Goal: Task Accomplishment & Management: Manage account settings

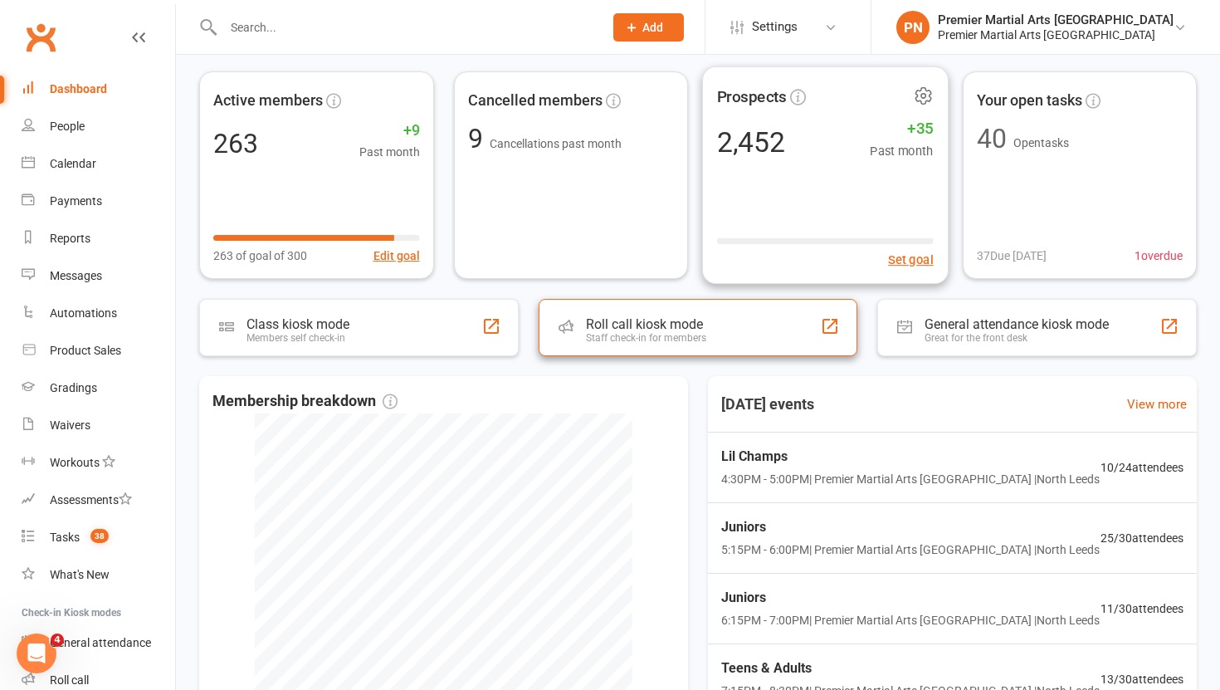
scroll to position [76, 0]
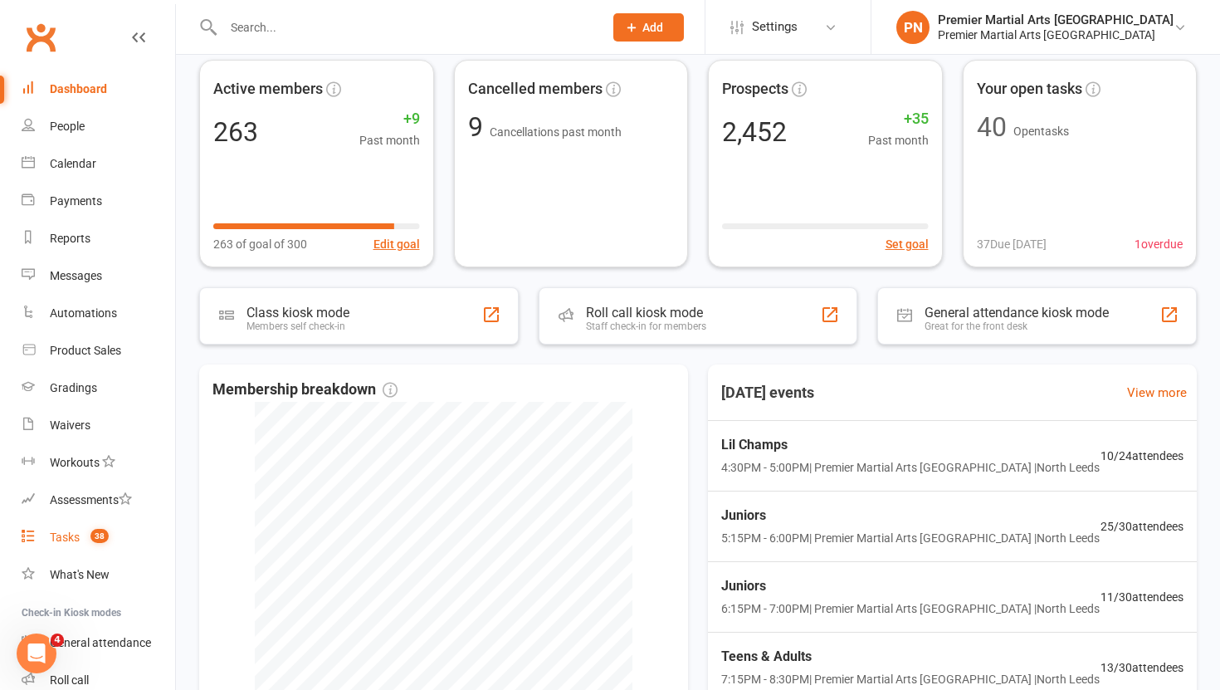
click at [64, 526] on link "Tasks 38" at bounding box center [99, 537] width 154 height 37
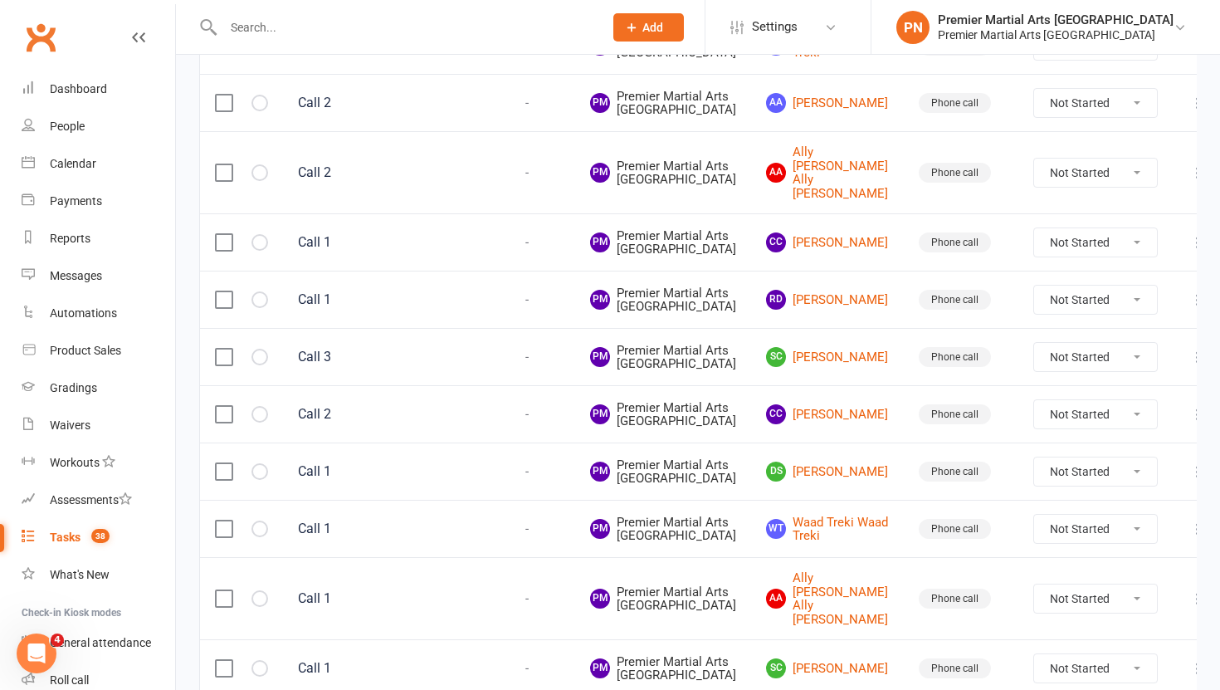
scroll to position [591, 0]
click at [811, 253] on link "CC Caitlin Collop" at bounding box center [827, 243] width 123 height 20
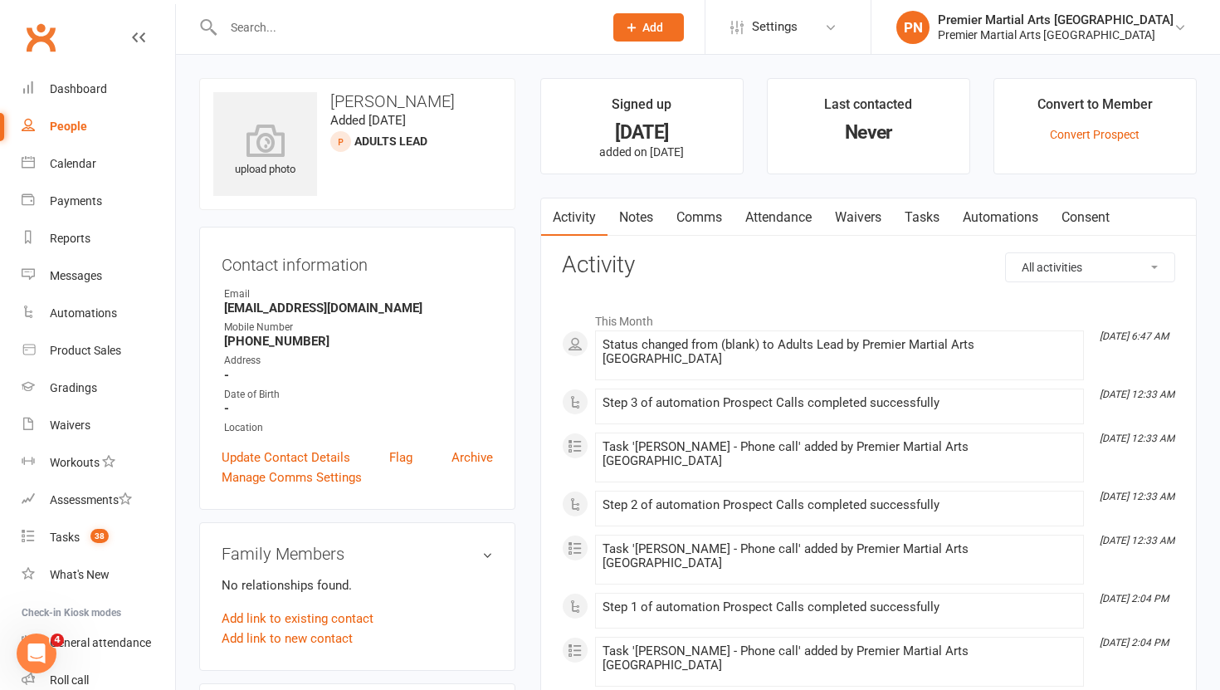
click at [926, 214] on link "Tasks" at bounding box center [922, 217] width 58 height 38
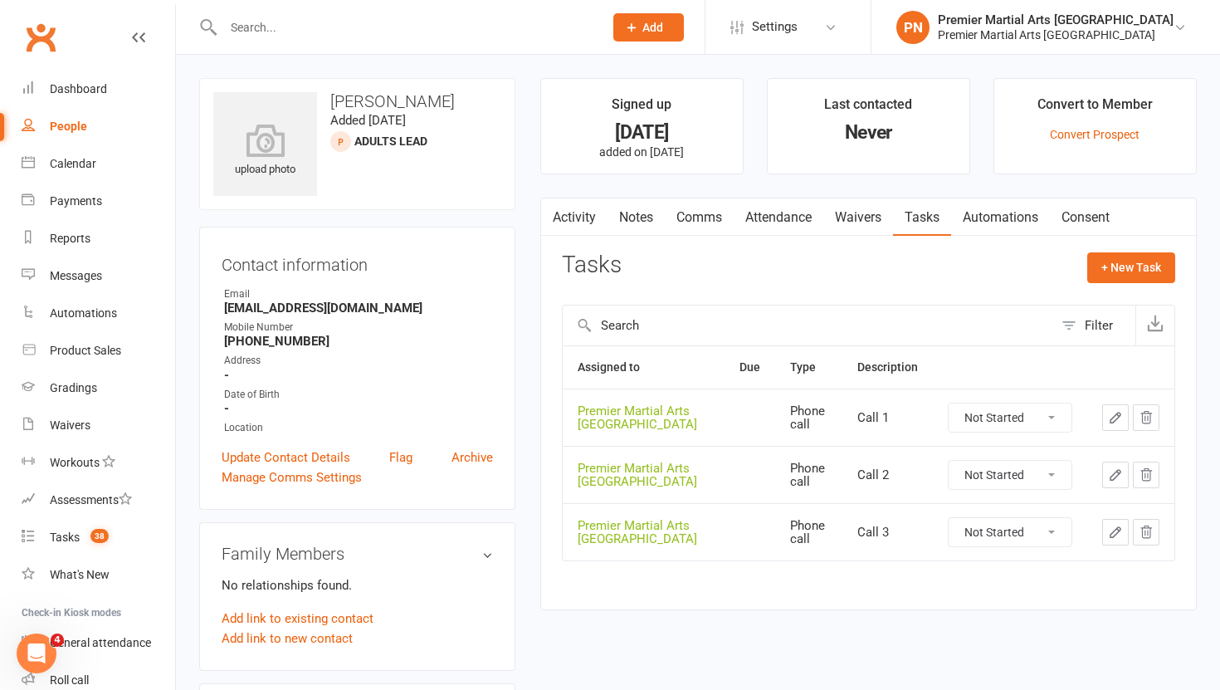
click at [1053, 425] on select "Not Started In Progress Waiting Complete" at bounding box center [1010, 417] width 123 height 28
click at [949, 403] on select "Not Started In Progress Waiting Complete" at bounding box center [1010, 417] width 123 height 28
select select "unstarted"
click at [1055, 422] on select "Not Started In Progress Waiting Complete" at bounding box center [1010, 417] width 123 height 28
click at [949, 403] on select "Not Started In Progress Waiting Complete" at bounding box center [1010, 417] width 123 height 28
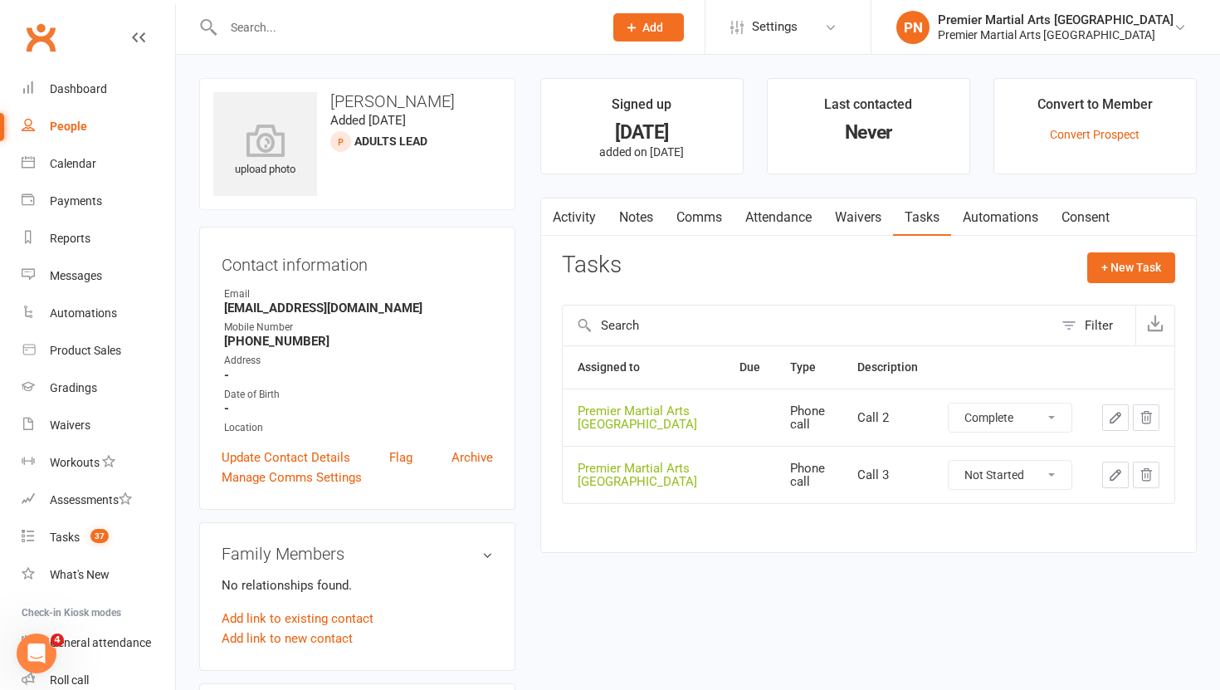
select select "unstarted"
click at [1050, 422] on select "Not Started In Progress Waiting Complete" at bounding box center [1010, 417] width 123 height 28
click at [949, 403] on select "Not Started In Progress Waiting Complete" at bounding box center [1010, 417] width 123 height 28
select select "unstarted"
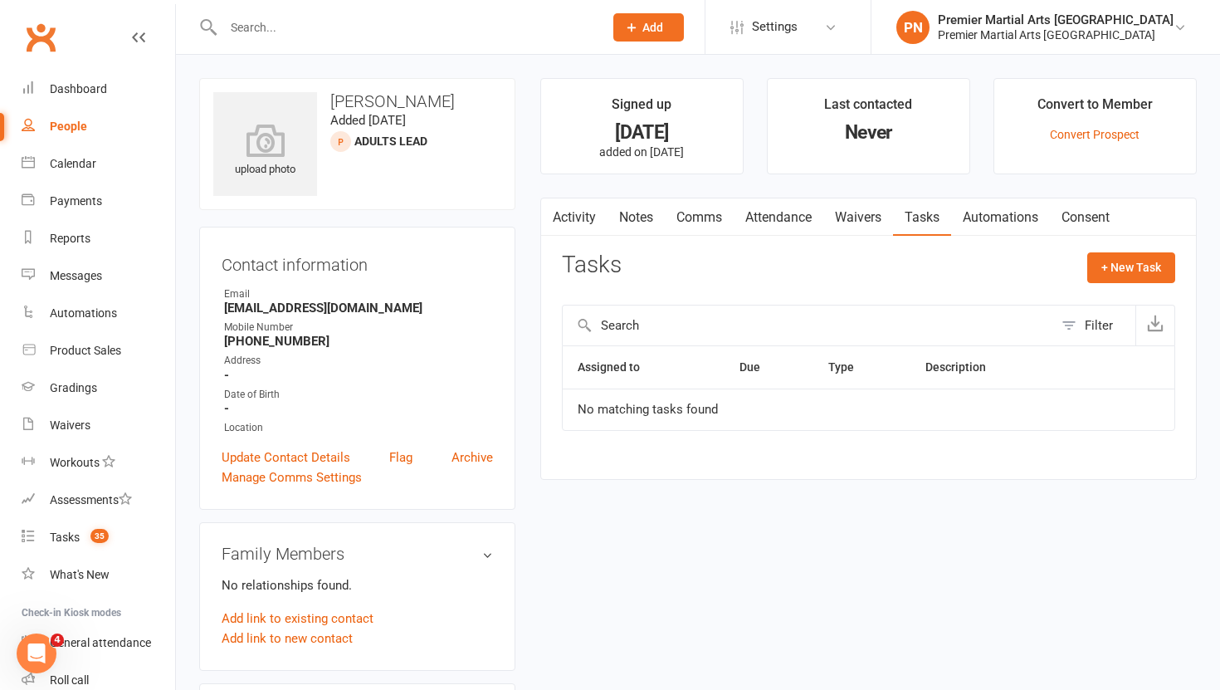
click at [643, 213] on link "Notes" at bounding box center [636, 217] width 57 height 38
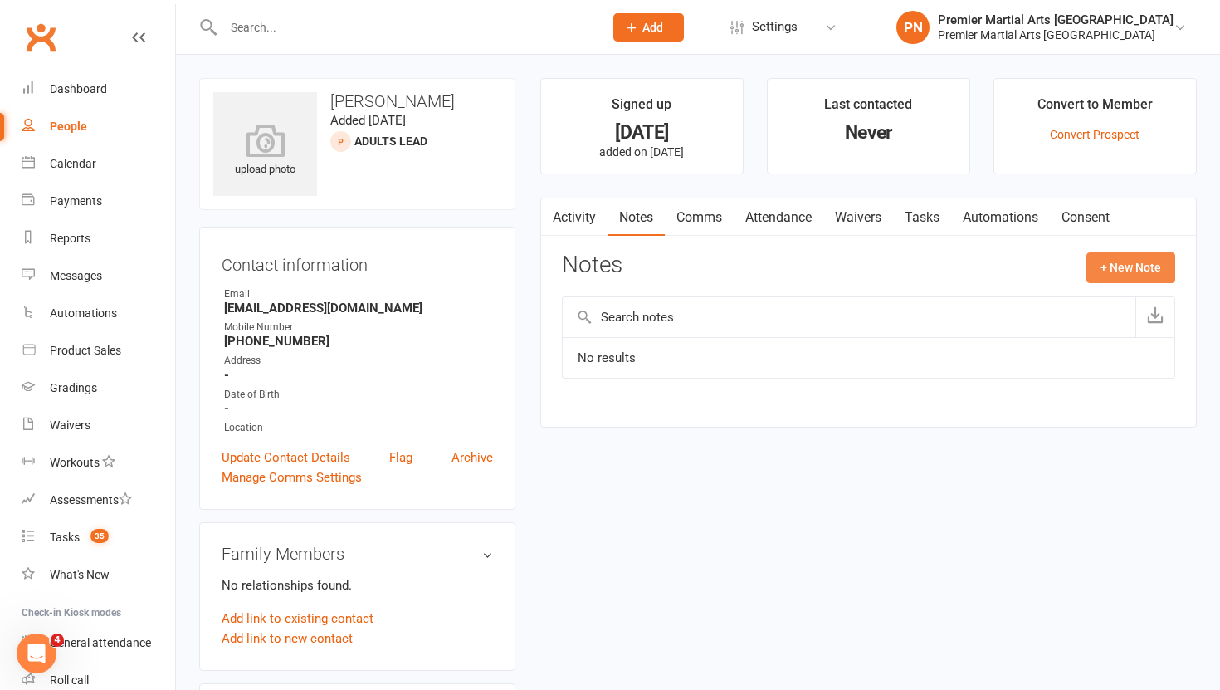
click at [1146, 258] on button "+ New Note" at bounding box center [1130, 267] width 89 height 30
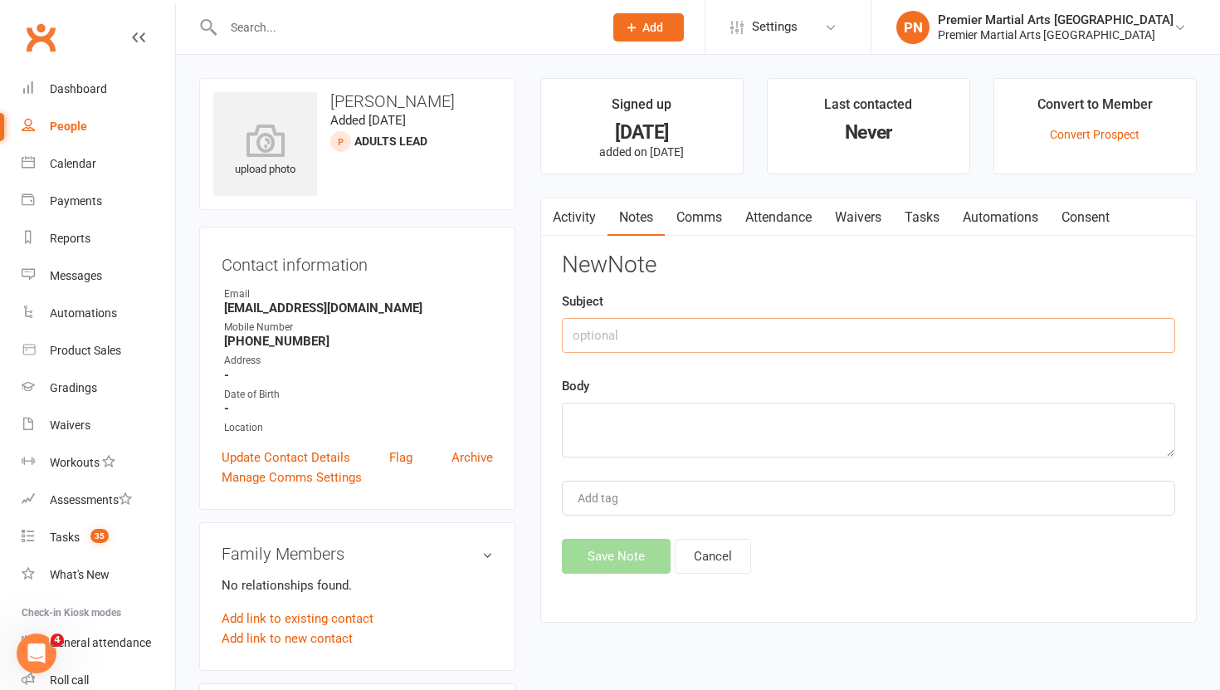
click at [642, 334] on input "text" at bounding box center [868, 335] width 613 height 35
type input "Call 1"
click at [612, 410] on textarea at bounding box center [868, 430] width 613 height 55
type textarea "NA VM & TEXT"
click at [602, 555] on button "Save Note" at bounding box center [616, 556] width 109 height 35
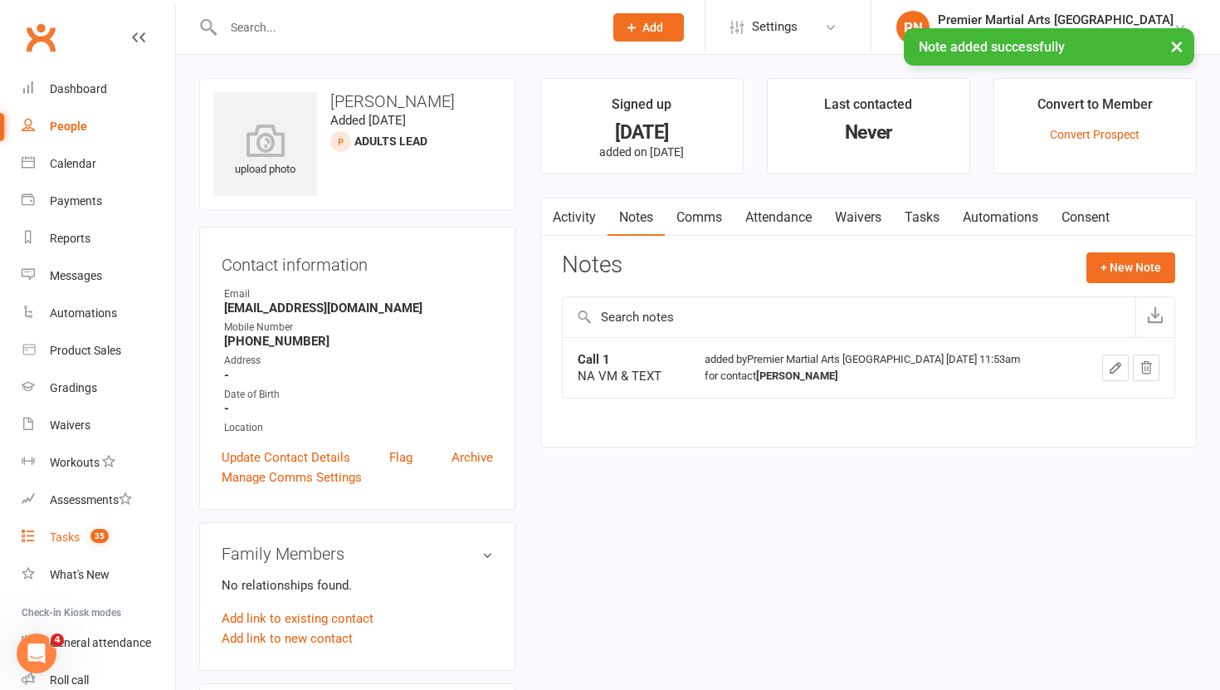
click at [56, 535] on div "Tasks" at bounding box center [65, 536] width 30 height 13
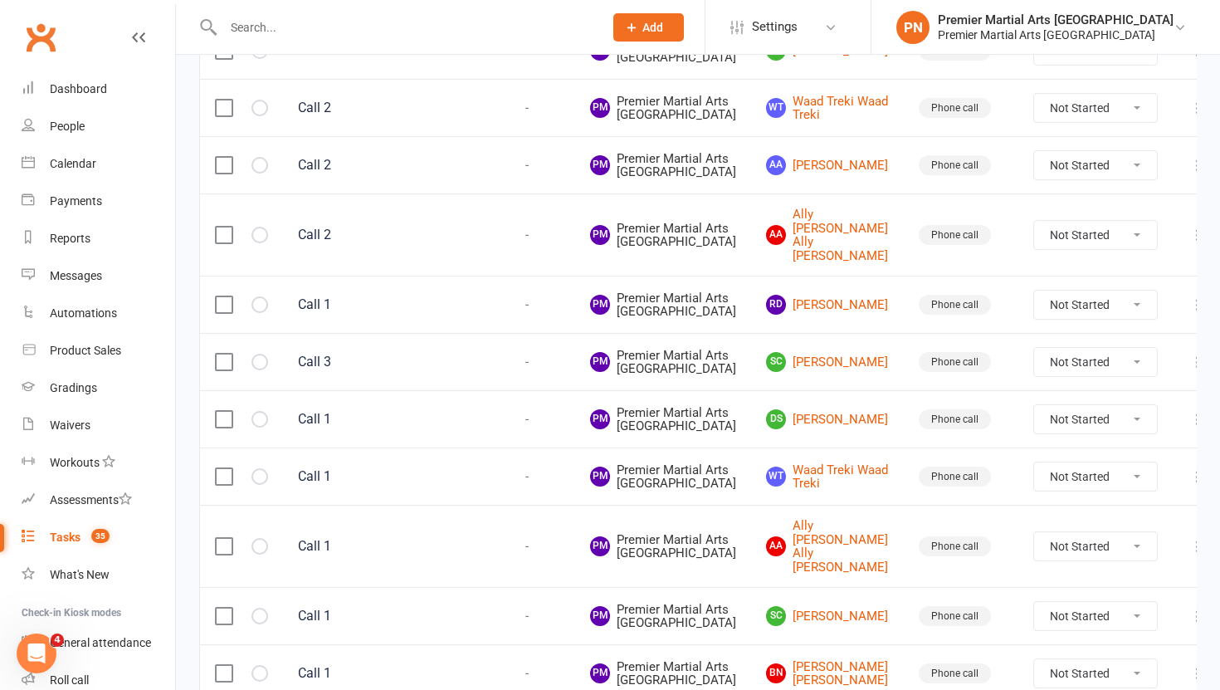
scroll to position [533, 0]
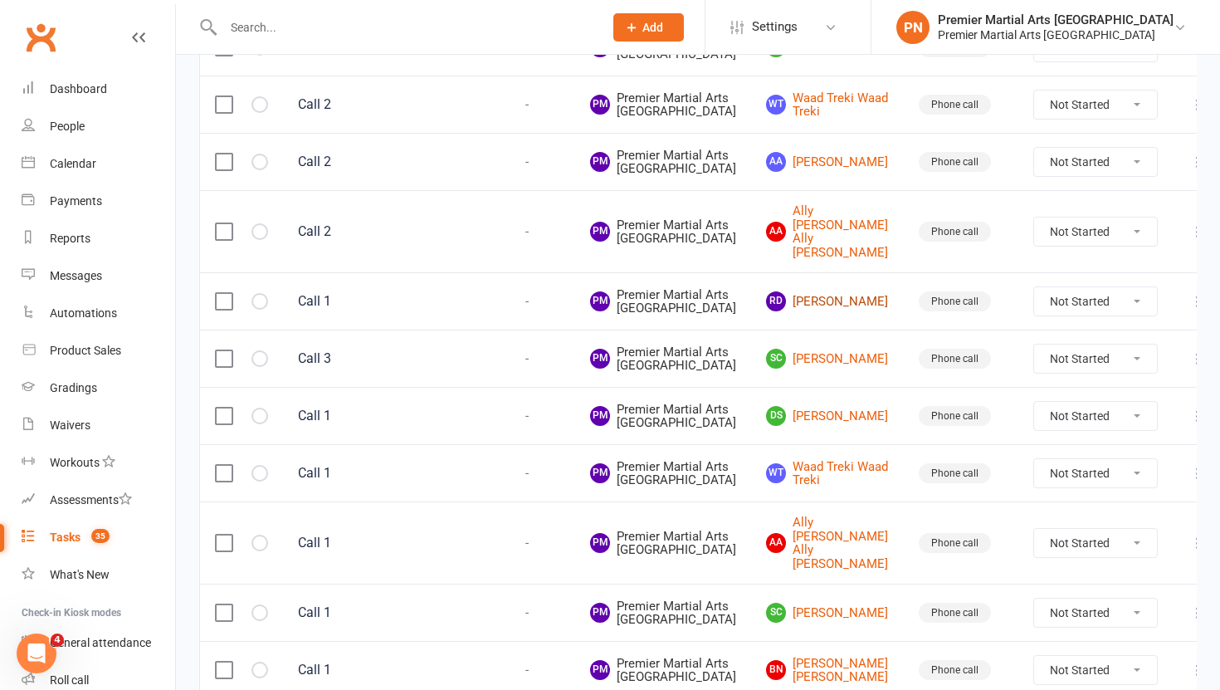
click at [792, 311] on link "RD Ridwan Dahunsi" at bounding box center [827, 301] width 123 height 20
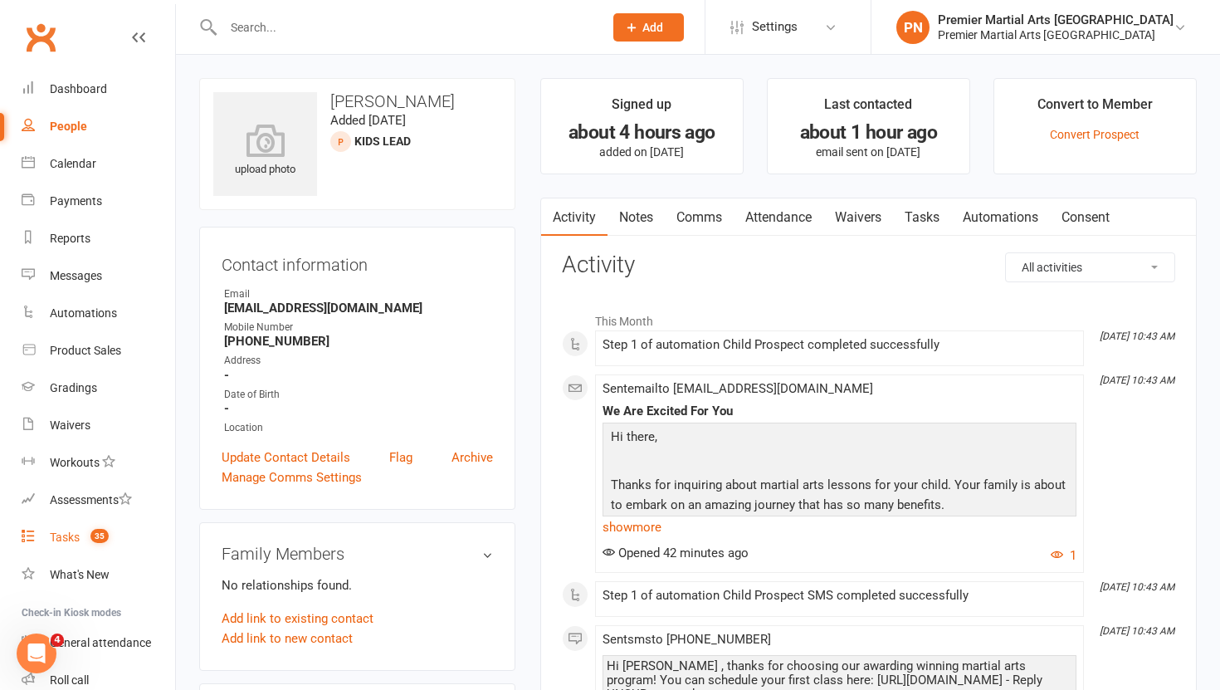
click at [53, 545] on link "Tasks 35" at bounding box center [99, 537] width 154 height 37
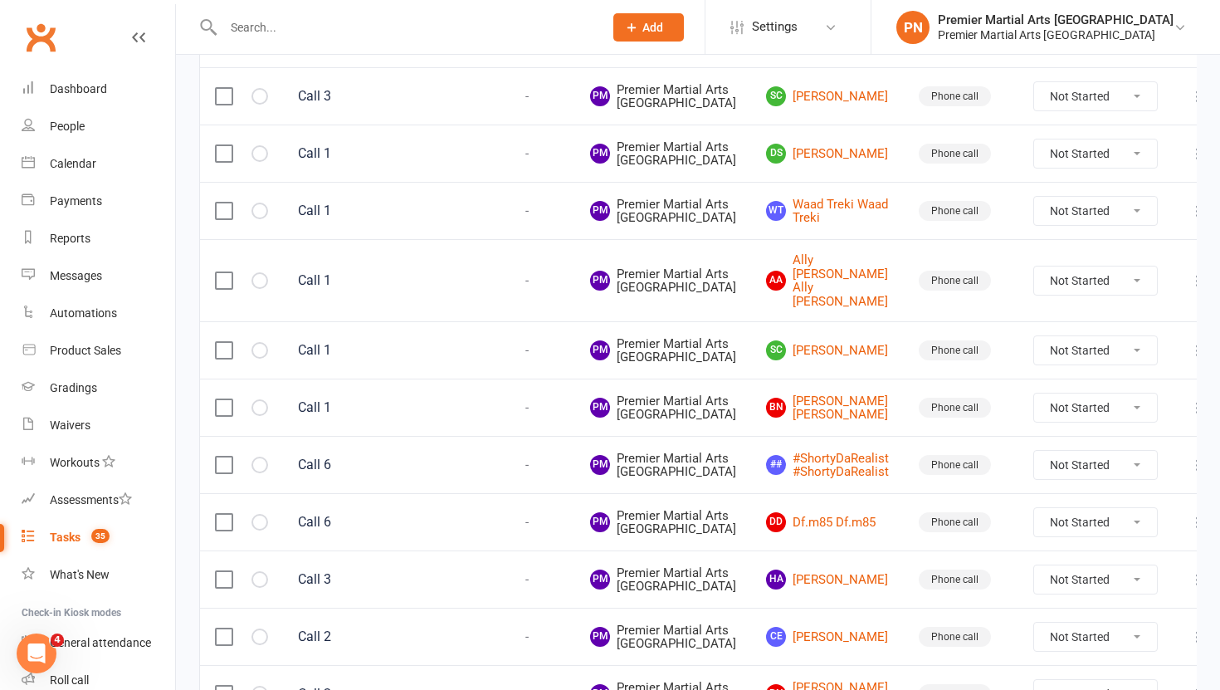
scroll to position [796, 0]
click at [790, 163] on link "DS Donna Swain" at bounding box center [827, 153] width 123 height 20
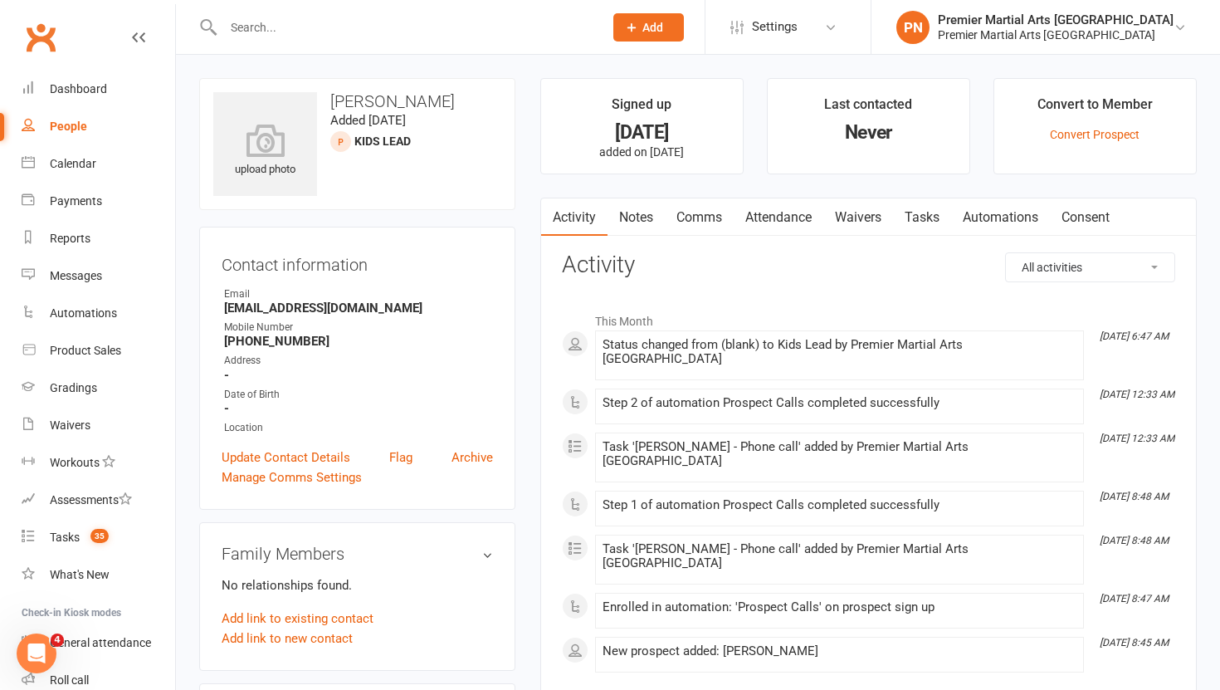
click at [919, 217] on link "Tasks" at bounding box center [922, 217] width 58 height 38
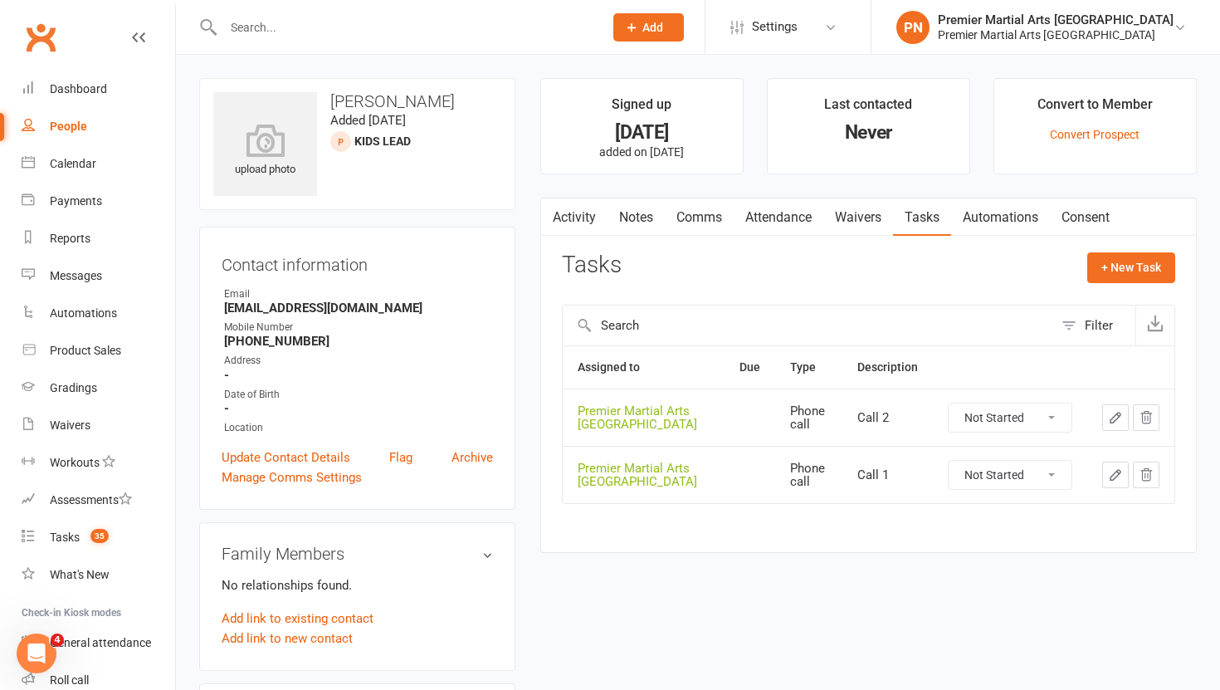
click at [1048, 477] on select "Not Started In Progress Waiting Complete" at bounding box center [1010, 475] width 123 height 28
click at [949, 461] on select "Not Started In Progress Waiting Complete" at bounding box center [1010, 475] width 123 height 28
select select "unstarted"
click at [1052, 420] on select "Not Started In Progress Waiting Complete" at bounding box center [1010, 417] width 123 height 28
click at [949, 403] on select "Not Started In Progress Waiting Complete" at bounding box center [1010, 417] width 123 height 28
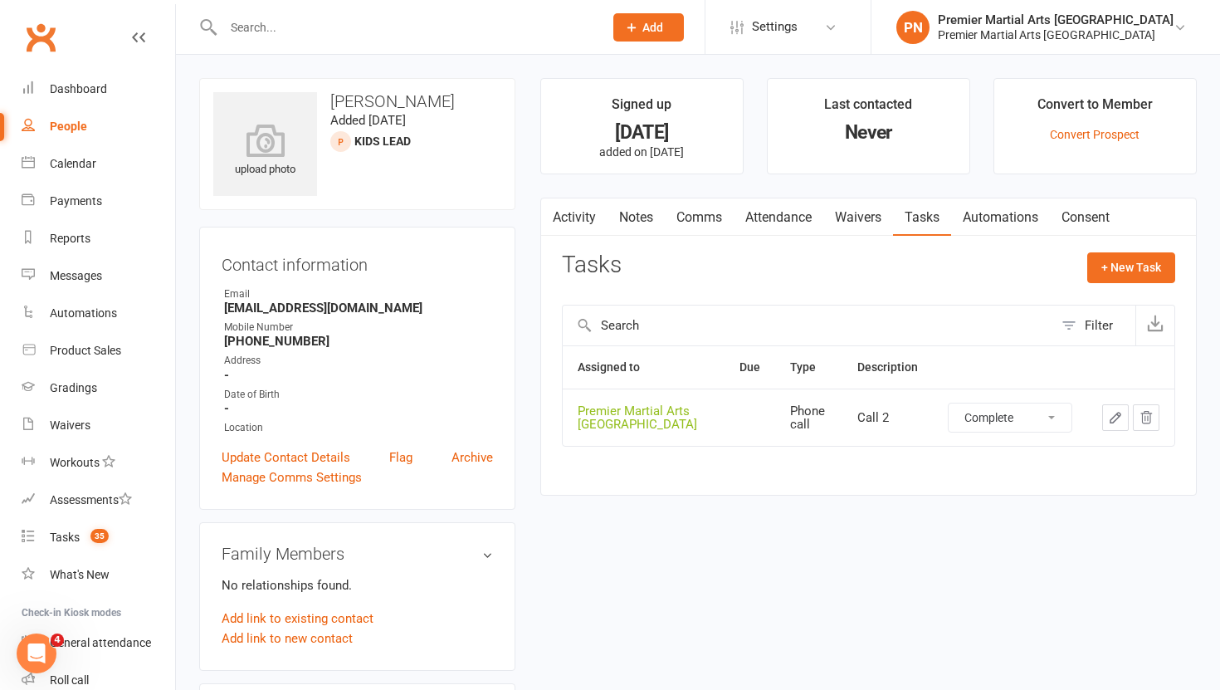
select select "unstarted"
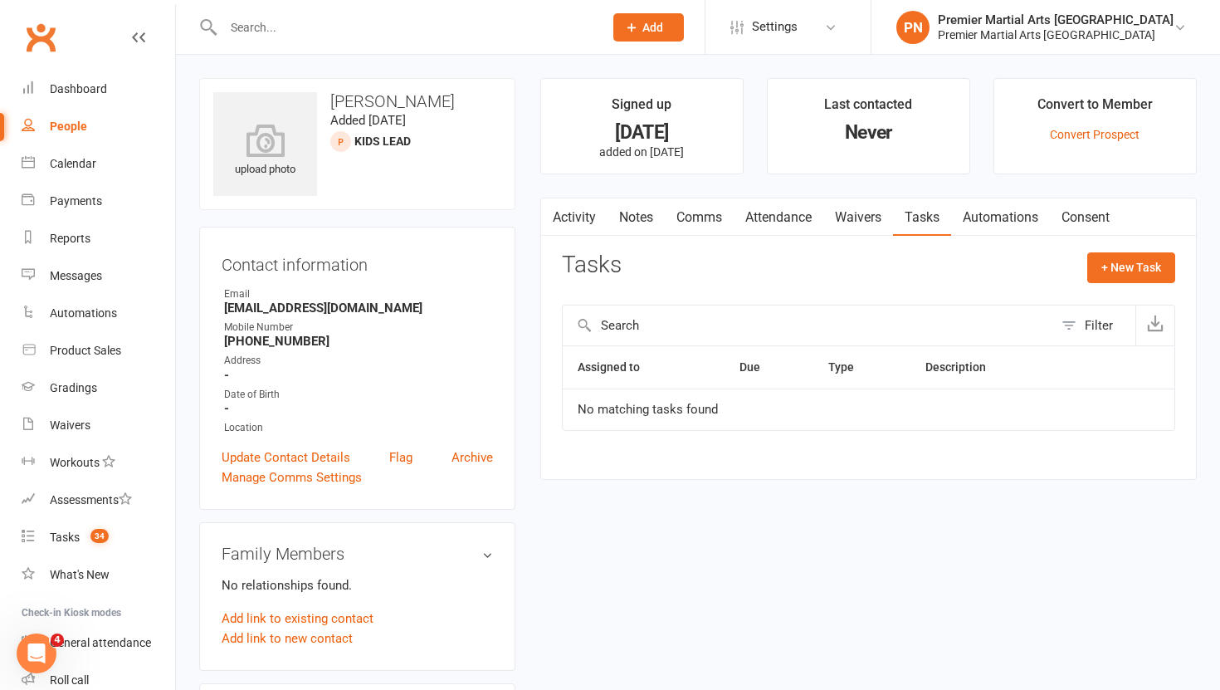
click at [643, 219] on link "Notes" at bounding box center [636, 217] width 57 height 38
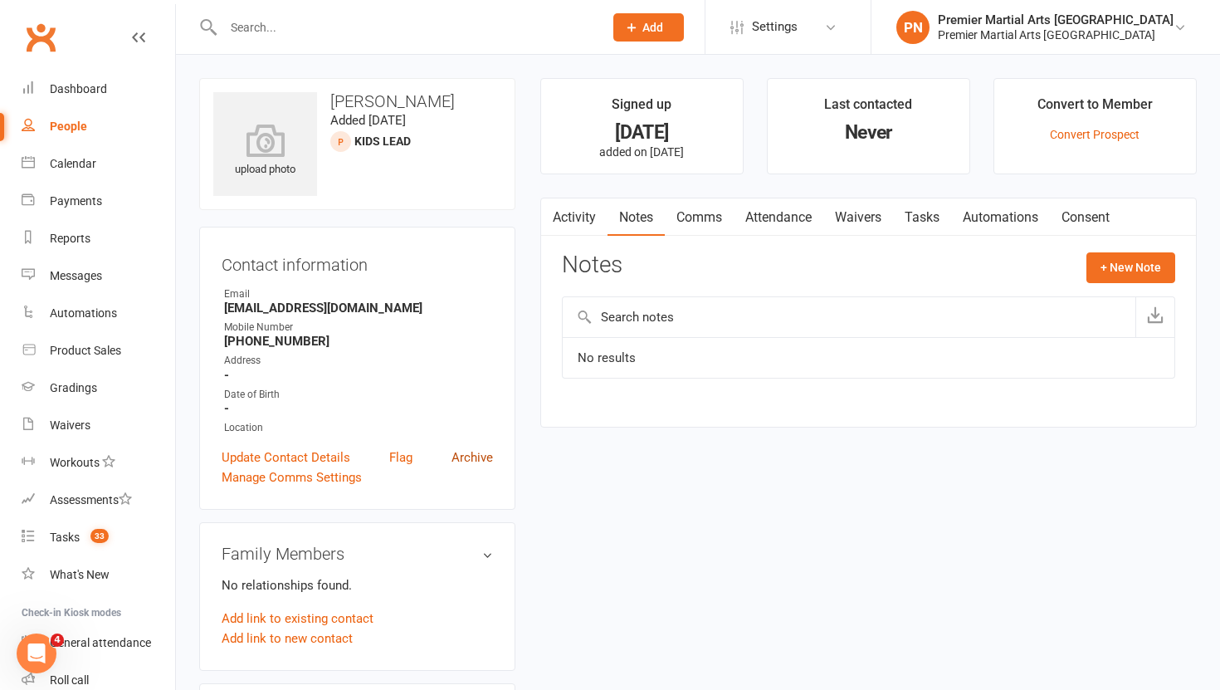
click at [472, 459] on link "Archive" at bounding box center [471, 457] width 41 height 20
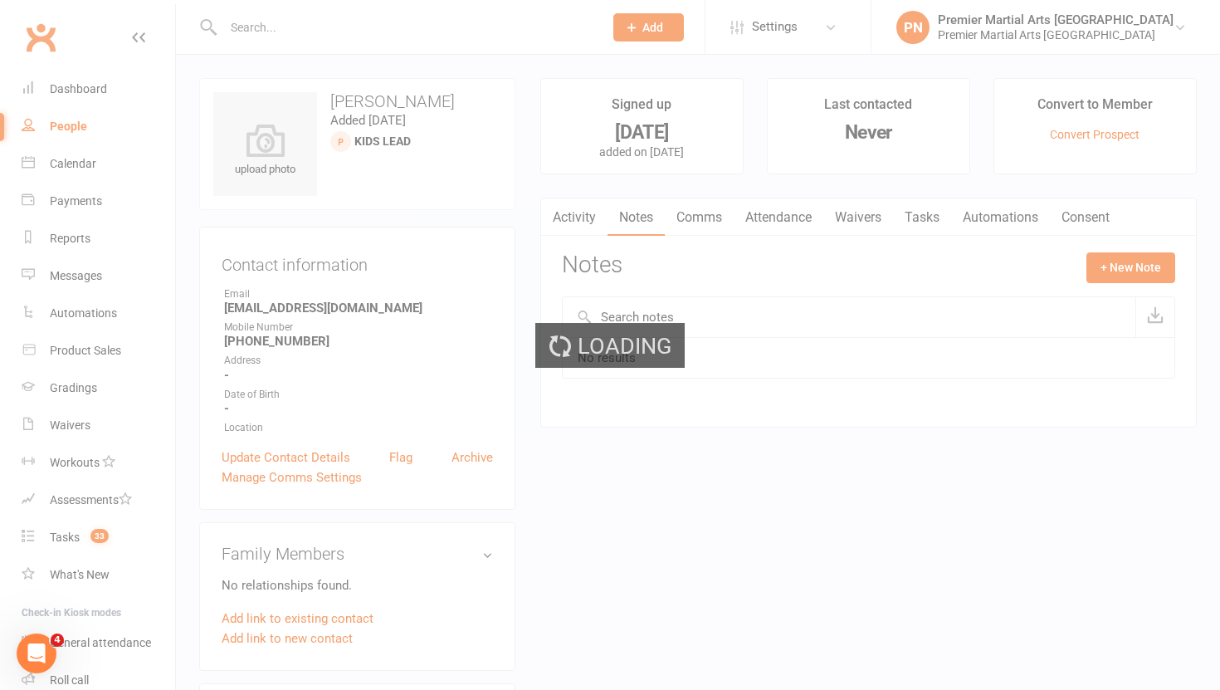
select select "100"
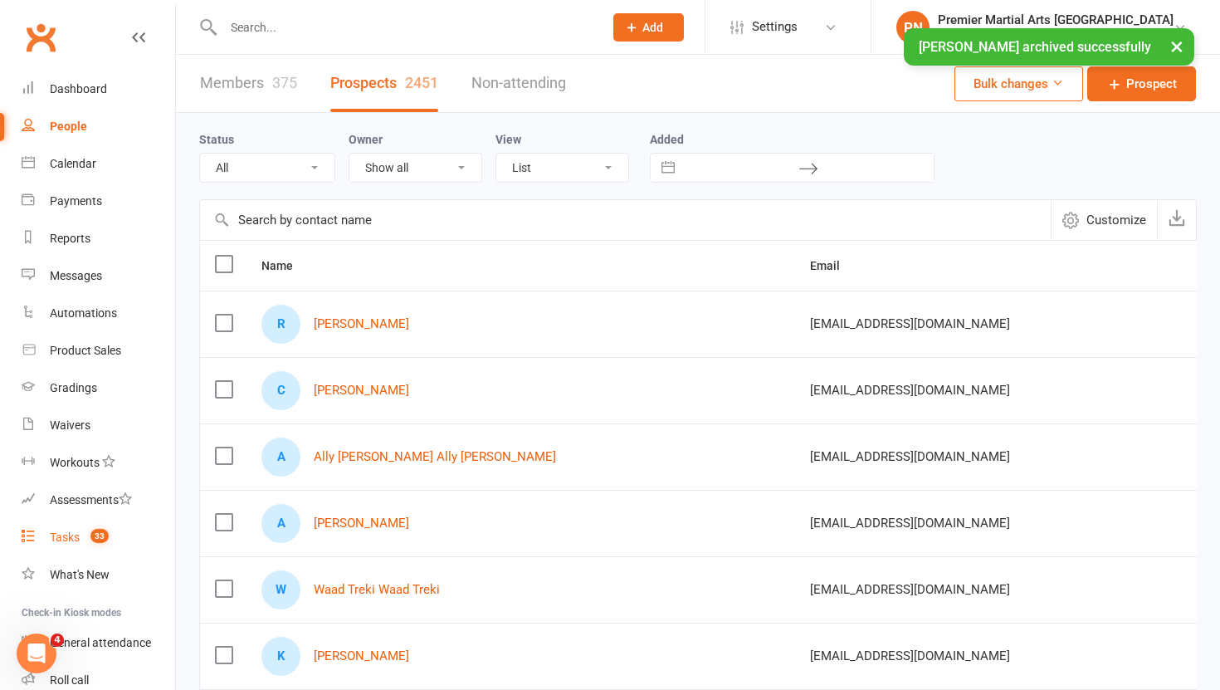
click at [68, 534] on div "Tasks" at bounding box center [65, 536] width 30 height 13
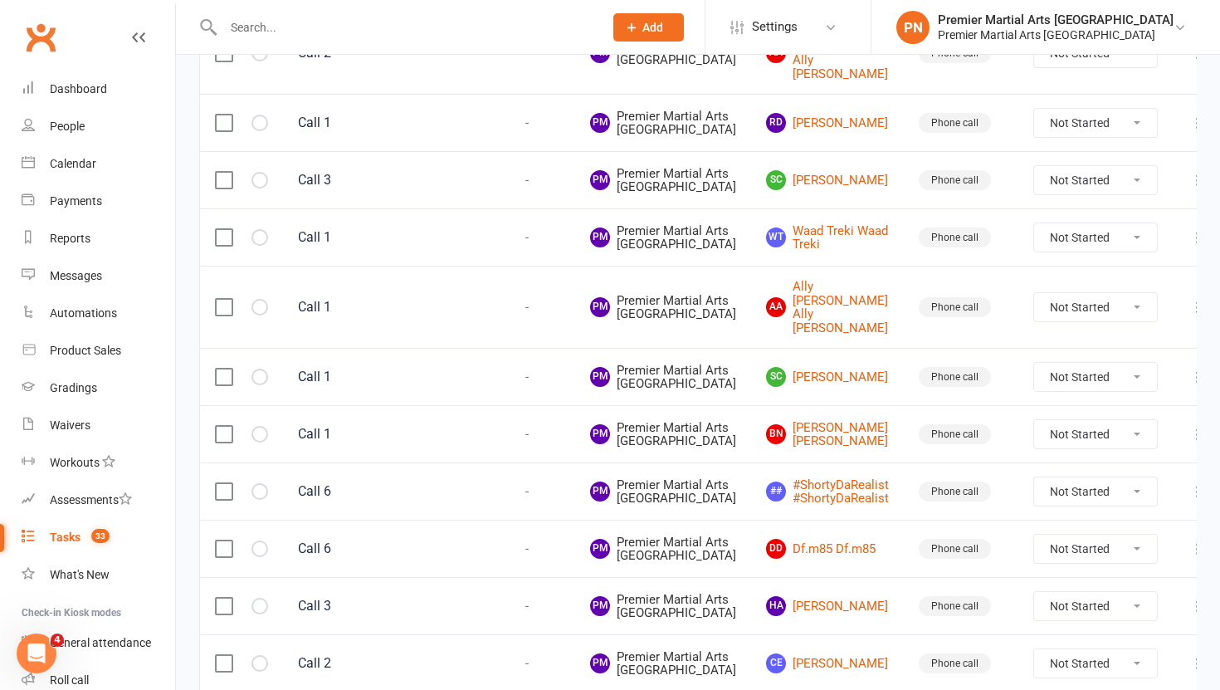
scroll to position [727, 0]
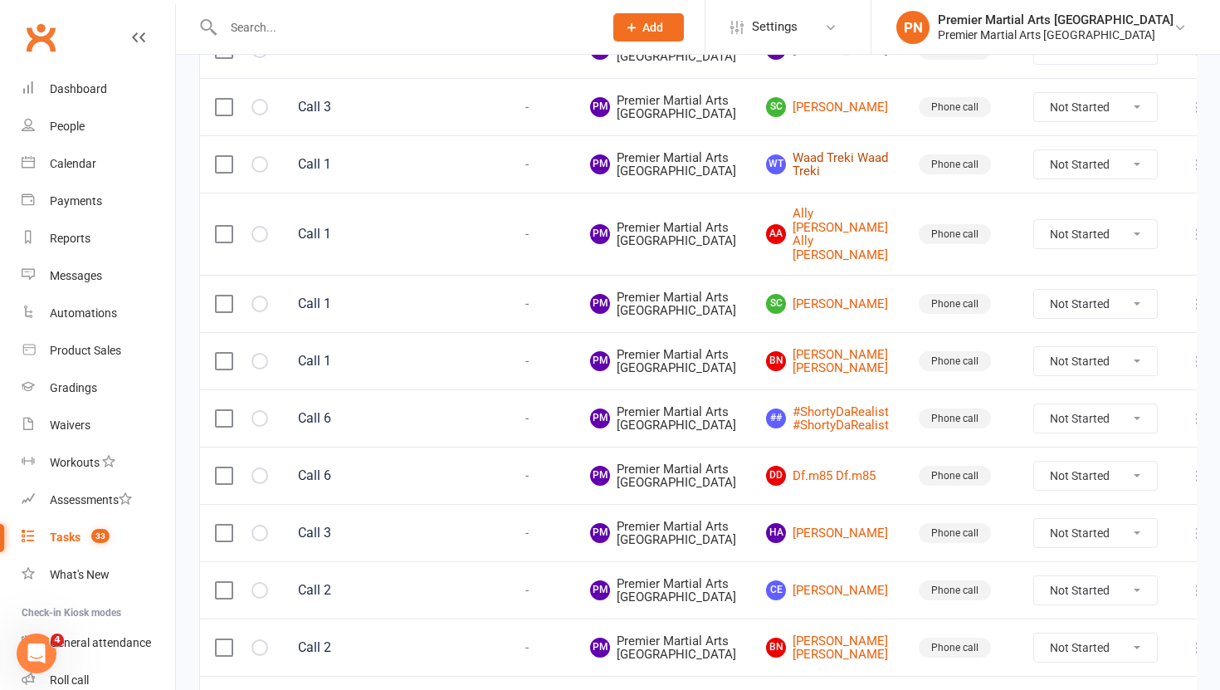
click at [793, 178] on link "WT Waad Treki Waad Treki" at bounding box center [827, 164] width 123 height 27
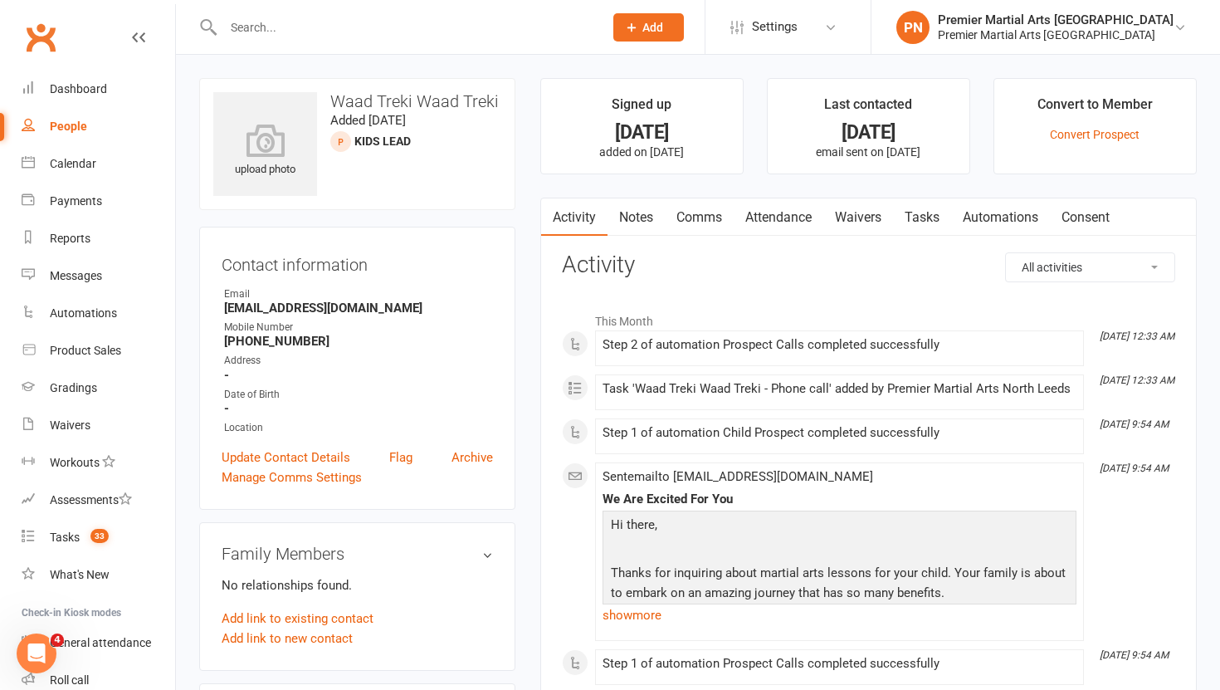
click at [919, 220] on link "Tasks" at bounding box center [922, 217] width 58 height 38
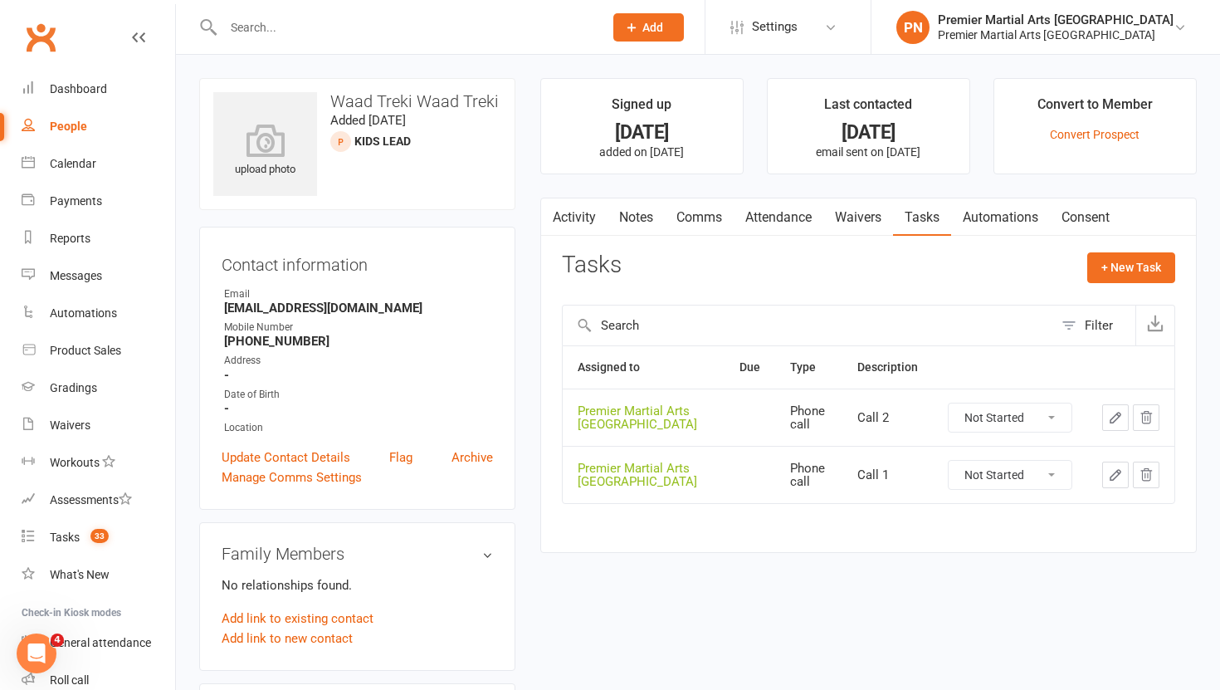
click at [1048, 476] on select "Not Started In Progress Waiting Complete" at bounding box center [1010, 475] width 123 height 28
click at [949, 461] on select "Not Started In Progress Waiting Complete" at bounding box center [1010, 475] width 123 height 28
select select "unstarted"
click at [1054, 427] on select "Not Started In Progress Waiting Complete" at bounding box center [1010, 417] width 123 height 28
click at [949, 403] on select "Not Started In Progress Waiting Complete" at bounding box center [1010, 417] width 123 height 28
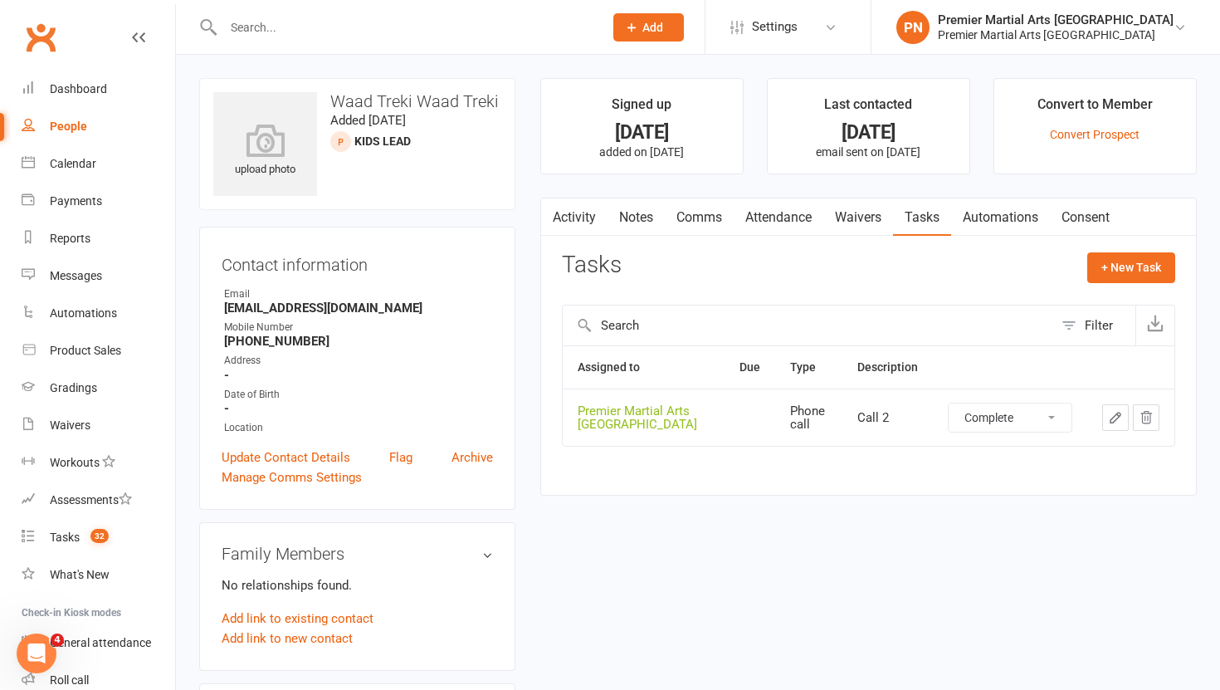
select select "unstarted"
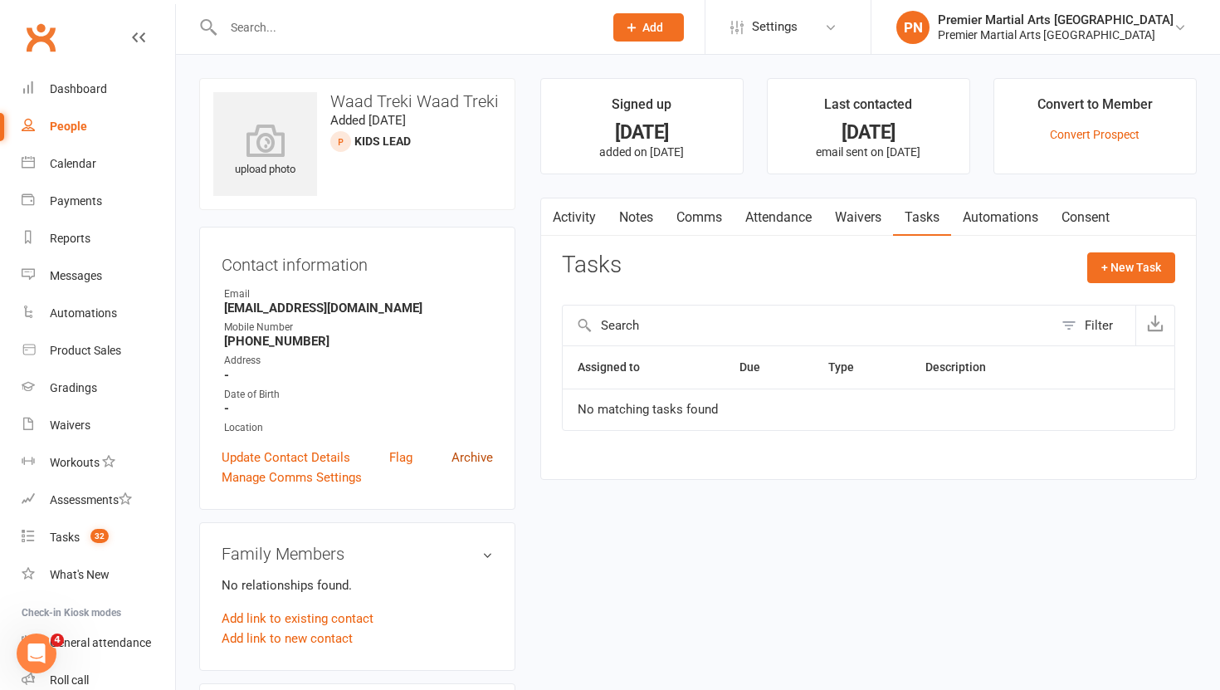
click at [476, 455] on link "Archive" at bounding box center [471, 457] width 41 height 20
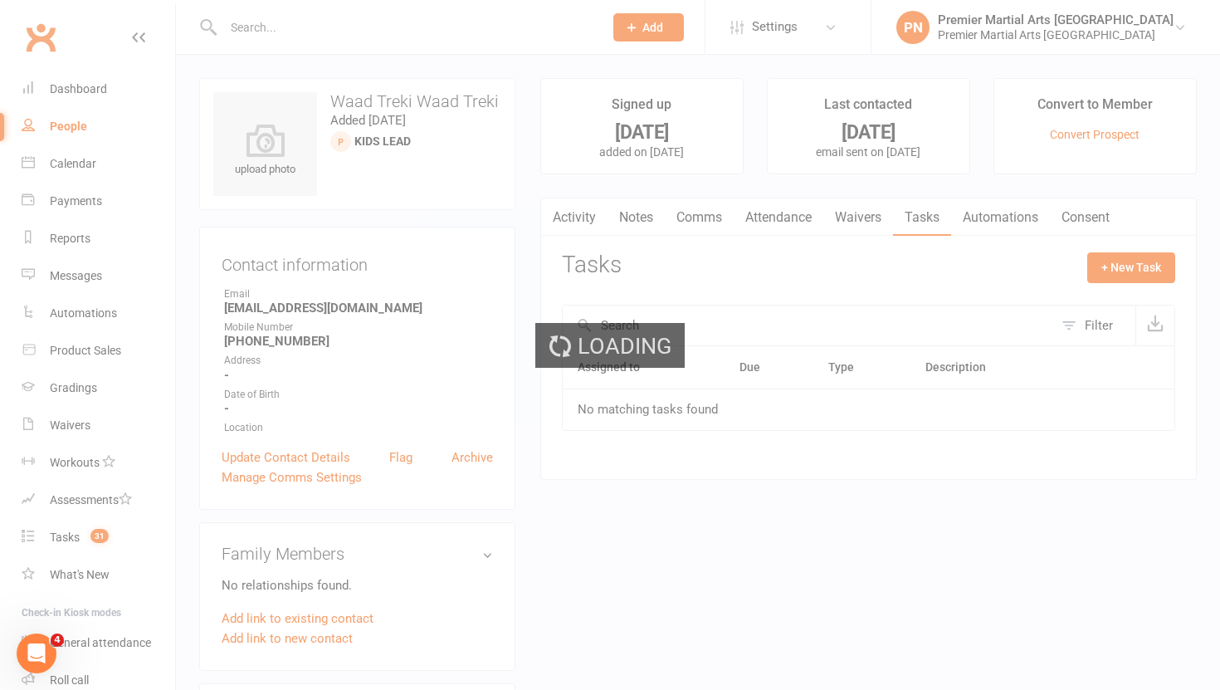
select select "100"
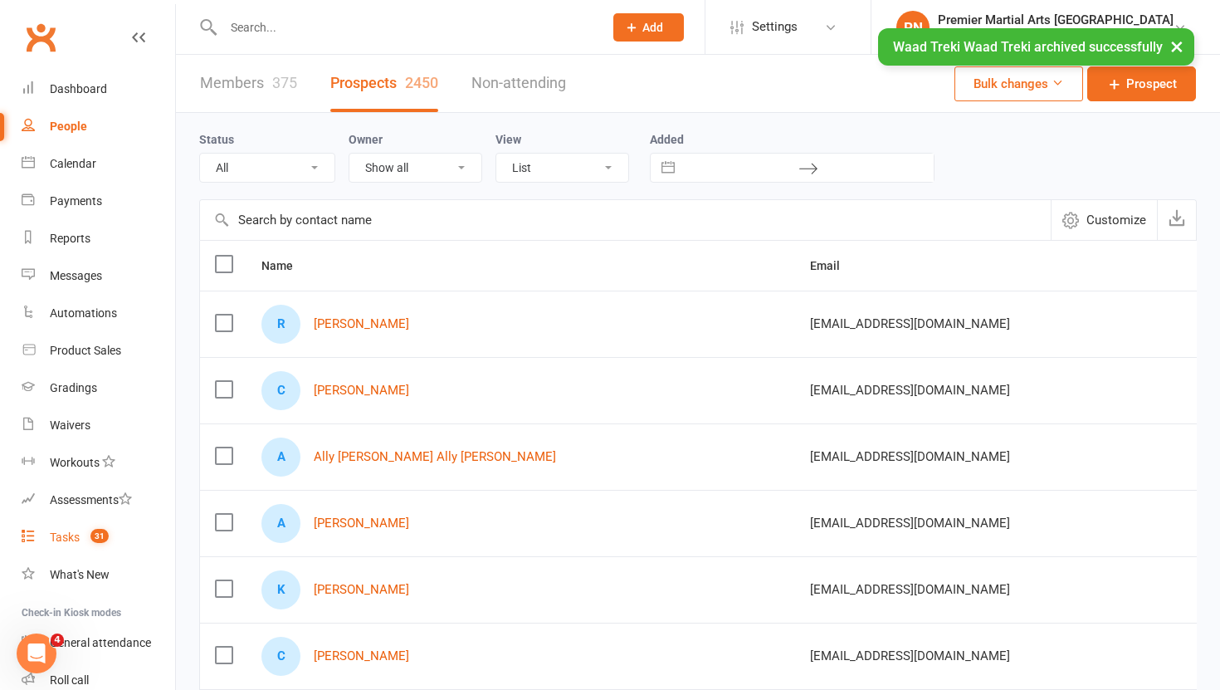
click at [68, 542] on div "Tasks" at bounding box center [65, 536] width 30 height 13
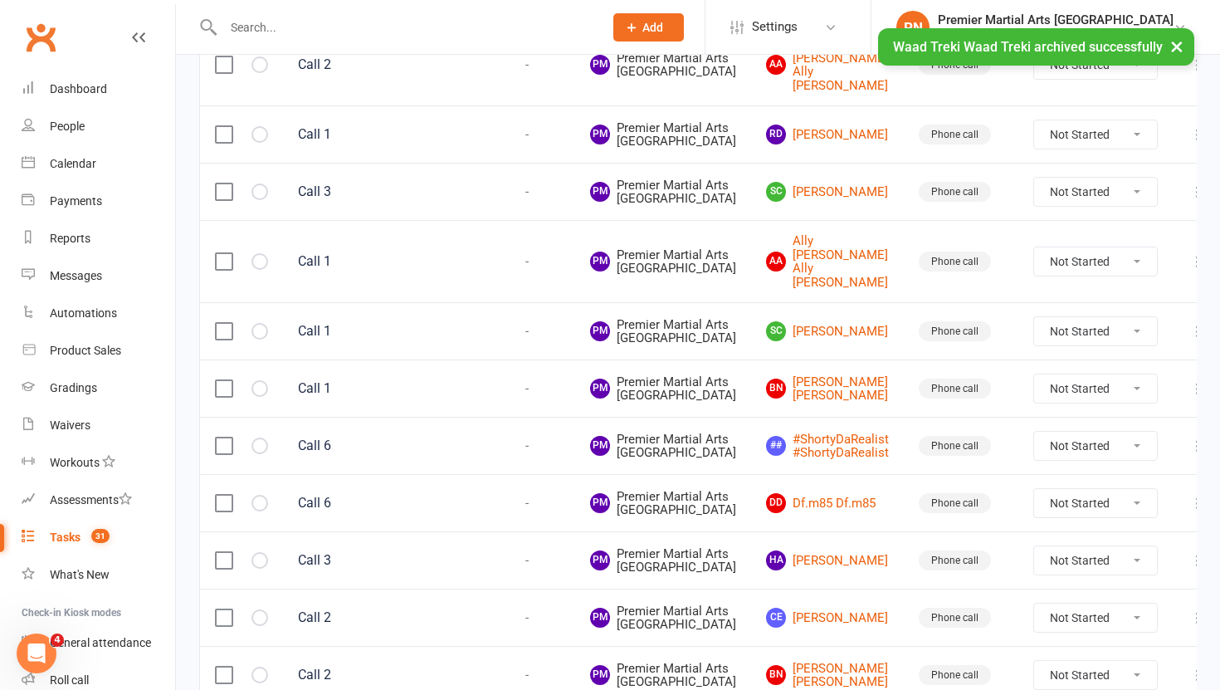
scroll to position [587, 0]
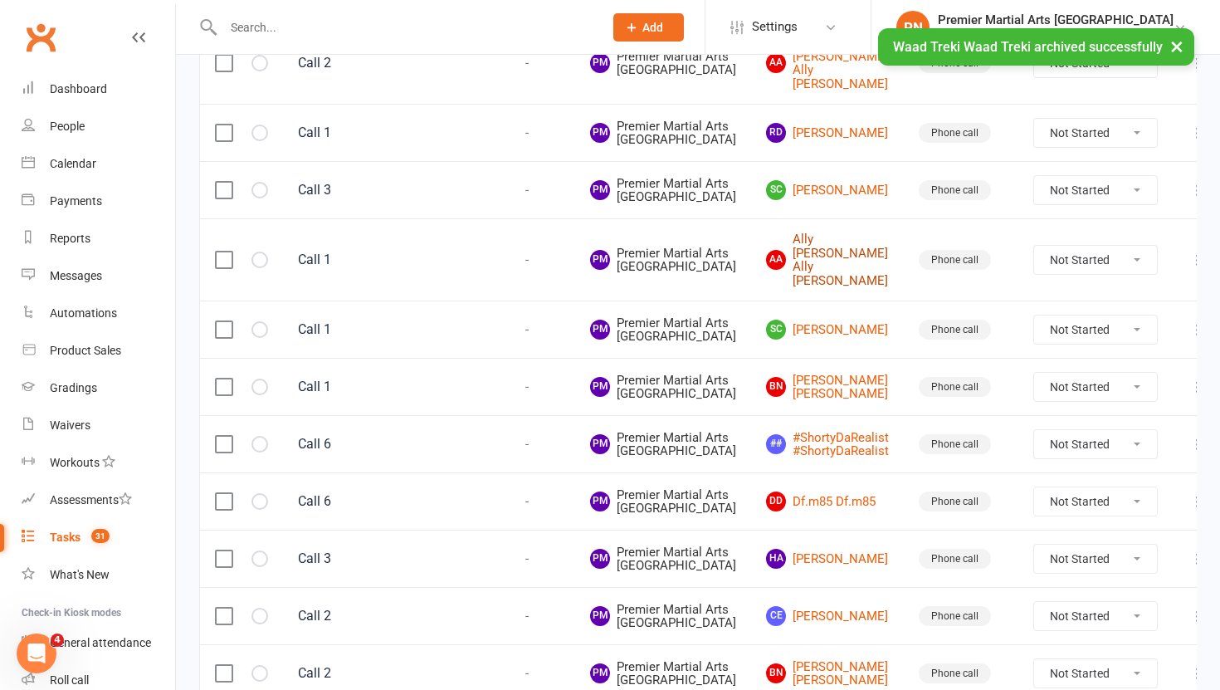
click at [813, 287] on link "AA Ally Adam Ally Adam" at bounding box center [827, 259] width 123 height 55
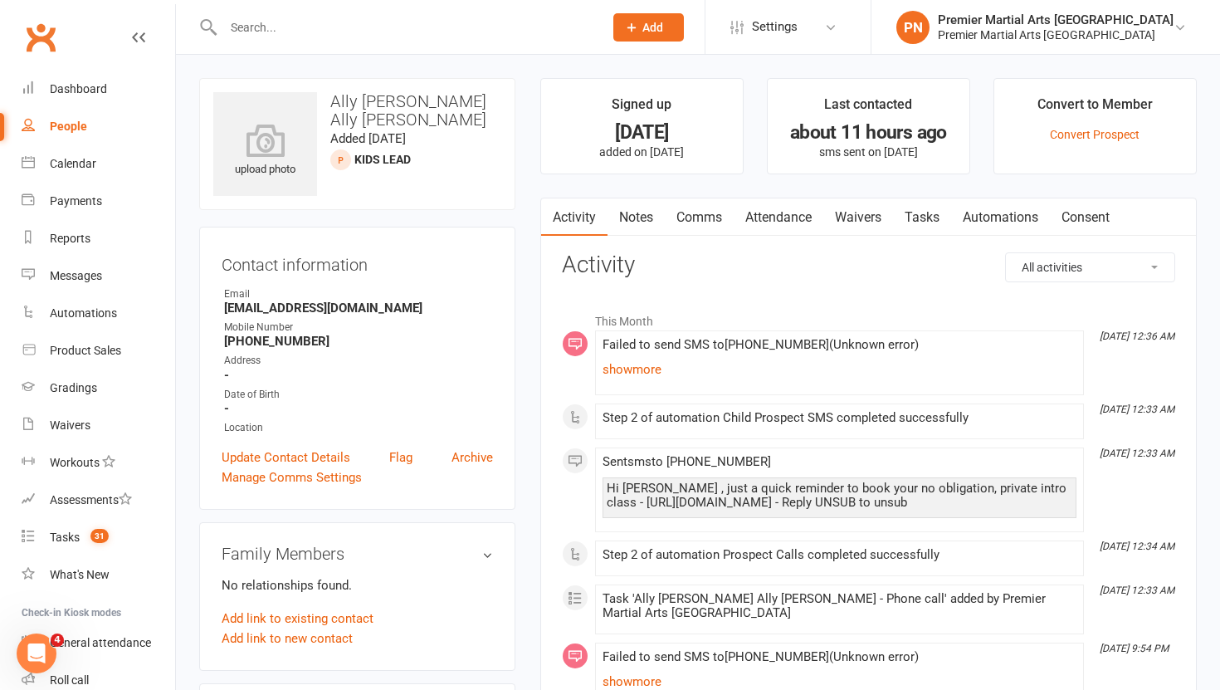
click at [930, 221] on link "Tasks" at bounding box center [922, 217] width 58 height 38
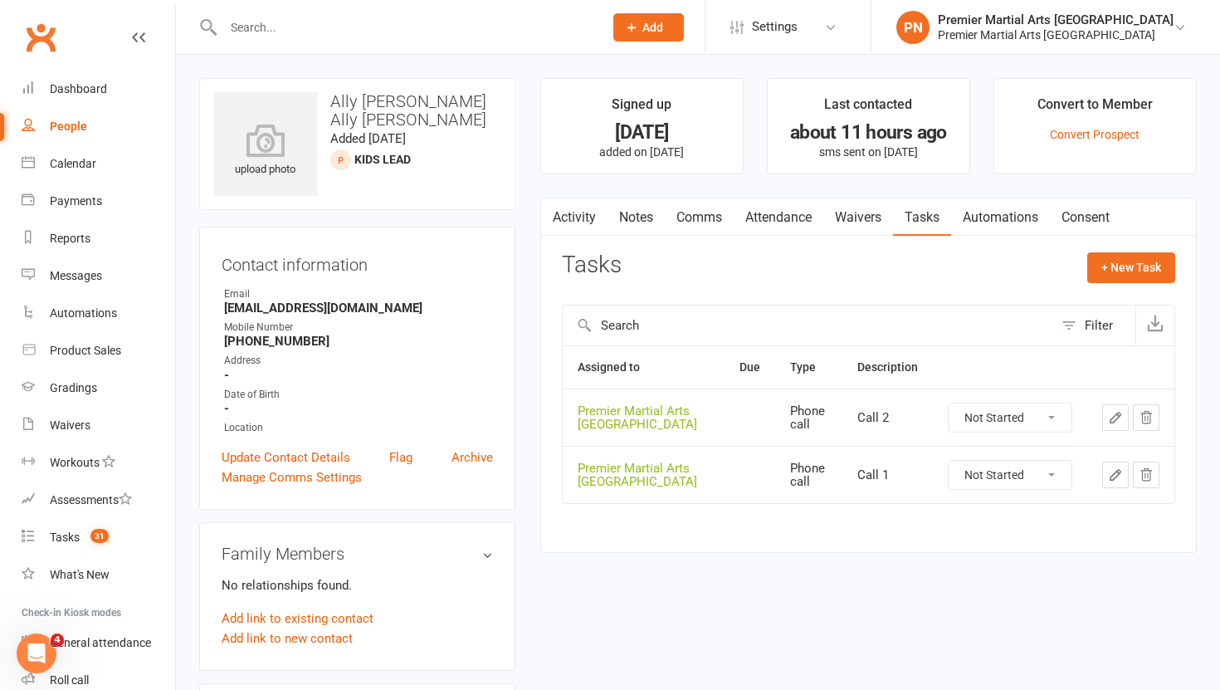
click at [1066, 476] on select "Not Started In Progress Waiting Complete" at bounding box center [1010, 475] width 123 height 28
click at [949, 461] on select "Not Started In Progress Waiting Complete" at bounding box center [1010, 475] width 123 height 28
select select "unstarted"
click at [1056, 416] on select "Not Started In Progress Waiting Complete" at bounding box center [1010, 417] width 123 height 28
click at [949, 403] on select "Not Started In Progress Waiting Complete" at bounding box center [1010, 417] width 123 height 28
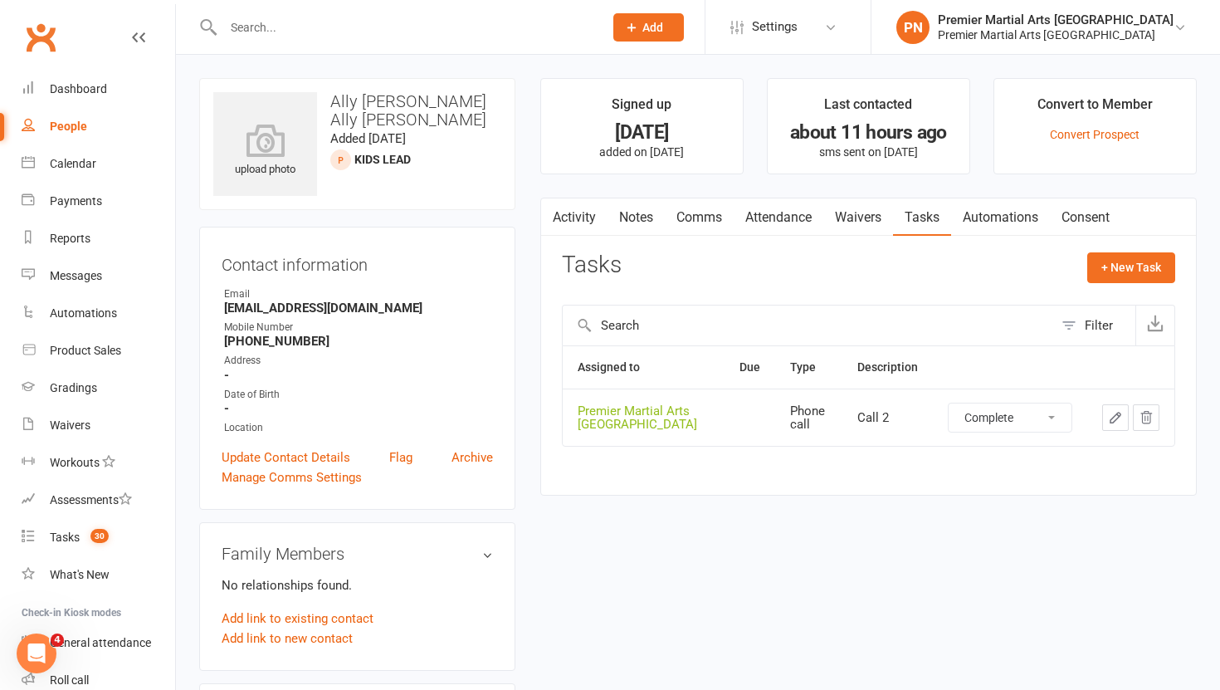
select select "unstarted"
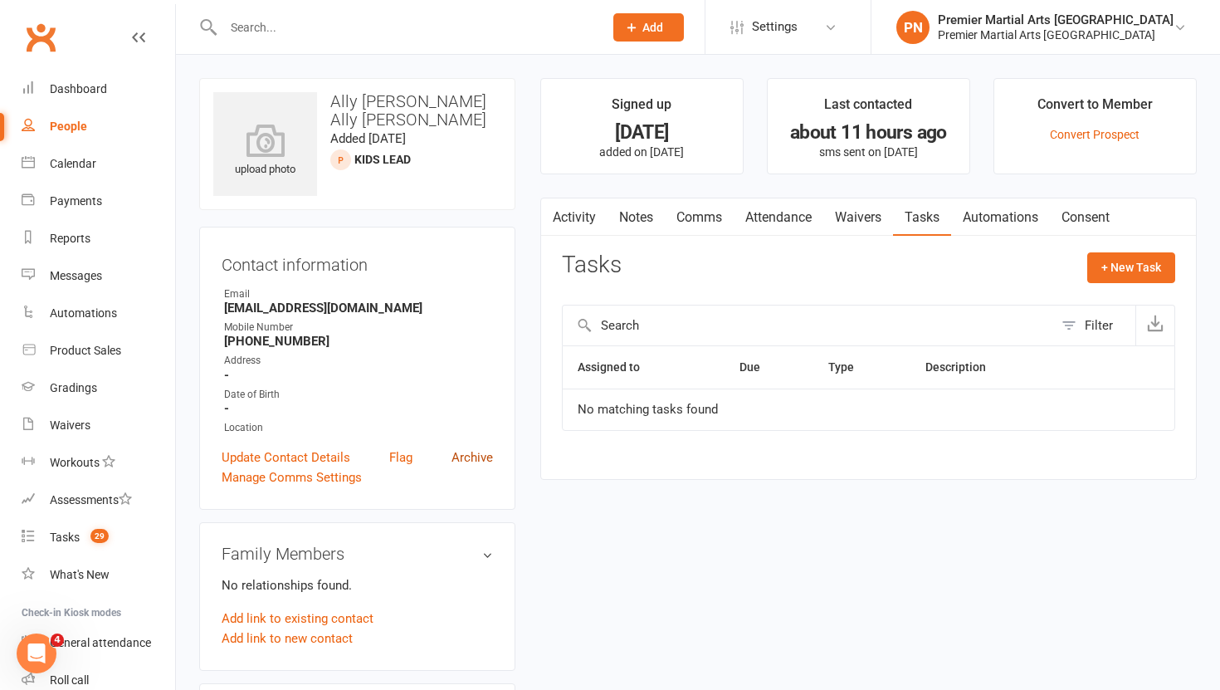
click at [481, 457] on link "Archive" at bounding box center [471, 457] width 41 height 20
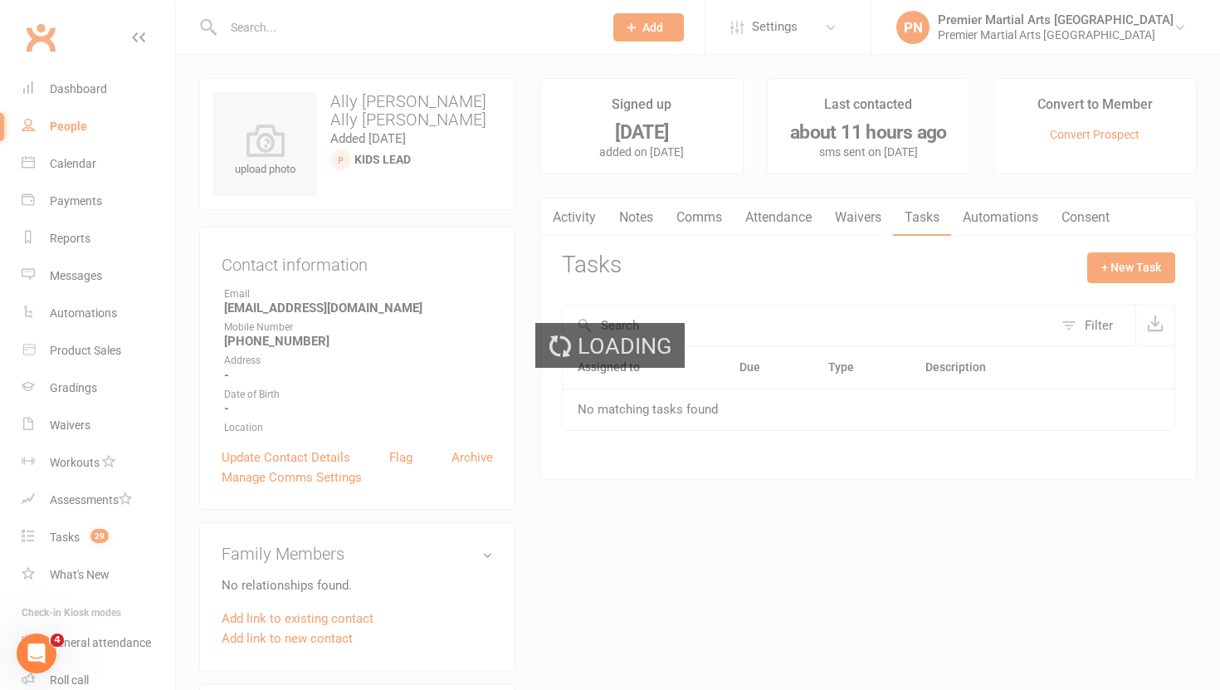
select select "100"
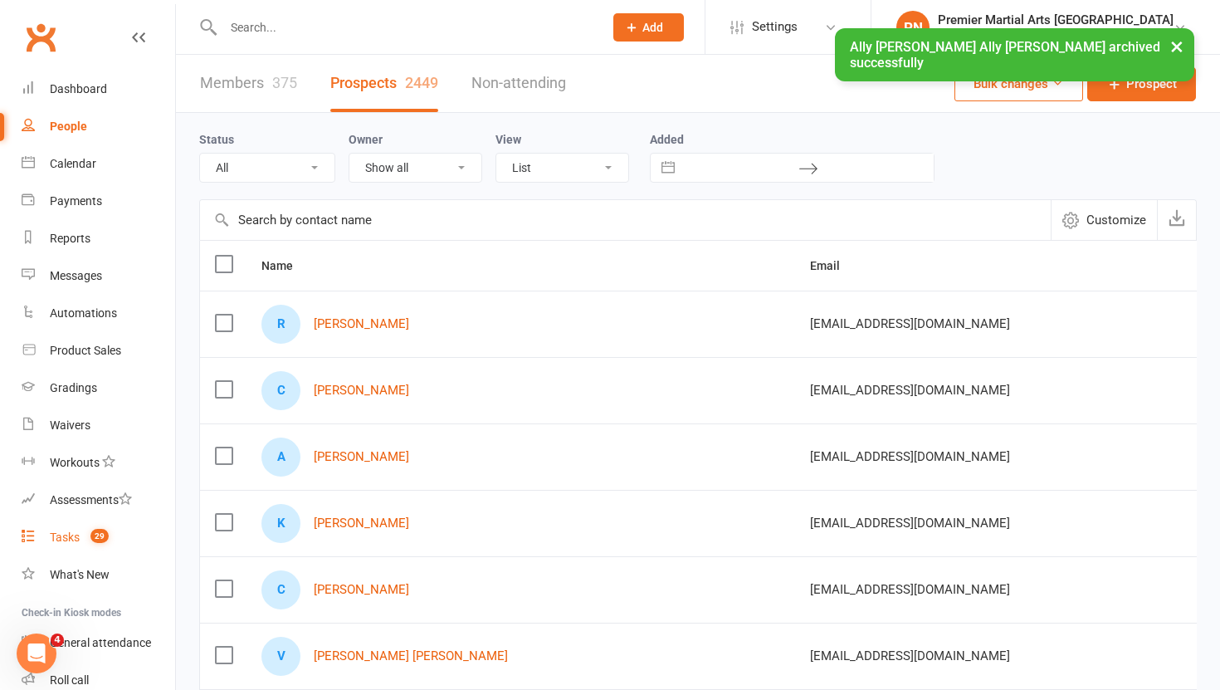
click at [59, 531] on div "Tasks" at bounding box center [65, 536] width 30 height 13
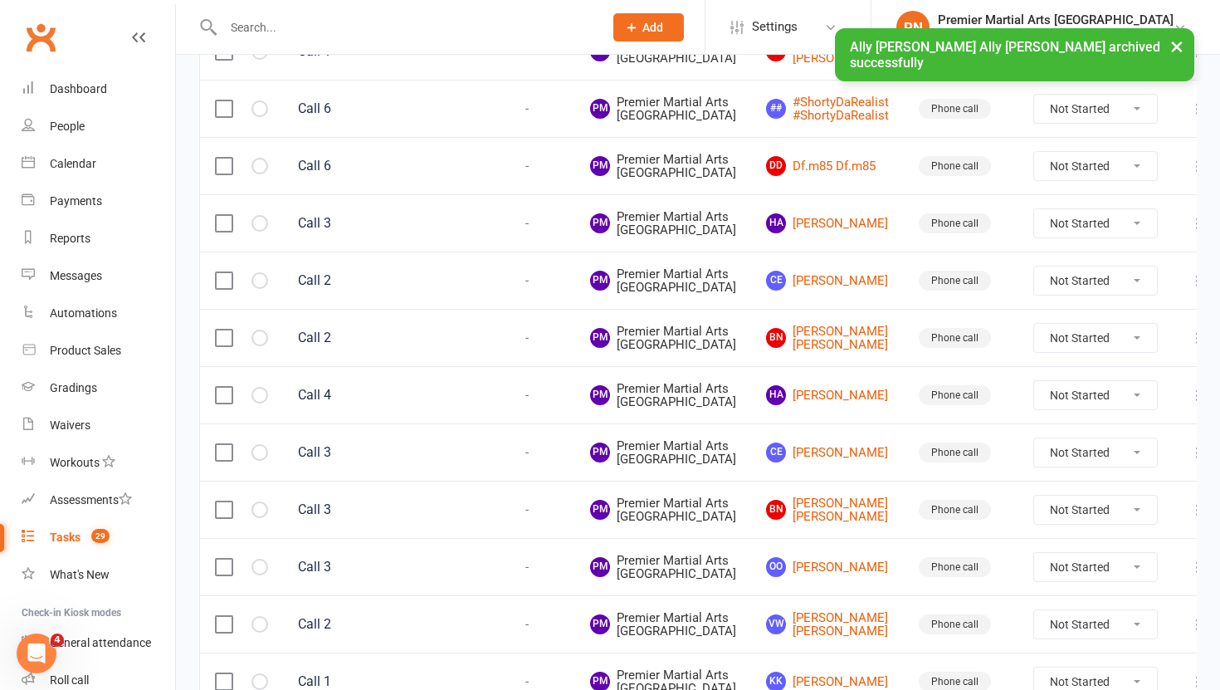
scroll to position [749, 0]
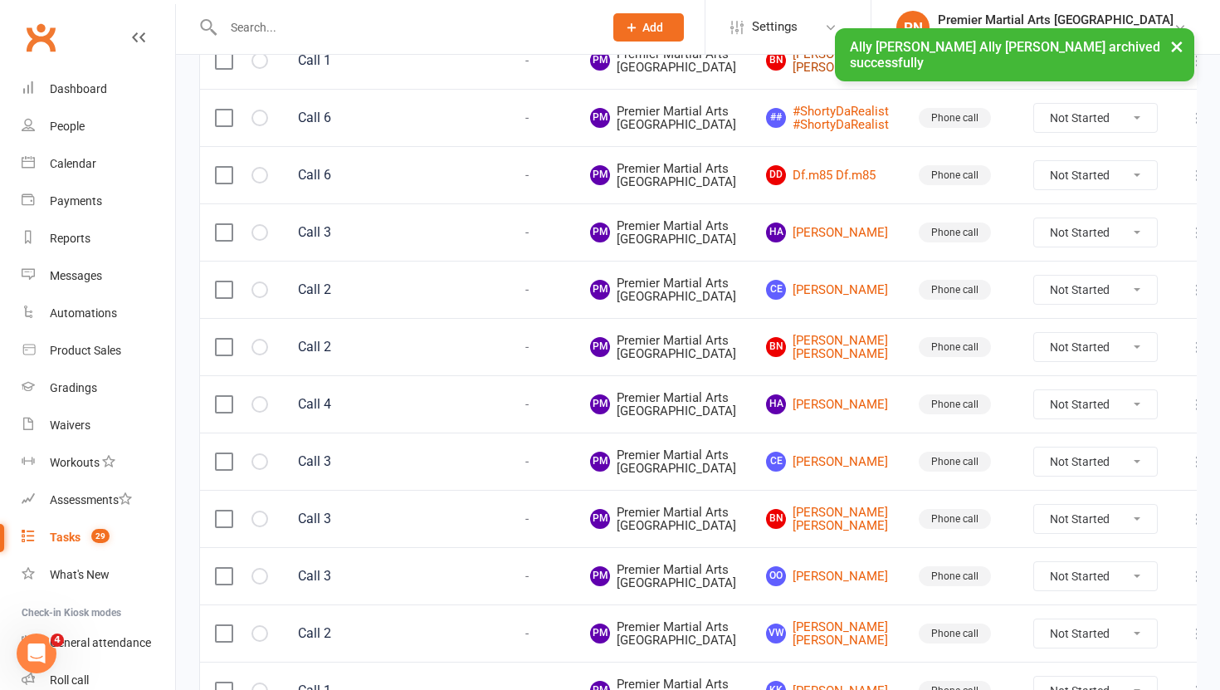
click at [815, 75] on link "BN Birikty Negusse Birikty Negusse" at bounding box center [827, 60] width 123 height 27
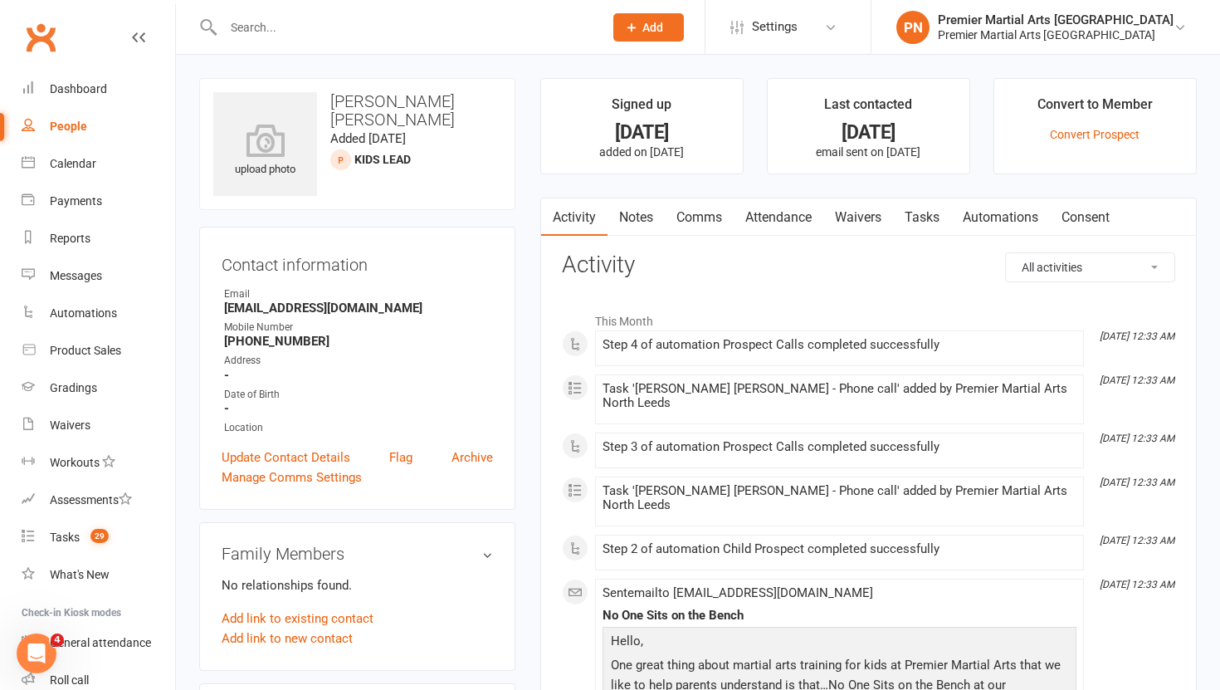
click at [924, 215] on link "Tasks" at bounding box center [922, 217] width 58 height 38
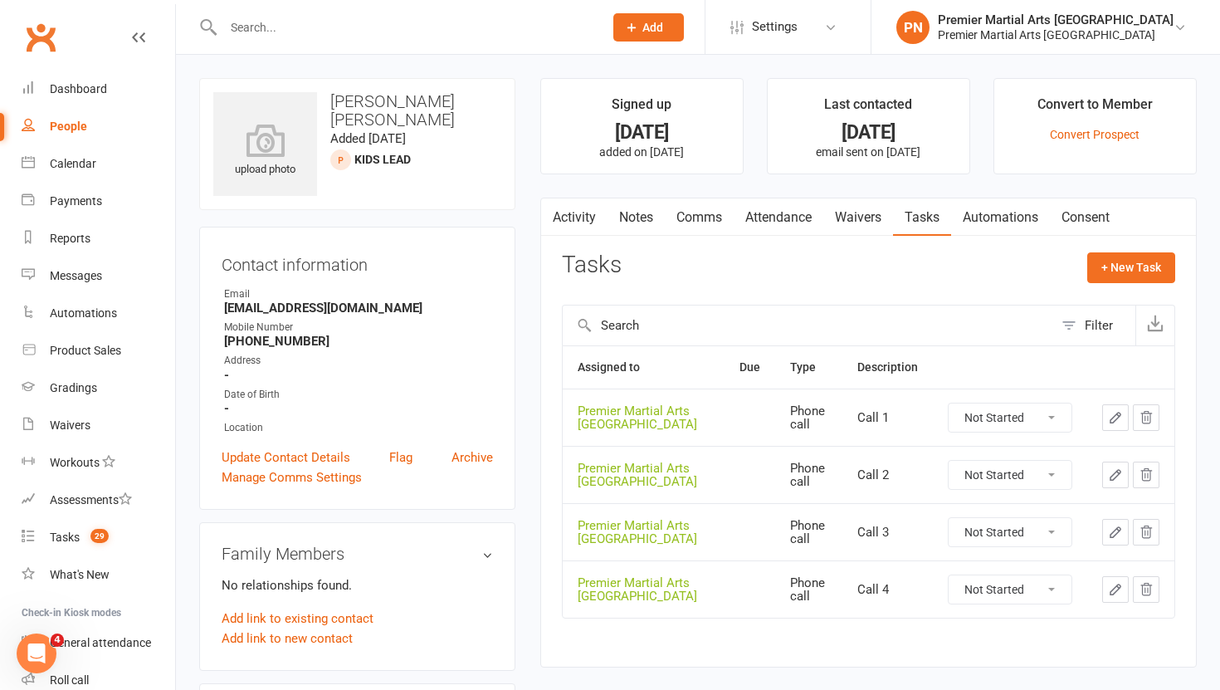
click at [1061, 419] on select "Not Started In Progress Waiting Complete" at bounding box center [1010, 417] width 123 height 28
click at [949, 403] on select "Not Started In Progress Waiting Complete" at bounding box center [1010, 417] width 123 height 28
select select "unstarted"
click at [1051, 417] on select "Not Started In Progress Waiting Complete" at bounding box center [1010, 417] width 123 height 28
click at [949, 403] on select "Not Started In Progress Waiting Complete" at bounding box center [1010, 417] width 123 height 28
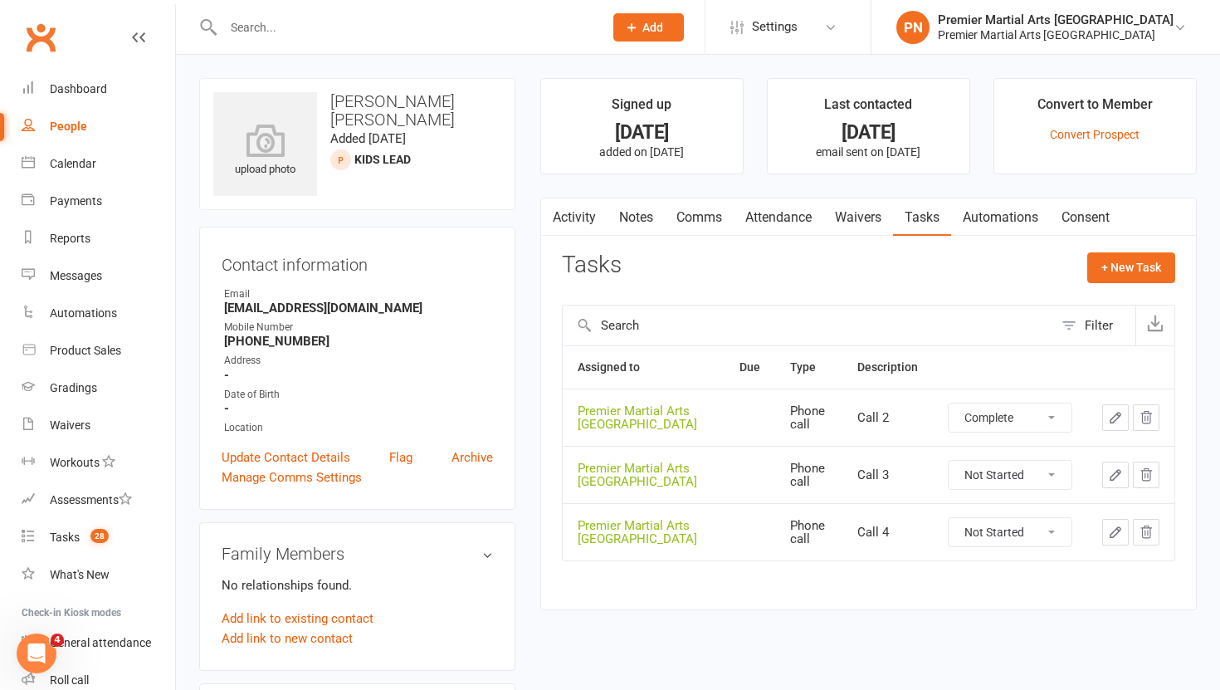
select select "unstarted"
click at [1054, 417] on select "Not Started In Progress Waiting Complete" at bounding box center [1010, 417] width 123 height 28
click at [949, 403] on select "Not Started In Progress Waiting Complete" at bounding box center [1010, 417] width 123 height 28
select select "unstarted"
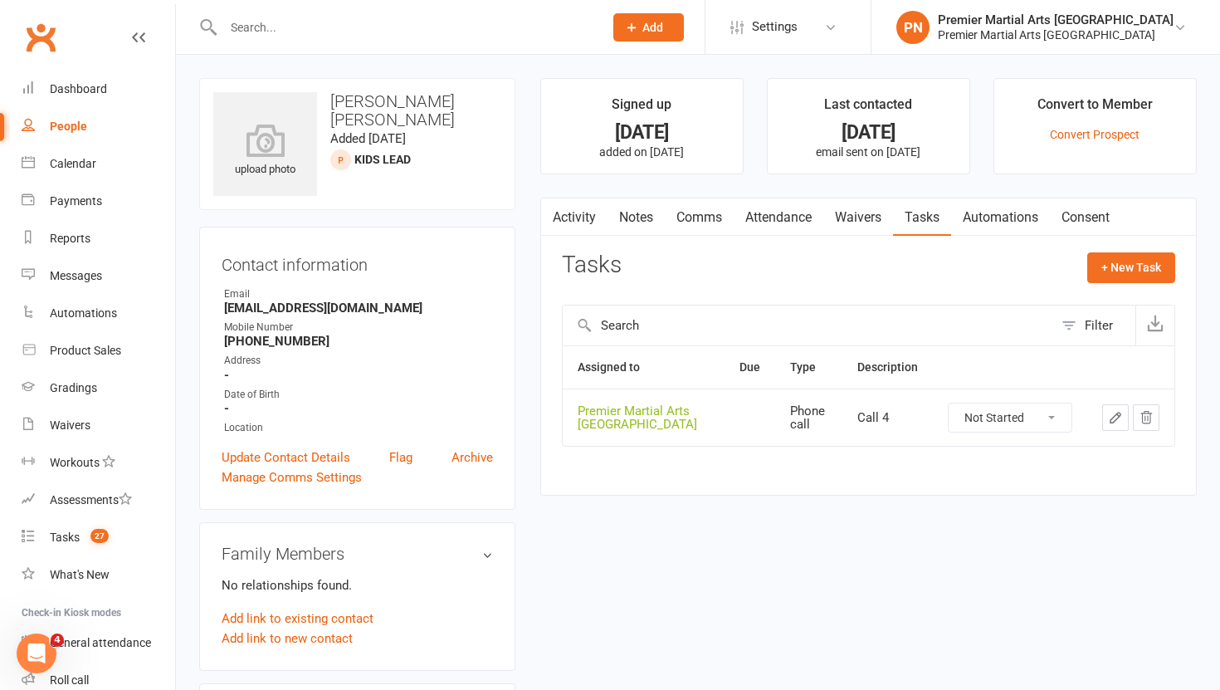
click at [1056, 414] on select "Not Started In Progress Waiting Complete" at bounding box center [1010, 417] width 123 height 28
click at [949, 403] on select "Not Started In Progress Waiting Complete" at bounding box center [1010, 417] width 123 height 28
select select "unstarted"
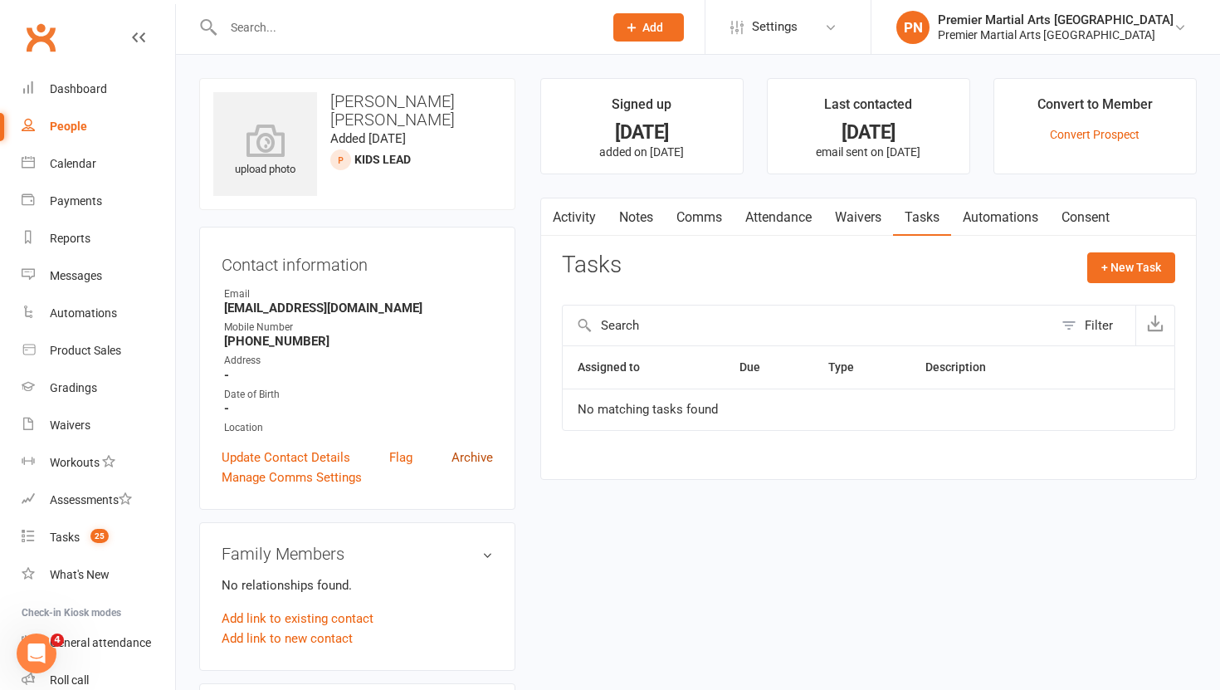
click at [469, 452] on link "Archive" at bounding box center [471, 457] width 41 height 20
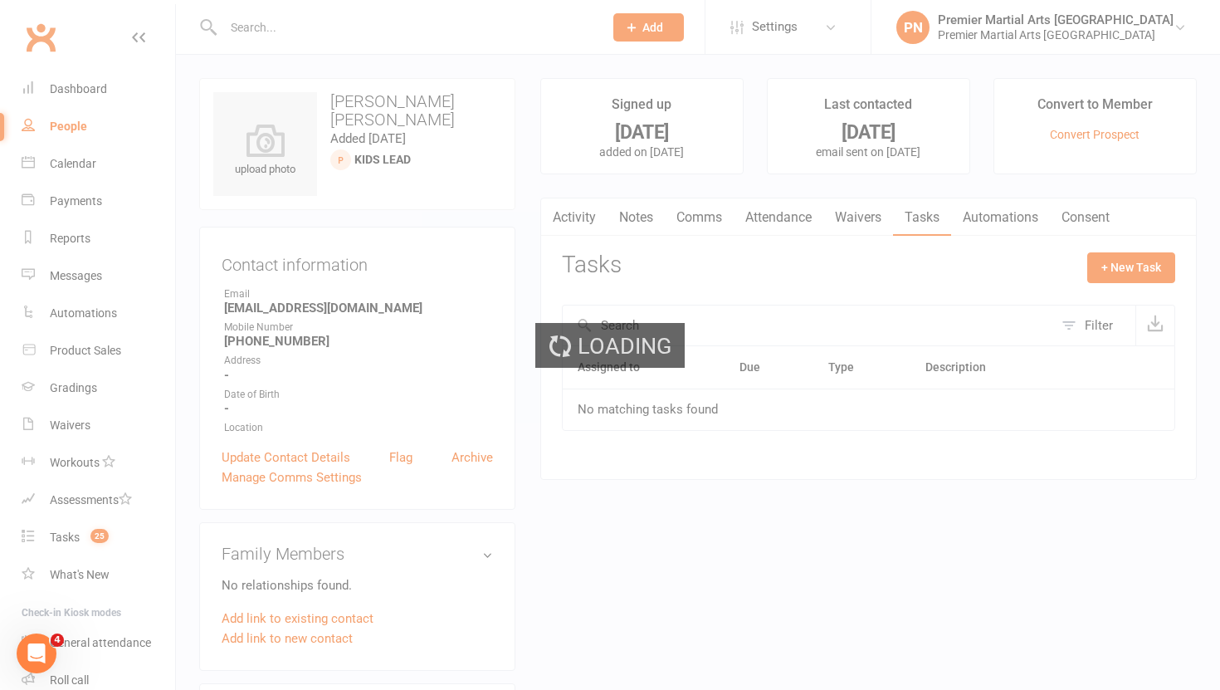
select select "100"
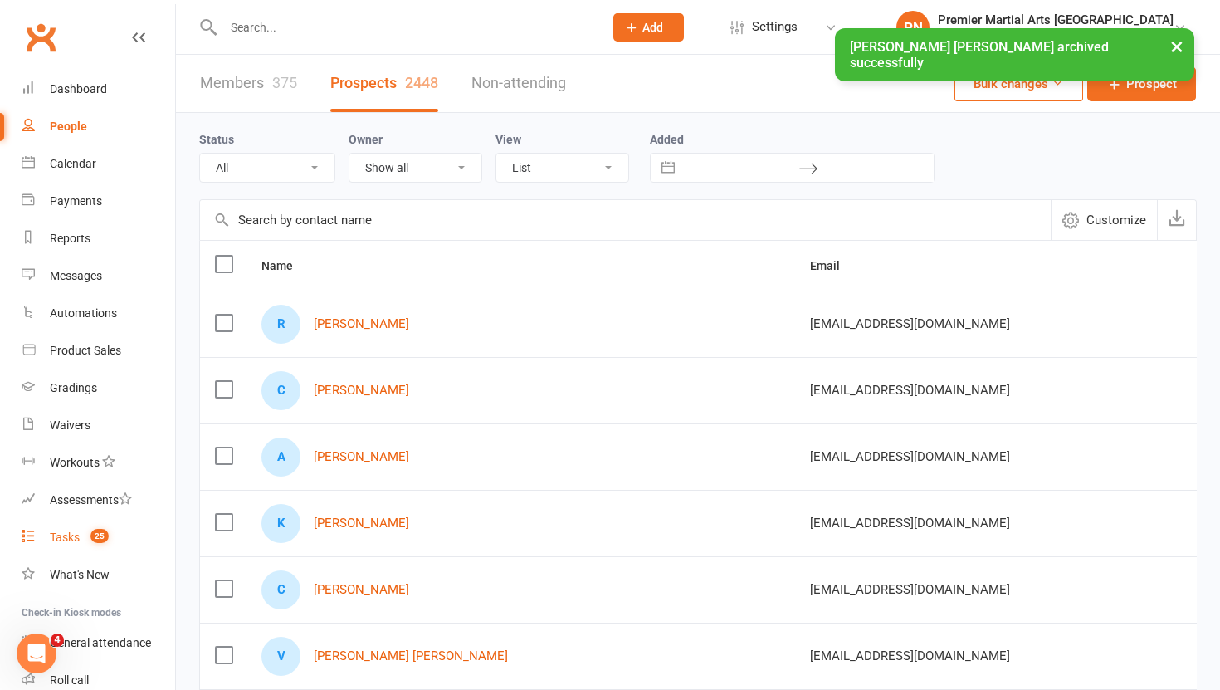
click at [74, 537] on div "Tasks" at bounding box center [65, 536] width 30 height 13
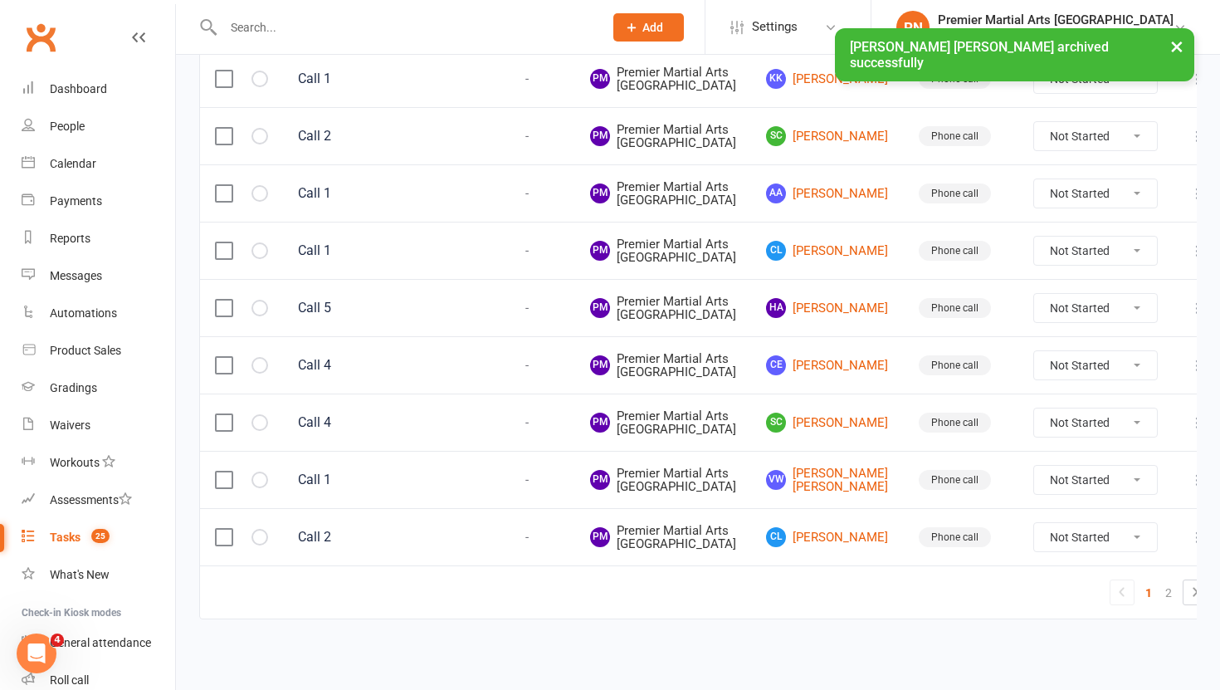
scroll to position [1536, 0]
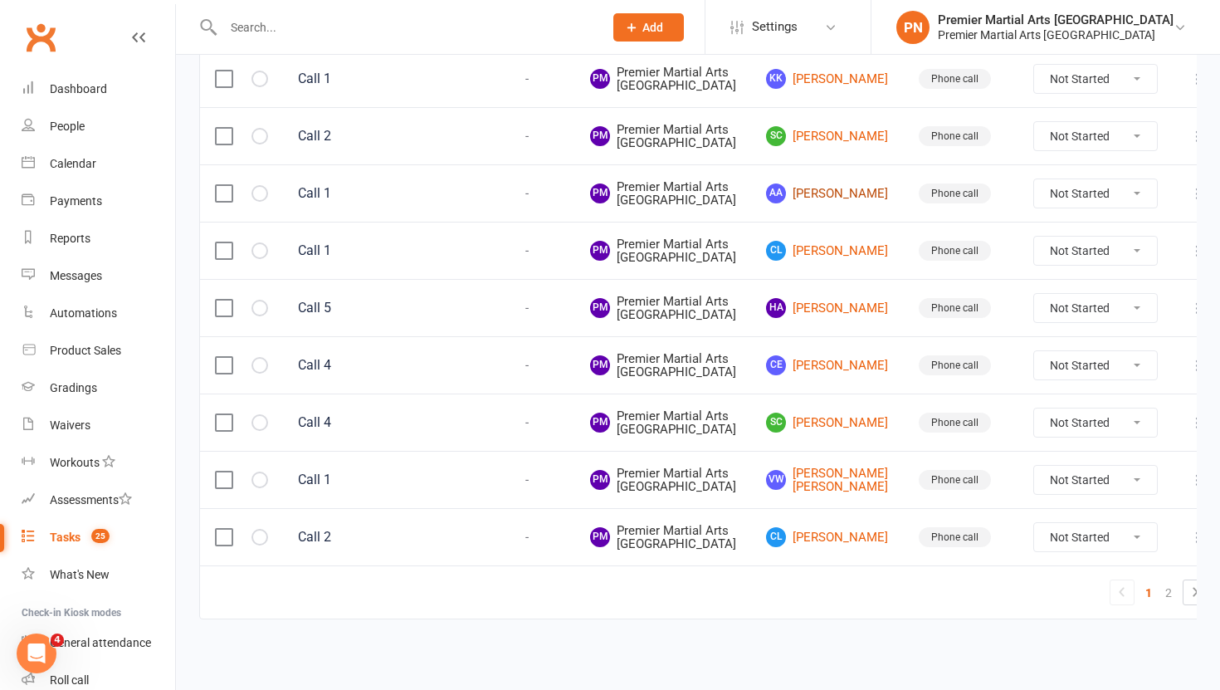
click at [781, 203] on link "AA Ayan Ayan" at bounding box center [827, 193] width 123 height 20
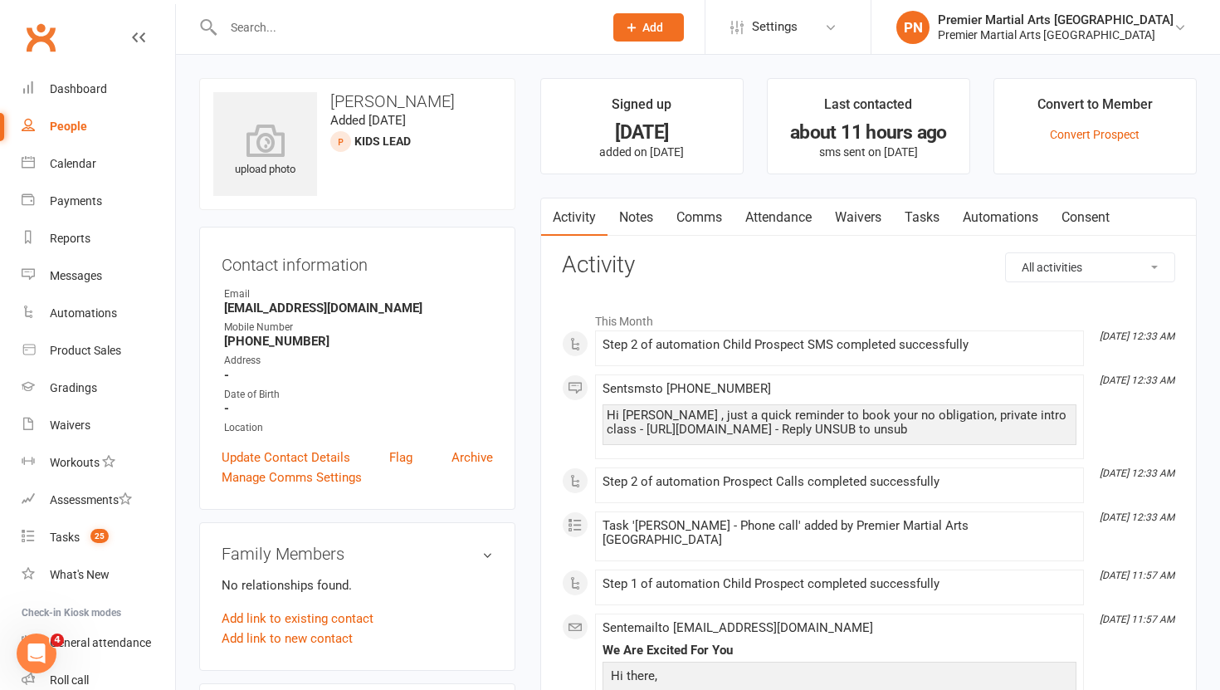
click at [927, 219] on link "Tasks" at bounding box center [922, 217] width 58 height 38
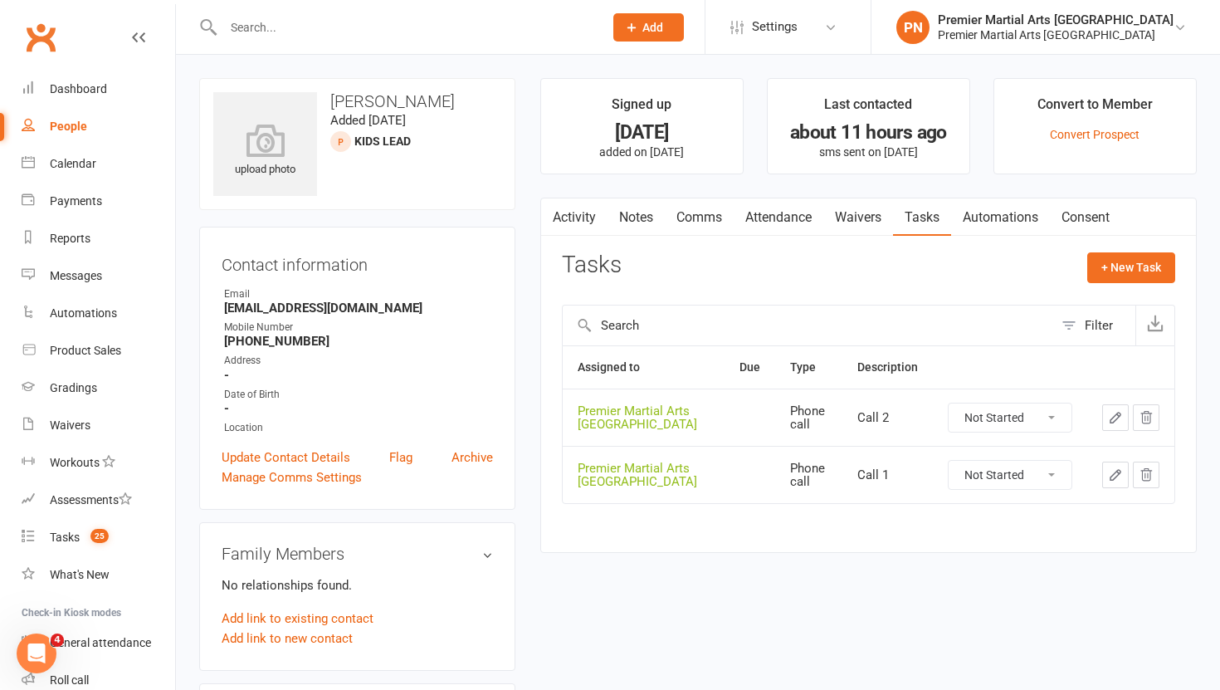
click at [1039, 471] on select "Not Started In Progress Waiting Complete" at bounding box center [1010, 475] width 123 height 28
click at [949, 461] on select "Not Started In Progress Waiting Complete" at bounding box center [1010, 475] width 123 height 28
select select "unstarted"
click at [1057, 418] on select "Not Started In Progress Waiting Complete" at bounding box center [1010, 417] width 123 height 28
click at [949, 403] on select "Not Started In Progress Waiting Complete" at bounding box center [1010, 417] width 123 height 28
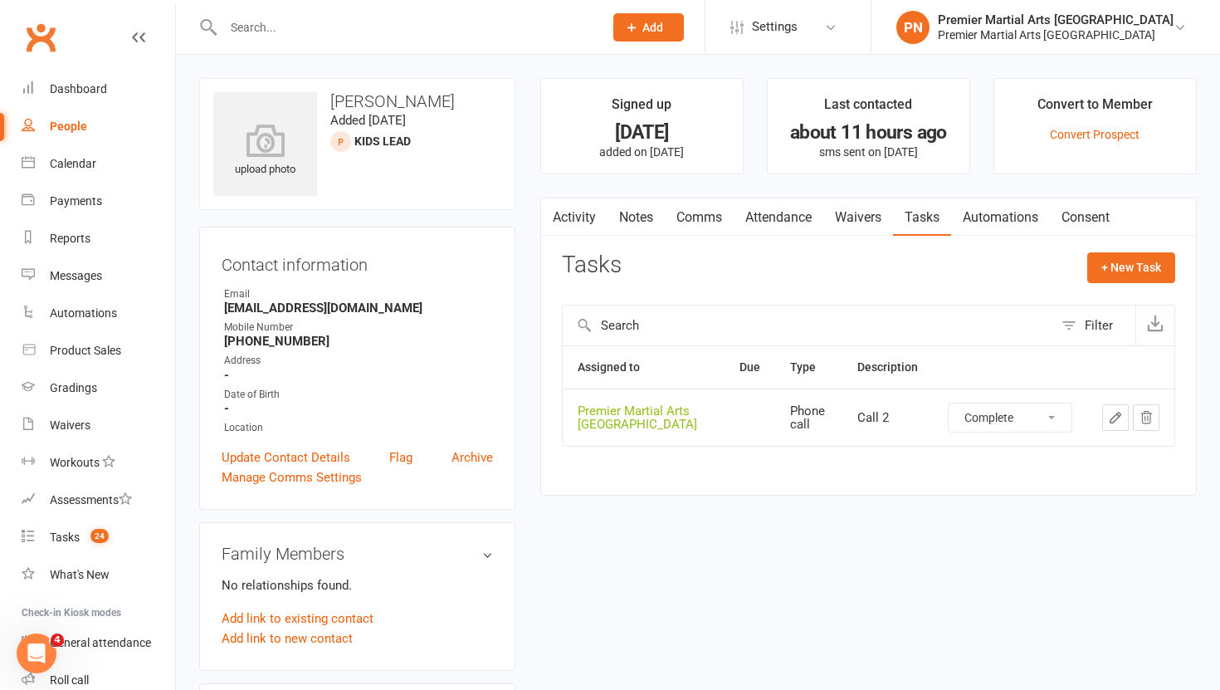
select select "unstarted"
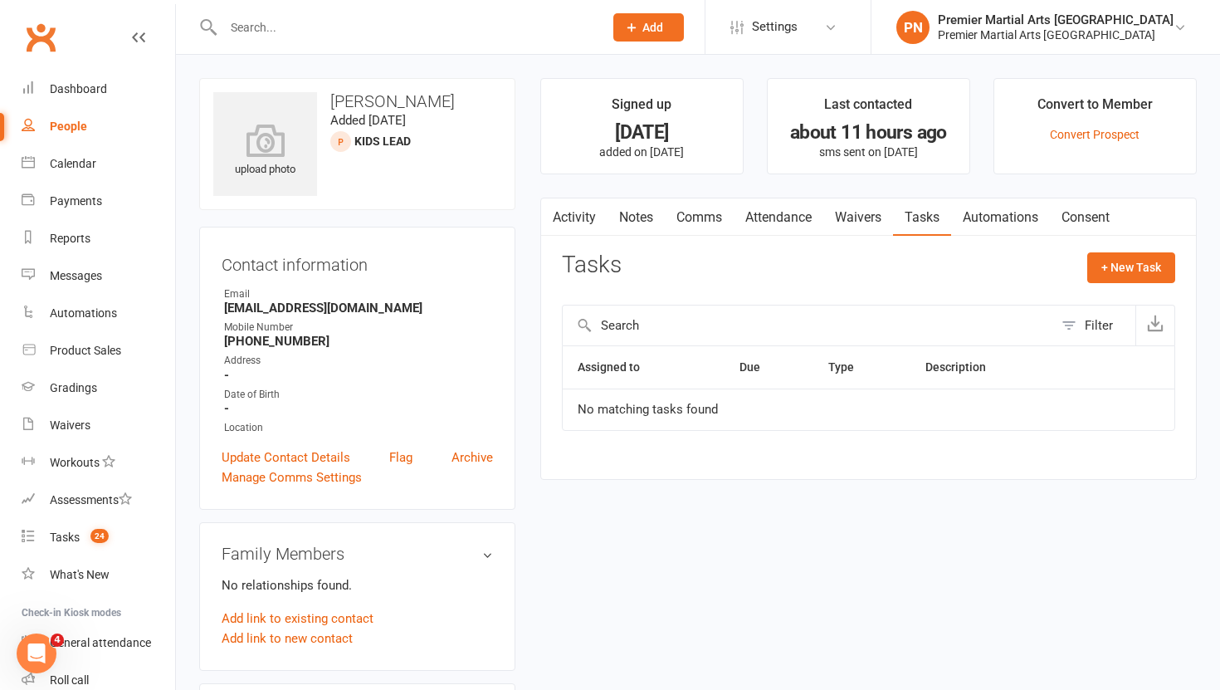
click at [627, 219] on link "Notes" at bounding box center [636, 217] width 57 height 38
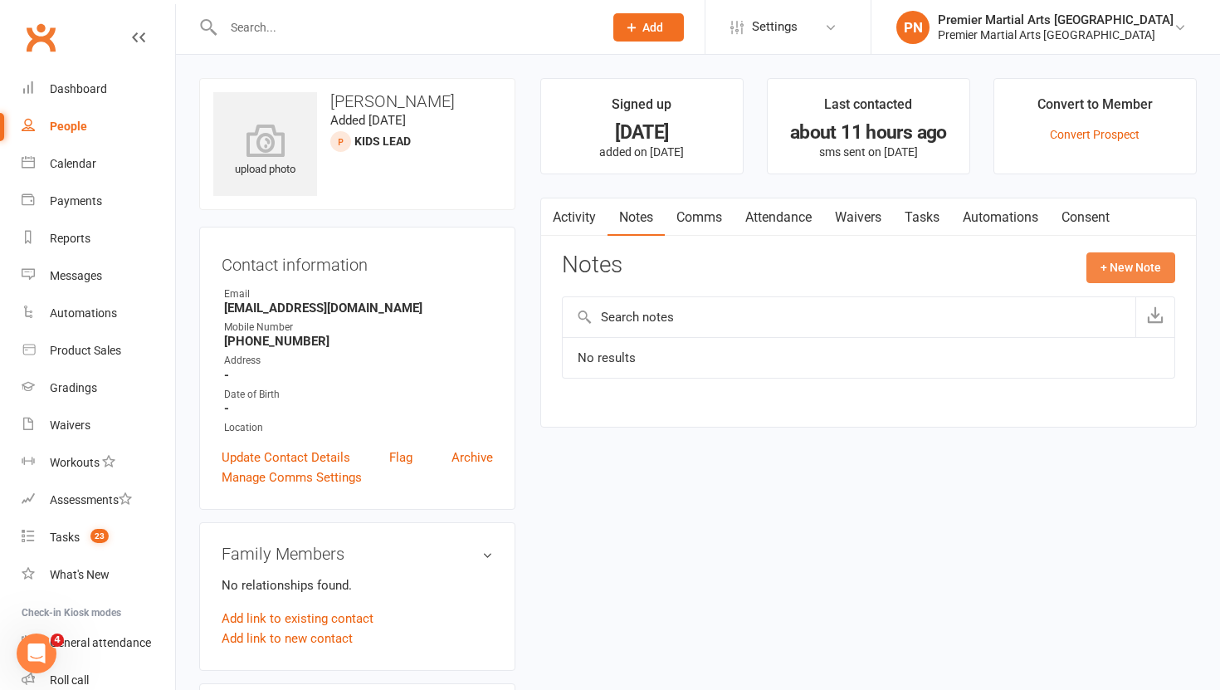
click at [1105, 264] on button "+ New Note" at bounding box center [1130, 267] width 89 height 30
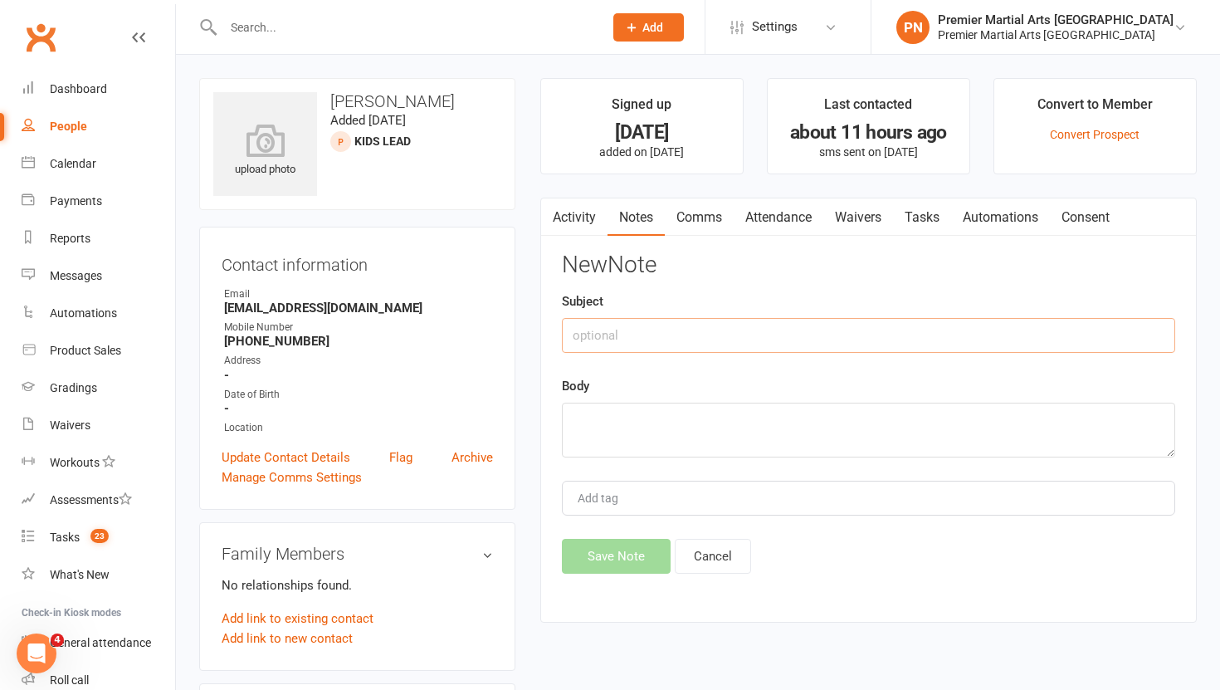
click at [647, 344] on input "text" at bounding box center [868, 335] width 613 height 35
type input "Call 1"
click at [627, 421] on textarea at bounding box center [868, 430] width 613 height 55
type textarea "NA VM & TEXT"
click at [612, 569] on button "Save Note" at bounding box center [616, 556] width 109 height 35
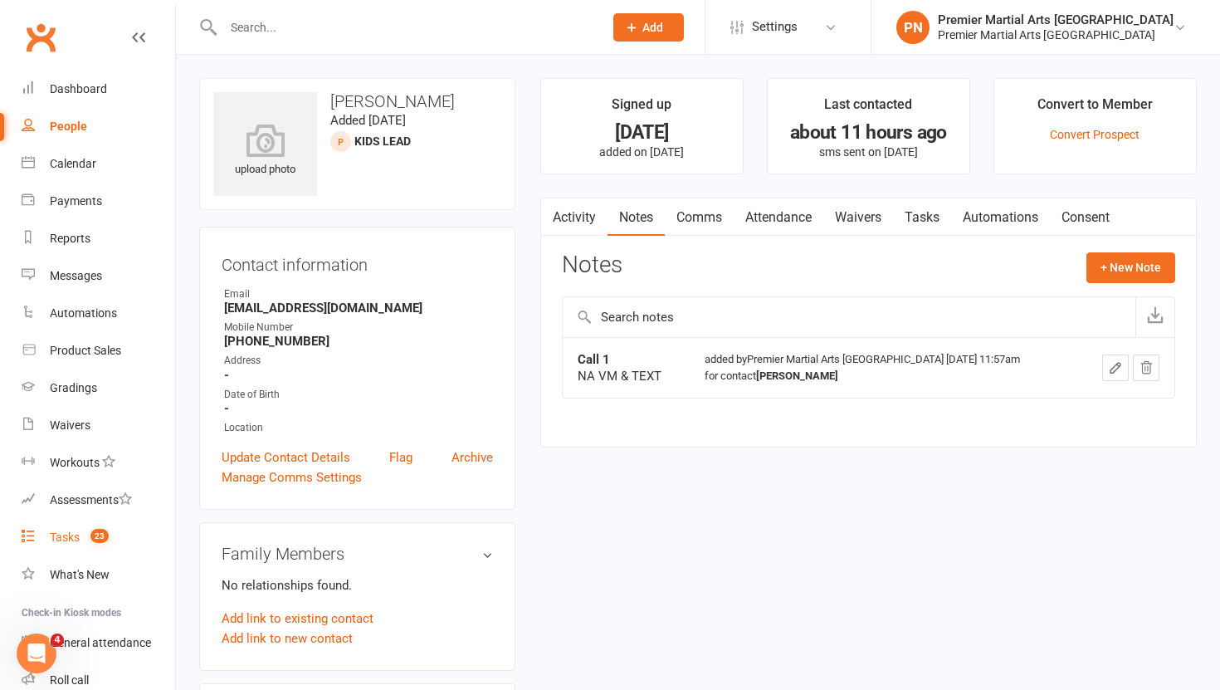
click at [50, 534] on div "Tasks" at bounding box center [65, 536] width 30 height 13
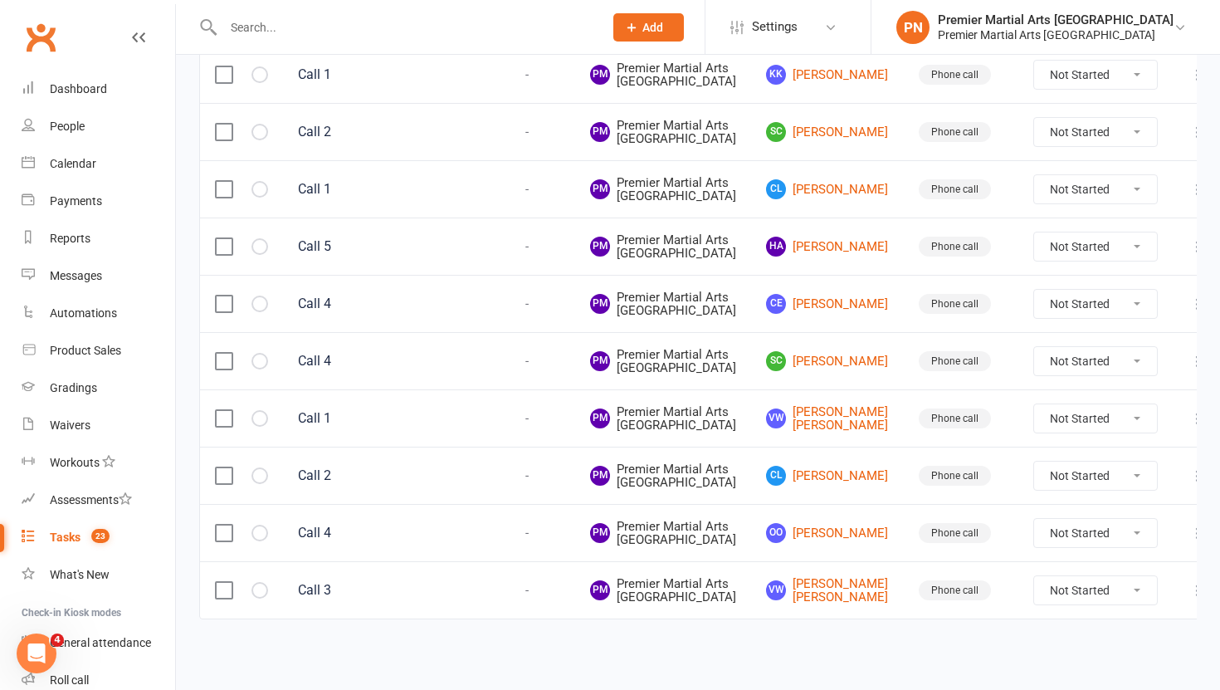
scroll to position [2023, 0]
click at [806, 405] on link "VW Viola Wioleta Viola Wioleta" at bounding box center [827, 418] width 123 height 27
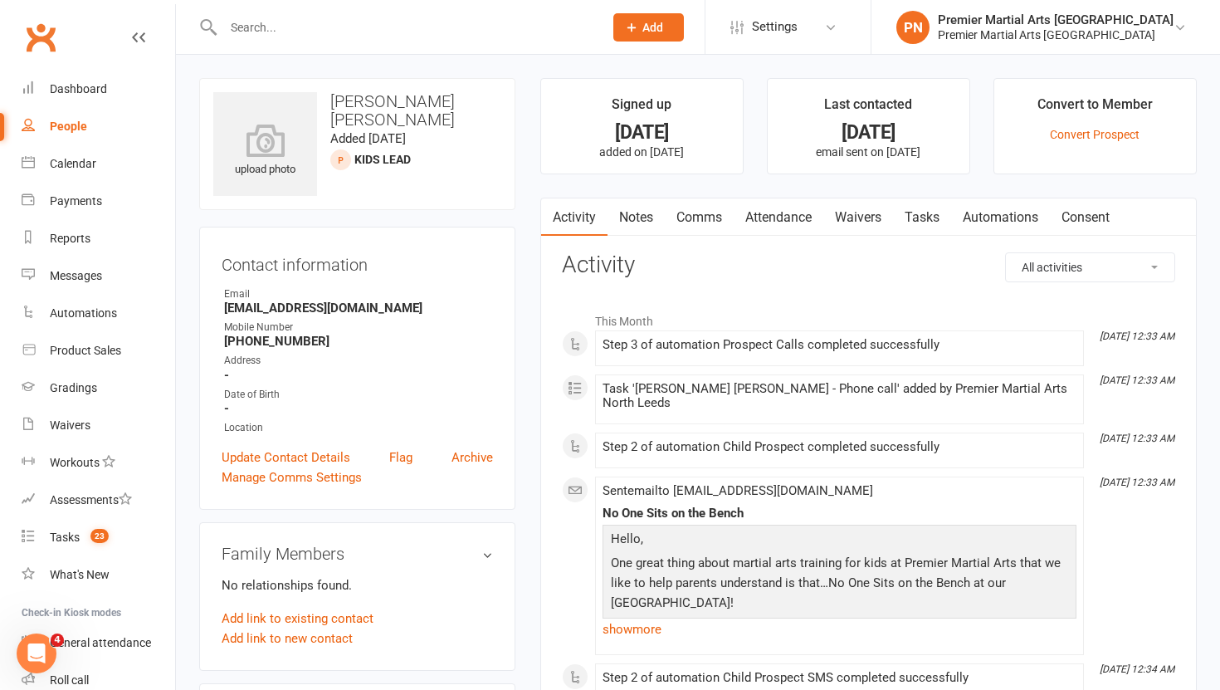
click at [930, 214] on link "Tasks" at bounding box center [922, 217] width 58 height 38
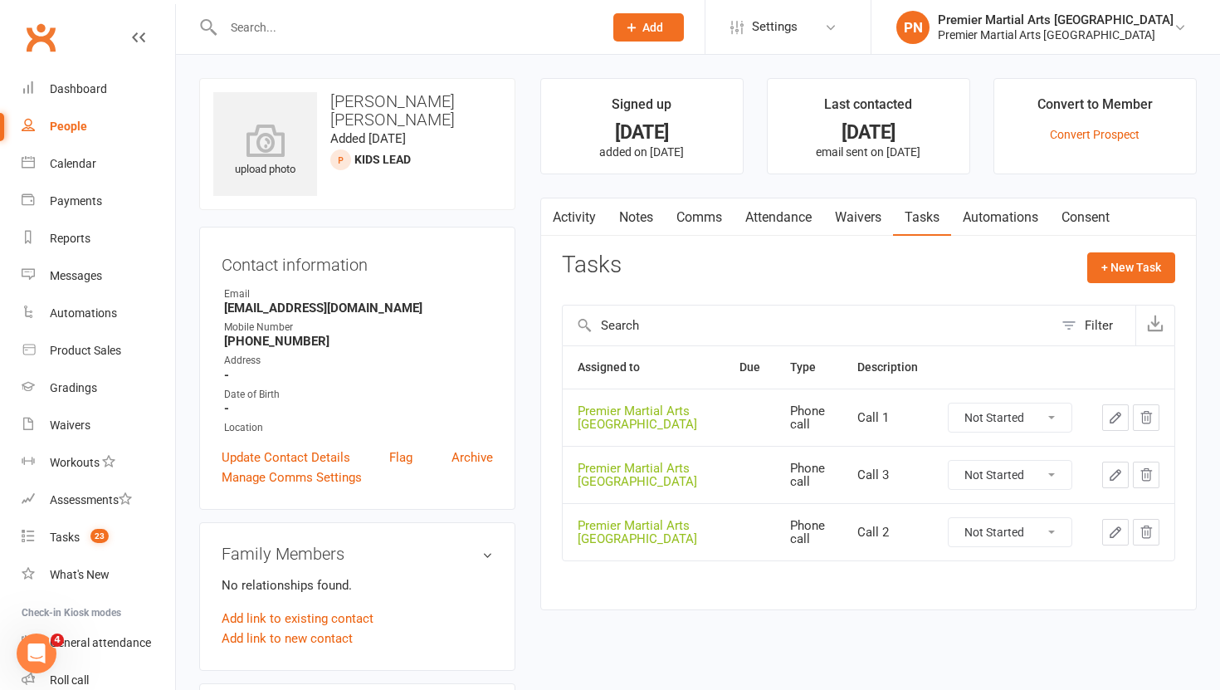
click at [1057, 422] on select "Not Started In Progress Waiting Complete" at bounding box center [1010, 417] width 123 height 28
click at [949, 403] on select "Not Started In Progress Waiting Complete" at bounding box center [1010, 417] width 123 height 28
select select "unstarted"
click at [1058, 474] on select "Not Started In Progress Waiting Complete" at bounding box center [1010, 475] width 123 height 28
click at [949, 461] on select "Not Started In Progress Waiting Complete" at bounding box center [1010, 475] width 123 height 28
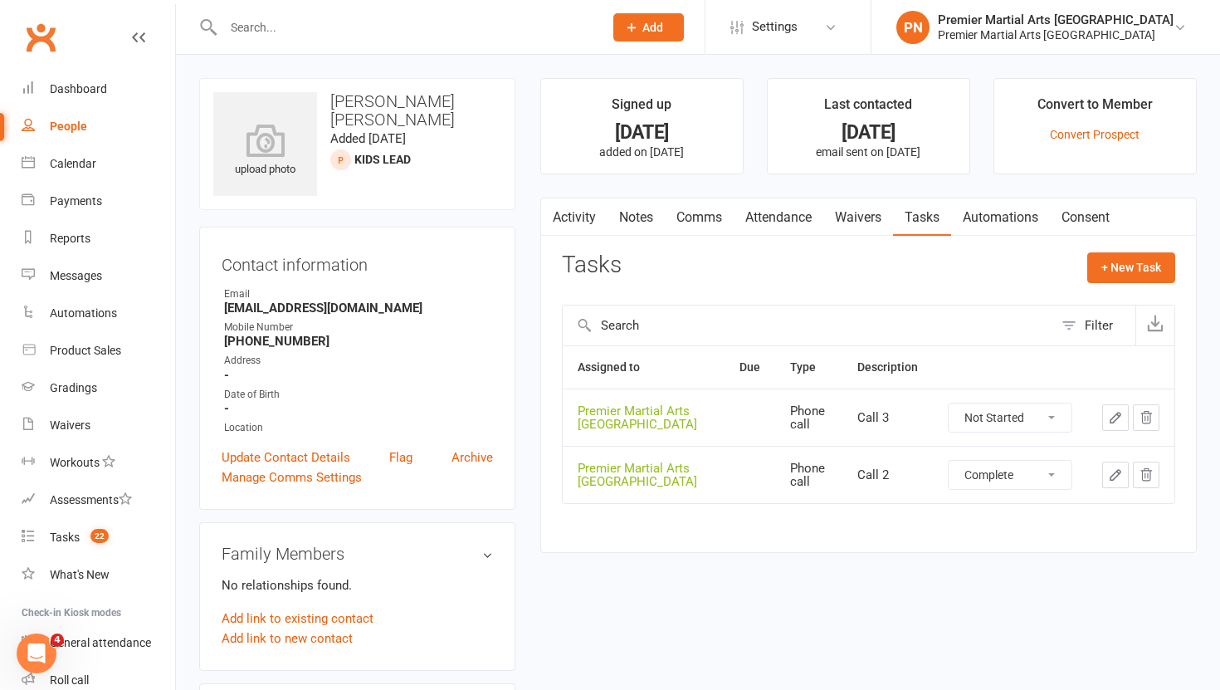
select select "unstarted"
click at [1059, 411] on select "Not Started In Progress Waiting Complete" at bounding box center [1010, 417] width 123 height 28
click at [949, 403] on select "Not Started In Progress Waiting Complete" at bounding box center [1010, 417] width 123 height 28
select select "unstarted"
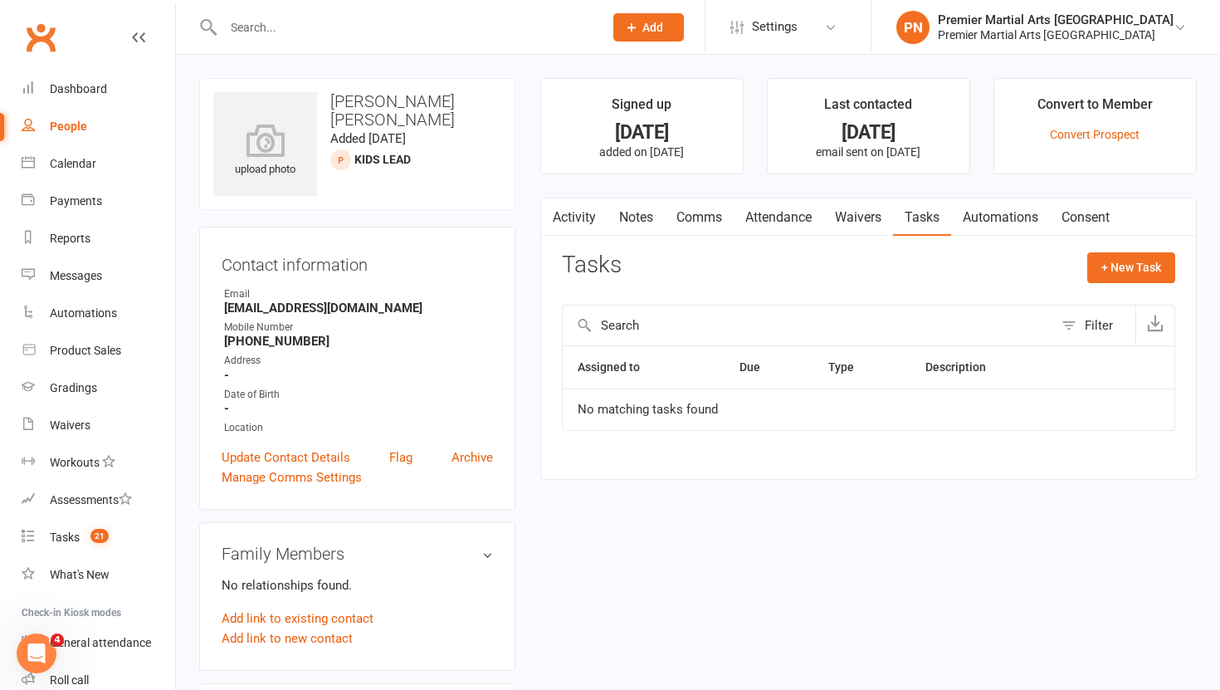
click at [642, 210] on link "Notes" at bounding box center [636, 217] width 57 height 38
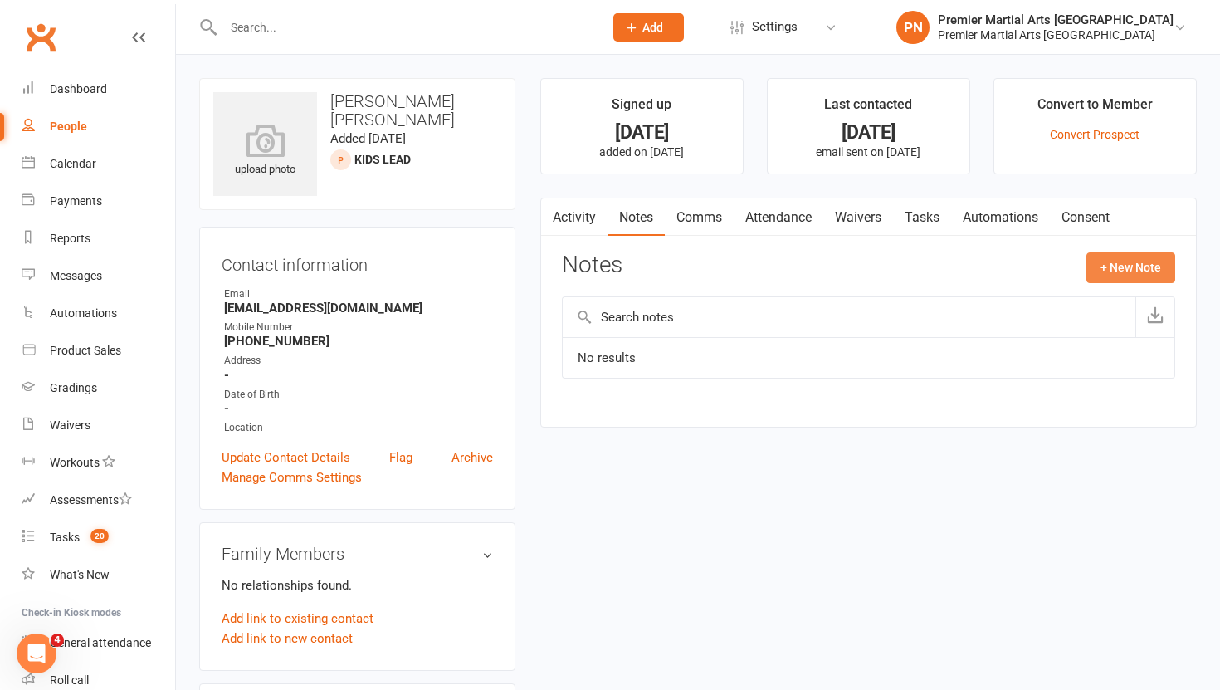
click at [1134, 264] on button "+ New Note" at bounding box center [1130, 267] width 89 height 30
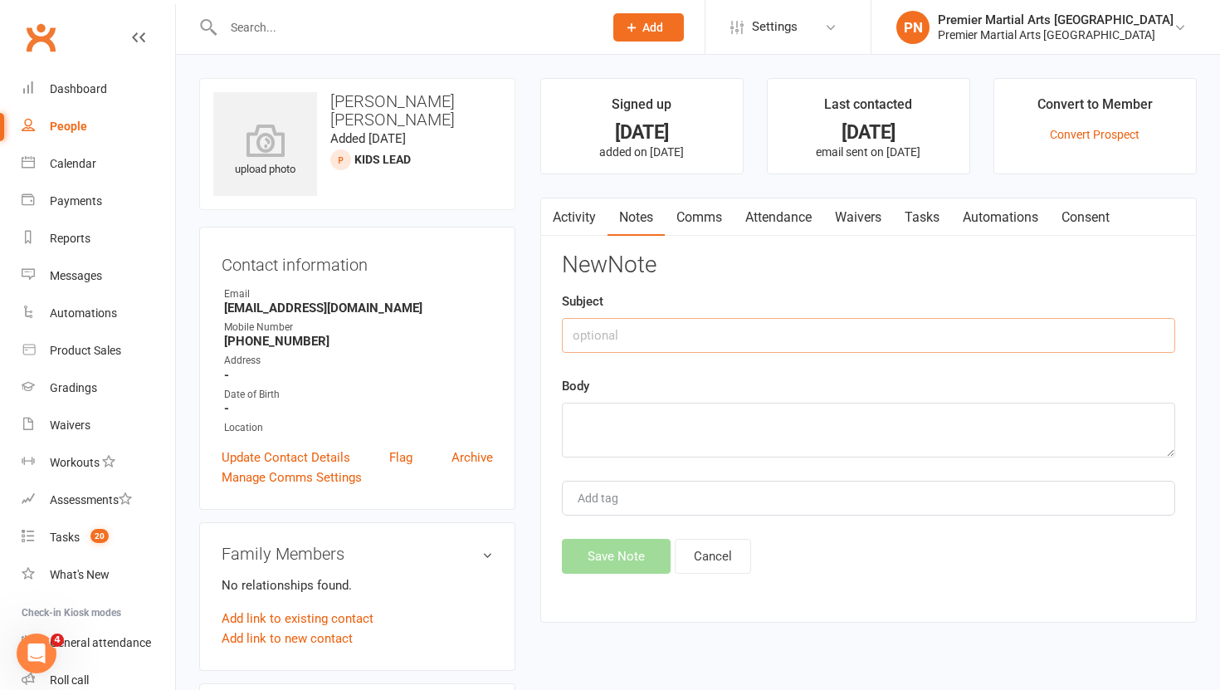
click at [763, 335] on input "text" at bounding box center [868, 335] width 613 height 35
type input "Call 1"
click at [710, 427] on textarea at bounding box center [868, 430] width 613 height 55
type textarea "NA VM & TEXT"
click at [622, 551] on button "Save Note" at bounding box center [616, 556] width 109 height 35
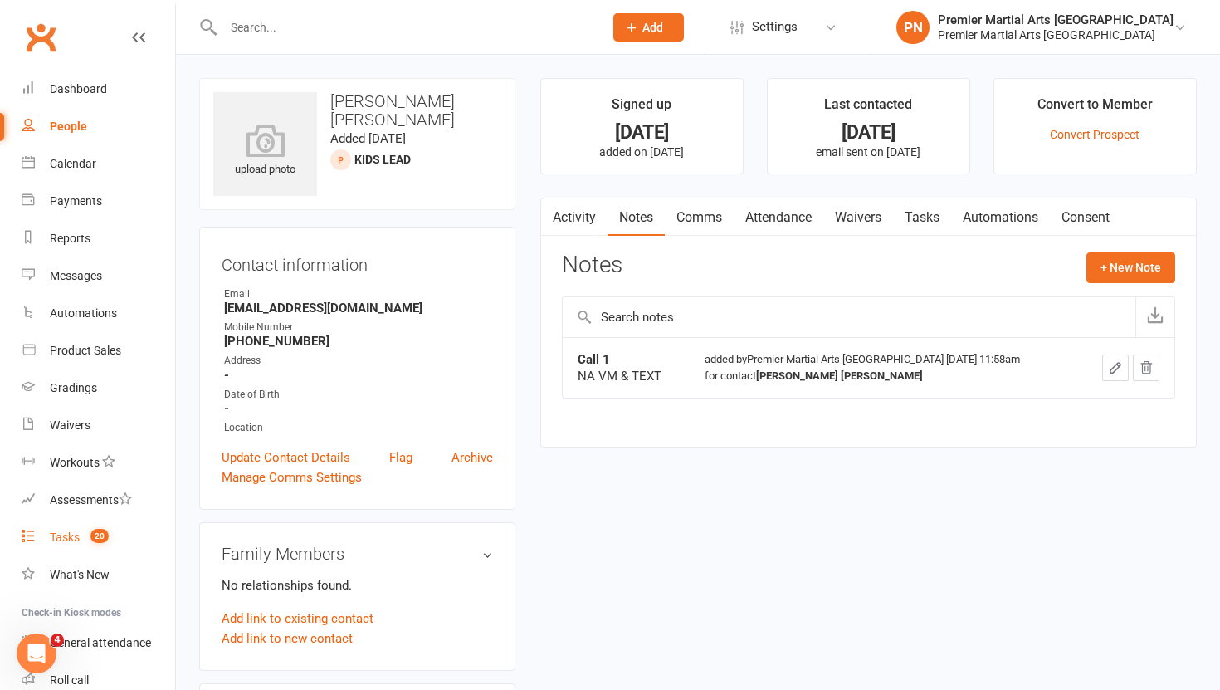
click at [62, 535] on div "Tasks" at bounding box center [65, 536] width 30 height 13
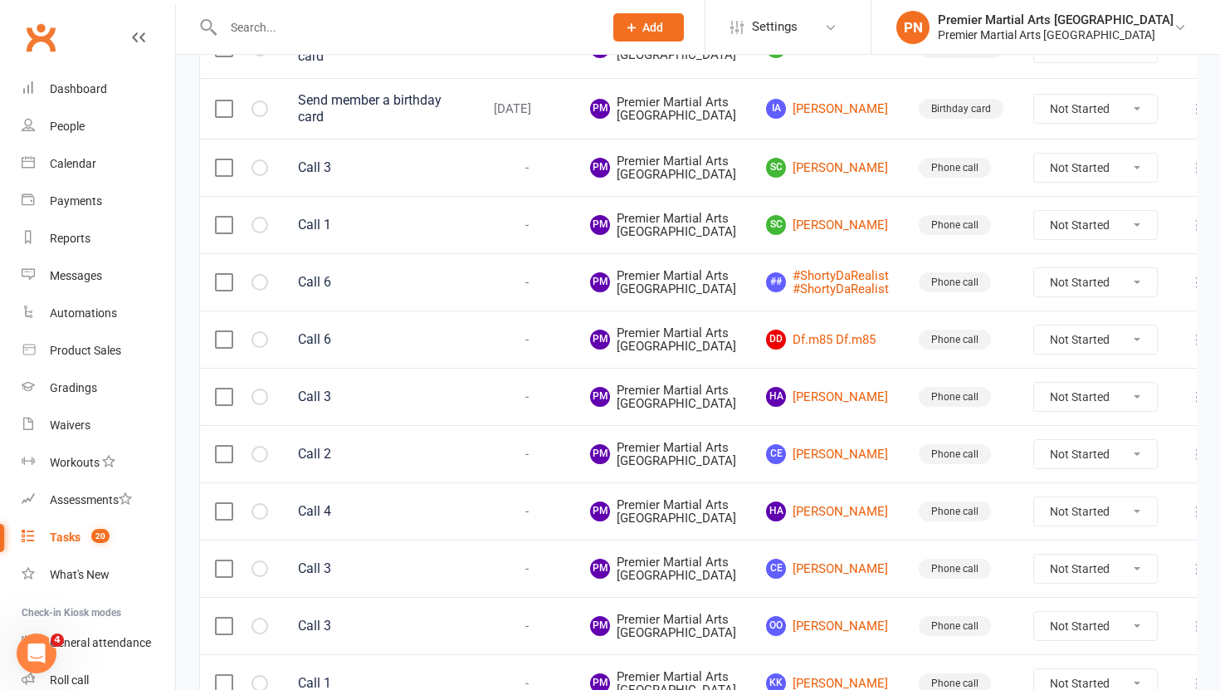
scroll to position [368, 0]
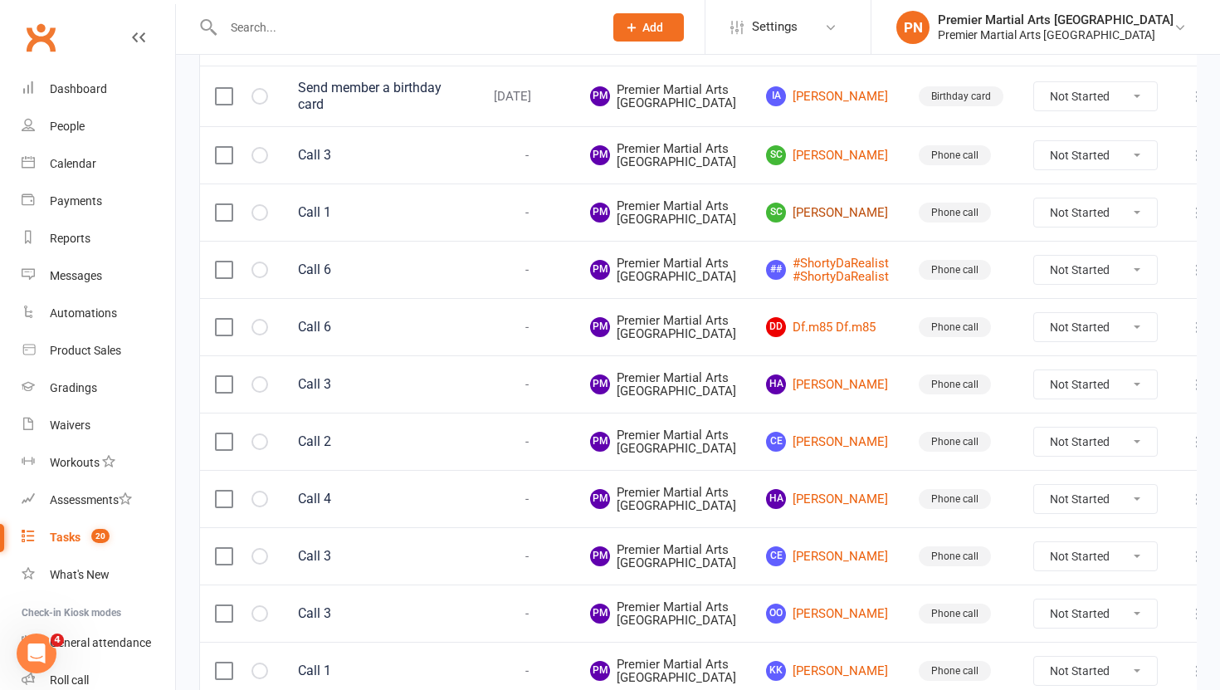
click at [799, 222] on link "Sc Sara chakir" at bounding box center [827, 213] width 123 height 20
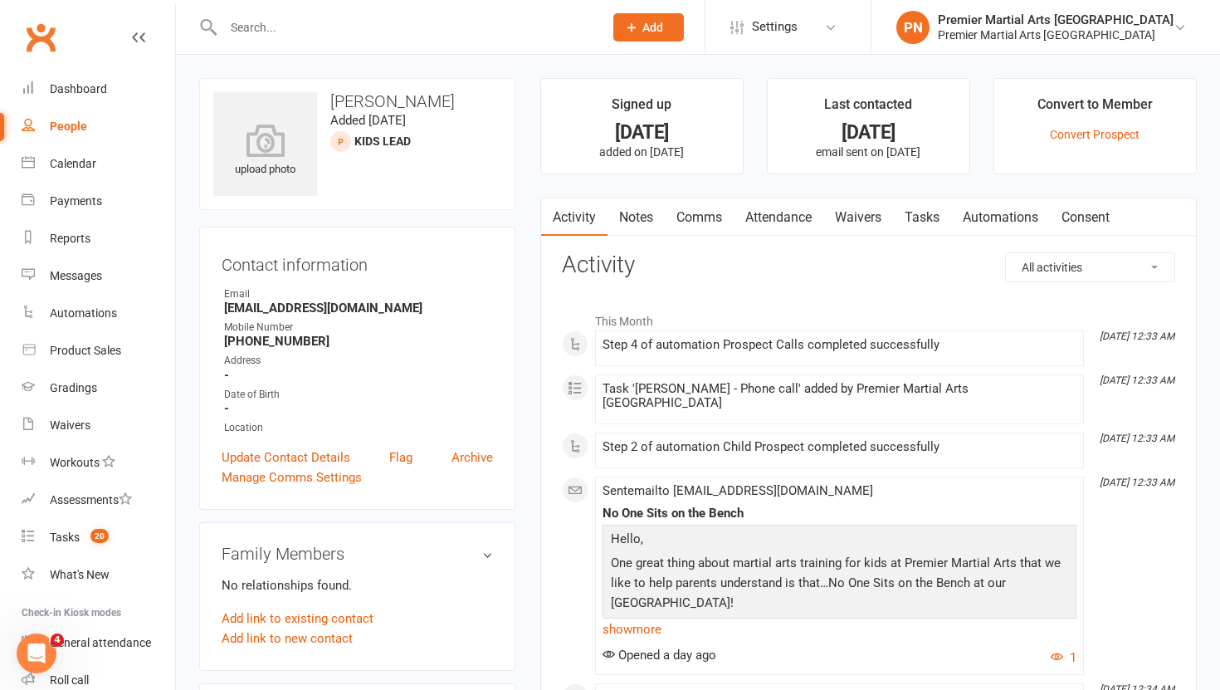
click at [927, 221] on link "Tasks" at bounding box center [922, 217] width 58 height 38
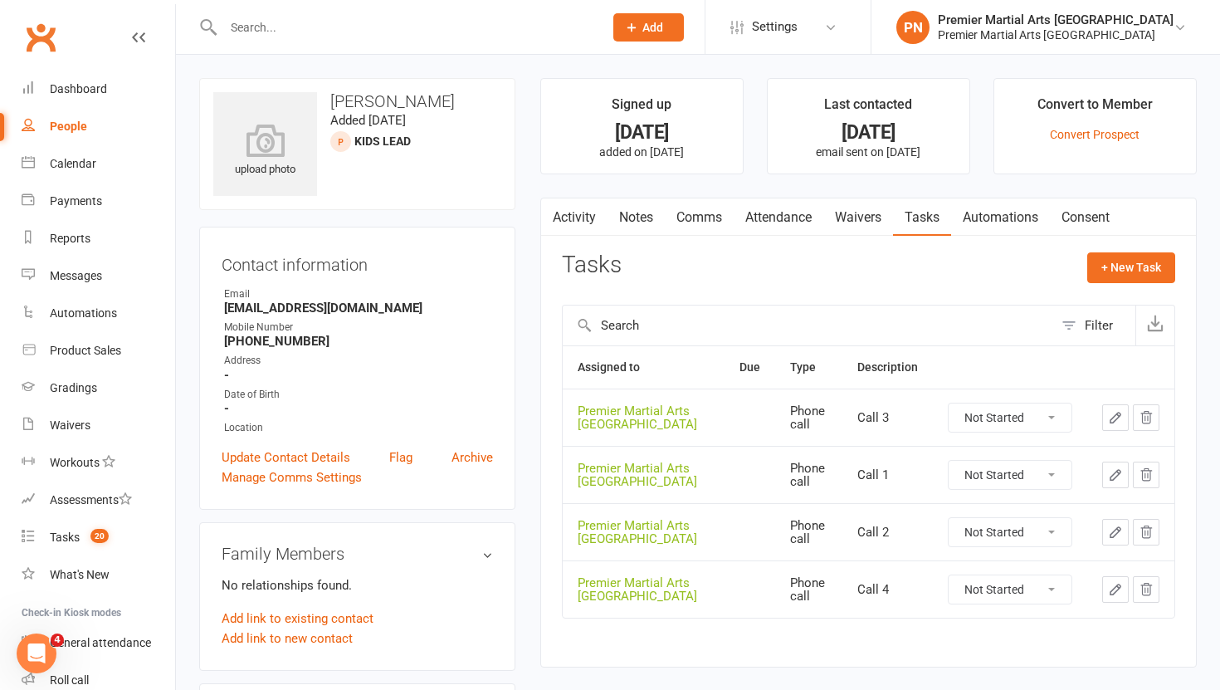
click at [1057, 478] on select "Not Started In Progress Waiting Complete" at bounding box center [1010, 475] width 123 height 28
click at [949, 461] on select "Not Started In Progress Waiting Complete" at bounding box center [1010, 475] width 123 height 28
select select "unstarted"
click at [1057, 473] on select "Not Started In Progress Waiting Complete" at bounding box center [1010, 475] width 123 height 28
click at [949, 461] on select "Not Started In Progress Waiting Complete" at bounding box center [1010, 475] width 123 height 28
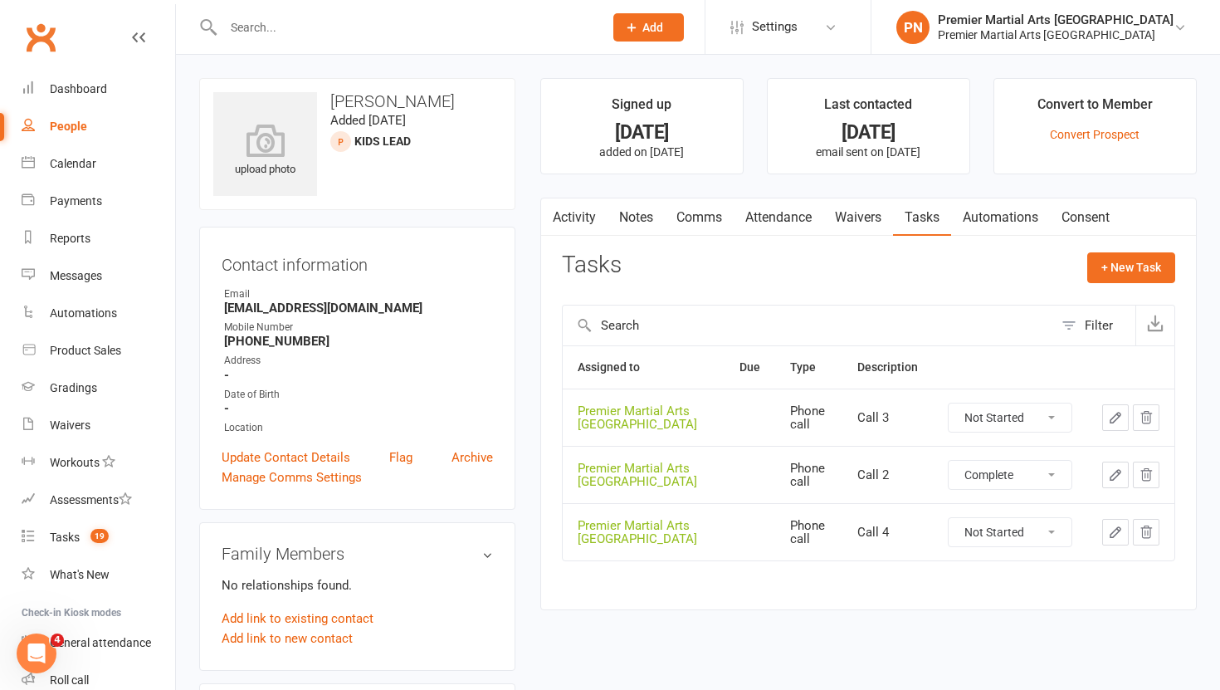
select select "unstarted"
click at [1054, 419] on select "Not Started In Progress Waiting Complete" at bounding box center [1010, 417] width 123 height 28
click at [949, 403] on select "Not Started In Progress Waiting Complete" at bounding box center [1010, 417] width 123 height 28
select select "unstarted"
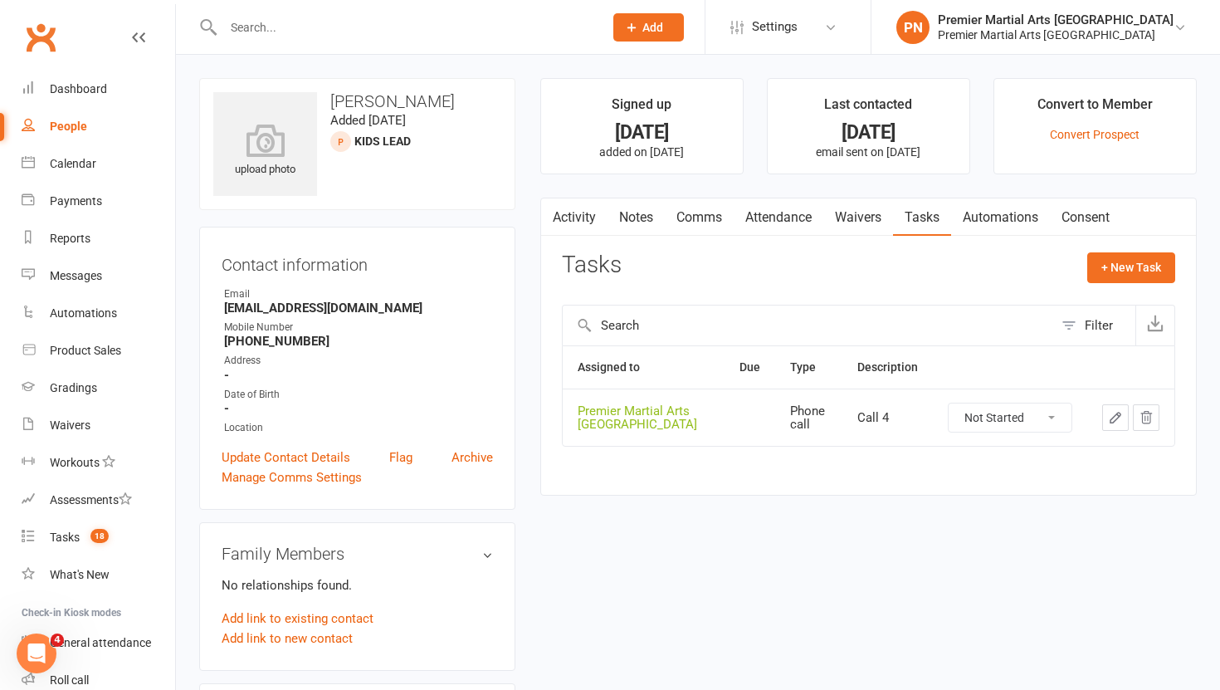
click at [1052, 421] on select "Not Started In Progress Waiting Complete" at bounding box center [1010, 417] width 123 height 28
click at [949, 403] on select "Not Started In Progress Waiting Complete" at bounding box center [1010, 417] width 123 height 28
select select "unstarted"
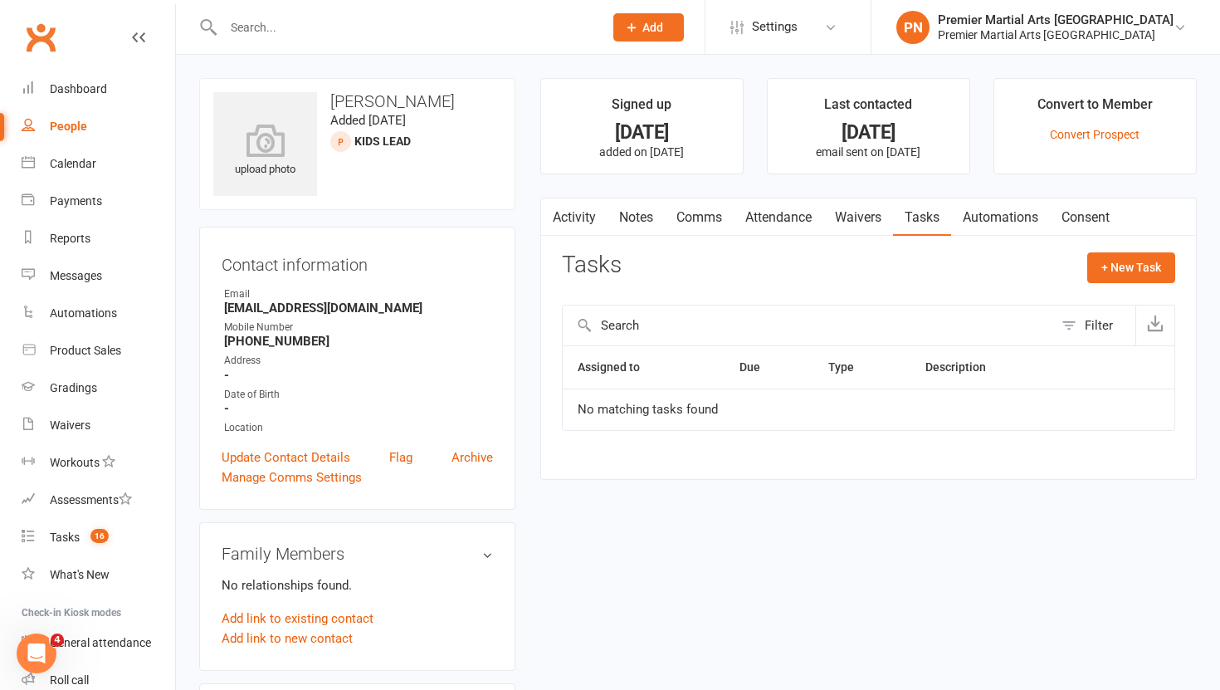
click at [647, 226] on link "Notes" at bounding box center [636, 217] width 57 height 38
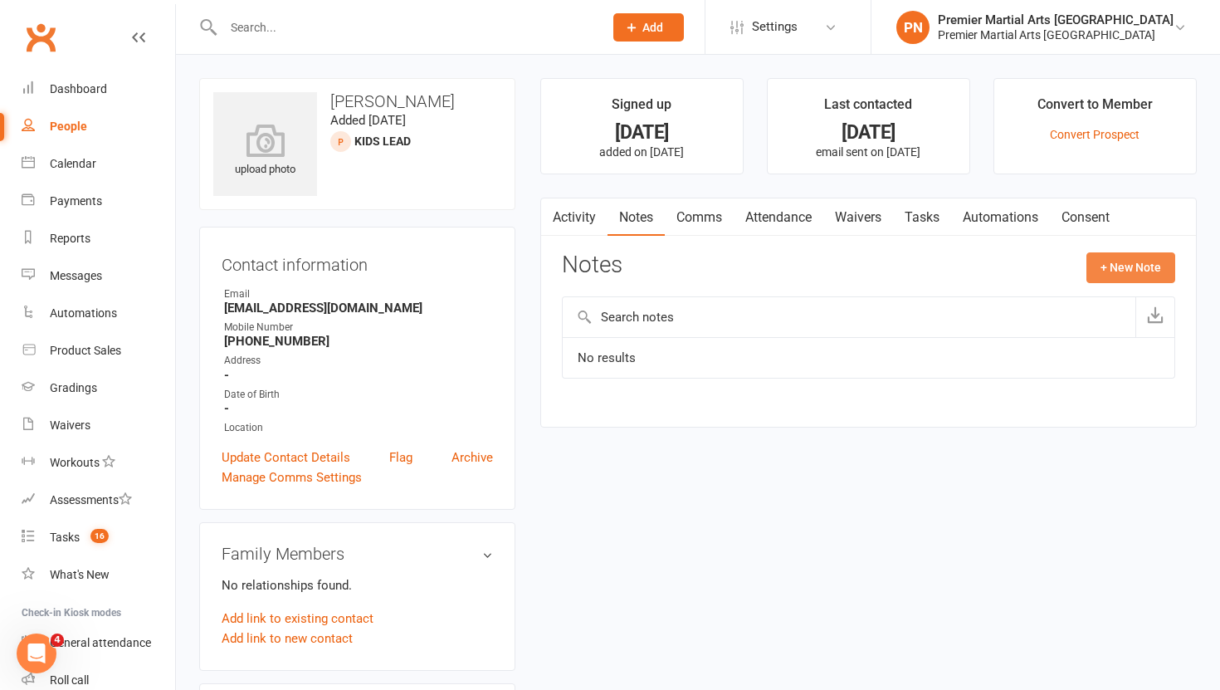
click at [1145, 262] on button "+ New Note" at bounding box center [1130, 267] width 89 height 30
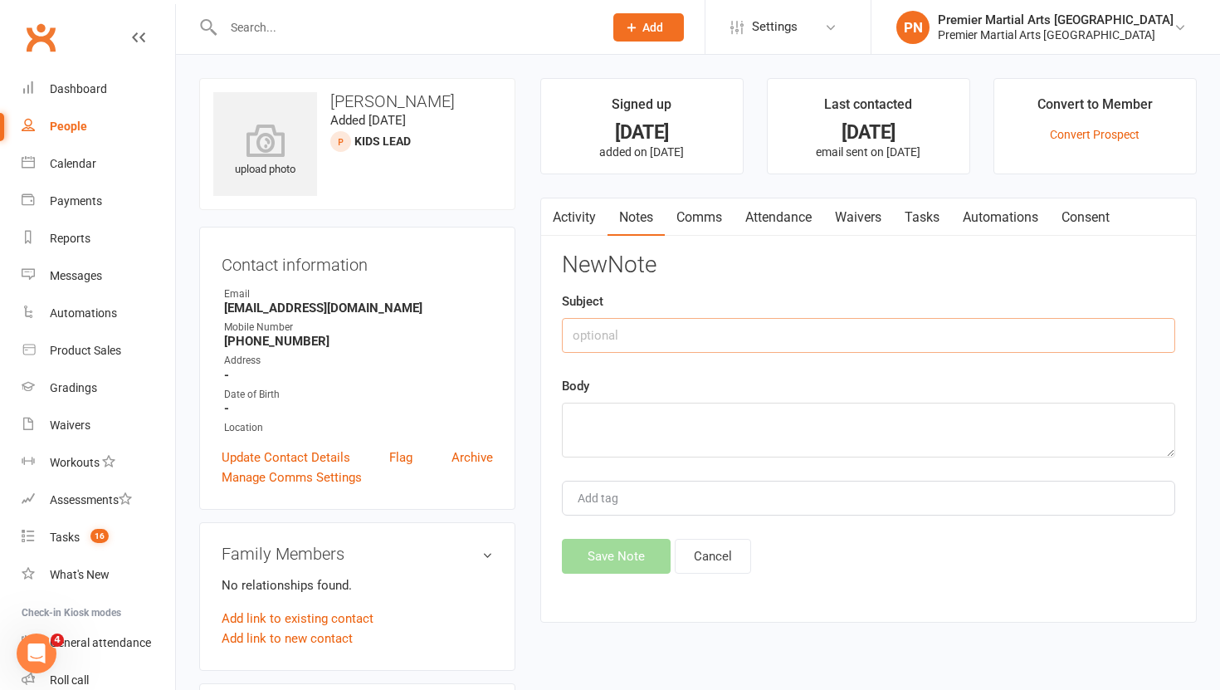
click at [699, 349] on input "text" at bounding box center [868, 335] width 613 height 35
type input "Call 1"
click at [657, 443] on textarea at bounding box center [868, 430] width 613 height 55
type textarea "NA VM & TEXT"
click at [619, 560] on button "Save Note" at bounding box center [616, 556] width 109 height 35
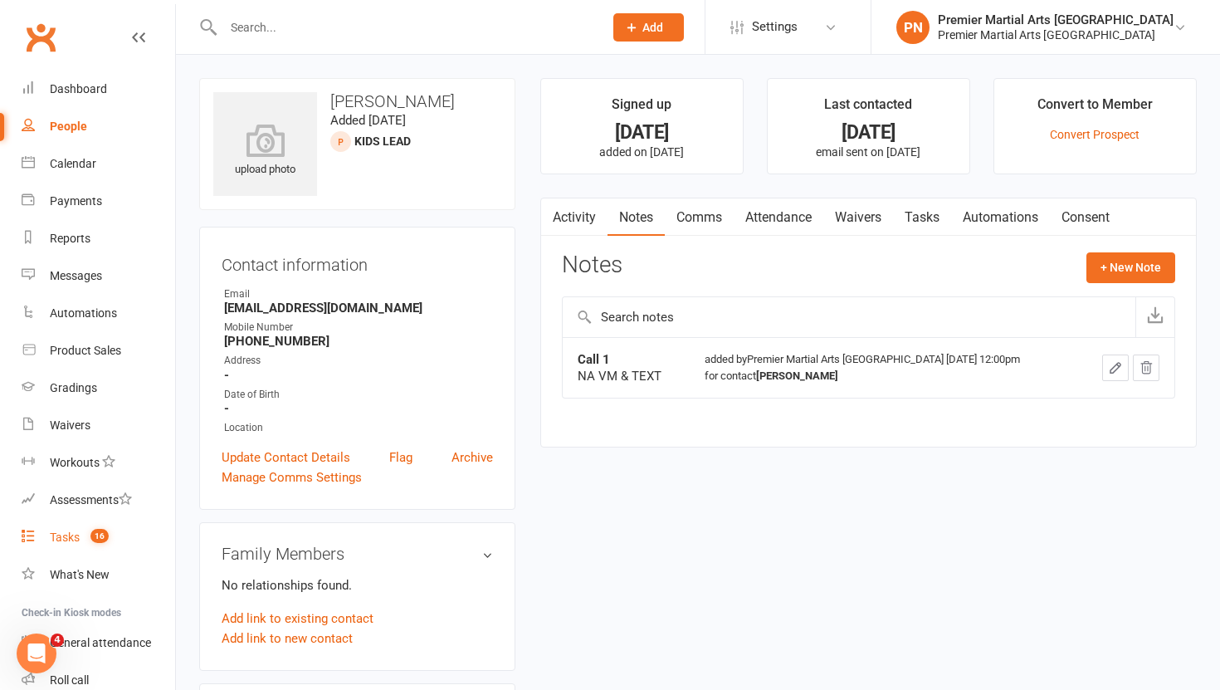
click at [71, 542] on div "Tasks" at bounding box center [65, 536] width 30 height 13
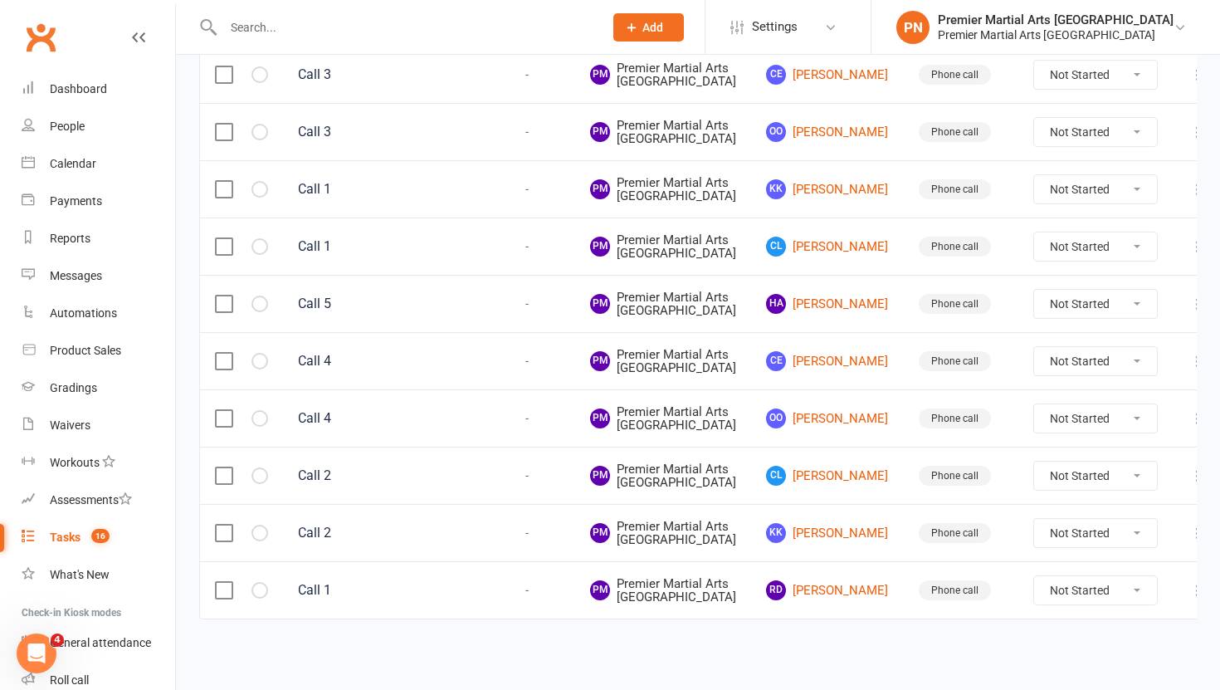
scroll to position [974, 0]
click at [793, 199] on link "KK Kash Kash" at bounding box center [827, 189] width 123 height 20
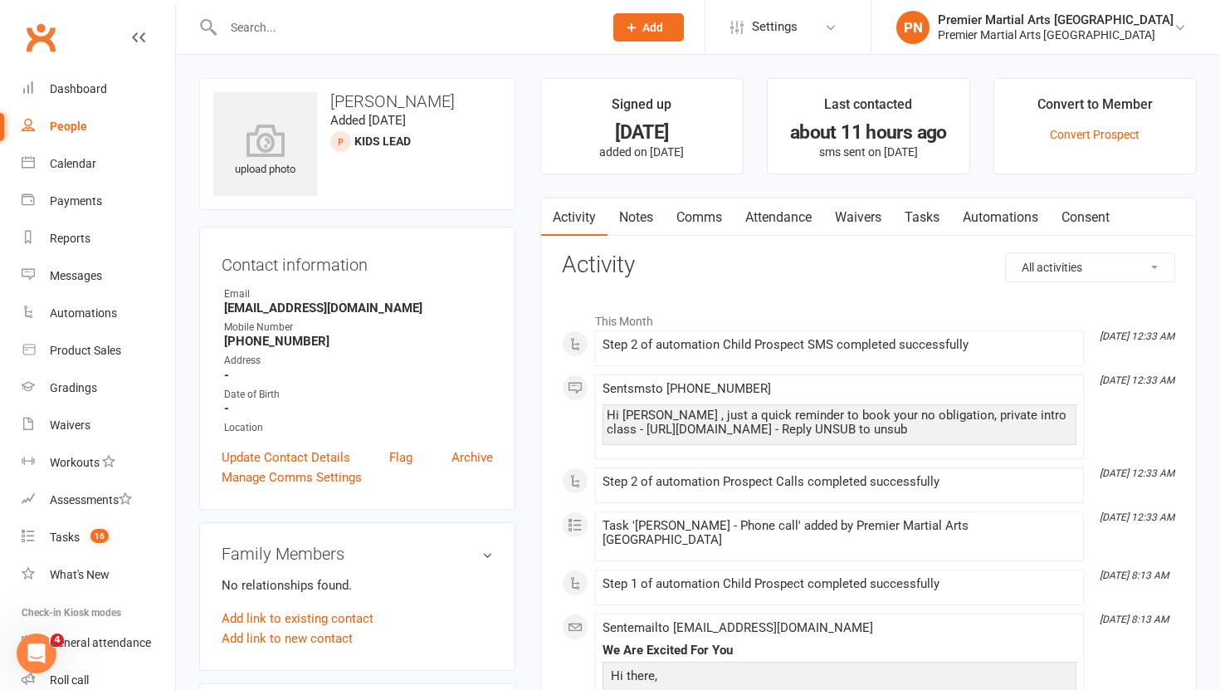
click at [925, 222] on link "Tasks" at bounding box center [922, 217] width 58 height 38
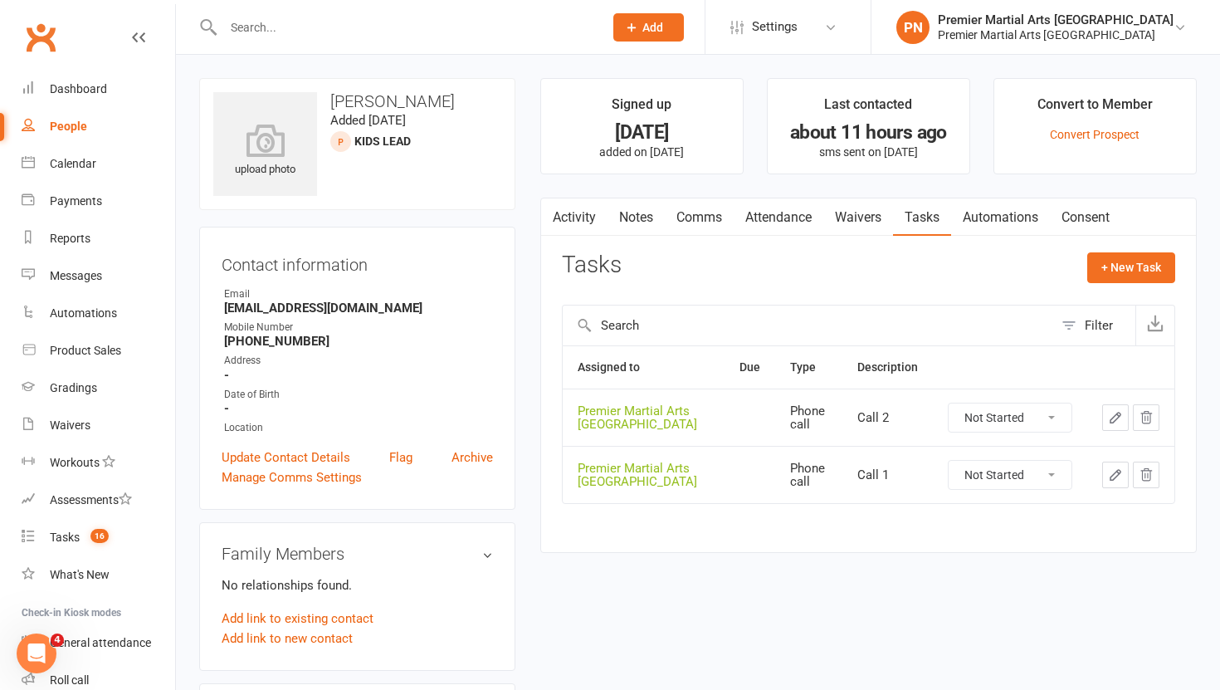
click at [1050, 476] on select "Not Started In Progress Waiting Complete" at bounding box center [1010, 475] width 123 height 28
click at [949, 461] on select "Not Started In Progress Waiting Complete" at bounding box center [1010, 475] width 123 height 28
select select "unstarted"
click at [1057, 418] on select "Not Started In Progress Waiting Complete" at bounding box center [1010, 417] width 123 height 28
click at [949, 403] on select "Not Started In Progress Waiting Complete" at bounding box center [1010, 417] width 123 height 28
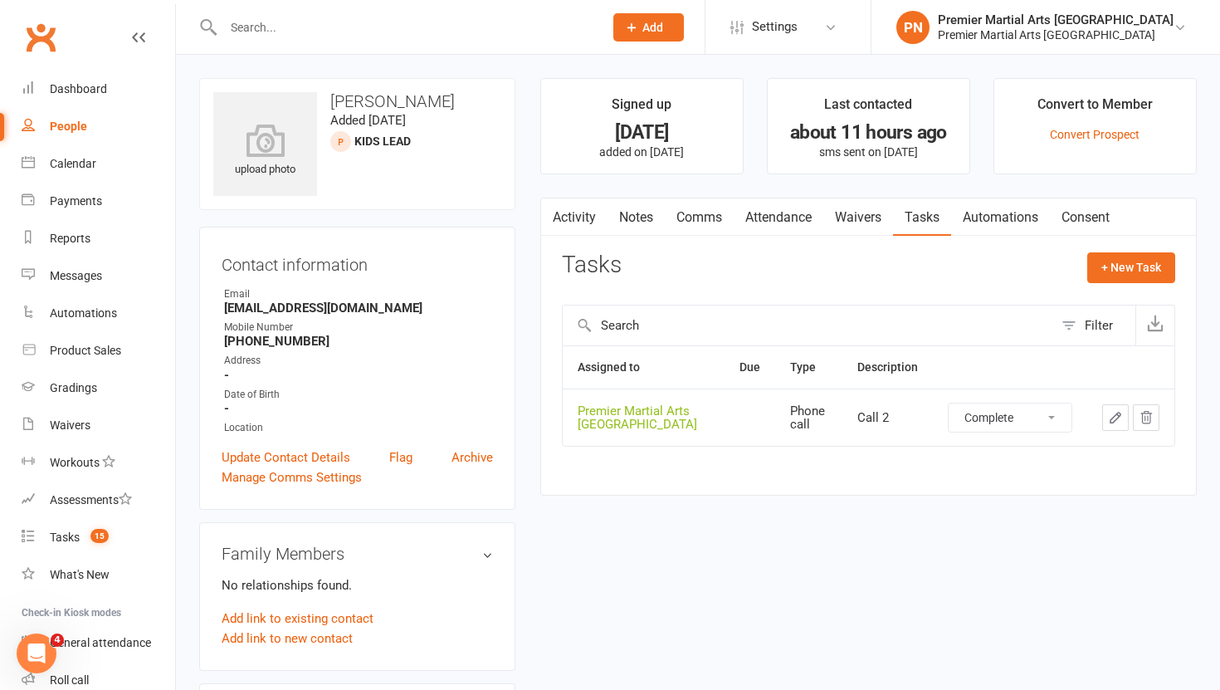
select select "unstarted"
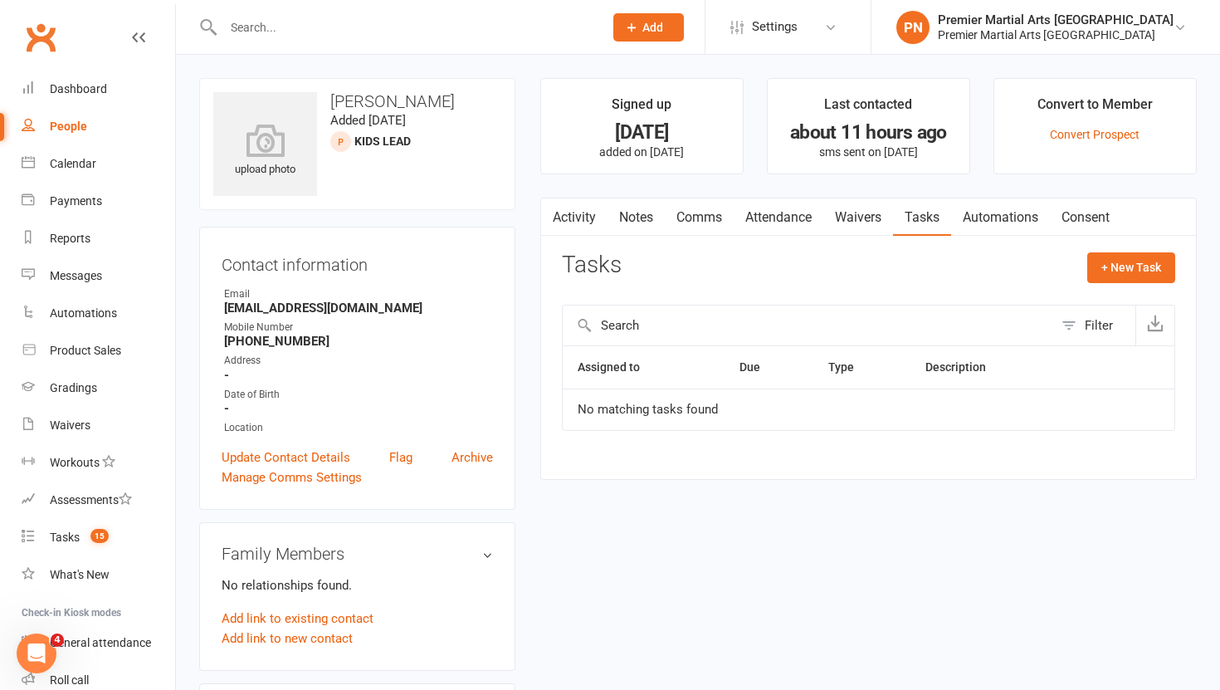
click at [632, 214] on link "Notes" at bounding box center [636, 217] width 57 height 38
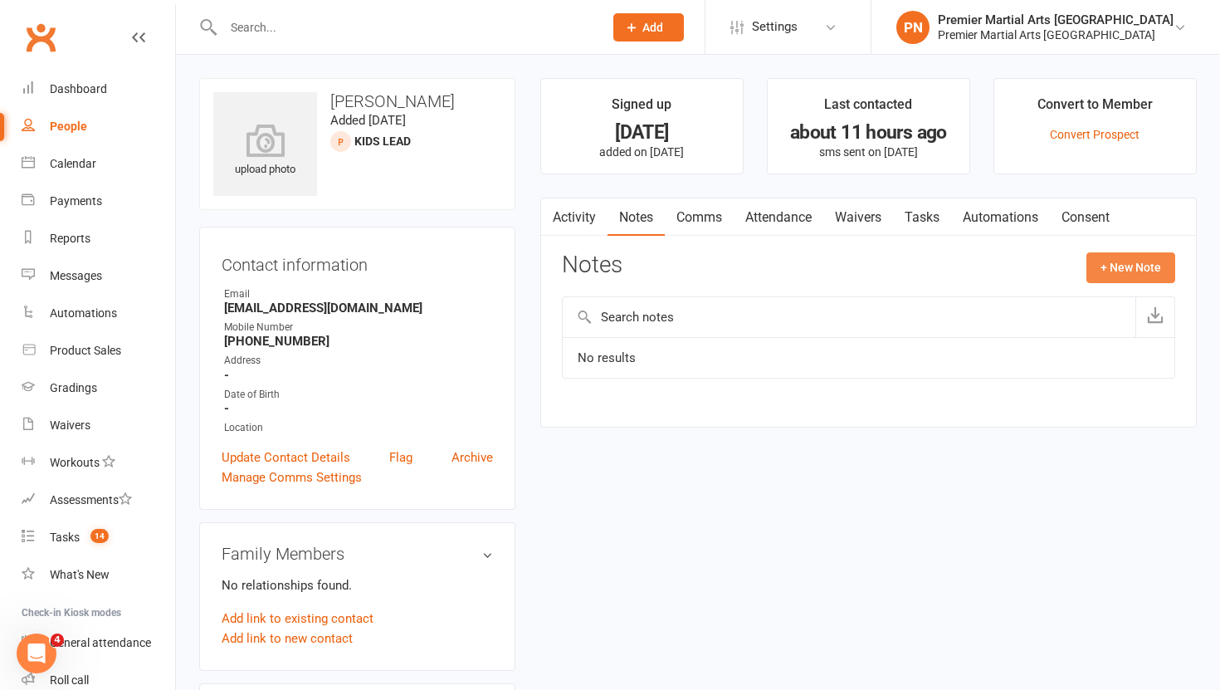
click at [1153, 270] on button "+ New Note" at bounding box center [1130, 267] width 89 height 30
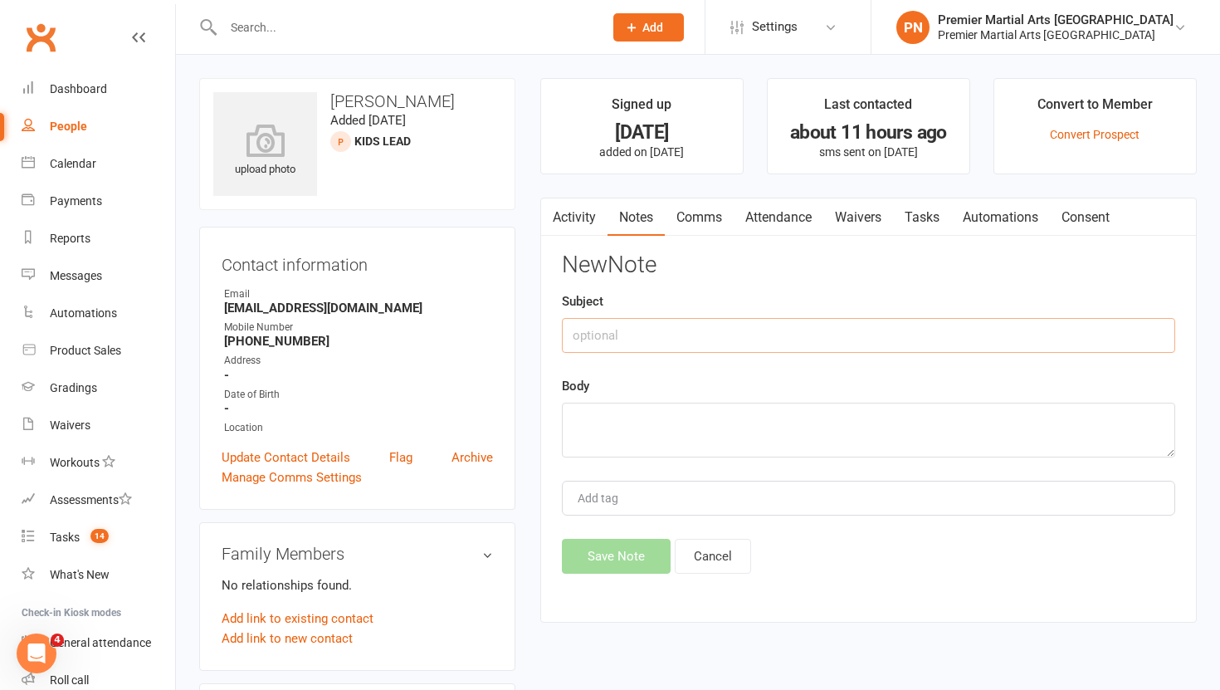
click at [614, 337] on input "text" at bounding box center [868, 335] width 613 height 35
type input "Call 1"
click at [614, 427] on textarea at bounding box center [868, 430] width 613 height 55
type textarea "NA VM & TEXT"
click at [617, 564] on button "Save Note" at bounding box center [616, 556] width 109 height 35
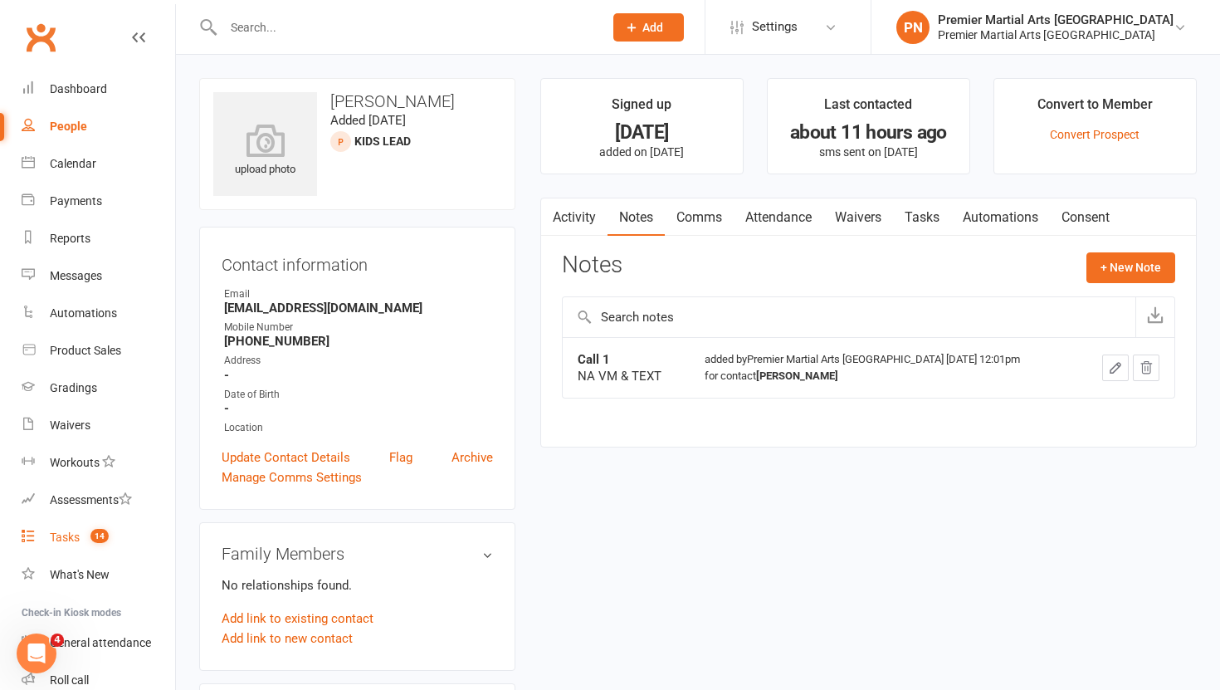
click at [54, 540] on div "Tasks" at bounding box center [65, 536] width 30 height 13
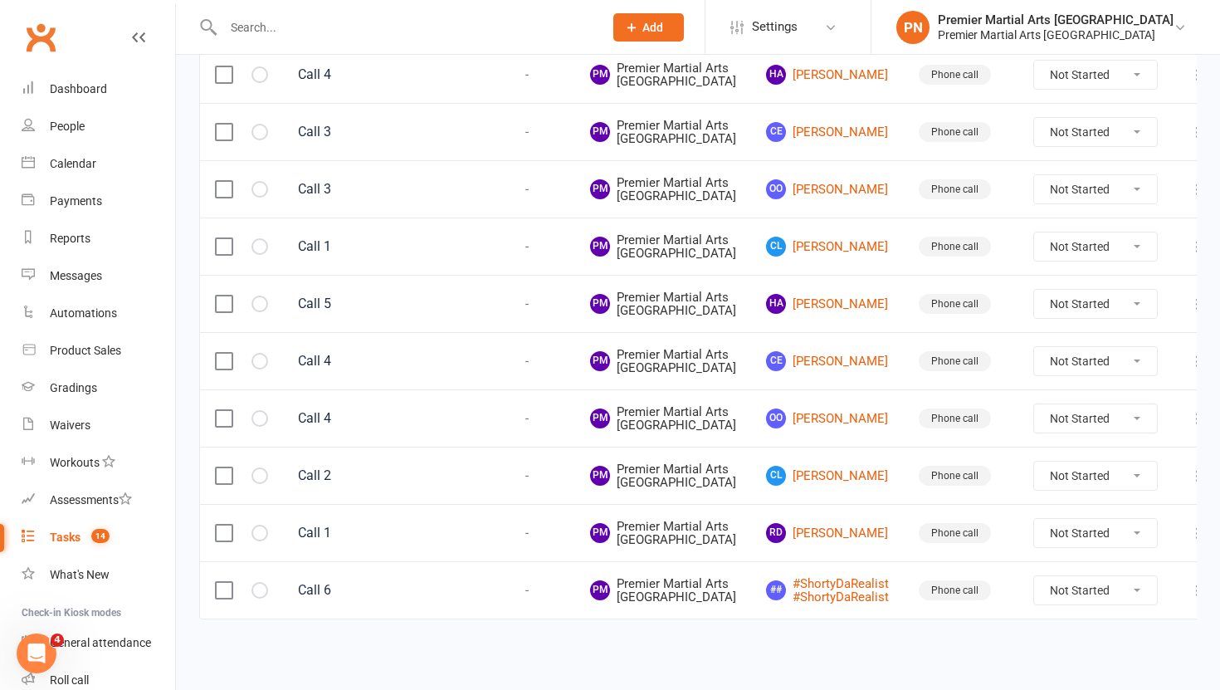
scroll to position [1227, 0]
click at [798, 577] on link "## #ShortyDaRealist #ShortyDaRealist" at bounding box center [827, 590] width 123 height 27
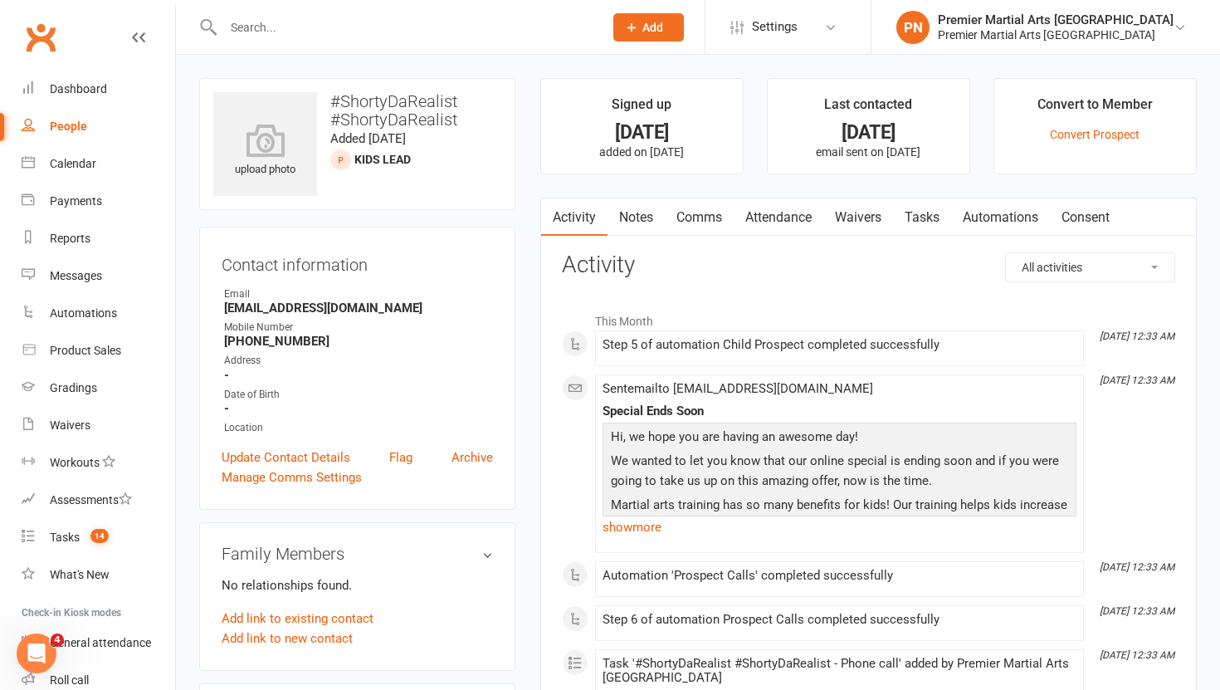
click at [932, 216] on link "Tasks" at bounding box center [922, 217] width 58 height 38
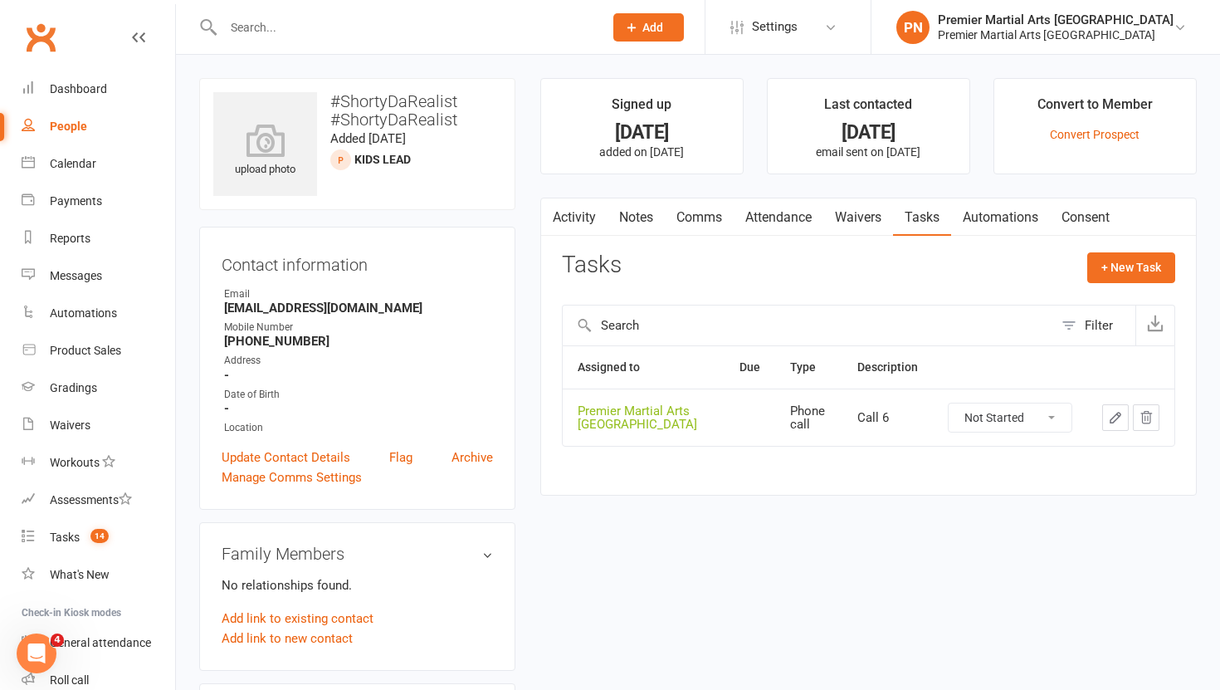
click at [1055, 424] on select "Not Started In Progress Waiting Complete" at bounding box center [1010, 417] width 123 height 28
click at [949, 403] on select "Not Started In Progress Waiting Complete" at bounding box center [1010, 417] width 123 height 28
select select "unstarted"
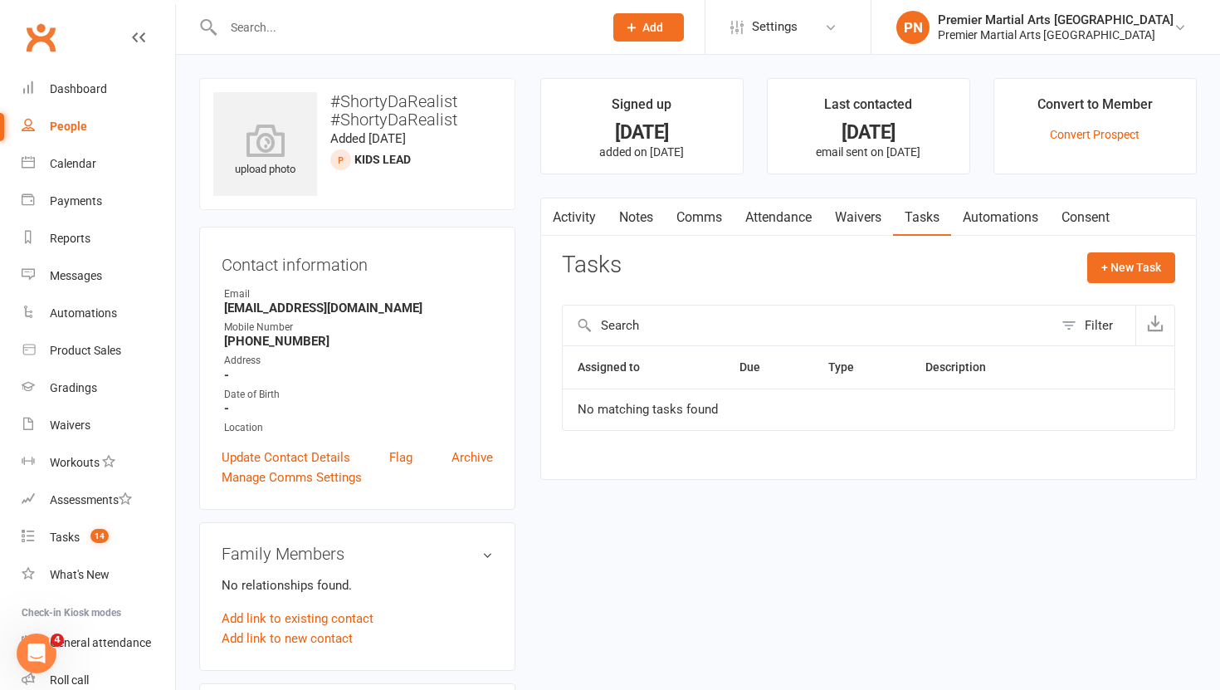
click at [640, 217] on link "Notes" at bounding box center [636, 217] width 57 height 38
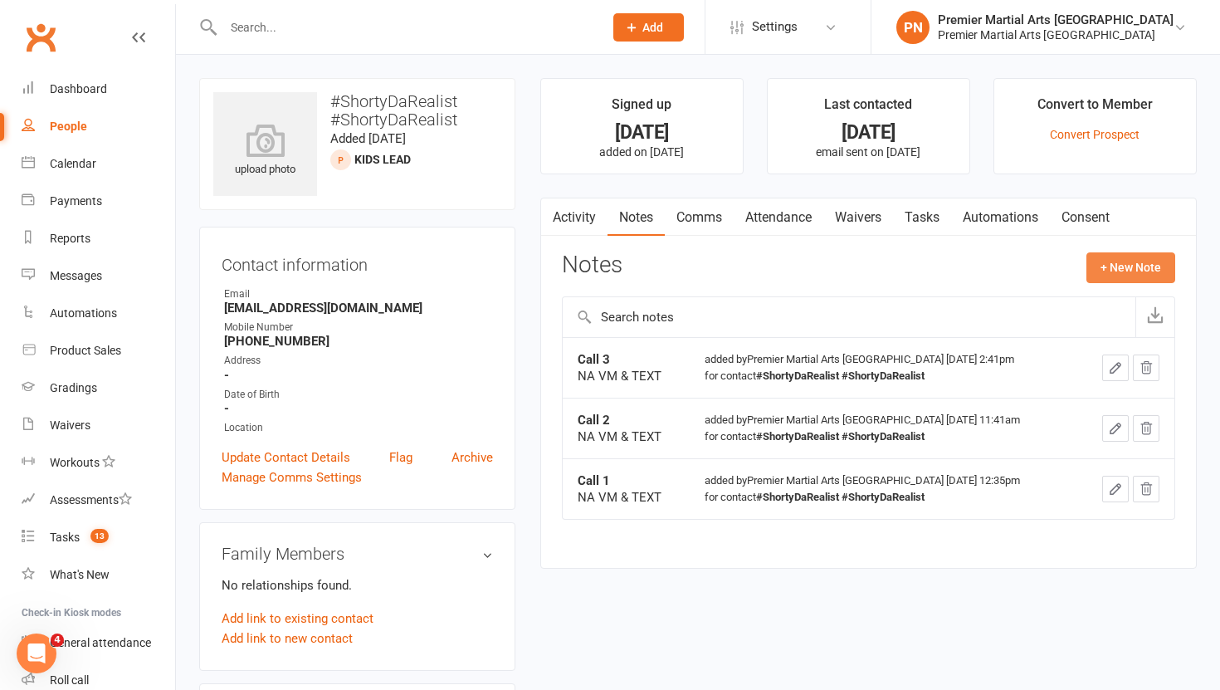
click at [1106, 271] on button "+ New Note" at bounding box center [1130, 267] width 89 height 30
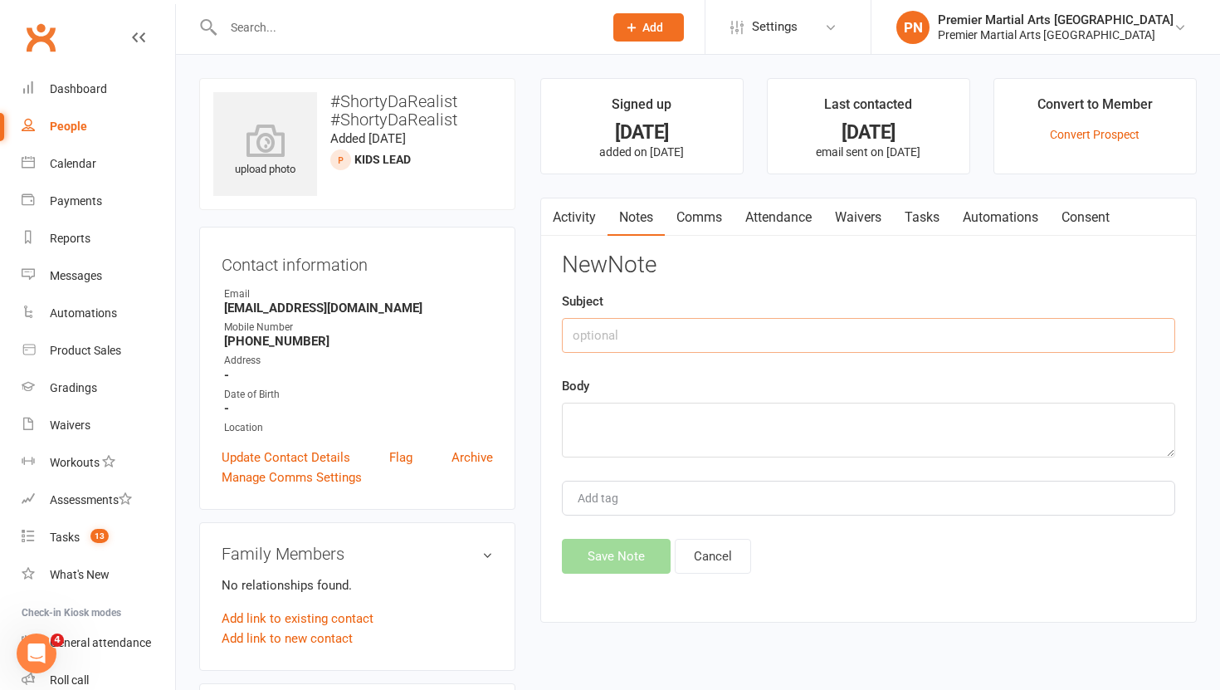
click at [616, 336] on input "text" at bounding box center [868, 335] width 613 height 35
click at [597, 418] on textarea at bounding box center [868, 430] width 613 height 55
click at [688, 325] on input "Call 4" at bounding box center [868, 335] width 613 height 35
type input "C"
drag, startPoint x: 403, startPoint y: 312, endPoint x: 217, endPoint y: 309, distance: 186.8
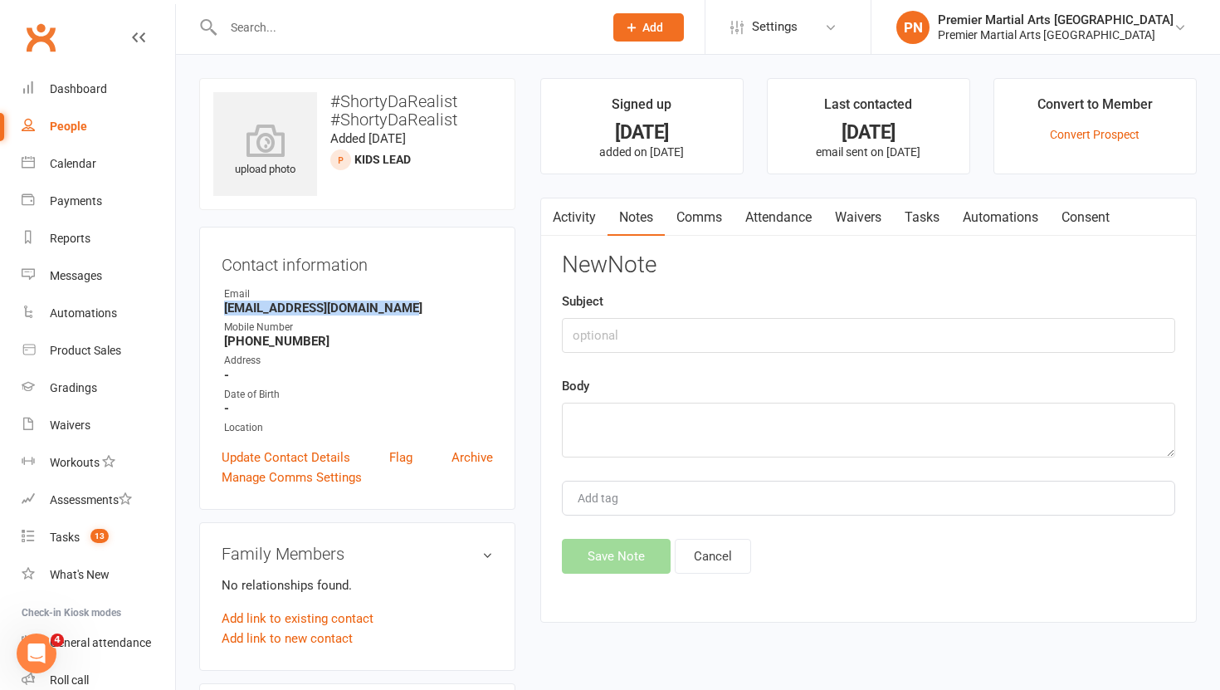
click at [217, 309] on div "Contact information Owner Email nevaeh_wright09@hotmail.com Mobile Number +4477…" at bounding box center [357, 368] width 316 height 283
copy strong "nevaeh_wright09@hotmail.com"
drag, startPoint x: 321, startPoint y: 341, endPoint x: 242, endPoint y: 338, distance: 79.7
click at [242, 338] on strong "+447724403102" at bounding box center [358, 341] width 269 height 15
copy strong "7724403102"
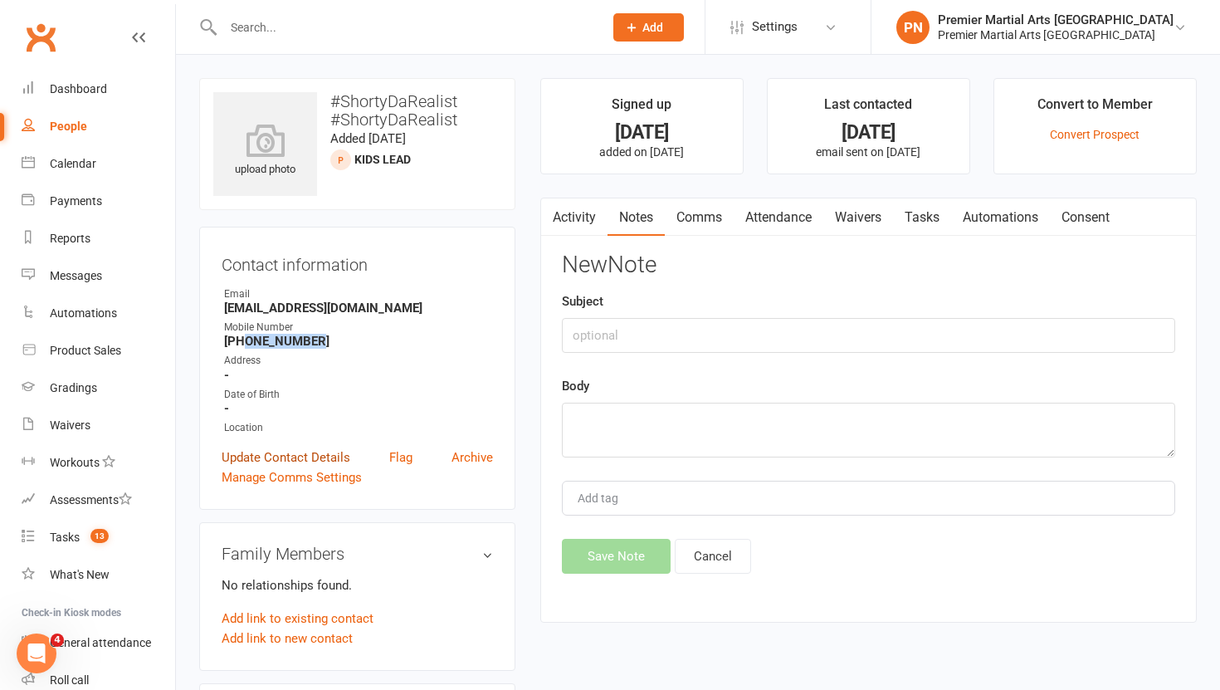
click at [290, 453] on link "Update Contact Details" at bounding box center [286, 457] width 129 height 20
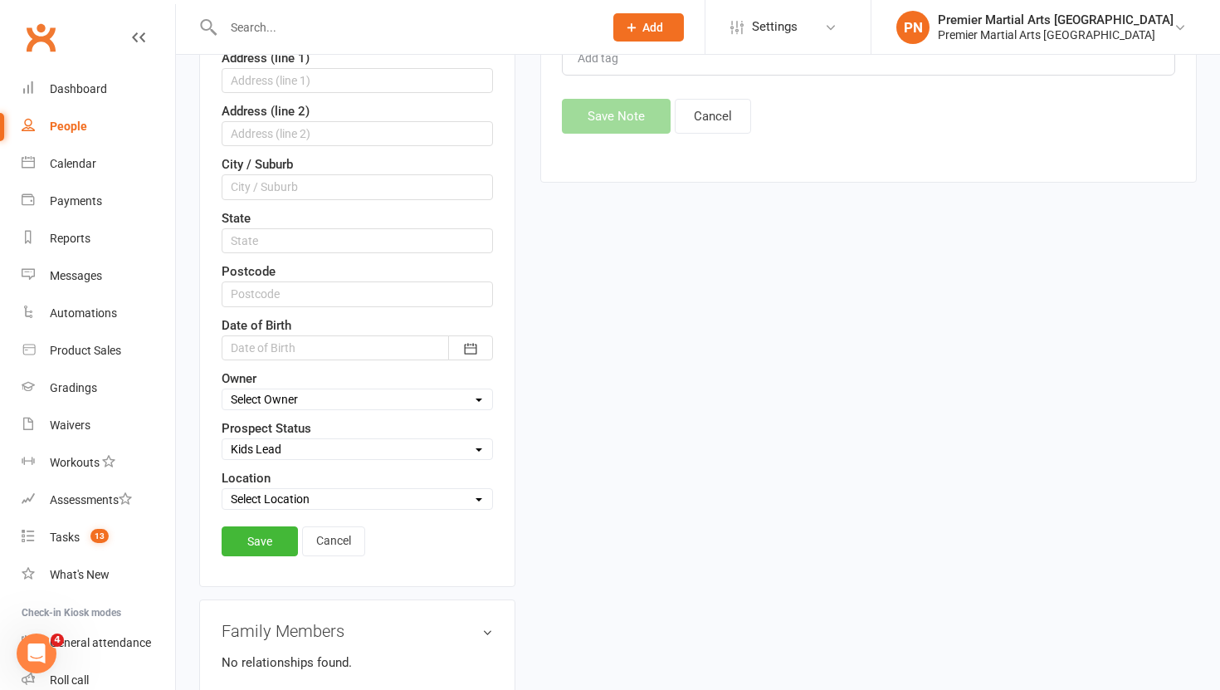
scroll to position [441, 0]
click at [299, 454] on select "Select Initial Call Made - L1 Booked Self Booked Via Calendly - L1 Booked Initi…" at bounding box center [357, 448] width 270 height 18
select select "Initial Call Made - L1 Booked"
click at [222, 439] on select "Select Initial Call Made - L1 Booked Self Booked Via Calendly - L1 Booked Initi…" at bounding box center [357, 448] width 270 height 18
click at [266, 539] on link "Save" at bounding box center [260, 540] width 76 height 30
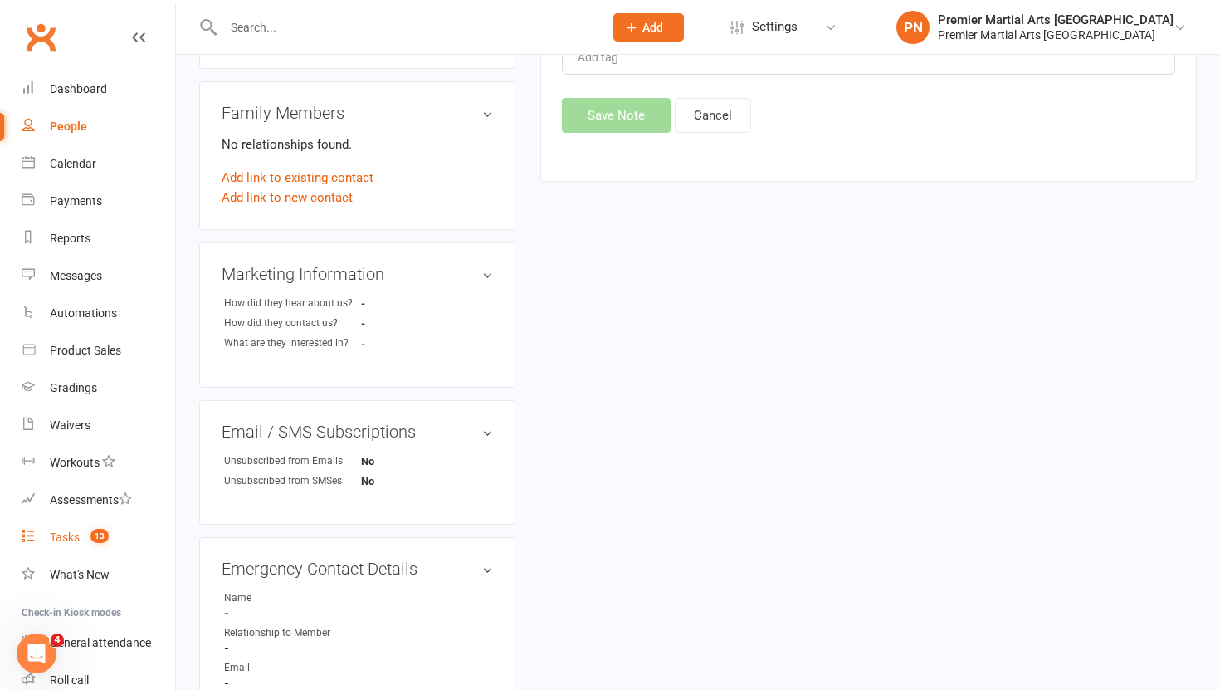
click at [59, 538] on div "Tasks" at bounding box center [65, 536] width 30 height 13
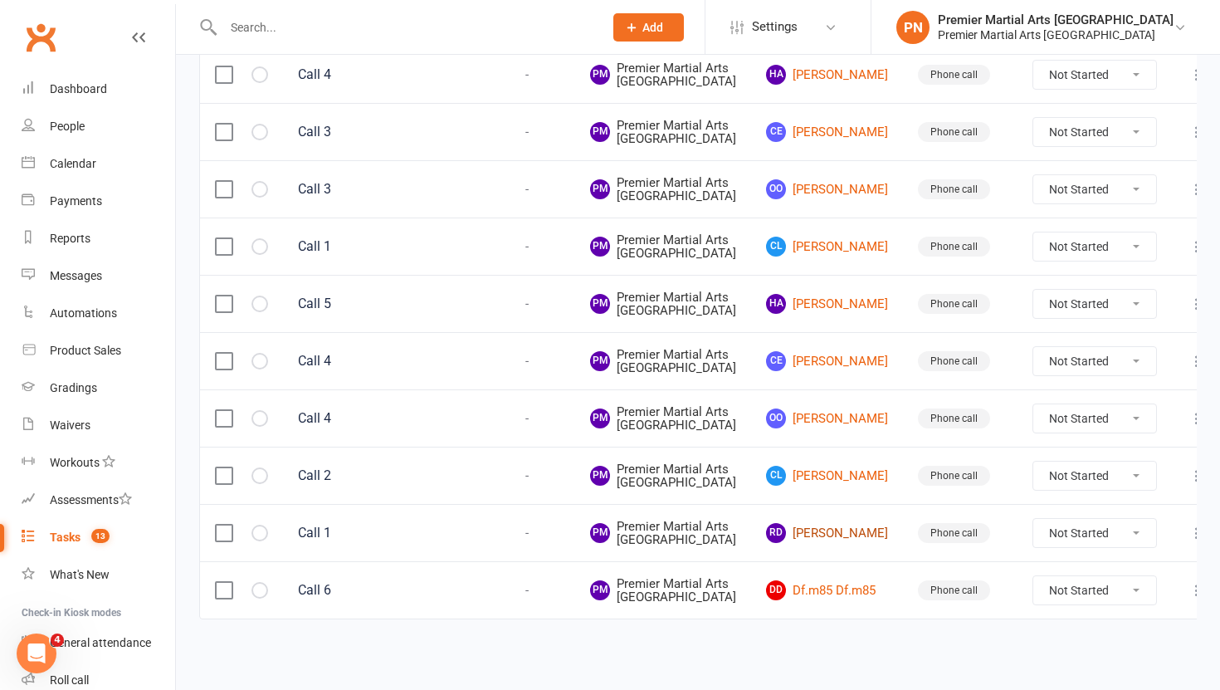
scroll to position [739, 0]
click at [827, 256] on link "CL Charlotte Langan" at bounding box center [827, 247] width 122 height 20
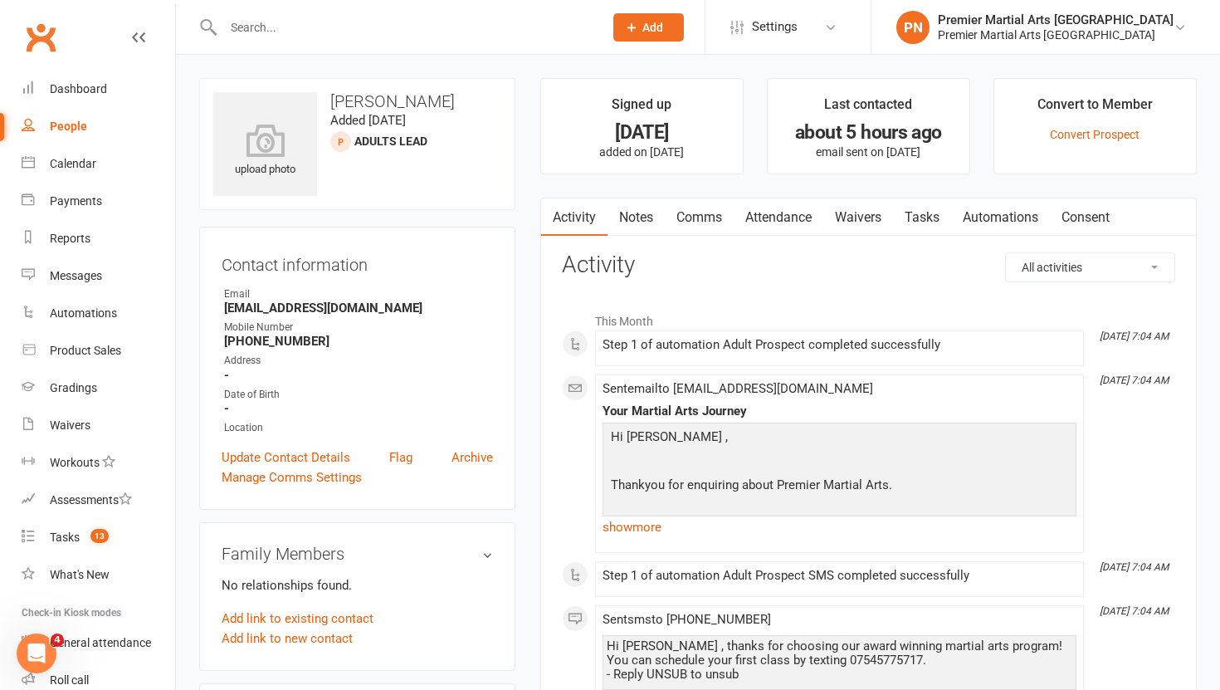
click at [920, 214] on link "Tasks" at bounding box center [922, 217] width 58 height 38
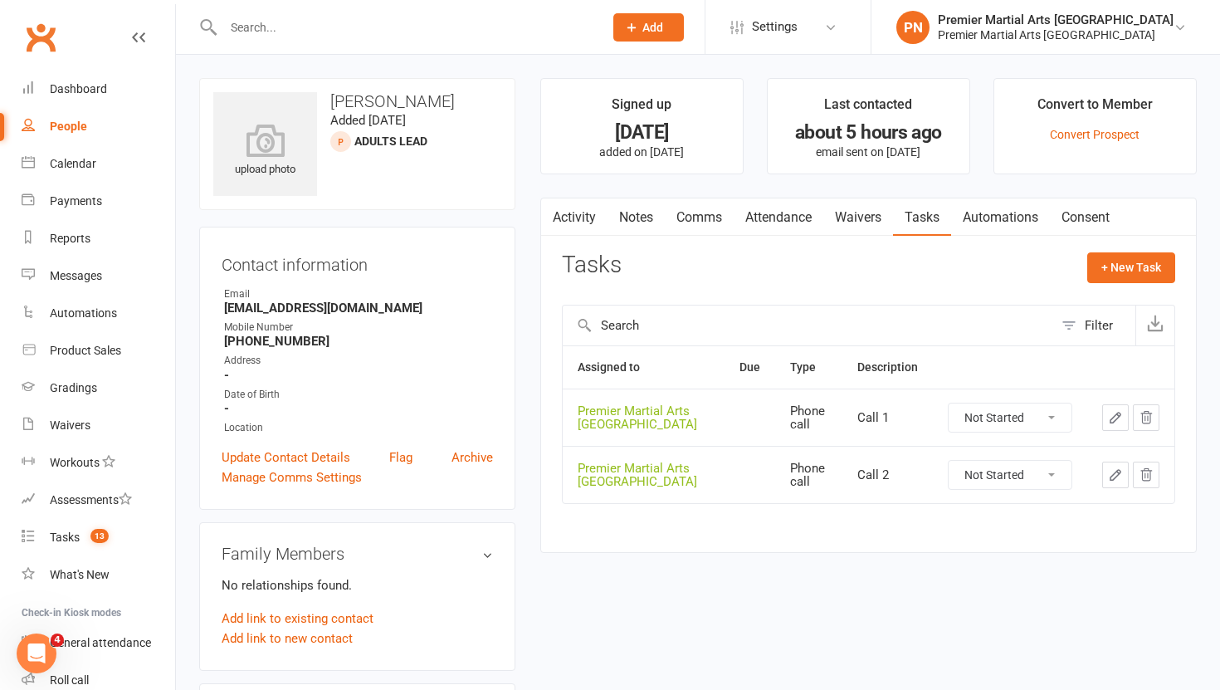
click at [1062, 416] on select "Not Started In Progress Waiting Complete" at bounding box center [1010, 417] width 123 height 28
click at [949, 403] on select "Not Started In Progress Waiting Complete" at bounding box center [1010, 417] width 123 height 28
select select "unstarted"
click at [1056, 415] on select "Not Started In Progress Waiting Complete" at bounding box center [1010, 417] width 123 height 28
click at [949, 403] on select "Not Started In Progress Waiting Complete" at bounding box center [1010, 417] width 123 height 28
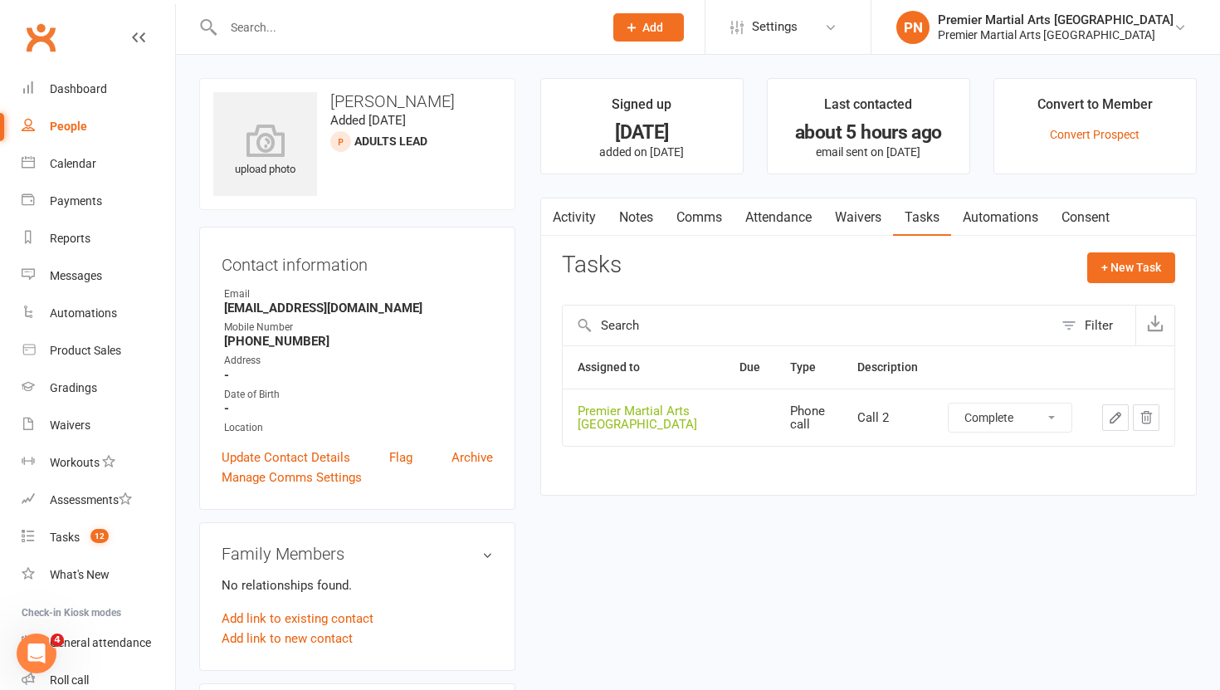
select select "unstarted"
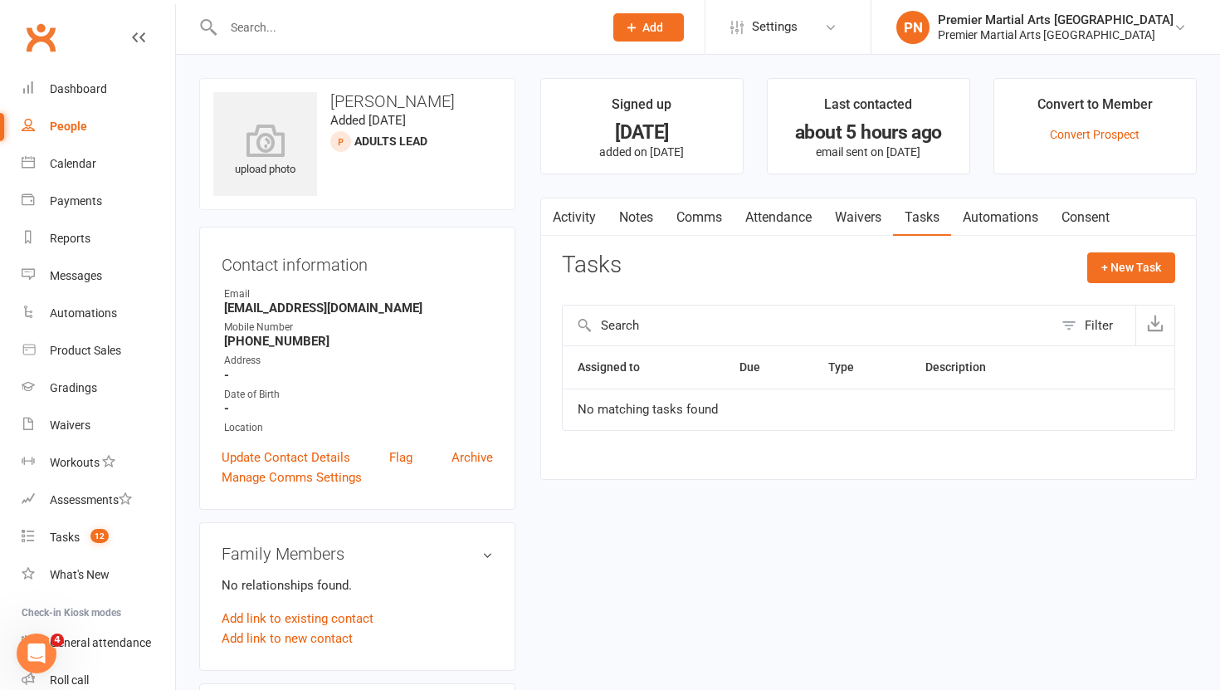
click at [629, 214] on link "Notes" at bounding box center [636, 217] width 57 height 38
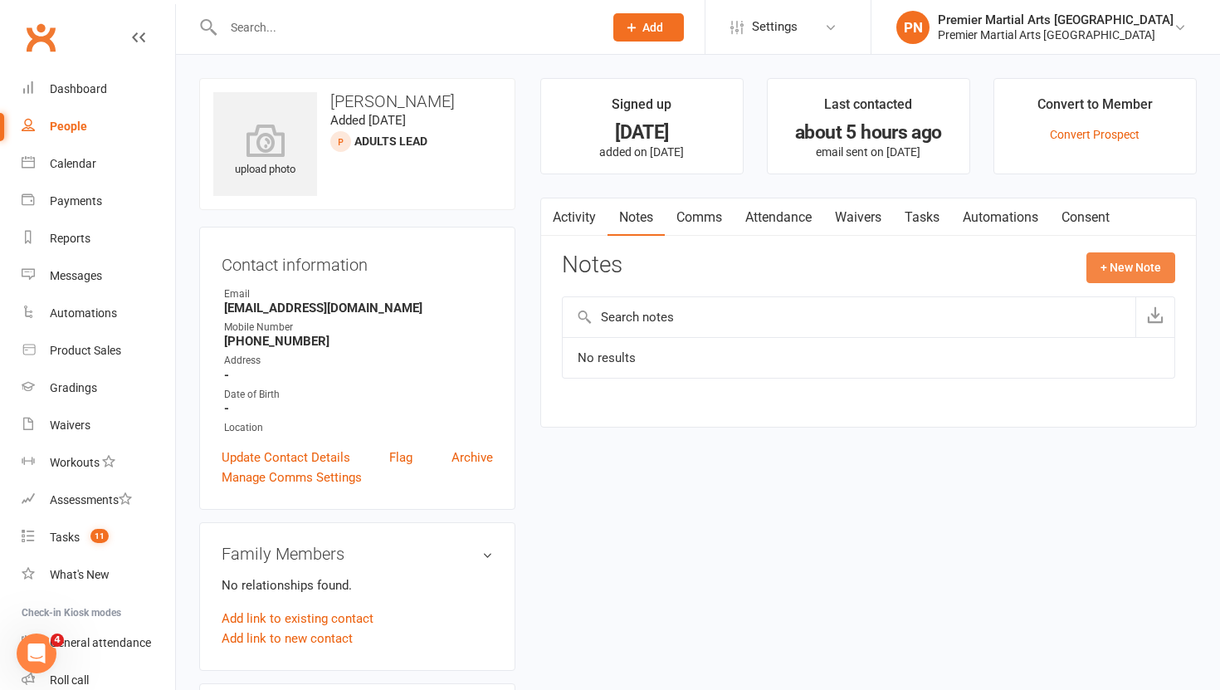
click at [1138, 271] on button "+ New Note" at bounding box center [1130, 267] width 89 height 30
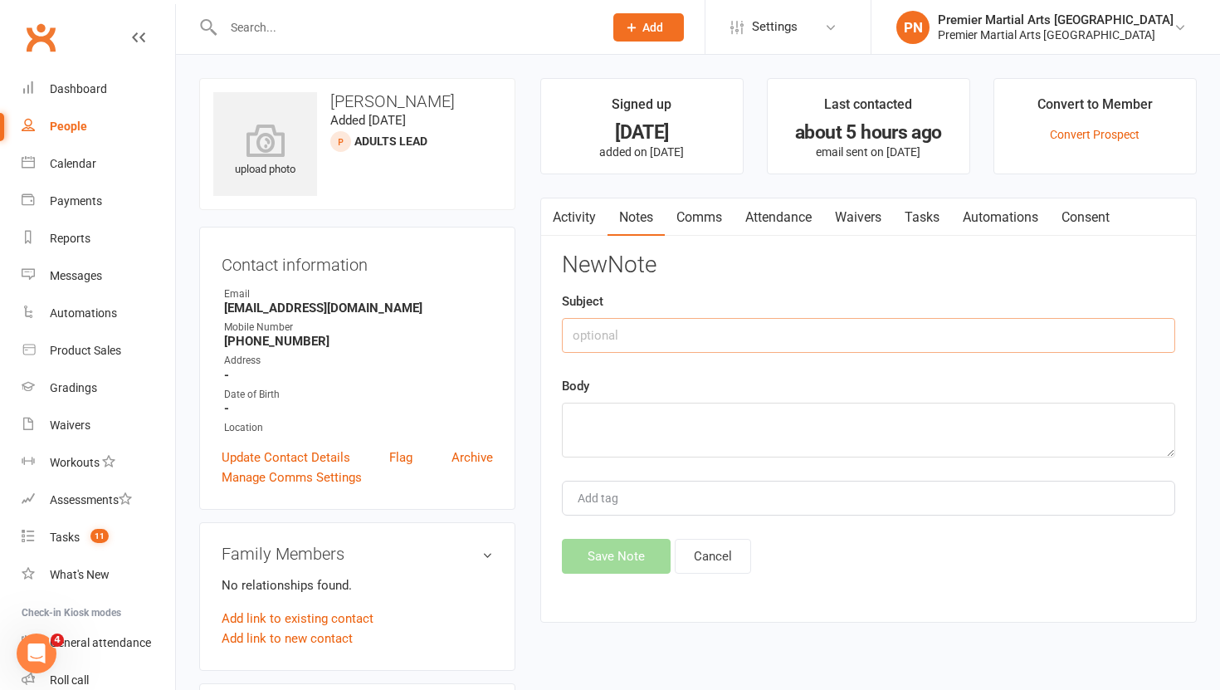
click at [656, 327] on input "text" at bounding box center [868, 335] width 613 height 35
type input "Call 1"
click at [594, 428] on textarea at bounding box center [868, 430] width 613 height 55
type textarea "NA VM & TEXT"
click at [627, 560] on button "Save Note" at bounding box center [616, 556] width 109 height 35
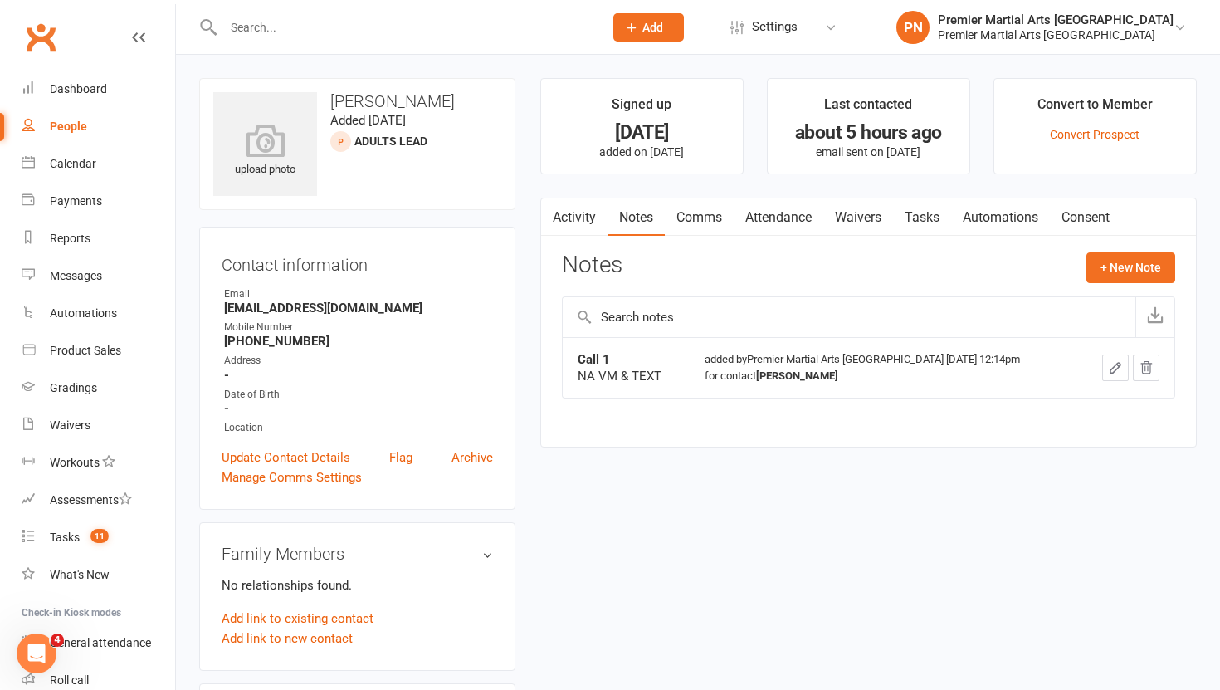
click at [930, 211] on link "Tasks" at bounding box center [922, 217] width 58 height 38
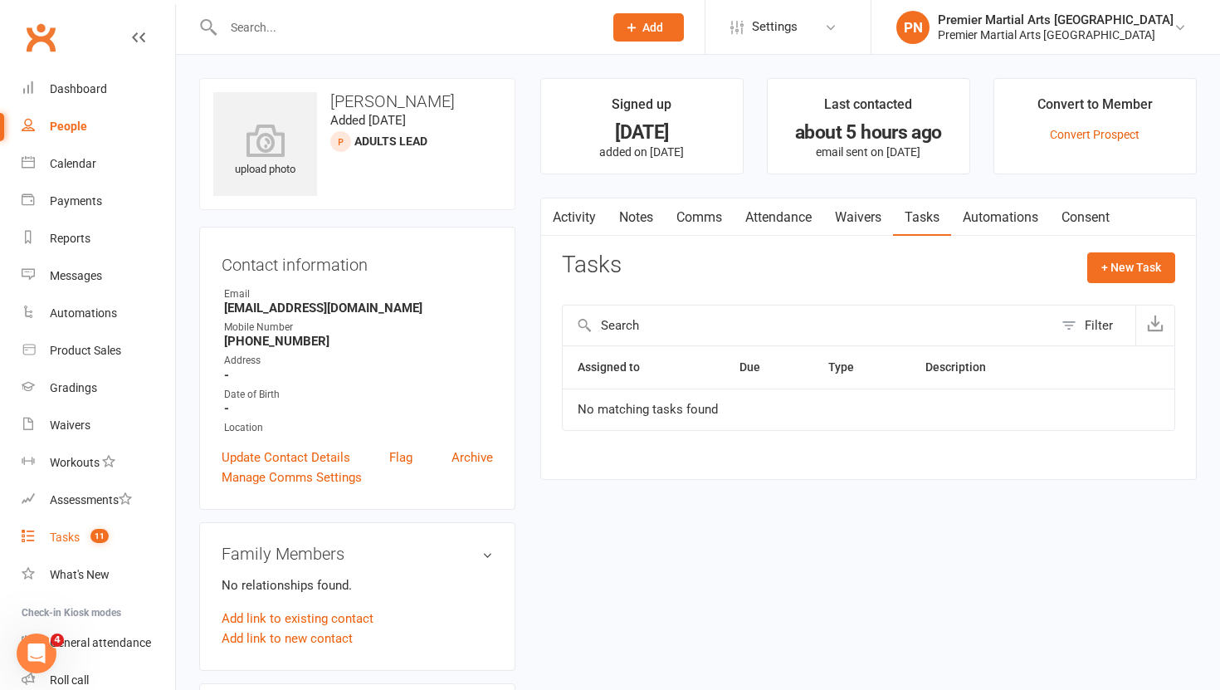
click at [57, 547] on link "Tasks 11" at bounding box center [99, 537] width 154 height 37
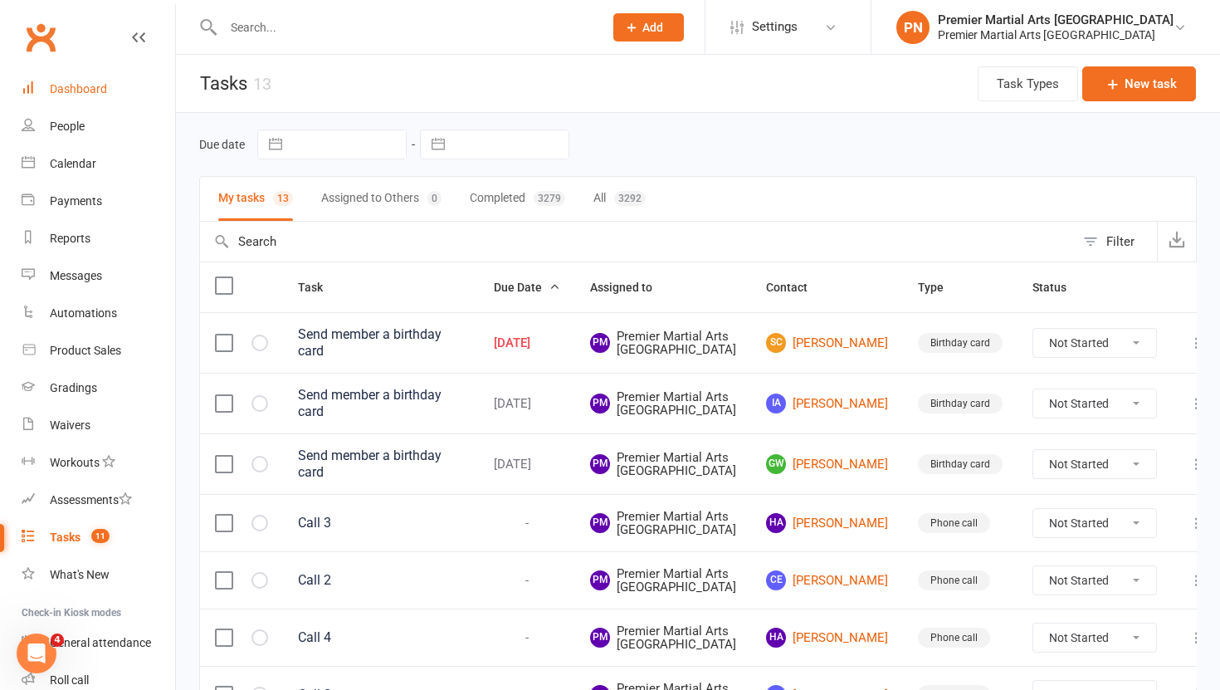
click at [75, 84] on div "Dashboard" at bounding box center [78, 88] width 57 height 13
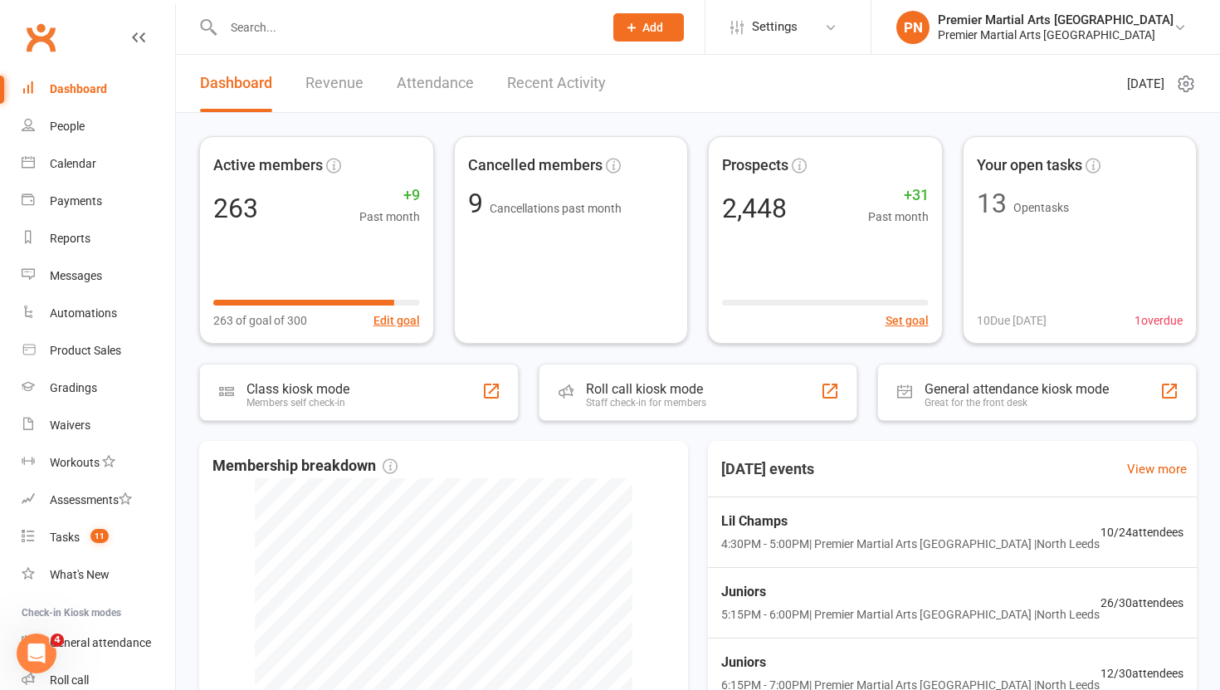
click at [572, 78] on link "Recent Activity" at bounding box center [556, 83] width 99 height 57
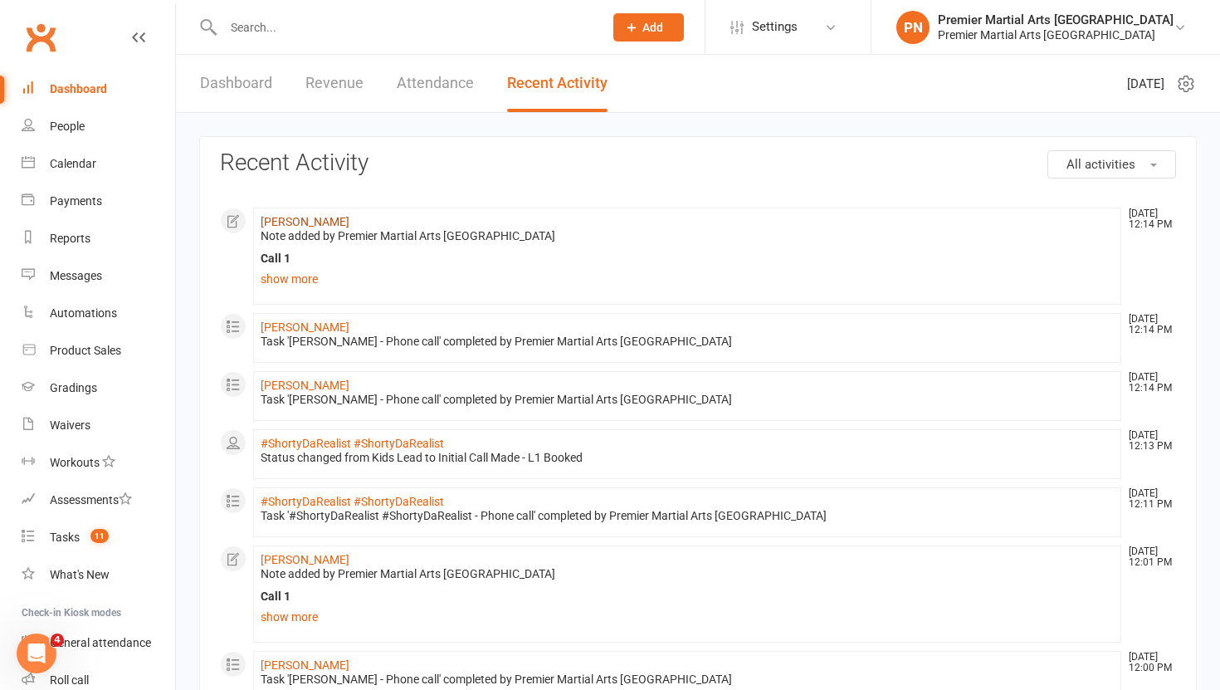
click at [329, 216] on link "Charlotte Langan" at bounding box center [305, 221] width 89 height 13
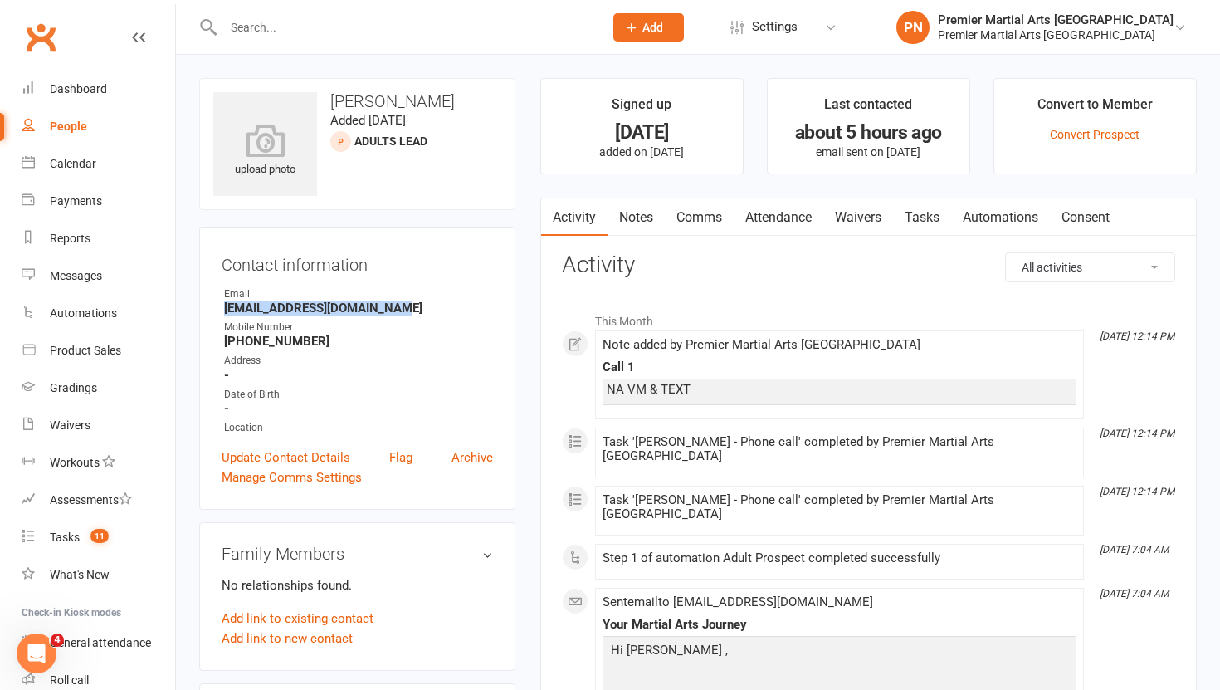
drag, startPoint x: 392, startPoint y: 304, endPoint x: 221, endPoint y: 305, distance: 171.0
click at [221, 305] on div "Contact information Owner Email Charlottielangan@gmail.com Mobile Number +44771…" at bounding box center [357, 368] width 316 height 283
copy strong "Charlottielangan@gmail.com"
drag, startPoint x: 465, startPoint y: 105, endPoint x: 330, endPoint y: 100, distance: 134.5
click at [330, 100] on h3 "Charlotte Langan" at bounding box center [357, 101] width 288 height 18
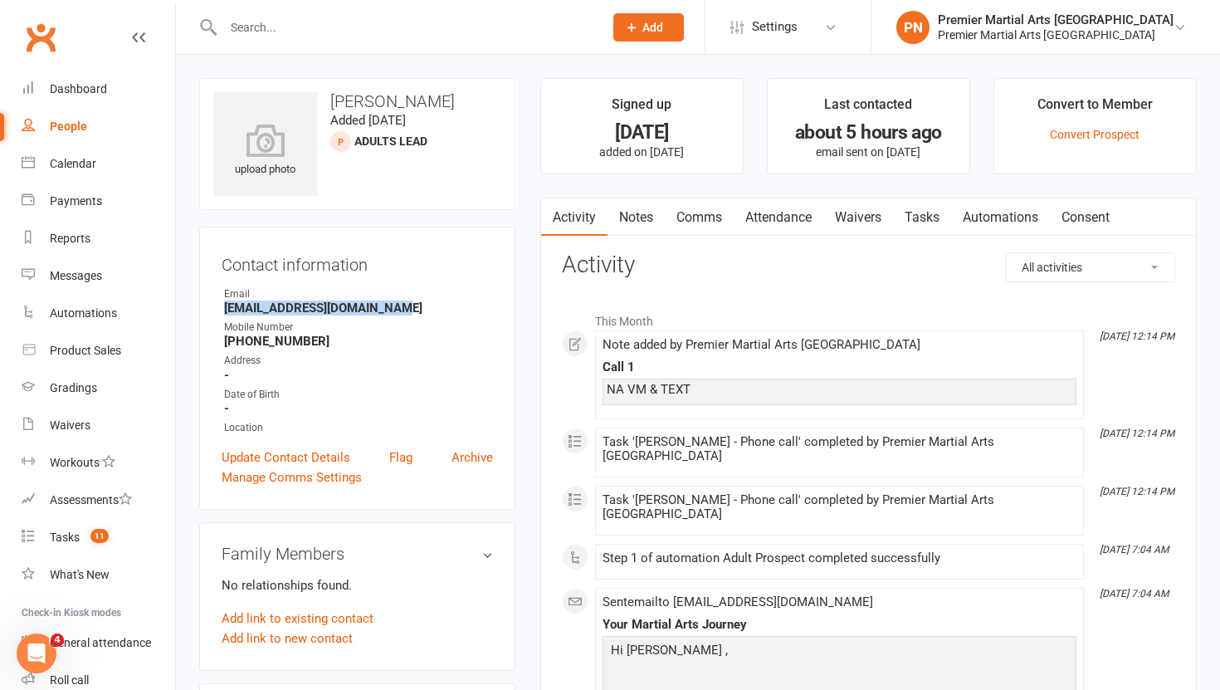
copy h3 "Charlotte Langan"
drag, startPoint x: 320, startPoint y: 343, endPoint x: 246, endPoint y: 341, distance: 73.9
click at [246, 341] on strong "+447719945295" at bounding box center [358, 341] width 269 height 15
copy strong "7719945295"
click at [275, 456] on link "Update Contact Details" at bounding box center [286, 457] width 129 height 20
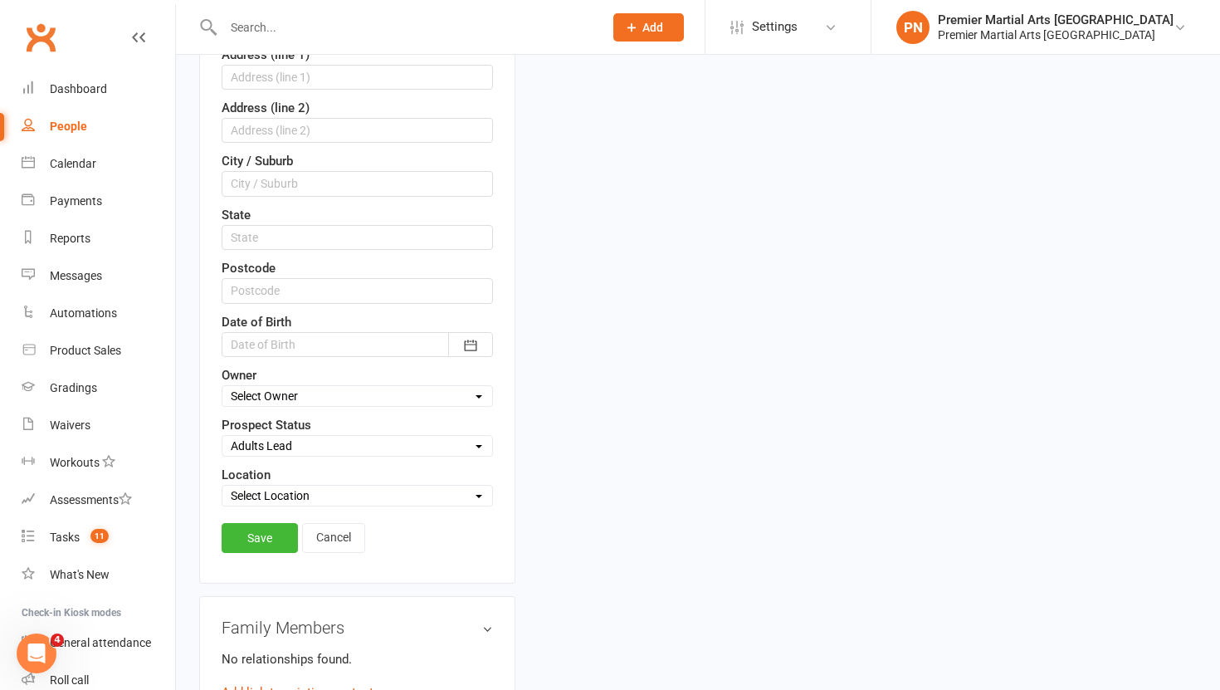
scroll to position [456, 0]
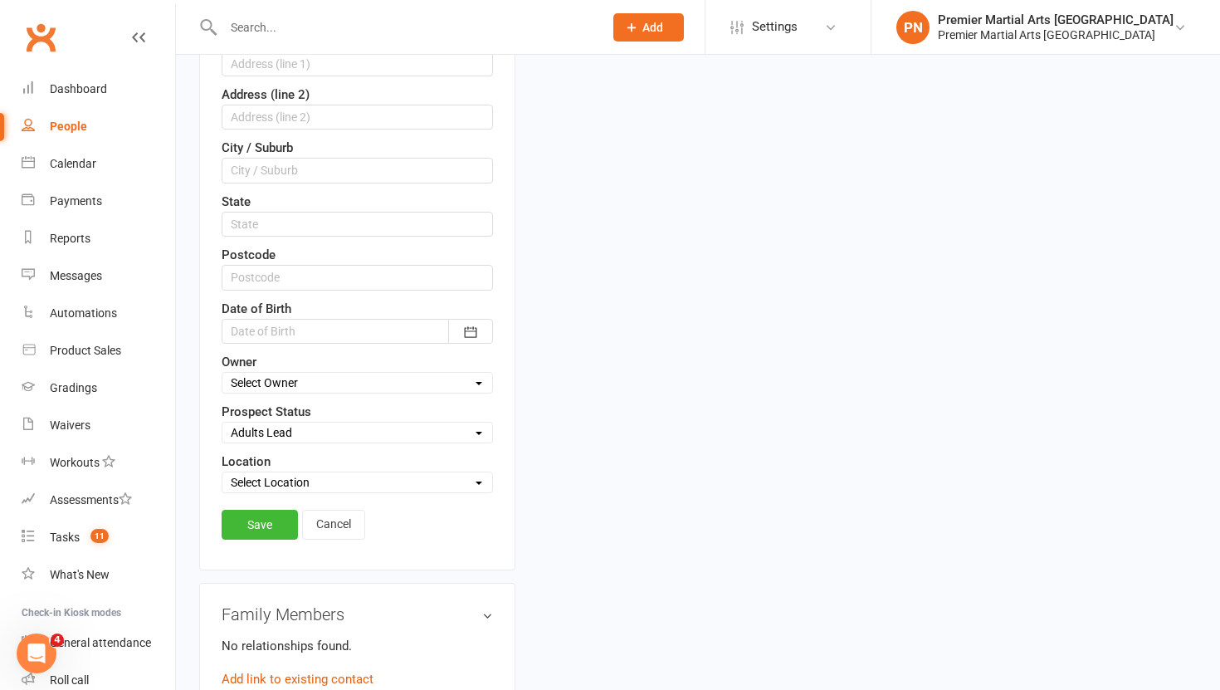
click at [480, 431] on select "Select Initial Call Made - L1 Booked Self Booked Via Calendly - L1 Booked Initi…" at bounding box center [357, 432] width 270 height 18
select select "Initial Call Made - L1 Booked"
click at [222, 423] on select "Select Initial Call Made - L1 Booked Self Booked Via Calendly - L1 Booked Initi…" at bounding box center [357, 432] width 270 height 18
click at [252, 527] on link "Save" at bounding box center [260, 525] width 76 height 30
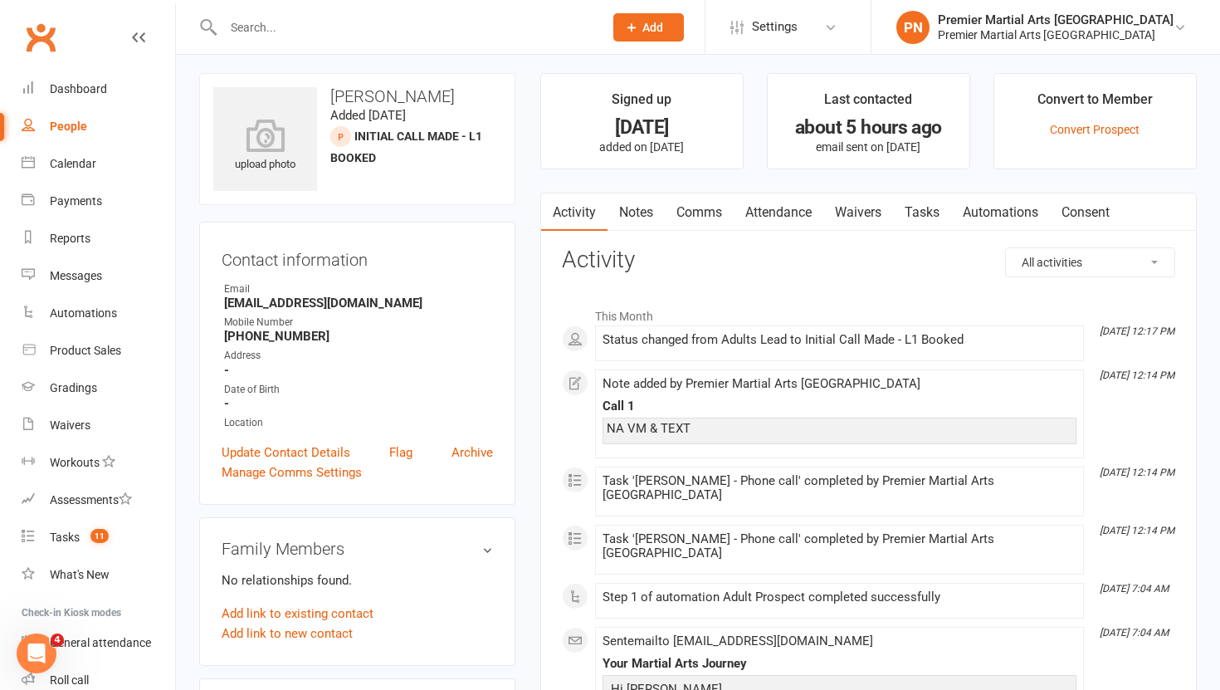
scroll to position [0, 0]
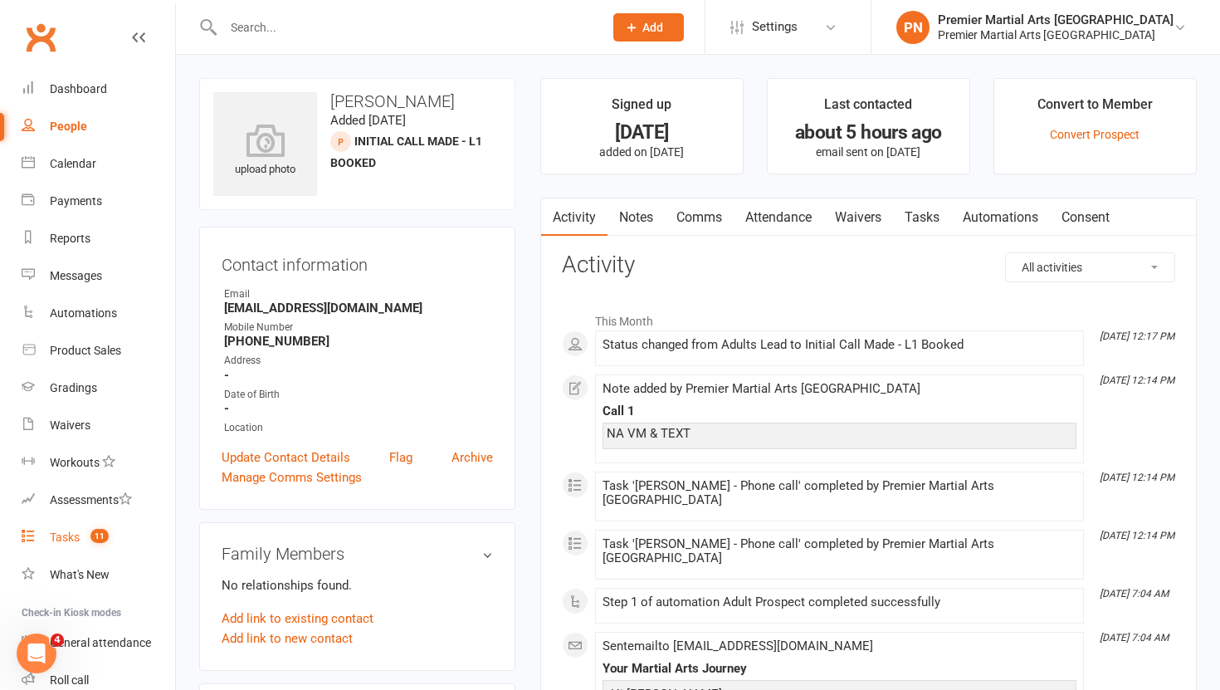
click at [60, 534] on div "Tasks" at bounding box center [65, 536] width 30 height 13
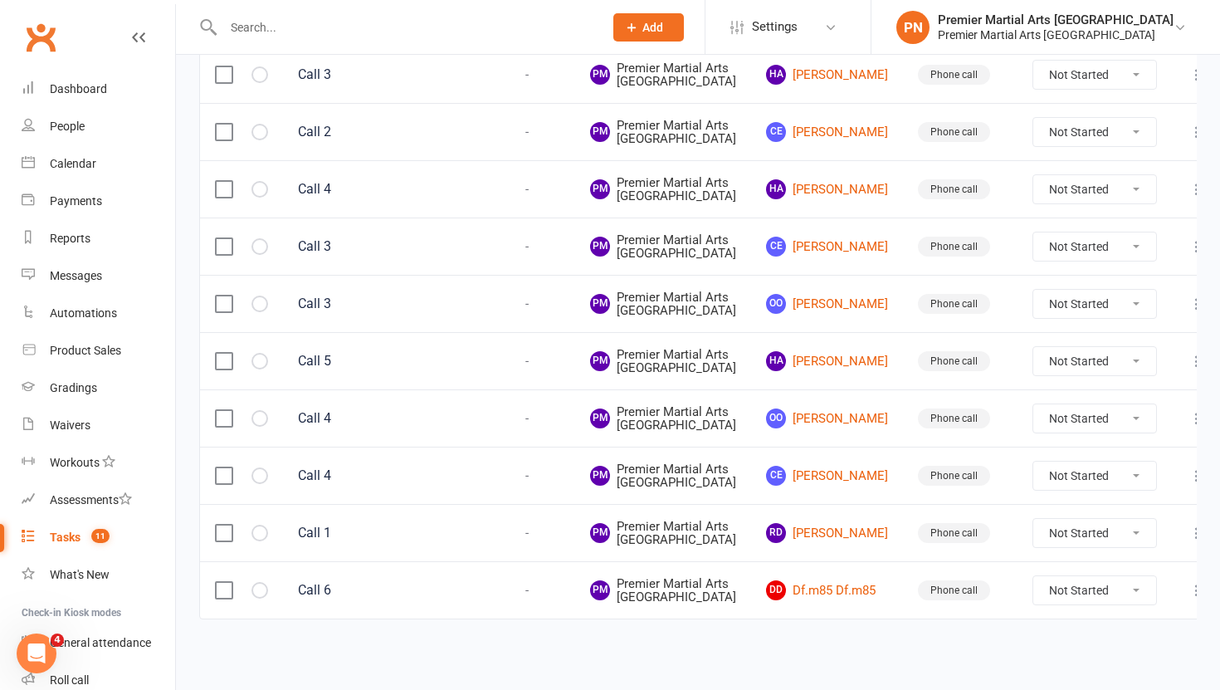
scroll to position [939, 0]
click at [833, 523] on link "RD Ridwan Dahunsi" at bounding box center [827, 533] width 122 height 20
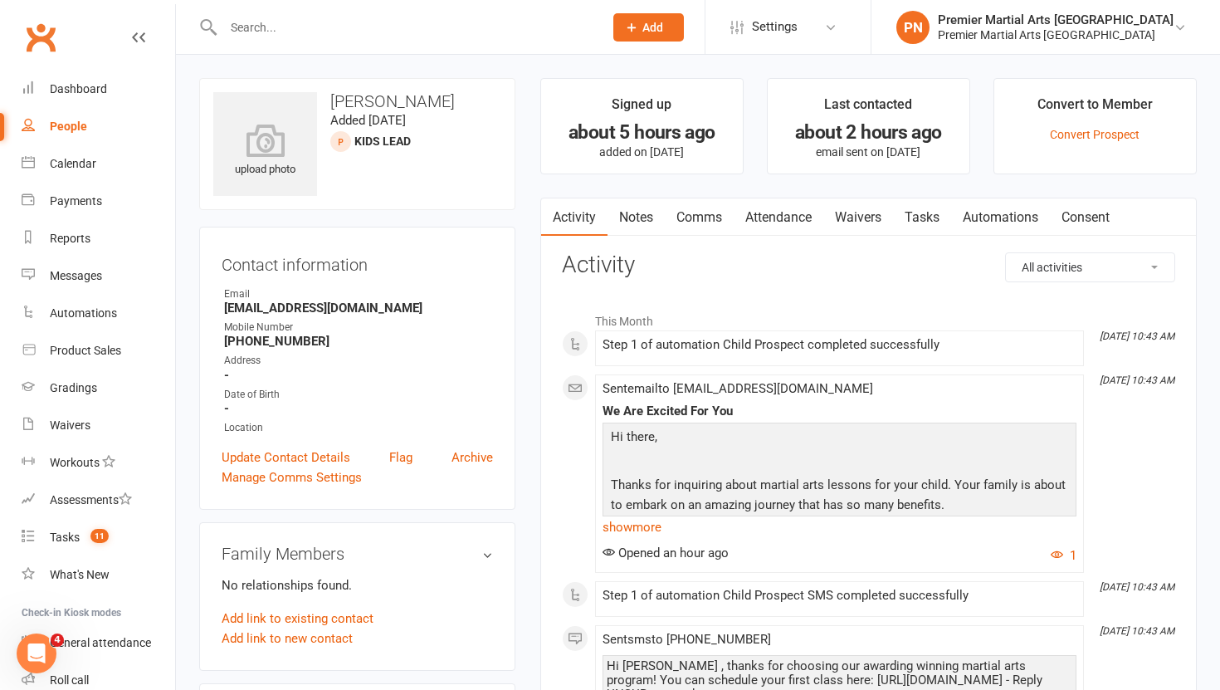
click at [930, 219] on link "Tasks" at bounding box center [922, 217] width 58 height 38
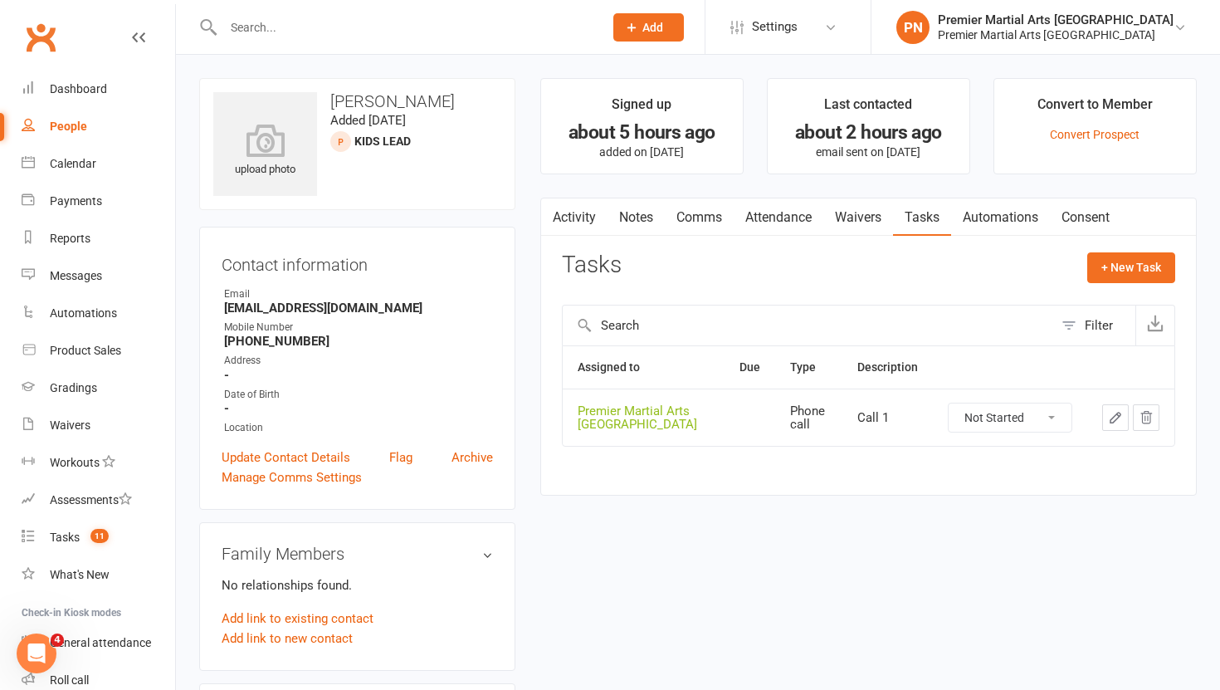
click at [1050, 412] on select "Not Started In Progress Waiting Complete" at bounding box center [1010, 417] width 123 height 28
click at [949, 403] on select "Not Started In Progress Waiting Complete" at bounding box center [1010, 417] width 123 height 28
select select "unstarted"
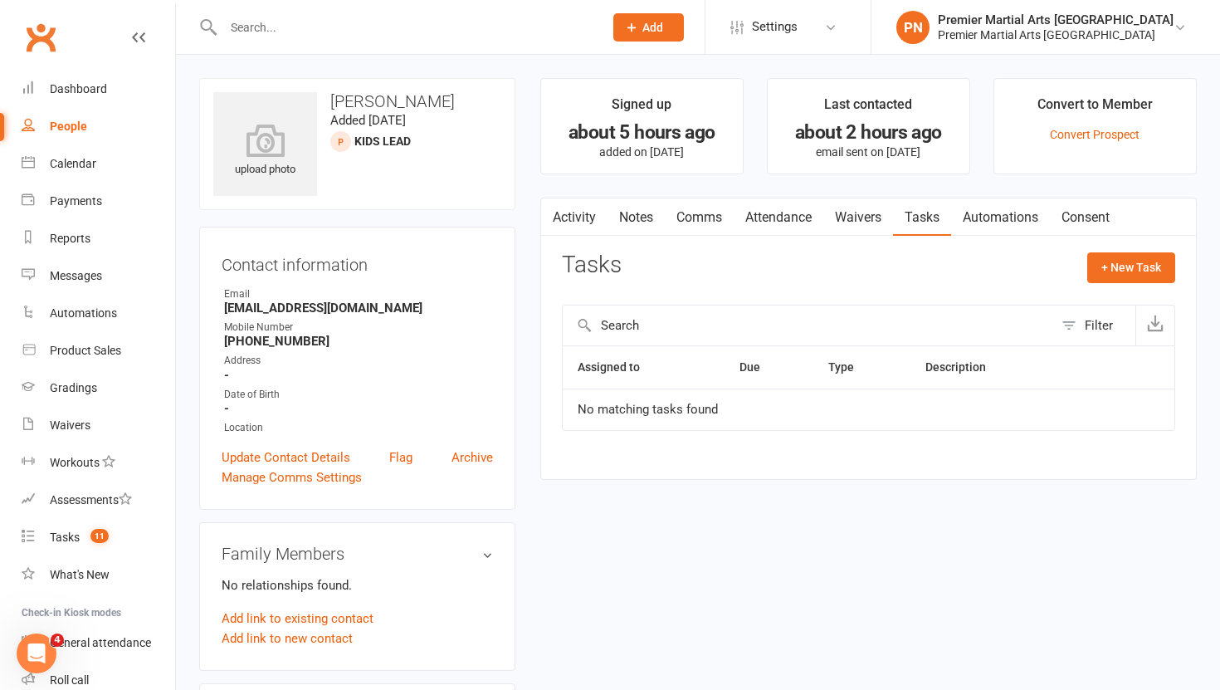
click at [634, 213] on link "Notes" at bounding box center [636, 217] width 57 height 38
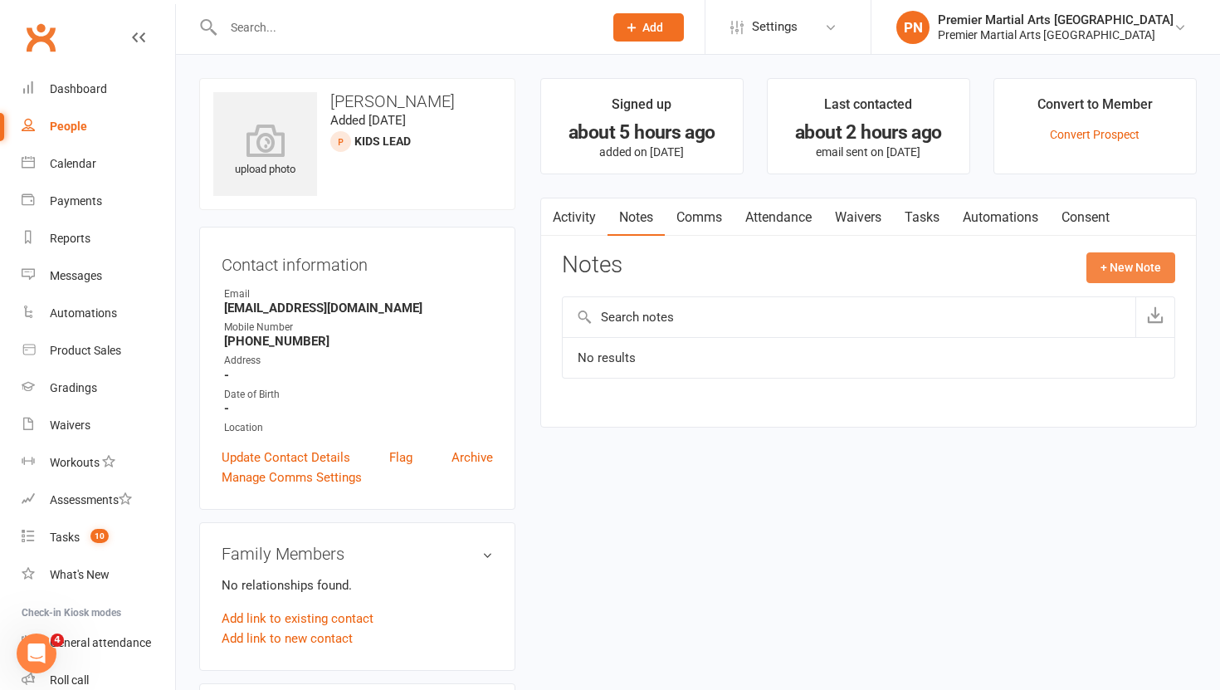
click at [1139, 267] on button "+ New Note" at bounding box center [1130, 267] width 89 height 30
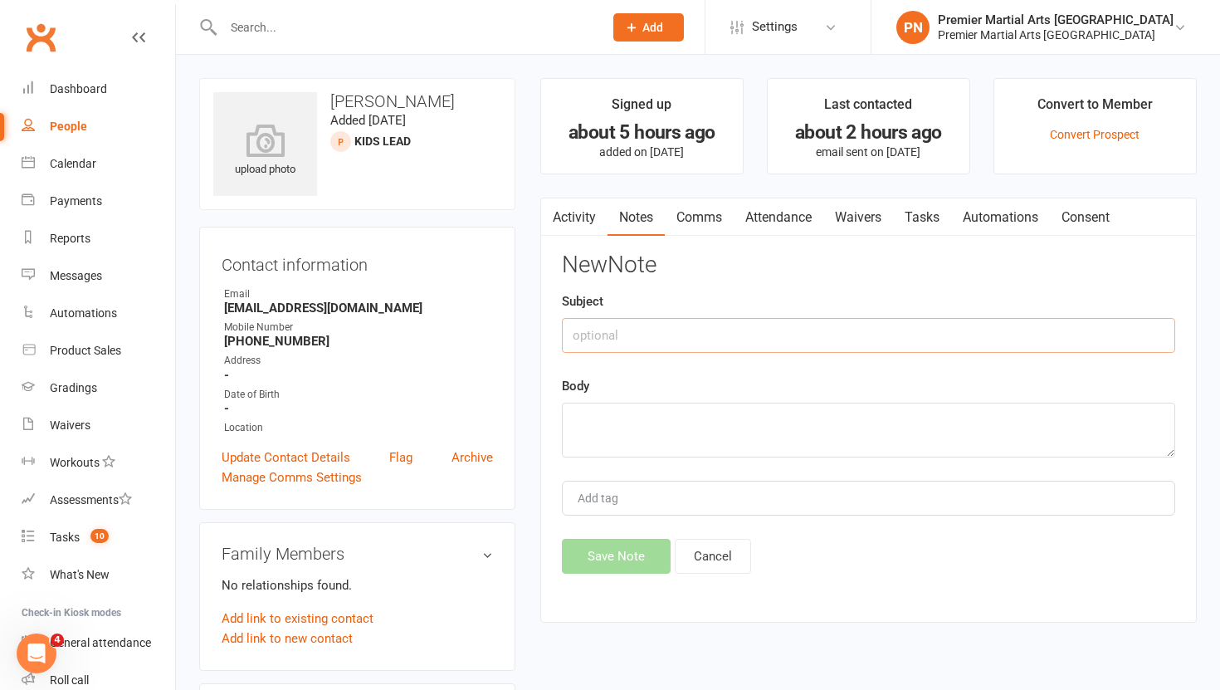
click at [705, 339] on input "text" at bounding box center [868, 335] width 613 height 35
type input "Call 1"
click at [667, 428] on textarea at bounding box center [868, 430] width 613 height 55
type textarea "N"
click at [630, 338] on input "Call 1" at bounding box center [868, 335] width 613 height 35
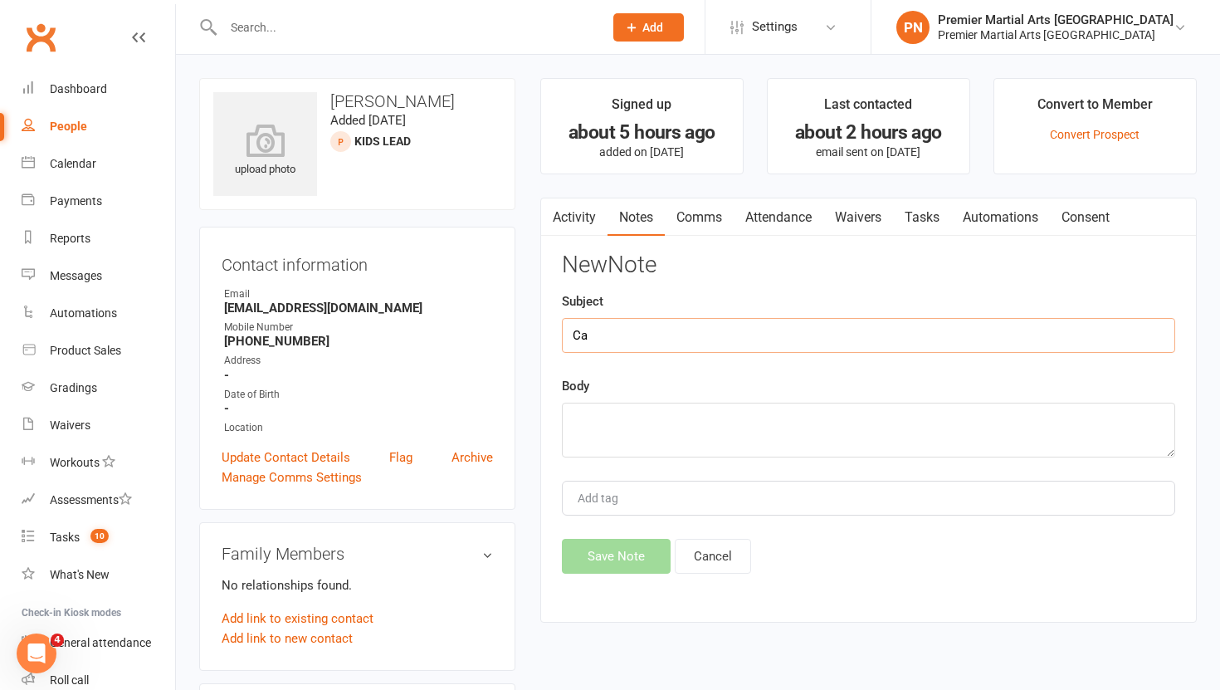
type input "C"
click at [477, 453] on link "Archive" at bounding box center [471, 457] width 41 height 20
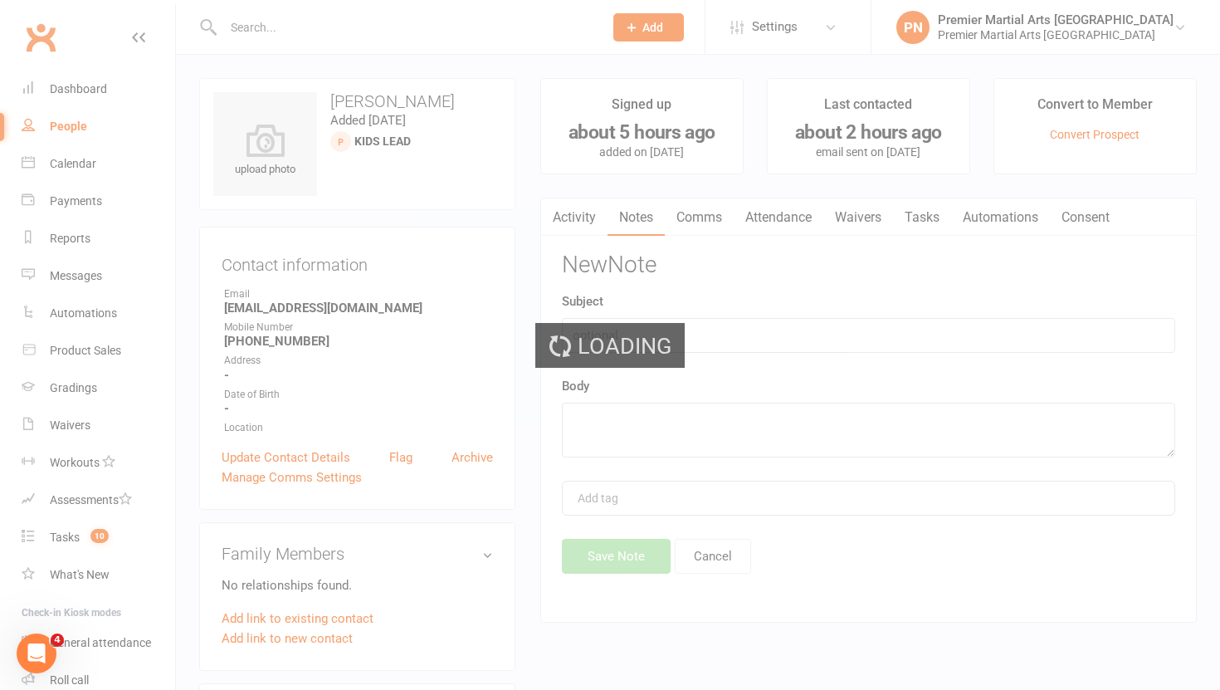
select select "100"
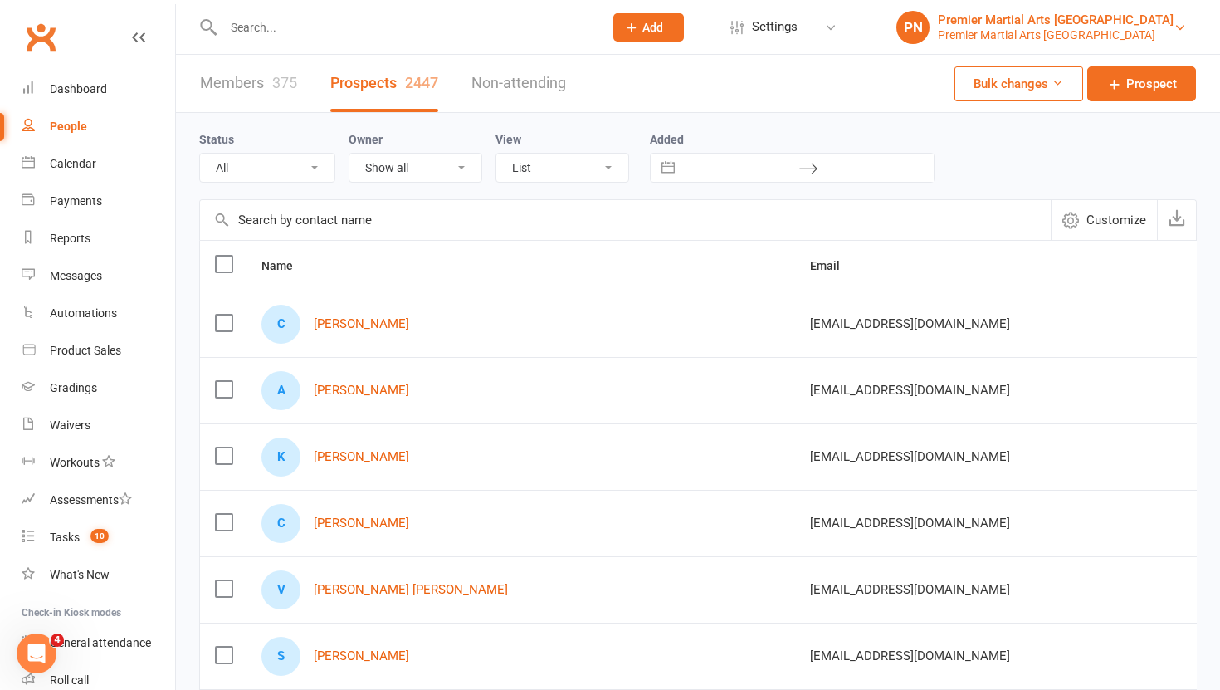
click at [1073, 29] on div "Premier Martial Arts [GEOGRAPHIC_DATA]" at bounding box center [1056, 34] width 236 height 15
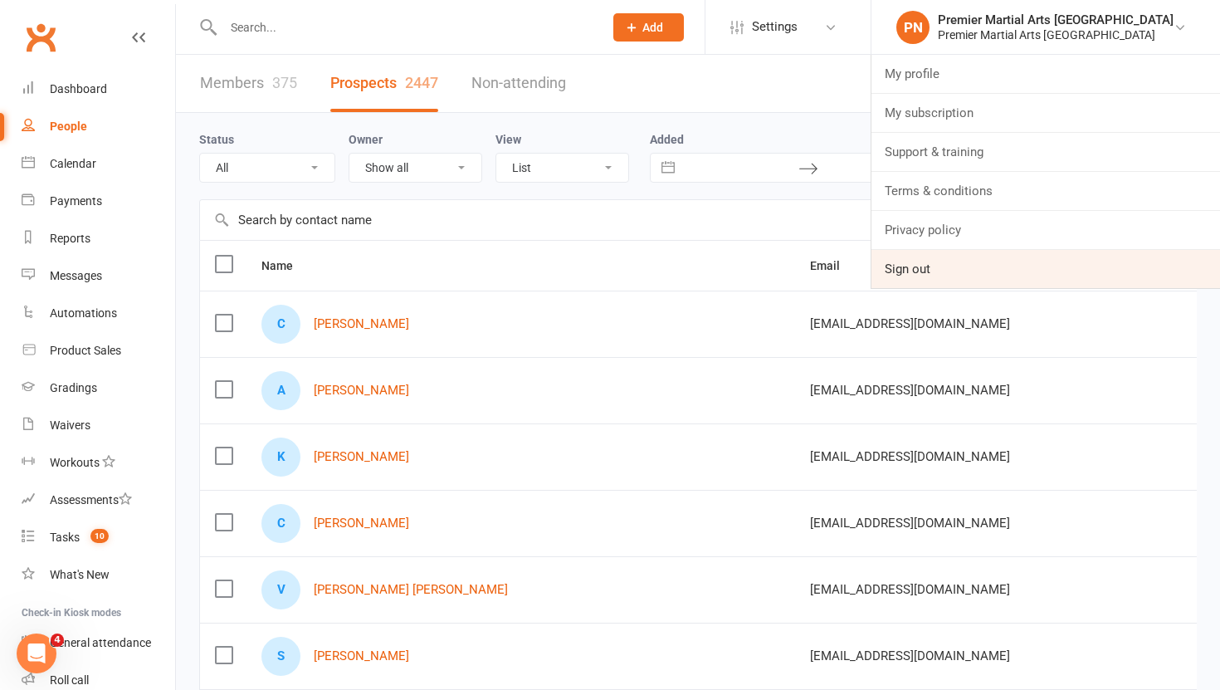
click at [954, 266] on link "Sign out" at bounding box center [1045, 269] width 349 height 38
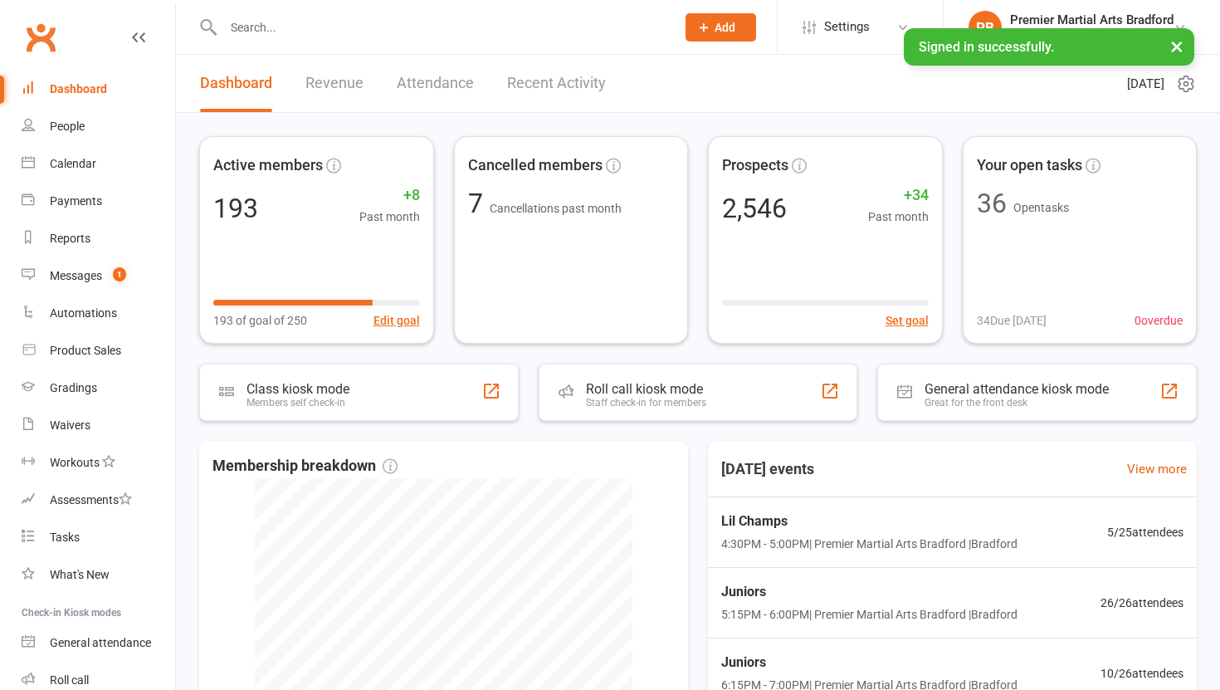
click at [361, 23] on input "text" at bounding box center [441, 27] width 446 height 23
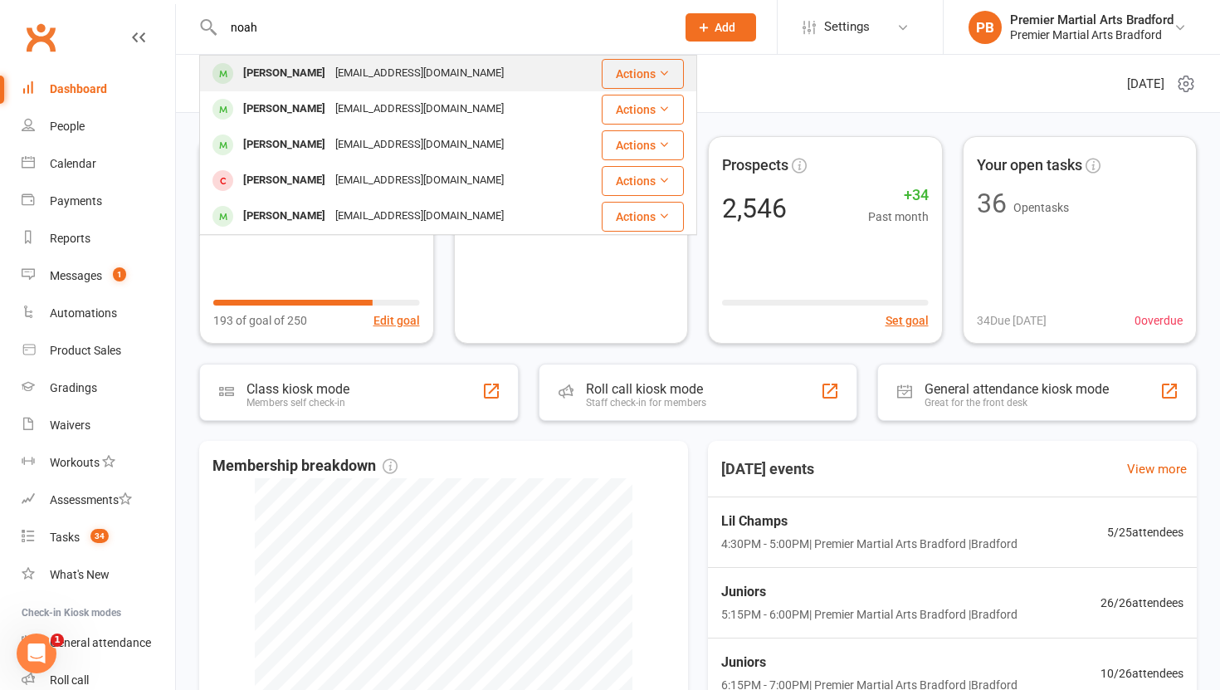
type input "noah"
click at [351, 73] on div "gardner0278@gmail.com" at bounding box center [419, 73] width 178 height 24
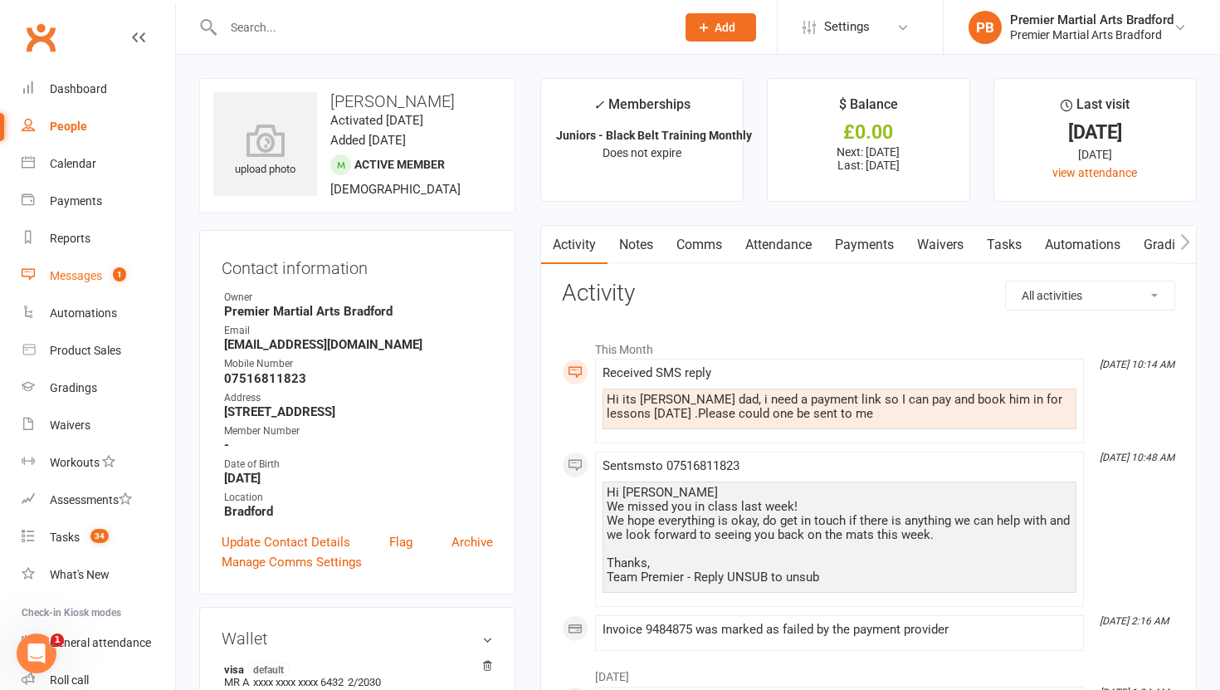
click at [69, 277] on div "Messages" at bounding box center [76, 275] width 52 height 13
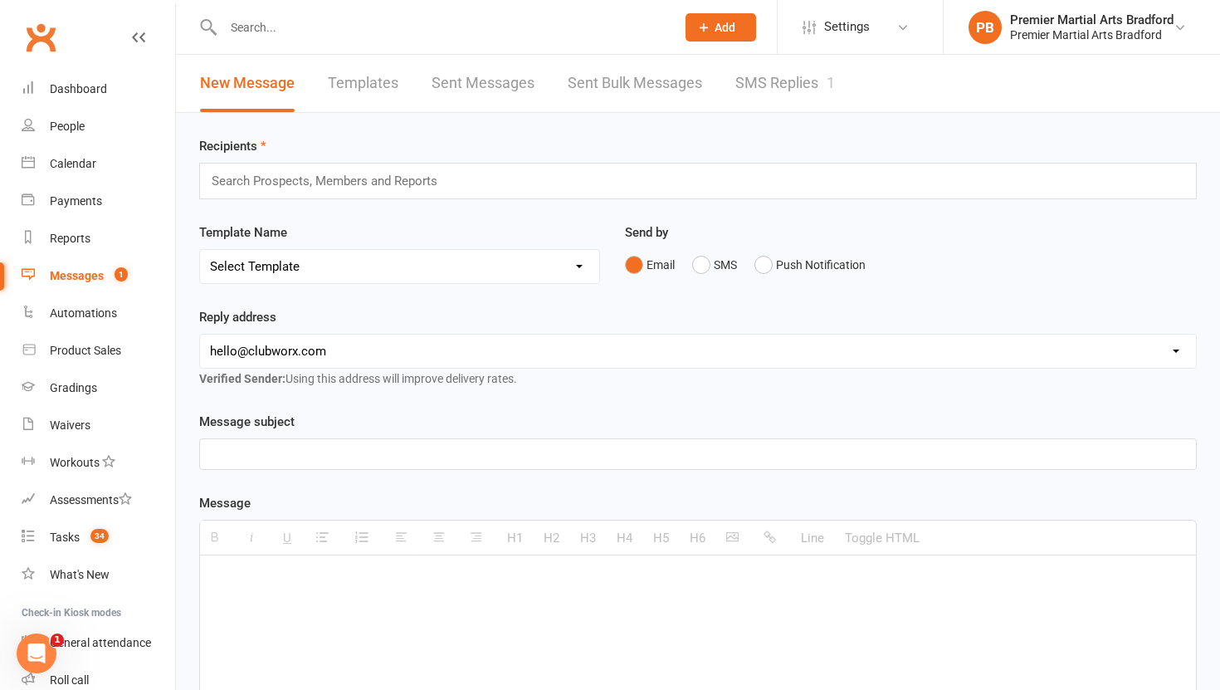
click at [769, 80] on link "SMS Replies 1" at bounding box center [785, 83] width 100 height 57
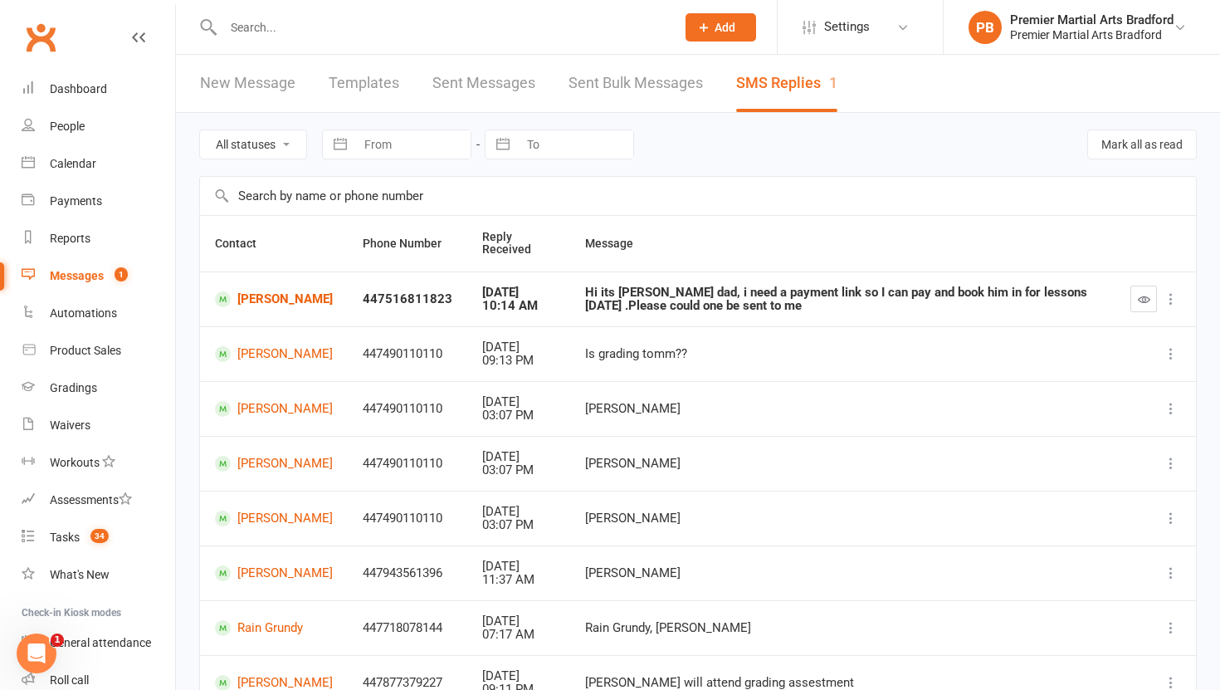
click at [1144, 297] on icon "button" at bounding box center [1144, 299] width 12 height 12
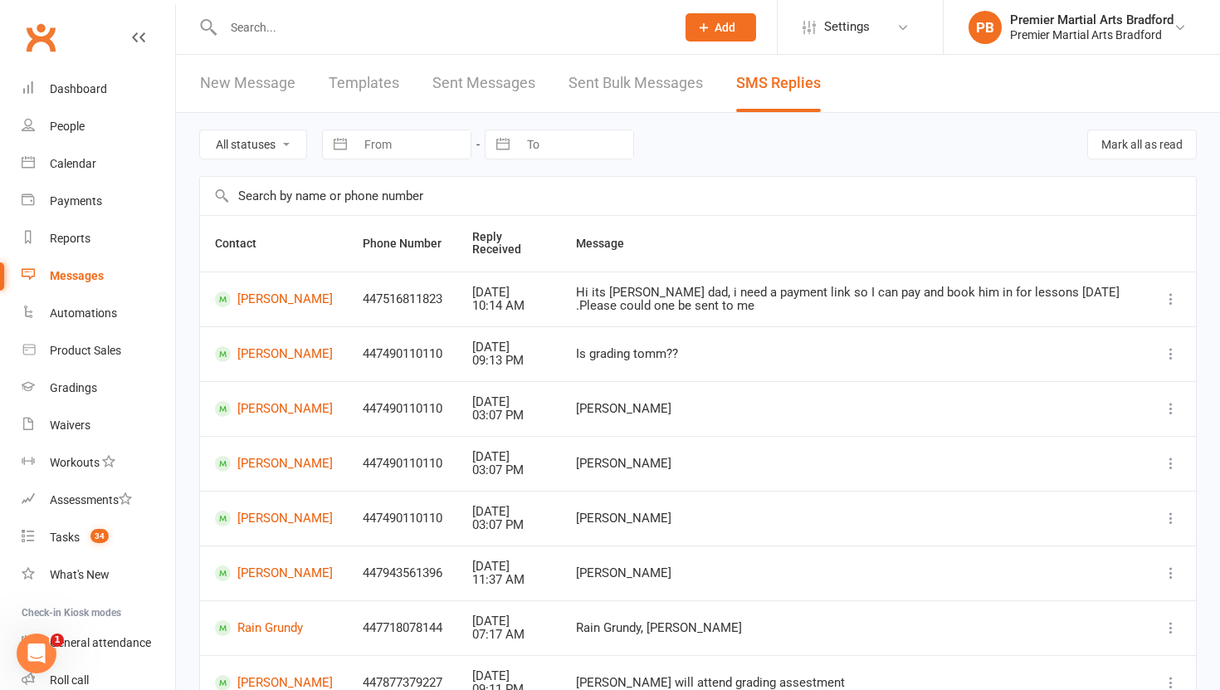
click at [290, 289] on td "Noah Gardner" at bounding box center [274, 298] width 148 height 55
click at [289, 299] on link "Noah Gardner" at bounding box center [274, 299] width 118 height 16
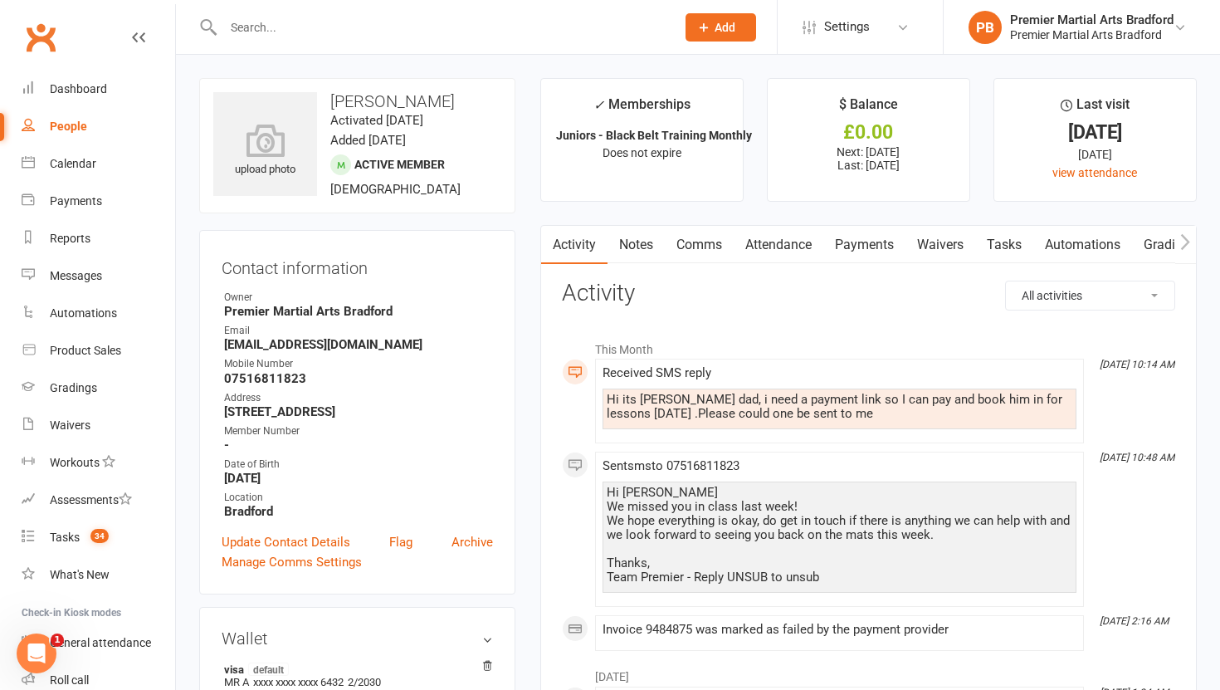
click at [871, 246] on link "Payments" at bounding box center [864, 245] width 82 height 38
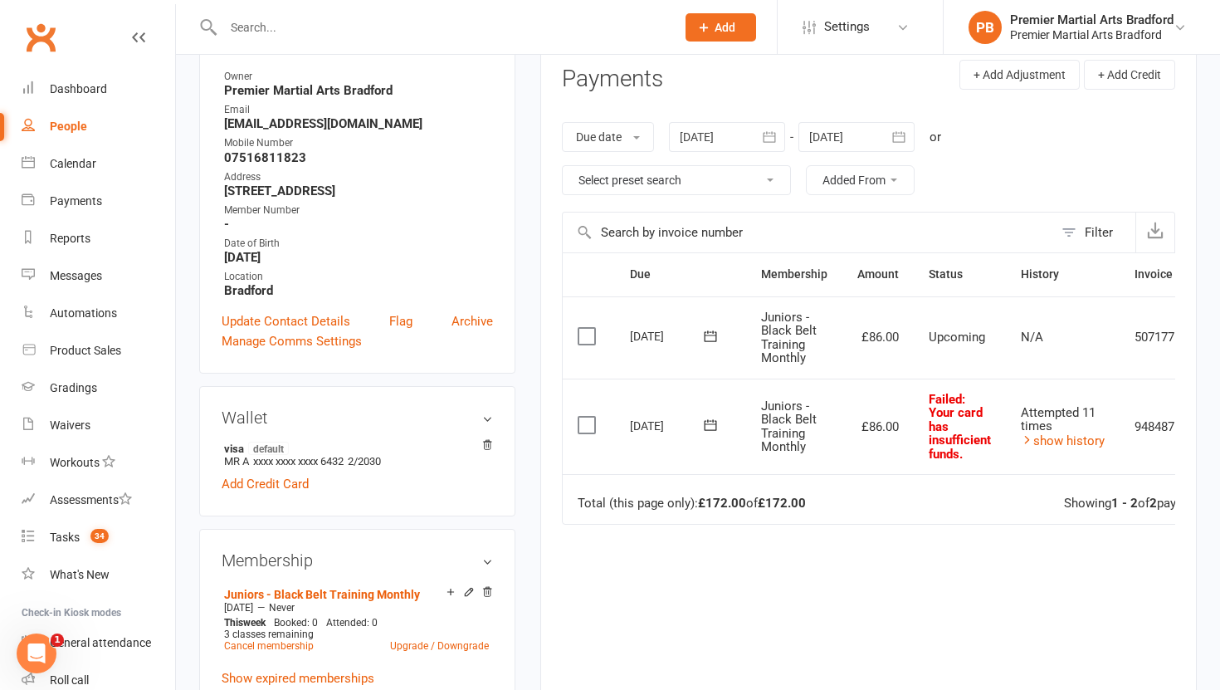
scroll to position [223, 0]
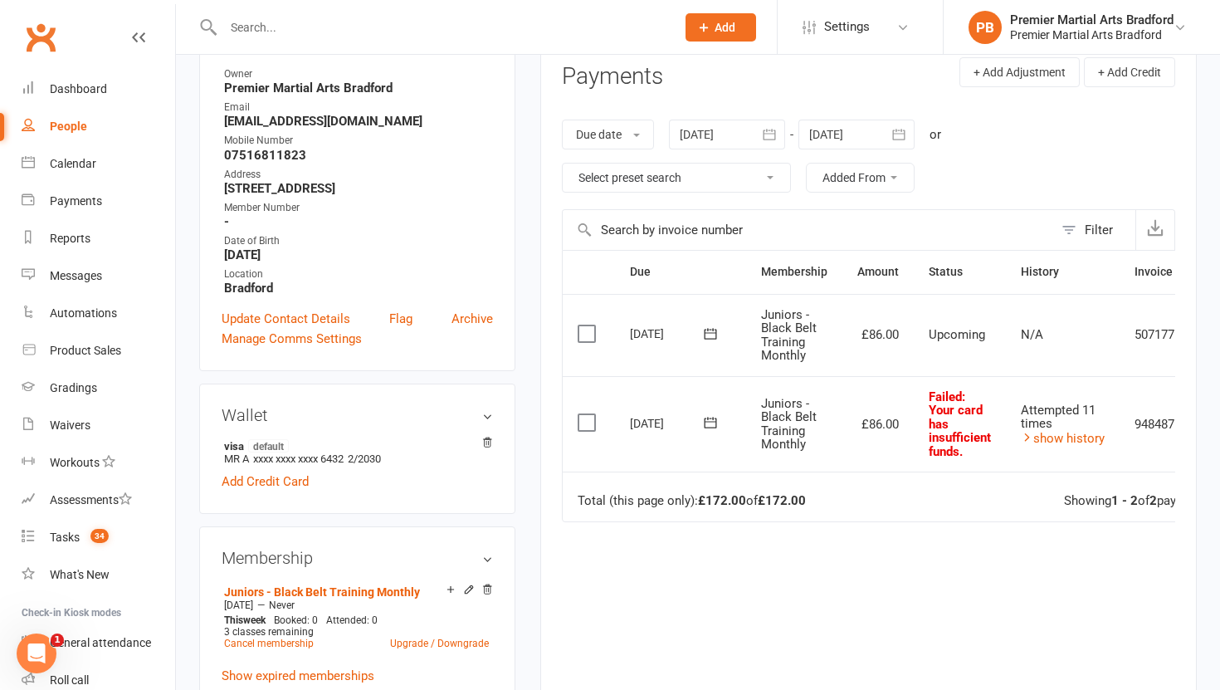
click at [713, 422] on icon at bounding box center [710, 422] width 17 height 17
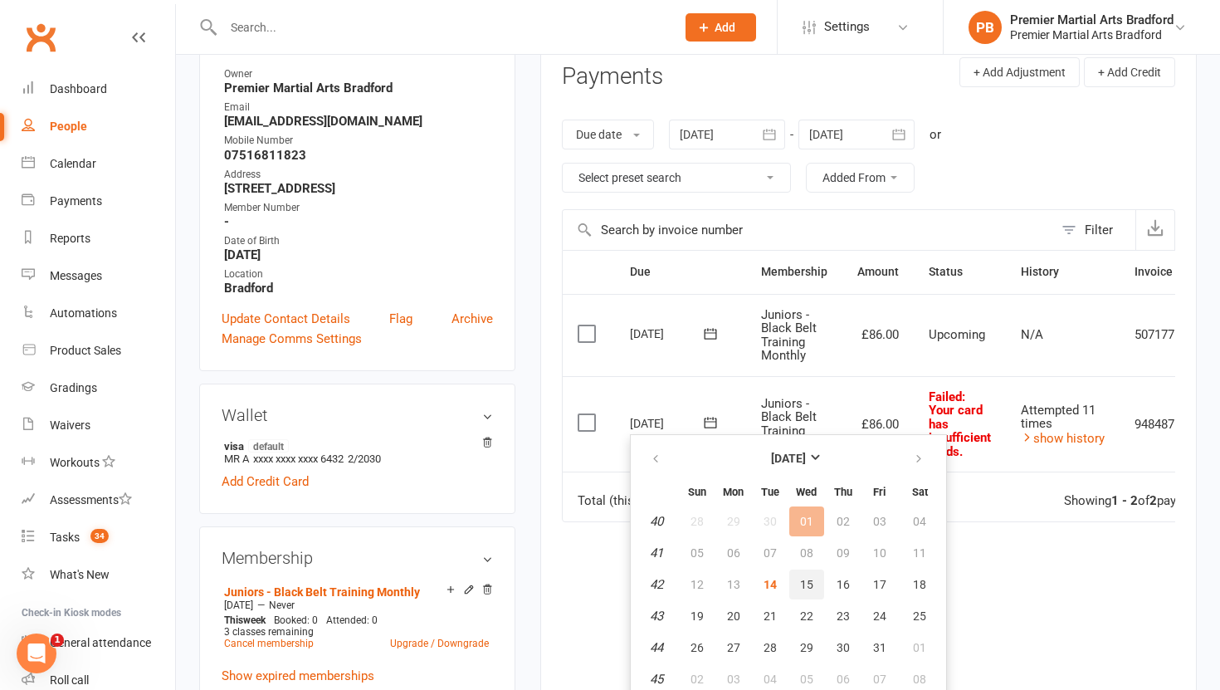
click at [810, 583] on span "15" at bounding box center [806, 584] width 13 height 13
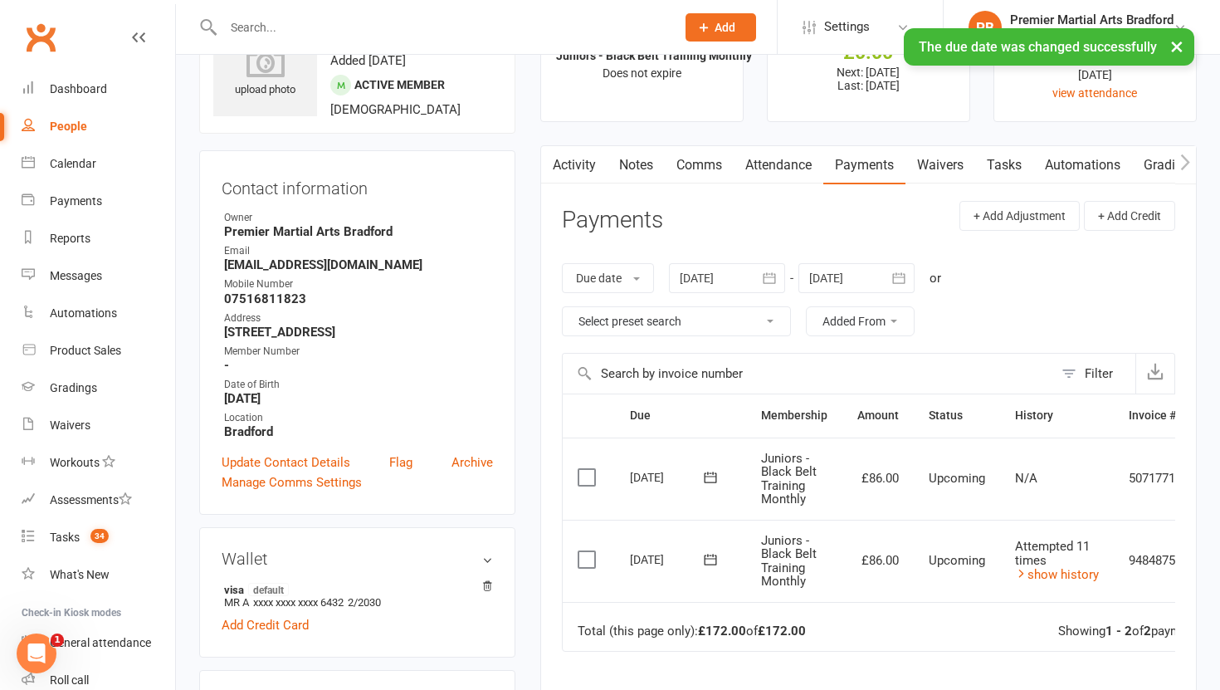
scroll to position [57, 0]
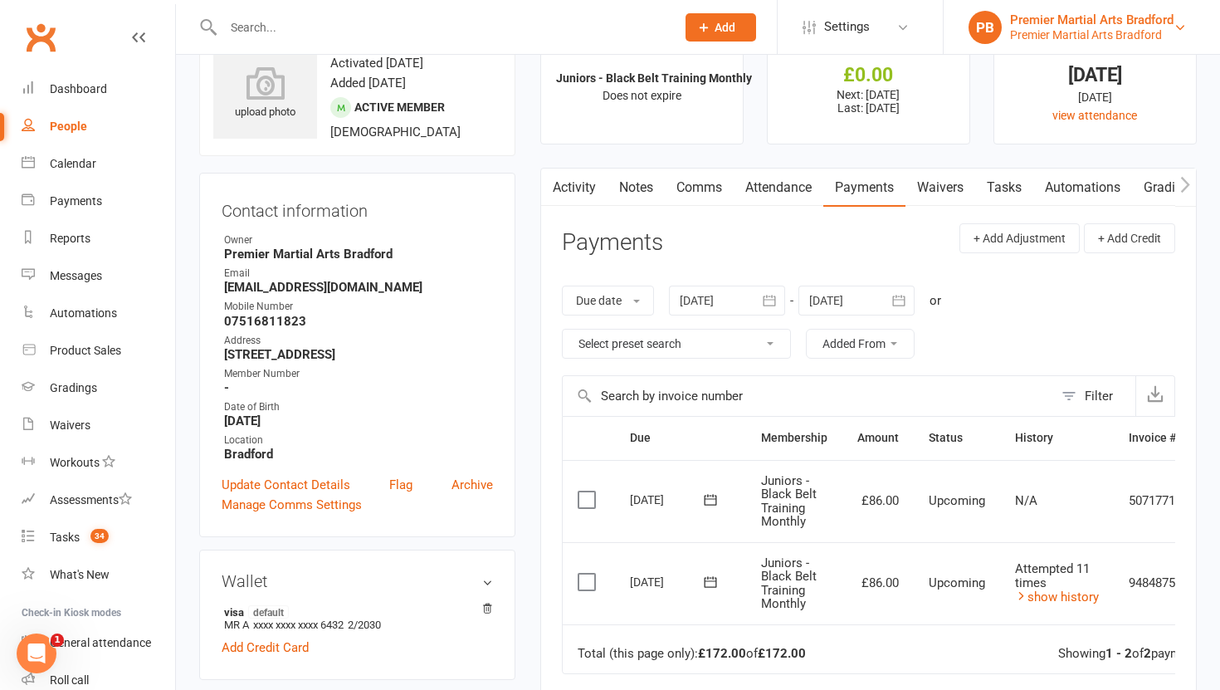
click at [1063, 18] on div "Premier Martial Arts Bradford" at bounding box center [1091, 19] width 163 height 15
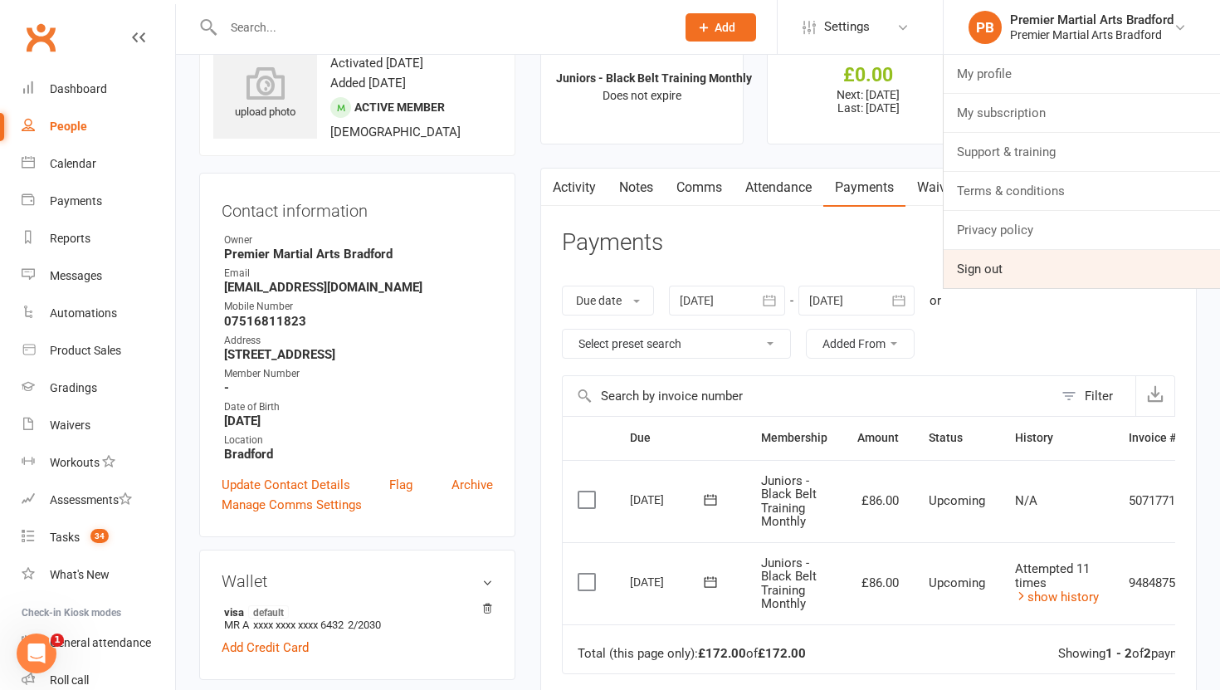
click at [954, 269] on link "Sign out" at bounding box center [1082, 269] width 276 height 38
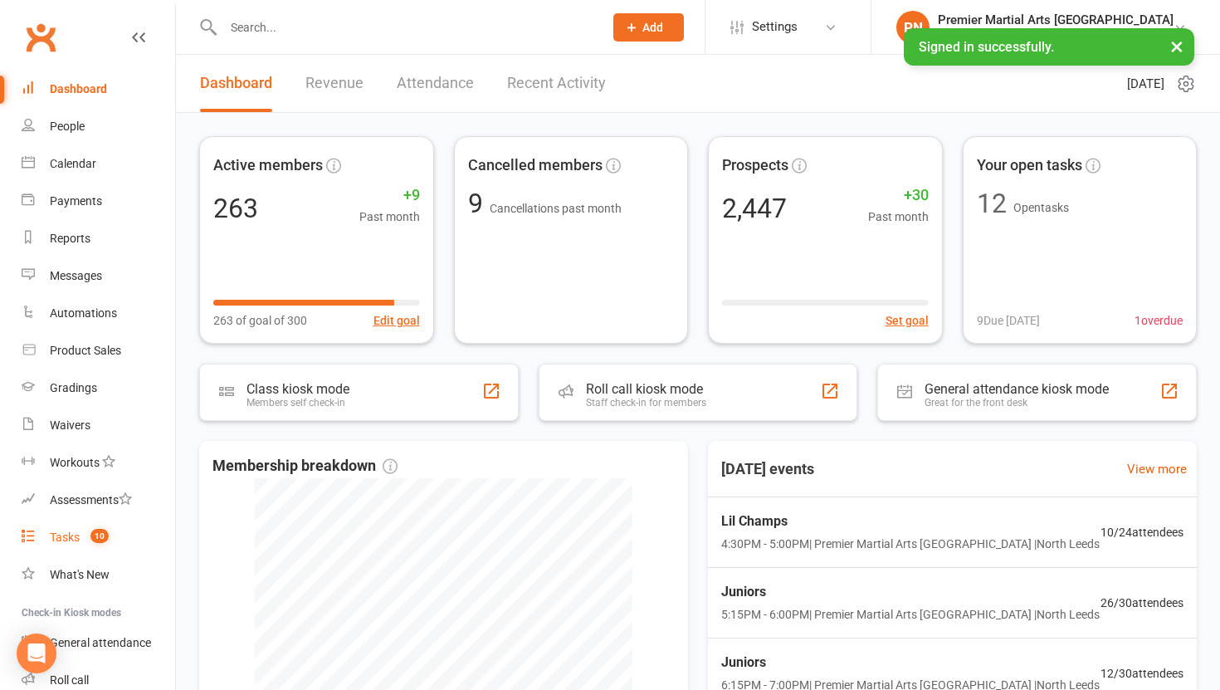
click at [72, 540] on div "Tasks" at bounding box center [65, 536] width 30 height 13
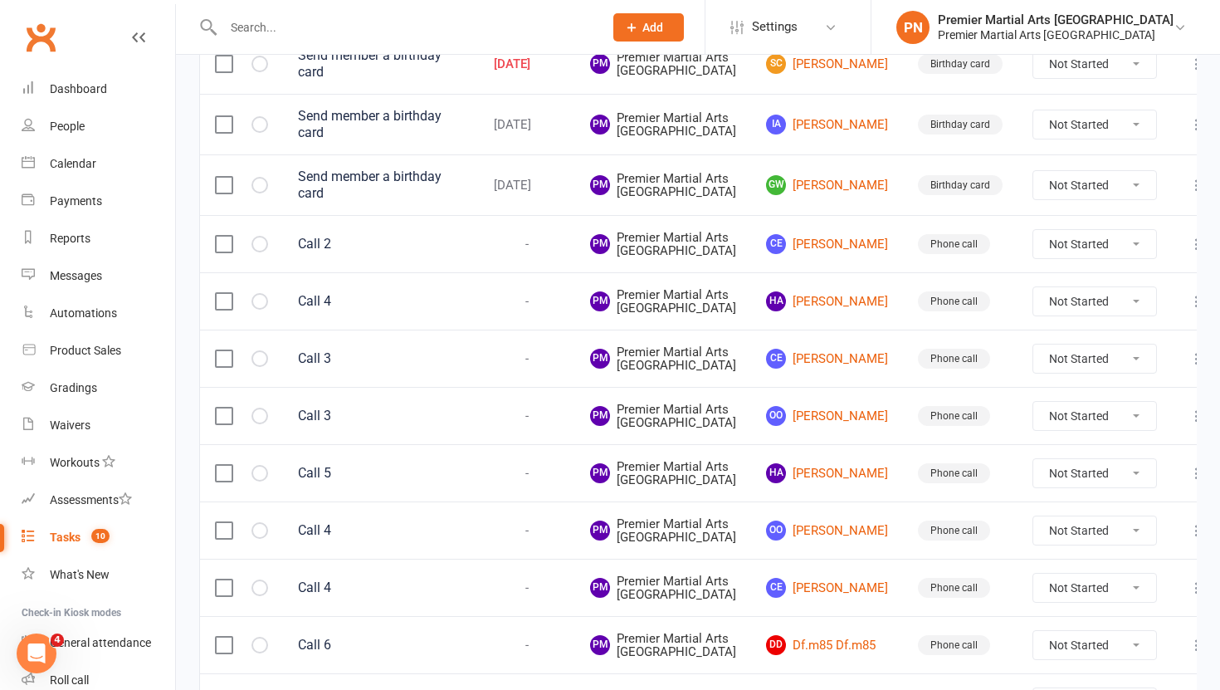
scroll to position [261, 0]
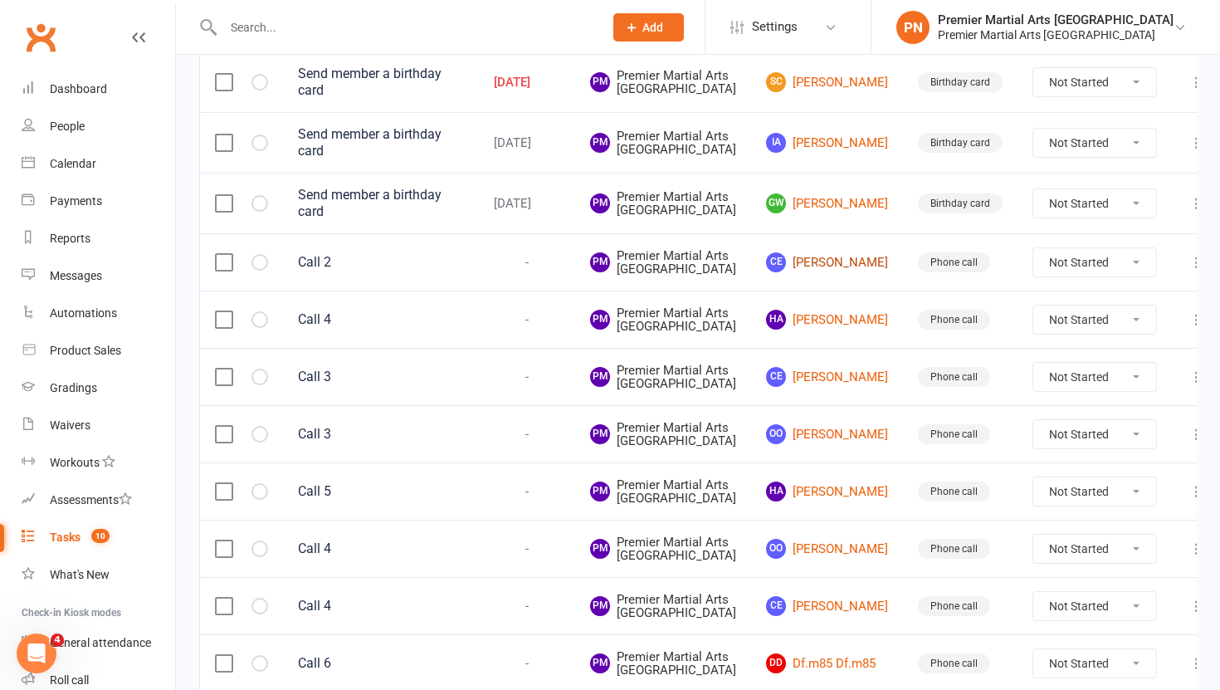
click at [808, 272] on link "CE Christine Exley" at bounding box center [827, 262] width 122 height 20
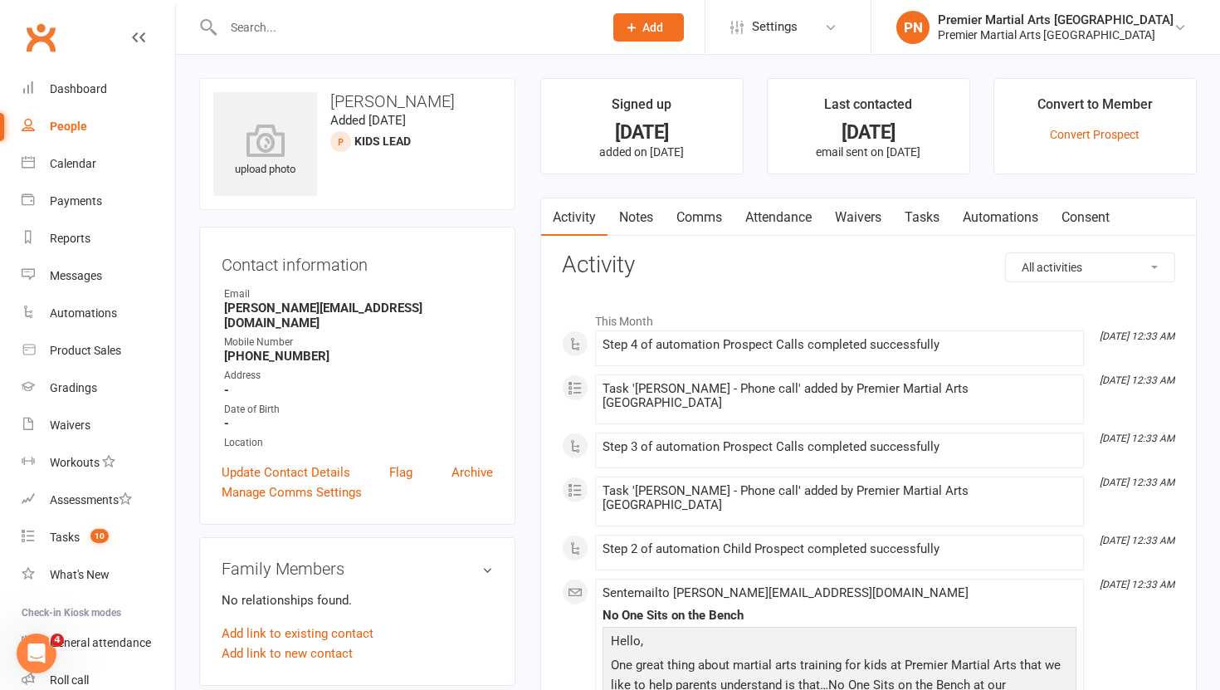
click at [922, 214] on link "Tasks" at bounding box center [922, 217] width 58 height 38
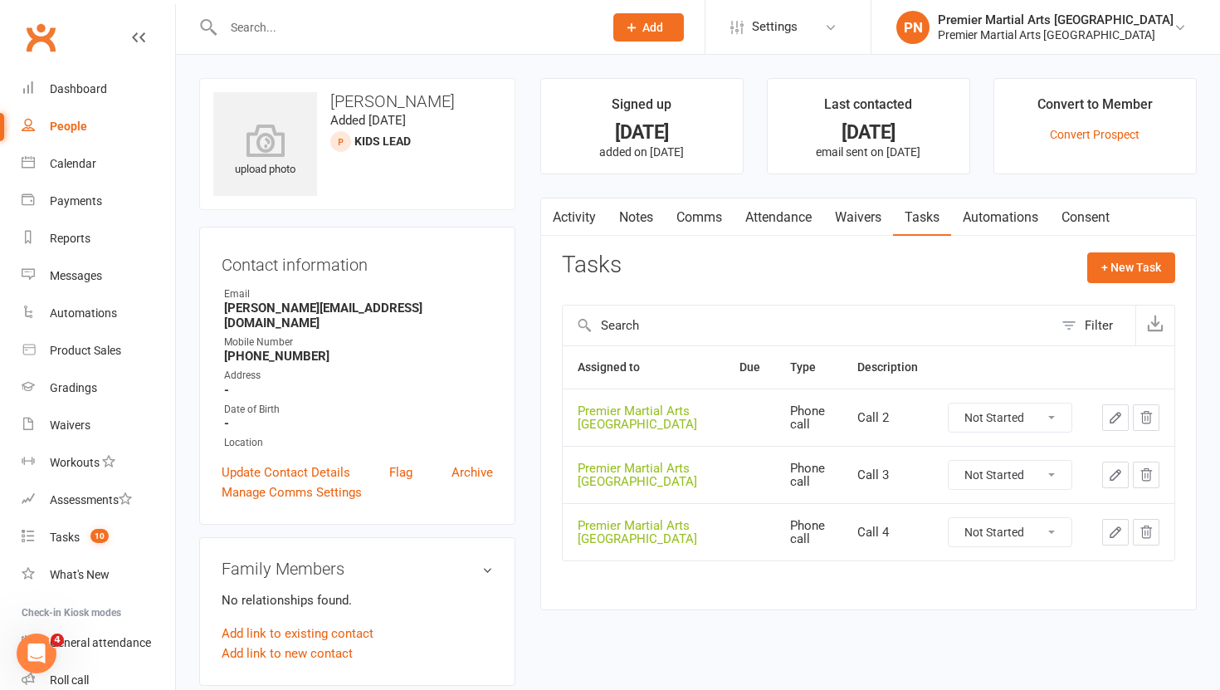
click at [1053, 413] on select "Not Started In Progress Waiting Complete" at bounding box center [1010, 417] width 123 height 28
click at [949, 403] on select "Not Started In Progress Waiting Complete" at bounding box center [1010, 417] width 123 height 28
select select "unstarted"
click at [1051, 417] on select "Not Started In Progress Waiting Complete" at bounding box center [1010, 417] width 123 height 28
click at [949, 403] on select "Not Started In Progress Waiting Complete" at bounding box center [1010, 417] width 123 height 28
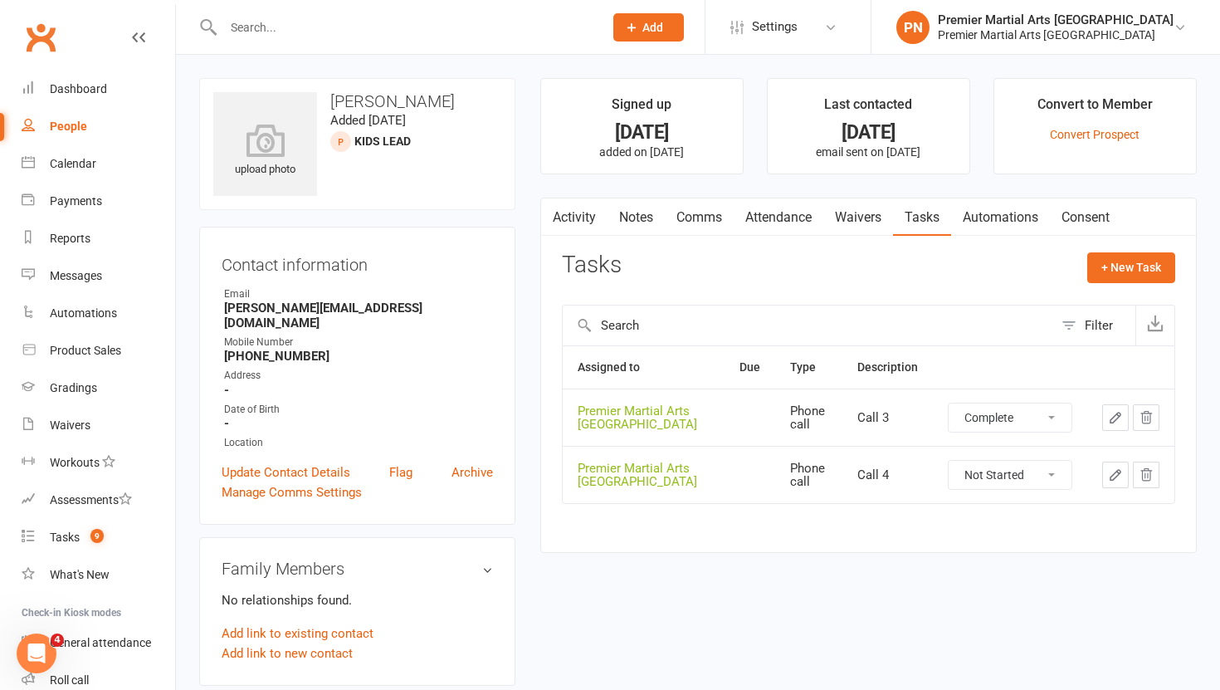
select select "unstarted"
click at [1052, 412] on select "Not Started In Progress Waiting Complete" at bounding box center [1010, 417] width 123 height 28
click at [949, 403] on select "Not Started In Progress Waiting Complete" at bounding box center [1010, 417] width 123 height 28
select select "unstarted"
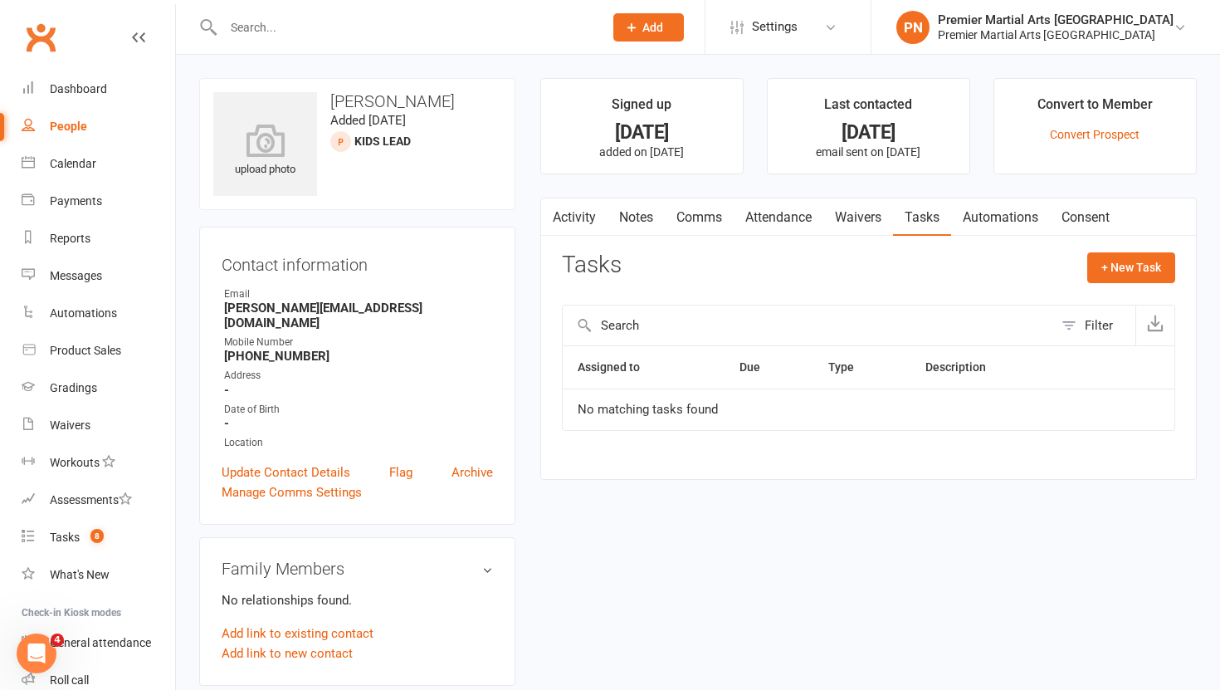
click at [634, 215] on link "Notes" at bounding box center [636, 217] width 57 height 38
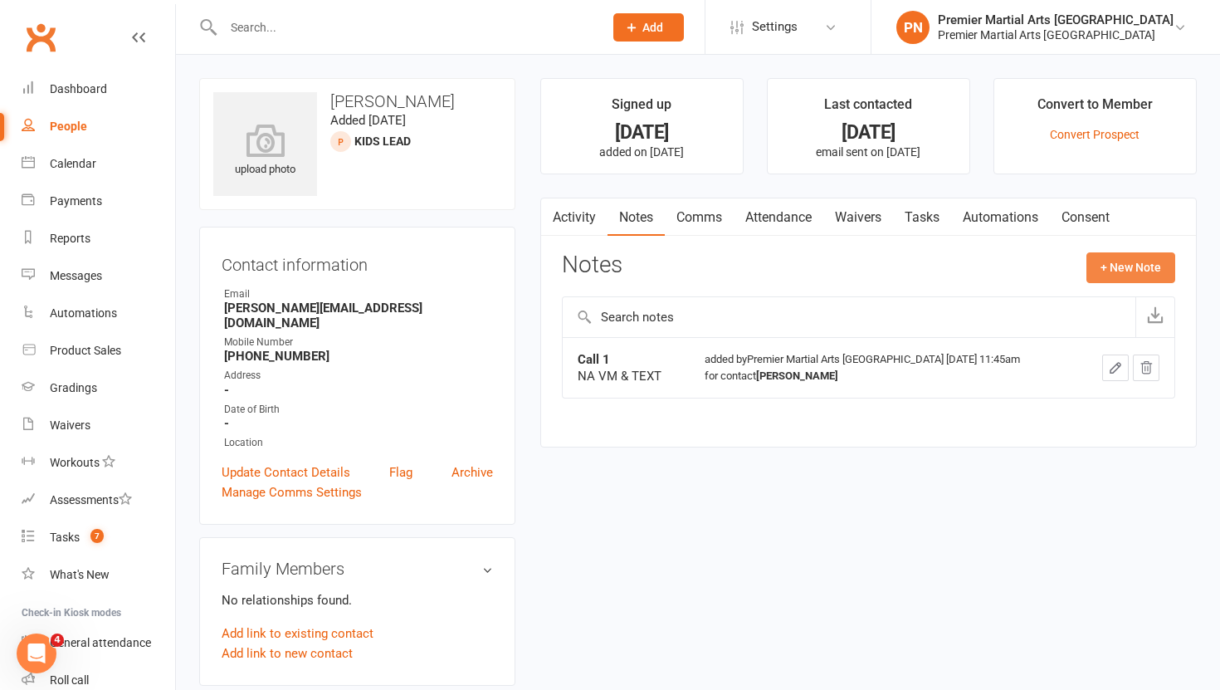
click at [1119, 266] on button "+ New Note" at bounding box center [1130, 267] width 89 height 30
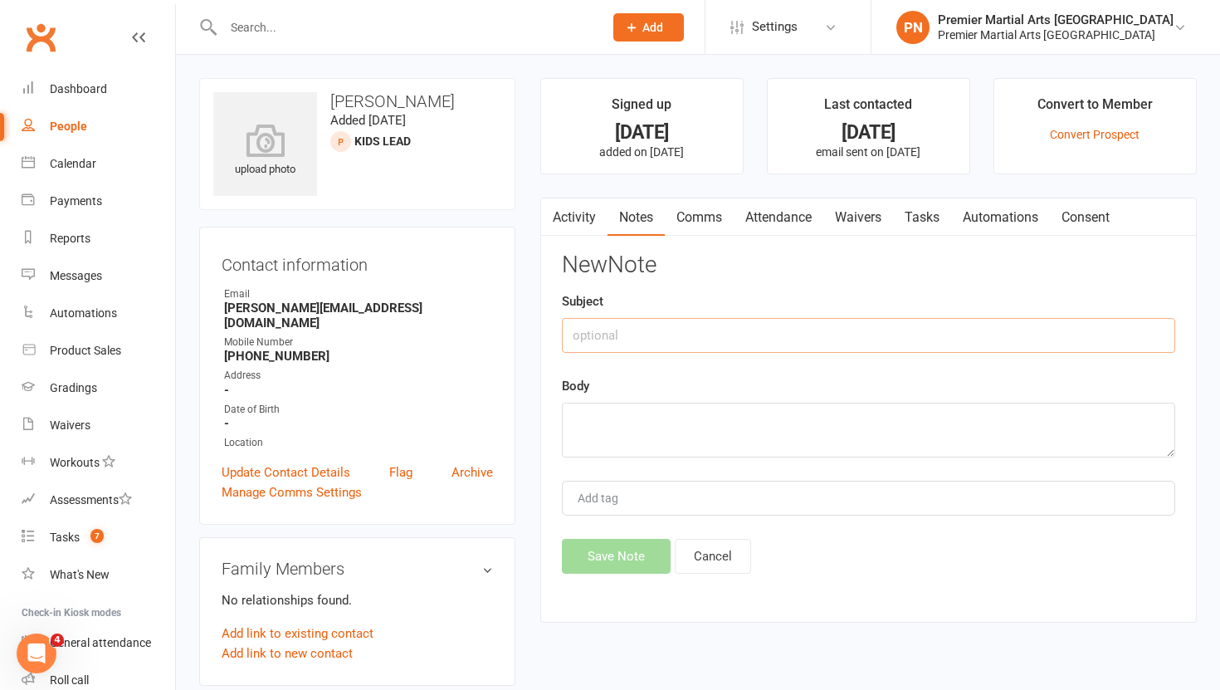
click at [739, 333] on input "text" at bounding box center [868, 335] width 613 height 35
type input "Call 2"
click at [688, 438] on textarea at bounding box center [868, 430] width 613 height 55
type textarea "NA VM & TEXT"
click at [617, 561] on button "Save Note" at bounding box center [616, 556] width 109 height 35
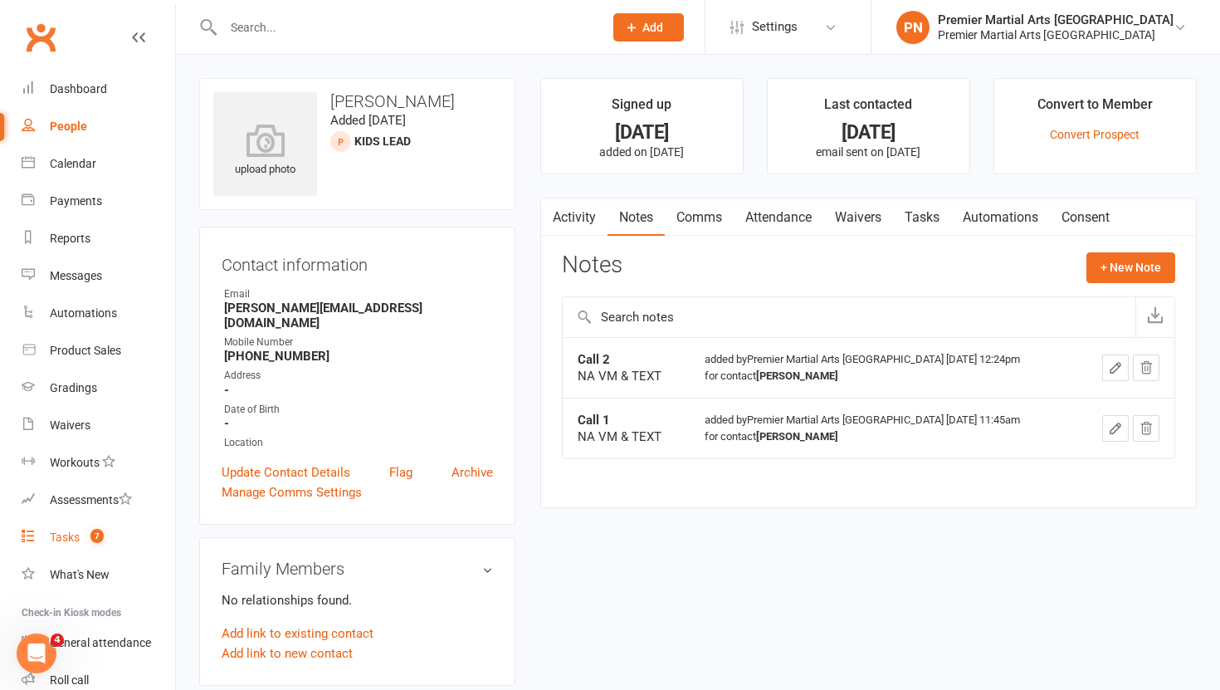
click at [73, 547] on link "Tasks 7" at bounding box center [99, 537] width 154 height 37
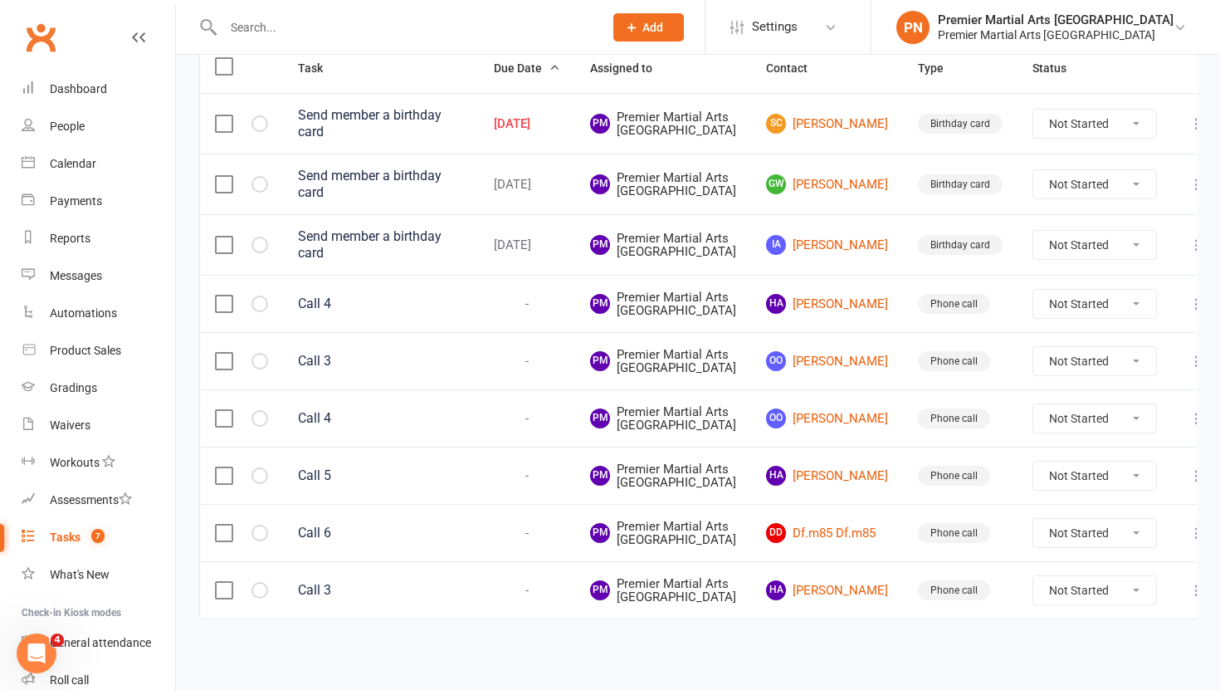
scroll to position [390, 0]
click at [822, 351] on link "OO Orestis Orestis" at bounding box center [827, 361] width 122 height 20
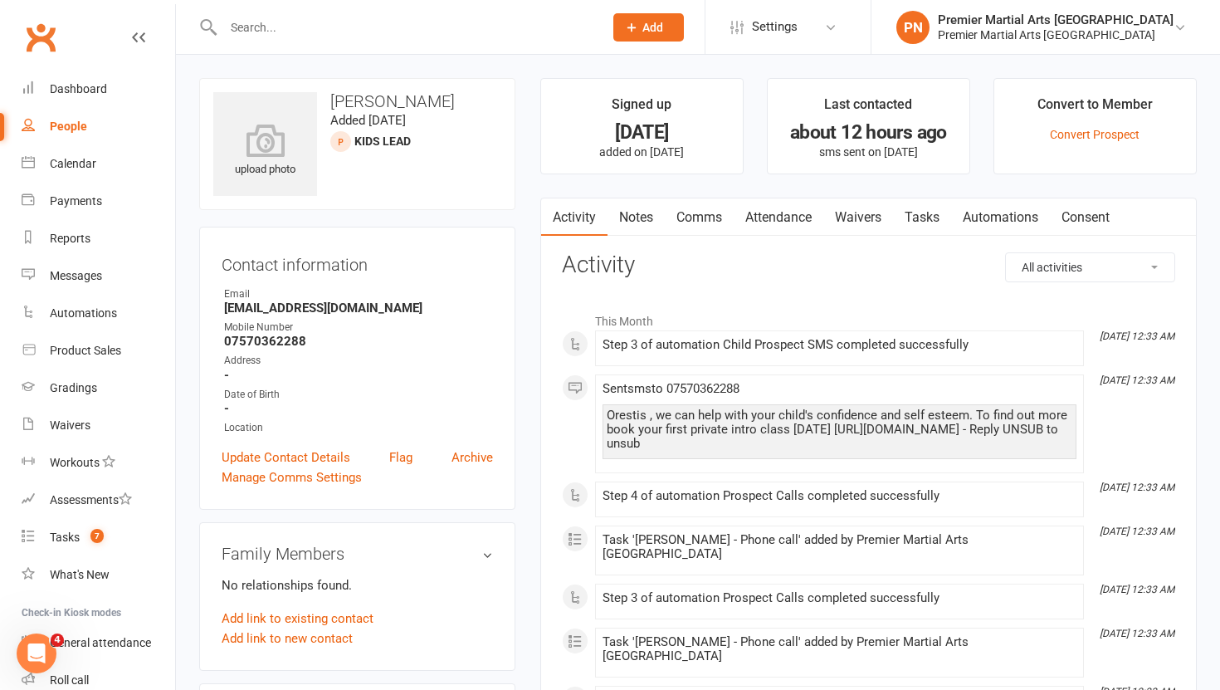
click at [931, 209] on link "Tasks" at bounding box center [922, 217] width 58 height 38
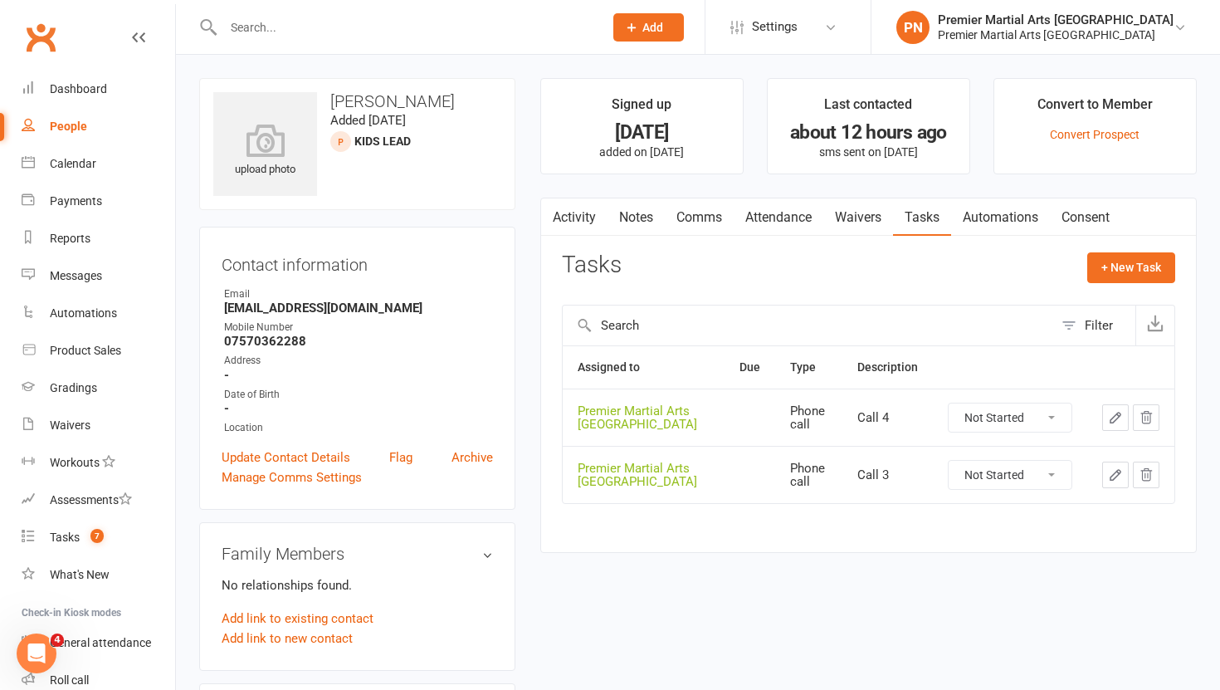
click at [1060, 478] on select "Not Started In Progress Waiting Complete" at bounding box center [1010, 475] width 123 height 28
click at [949, 461] on select "Not Started In Progress Waiting Complete" at bounding box center [1010, 475] width 123 height 28
select select "unstarted"
click at [1058, 417] on select "Not Started In Progress Waiting Complete" at bounding box center [1010, 417] width 123 height 28
click at [949, 403] on select "Not Started In Progress Waiting Complete" at bounding box center [1010, 417] width 123 height 28
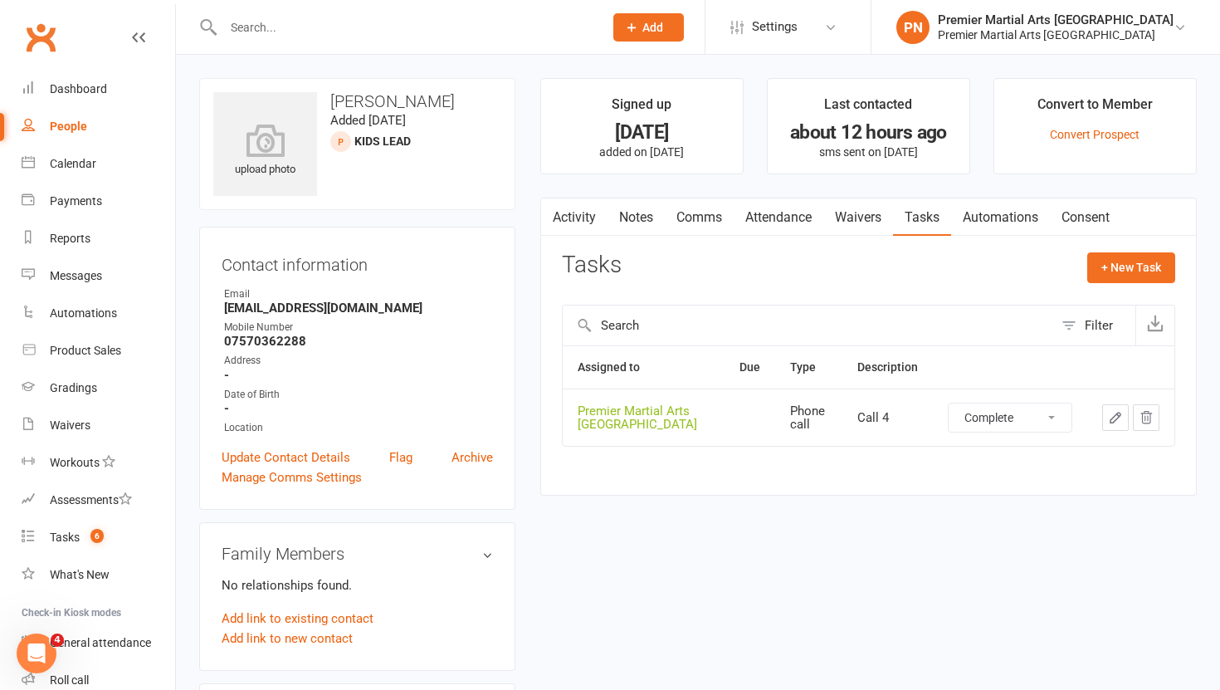
select select "unstarted"
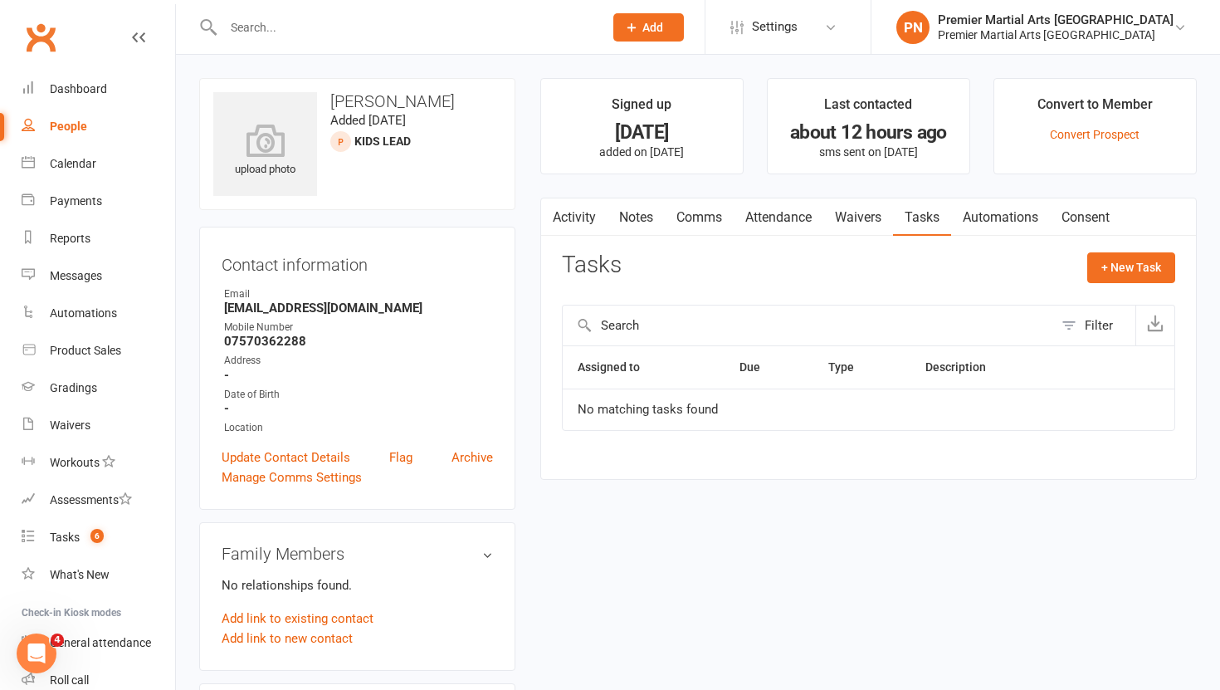
click at [645, 212] on link "Notes" at bounding box center [636, 217] width 57 height 38
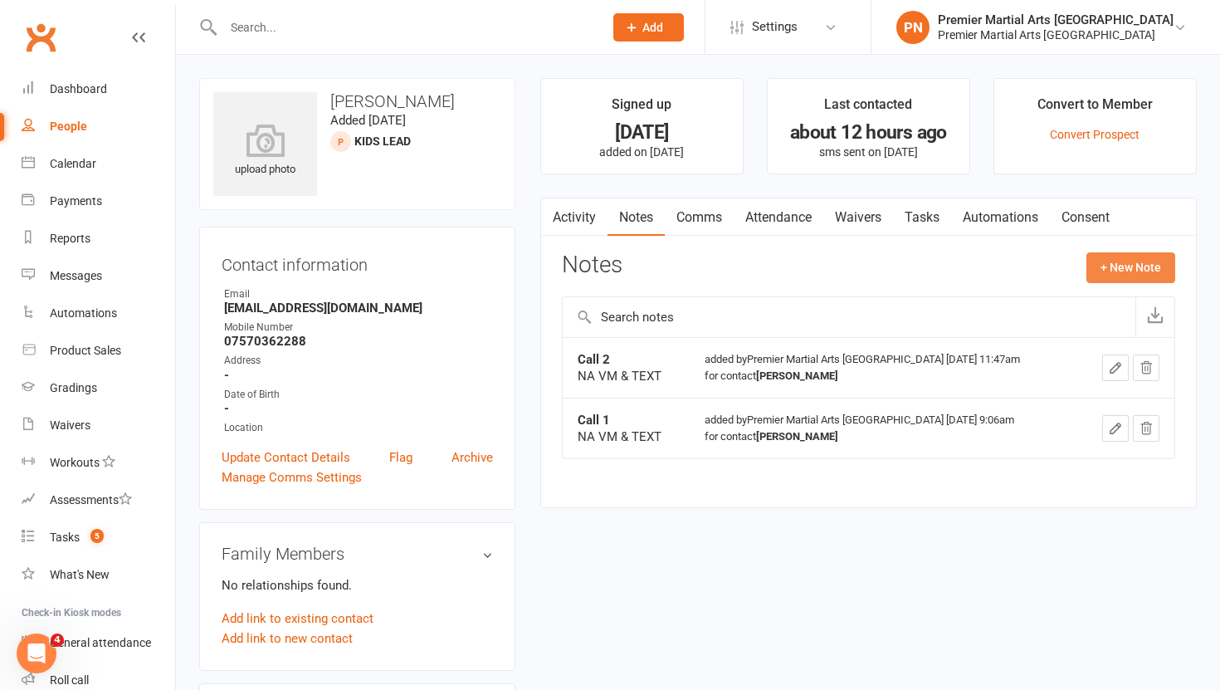
click at [1128, 264] on button "+ New Note" at bounding box center [1130, 267] width 89 height 30
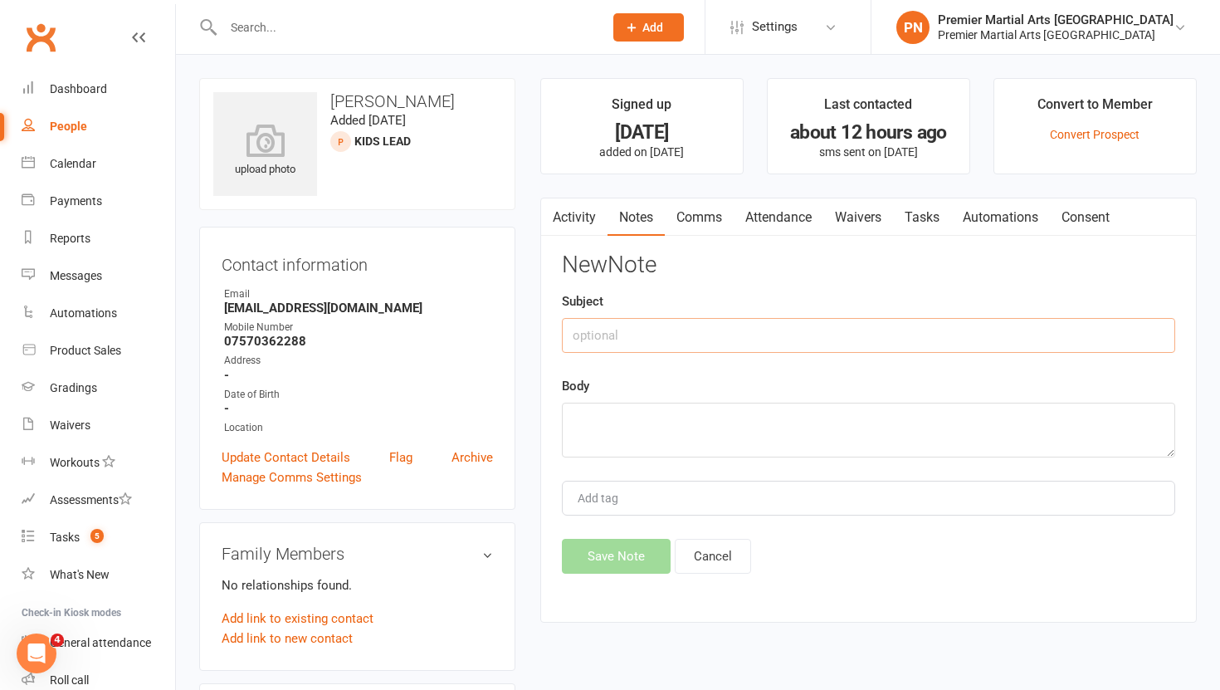
click at [618, 328] on input "text" at bounding box center [868, 335] width 613 height 35
type input "Call 3"
click at [588, 427] on textarea at bounding box center [868, 430] width 613 height 55
type textarea "NA VM & TEXT"
click at [598, 564] on button "Save Note" at bounding box center [616, 556] width 109 height 35
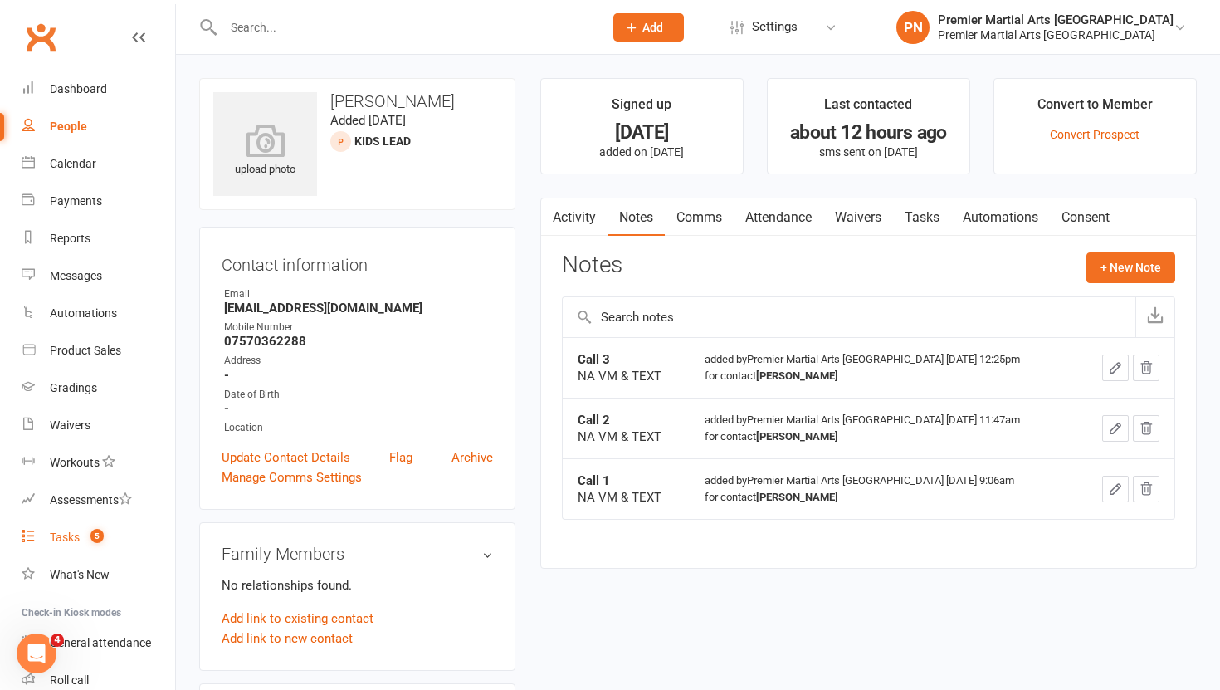
click at [77, 538] on div "Tasks" at bounding box center [65, 536] width 30 height 13
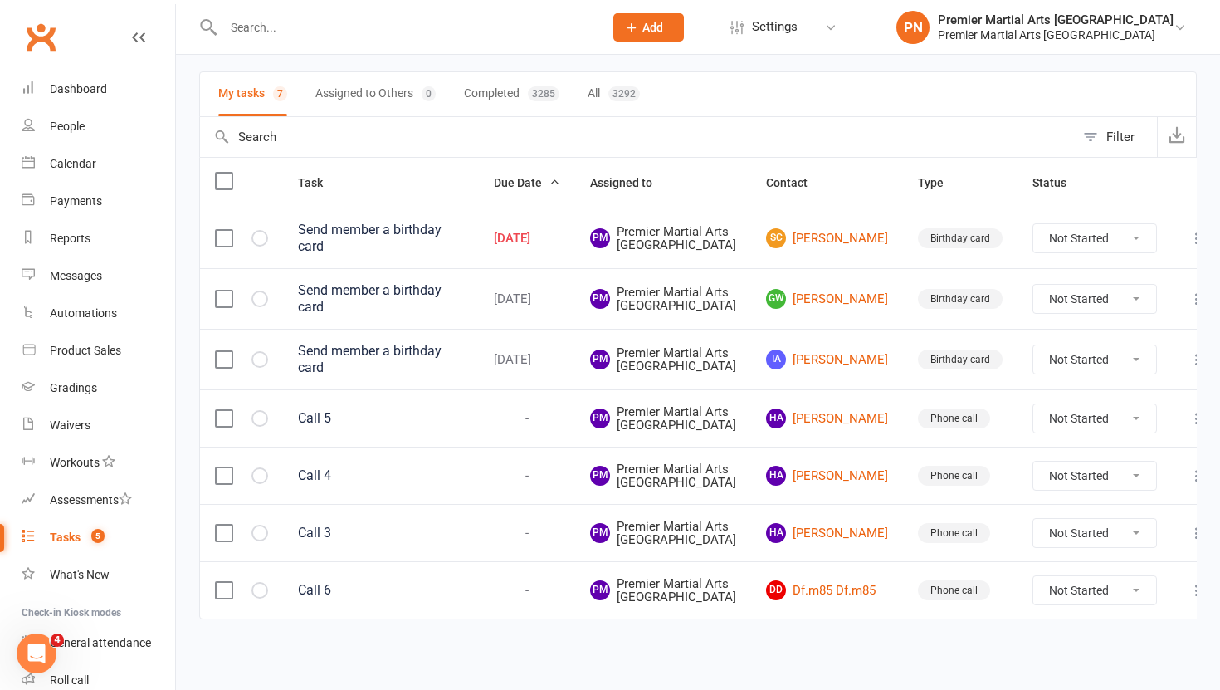
scroll to position [364, 0]
click at [827, 523] on link "HA Hassan Alqarni" at bounding box center [827, 533] width 122 height 20
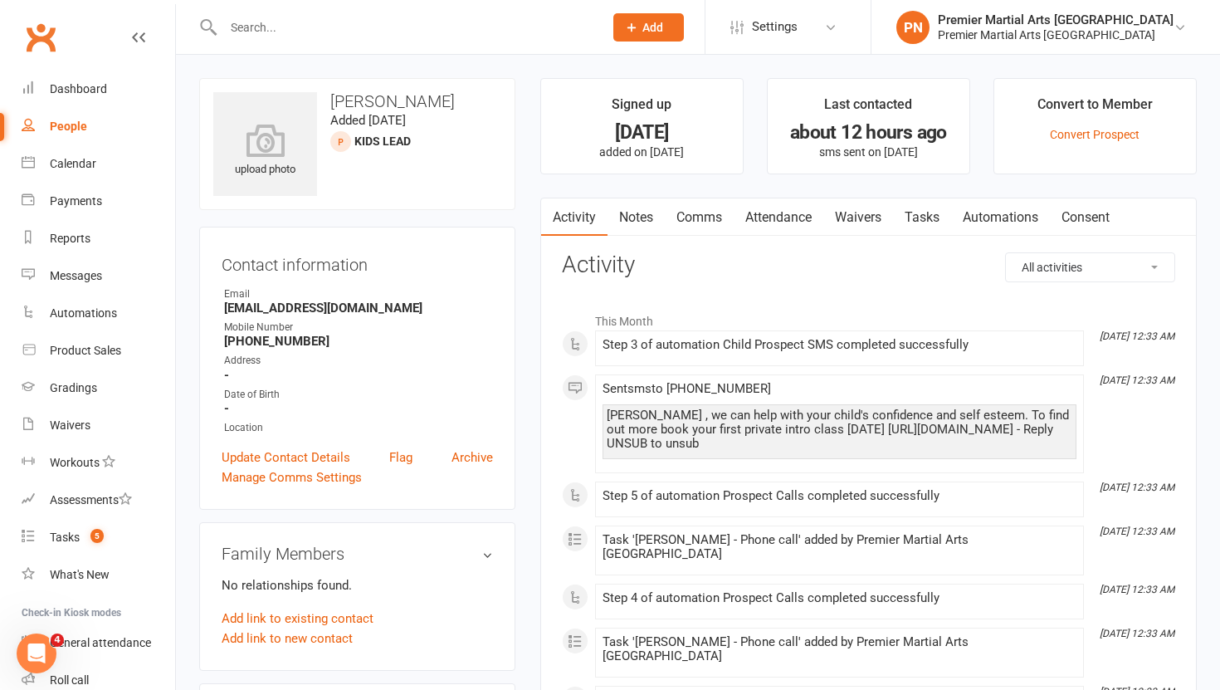
click at [923, 222] on link "Tasks" at bounding box center [922, 217] width 58 height 38
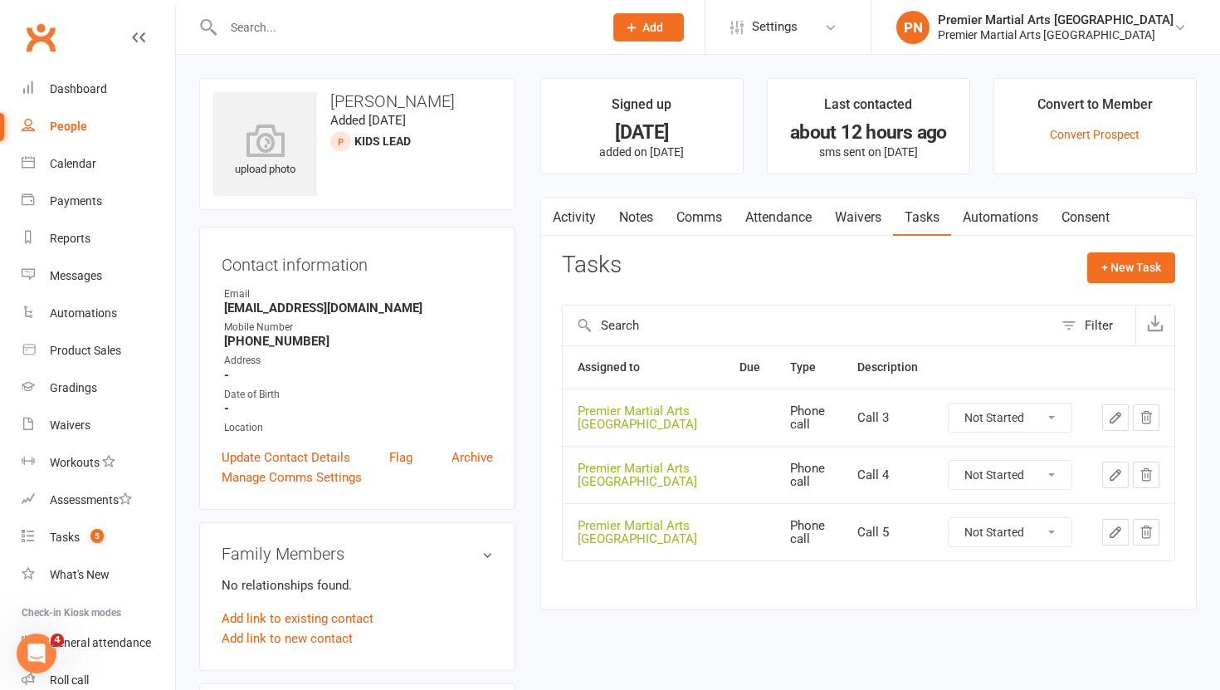
click at [1061, 421] on select "Not Started In Progress Waiting Complete" at bounding box center [1010, 417] width 123 height 28
click at [949, 403] on select "Not Started In Progress Waiting Complete" at bounding box center [1010, 417] width 123 height 28
select select "unstarted"
click at [1057, 420] on select "Not Started In Progress Waiting Complete" at bounding box center [1010, 417] width 123 height 28
click at [949, 403] on select "Not Started In Progress Waiting Complete" at bounding box center [1010, 417] width 123 height 28
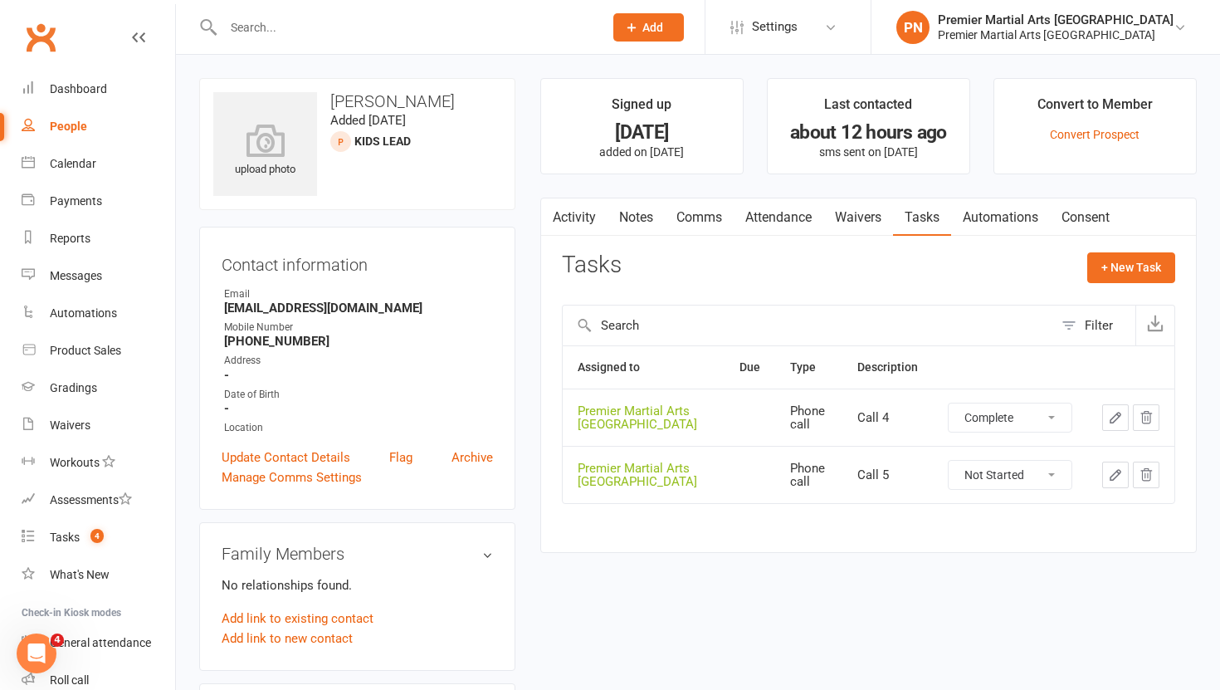
select select "unstarted"
click at [1054, 419] on select "Not Started In Progress Waiting Complete" at bounding box center [1010, 417] width 123 height 28
click at [949, 403] on select "Not Started In Progress Waiting Complete" at bounding box center [1010, 417] width 123 height 28
select select "unstarted"
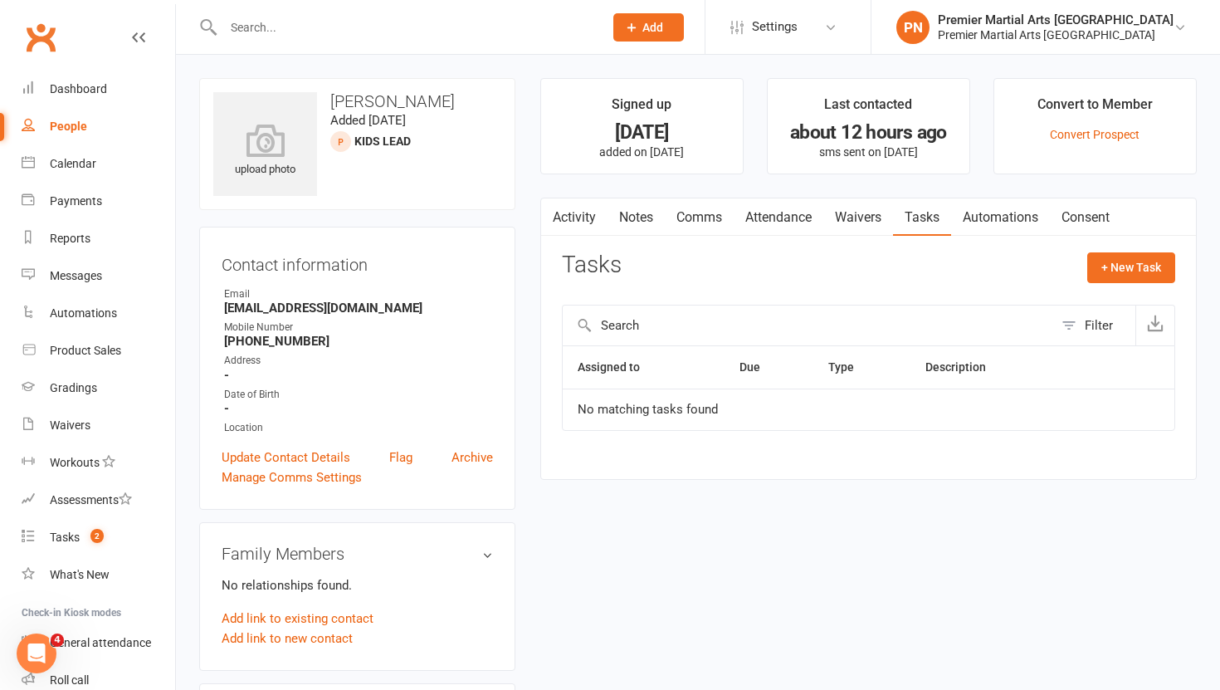
click at [643, 217] on link "Notes" at bounding box center [636, 217] width 57 height 38
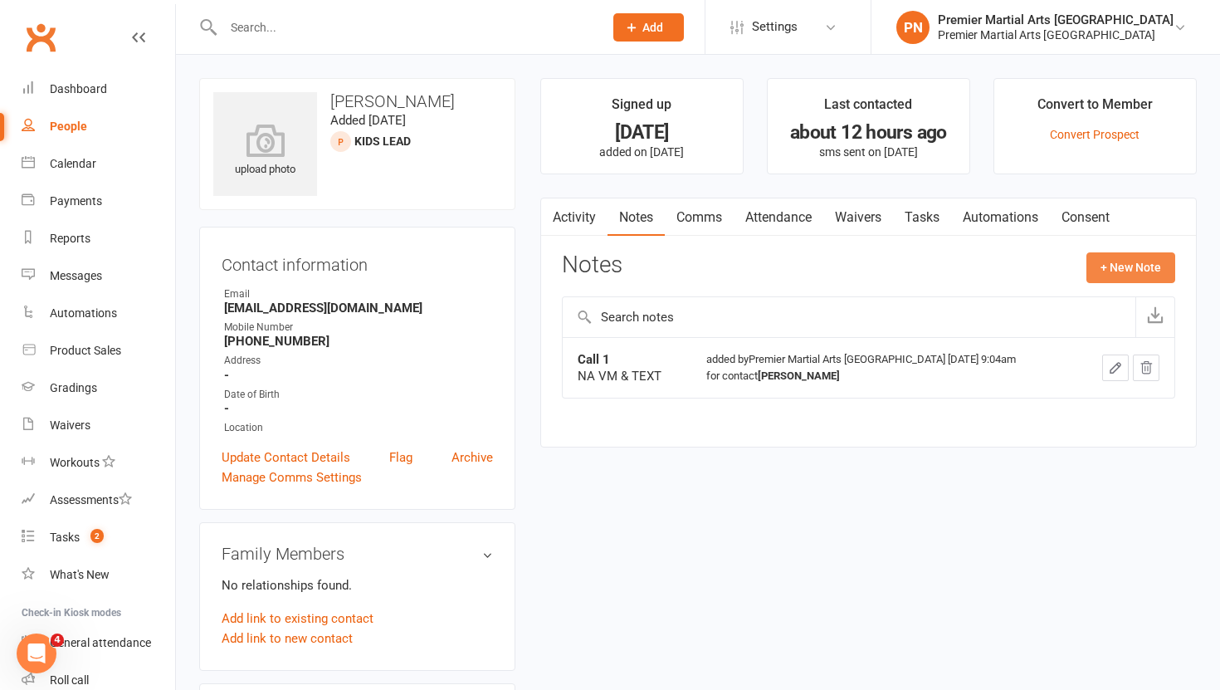
click at [1120, 261] on button "+ New Note" at bounding box center [1130, 267] width 89 height 30
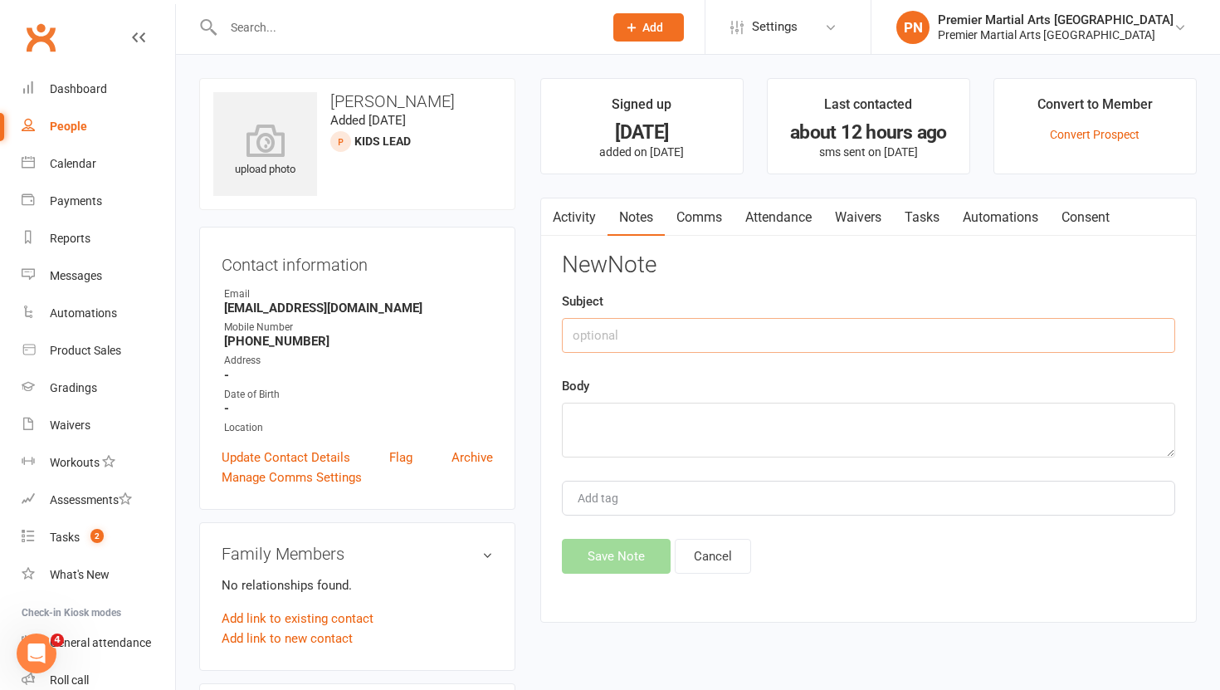
click at [623, 336] on input "text" at bounding box center [868, 335] width 613 height 35
type input "C"
click at [474, 456] on link "Archive" at bounding box center [471, 457] width 41 height 20
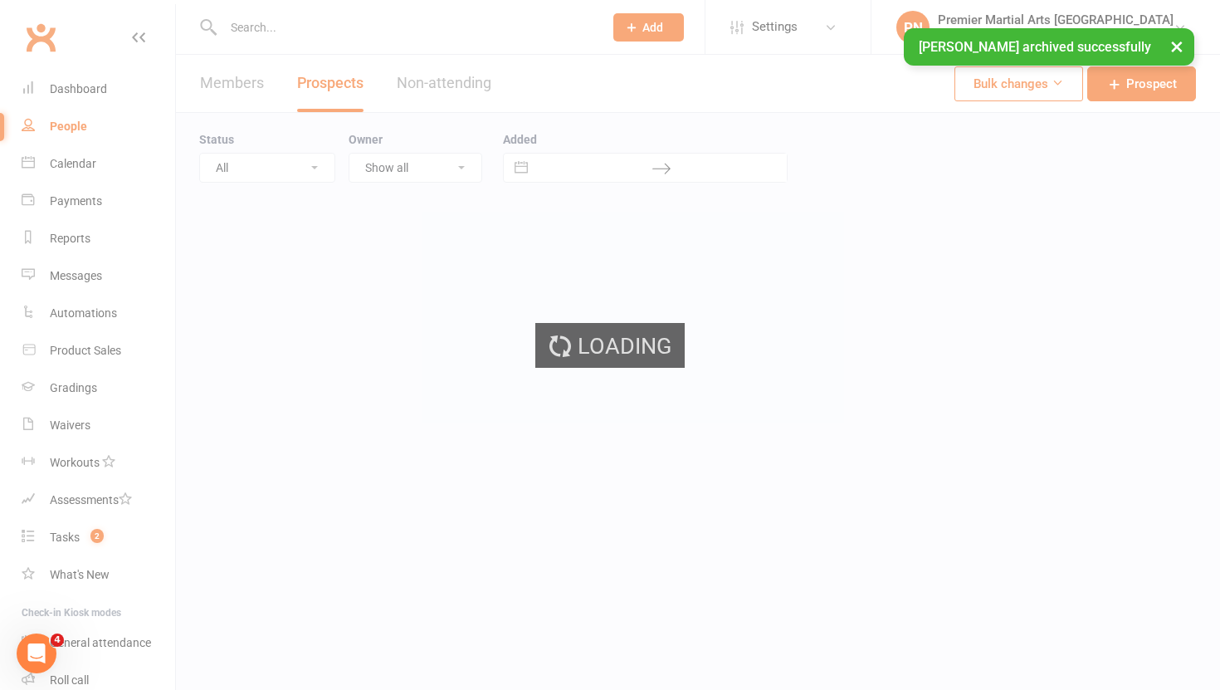
select select "100"
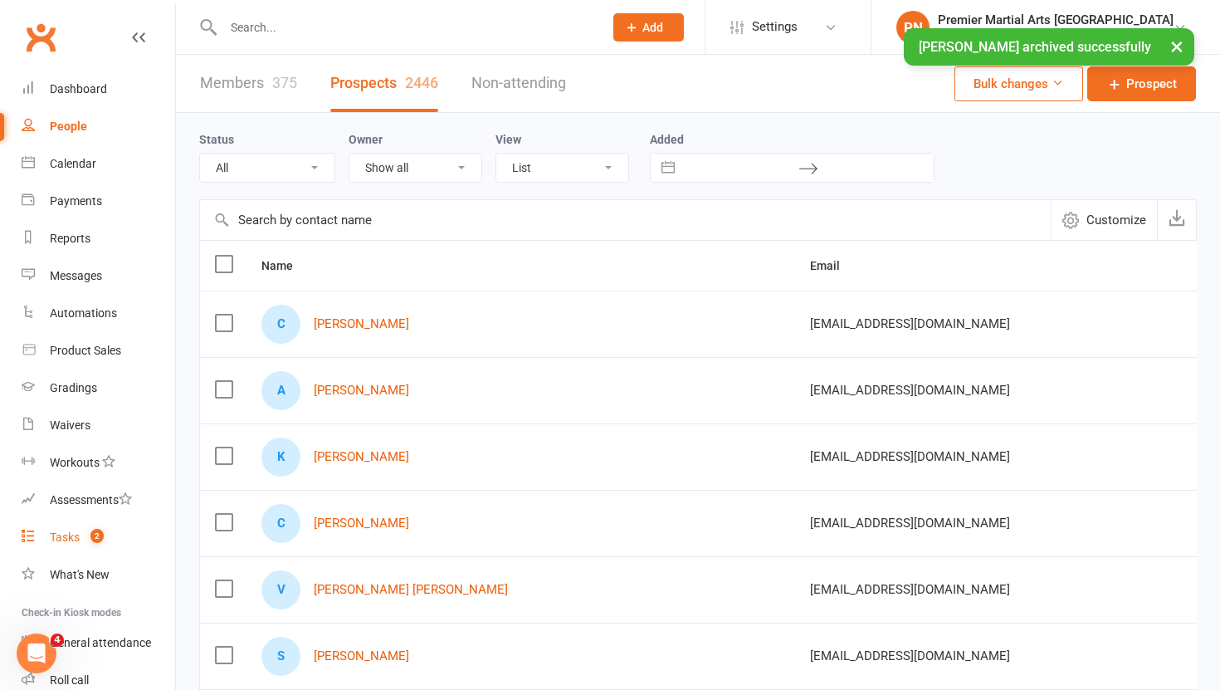
click at [72, 536] on div "Tasks" at bounding box center [65, 536] width 30 height 13
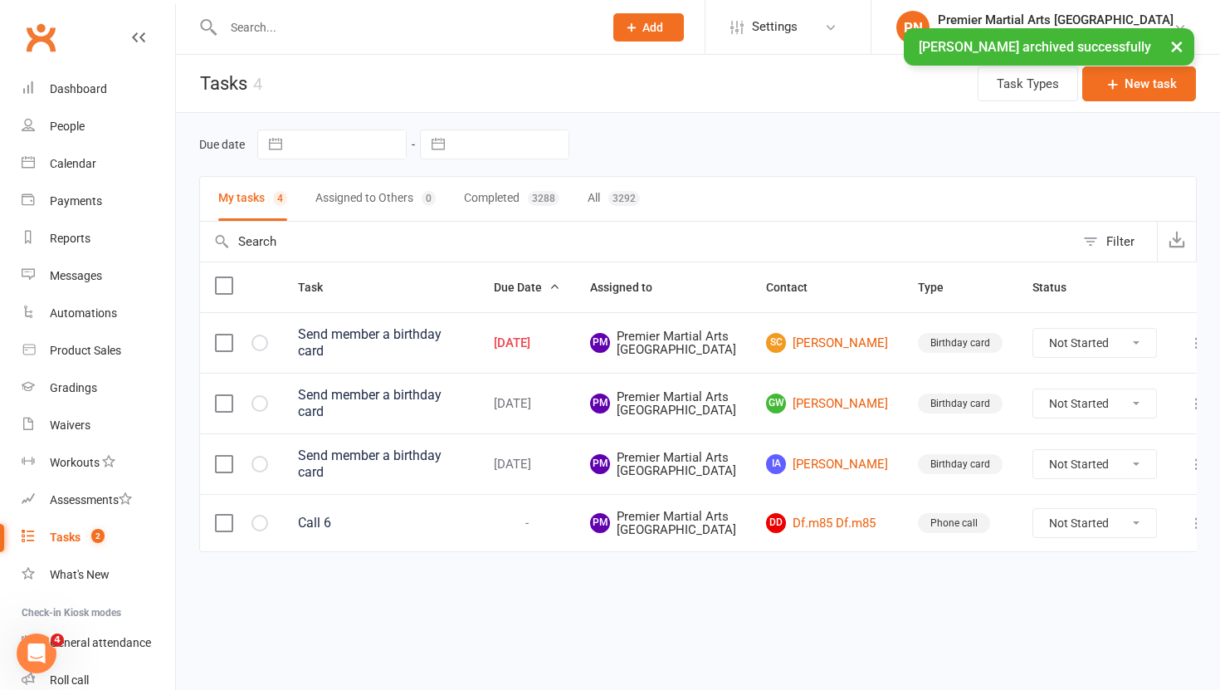
scroll to position [77, 0]
click at [814, 533] on link "DD Df.m85 Df.m85" at bounding box center [827, 523] width 122 height 20
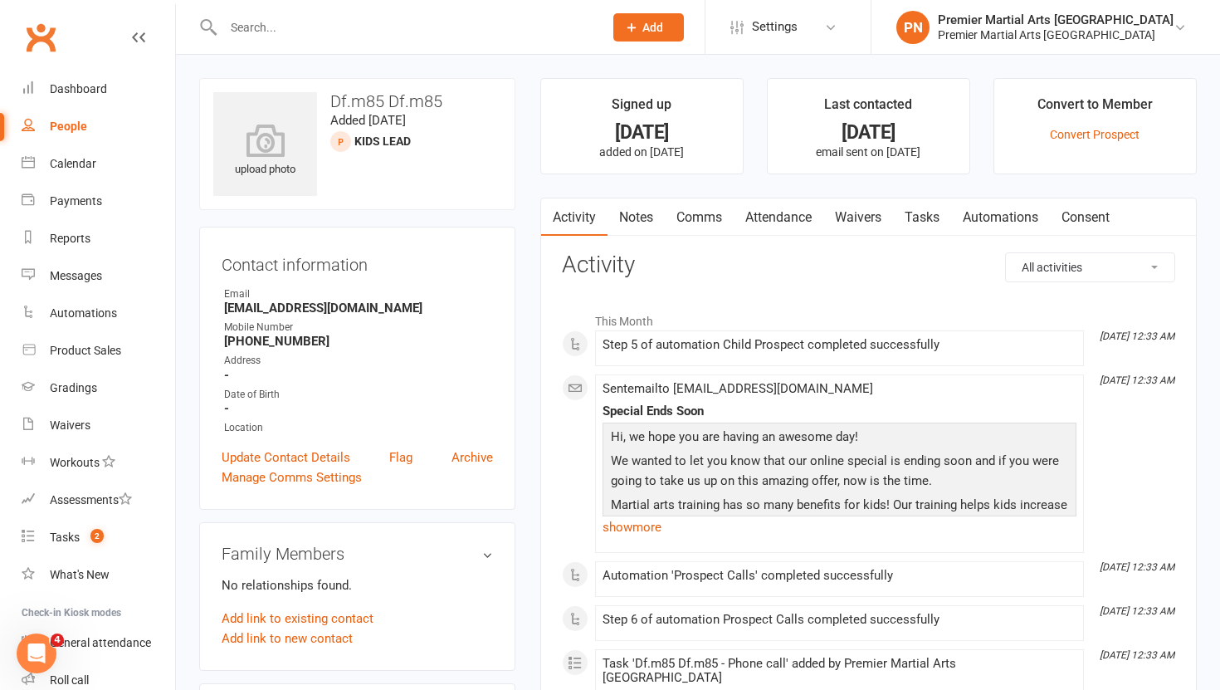
click at [933, 216] on link "Tasks" at bounding box center [922, 217] width 58 height 38
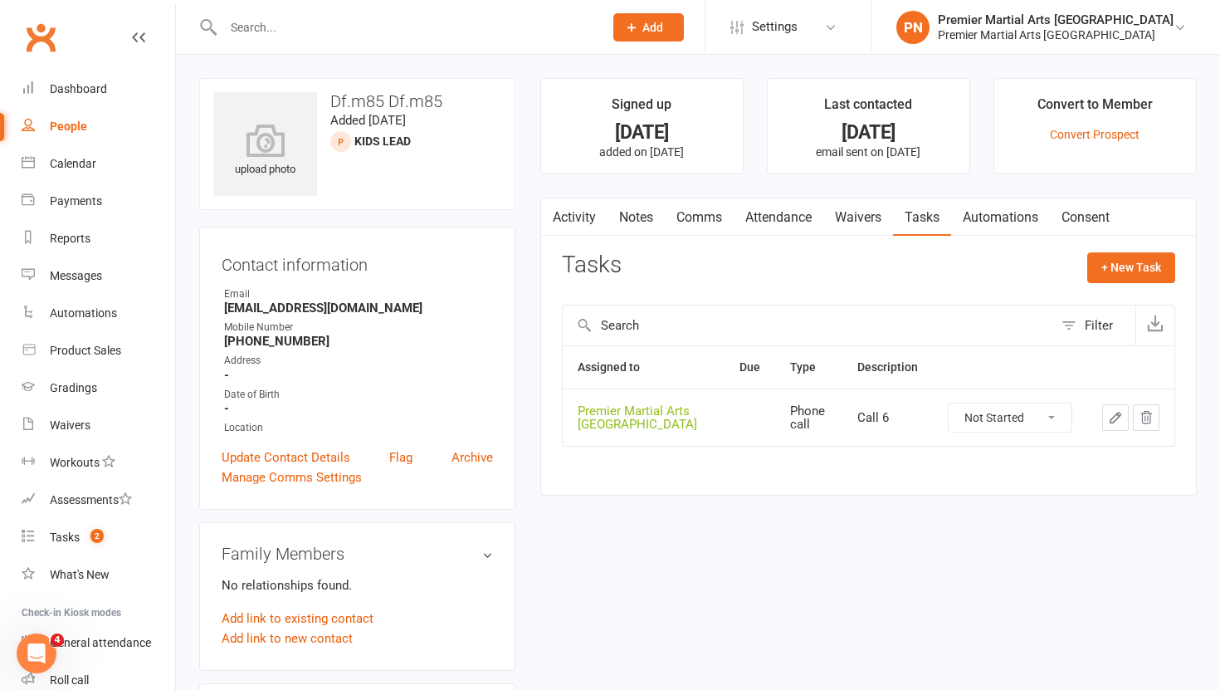
click at [1051, 414] on select "Not Started In Progress Waiting Complete" at bounding box center [1010, 417] width 123 height 28
click at [949, 403] on select "Not Started In Progress Waiting Complete" at bounding box center [1010, 417] width 123 height 28
select select "unstarted"
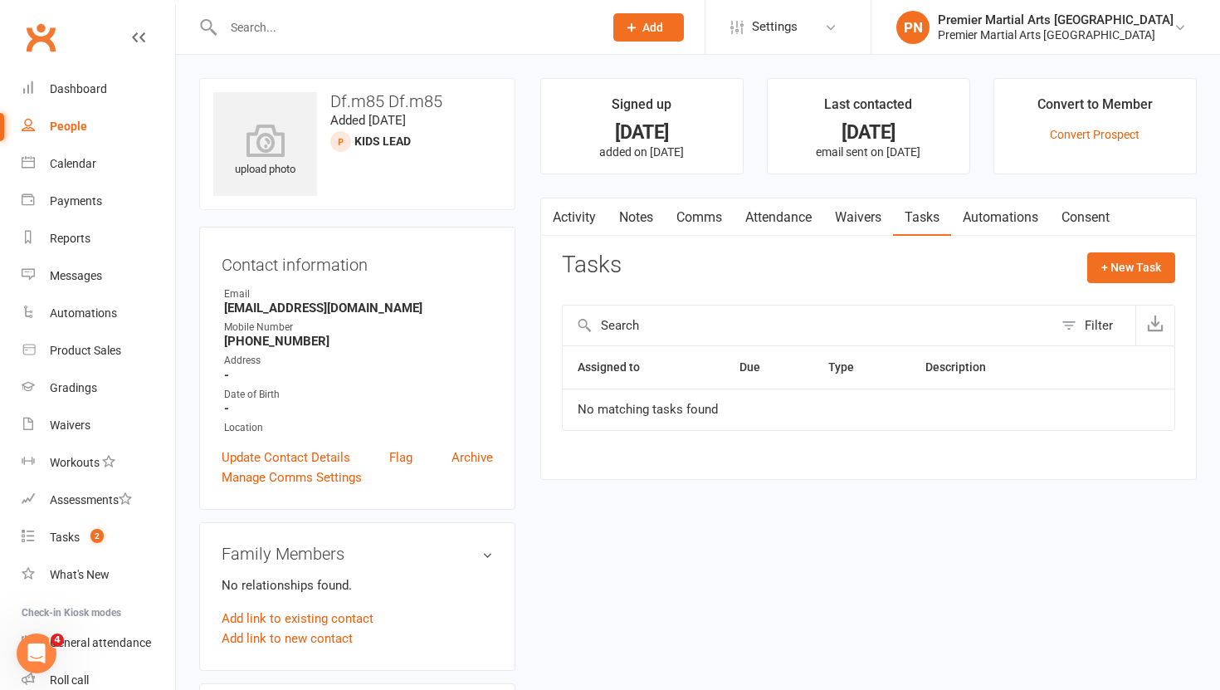
click at [646, 213] on link "Notes" at bounding box center [636, 217] width 57 height 38
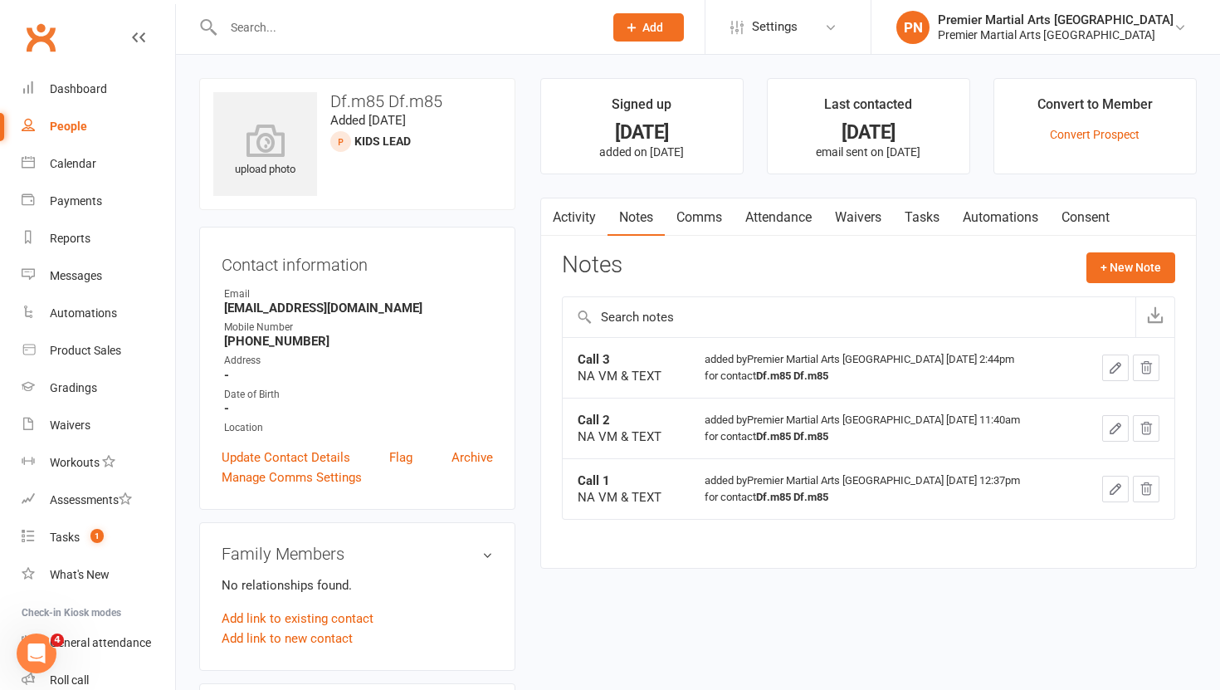
click at [925, 215] on link "Tasks" at bounding box center [922, 217] width 58 height 38
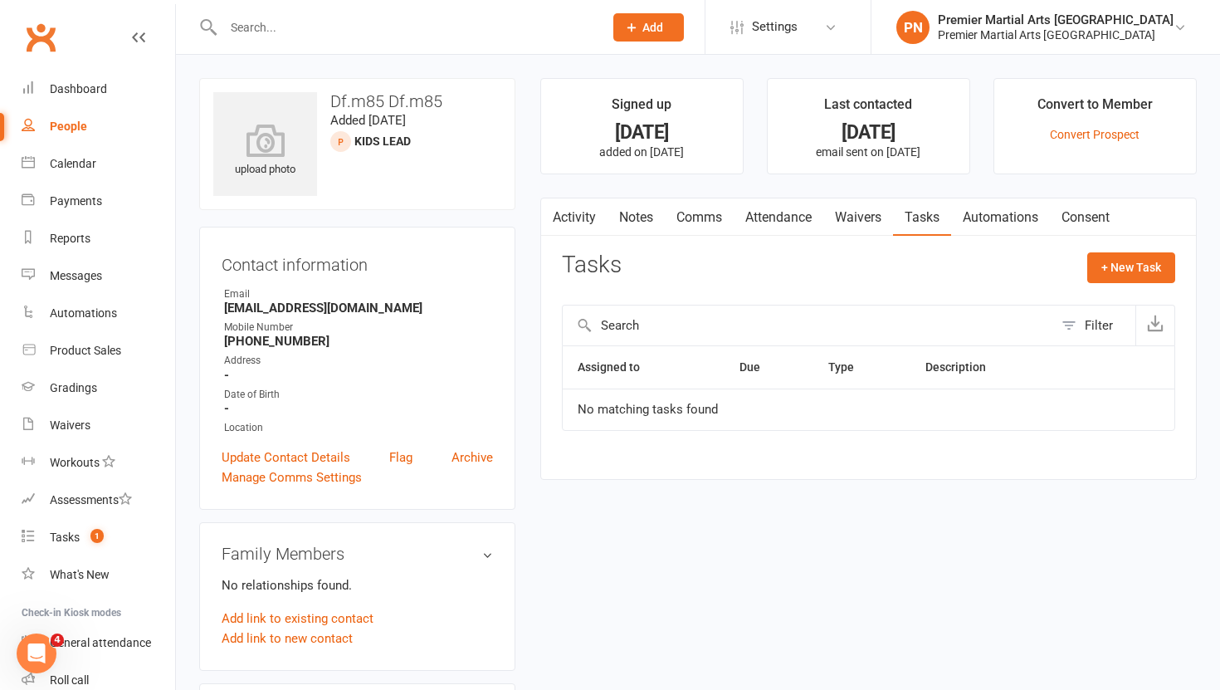
click at [642, 210] on link "Notes" at bounding box center [636, 217] width 57 height 38
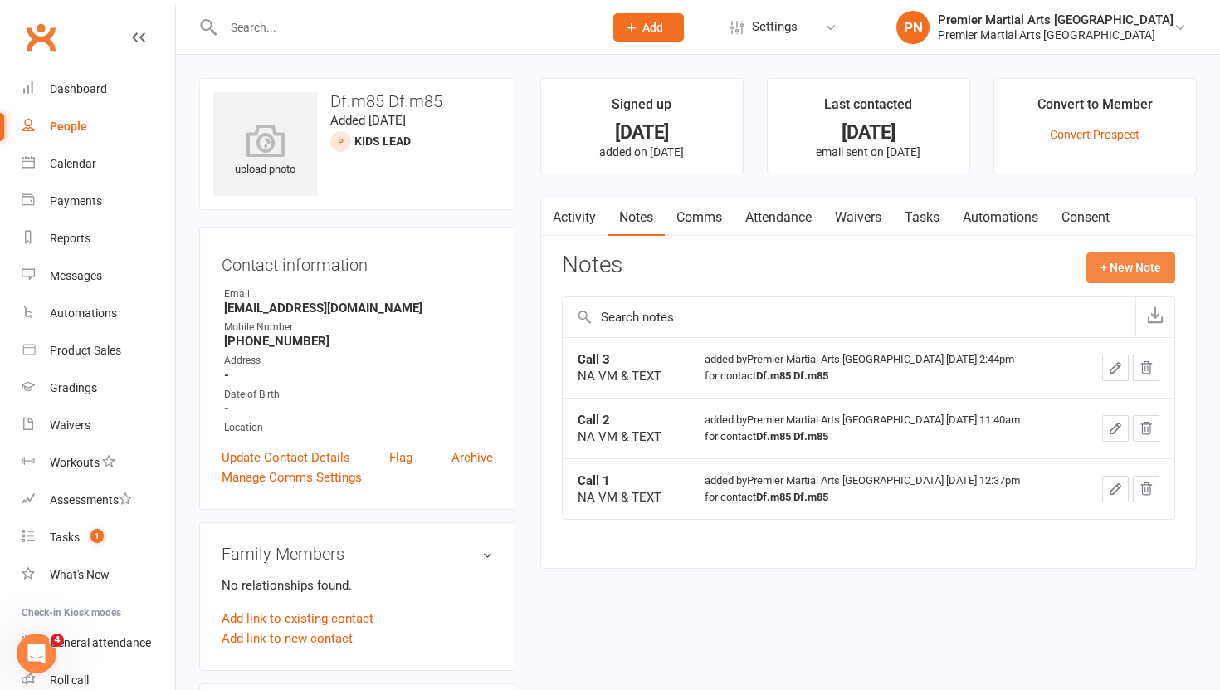
click at [1143, 268] on button "+ New Note" at bounding box center [1130, 267] width 89 height 30
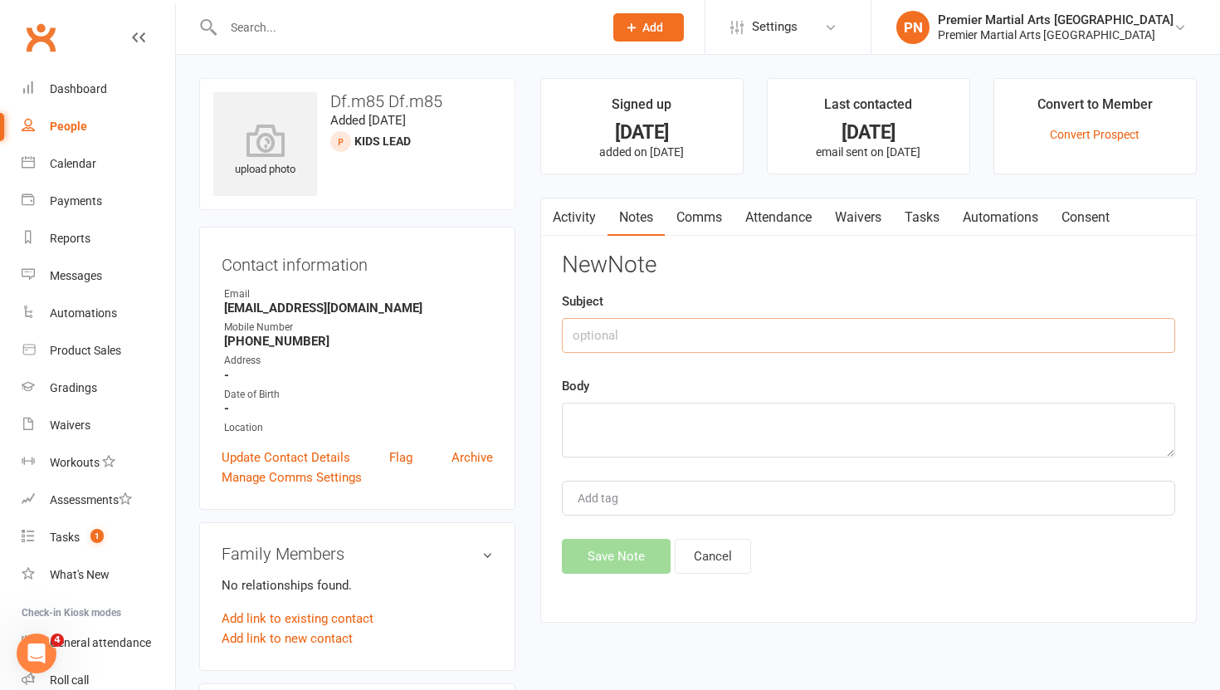
click at [712, 334] on input "text" at bounding box center [868, 335] width 613 height 35
type input "Call 4"
click at [642, 431] on textarea at bounding box center [868, 430] width 613 height 55
type textarea "NA VM & TEXT"
click at [635, 559] on button "Save Note" at bounding box center [616, 556] width 109 height 35
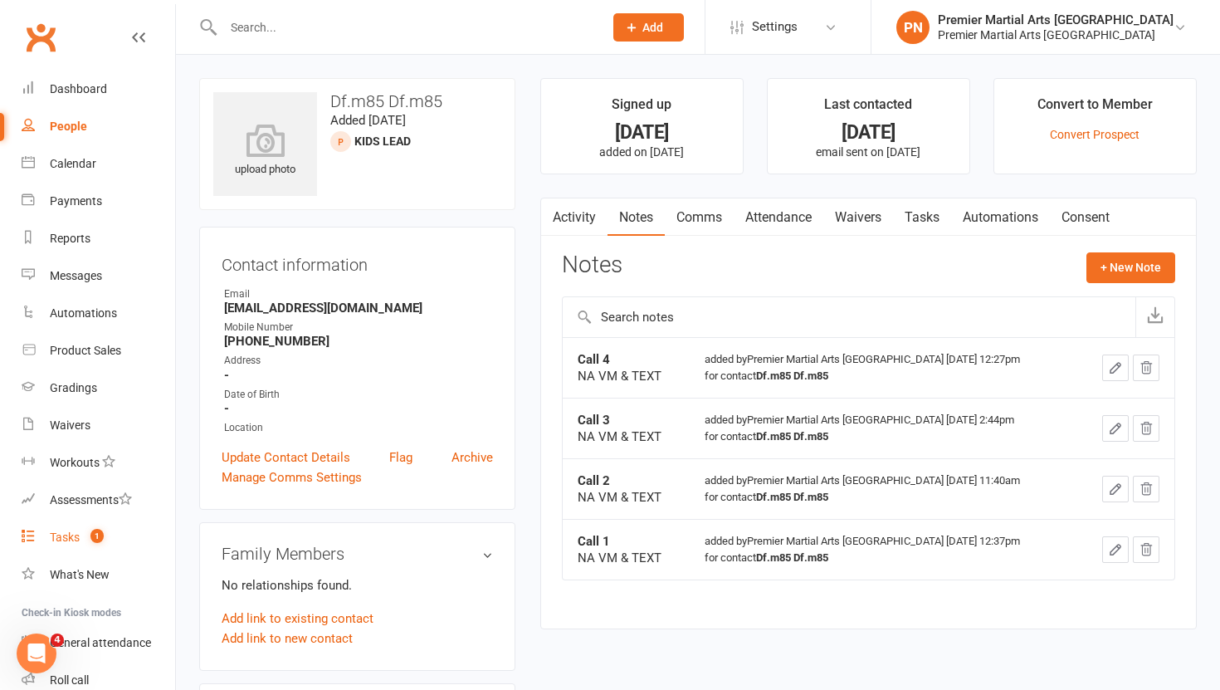
click at [63, 532] on div "Tasks" at bounding box center [65, 536] width 30 height 13
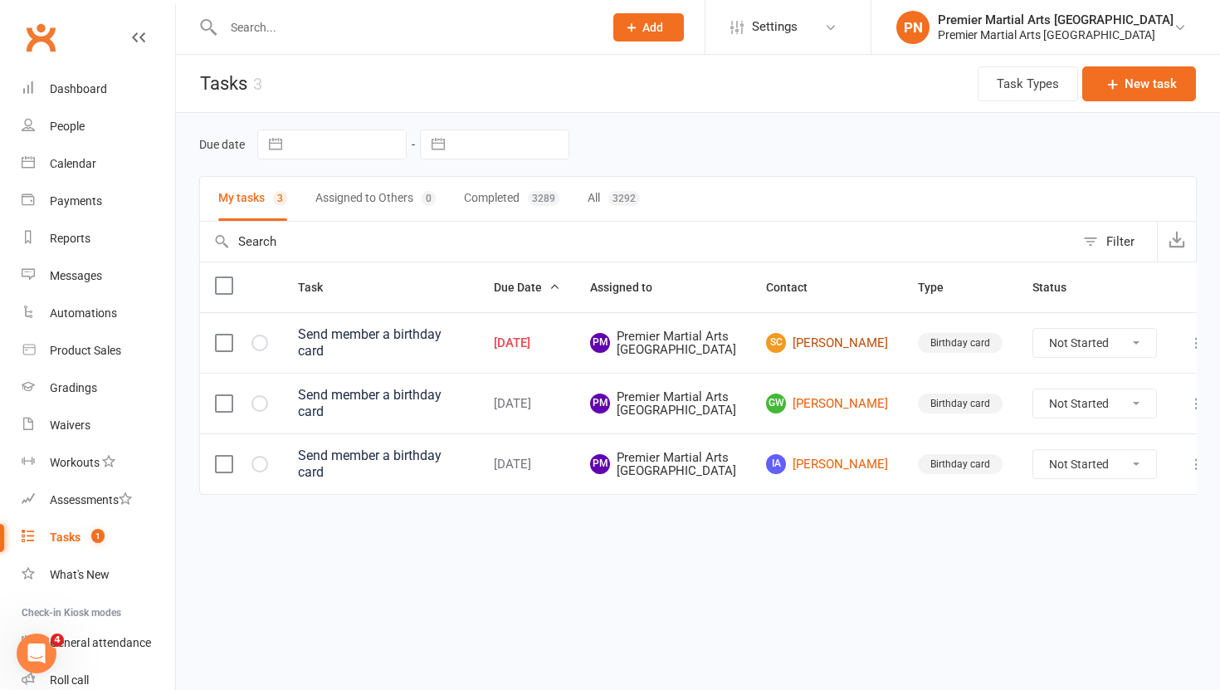
click at [842, 353] on link "SC Sekou Cherif" at bounding box center [827, 343] width 122 height 20
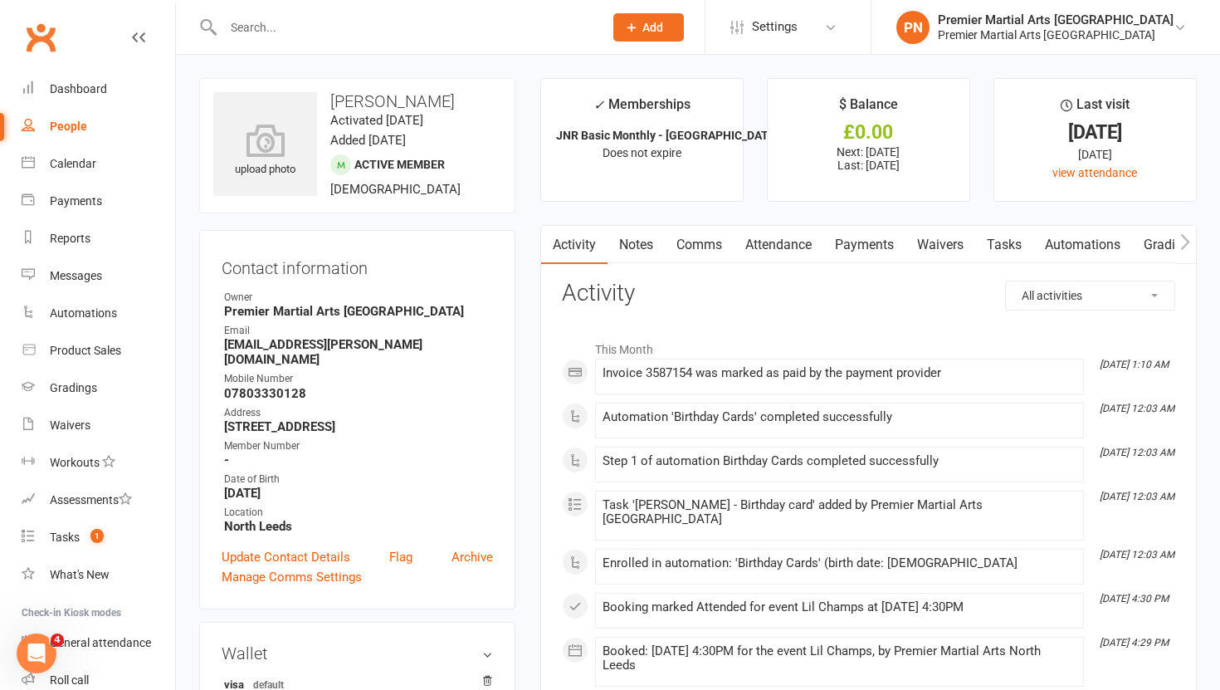
click at [1010, 248] on link "Tasks" at bounding box center [1004, 245] width 58 height 38
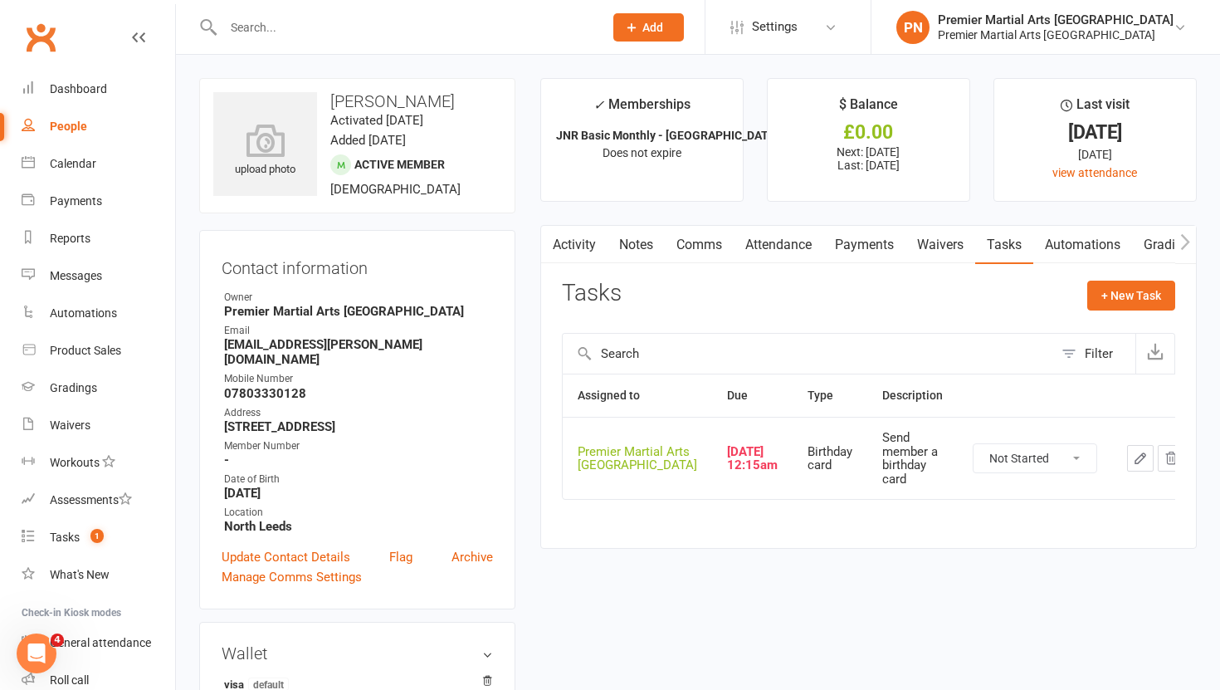
click at [1056, 461] on select "Not Started In Progress Waiting Complete" at bounding box center [1035, 458] width 123 height 28
click at [974, 444] on select "Not Started In Progress Waiting Complete" at bounding box center [1035, 458] width 123 height 28
select select "unstarted"
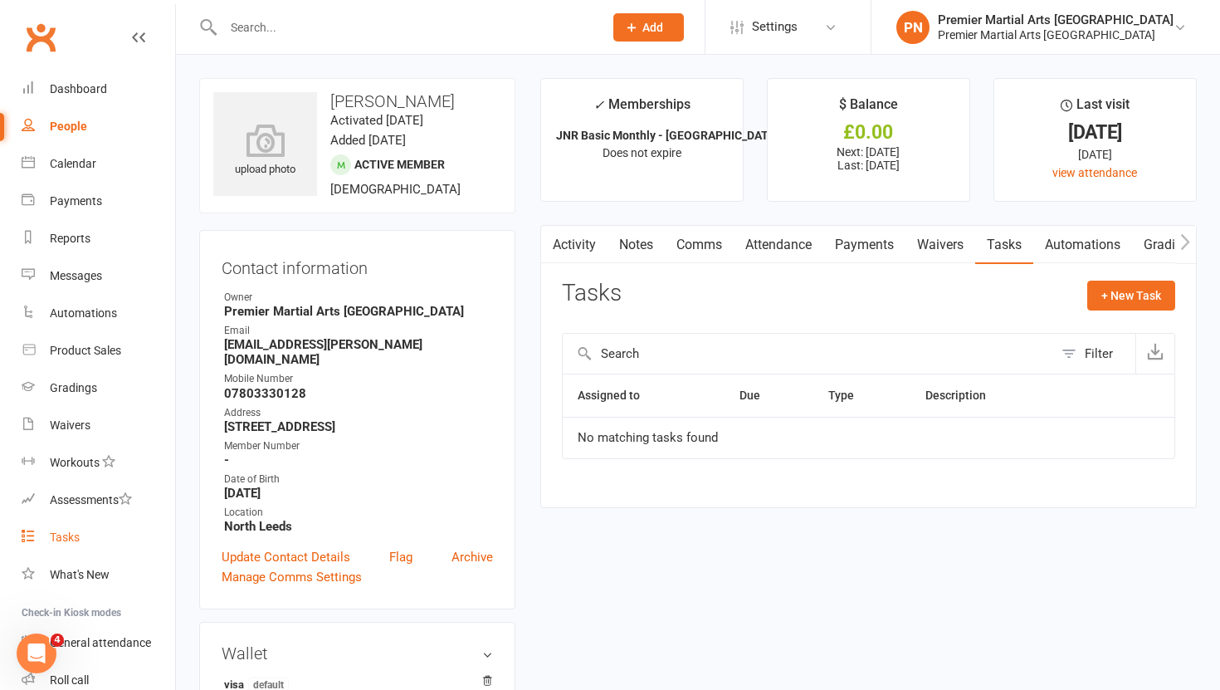
click at [61, 536] on div "Tasks" at bounding box center [65, 536] width 30 height 13
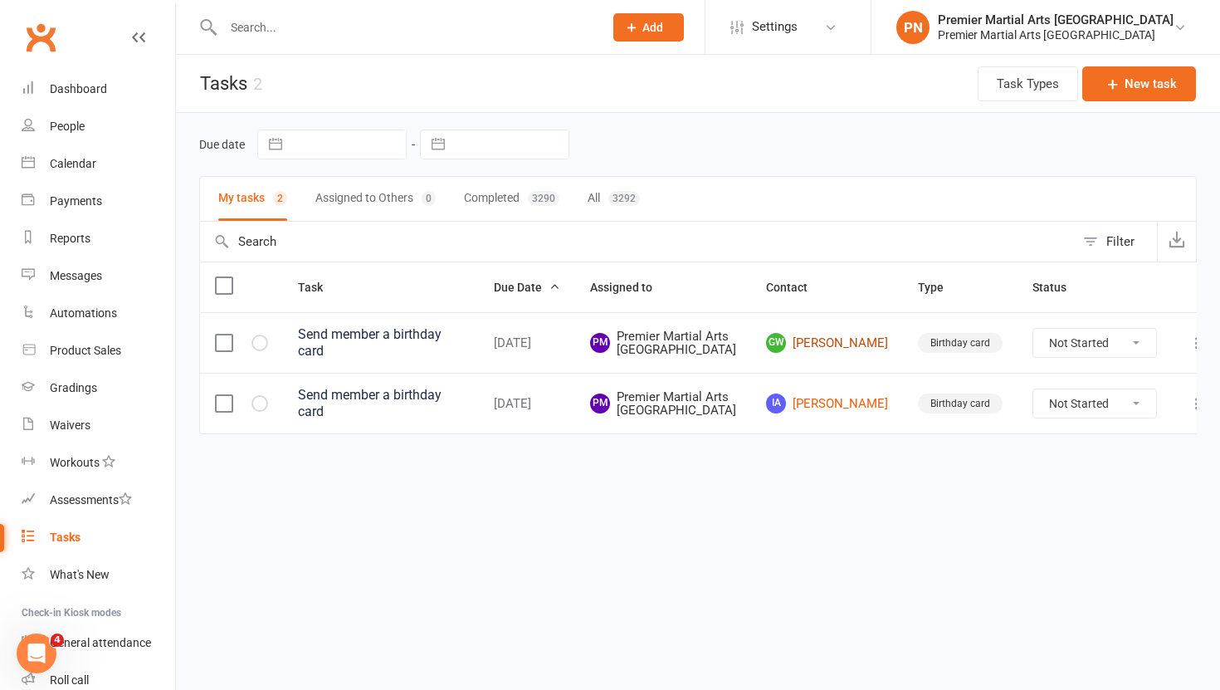
click at [832, 353] on link "GW Gabriel Wilkinson" at bounding box center [827, 343] width 122 height 20
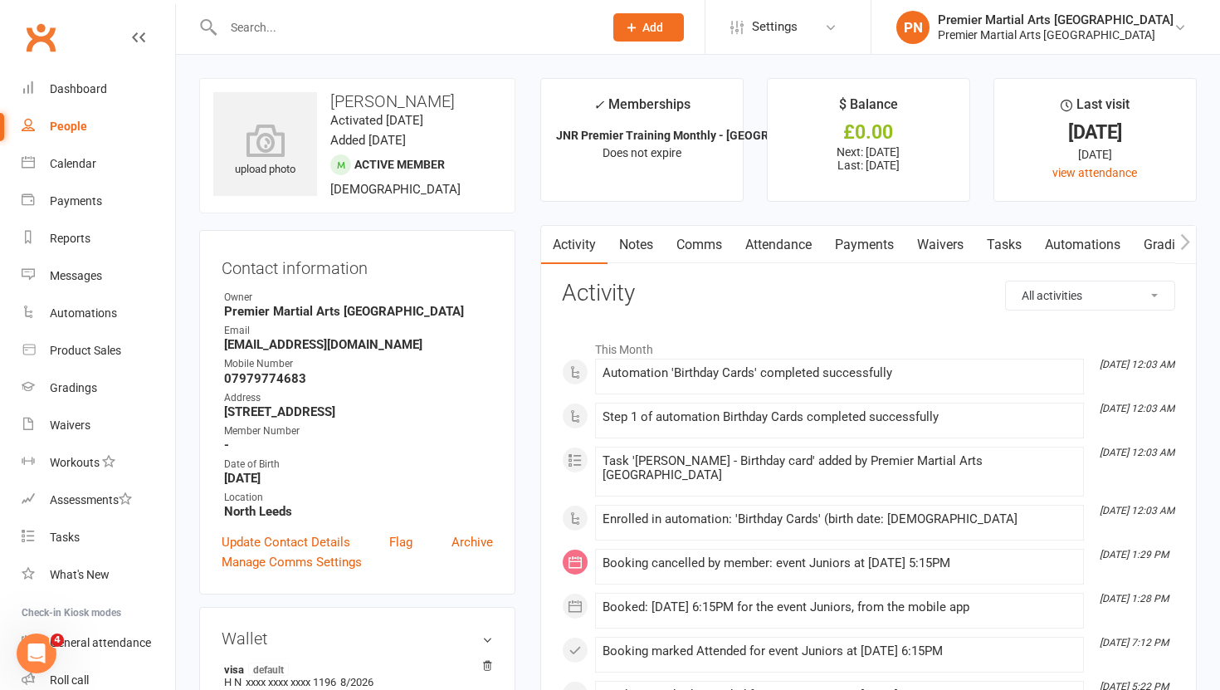
click at [1008, 251] on link "Tasks" at bounding box center [1004, 245] width 58 height 38
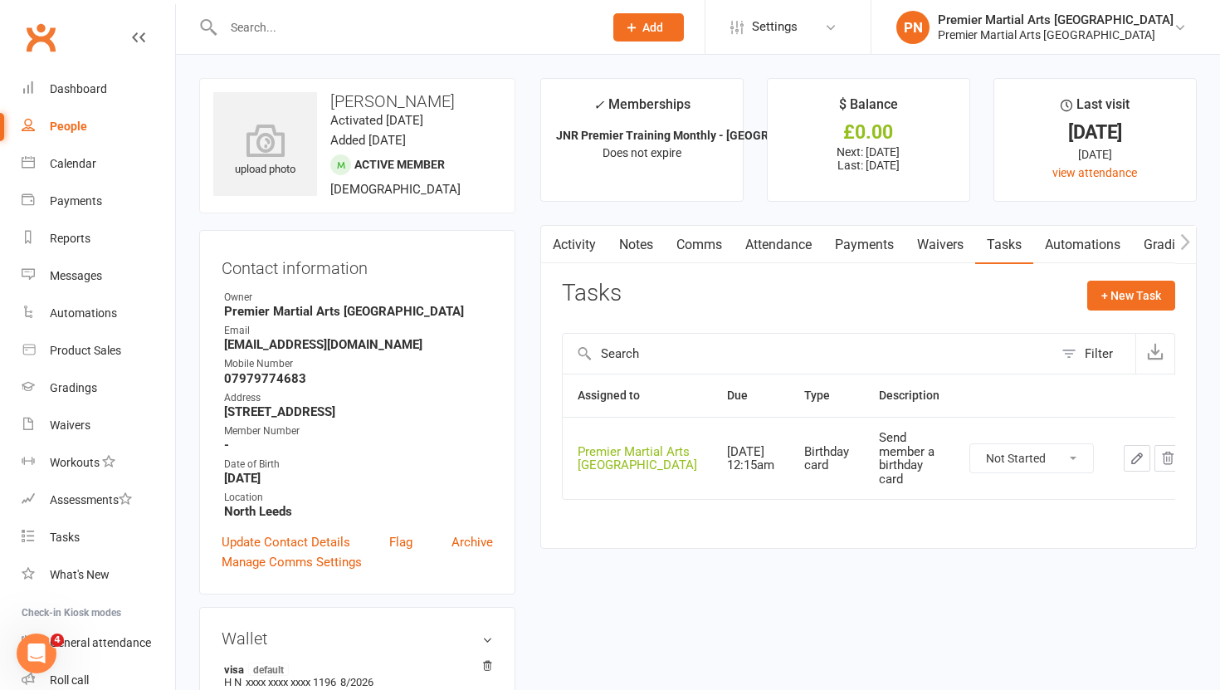
click at [1048, 456] on select "Not Started In Progress Waiting Complete" at bounding box center [1031, 458] width 123 height 28
click at [970, 444] on select "Not Started In Progress Waiting Complete" at bounding box center [1031, 458] width 123 height 28
select select "unstarted"
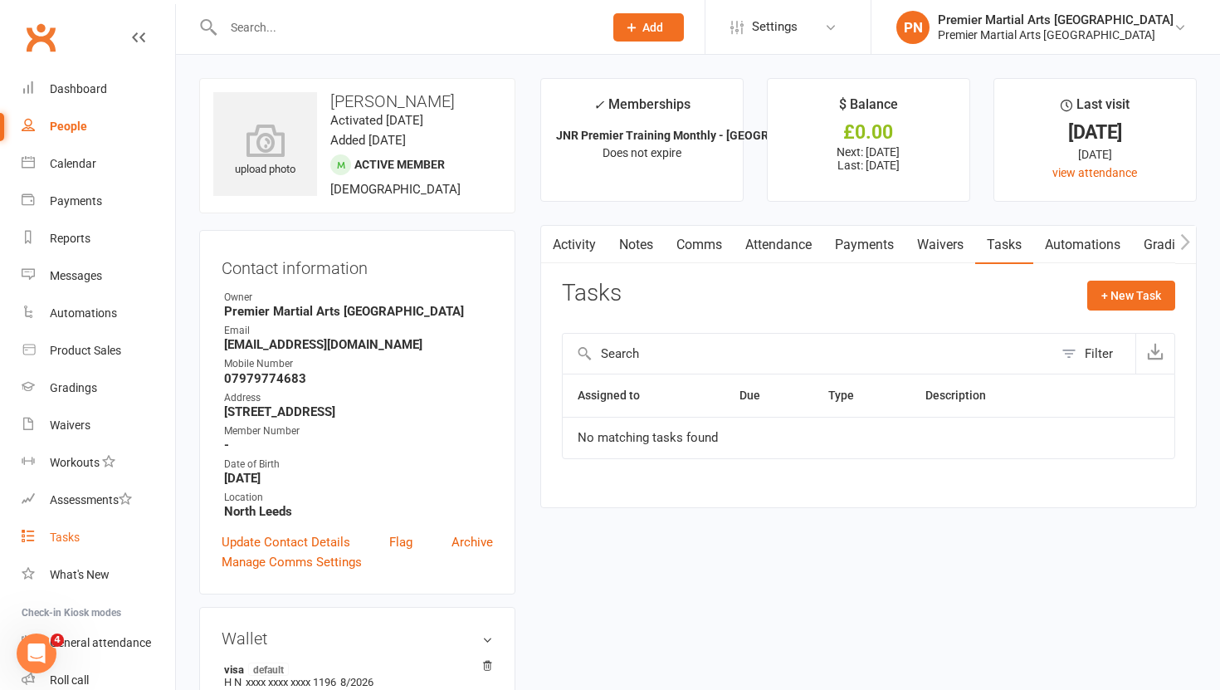
click at [65, 534] on div "Tasks" at bounding box center [65, 536] width 30 height 13
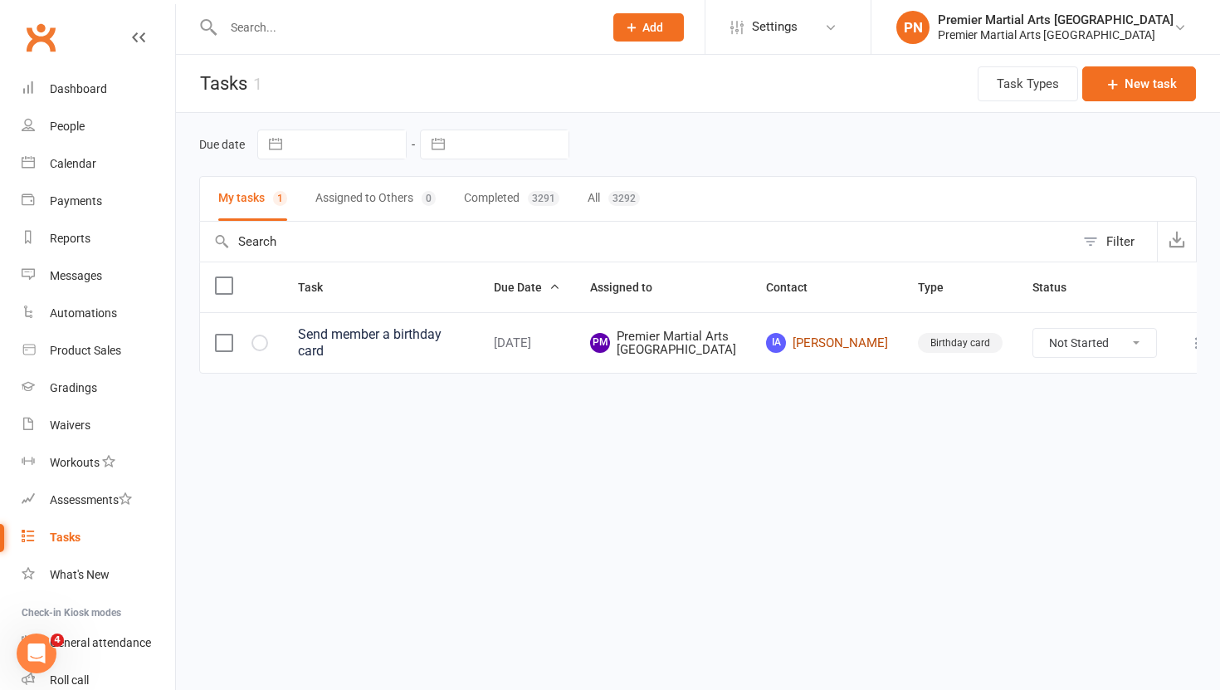
click at [840, 349] on link "IA Izabella Anniss" at bounding box center [827, 343] width 122 height 20
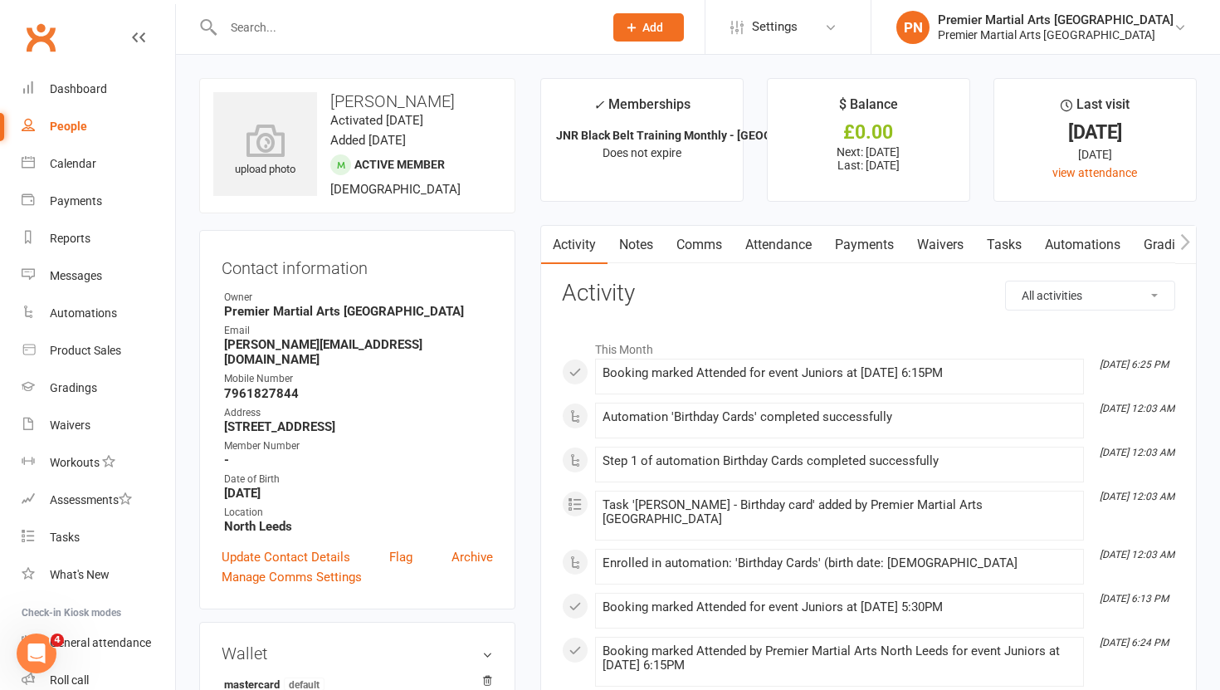
click at [1015, 248] on link "Tasks" at bounding box center [1004, 245] width 58 height 38
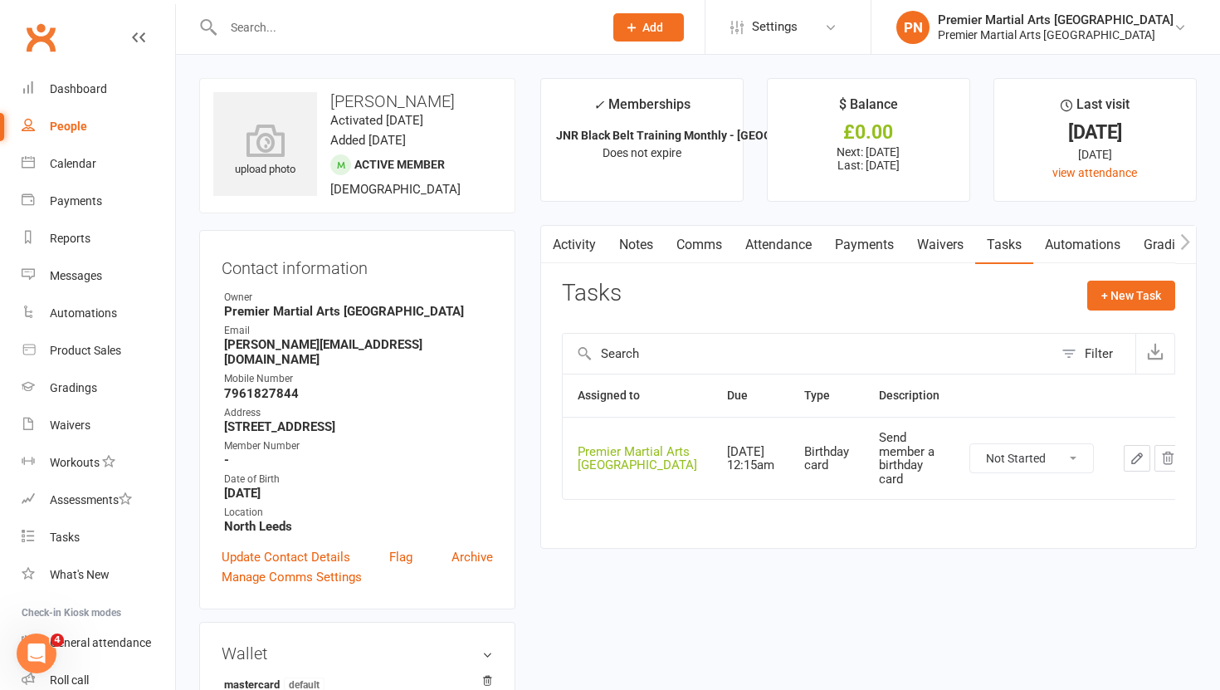
click at [1057, 456] on select "Not Started In Progress Waiting Complete" at bounding box center [1031, 458] width 123 height 28
click at [970, 444] on select "Not Started In Progress Waiting Complete" at bounding box center [1031, 458] width 123 height 28
select select "unstarted"
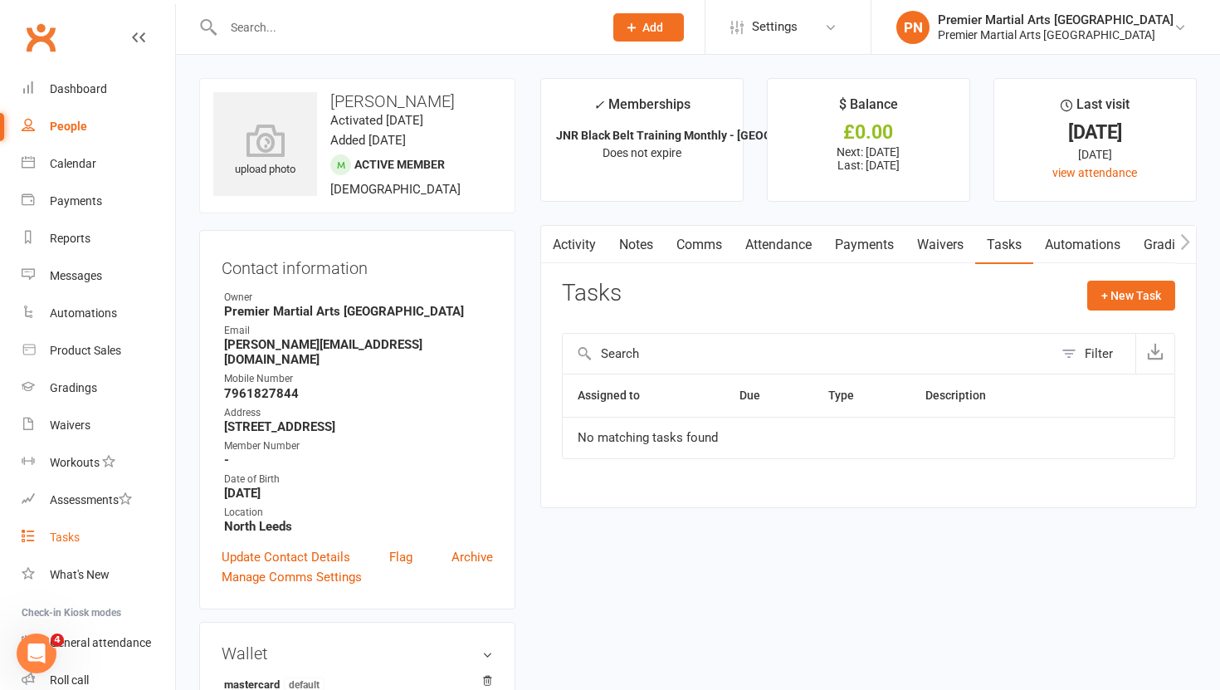
click at [67, 537] on div "Tasks" at bounding box center [65, 536] width 30 height 13
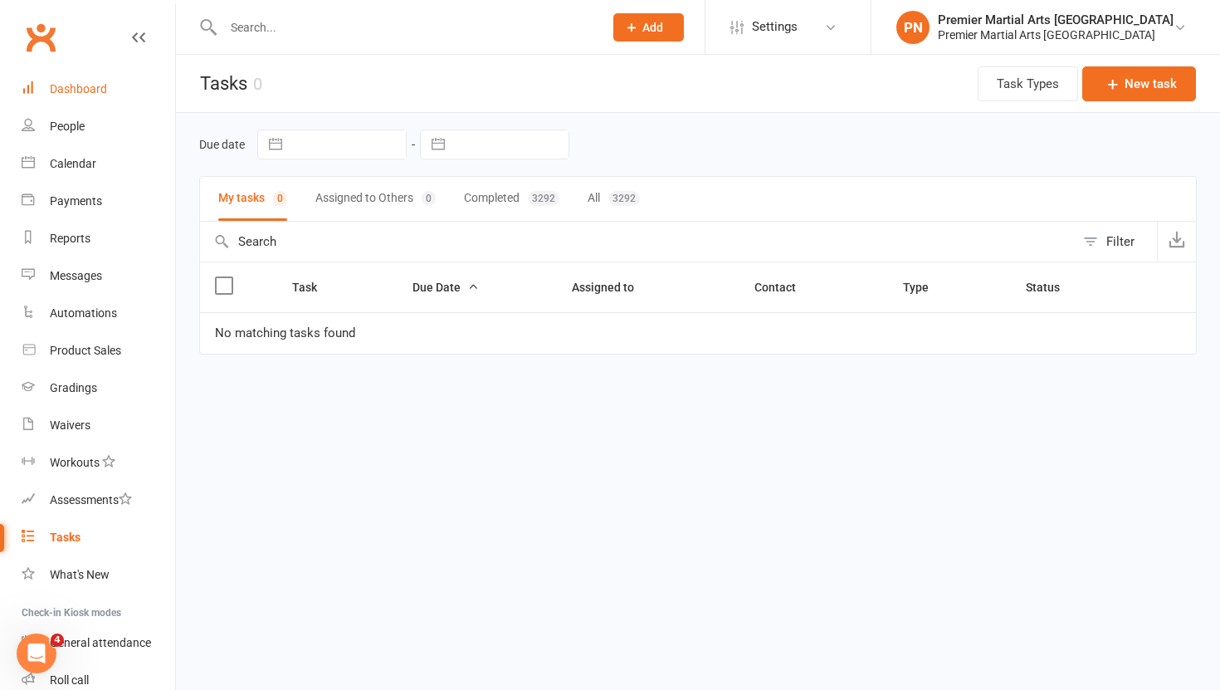
click at [89, 90] on div "Dashboard" at bounding box center [78, 88] width 57 height 13
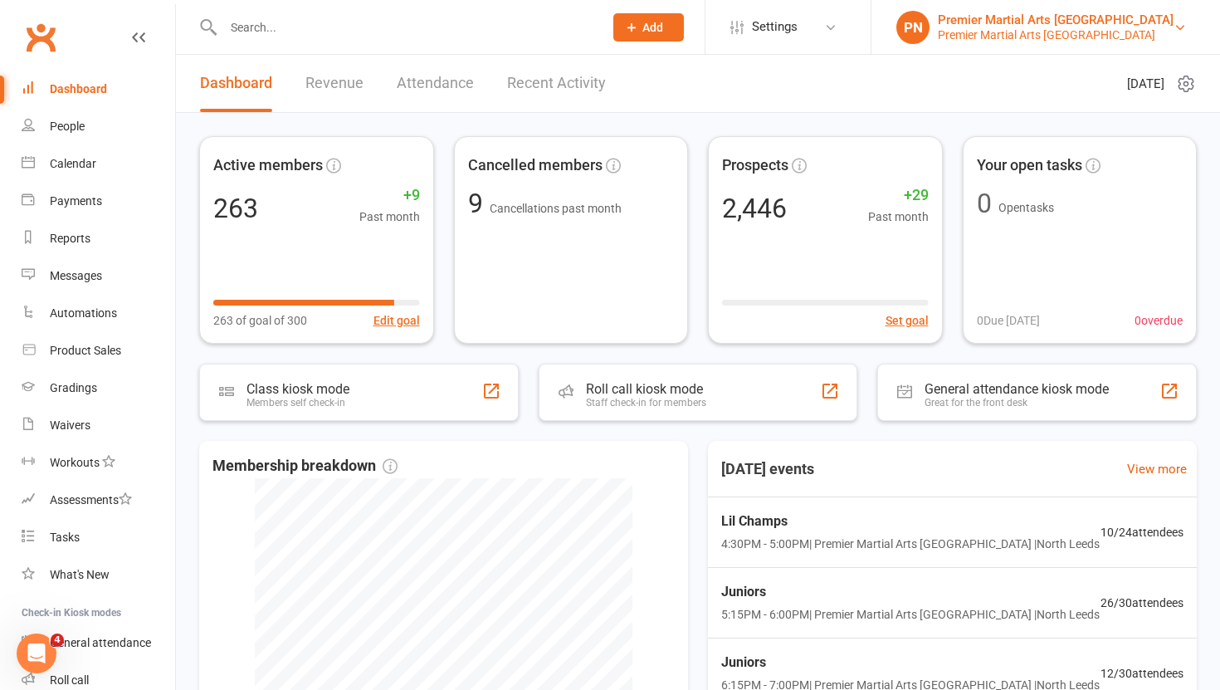
click at [1101, 34] on div "Premier Martial Arts [GEOGRAPHIC_DATA]" at bounding box center [1056, 34] width 236 height 15
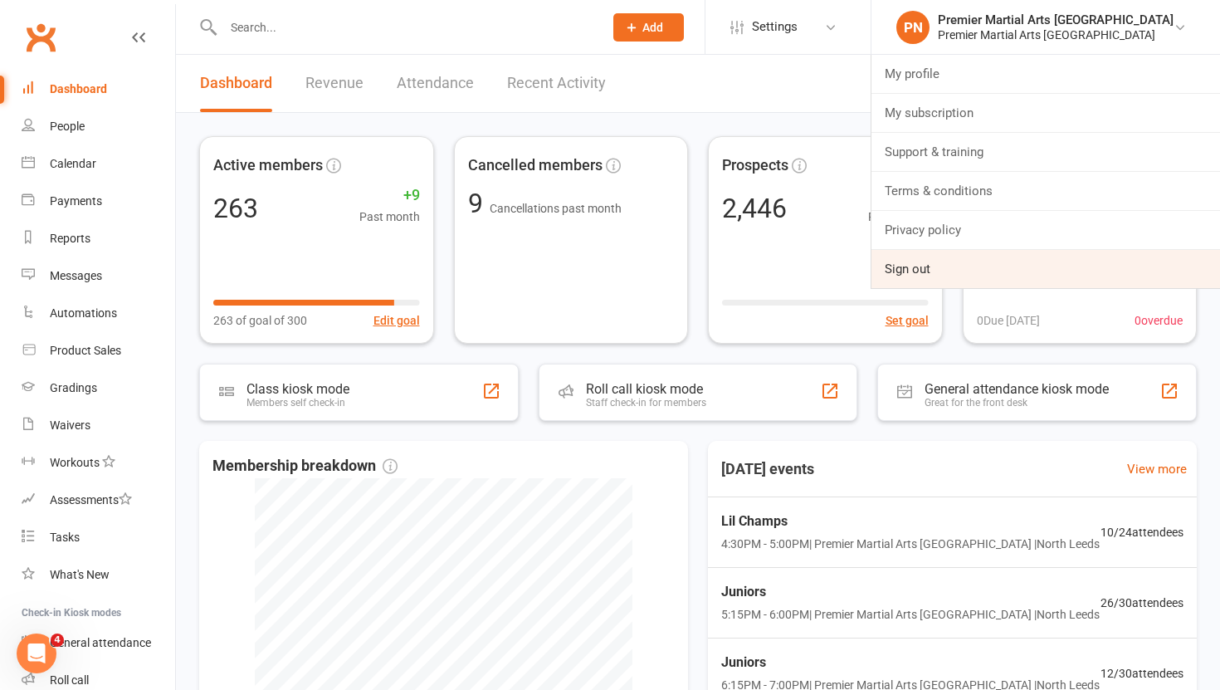
click at [981, 260] on link "Sign out" at bounding box center [1045, 269] width 349 height 38
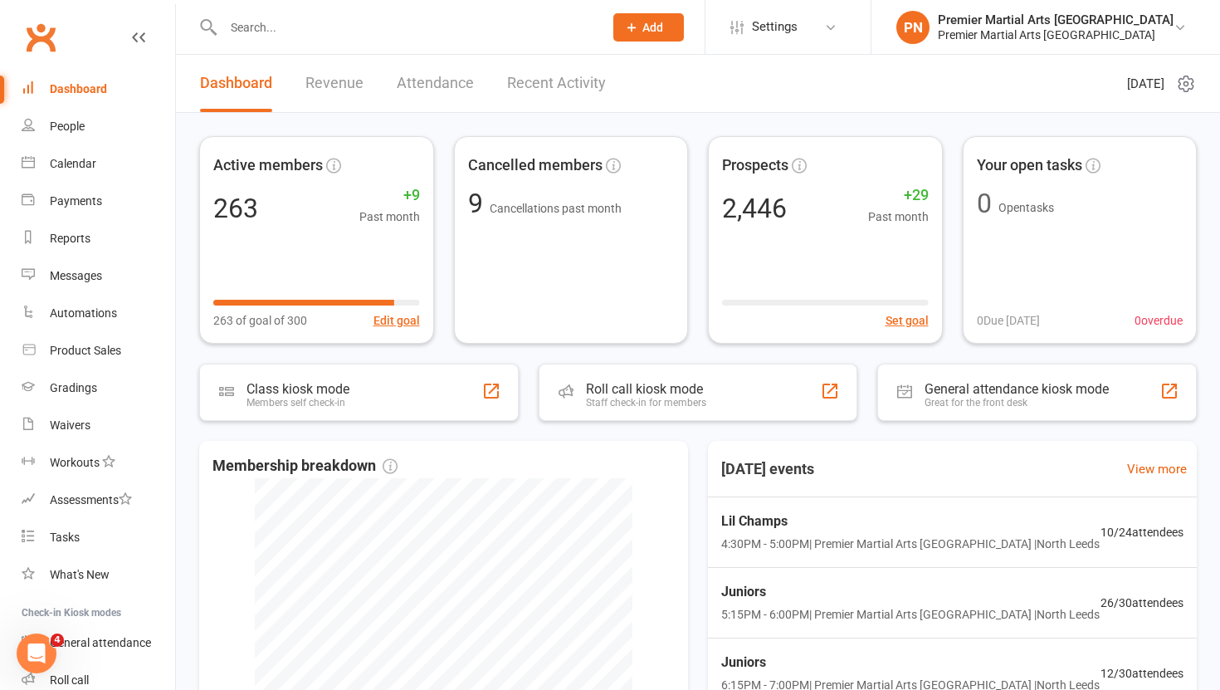
click at [270, 31] on input "text" at bounding box center [404, 27] width 373 height 23
paste input "hannahsowerbutts@hotmail.co.uk"
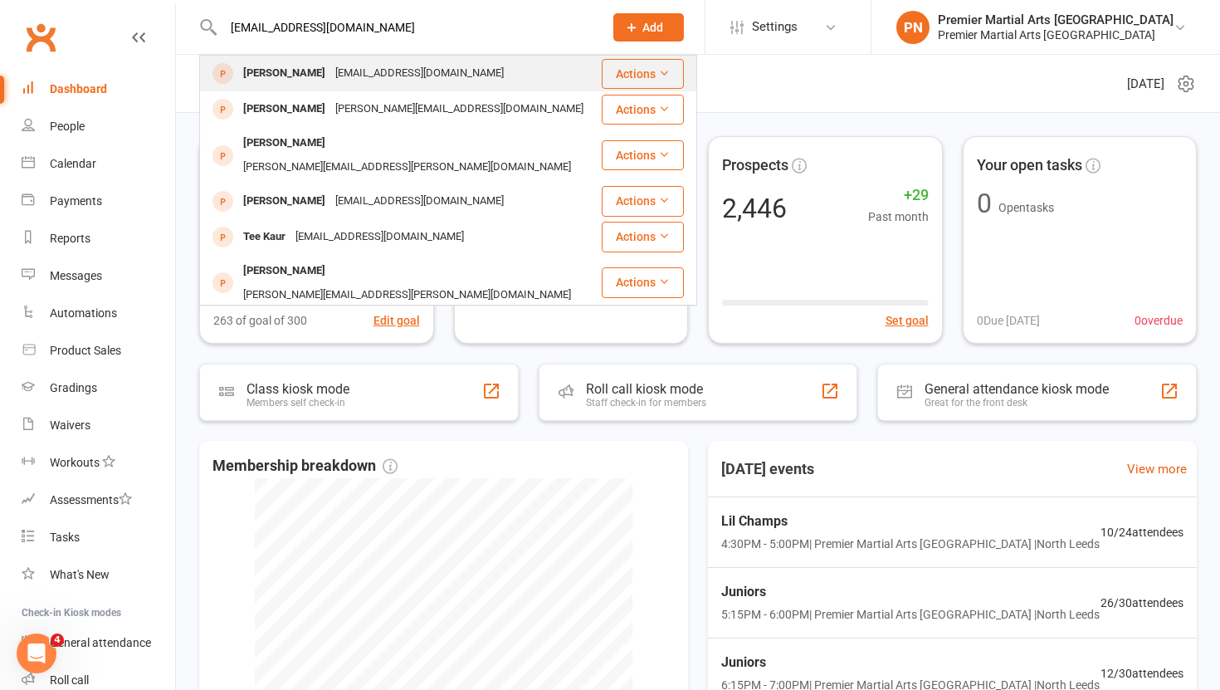
type input "hannahsowerbutts@hotmail.co.uk"
click at [442, 73] on div "hannahsowerbutts@hotmail.co.uk" at bounding box center [419, 73] width 178 height 24
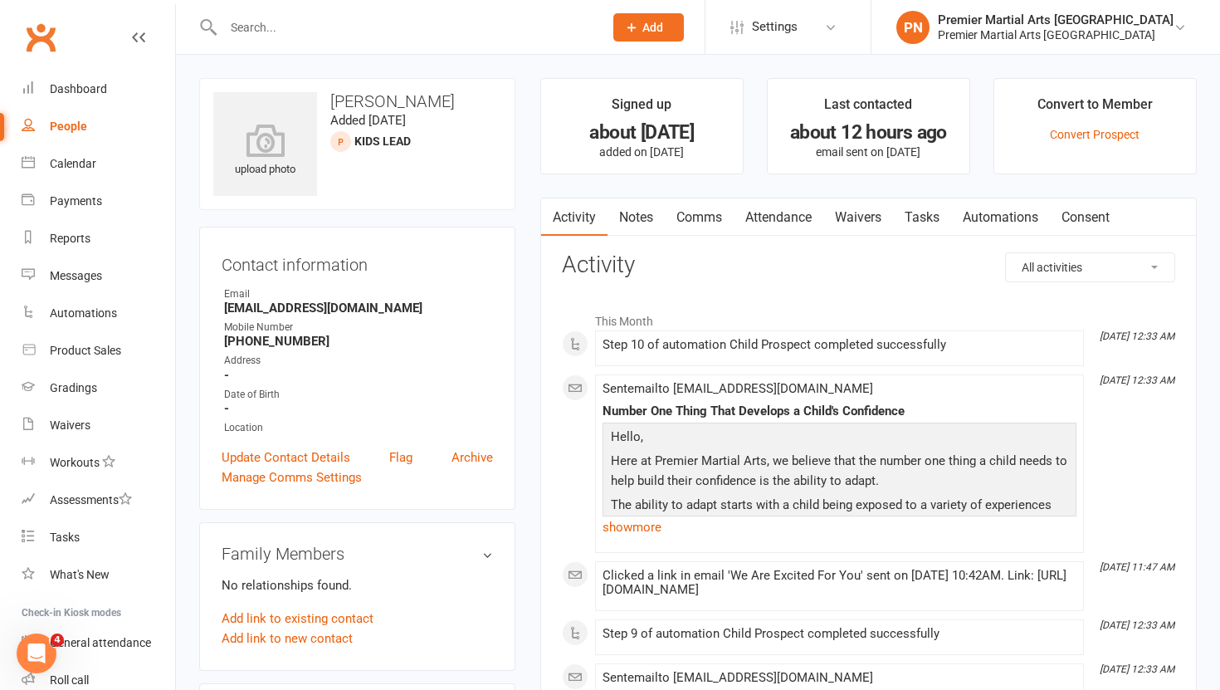
click at [928, 216] on link "Tasks" at bounding box center [922, 217] width 58 height 38
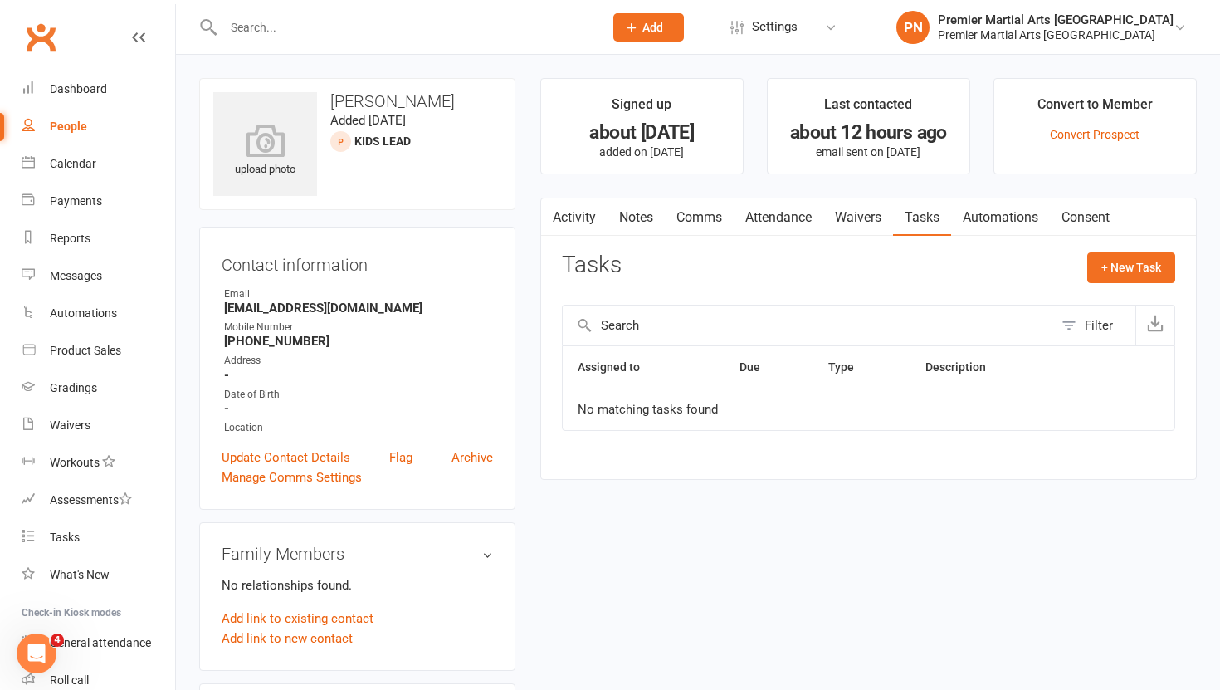
click at [573, 217] on link "Activity" at bounding box center [574, 217] width 66 height 38
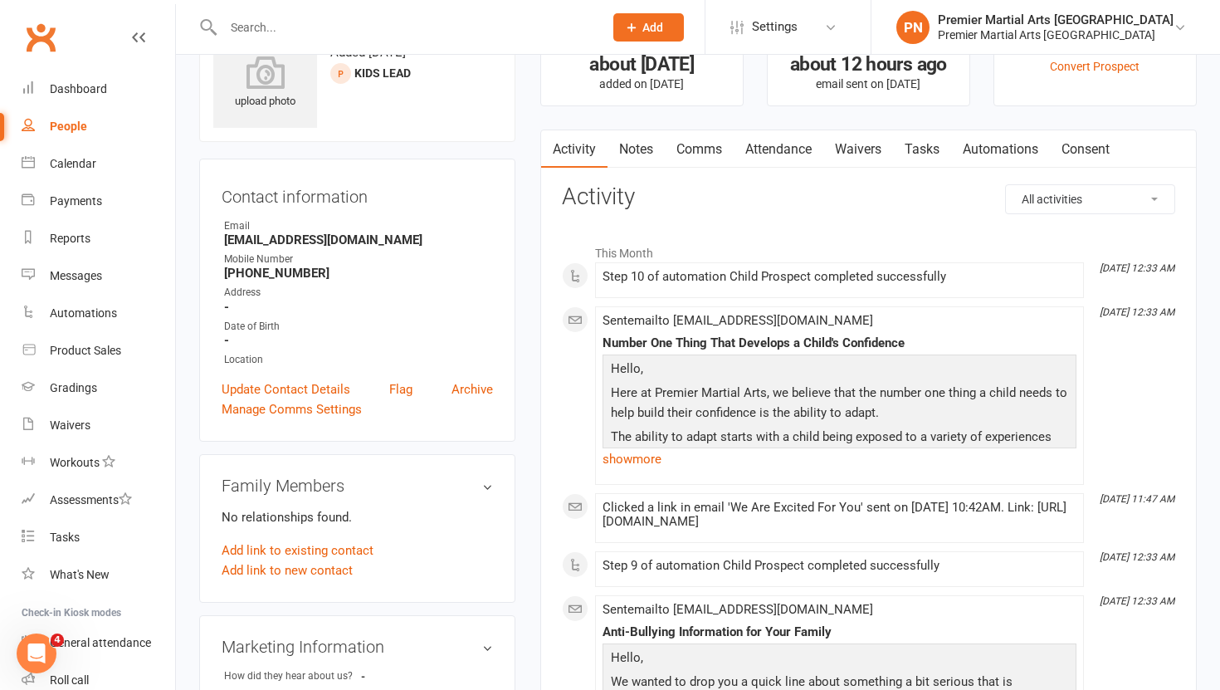
scroll to position [70, 0]
click at [637, 462] on link "show more" at bounding box center [840, 457] width 474 height 23
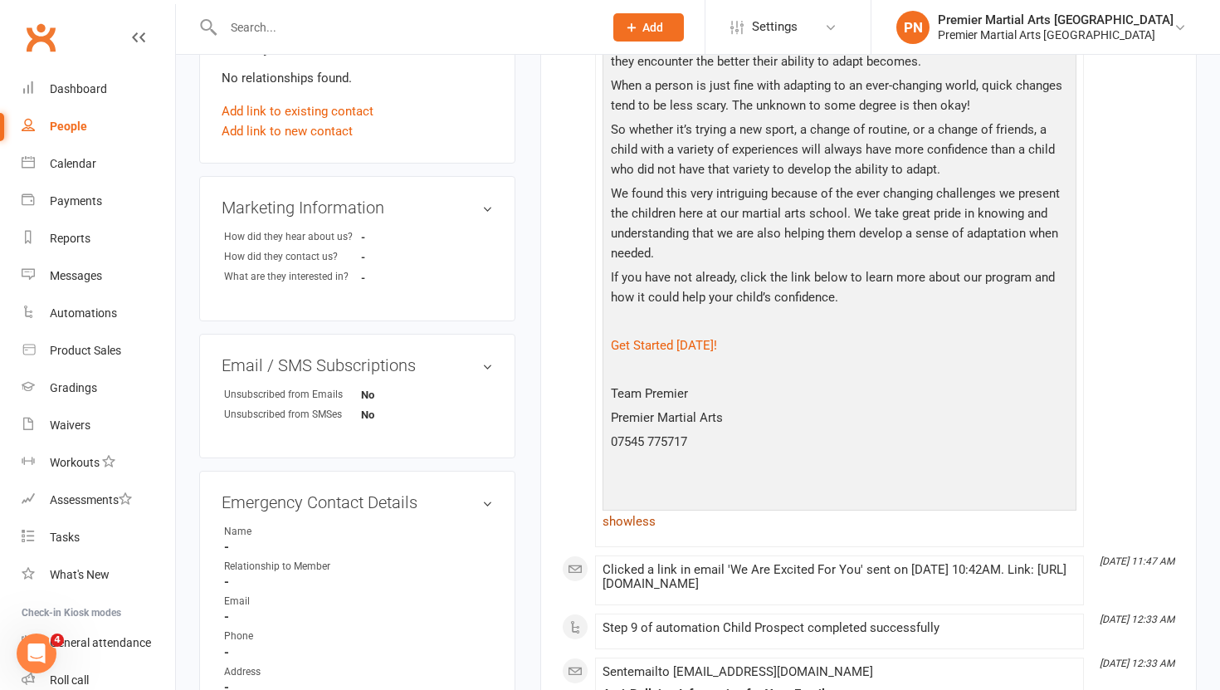
scroll to position [510, 0]
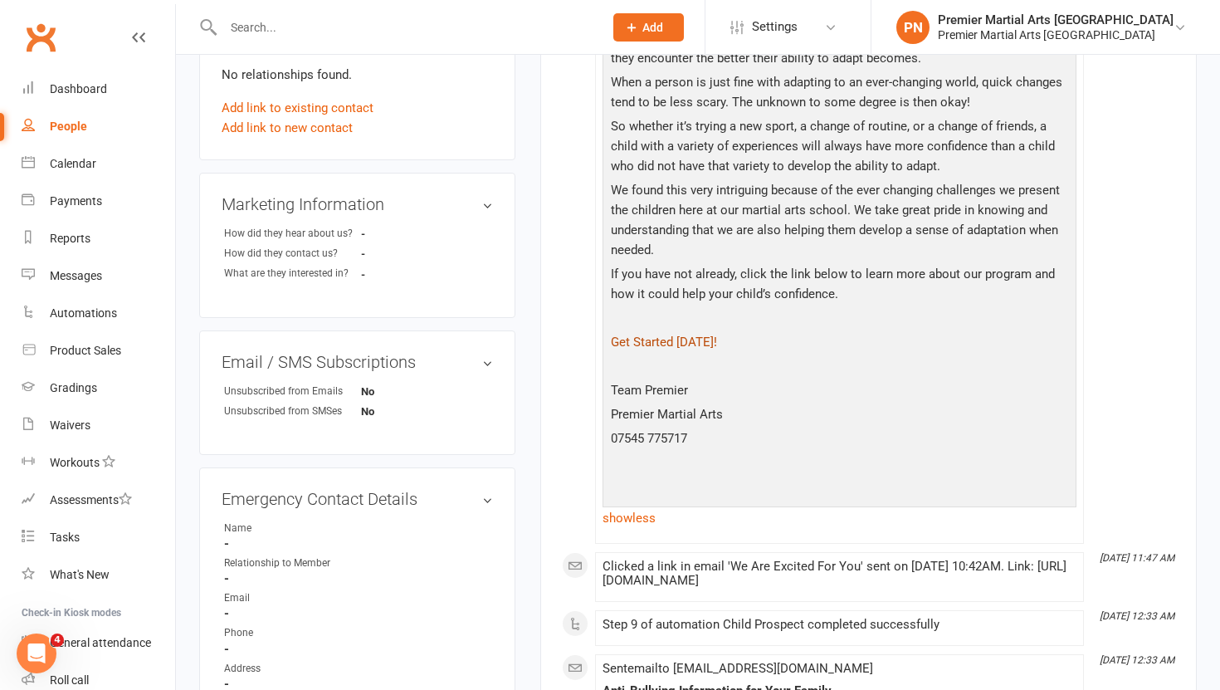
click at [660, 343] on link "Get Started Today!" at bounding box center [664, 341] width 106 height 15
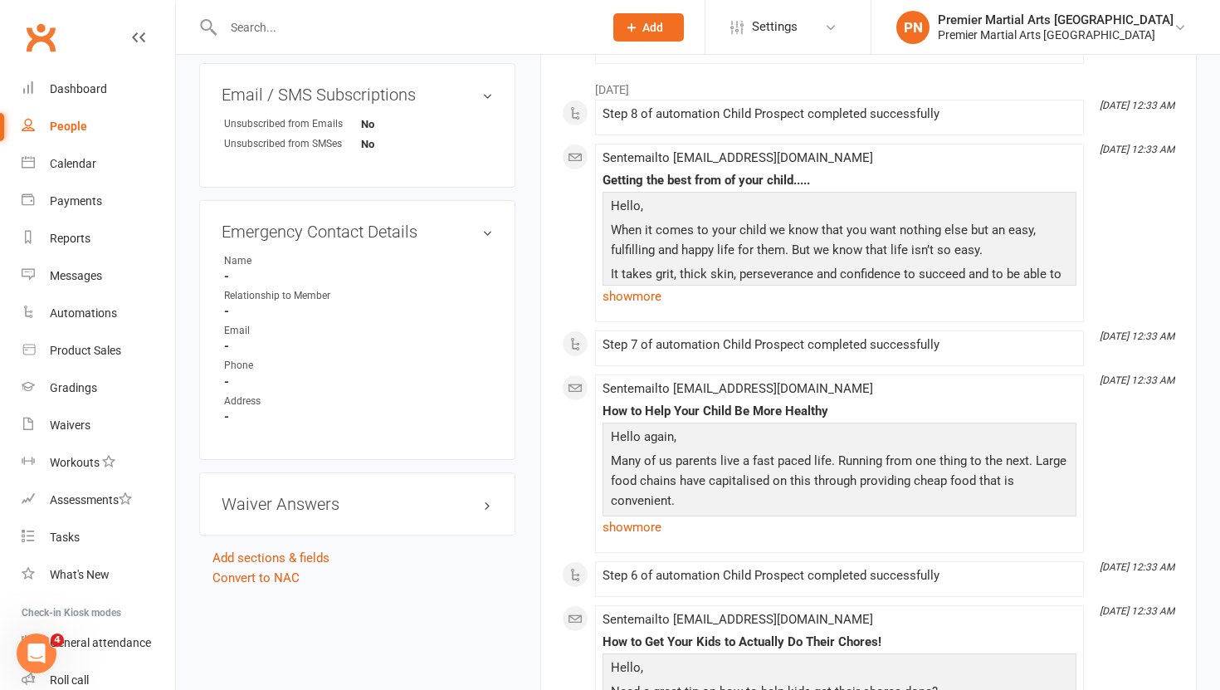
scroll to position [776, 0]
click at [630, 533] on link "show more" at bounding box center [840, 528] width 474 height 23
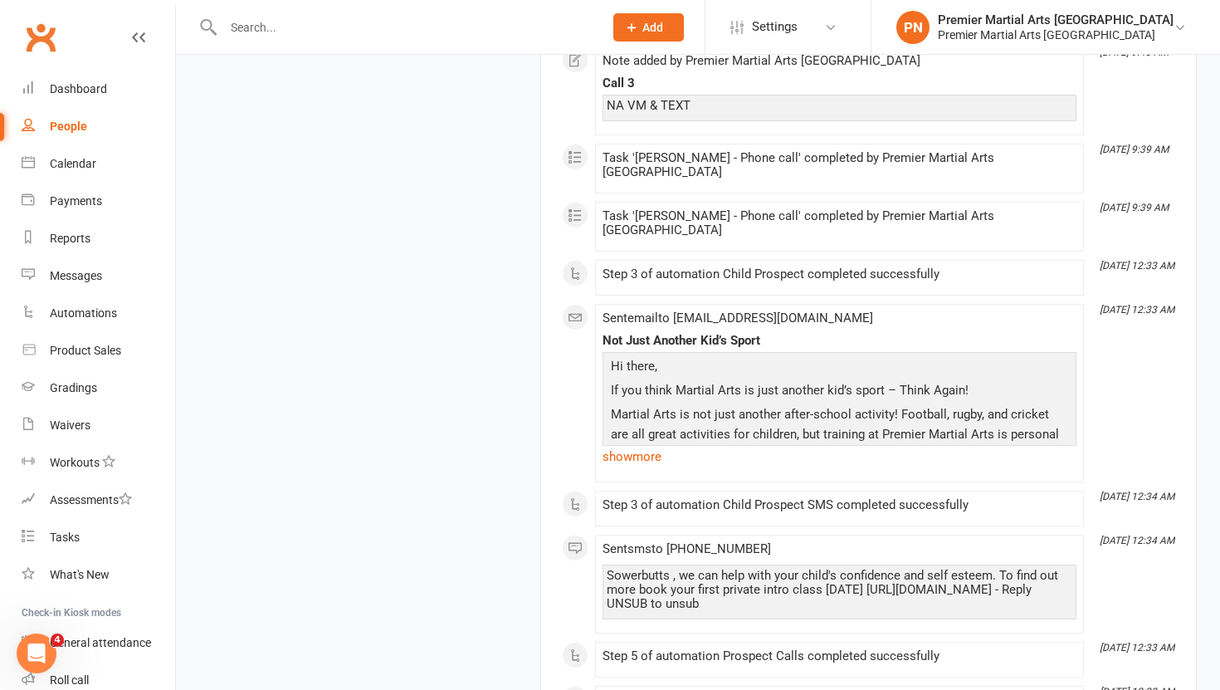
scroll to position [3323, 0]
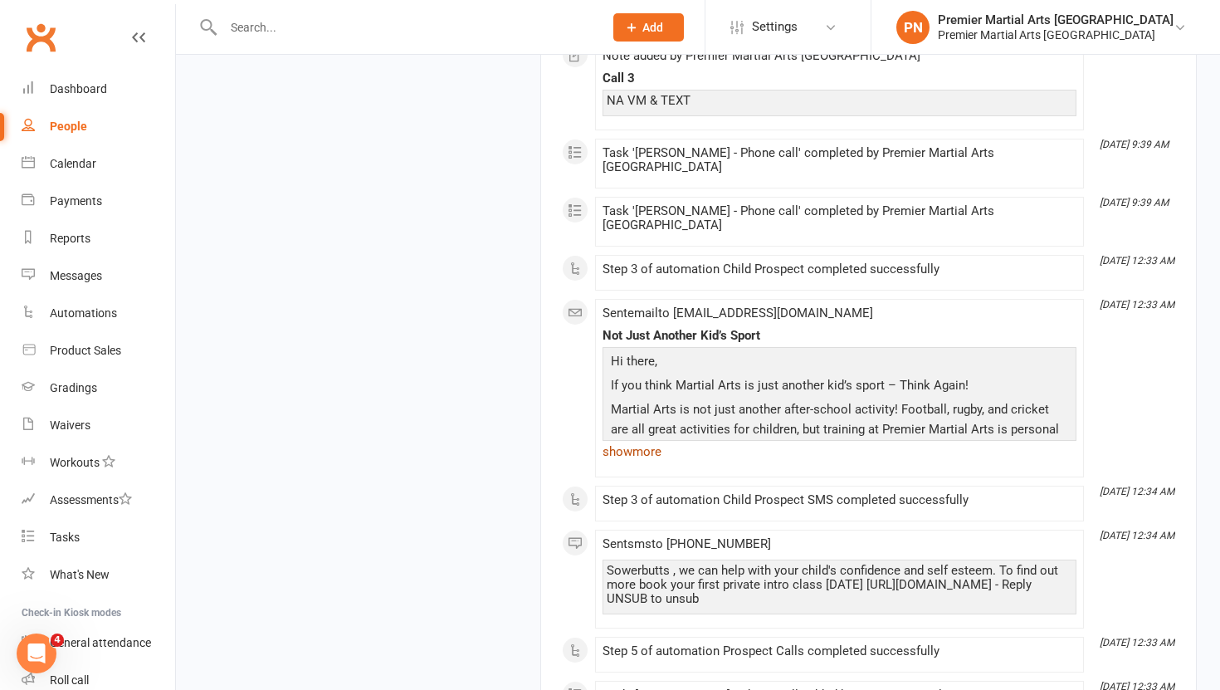
click at [620, 440] on link "show more" at bounding box center [840, 451] width 474 height 23
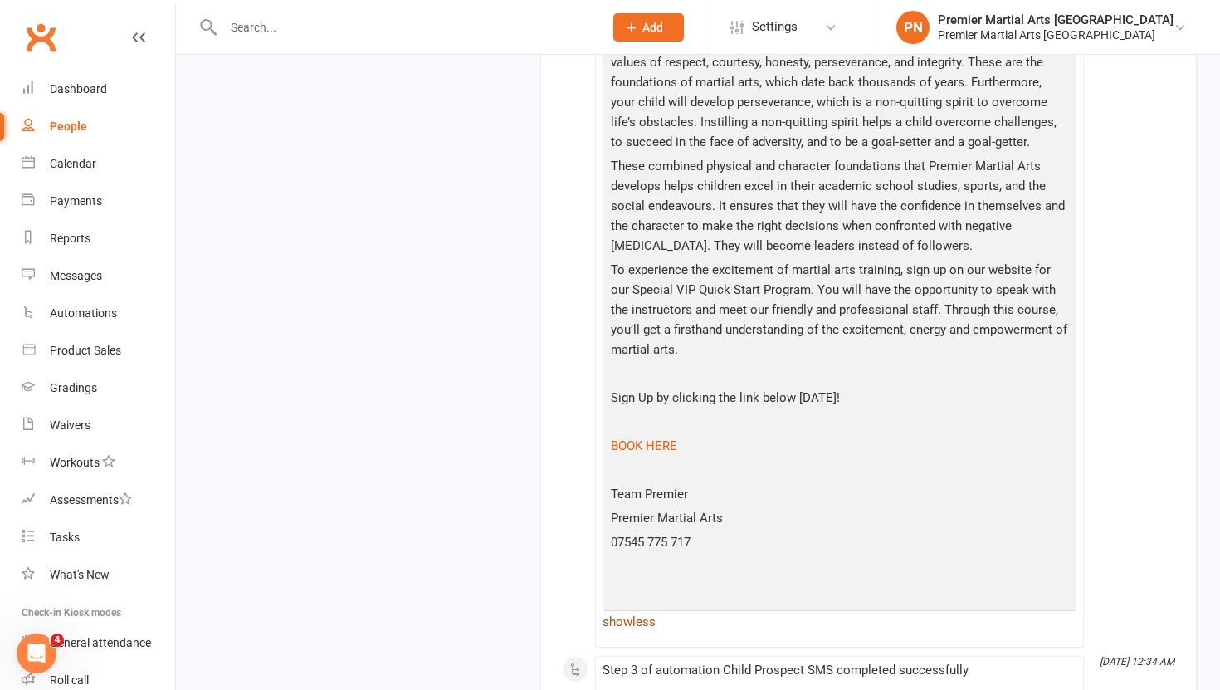
scroll to position [3856, 0]
click at [620, 440] on link "BOOK HERE" at bounding box center [644, 447] width 66 height 15
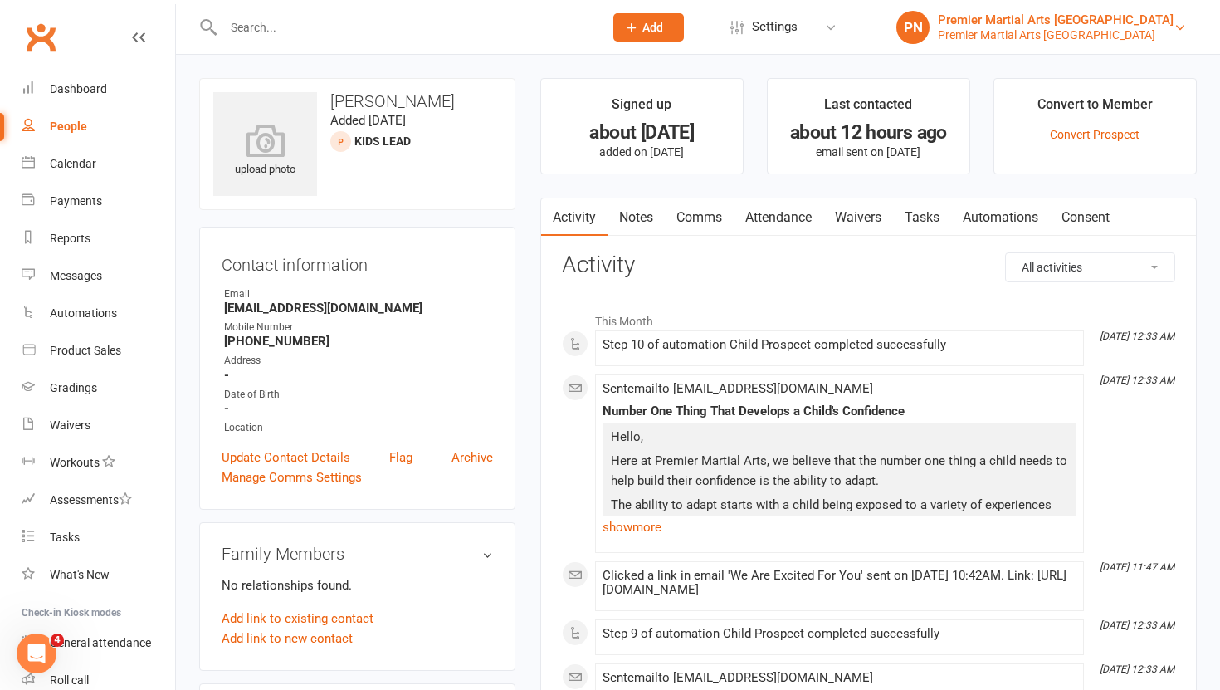
click at [1110, 37] on div "Premier Martial Arts [GEOGRAPHIC_DATA]" at bounding box center [1056, 34] width 236 height 15
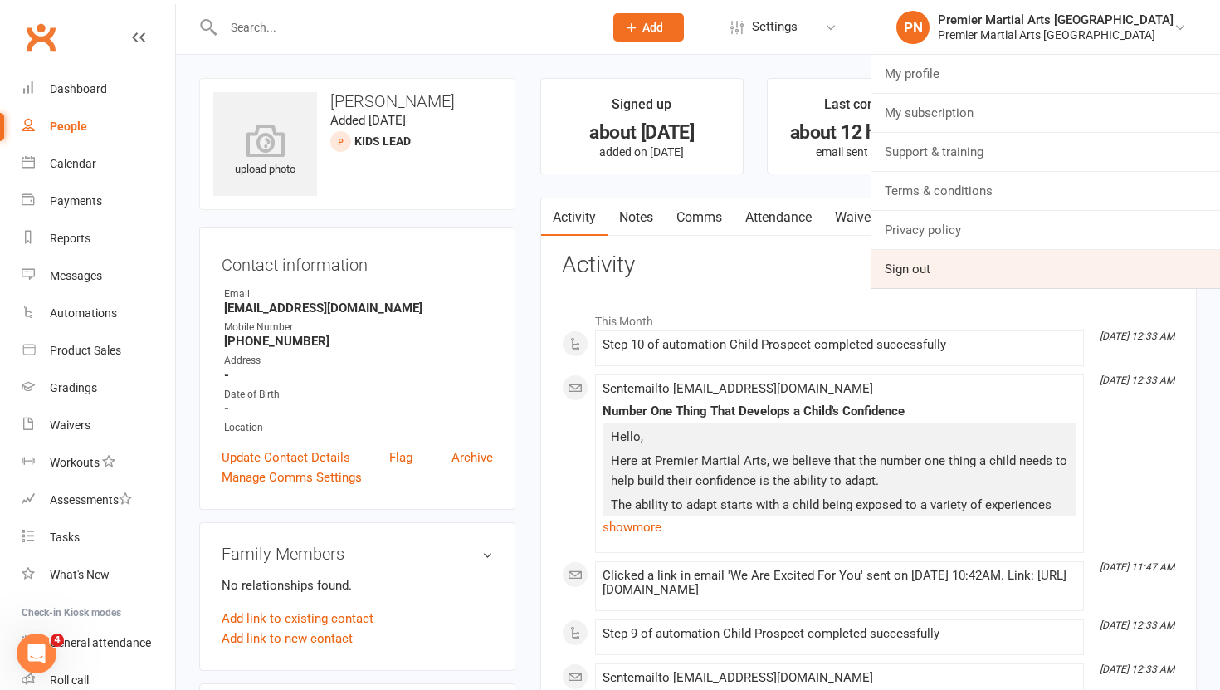
click at [990, 269] on link "Sign out" at bounding box center [1045, 269] width 349 height 38
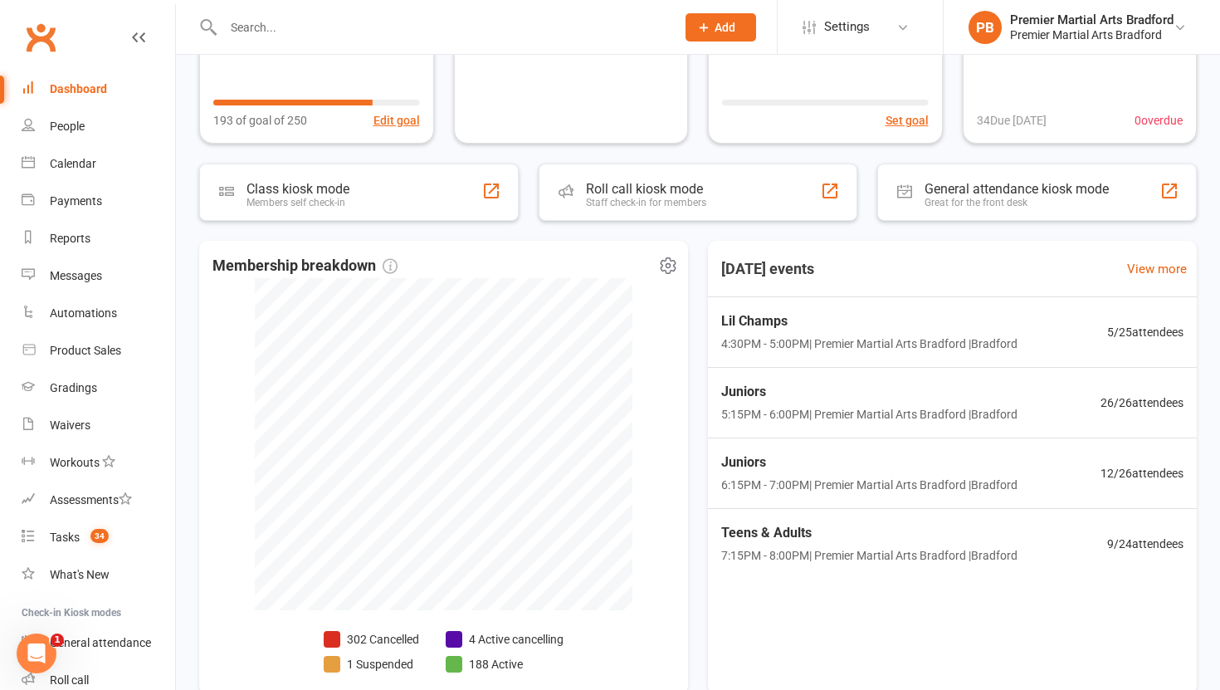
scroll to position [208, 0]
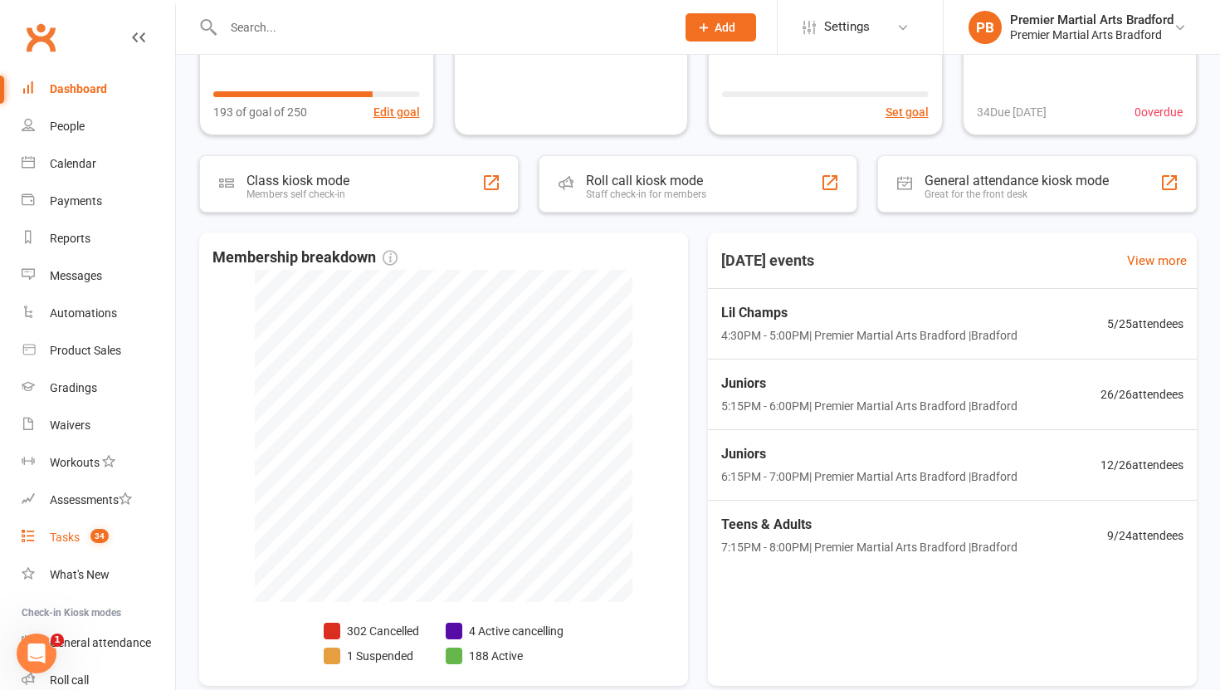
click at [64, 542] on div "Tasks" at bounding box center [65, 536] width 30 height 13
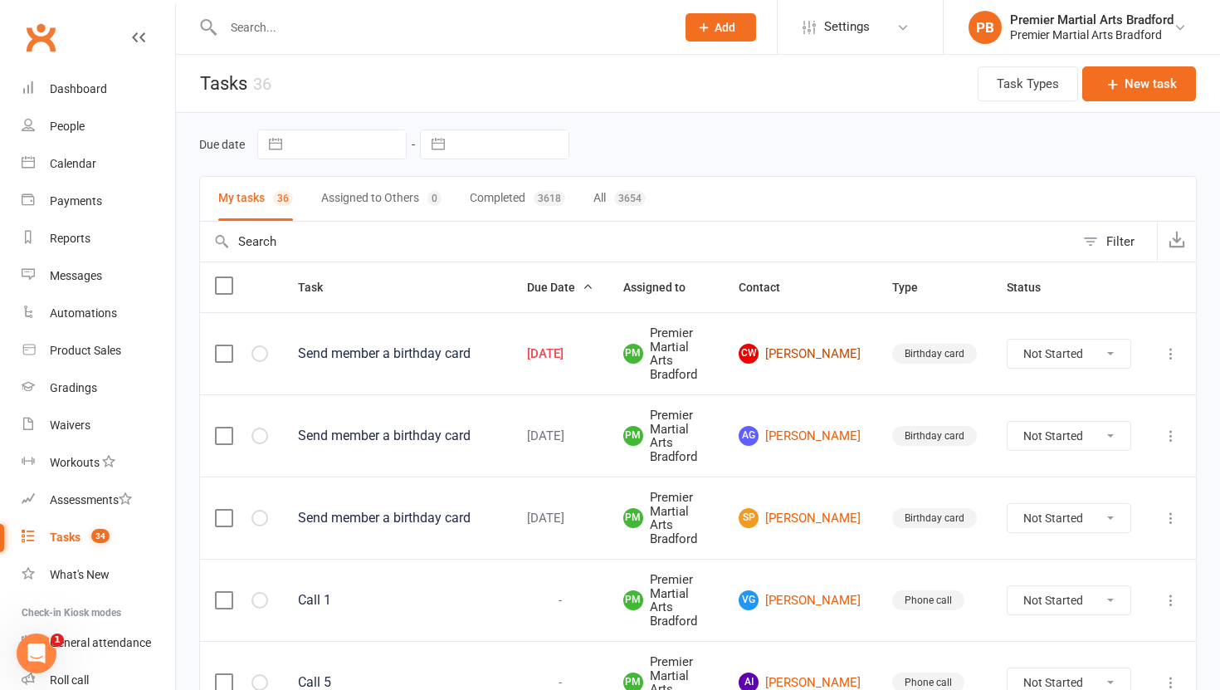
click at [806, 349] on link "[PERSON_NAME]" at bounding box center [801, 354] width 124 height 20
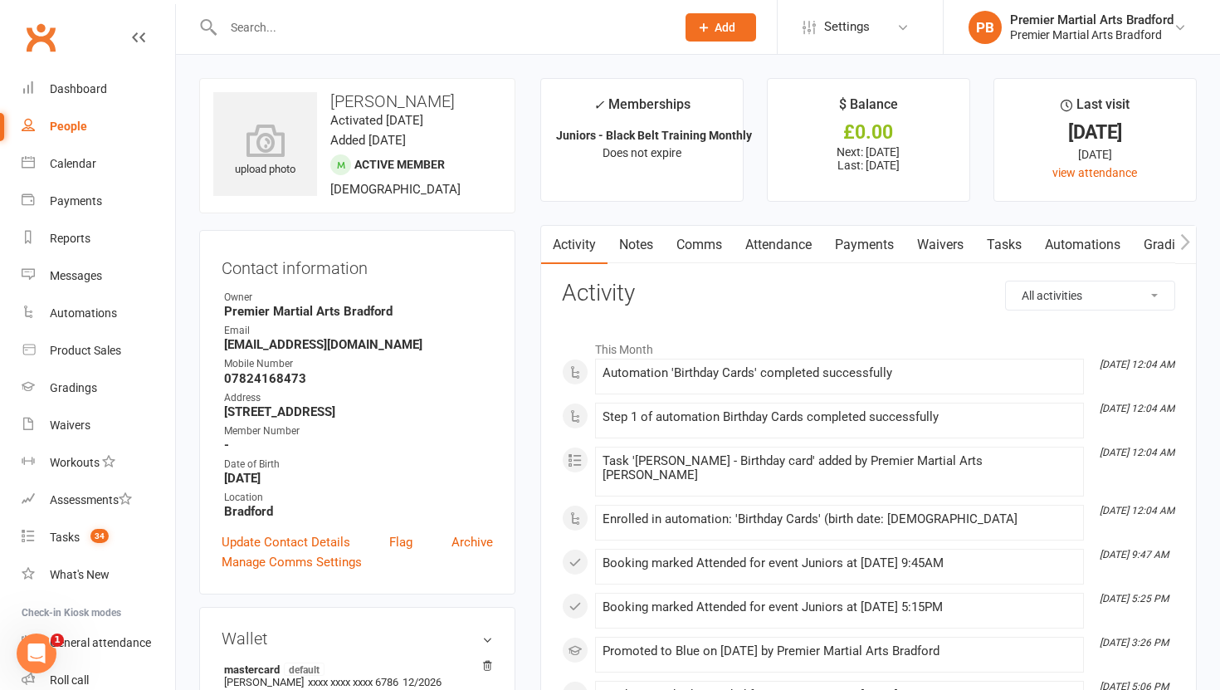
click at [1017, 255] on link "Tasks" at bounding box center [1004, 245] width 58 height 38
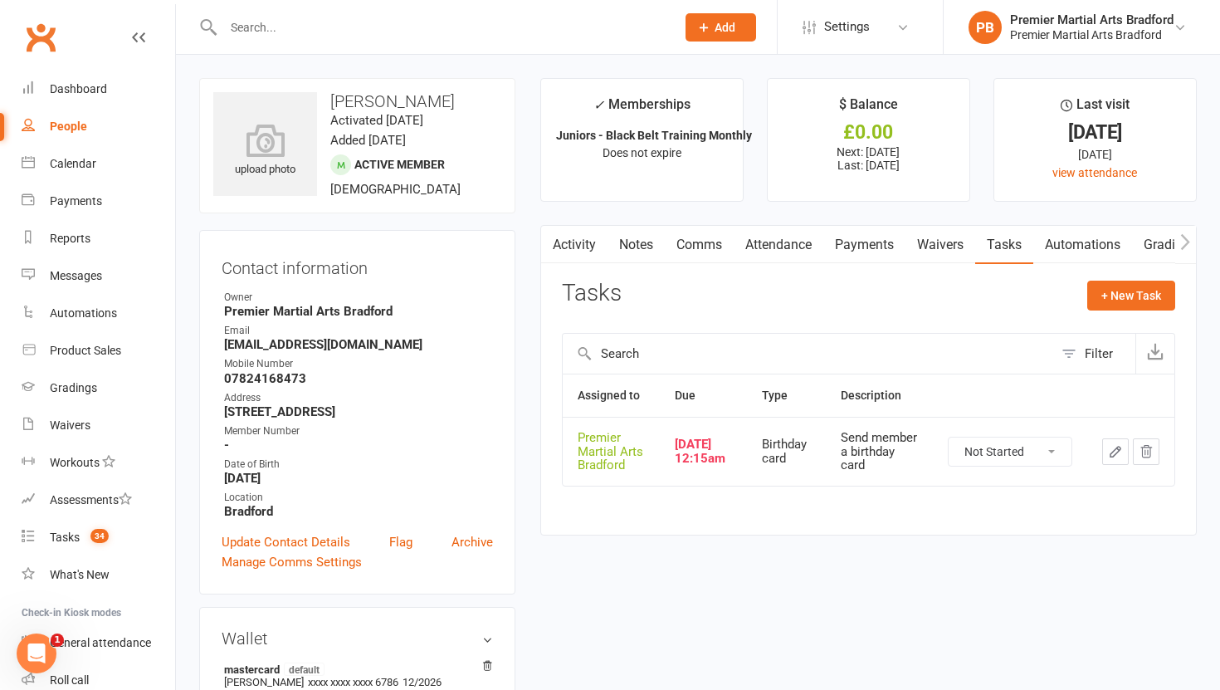
click at [1052, 451] on select "Not Started In Progress Waiting Complete" at bounding box center [1010, 451] width 123 height 28
click at [949, 437] on select "Not Started In Progress Waiting Complete" at bounding box center [1010, 451] width 123 height 28
select select "unstarted"
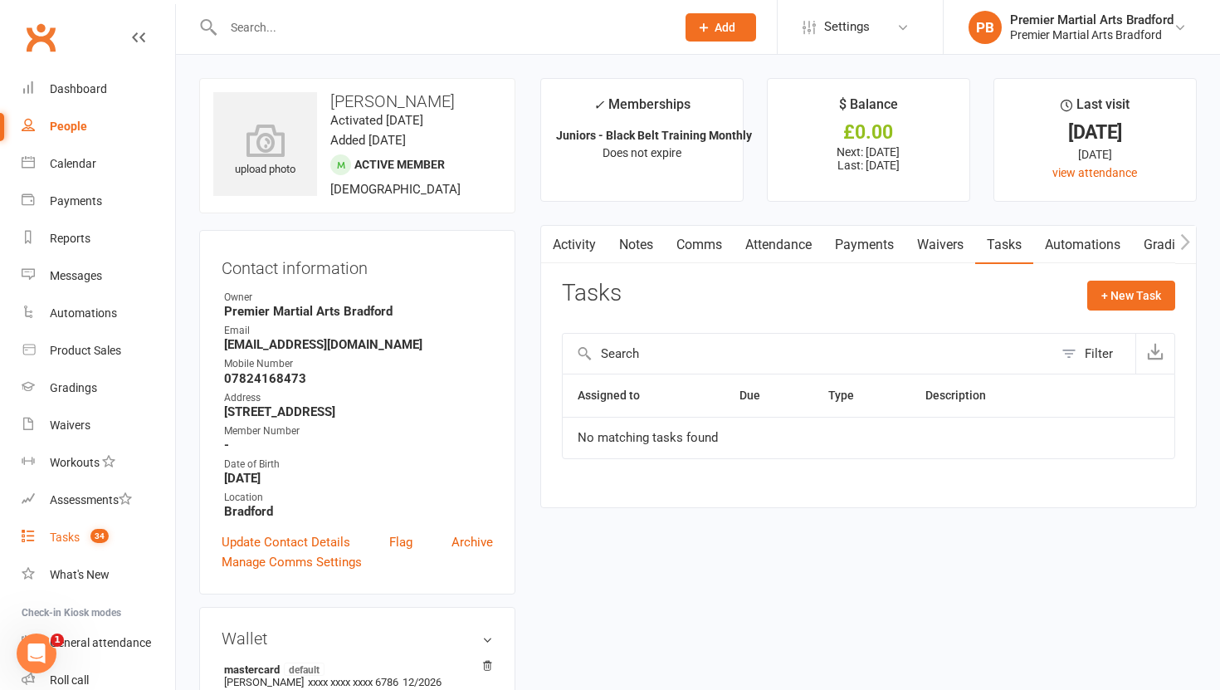
click at [72, 537] on div "Tasks" at bounding box center [65, 536] width 30 height 13
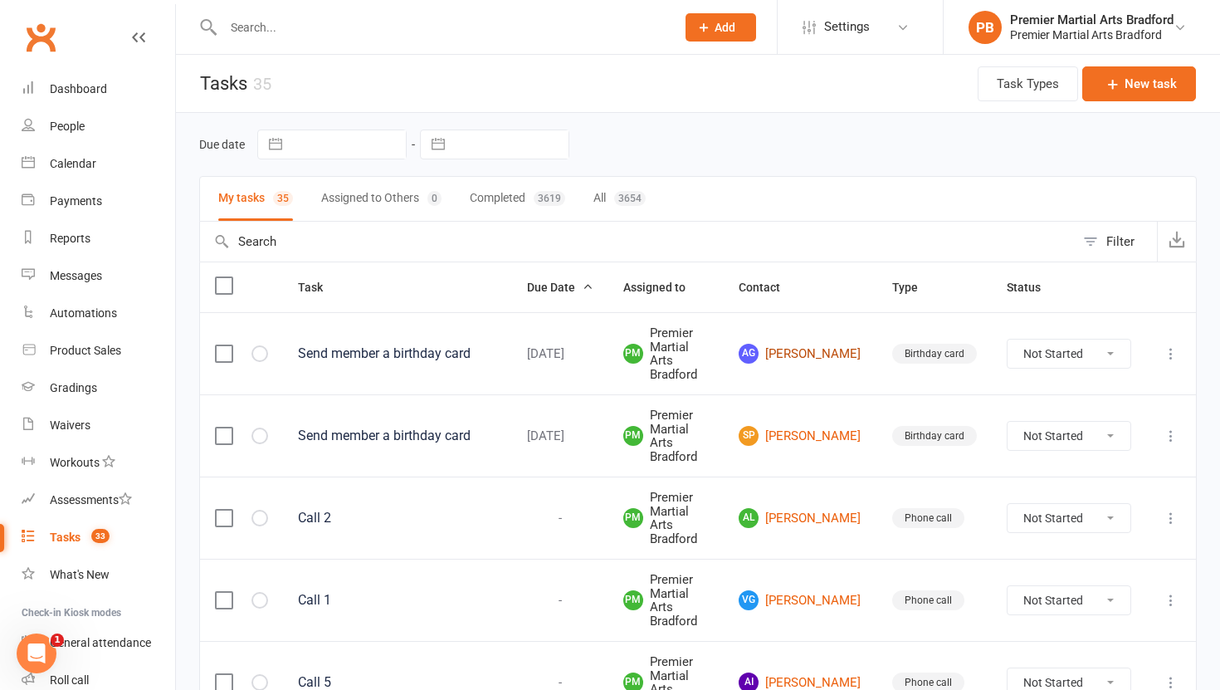
click at [803, 344] on link "AG [PERSON_NAME]" at bounding box center [801, 354] width 124 height 20
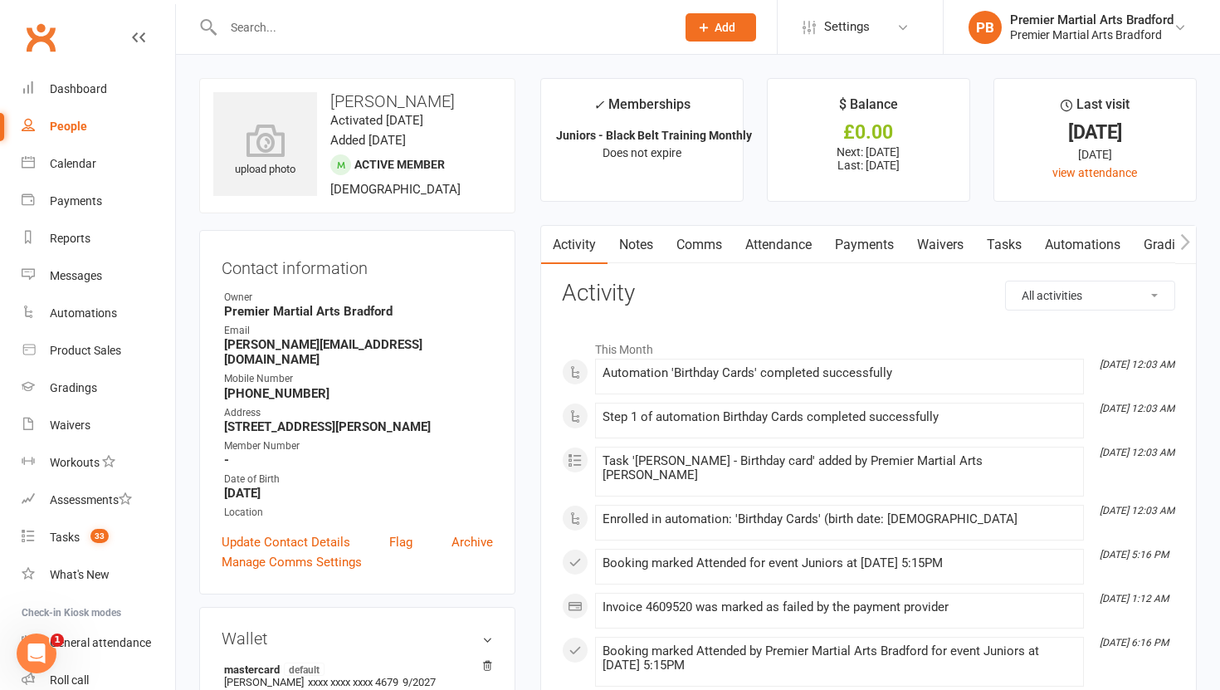
click at [1013, 241] on link "Tasks" at bounding box center [1004, 245] width 58 height 38
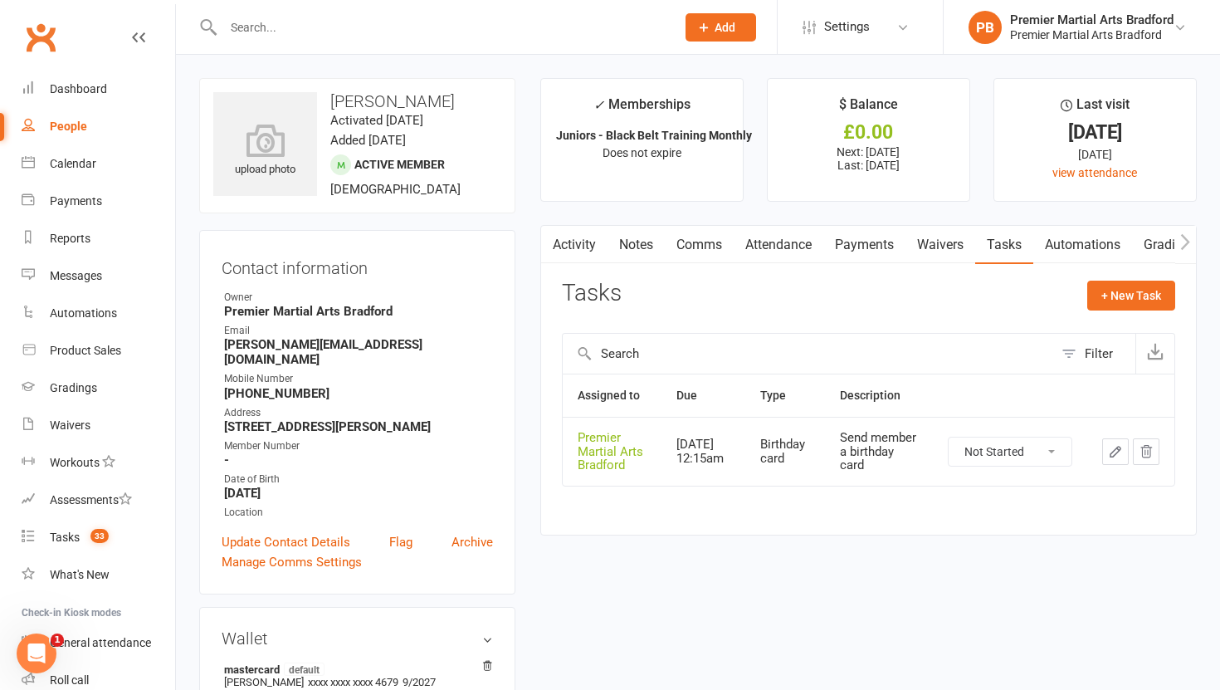
click at [1036, 447] on select "Not Started In Progress Waiting Complete" at bounding box center [1010, 451] width 123 height 28
click at [949, 437] on select "Not Started In Progress Waiting Complete" at bounding box center [1010, 451] width 123 height 28
select select "unstarted"
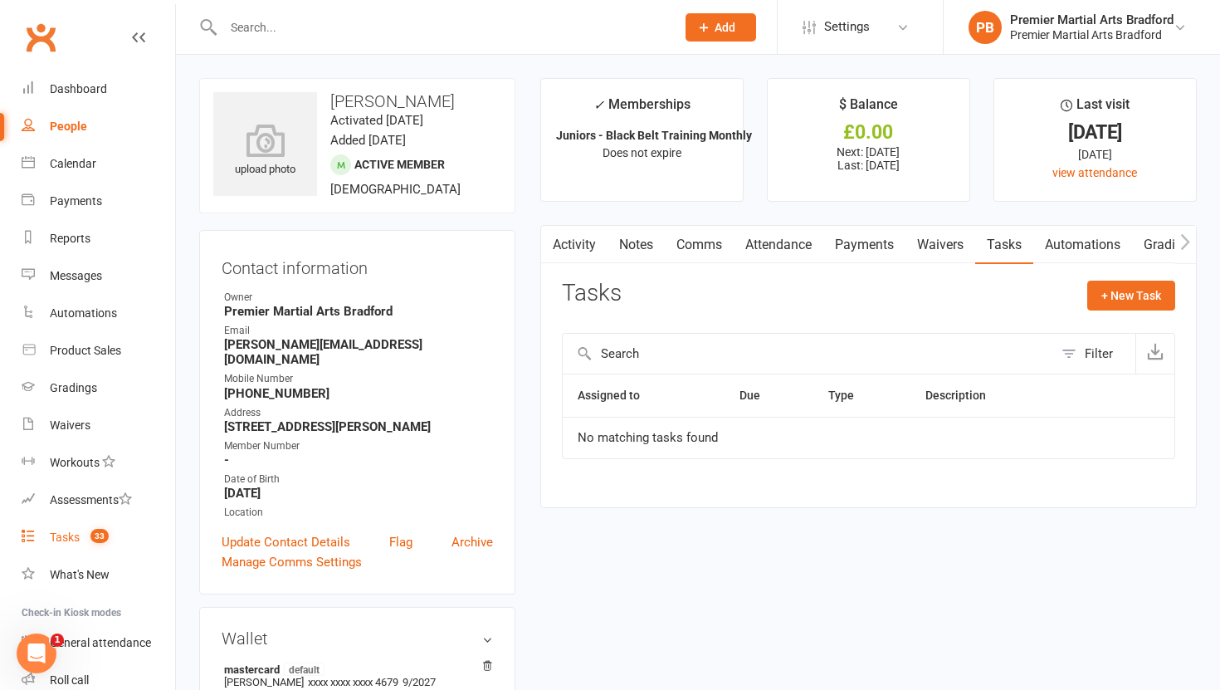
click at [70, 534] on div "Tasks" at bounding box center [65, 536] width 30 height 13
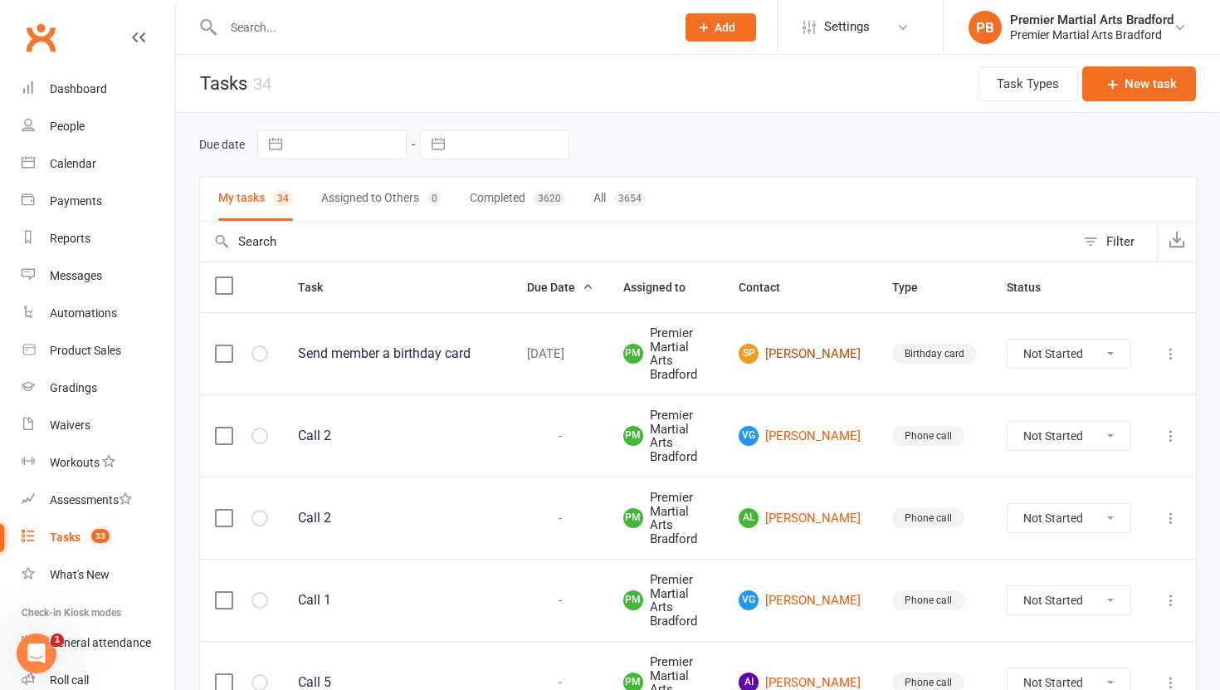
click at [814, 356] on link "SP [PERSON_NAME]" at bounding box center [801, 354] width 124 height 20
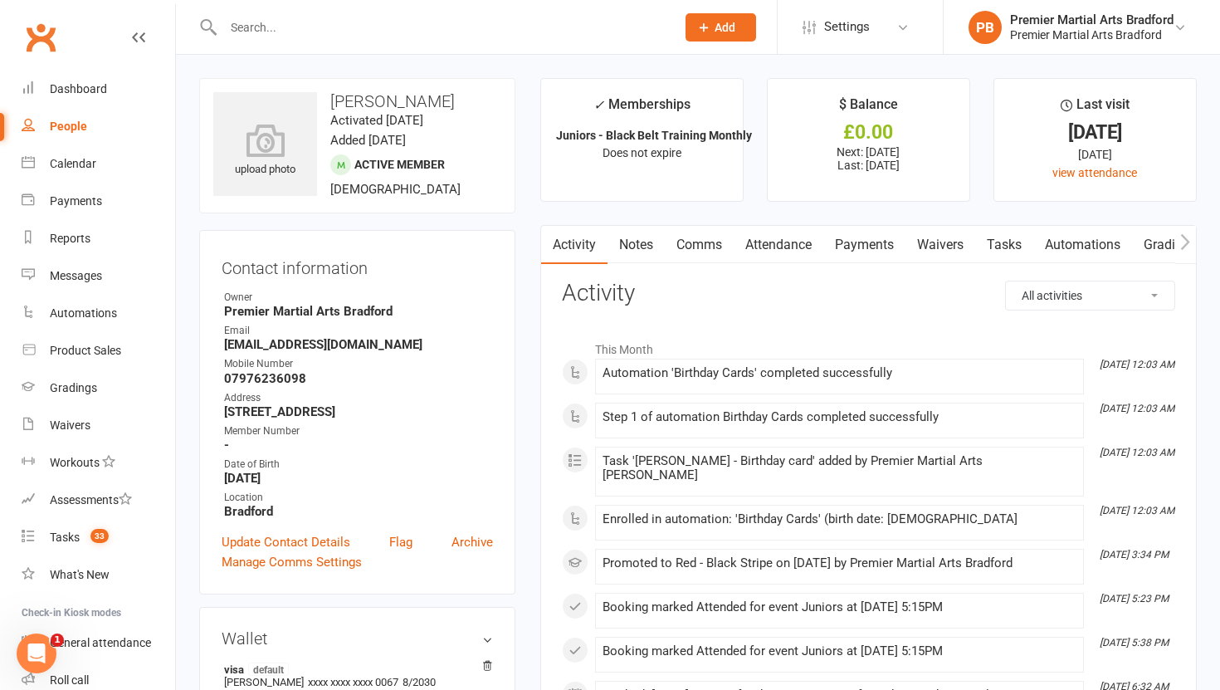
click at [1007, 249] on link "Tasks" at bounding box center [1004, 245] width 58 height 38
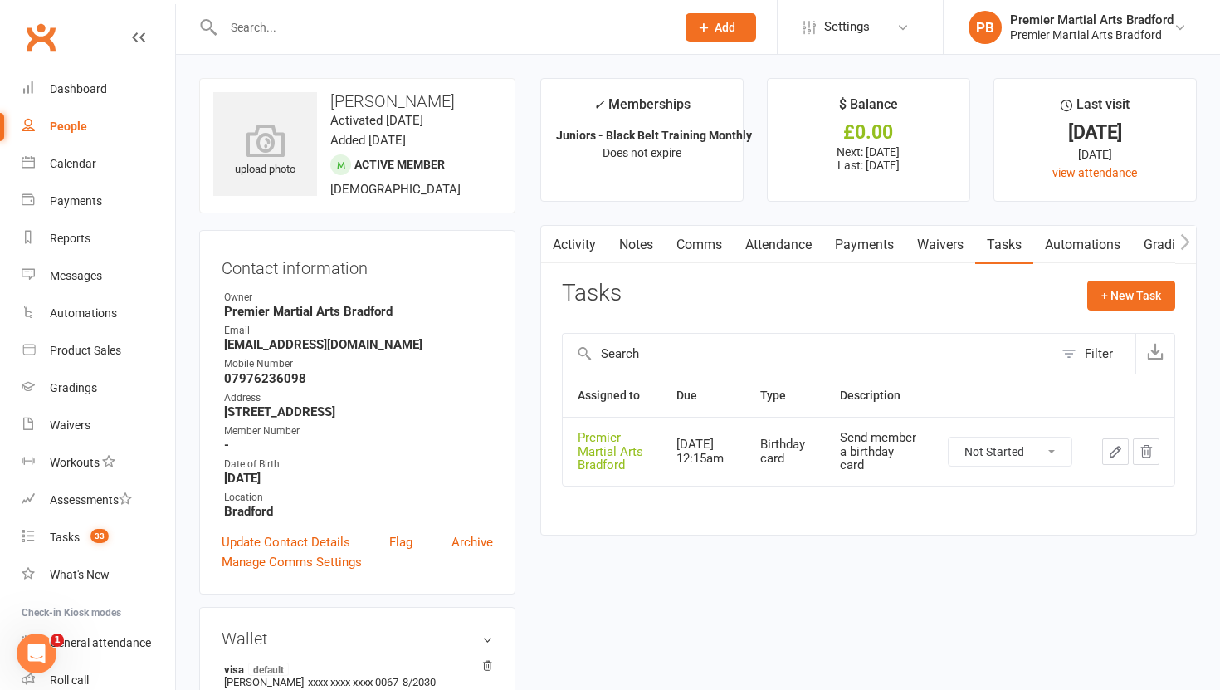
click at [1052, 451] on select "Not Started In Progress Waiting Complete" at bounding box center [1010, 451] width 123 height 28
click at [949, 437] on select "Not Started In Progress Waiting Complete" at bounding box center [1010, 451] width 123 height 28
select select "unstarted"
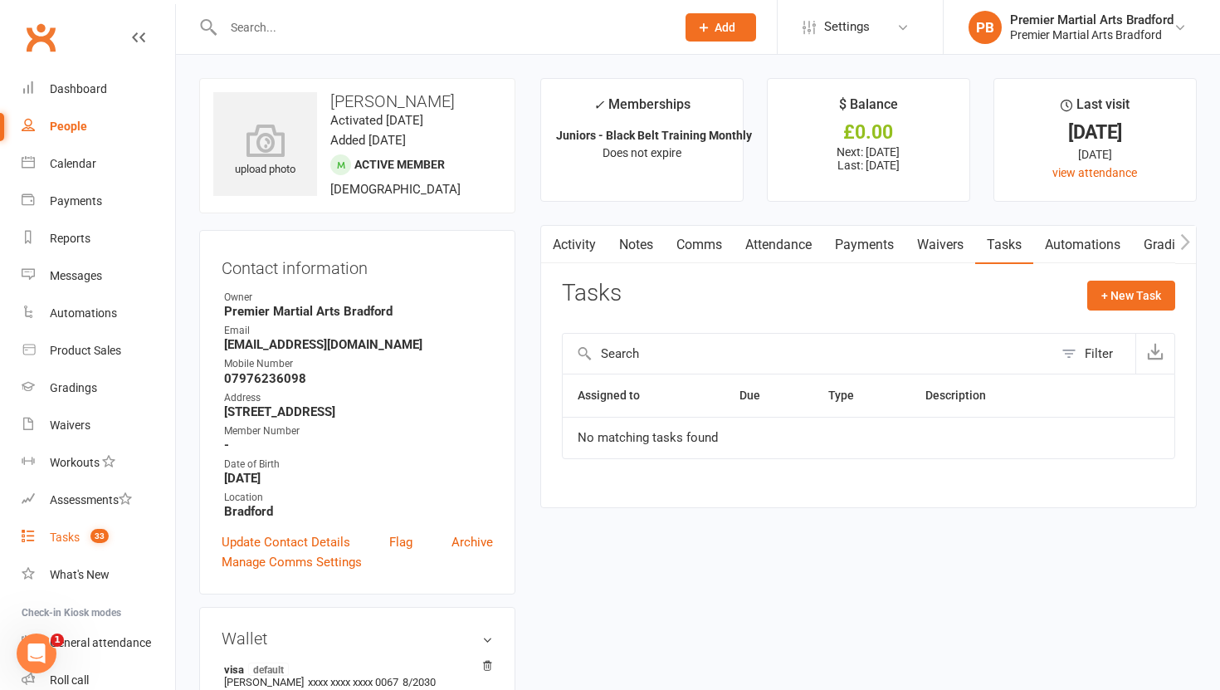
click at [71, 532] on div "Tasks" at bounding box center [65, 536] width 30 height 13
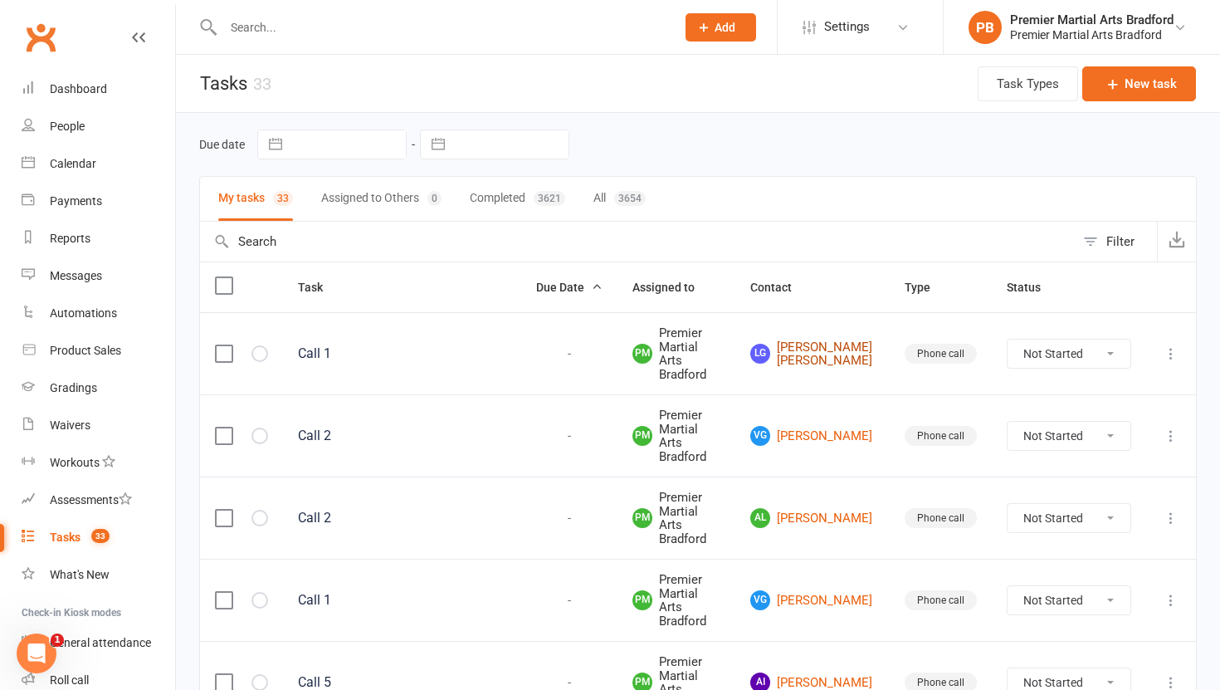
click at [852, 340] on link "LG [PERSON_NAME] [PERSON_NAME]" at bounding box center [812, 353] width 124 height 27
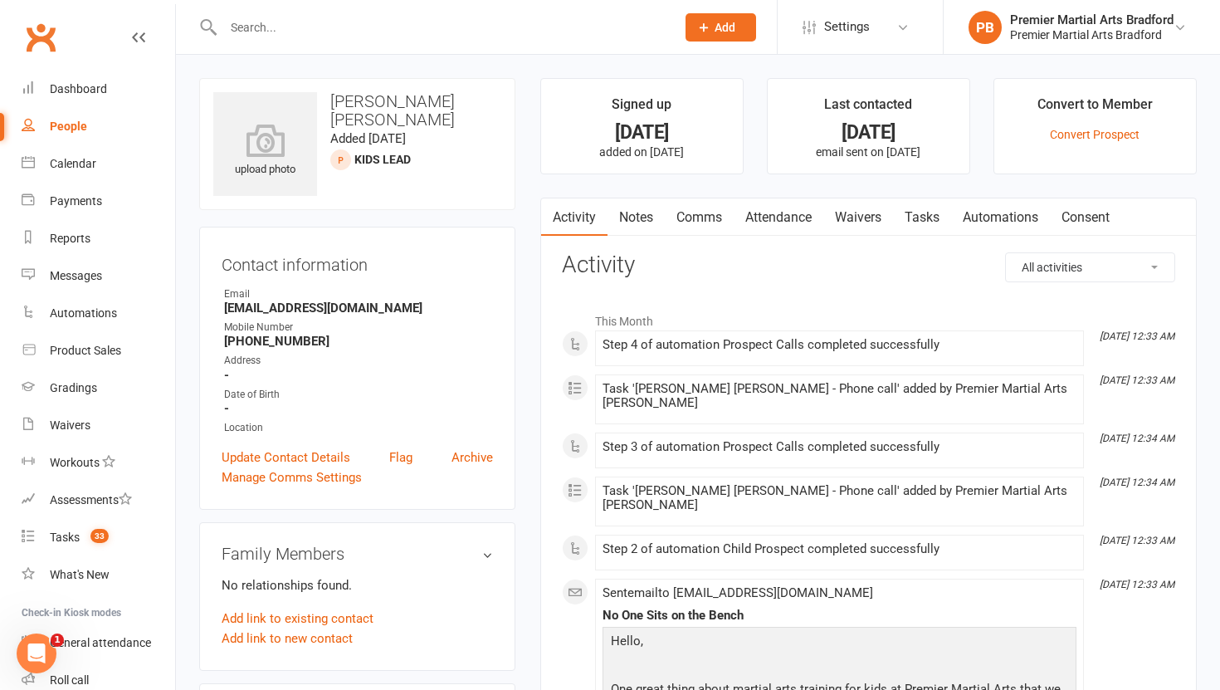
click at [928, 215] on link "Tasks" at bounding box center [922, 217] width 58 height 38
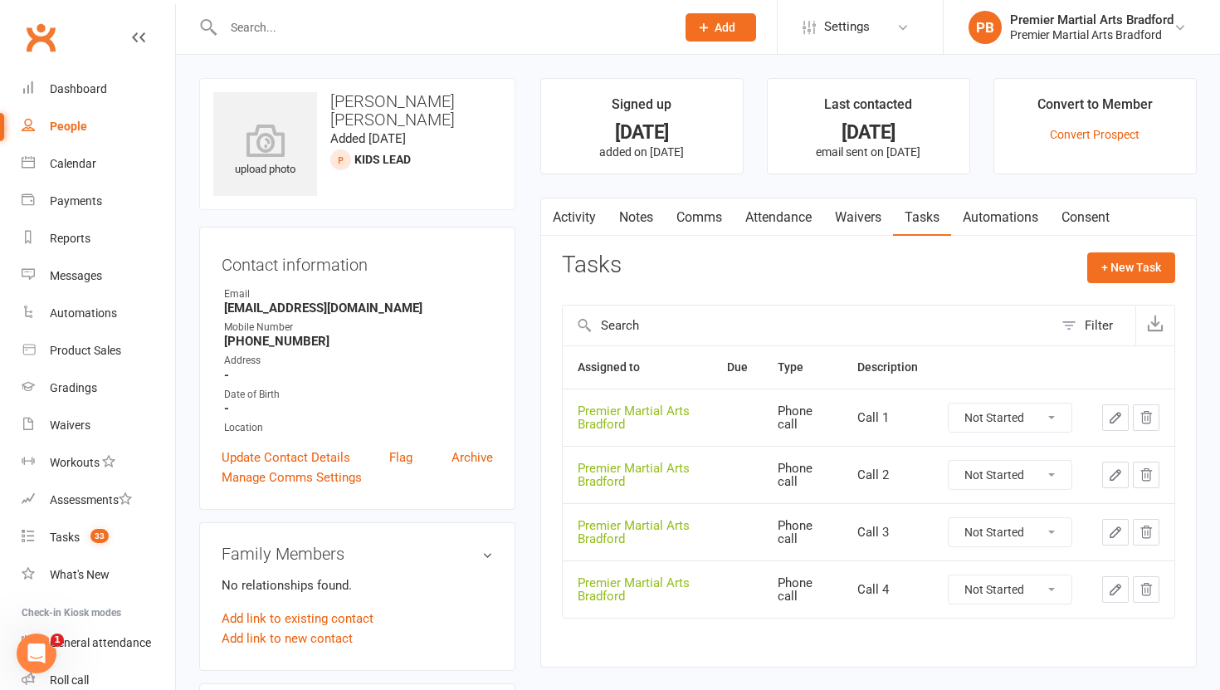
click at [1060, 414] on select "Not Started In Progress Waiting Complete" at bounding box center [1010, 417] width 123 height 28
click at [949, 403] on select "Not Started In Progress Waiting Complete" at bounding box center [1010, 417] width 123 height 28
select select "unstarted"
click at [1057, 418] on select "Not Started In Progress Waiting Complete" at bounding box center [1010, 417] width 123 height 28
click at [949, 403] on select "Not Started In Progress Waiting Complete" at bounding box center [1010, 417] width 123 height 28
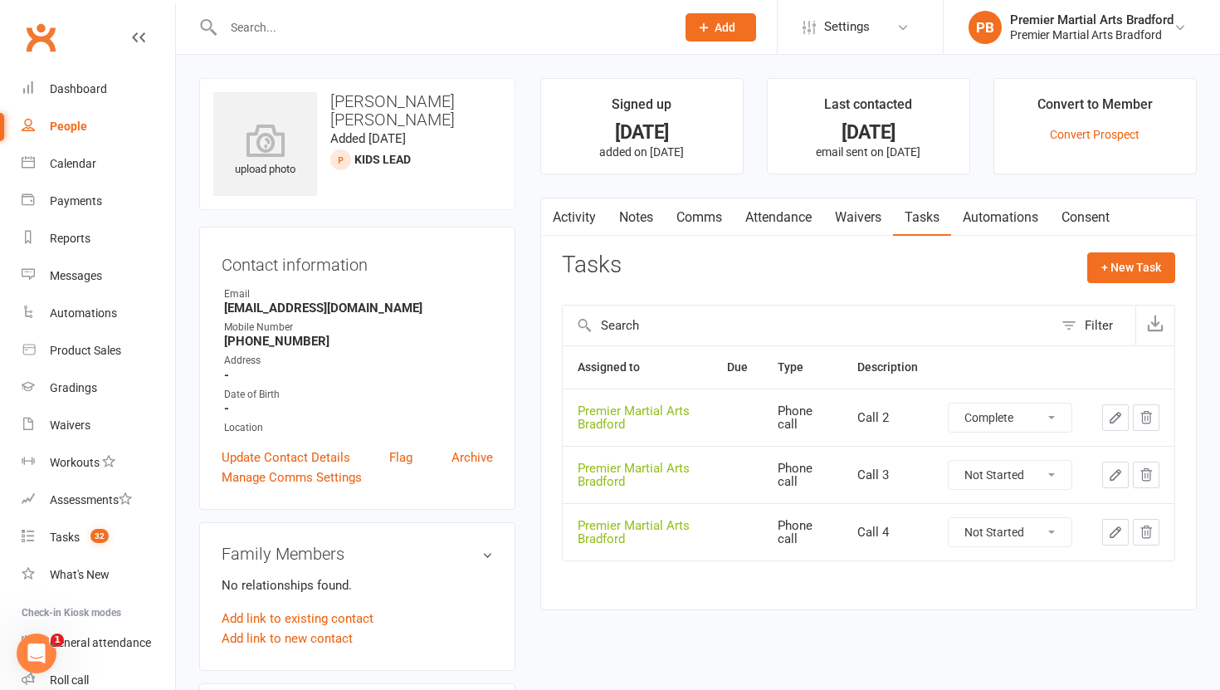
select select "unstarted"
click at [1050, 419] on select "Not Started In Progress Waiting Complete" at bounding box center [1010, 417] width 123 height 28
click at [949, 403] on select "Not Started In Progress Waiting Complete" at bounding box center [1010, 417] width 123 height 28
select select "unstarted"
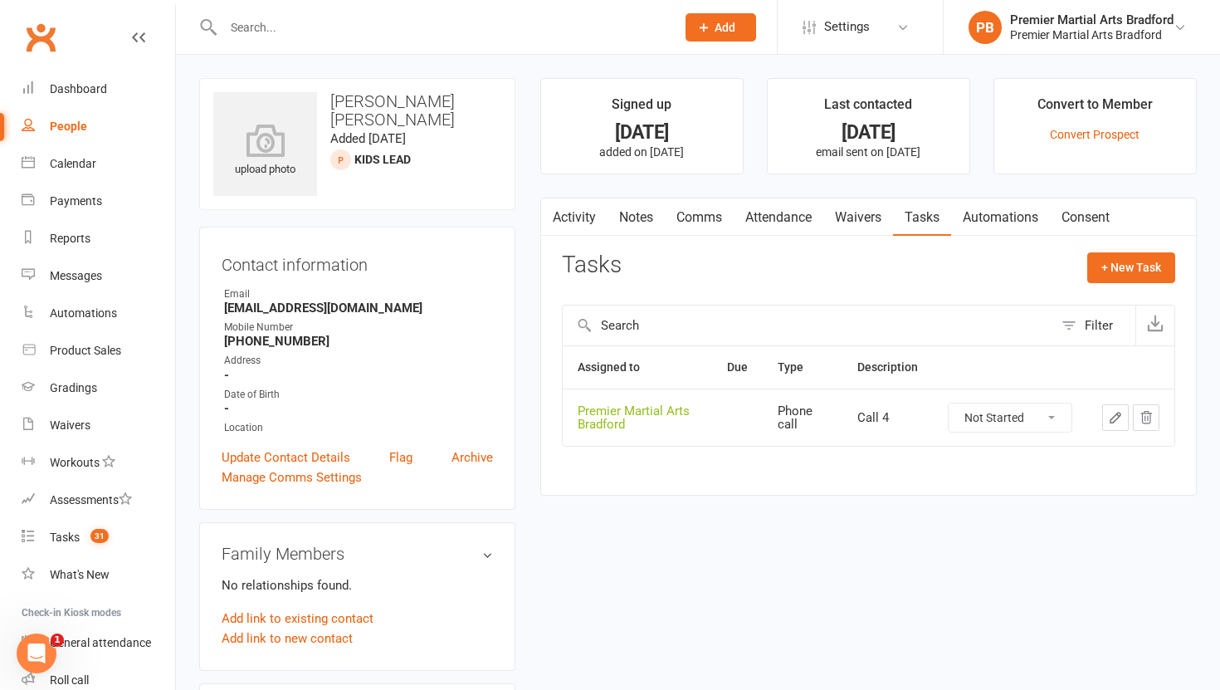
click at [1061, 415] on select "Not Started In Progress Waiting Complete" at bounding box center [1010, 417] width 123 height 28
click at [949, 403] on select "Not Started In Progress Waiting Complete" at bounding box center [1010, 417] width 123 height 28
select select "unstarted"
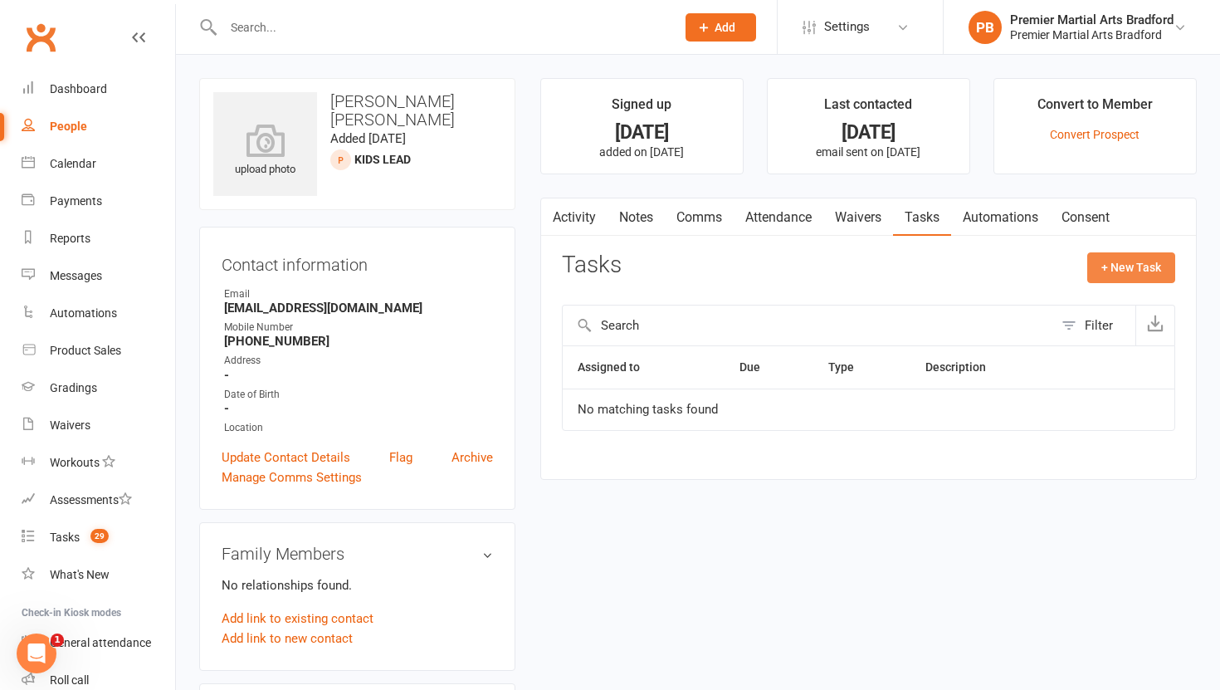
click at [1093, 257] on button "+ New Task" at bounding box center [1131, 267] width 88 height 30
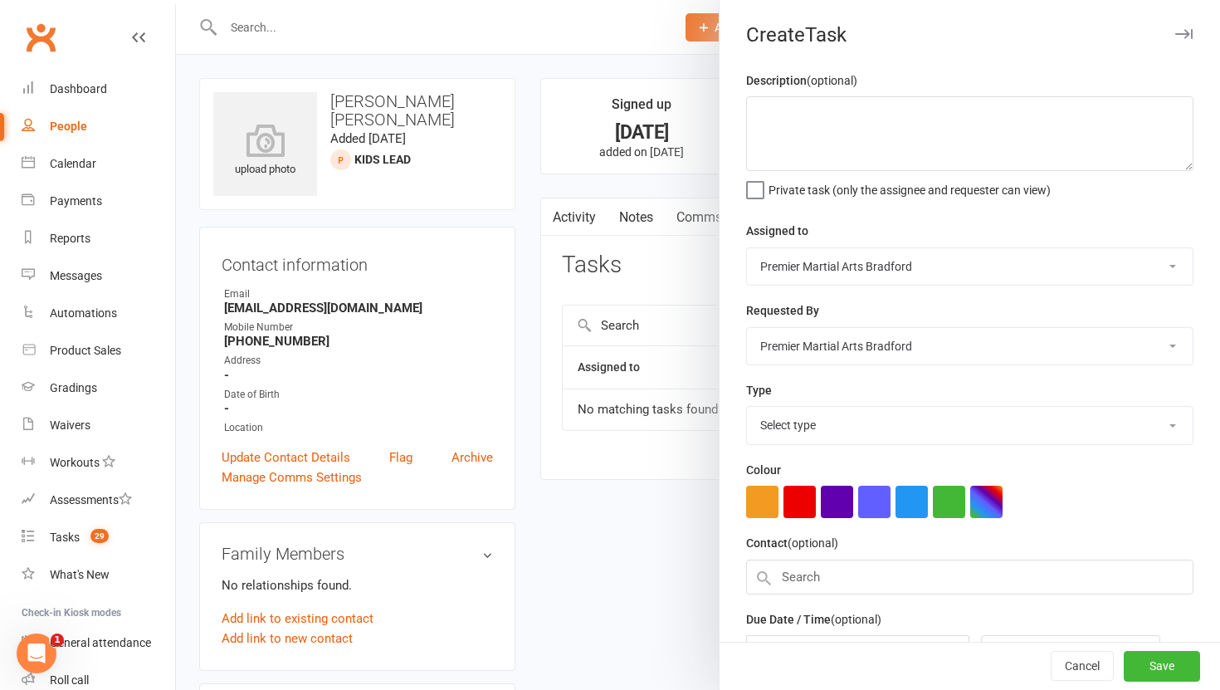
click at [565, 207] on div at bounding box center [698, 345] width 1044 height 690
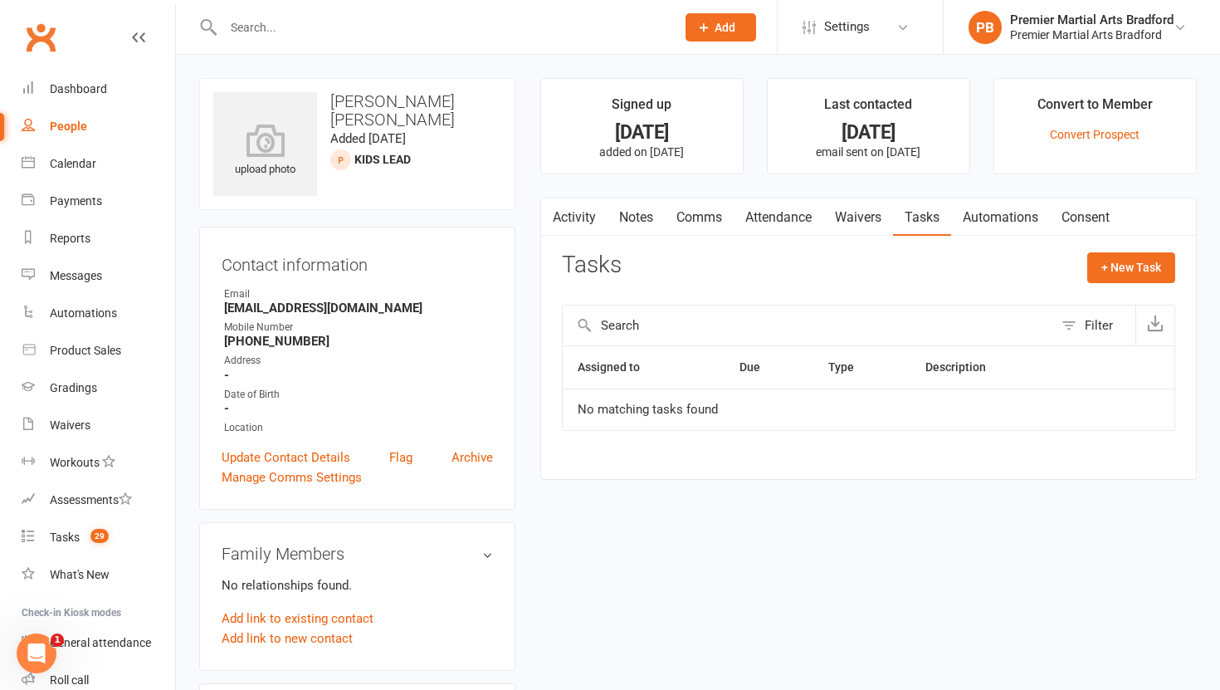
click at [646, 212] on link "Notes" at bounding box center [636, 217] width 57 height 38
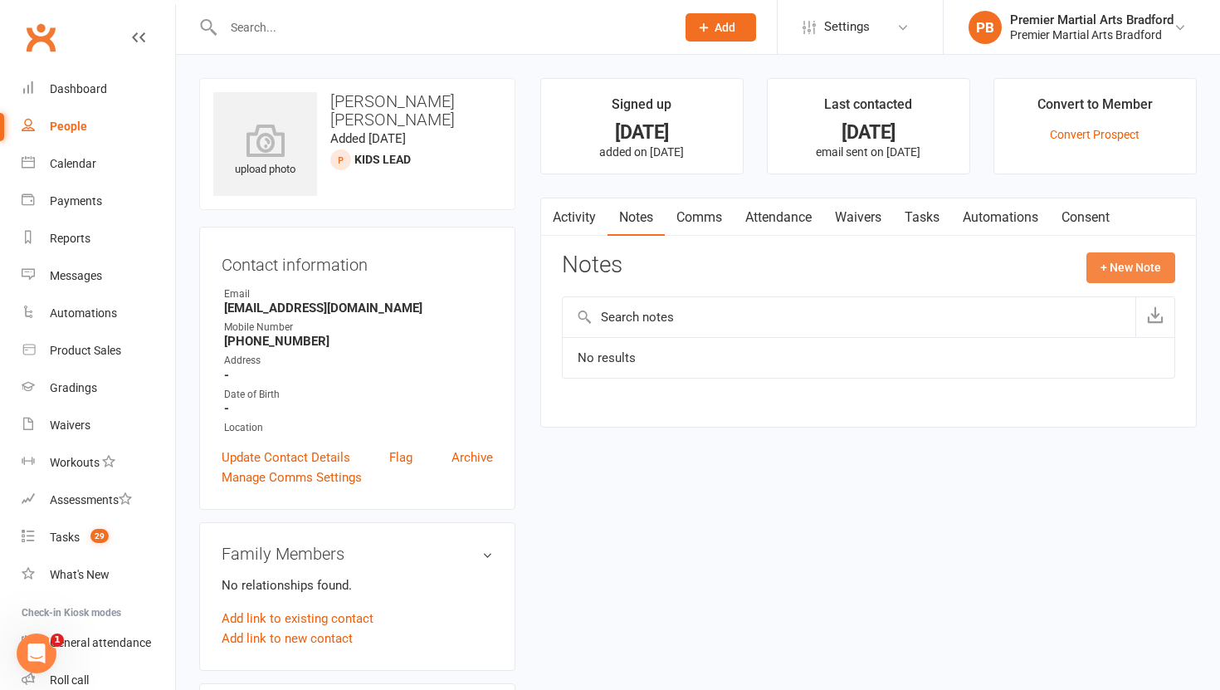
click at [1116, 257] on button "+ New Note" at bounding box center [1130, 267] width 89 height 30
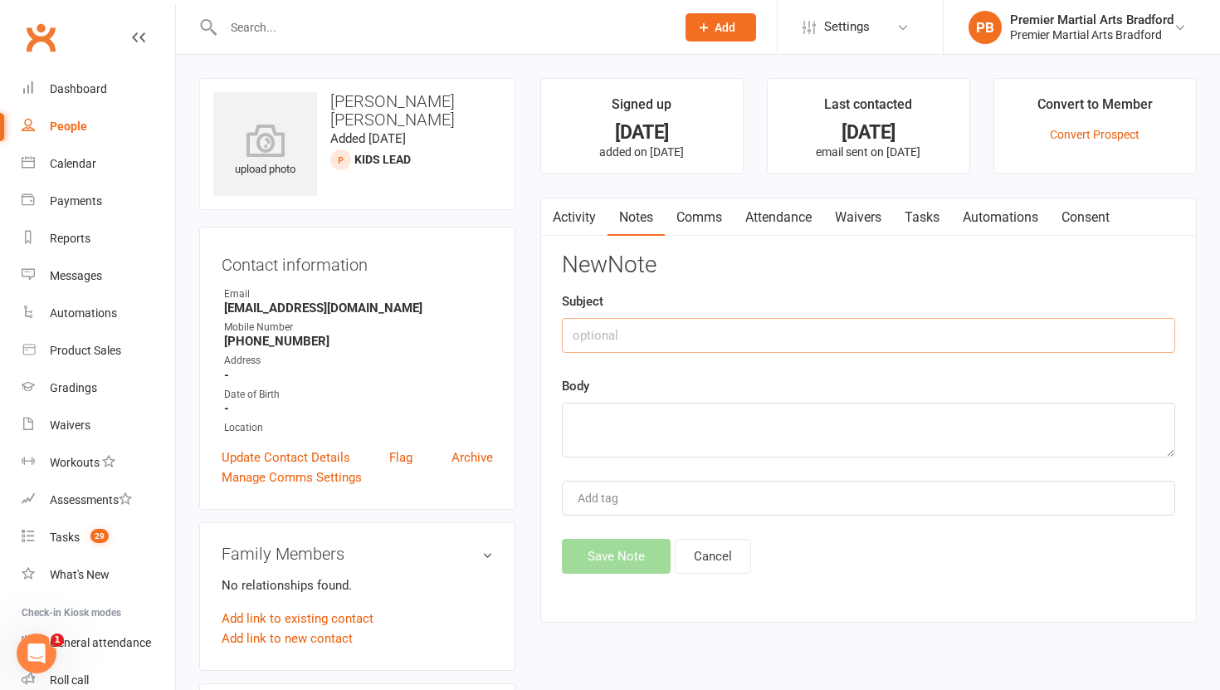
click at [647, 339] on input "text" at bounding box center [868, 335] width 613 height 35
type input "Call 1"
click at [621, 411] on textarea at bounding box center [868, 430] width 613 height 55
type textarea "NA VM & TEXT"
click at [595, 564] on button "Save Note" at bounding box center [616, 556] width 109 height 35
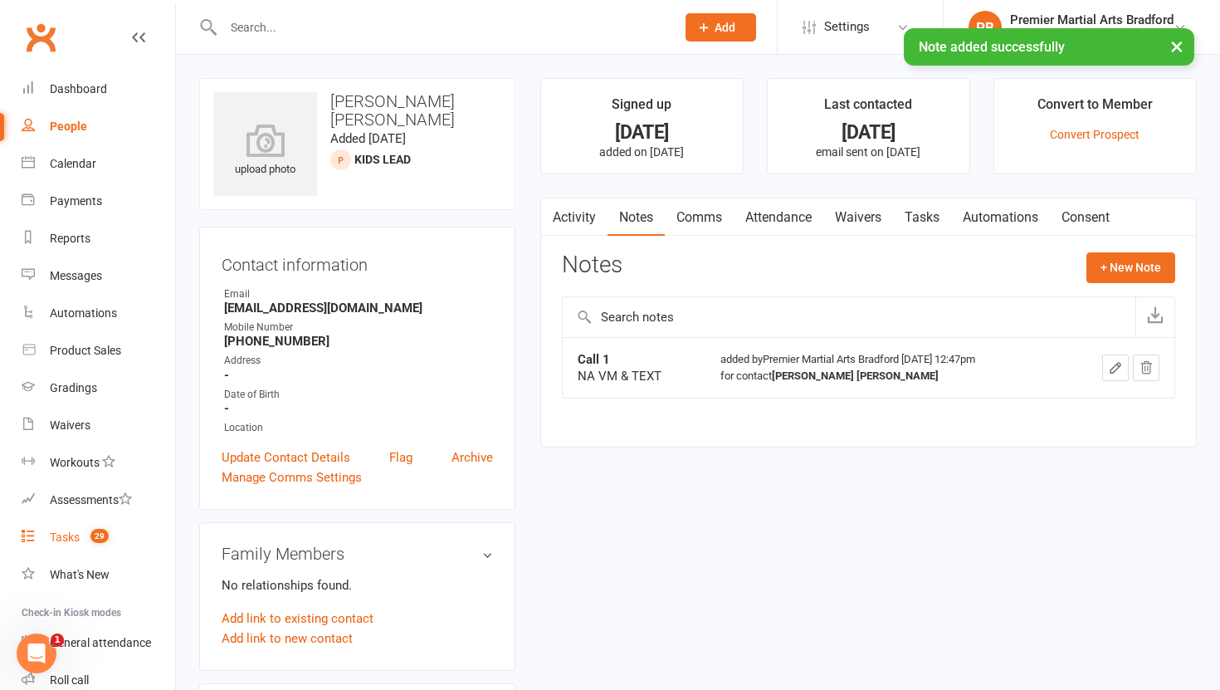
click at [71, 530] on div "Tasks" at bounding box center [65, 536] width 30 height 13
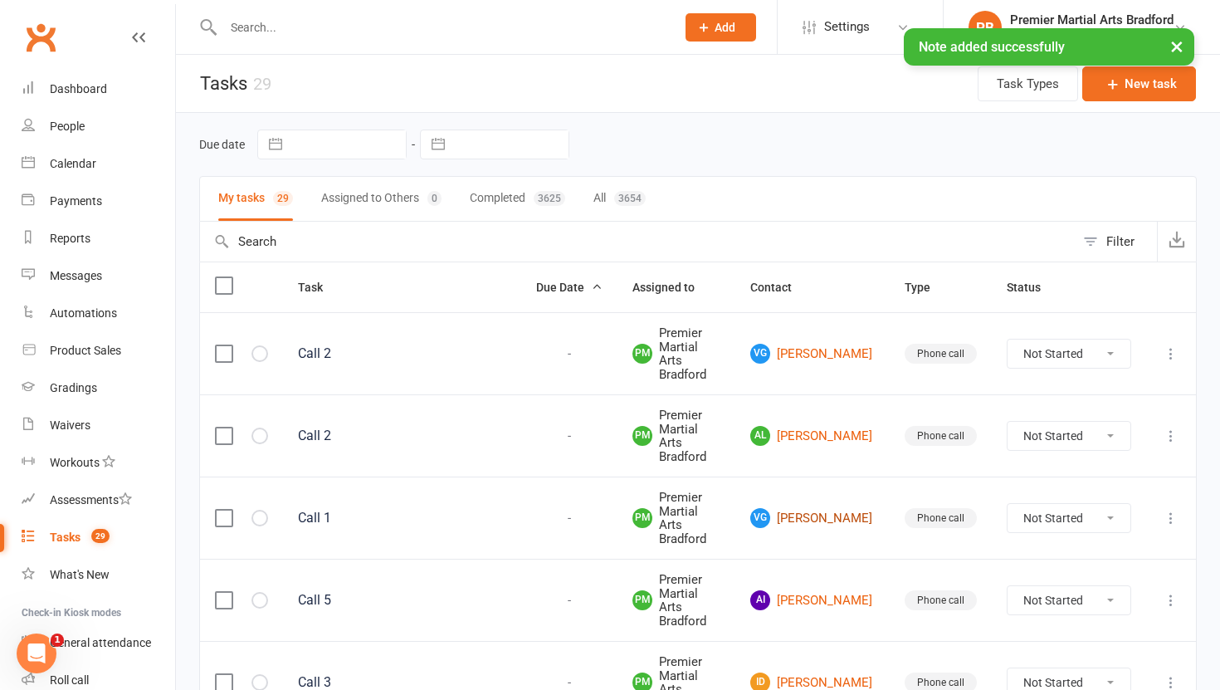
click at [844, 508] on link "VG Valerie Grintals" at bounding box center [812, 518] width 124 height 20
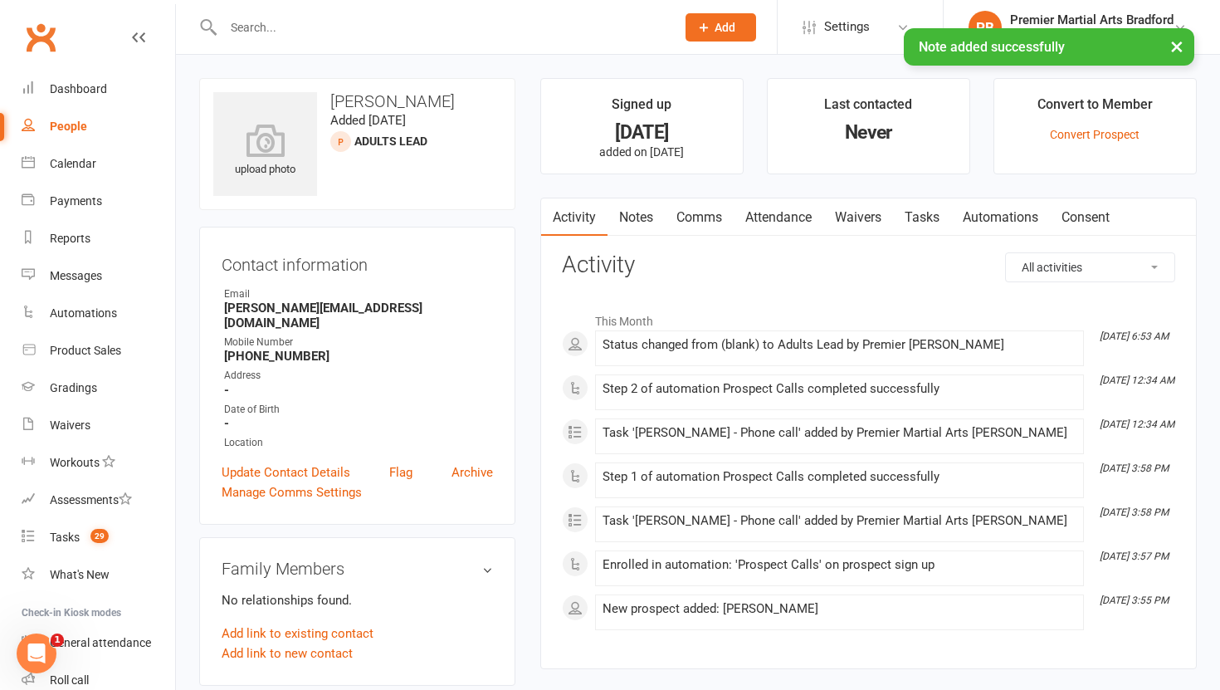
click at [925, 222] on link "Tasks" at bounding box center [922, 217] width 58 height 38
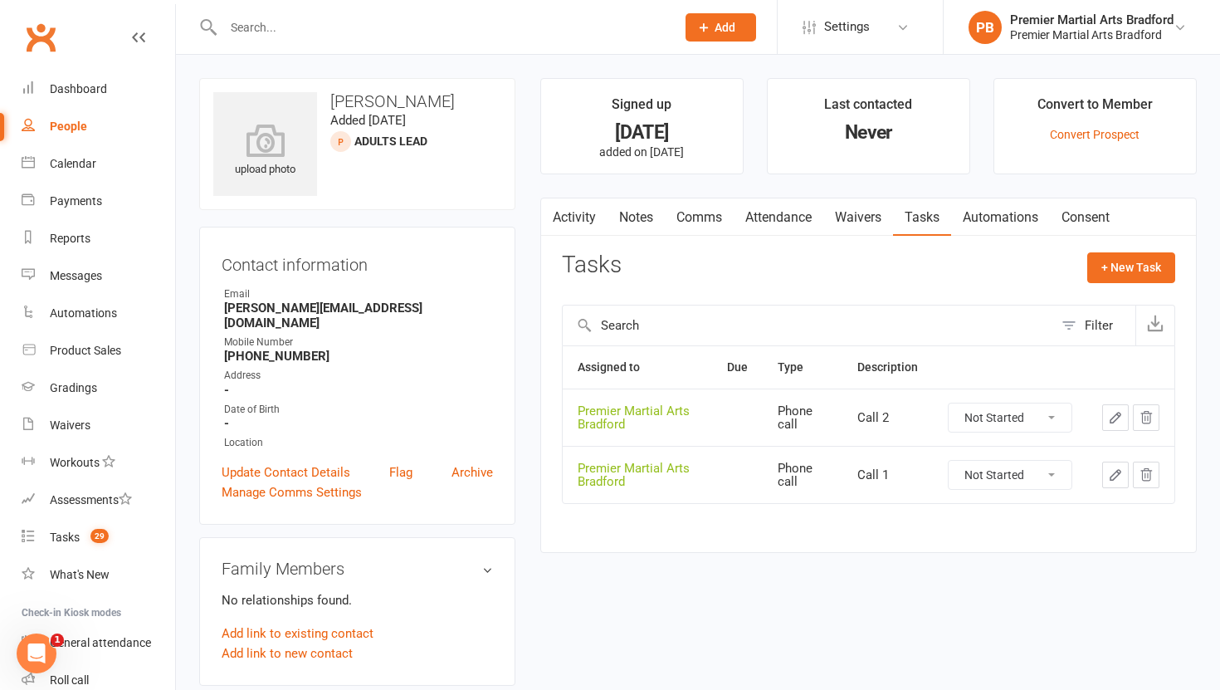
click at [1061, 479] on select "Not Started In Progress Waiting Complete" at bounding box center [1010, 475] width 123 height 28
click at [949, 461] on select "Not Started In Progress Waiting Complete" at bounding box center [1010, 475] width 123 height 28
select select "unstarted"
click at [1054, 422] on select "Not Started In Progress Waiting Complete" at bounding box center [1010, 417] width 123 height 28
click at [949, 403] on select "Not Started In Progress Waiting Complete" at bounding box center [1010, 417] width 123 height 28
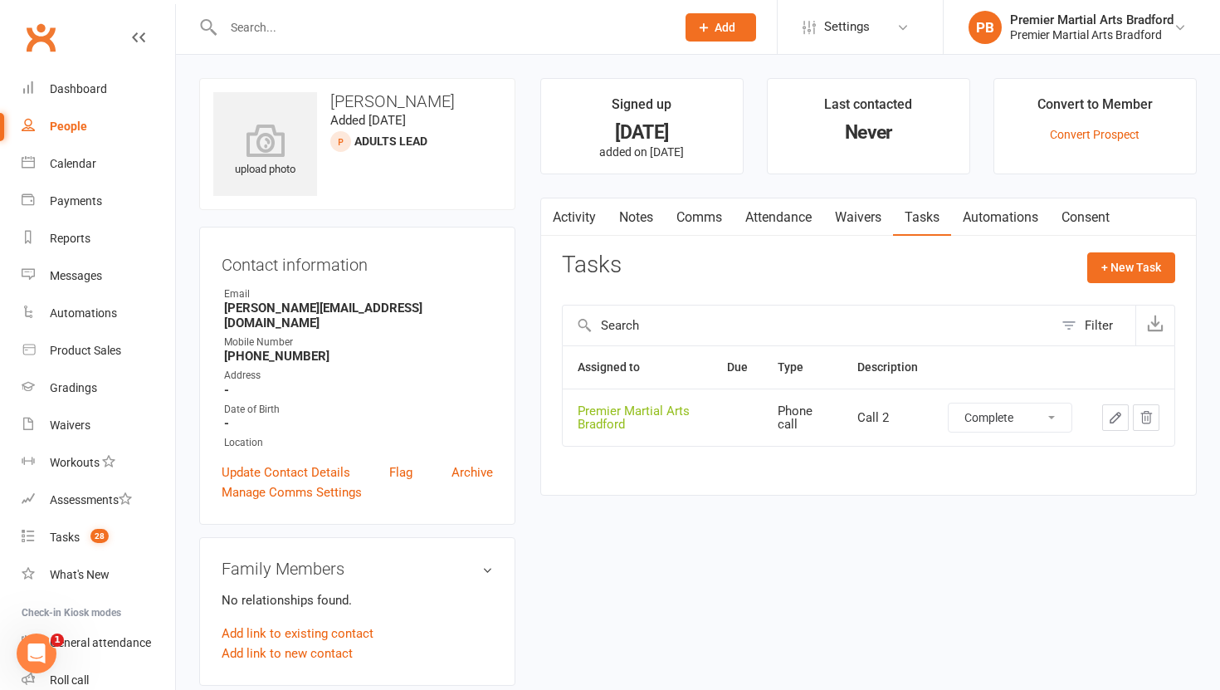
select select "unstarted"
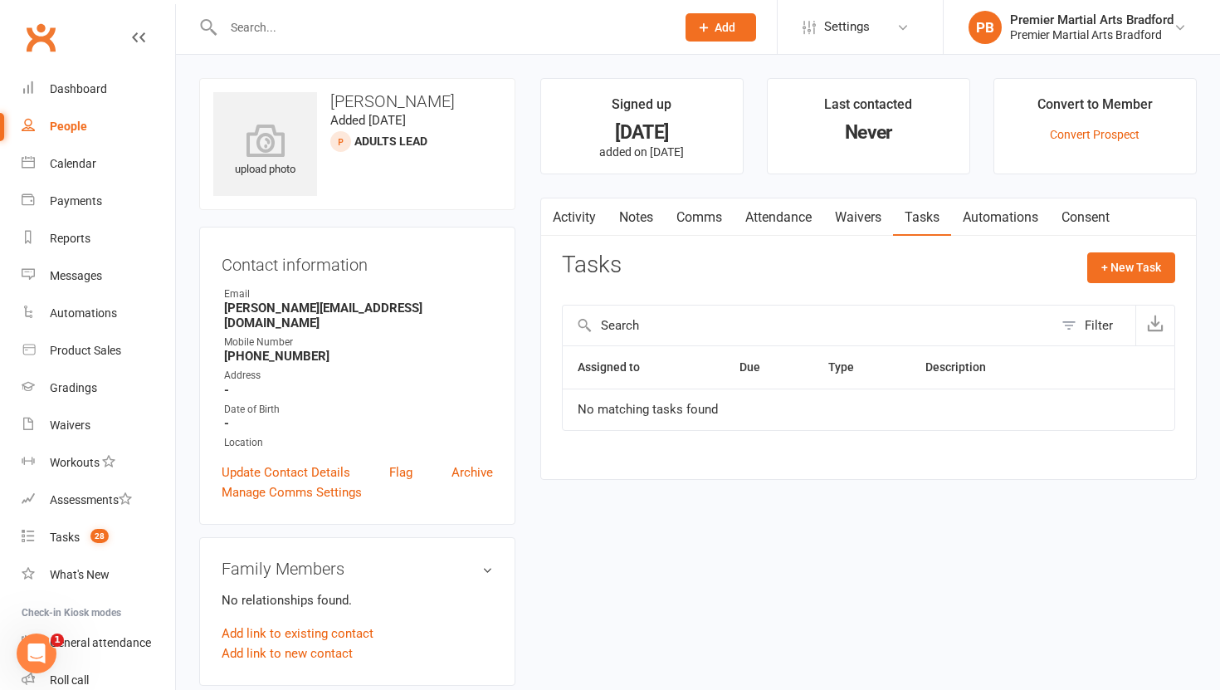
click at [629, 212] on link "Notes" at bounding box center [636, 217] width 57 height 38
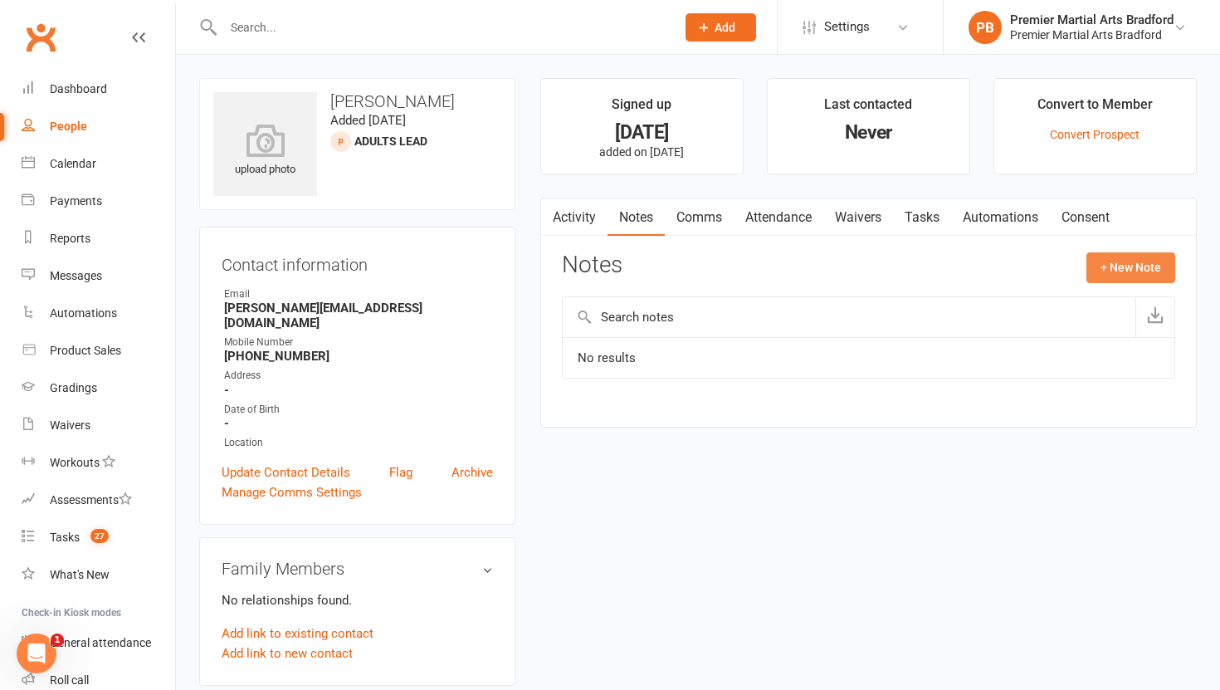
click at [1132, 263] on button "+ New Note" at bounding box center [1130, 267] width 89 height 30
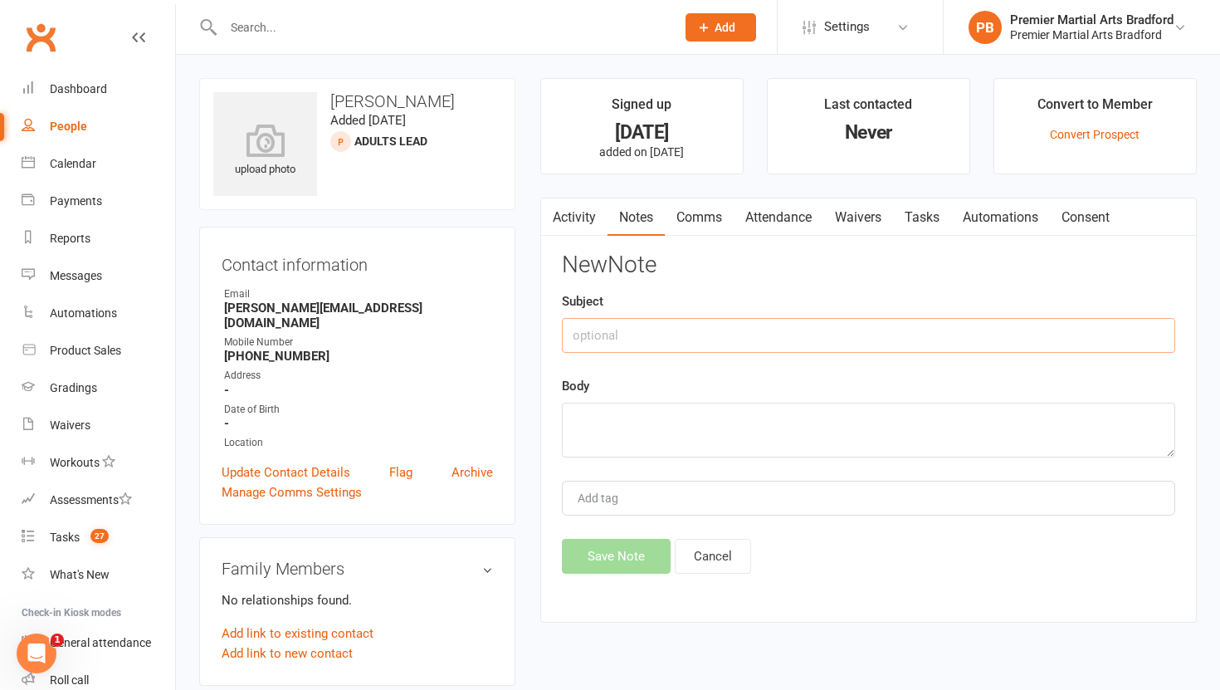
click at [669, 340] on input "text" at bounding box center [868, 335] width 613 height 35
type input "Call 1"
click at [645, 418] on textarea at bounding box center [868, 430] width 613 height 55
type textarea "NA VM & TEXT"
click at [606, 556] on button "Save Note" at bounding box center [616, 556] width 109 height 35
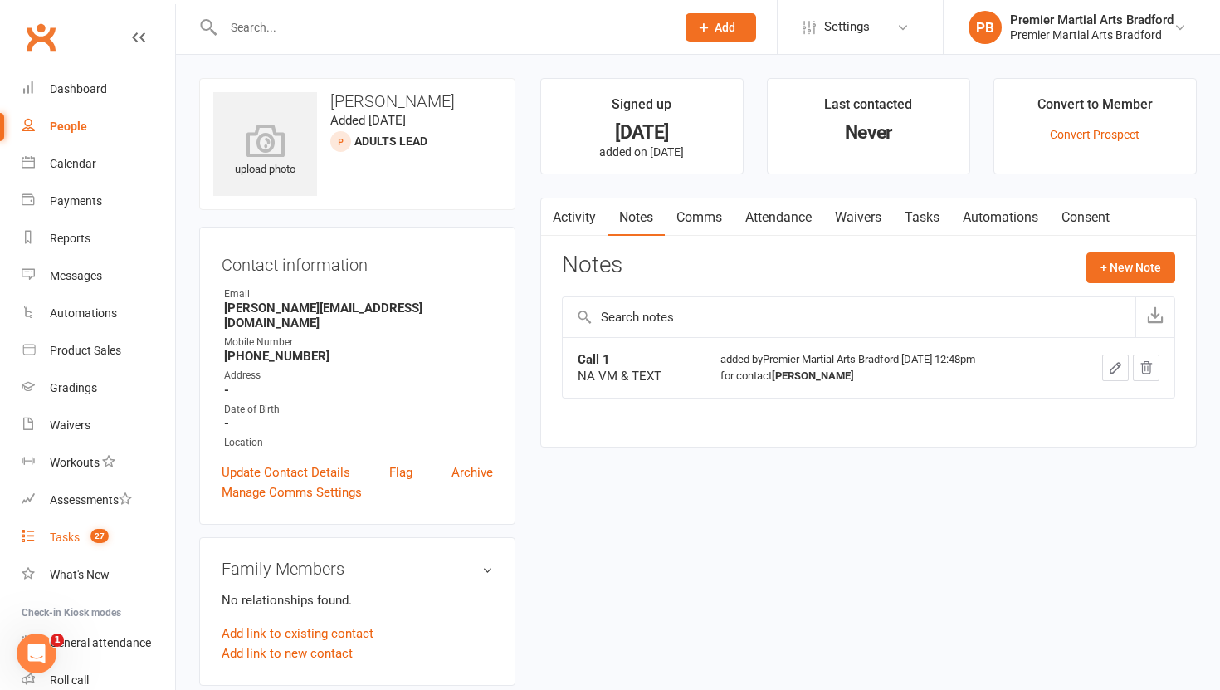
click at [78, 532] on div "Tasks" at bounding box center [65, 536] width 30 height 13
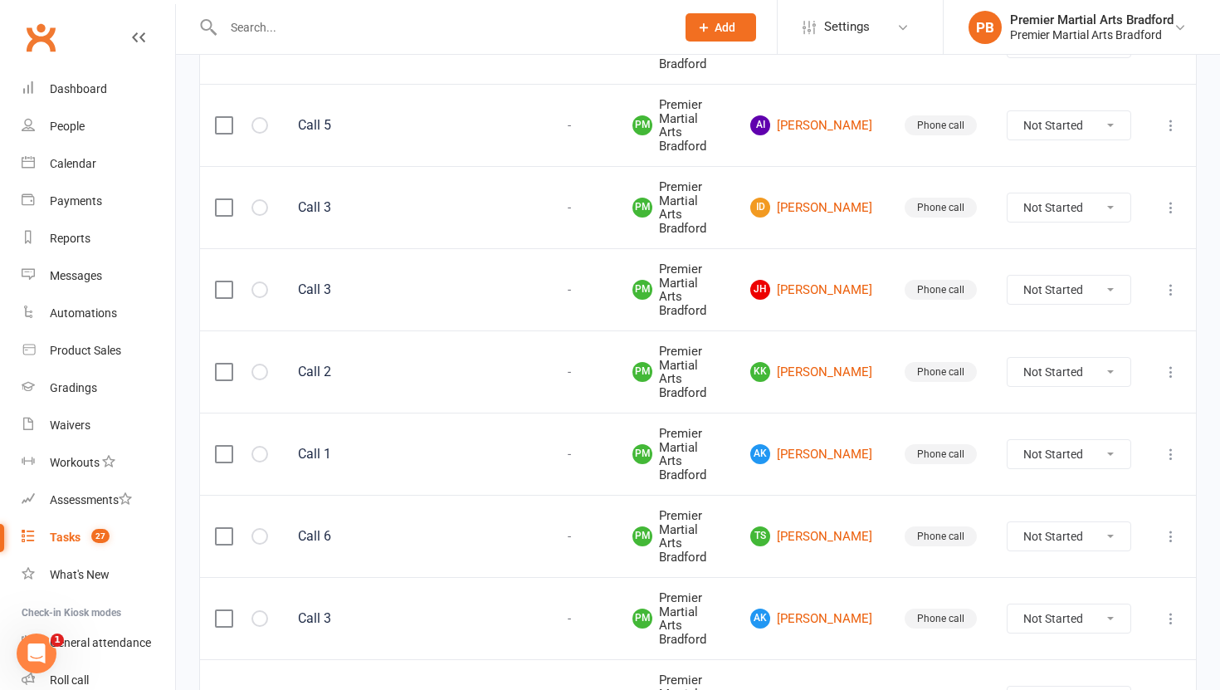
scroll to position [311, 0]
click at [827, 443] on link "AK Ayaan Khan" at bounding box center [812, 453] width 124 height 20
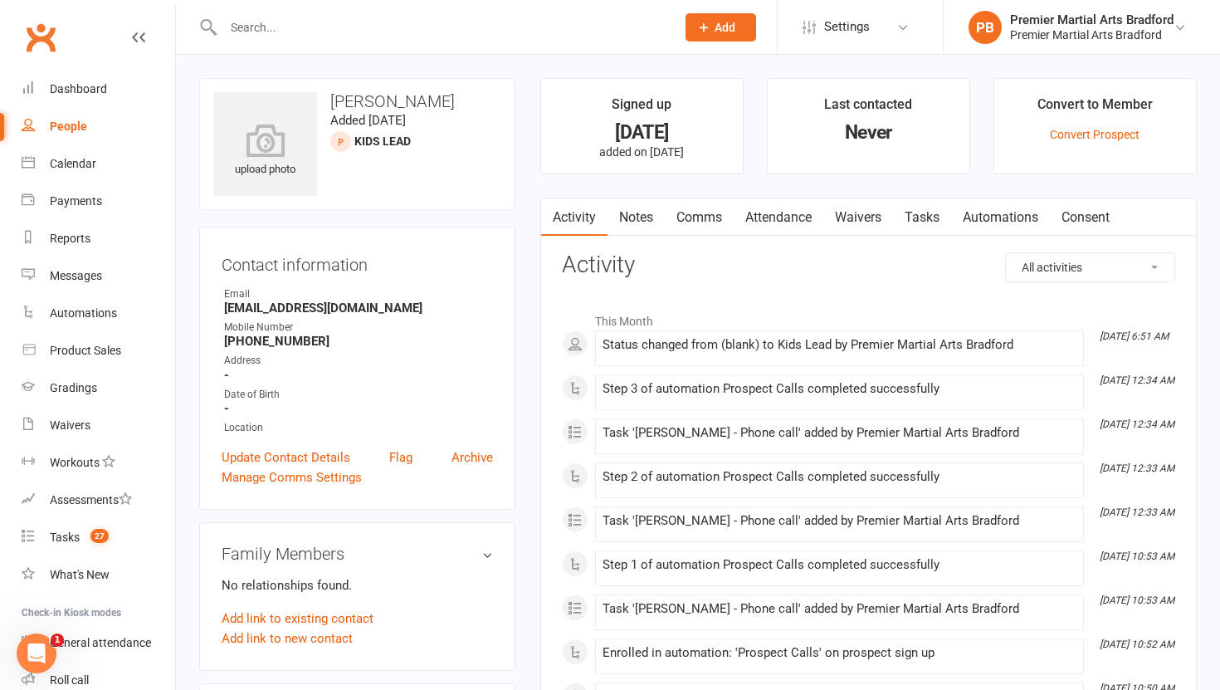
click at [932, 214] on link "Tasks" at bounding box center [922, 217] width 58 height 38
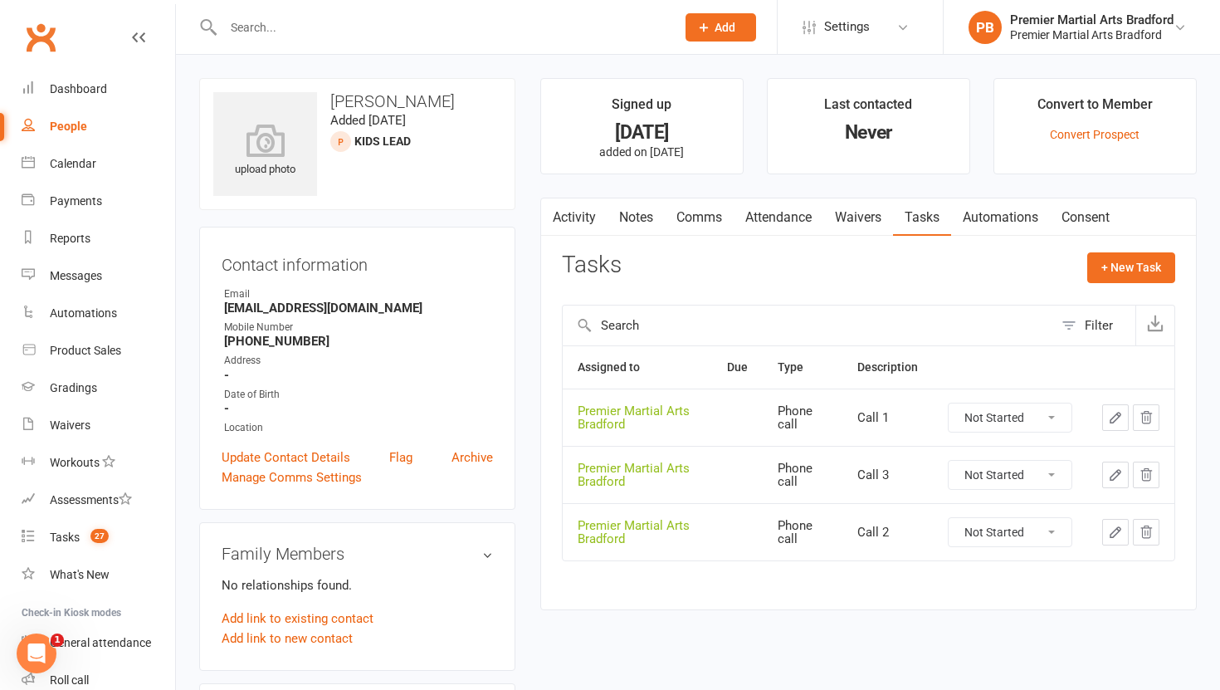
click at [1050, 416] on select "Not Started In Progress Waiting Complete" at bounding box center [1010, 417] width 123 height 28
click at [949, 403] on select "Not Started In Progress Waiting Complete" at bounding box center [1010, 417] width 123 height 28
select select "unstarted"
click at [1054, 483] on select "Not Started In Progress Waiting Complete" at bounding box center [1010, 475] width 123 height 28
click at [949, 461] on select "Not Started In Progress Waiting Complete" at bounding box center [1010, 475] width 123 height 28
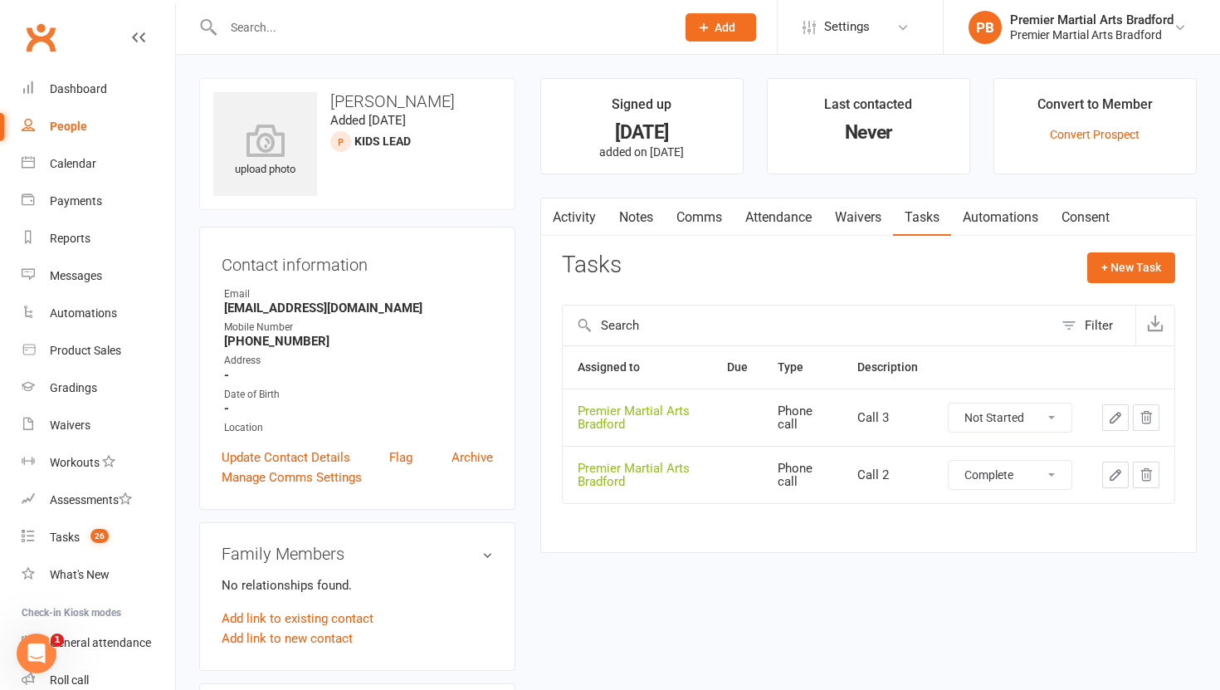
select select "unstarted"
click at [1057, 416] on select "Not Started In Progress Waiting Complete" at bounding box center [1010, 417] width 123 height 28
click at [949, 403] on select "Not Started In Progress Waiting Complete" at bounding box center [1010, 417] width 123 height 28
select select "unstarted"
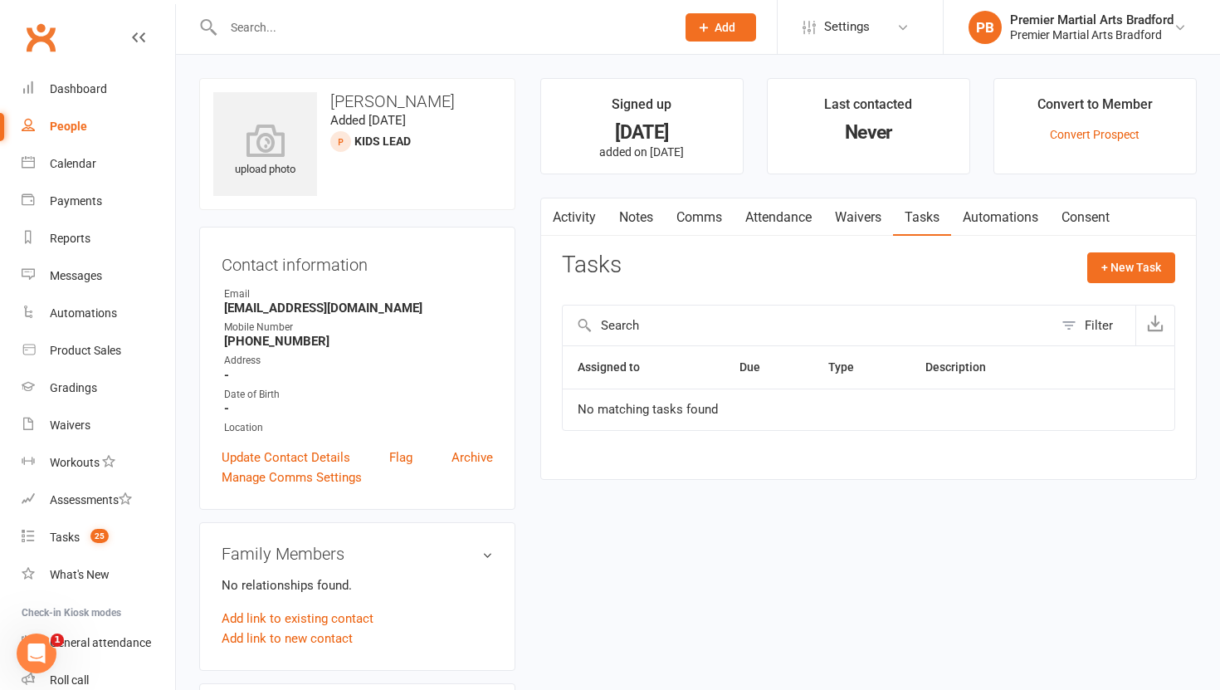
click at [636, 209] on link "Notes" at bounding box center [636, 217] width 57 height 38
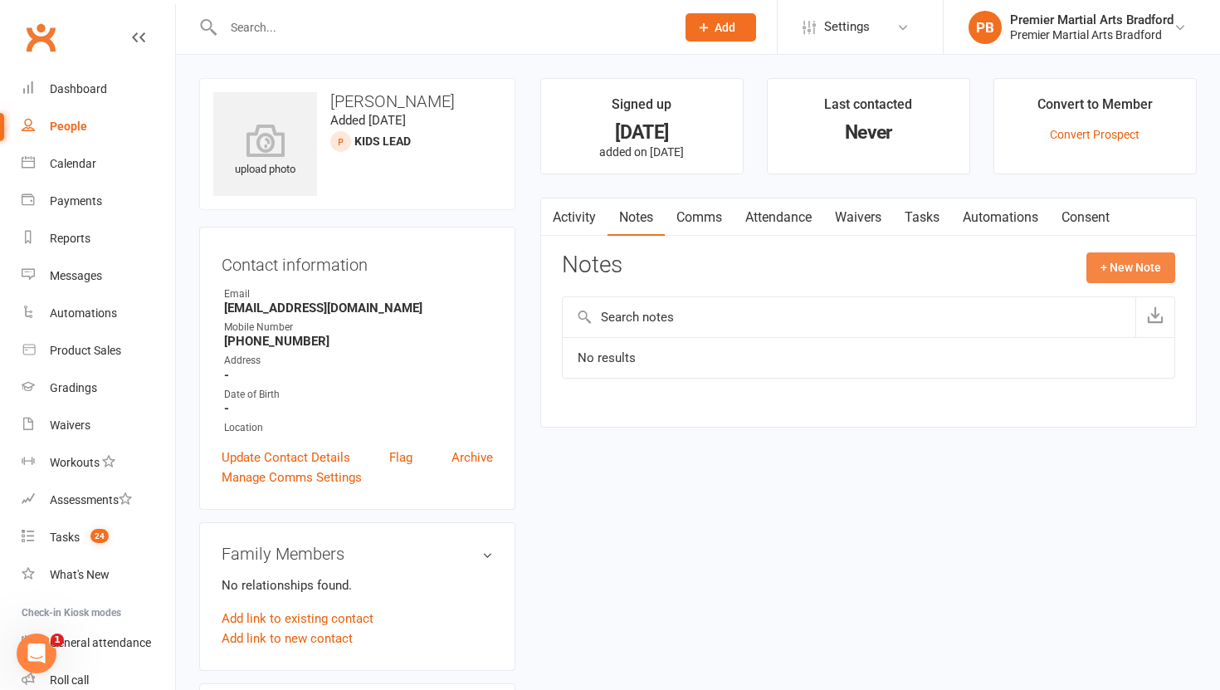
click at [1128, 269] on button "+ New Note" at bounding box center [1130, 267] width 89 height 30
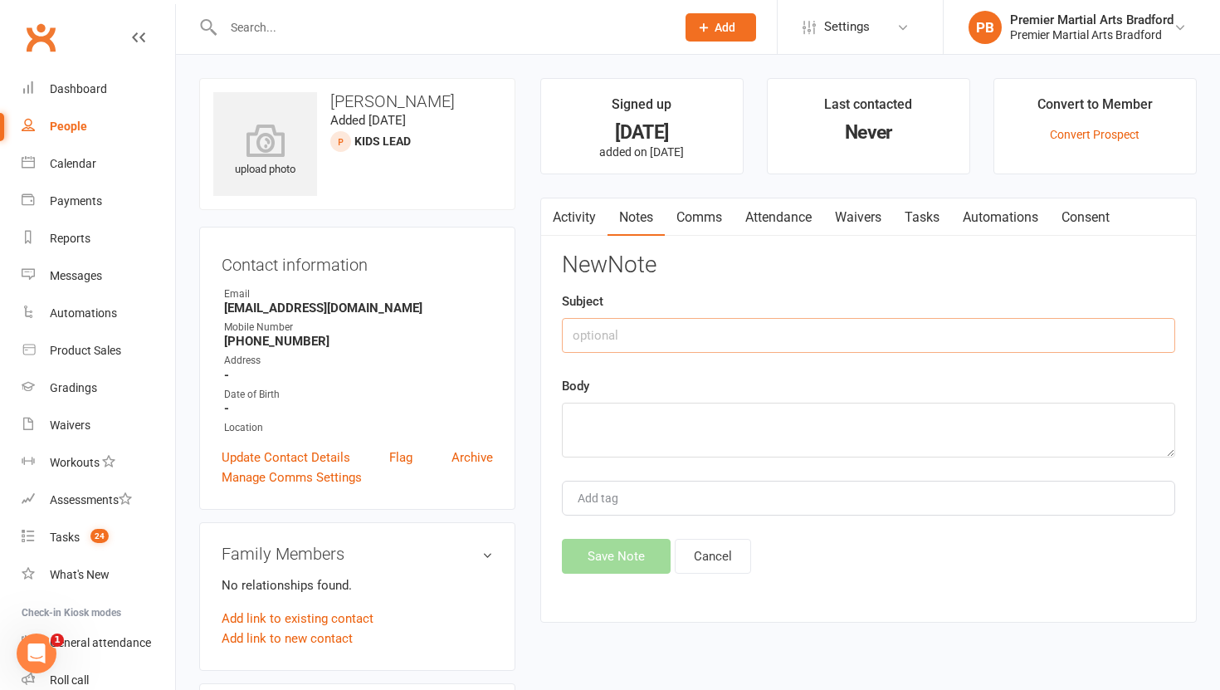
click at [676, 336] on input "text" at bounding box center [868, 335] width 613 height 35
drag, startPoint x: 321, startPoint y: 311, endPoint x: 216, endPoint y: 311, distance: 105.4
click at [216, 311] on div "Contact information Owner Email Atg1@live.co.uk Mobile Number +447594719963 Add…" at bounding box center [357, 368] width 316 height 283
copy strong "Atg1@live.co.uk"
drag, startPoint x: 423, startPoint y: 103, endPoint x: 331, endPoint y: 99, distance: 92.2
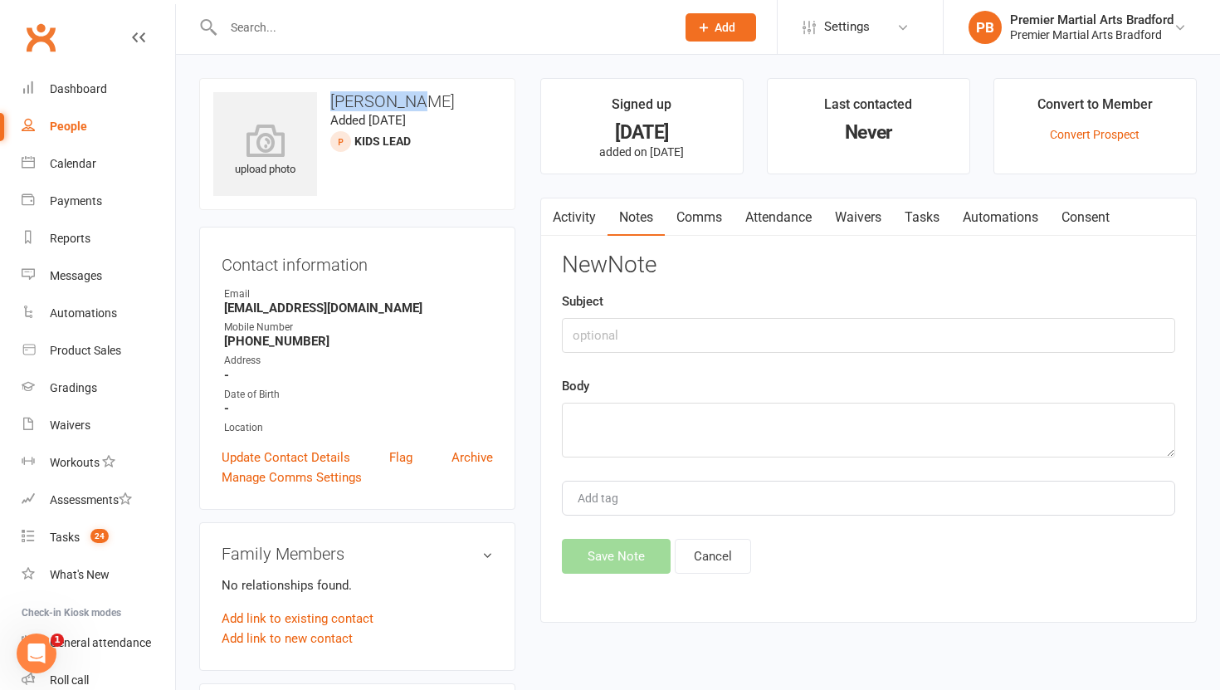
click at [331, 99] on h3 "Ayaan Khan" at bounding box center [357, 101] width 288 height 18
copy h3 "Ayaan Khan"
drag, startPoint x: 322, startPoint y: 339, endPoint x: 246, endPoint y: 339, distance: 75.5
click at [246, 339] on strong "+447594719963" at bounding box center [358, 341] width 269 height 15
copy strong "7594719963"
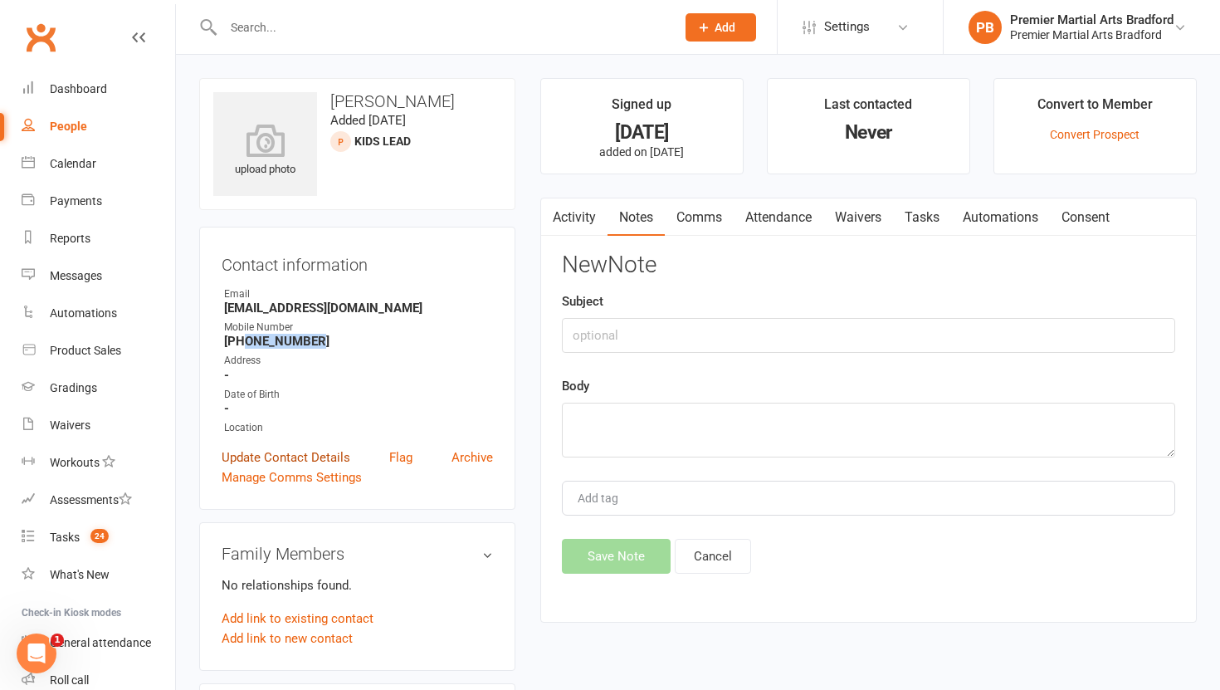
click at [294, 456] on link "Update Contact Details" at bounding box center [286, 457] width 129 height 20
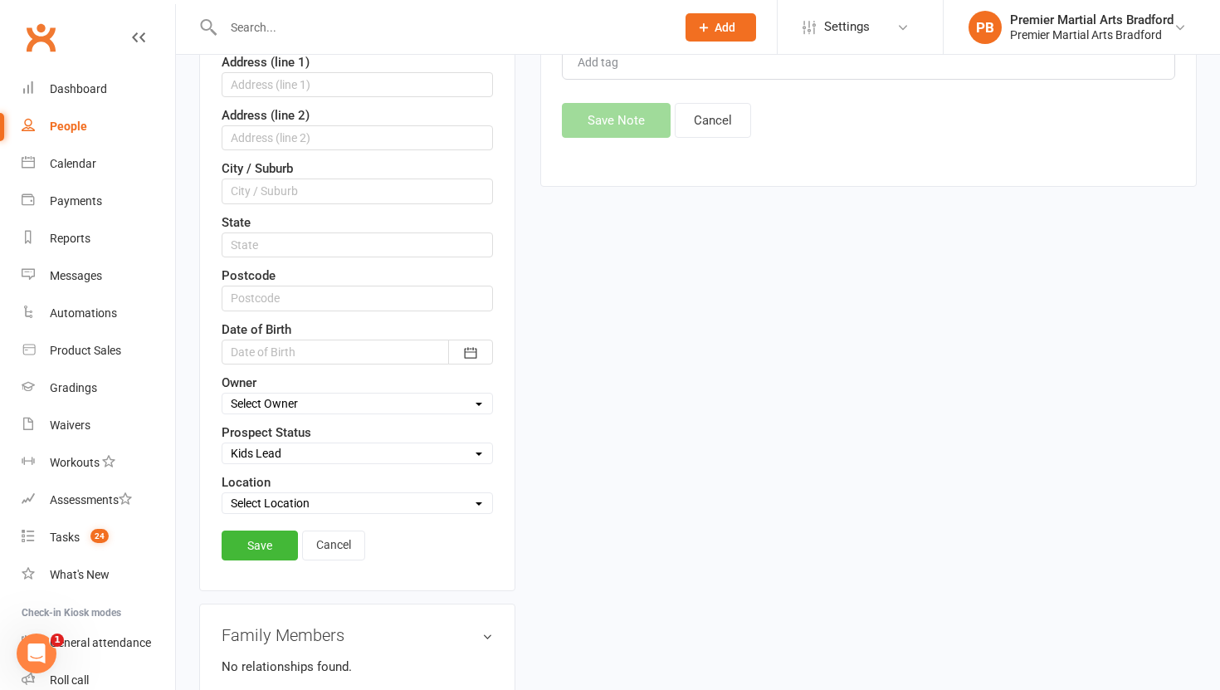
scroll to position [446, 0]
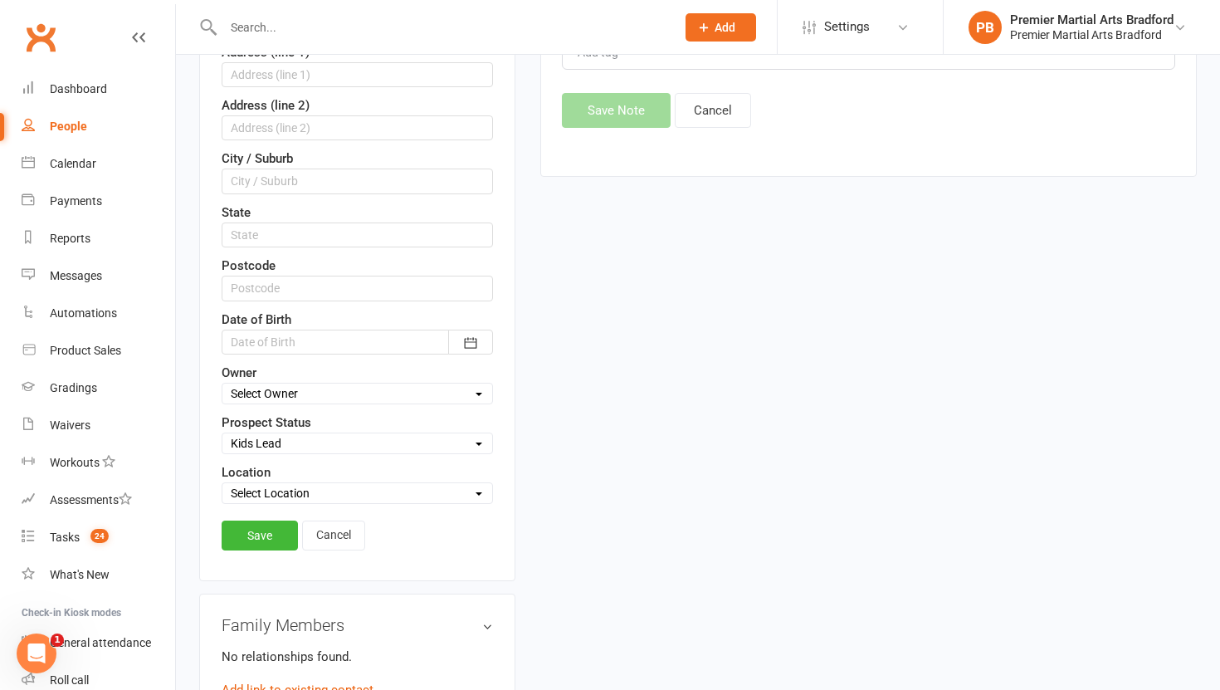
click at [308, 435] on select "Select Initial Call Made - L1 Booked Self Booked Via Calendly - L1 Booked Initi…" at bounding box center [357, 443] width 270 height 18
select select "Initial Call Made - L1 Booked"
click at [222, 434] on select "Select Initial Call Made - L1 Booked Self Booked Via Calendly - L1 Booked Initi…" at bounding box center [357, 443] width 270 height 18
click at [251, 544] on link "Save" at bounding box center [260, 535] width 76 height 30
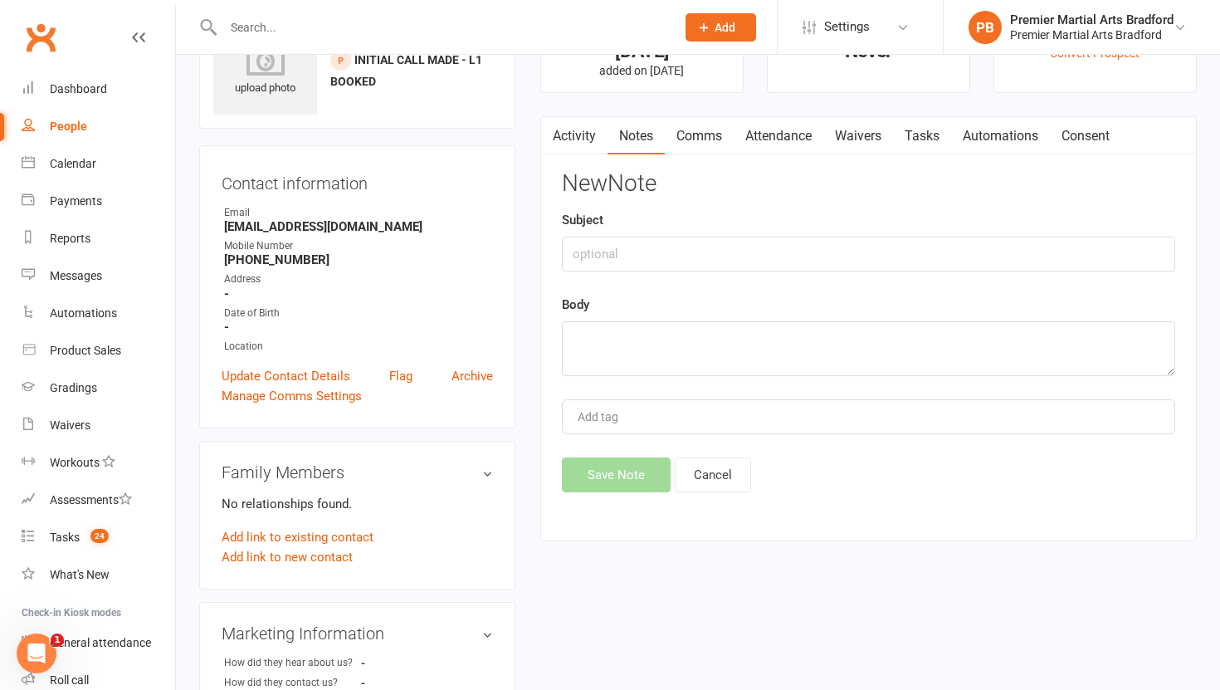
scroll to position [0, 0]
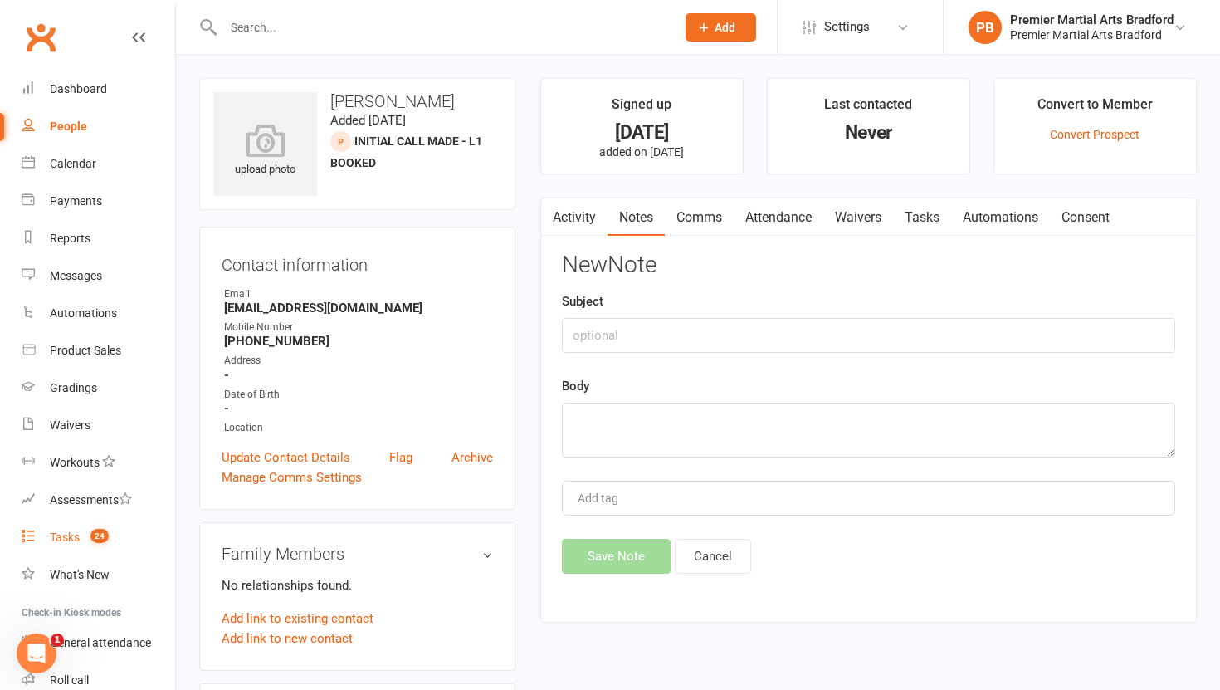
click at [59, 532] on div "Tasks" at bounding box center [65, 536] width 30 height 13
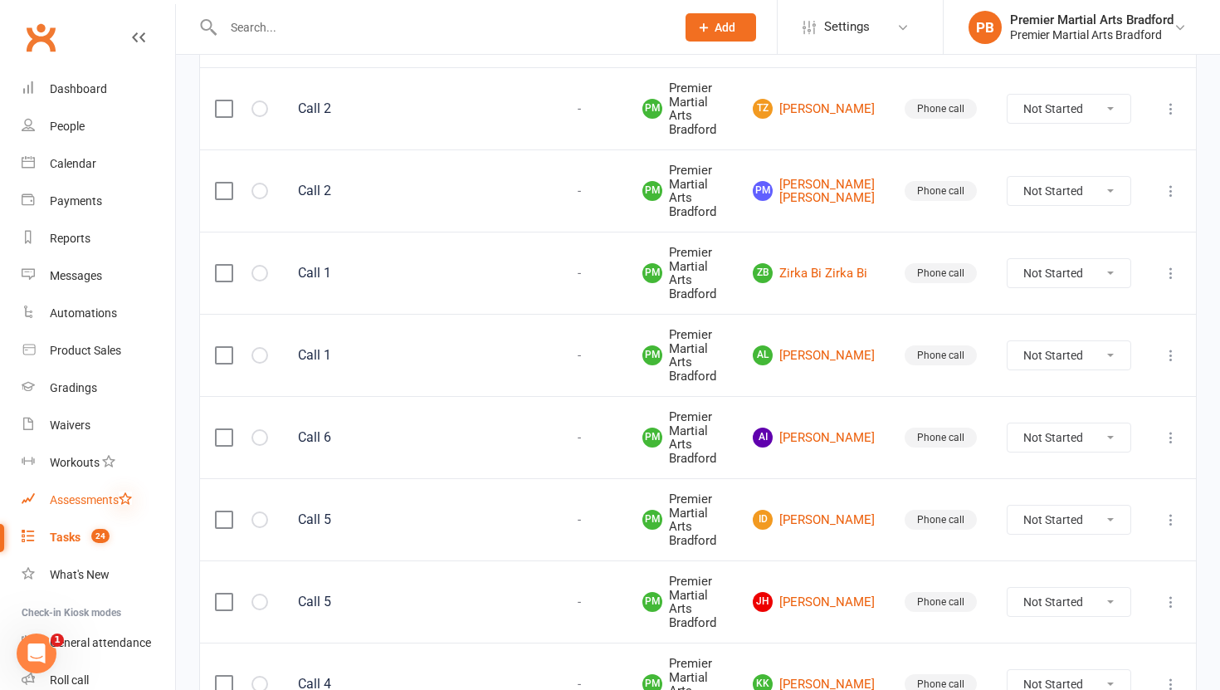
scroll to position [1545, 0]
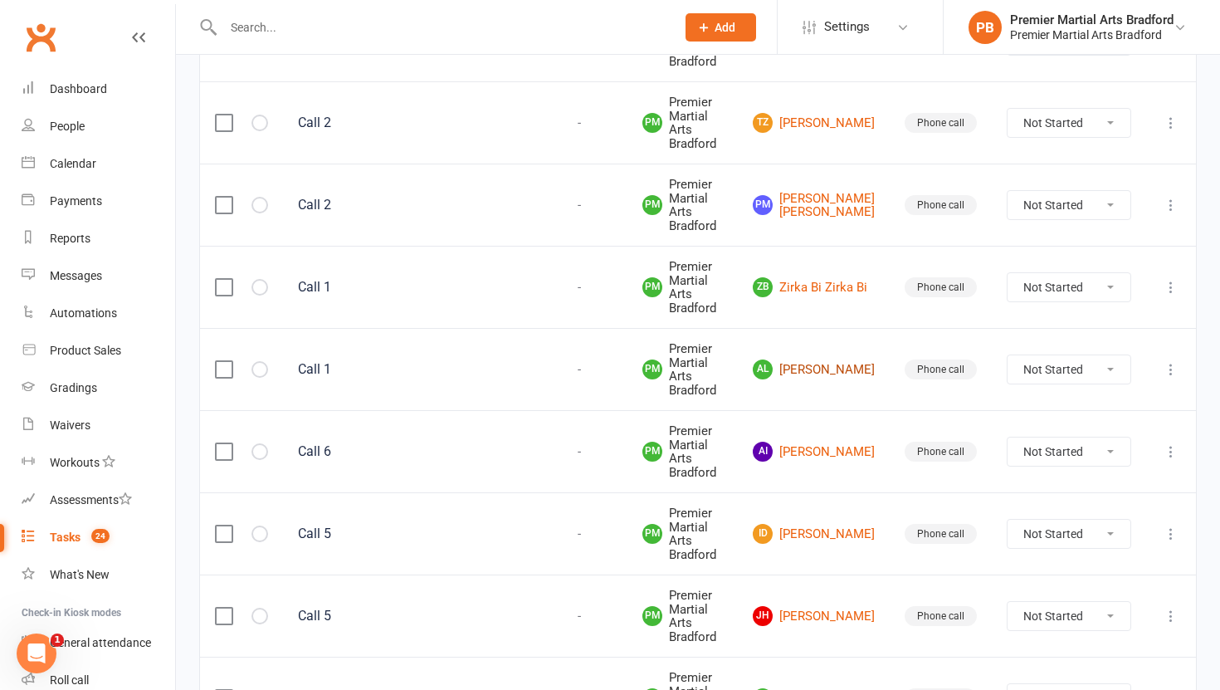
click at [842, 371] on link "AL Ann L" at bounding box center [814, 369] width 122 height 20
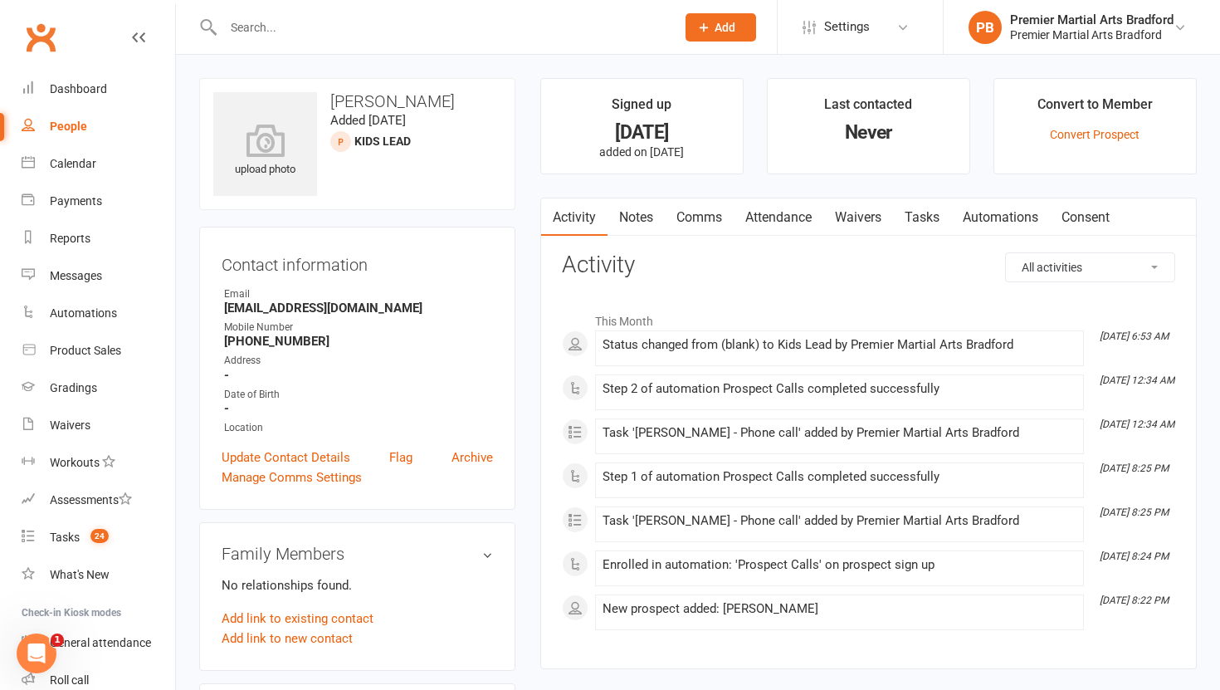
click at [917, 216] on link "Tasks" at bounding box center [922, 217] width 58 height 38
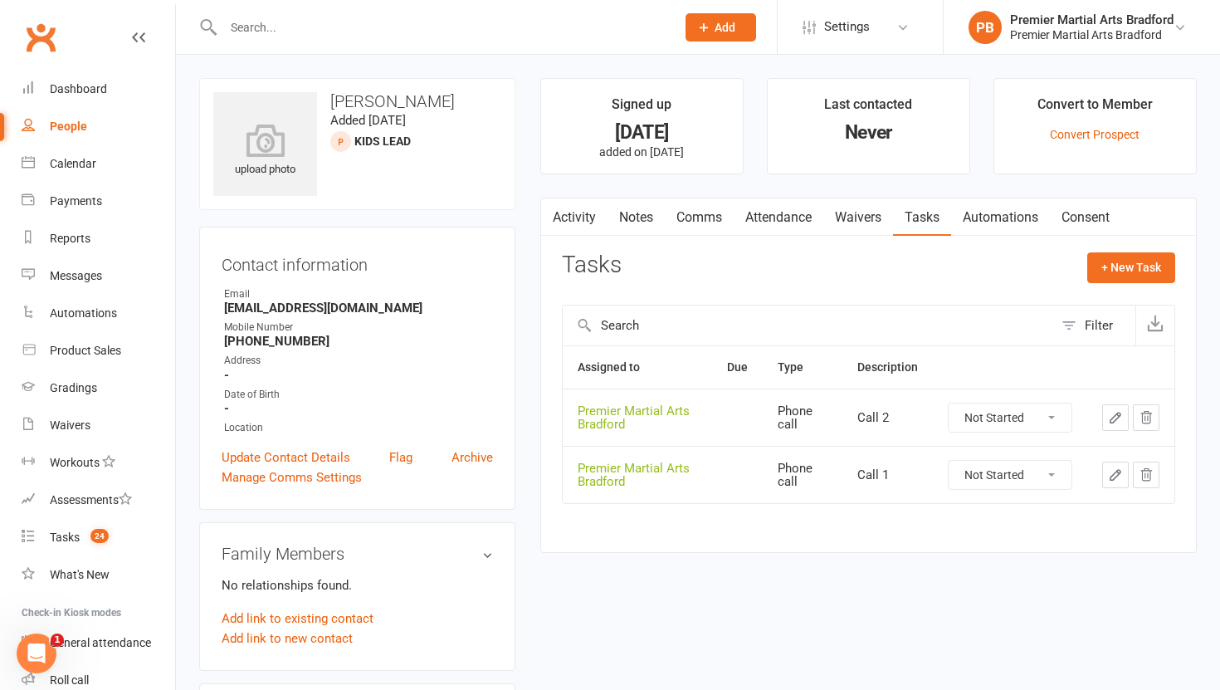
click at [1056, 481] on select "Not Started In Progress Waiting Complete" at bounding box center [1010, 475] width 123 height 28
click at [949, 461] on select "Not Started In Progress Waiting Complete" at bounding box center [1010, 475] width 123 height 28
select select "unstarted"
click at [1054, 420] on select "Not Started In Progress Waiting Complete" at bounding box center [1010, 417] width 123 height 28
click at [949, 403] on select "Not Started In Progress Waiting Complete" at bounding box center [1010, 417] width 123 height 28
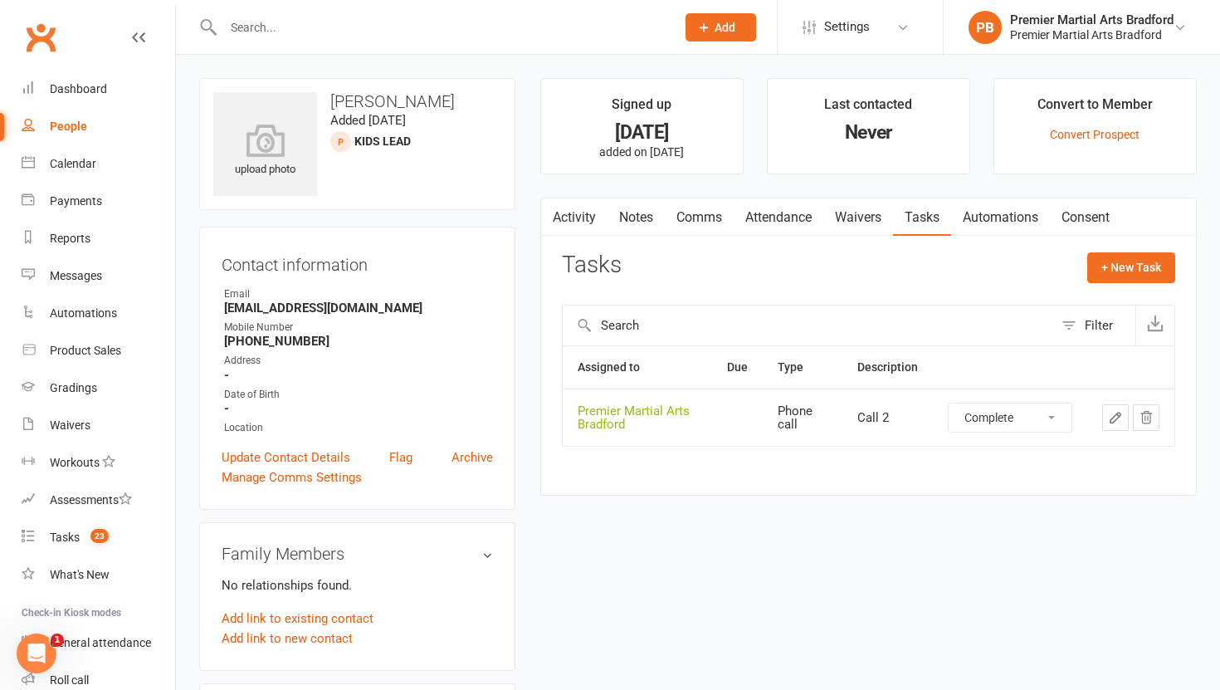
select select "unstarted"
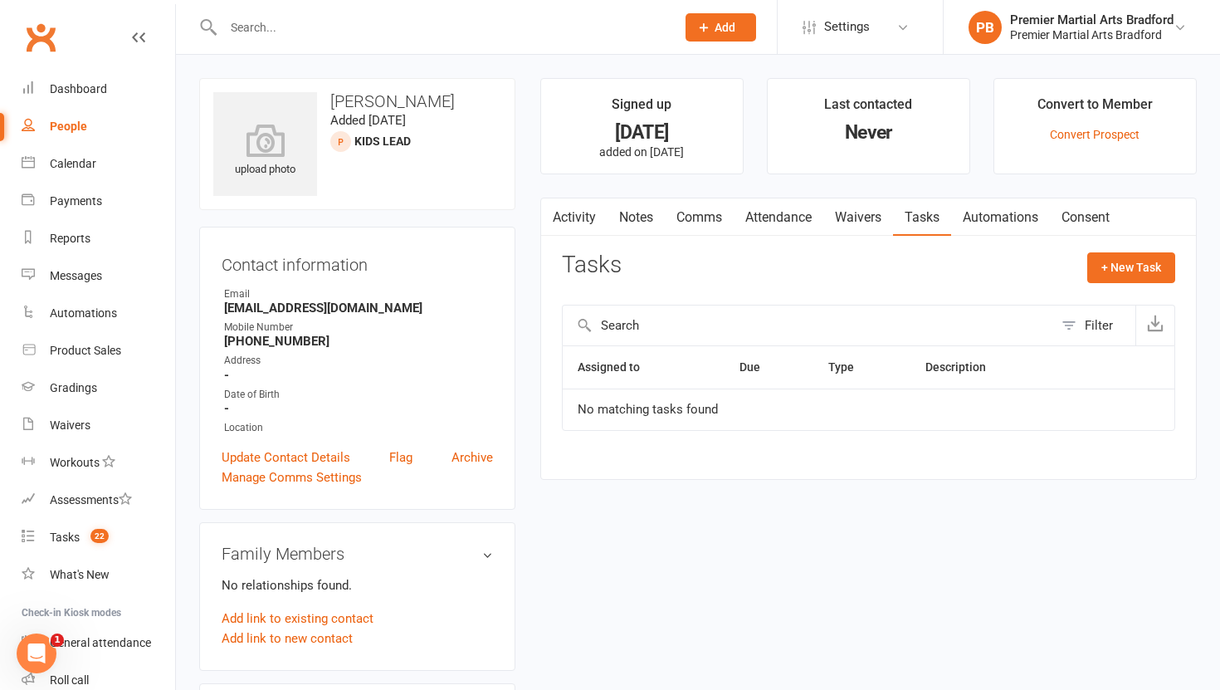
click at [640, 216] on link "Notes" at bounding box center [636, 217] width 57 height 38
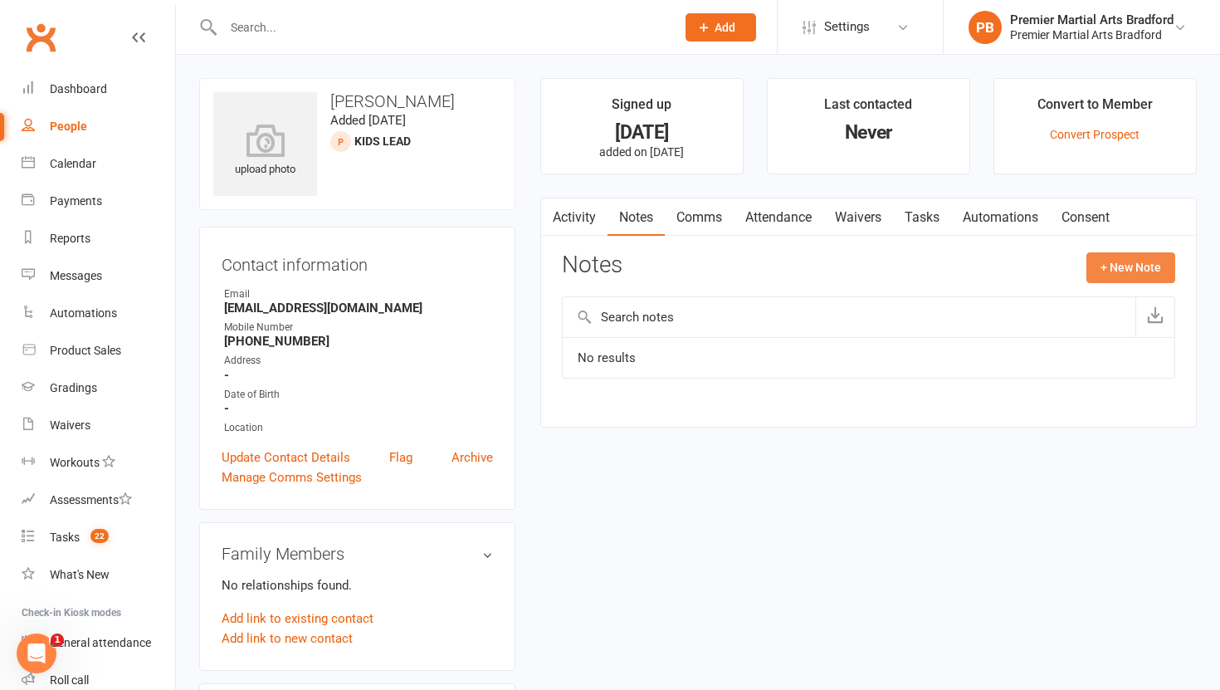
click at [1124, 262] on button "+ New Note" at bounding box center [1130, 267] width 89 height 30
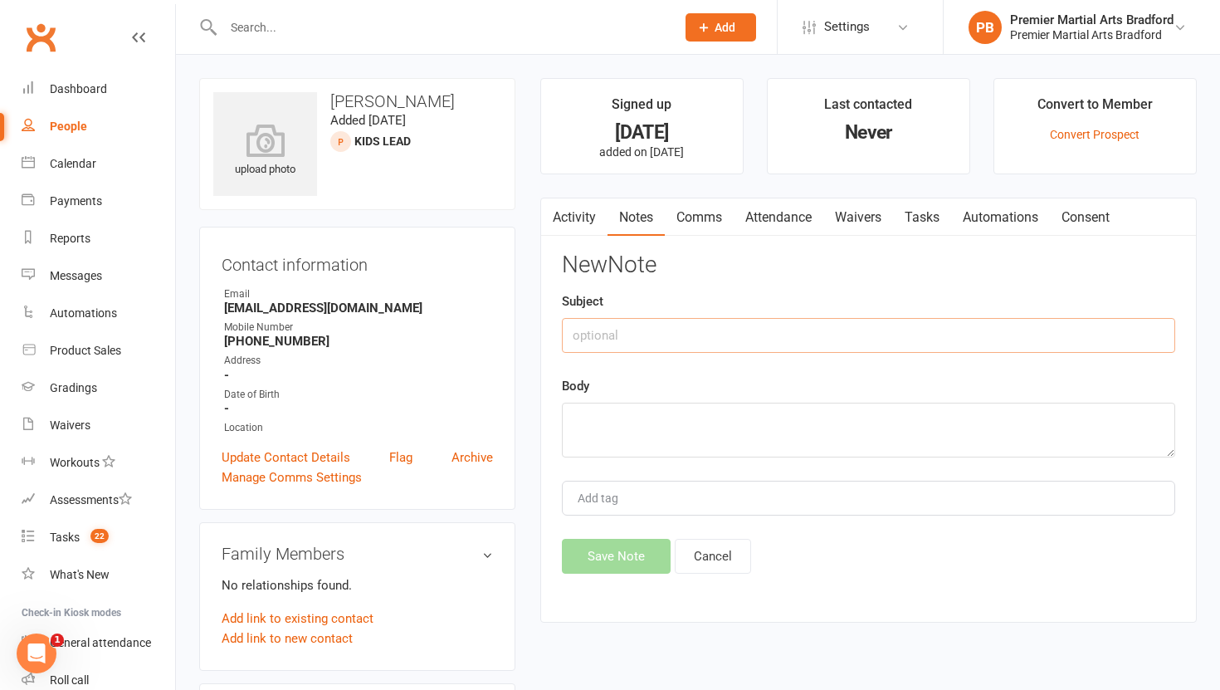
click at [630, 339] on input "text" at bounding box center [868, 335] width 613 height 35
type input "Call 1"
click at [615, 443] on textarea at bounding box center [868, 430] width 613 height 55
type textarea "NA VM & TEXT"
click at [607, 564] on button "Save Note" at bounding box center [616, 556] width 109 height 35
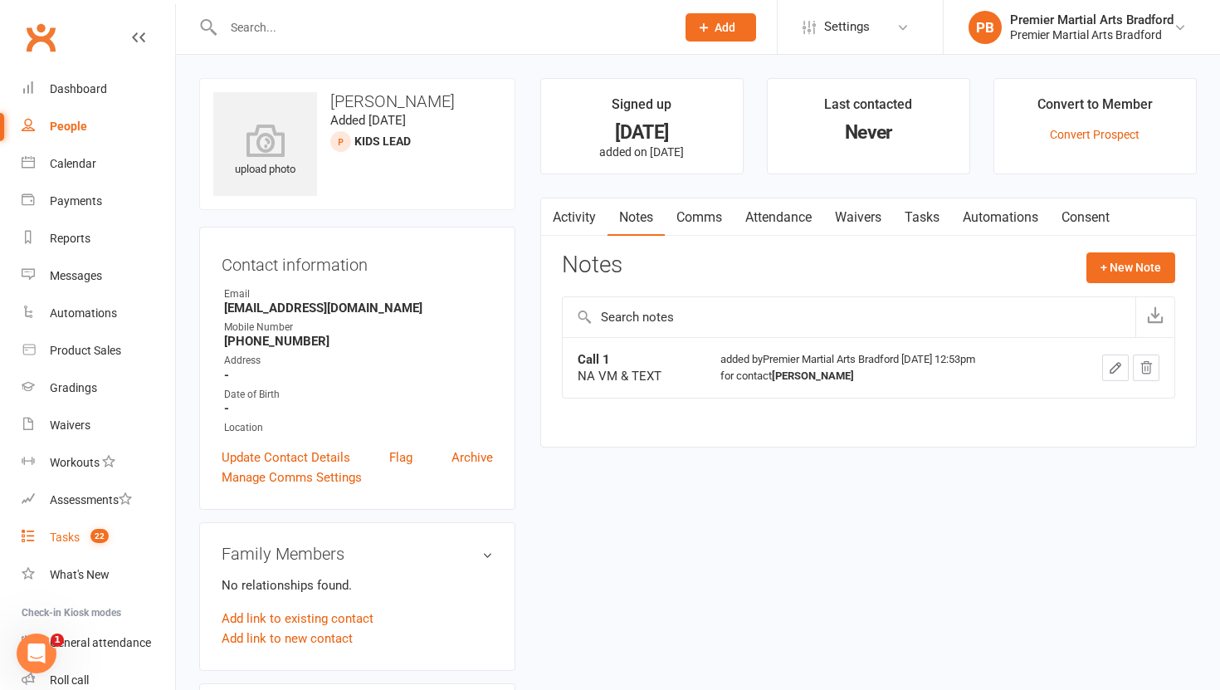
click at [65, 534] on div "Tasks" at bounding box center [65, 536] width 30 height 13
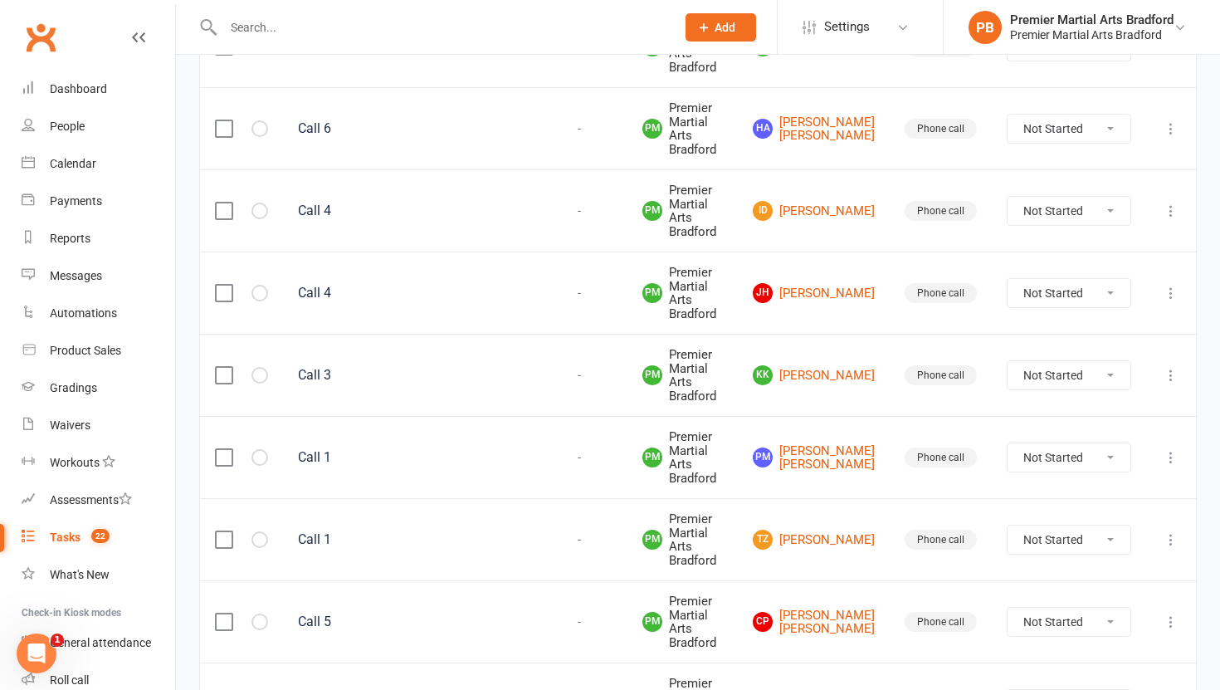
scroll to position [884, 0]
click at [842, 456] on link "PM Philip Murphy Philip Murphy" at bounding box center [814, 455] width 122 height 27
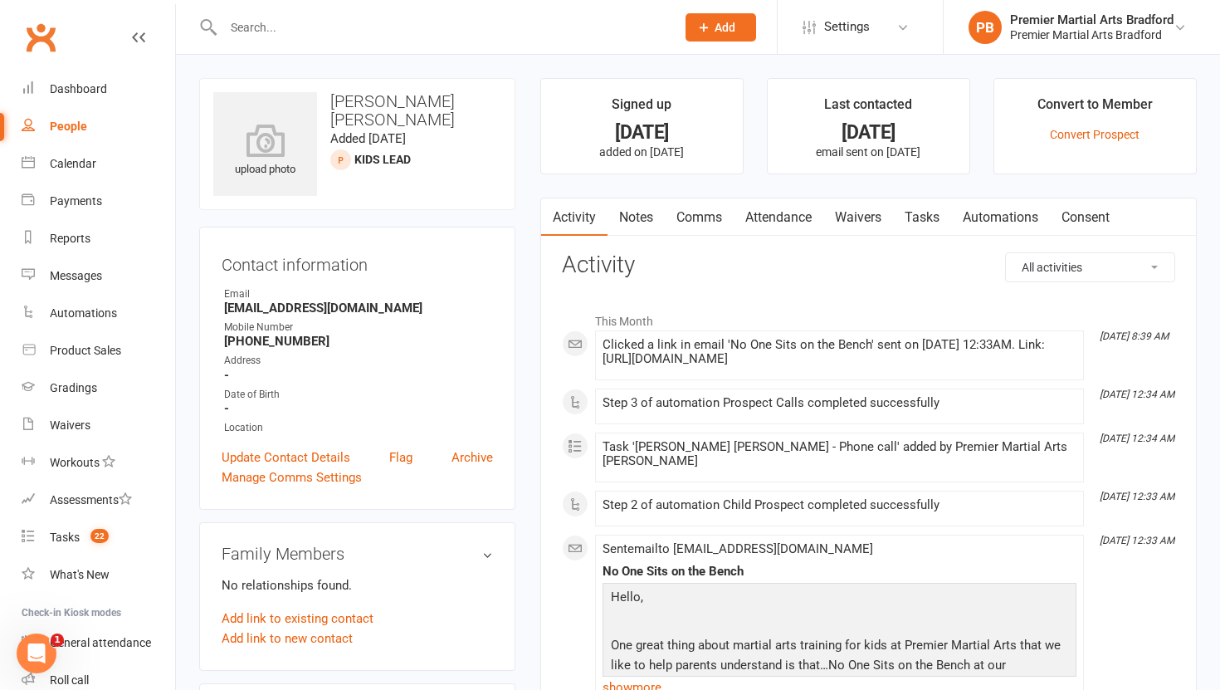
click at [923, 217] on link "Tasks" at bounding box center [922, 217] width 58 height 38
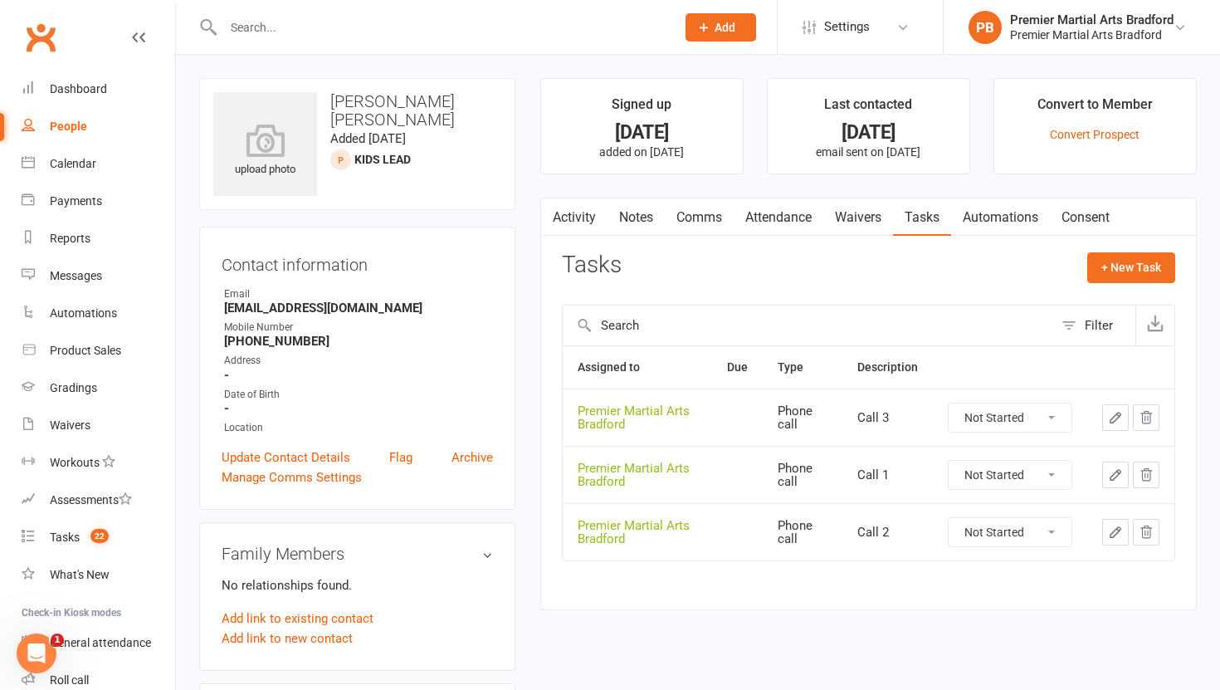
click at [1050, 473] on select "Not Started In Progress Waiting Complete" at bounding box center [1010, 475] width 123 height 28
click at [949, 461] on select "Not Started In Progress Waiting Complete" at bounding box center [1010, 475] width 123 height 28
select select "unstarted"
click at [1058, 477] on select "Not Started In Progress Waiting Complete" at bounding box center [1010, 475] width 123 height 28
click at [949, 461] on select "Not Started In Progress Waiting Complete" at bounding box center [1010, 475] width 123 height 28
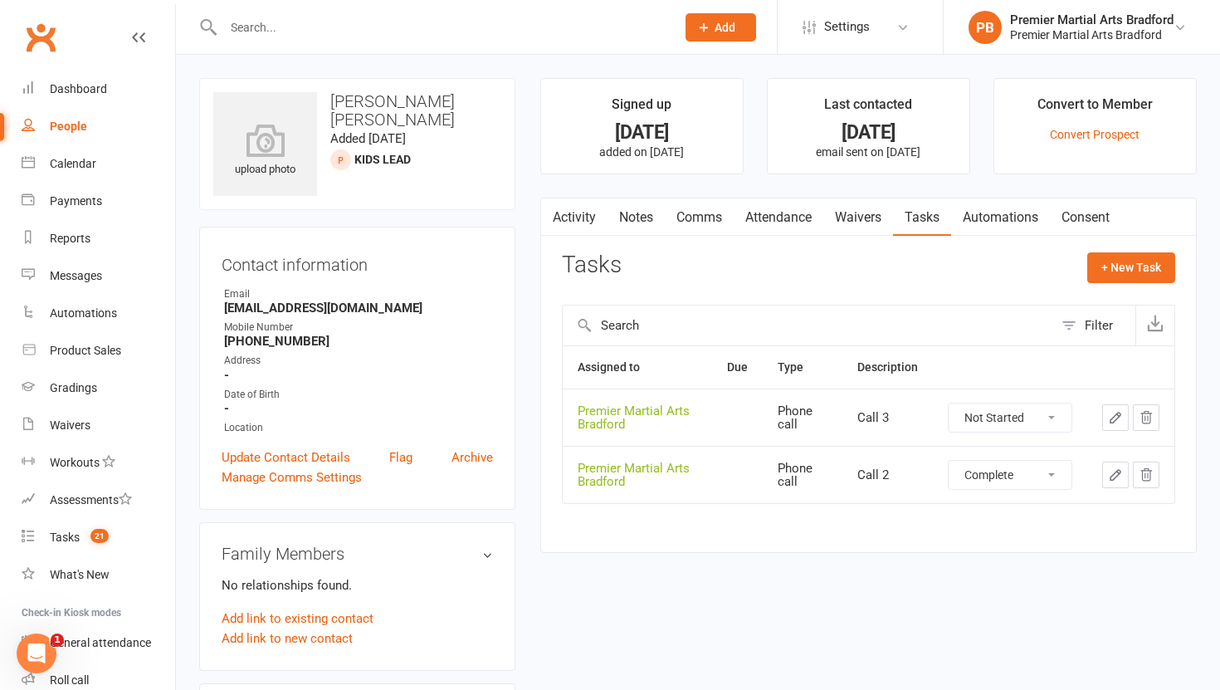
select select "unstarted"
click at [1054, 419] on select "Not Started In Progress Waiting Complete" at bounding box center [1010, 417] width 123 height 28
click at [949, 403] on select "Not Started In Progress Waiting Complete" at bounding box center [1010, 417] width 123 height 28
select select "unstarted"
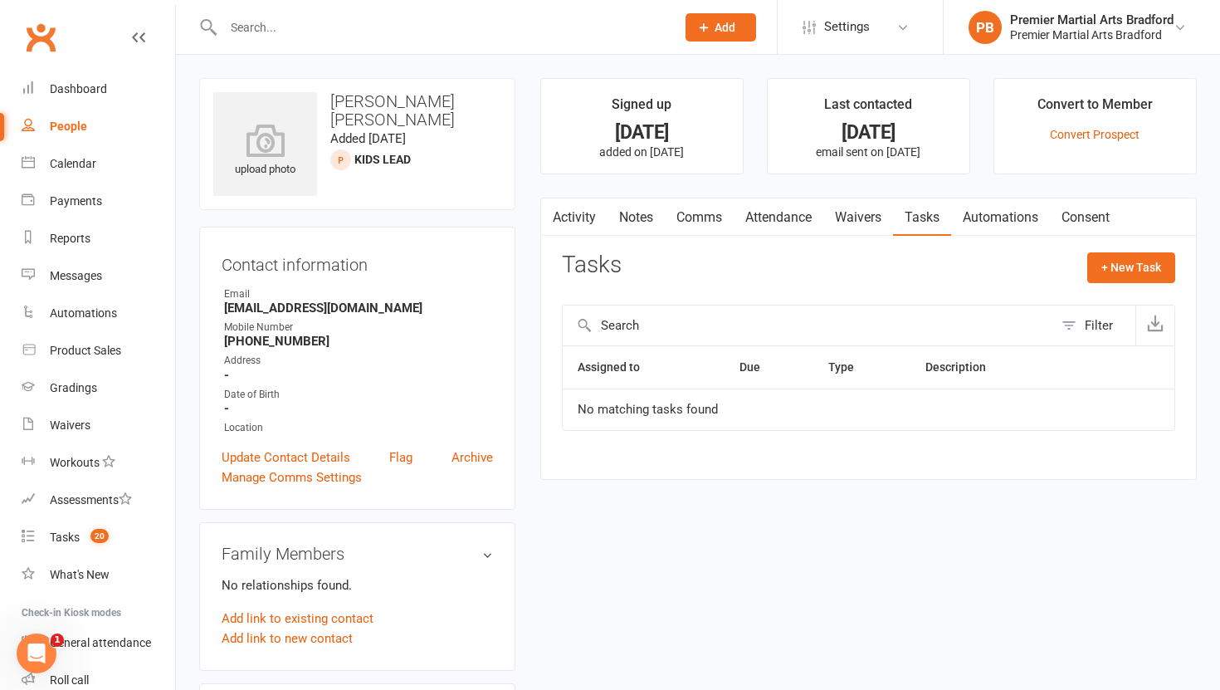
click at [631, 216] on link "Notes" at bounding box center [636, 217] width 57 height 38
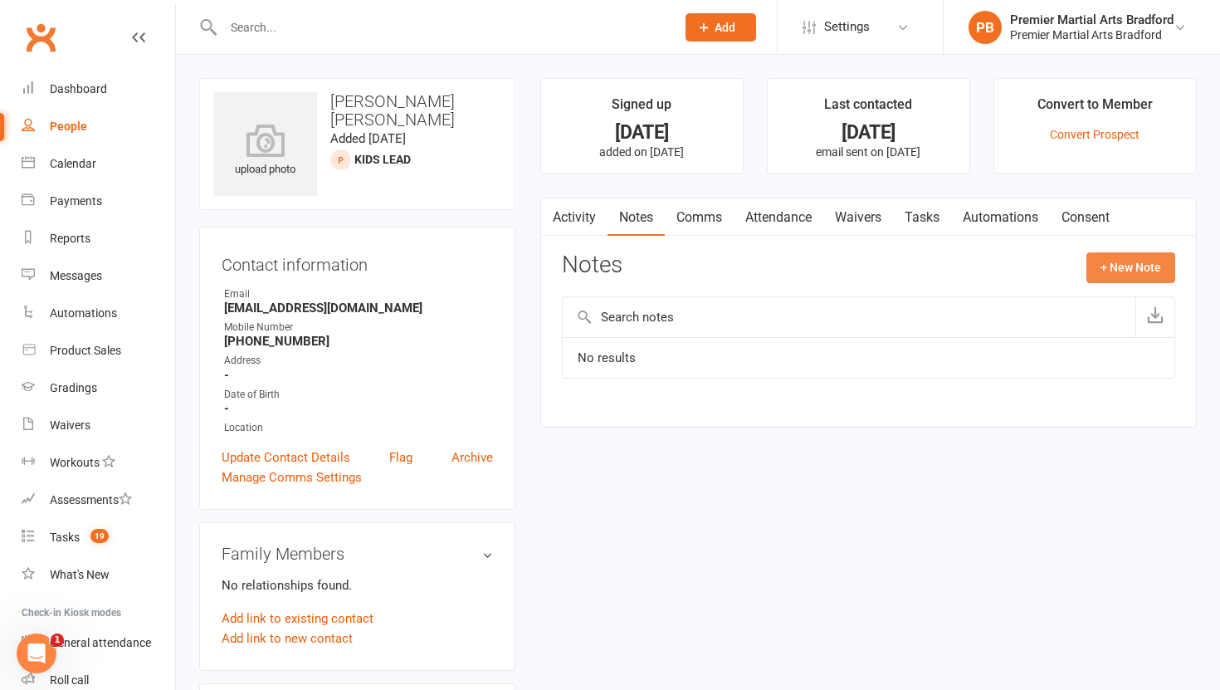
click at [1122, 261] on button "+ New Note" at bounding box center [1130, 267] width 89 height 30
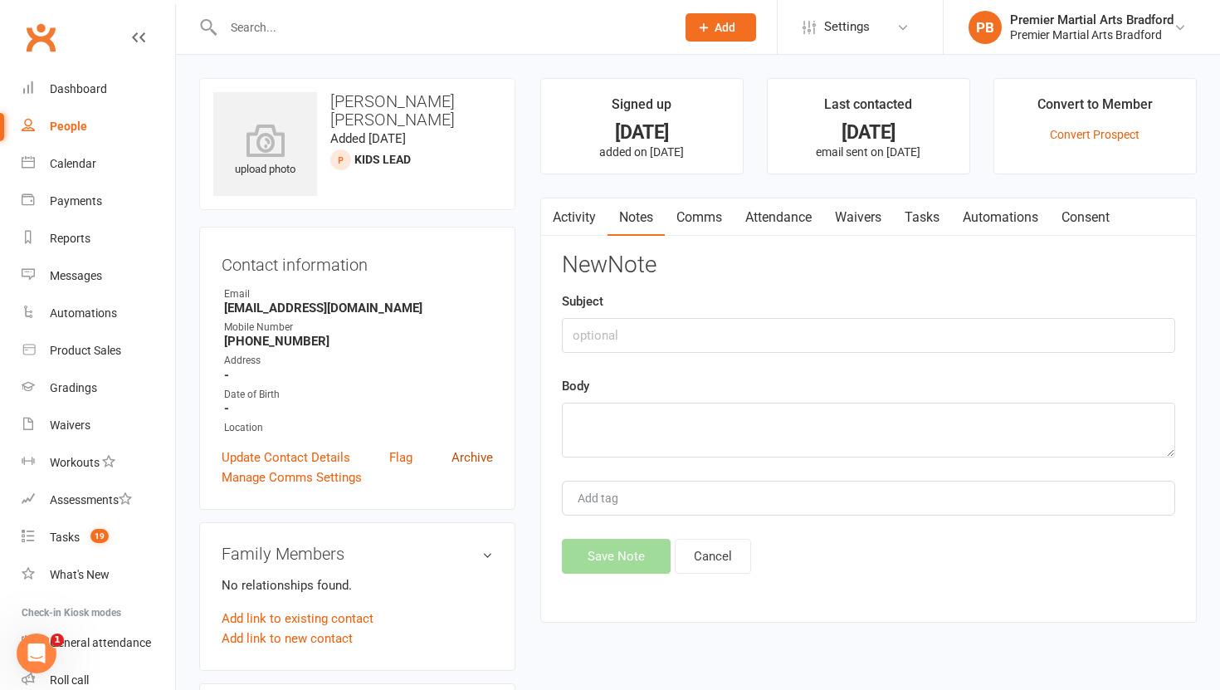
click at [471, 457] on link "Archive" at bounding box center [471, 457] width 41 height 20
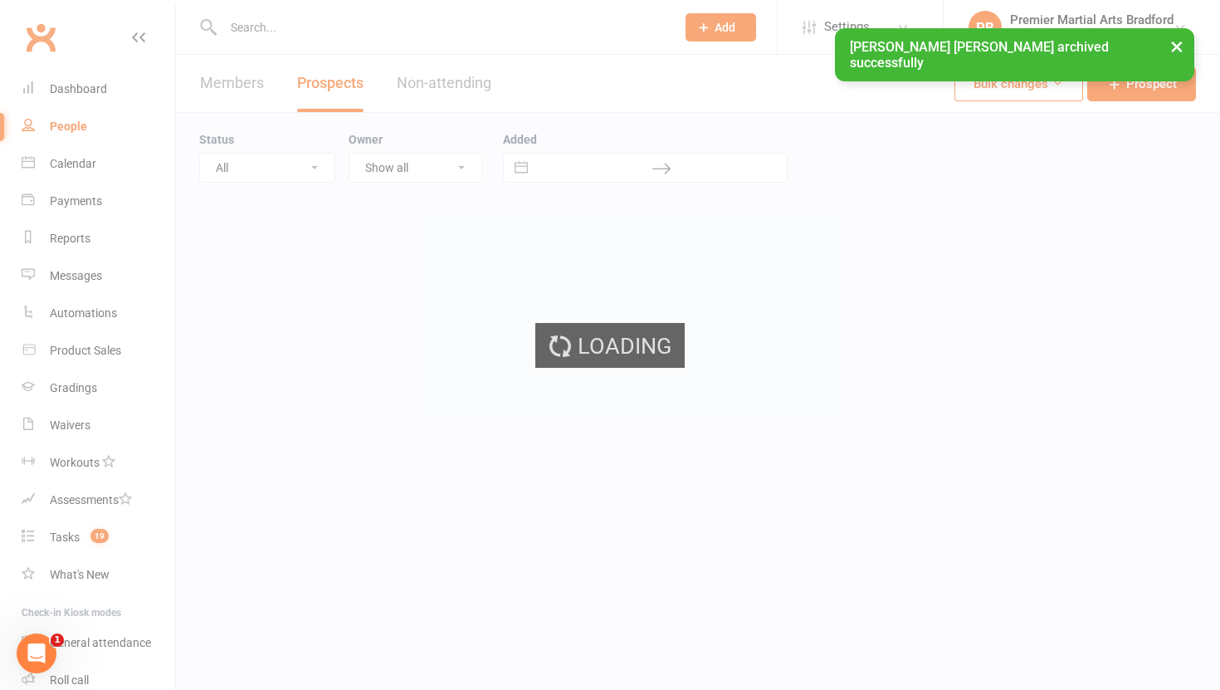
select select "100"
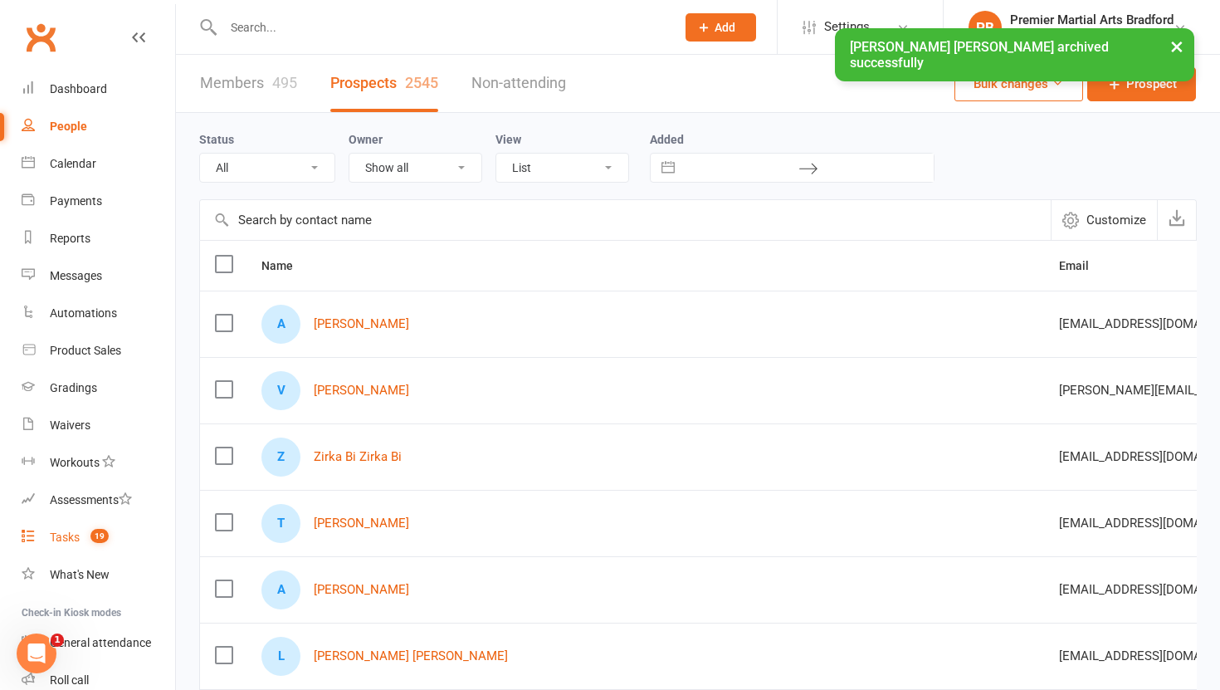
click at [73, 538] on div "Tasks" at bounding box center [65, 536] width 30 height 13
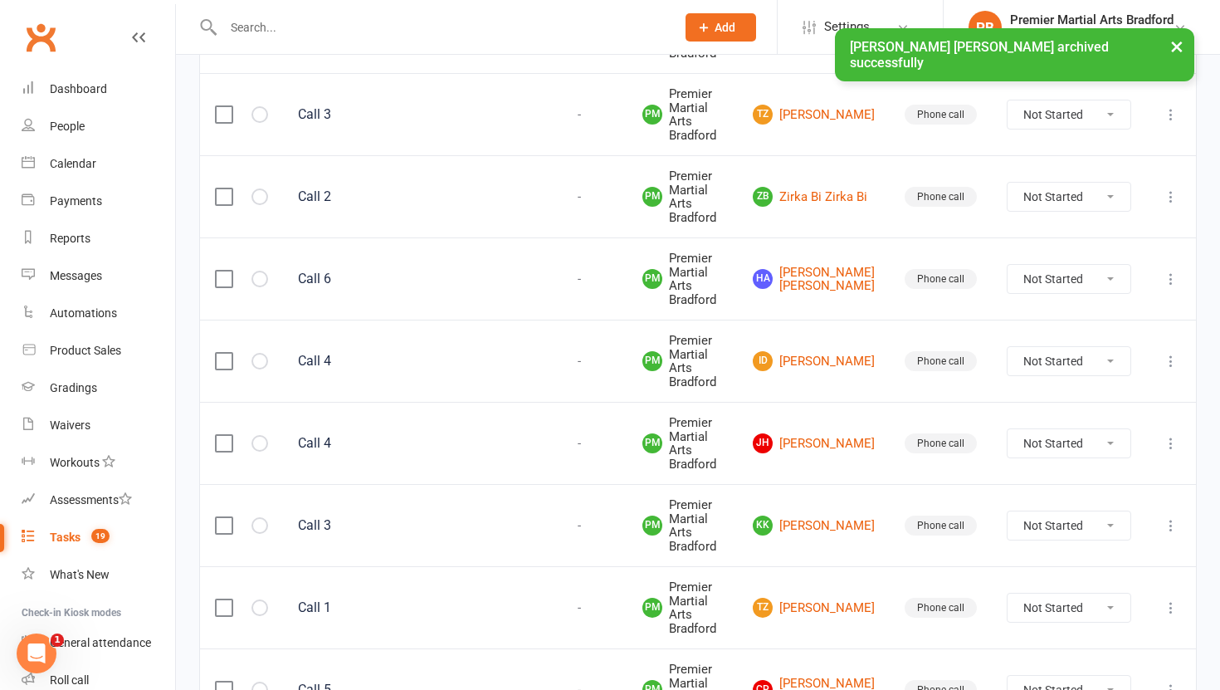
scroll to position [891, 0]
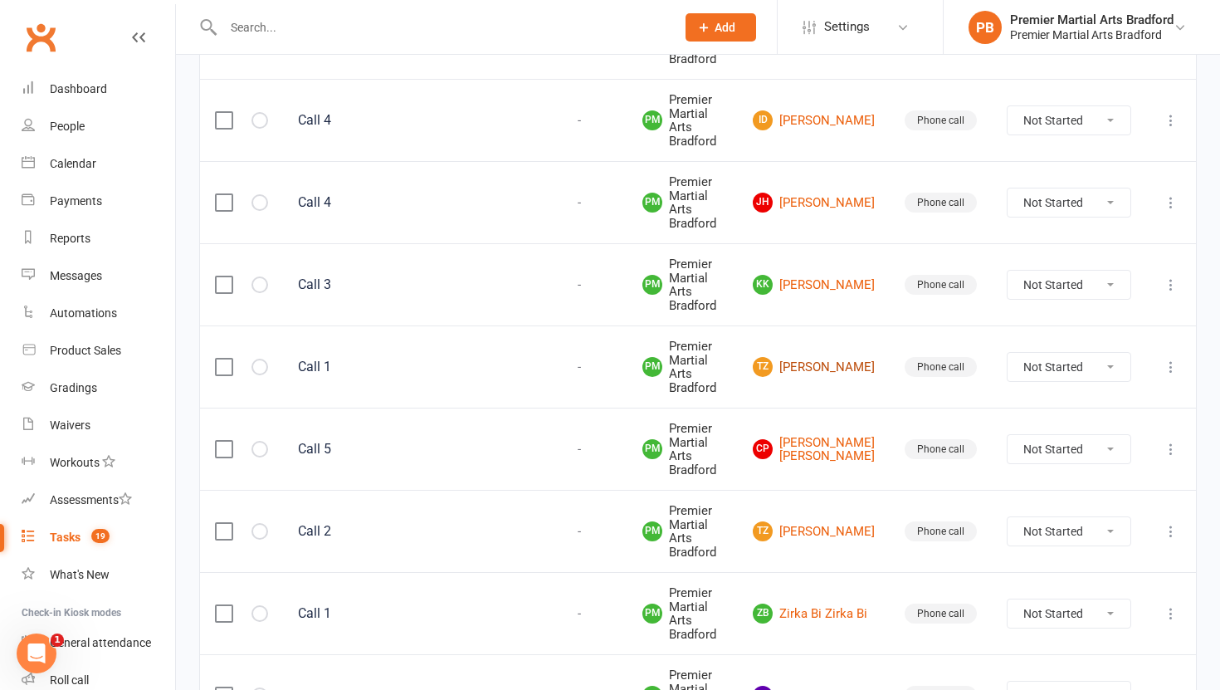
click at [841, 361] on link "TZ Tymek Zawada" at bounding box center [814, 367] width 122 height 20
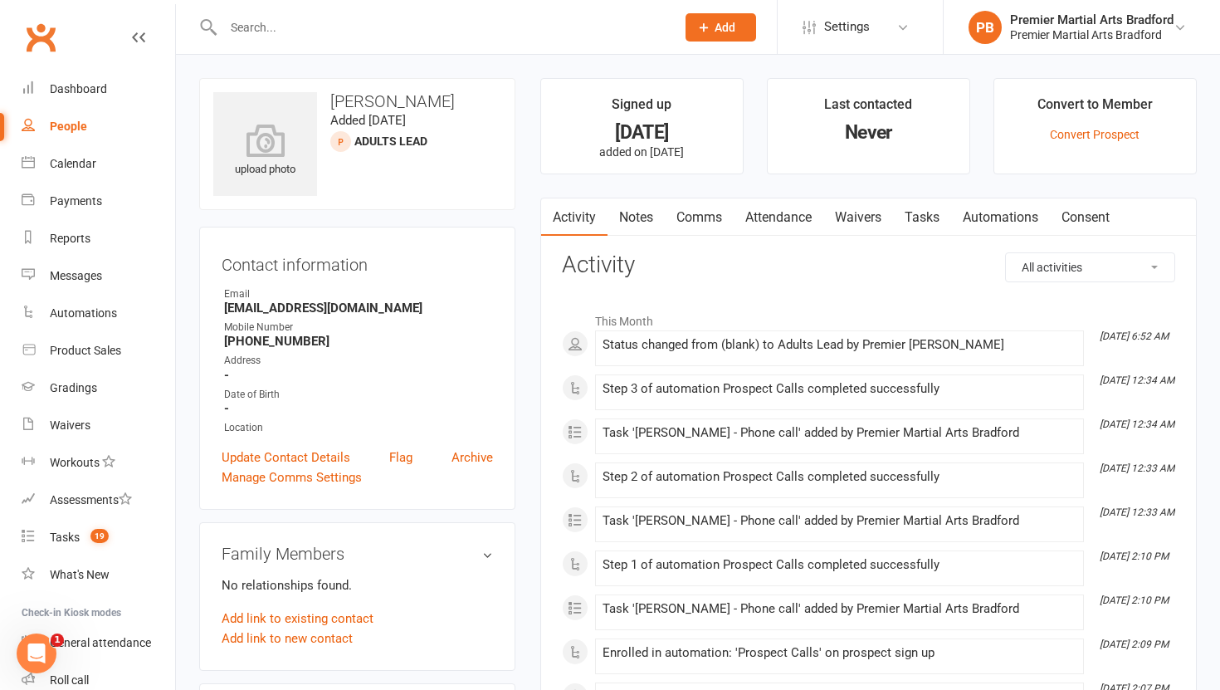
click at [915, 219] on link "Tasks" at bounding box center [922, 217] width 58 height 38
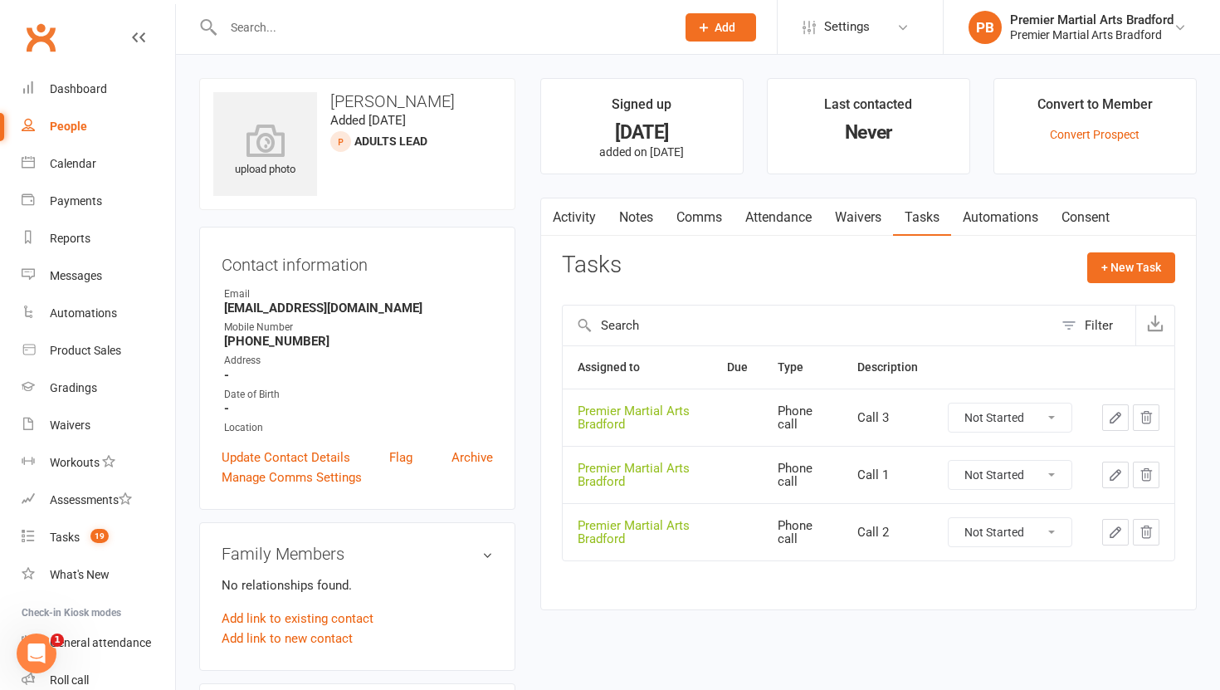
click at [1057, 481] on select "Not Started In Progress Waiting Complete" at bounding box center [1010, 475] width 123 height 28
click at [949, 461] on select "Not Started In Progress Waiting Complete" at bounding box center [1010, 475] width 123 height 28
select select "unstarted"
click at [1056, 477] on select "Not Started In Progress Waiting Complete" at bounding box center [1010, 475] width 123 height 28
click at [949, 461] on select "Not Started In Progress Waiting Complete" at bounding box center [1010, 475] width 123 height 28
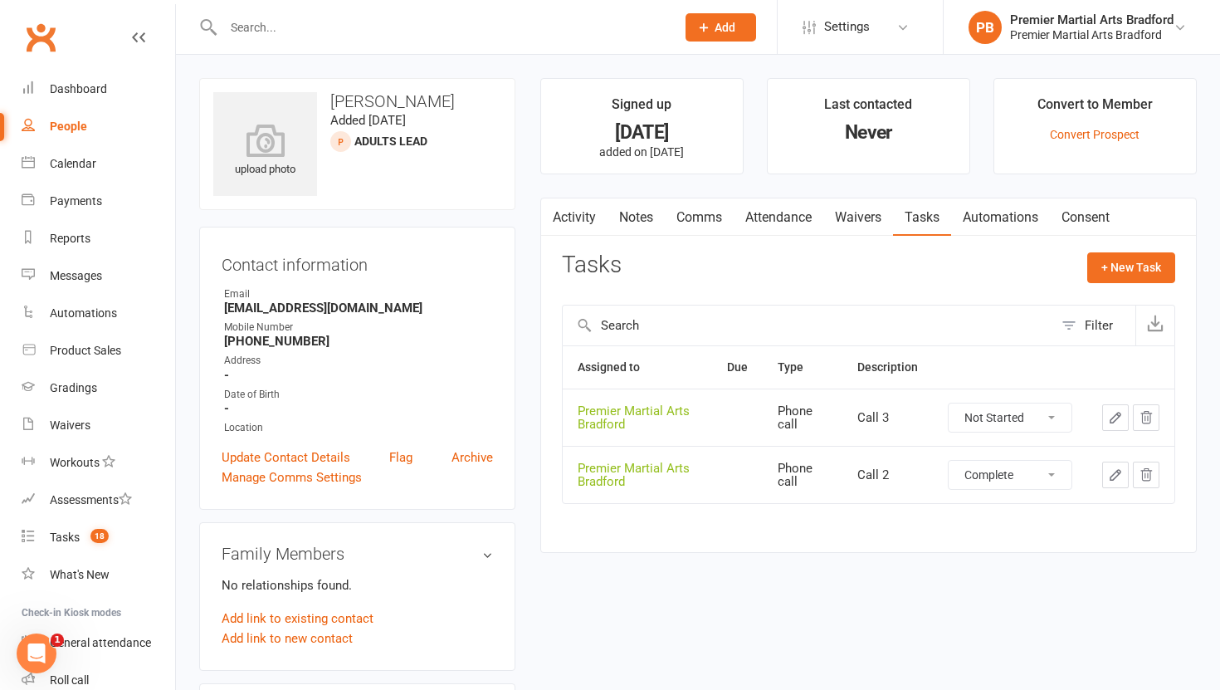
select select "unstarted"
click at [1050, 419] on select "Not Started In Progress Waiting Complete" at bounding box center [1010, 417] width 123 height 28
click at [949, 403] on select "Not Started In Progress Waiting Complete" at bounding box center [1010, 417] width 123 height 28
select select "unstarted"
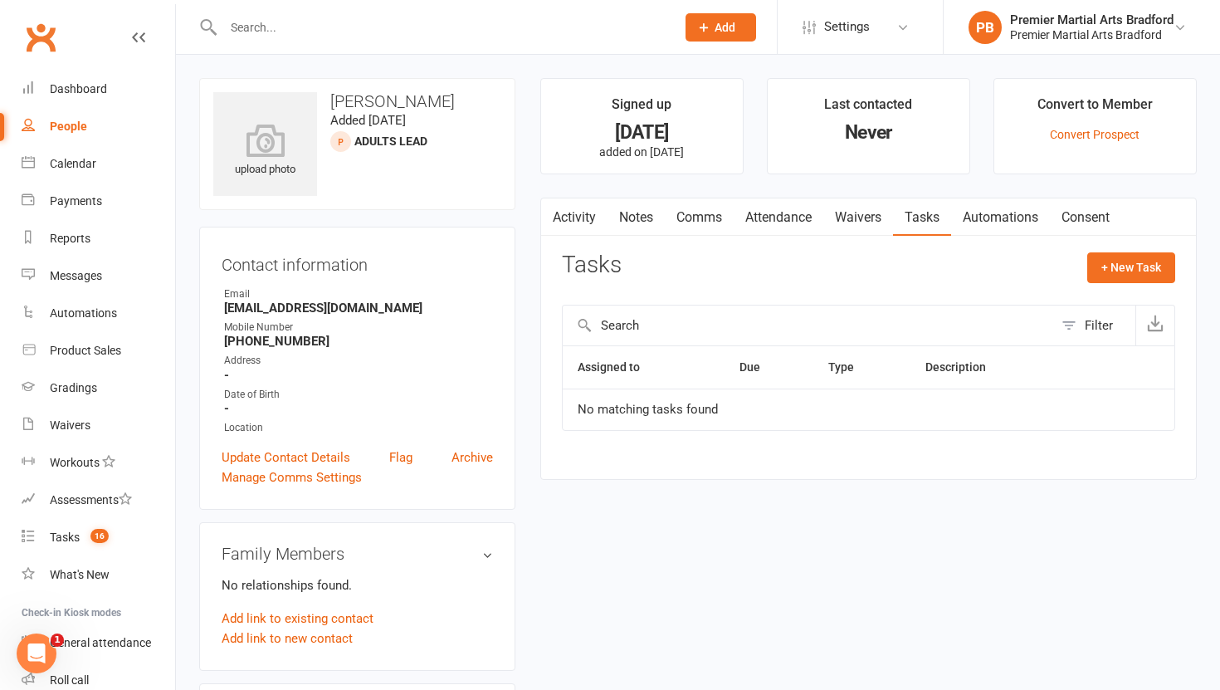
click at [632, 218] on link "Notes" at bounding box center [636, 217] width 57 height 38
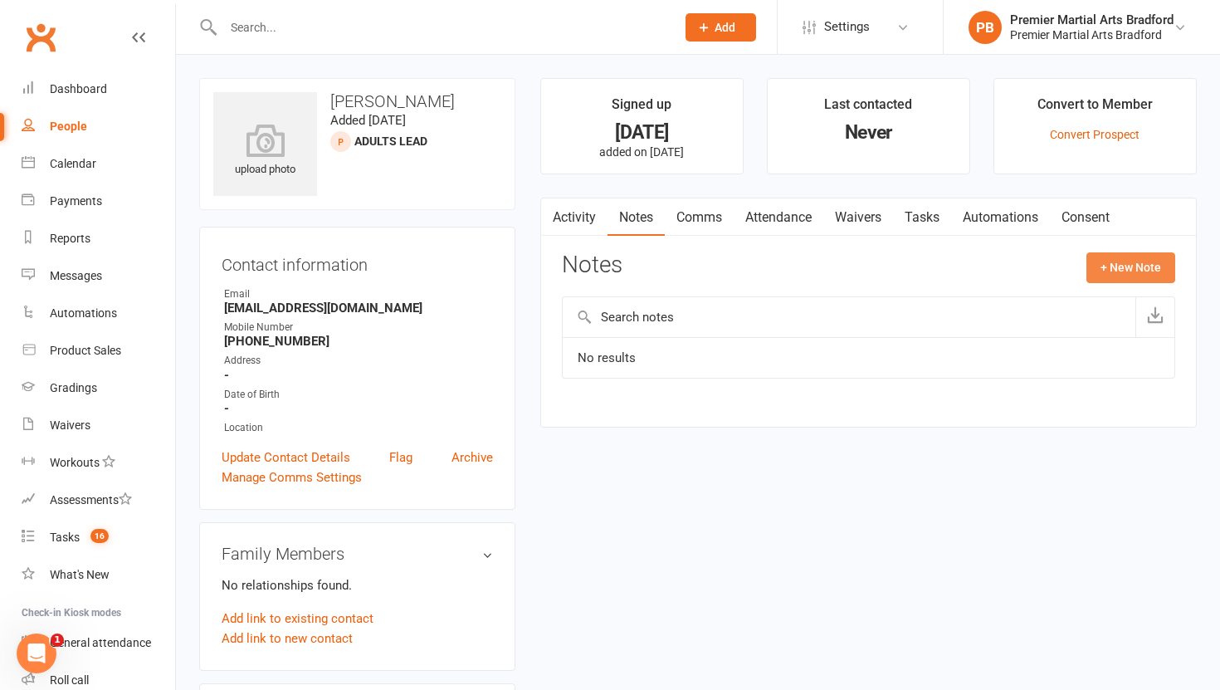
click at [1119, 260] on button "+ New Note" at bounding box center [1130, 267] width 89 height 30
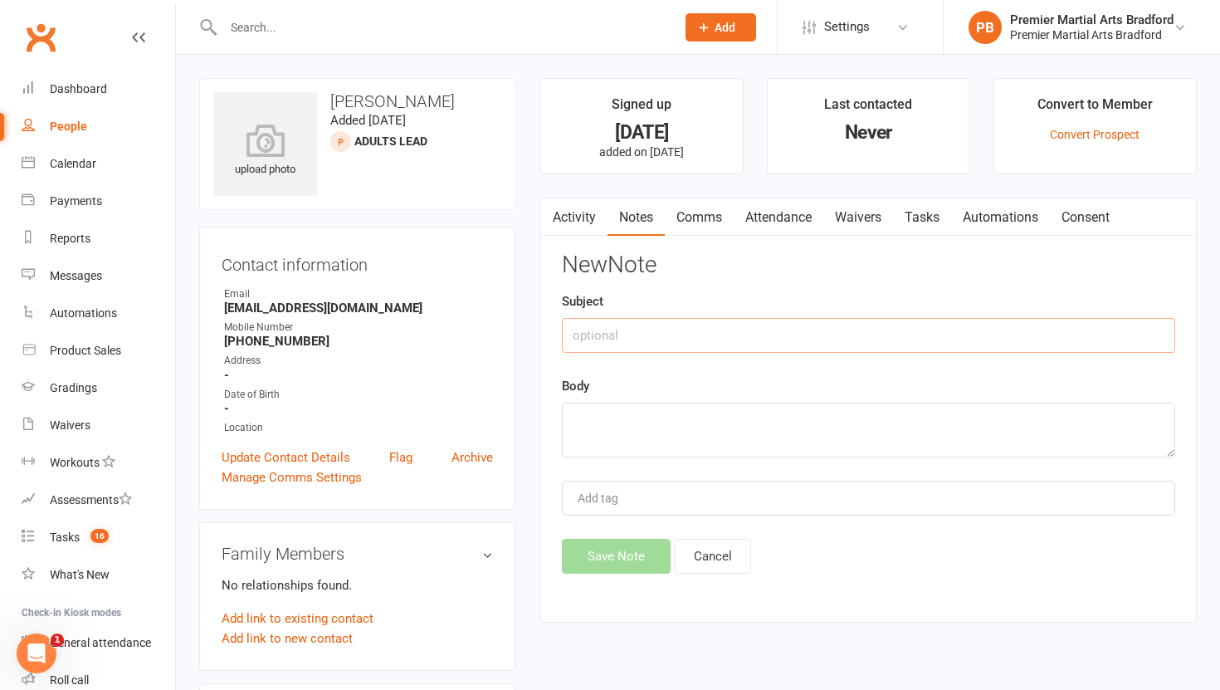
click at [670, 344] on input "text" at bounding box center [868, 335] width 613 height 35
type input "Call 1"
click at [637, 422] on textarea at bounding box center [868, 430] width 613 height 55
type textarea "NA VM & TEXT"
click at [610, 554] on button "Save Note" at bounding box center [616, 556] width 109 height 35
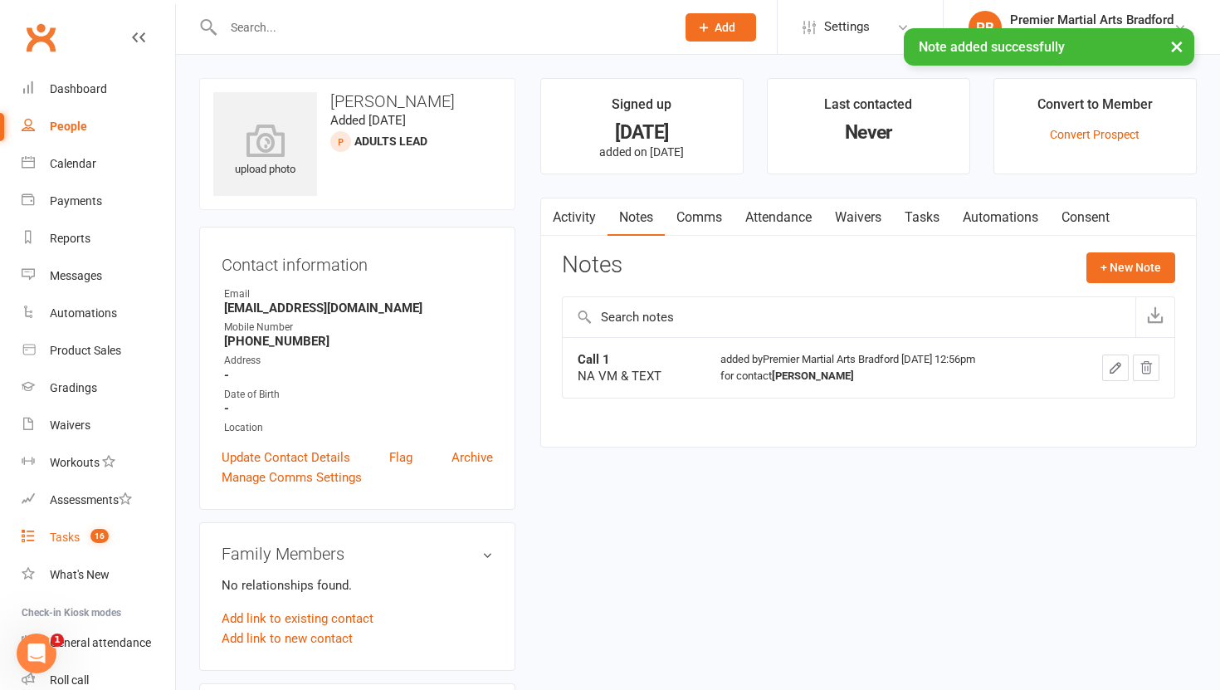
click at [67, 533] on div "Tasks" at bounding box center [65, 536] width 30 height 13
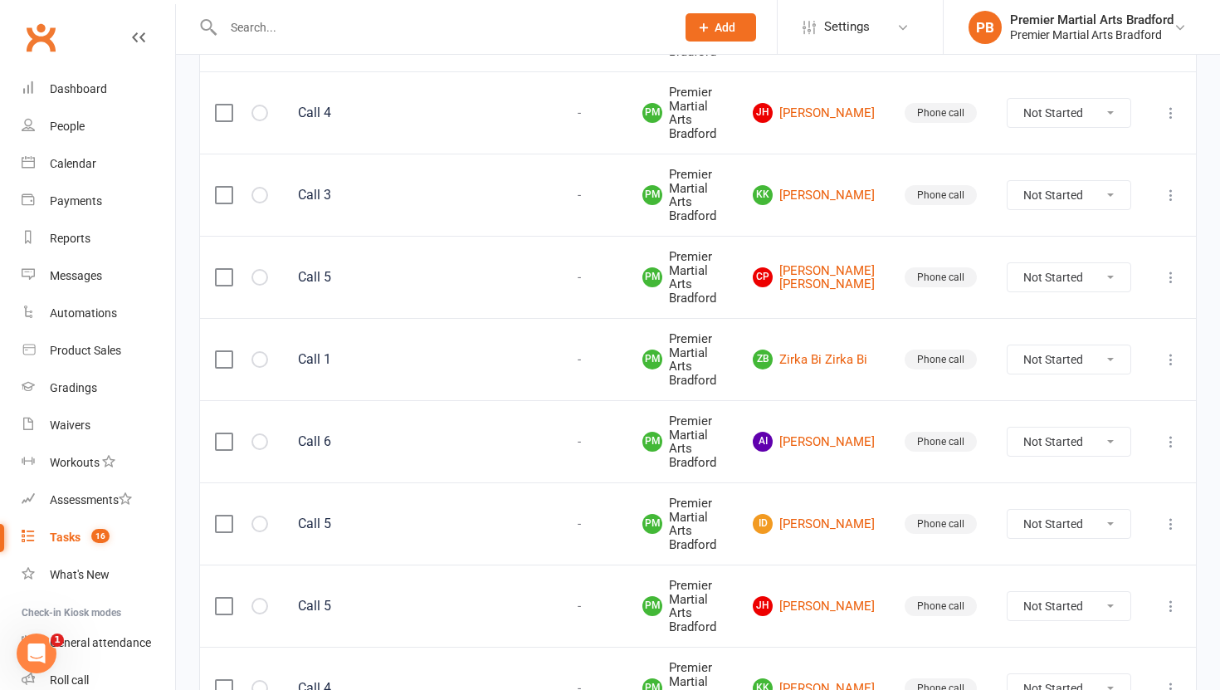
scroll to position [888, 0]
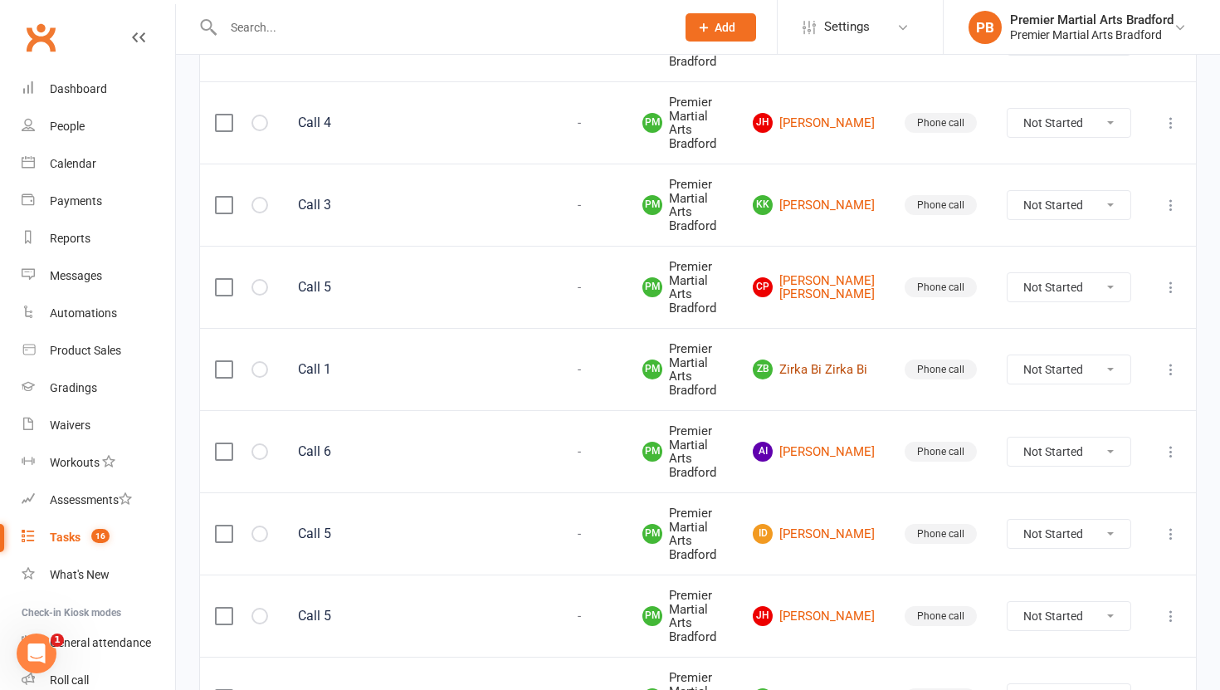
click at [861, 360] on link "ZB Zirka Bi Zirka Bi" at bounding box center [814, 369] width 122 height 20
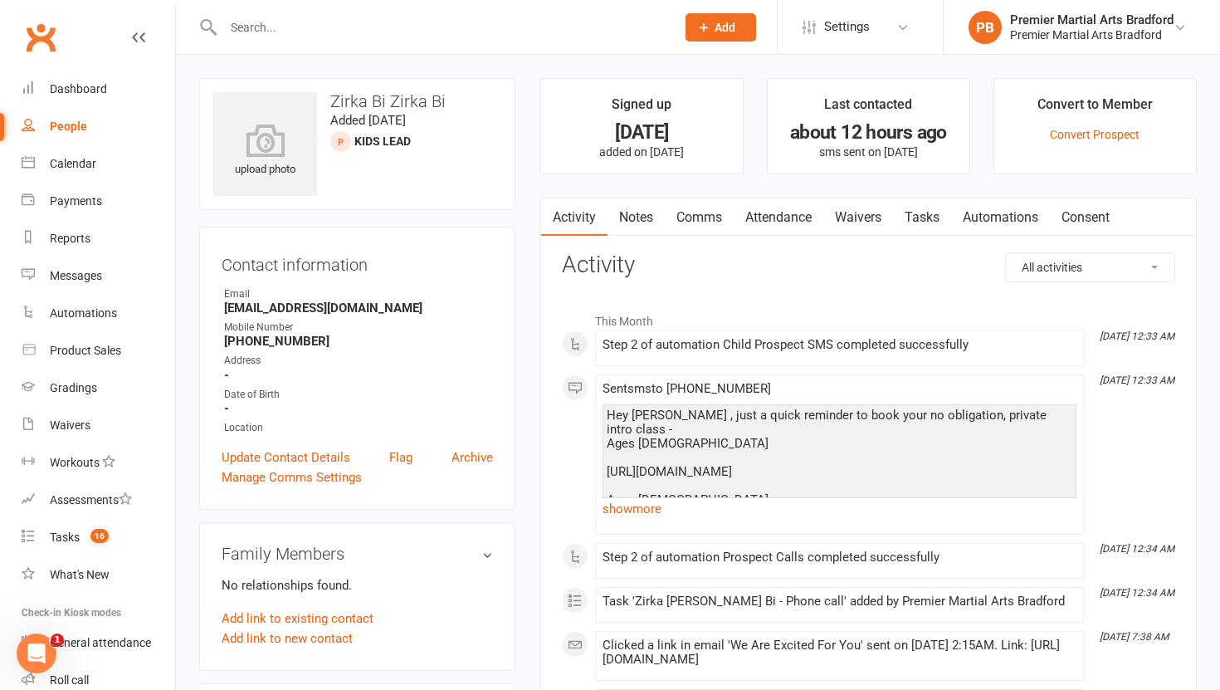
click at [929, 217] on link "Tasks" at bounding box center [922, 217] width 58 height 38
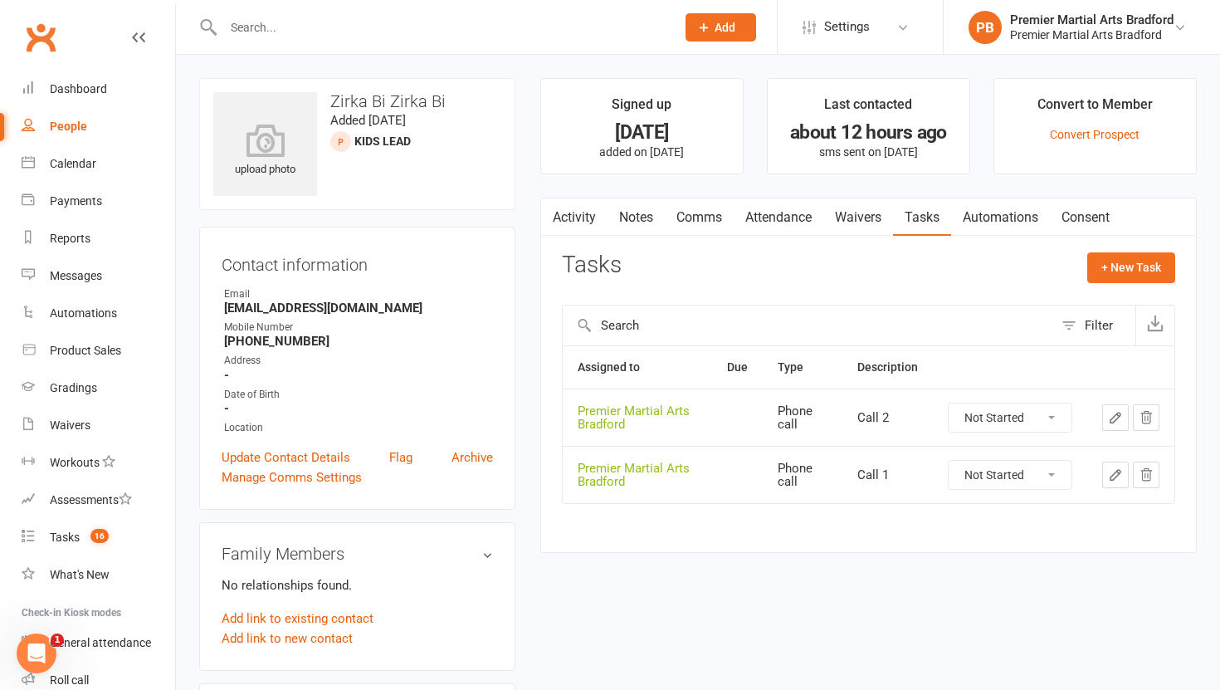
click at [1061, 474] on select "Not Started In Progress Waiting Complete" at bounding box center [1010, 475] width 123 height 28
click at [949, 461] on select "Not Started In Progress Waiting Complete" at bounding box center [1010, 475] width 123 height 28
select select "unstarted"
click at [1054, 421] on select "Not Started In Progress Waiting Complete" at bounding box center [1010, 417] width 123 height 28
click at [949, 403] on select "Not Started In Progress Waiting Complete" at bounding box center [1010, 417] width 123 height 28
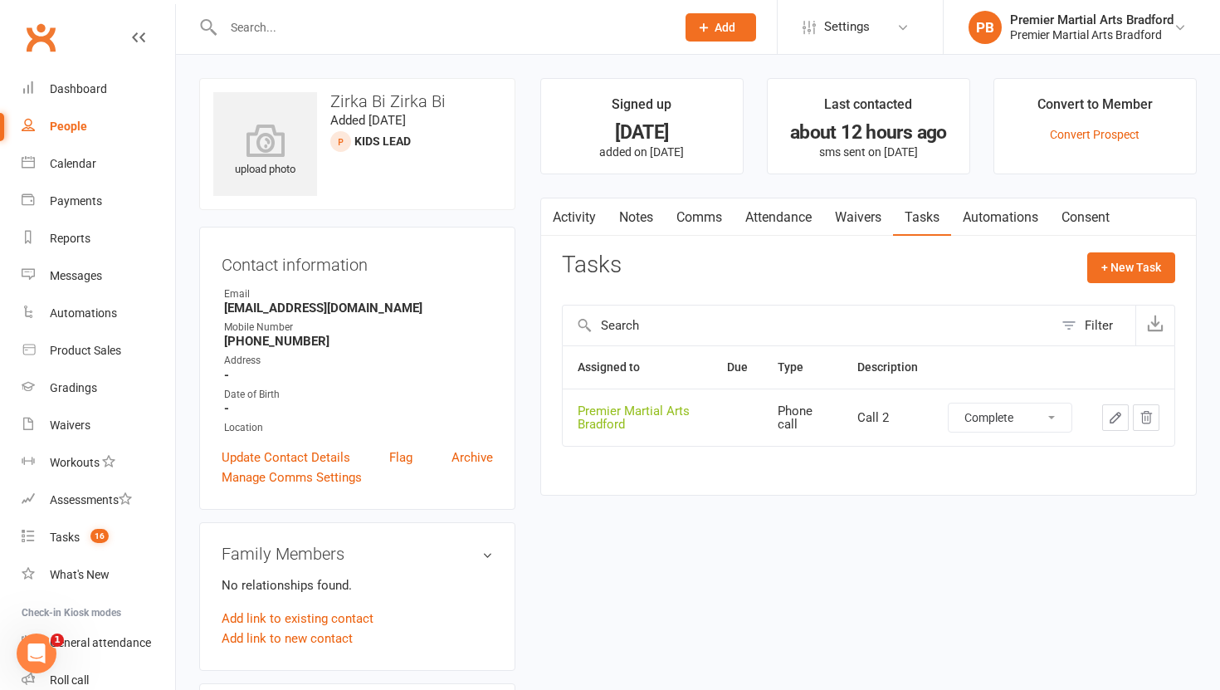
select select "unstarted"
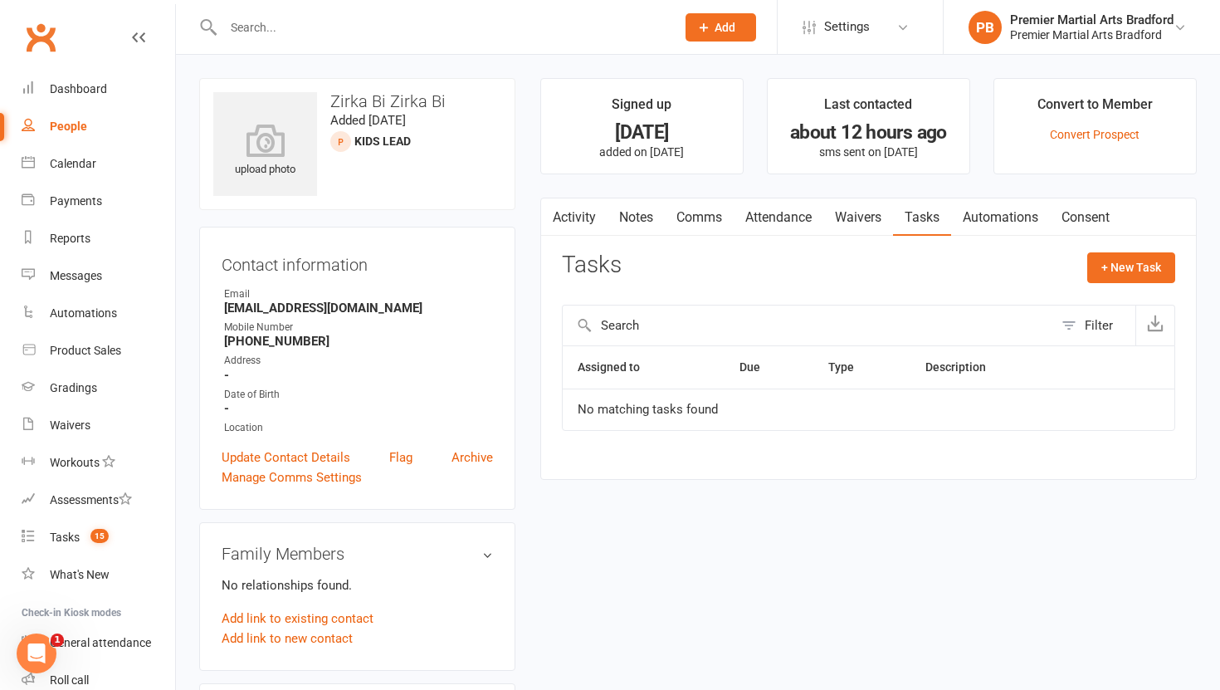
click at [632, 214] on link "Notes" at bounding box center [636, 217] width 57 height 38
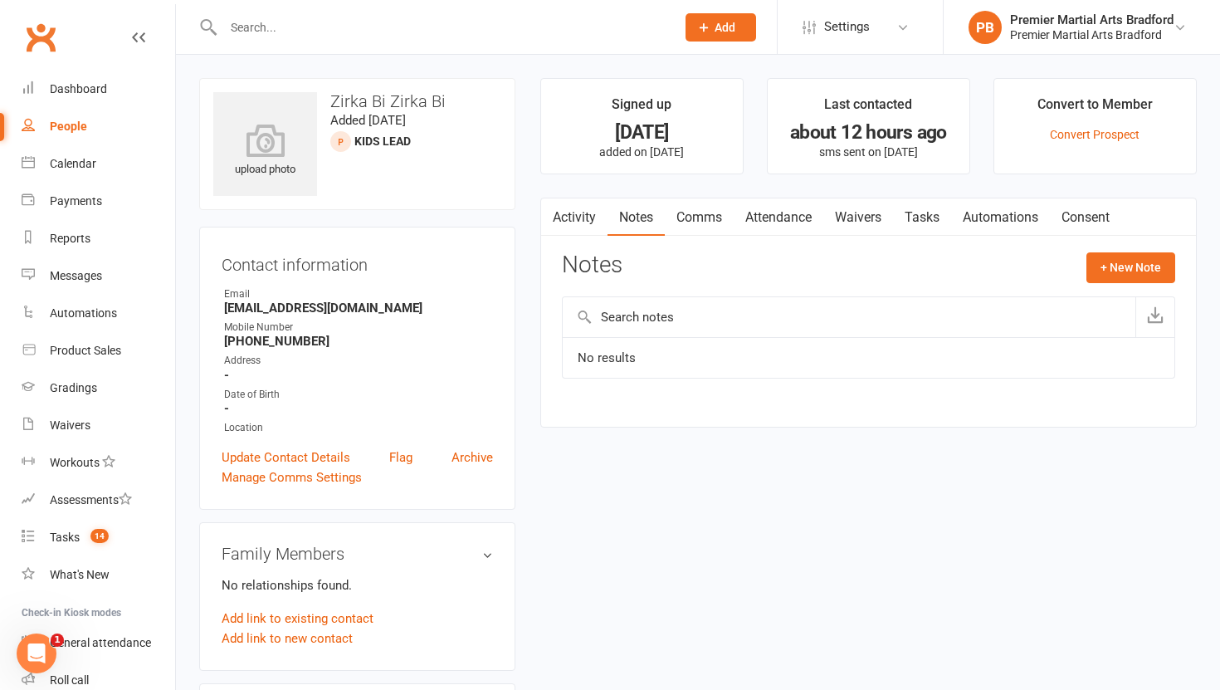
click at [1115, 273] on button "+ New Note" at bounding box center [1130, 267] width 89 height 30
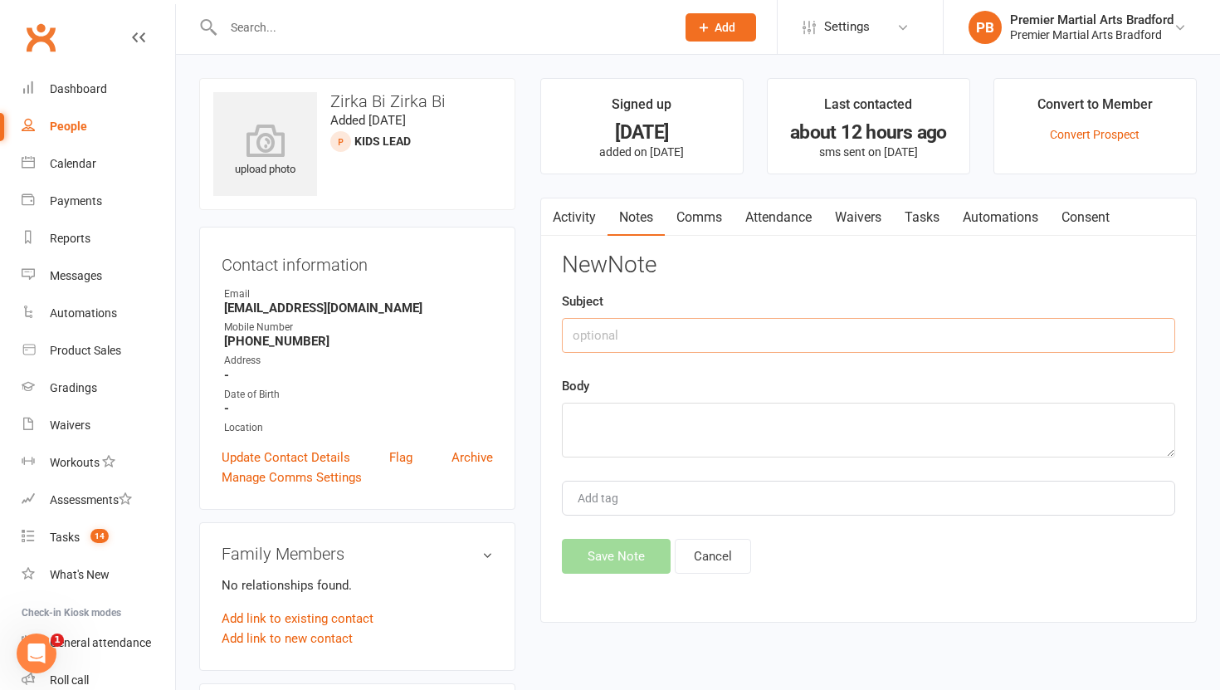
click at [618, 333] on input "text" at bounding box center [868, 335] width 613 height 35
type input "Call 1"
click at [607, 430] on textarea at bounding box center [868, 430] width 613 height 55
type textarea "NA VM & TEXT"
click at [614, 569] on button "Save Note" at bounding box center [616, 556] width 109 height 35
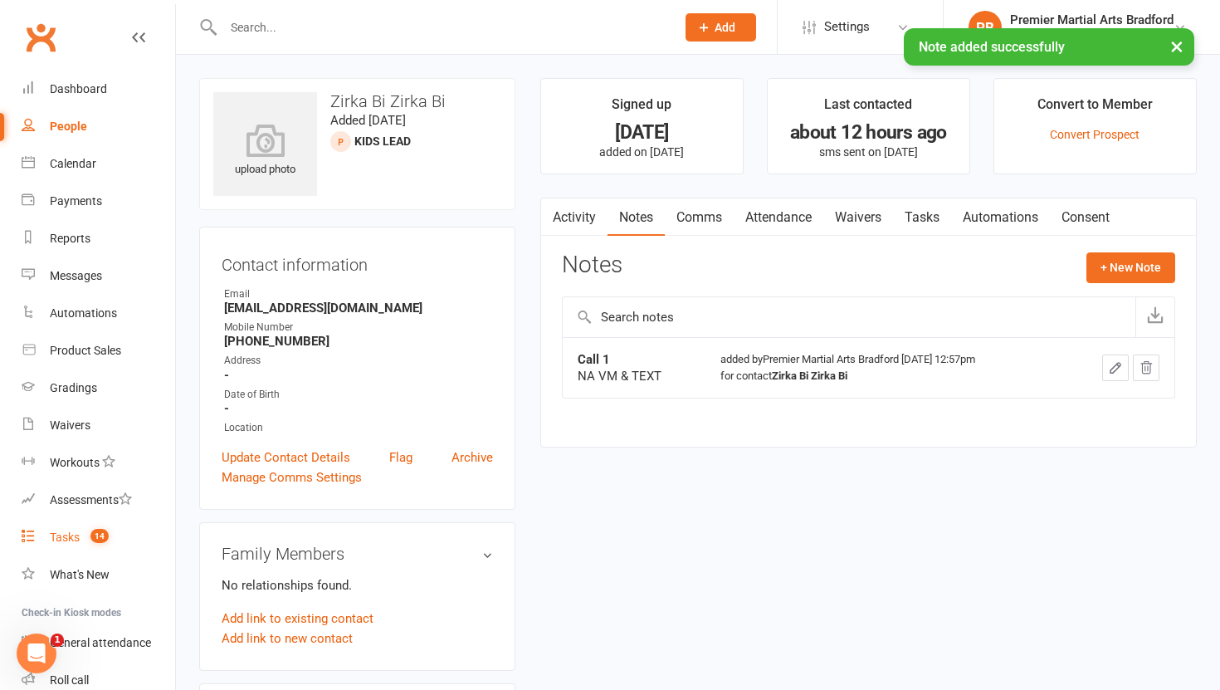
click at [70, 538] on div "Tasks" at bounding box center [65, 536] width 30 height 13
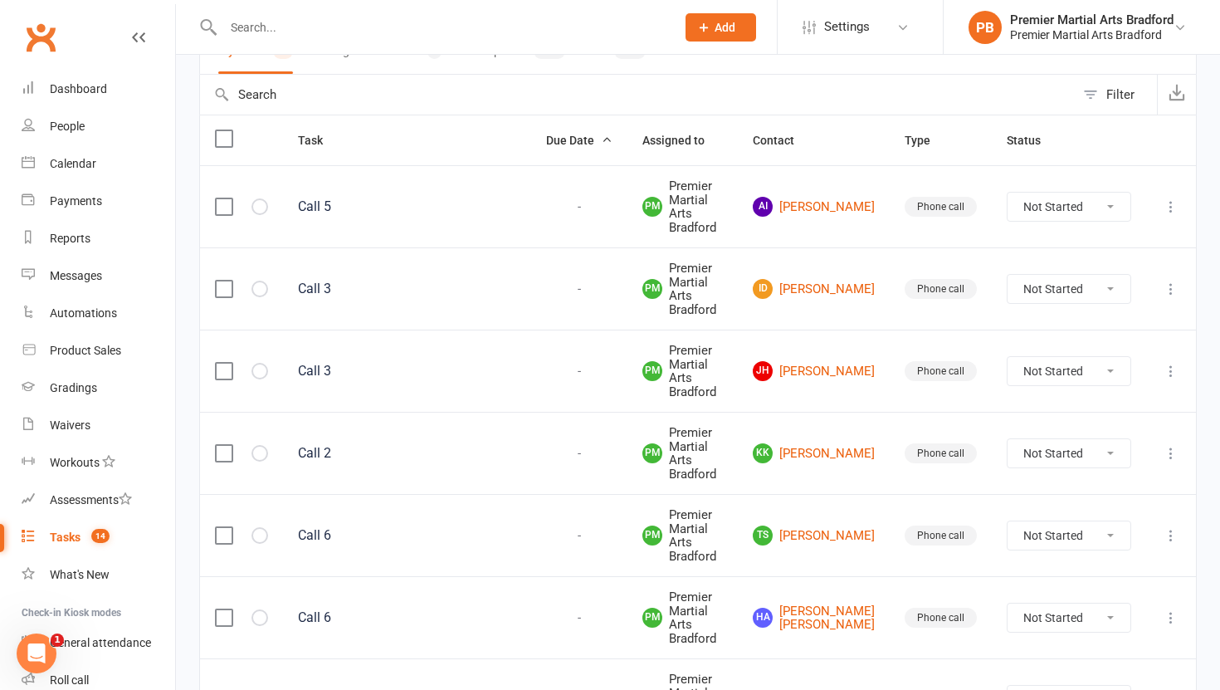
scroll to position [175, 0]
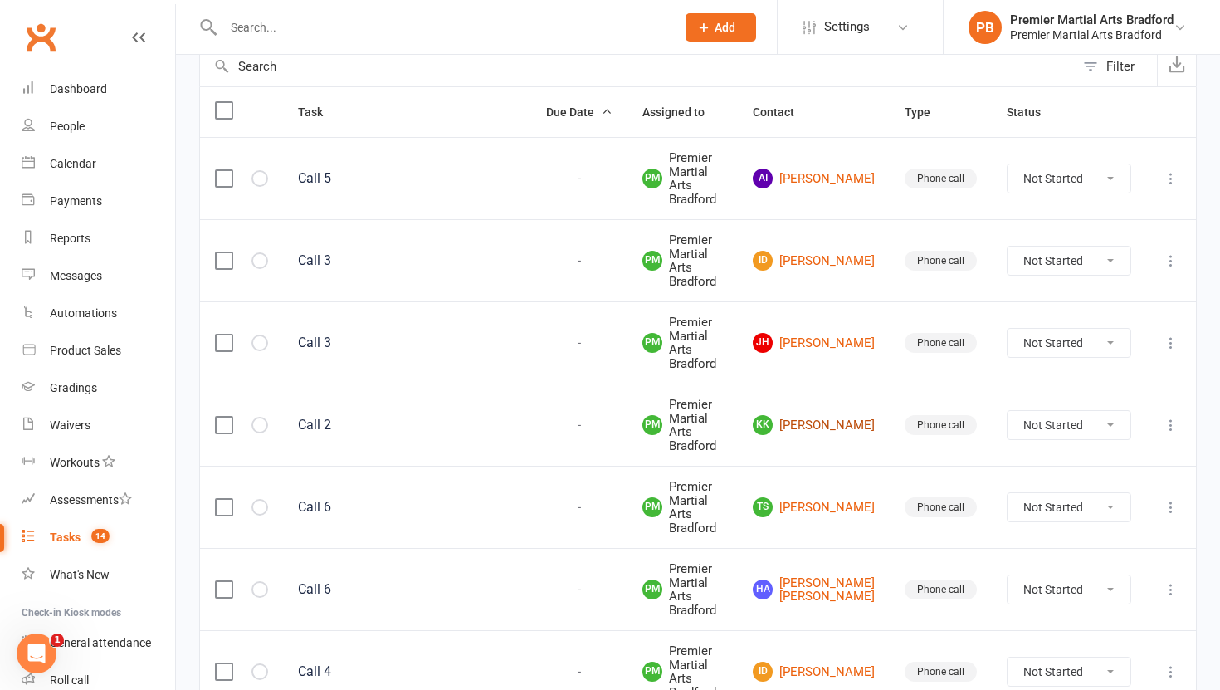
click at [842, 415] on link "KK Kalvinder K" at bounding box center [814, 425] width 122 height 20
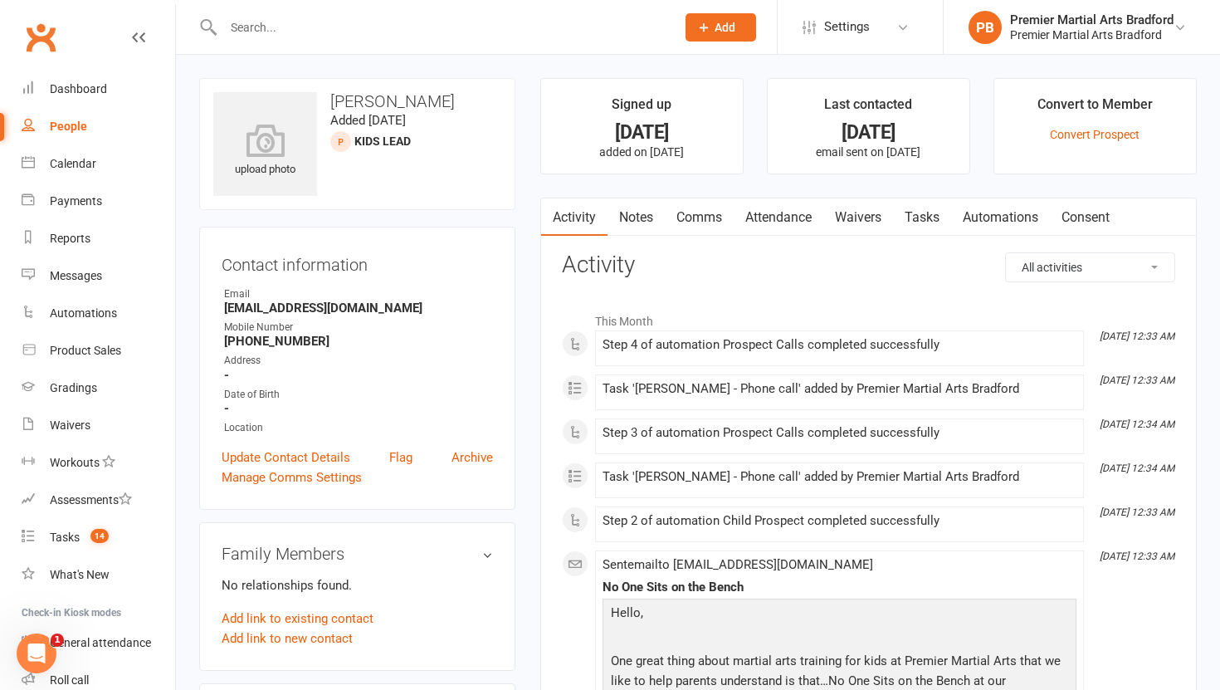
click at [937, 221] on link "Tasks" at bounding box center [922, 217] width 58 height 38
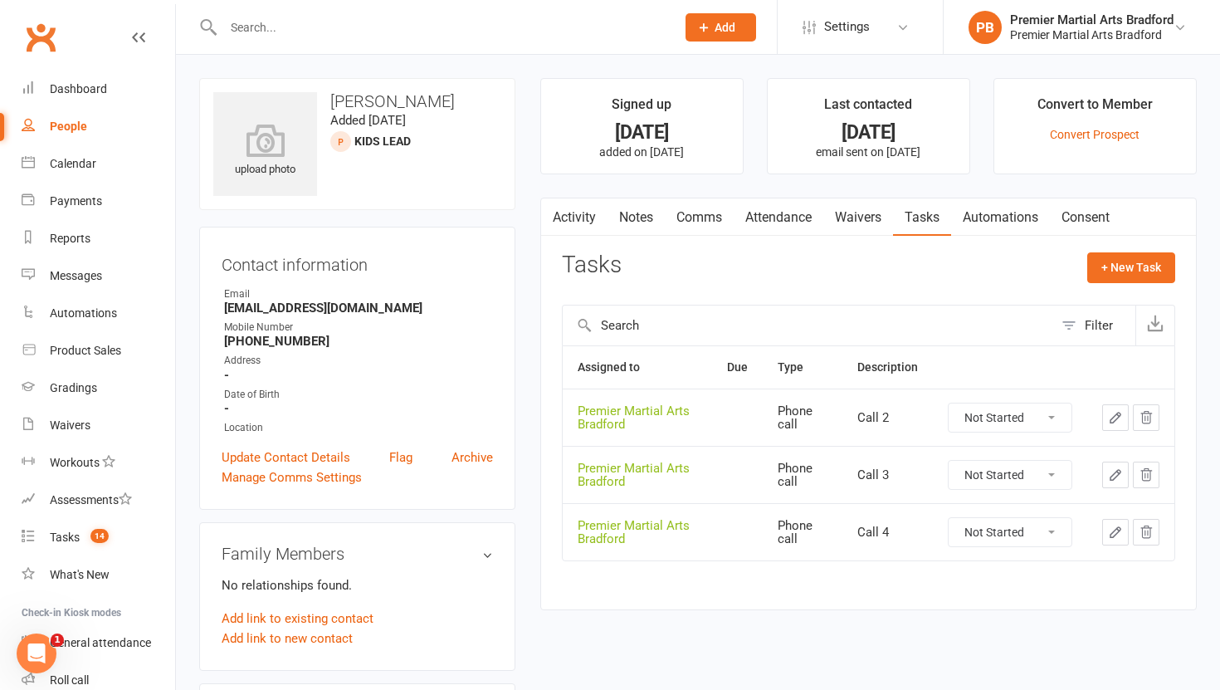
click at [1053, 412] on select "Not Started In Progress Waiting Complete" at bounding box center [1010, 417] width 123 height 28
click at [949, 403] on select "Not Started In Progress Waiting Complete" at bounding box center [1010, 417] width 123 height 28
select select "unstarted"
click at [1056, 414] on select "Not Started In Progress Waiting Complete" at bounding box center [1010, 417] width 123 height 28
click at [949, 403] on select "Not Started In Progress Waiting Complete" at bounding box center [1010, 417] width 123 height 28
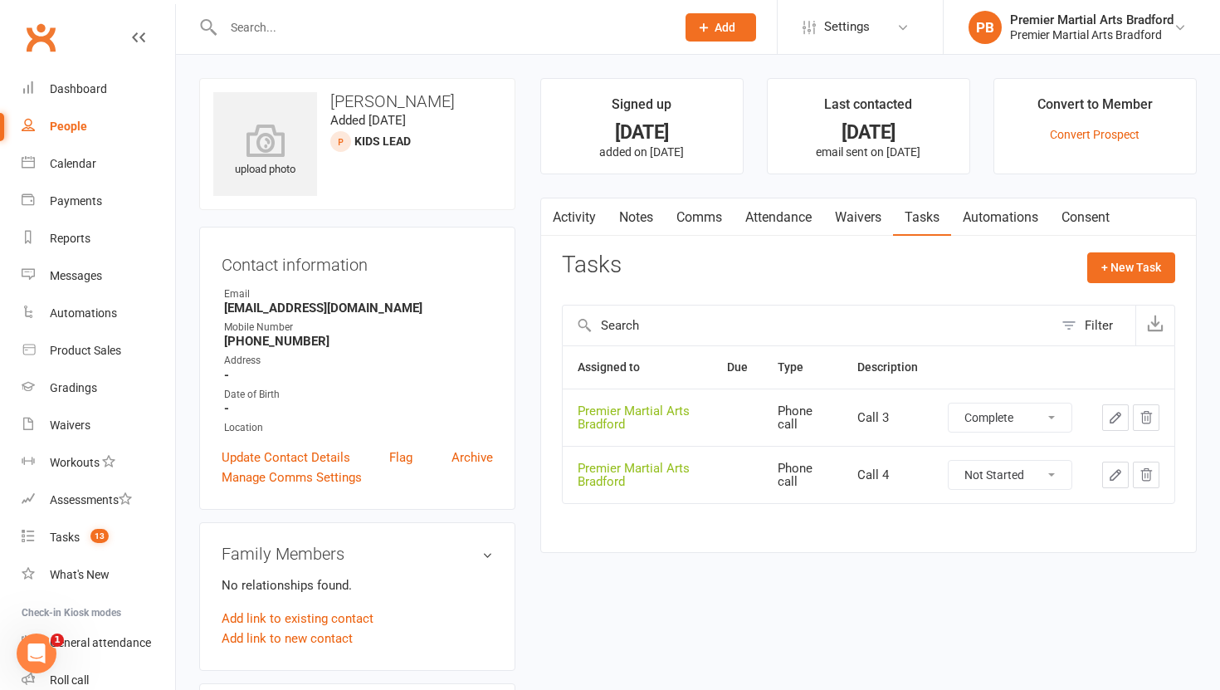
select select "unstarted"
click at [1052, 417] on select "Not Started In Progress Waiting Complete" at bounding box center [1010, 417] width 123 height 28
click at [949, 403] on select "Not Started In Progress Waiting Complete" at bounding box center [1010, 417] width 123 height 28
select select "unstarted"
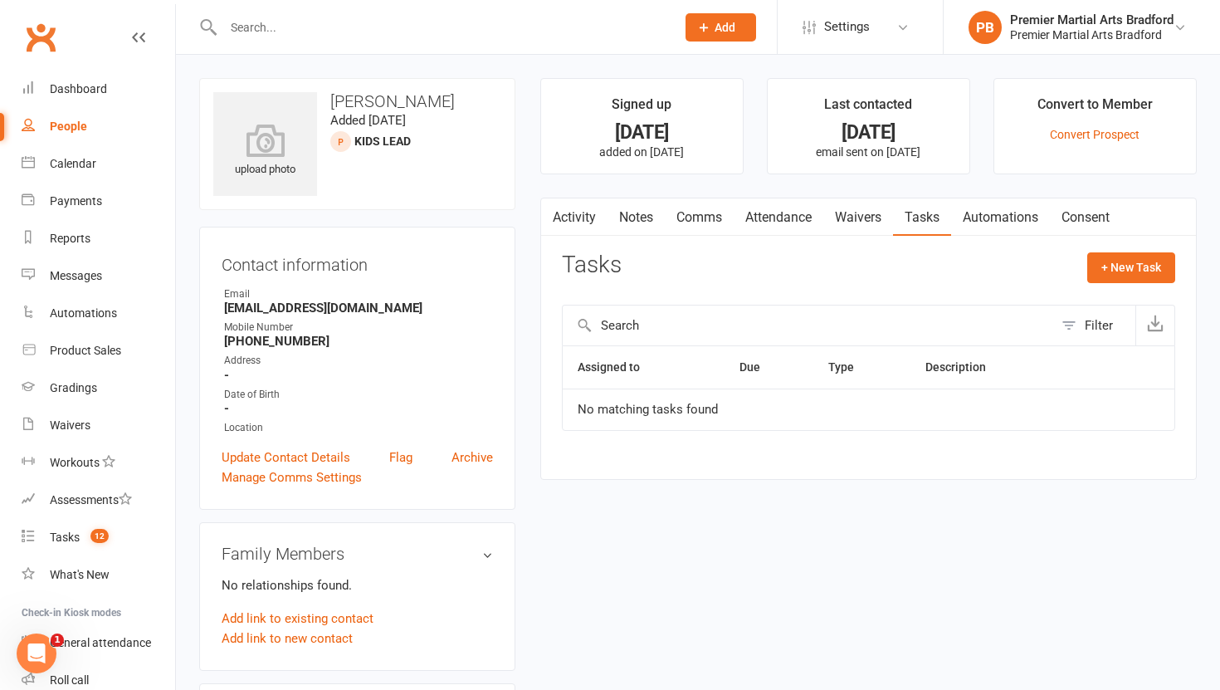
click at [628, 215] on link "Notes" at bounding box center [636, 217] width 57 height 38
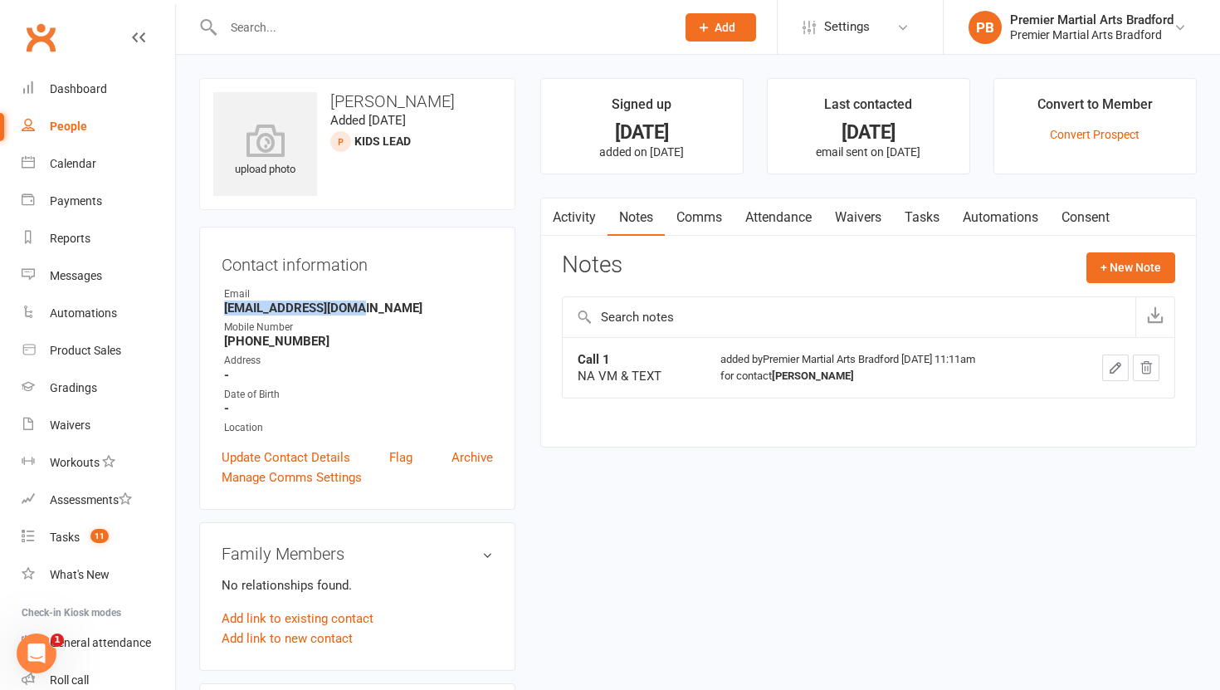
drag, startPoint x: 360, startPoint y: 305, endPoint x: 219, endPoint y: 310, distance: 141.2
click at [219, 310] on div "Contact information Owner Email kalkaur1@hotmail.com Mobile Number +44789485101…" at bounding box center [357, 368] width 316 height 283
copy strong "kalkaur1@hotmail.com"
click at [1139, 278] on button "+ New Note" at bounding box center [1130, 267] width 89 height 30
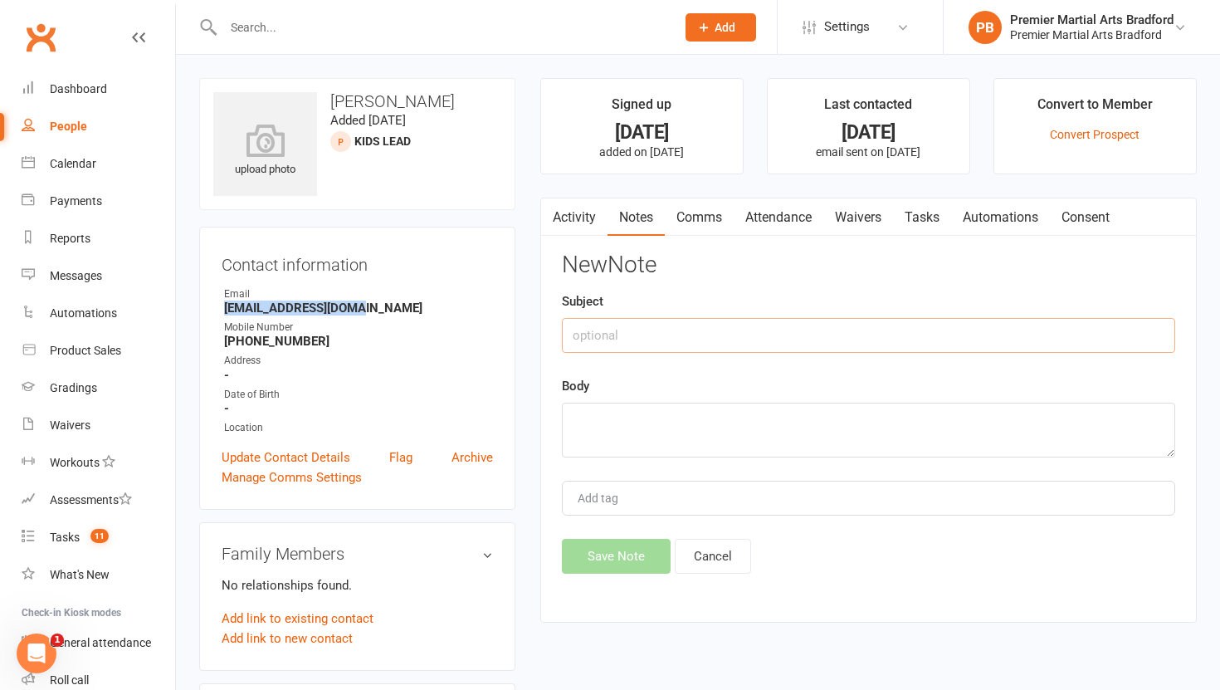
click at [659, 335] on input "text" at bounding box center [868, 335] width 613 height 35
type input "Call 2"
click at [608, 441] on textarea at bounding box center [868, 430] width 613 height 55
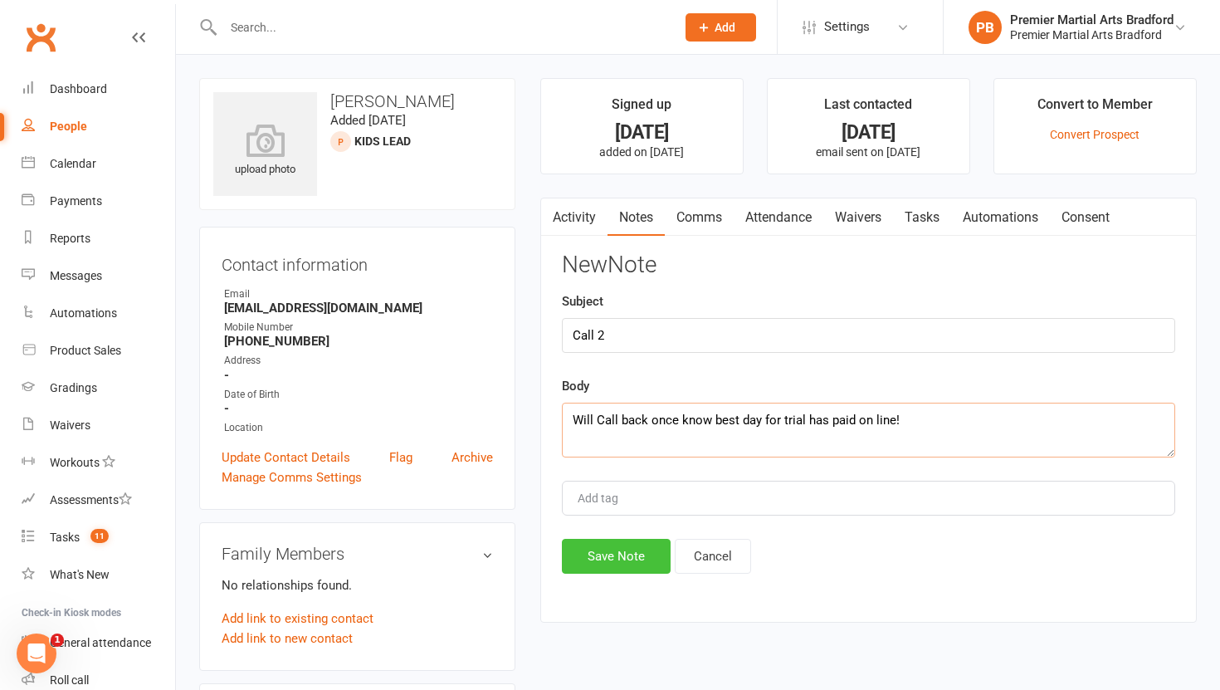
type textarea "Will Call back once know best day for trial has paid on line!"
click at [617, 564] on button "Save Note" at bounding box center [616, 556] width 109 height 35
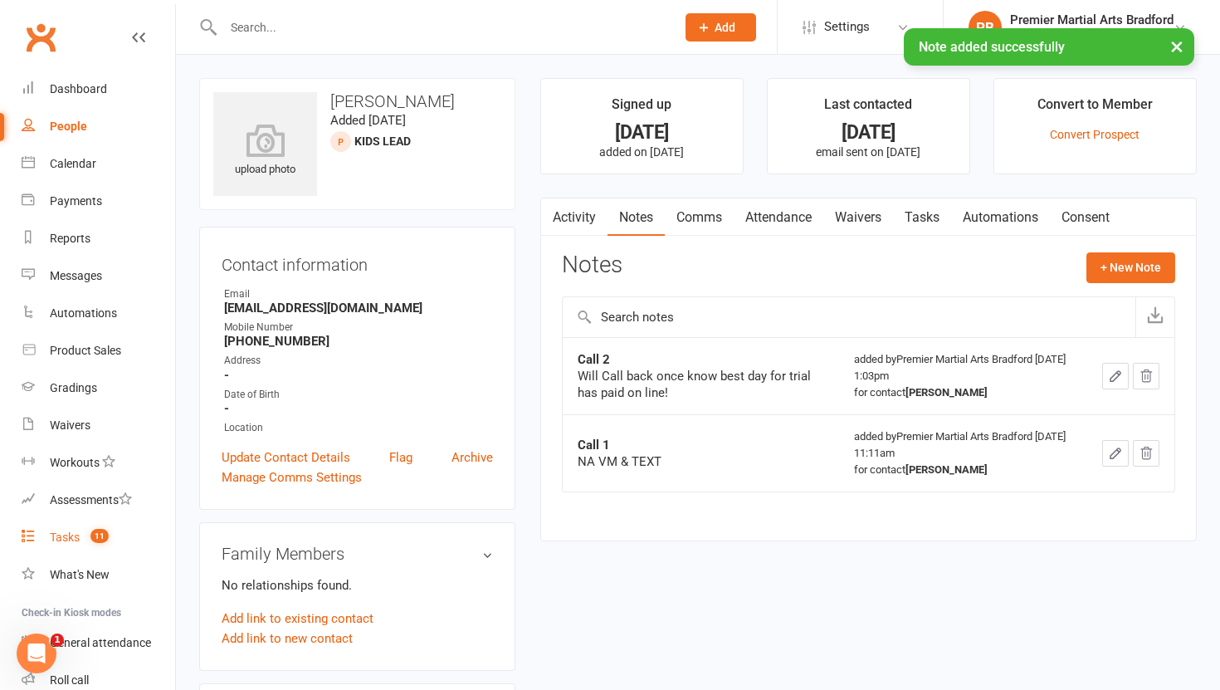
click at [59, 535] on div "Tasks" at bounding box center [65, 536] width 30 height 13
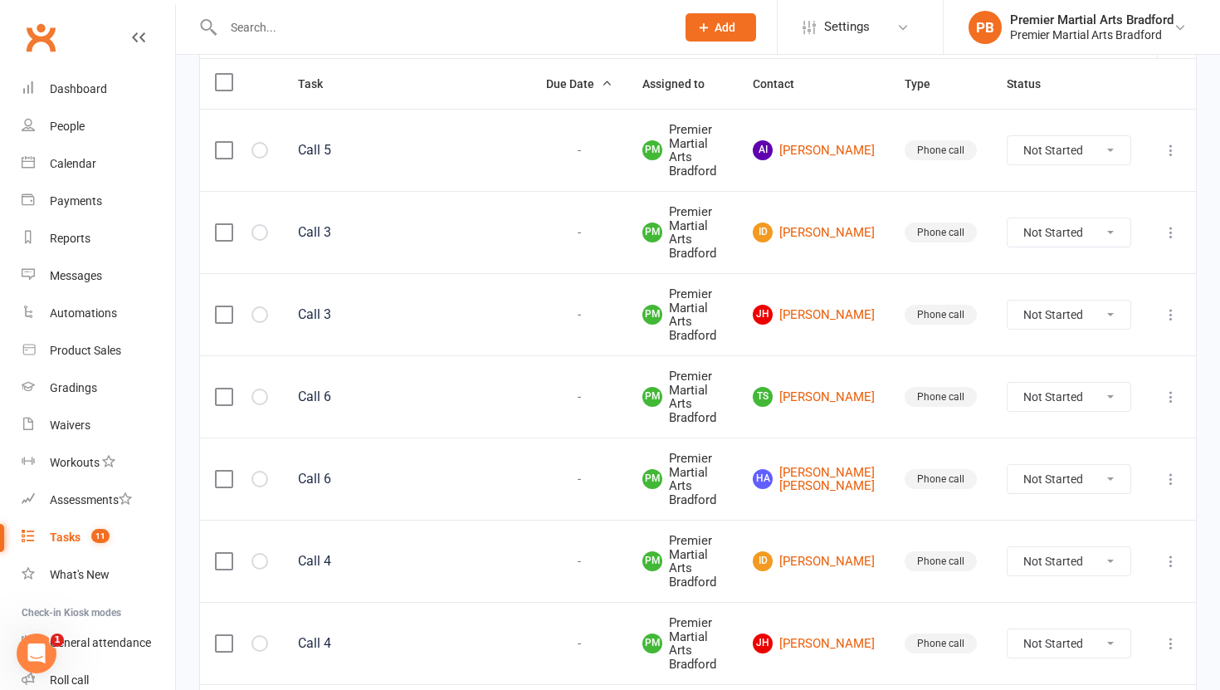
scroll to position [203, 0]
click at [852, 227] on link "Id Ismail ditta" at bounding box center [814, 233] width 122 height 20
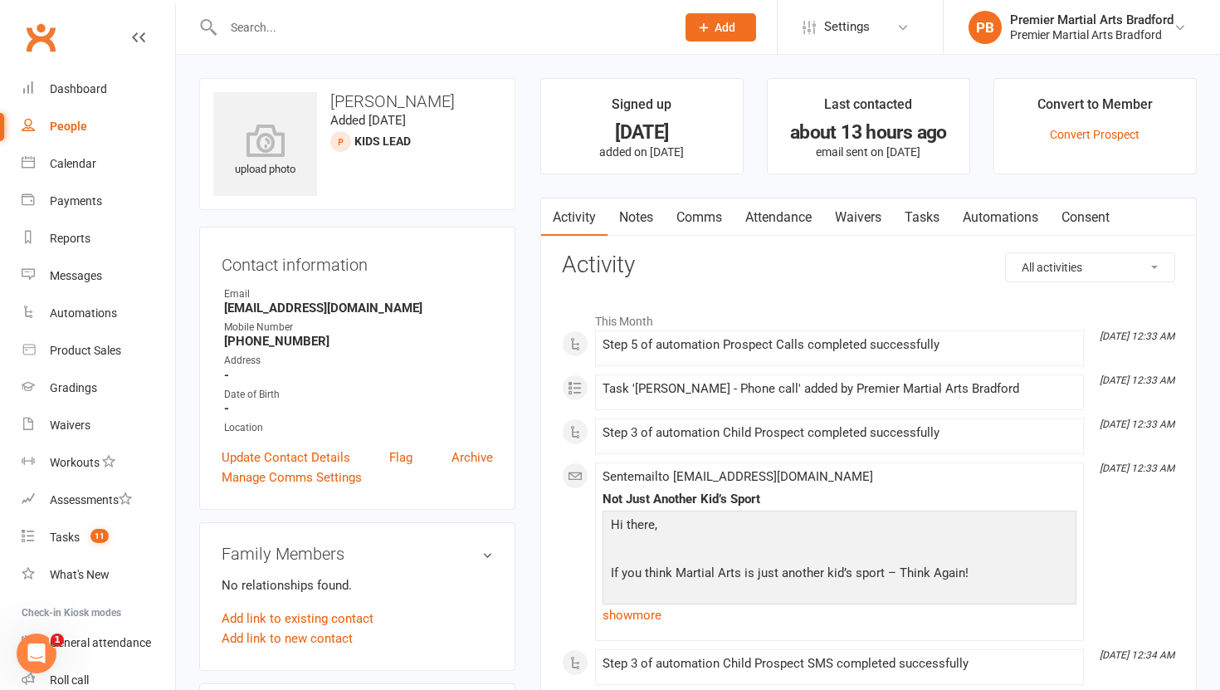
click at [939, 217] on link "Tasks" at bounding box center [922, 217] width 58 height 38
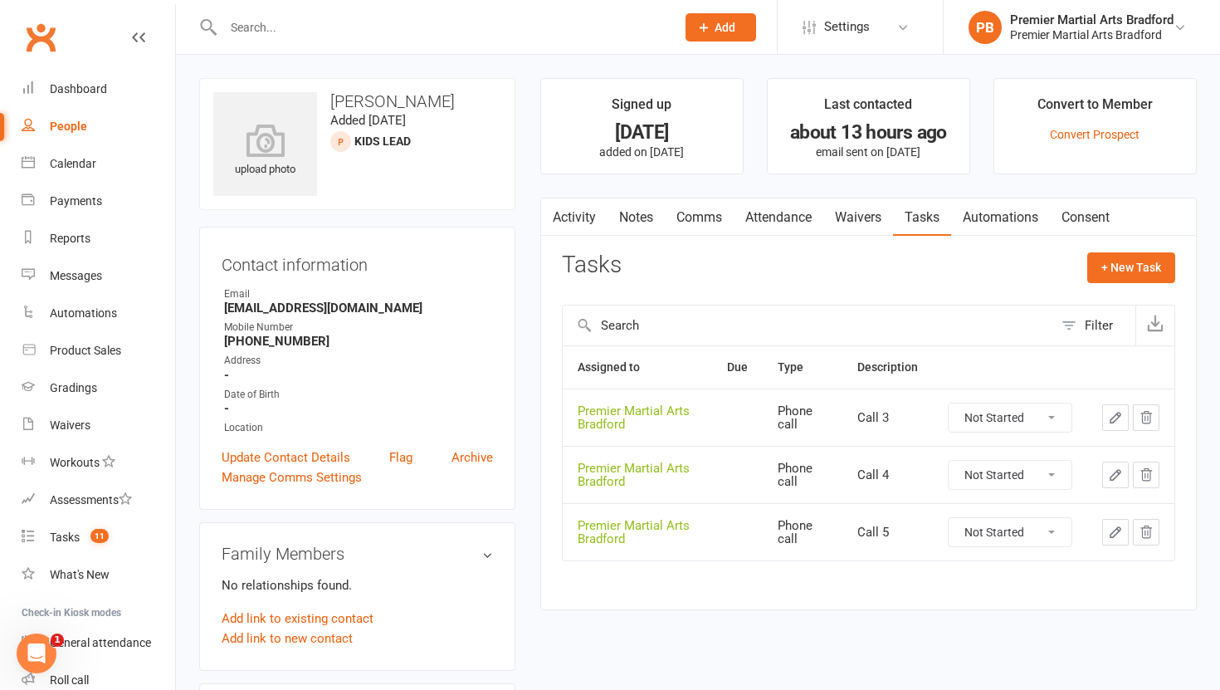
click at [1049, 417] on select "Not Started In Progress Waiting Complete" at bounding box center [1010, 417] width 123 height 28
click at [949, 403] on select "Not Started In Progress Waiting Complete" at bounding box center [1010, 417] width 123 height 28
select select "unstarted"
click at [1057, 422] on select "Not Started In Progress Waiting Complete" at bounding box center [1010, 417] width 123 height 28
click at [949, 403] on select "Not Started In Progress Waiting Complete" at bounding box center [1010, 417] width 123 height 28
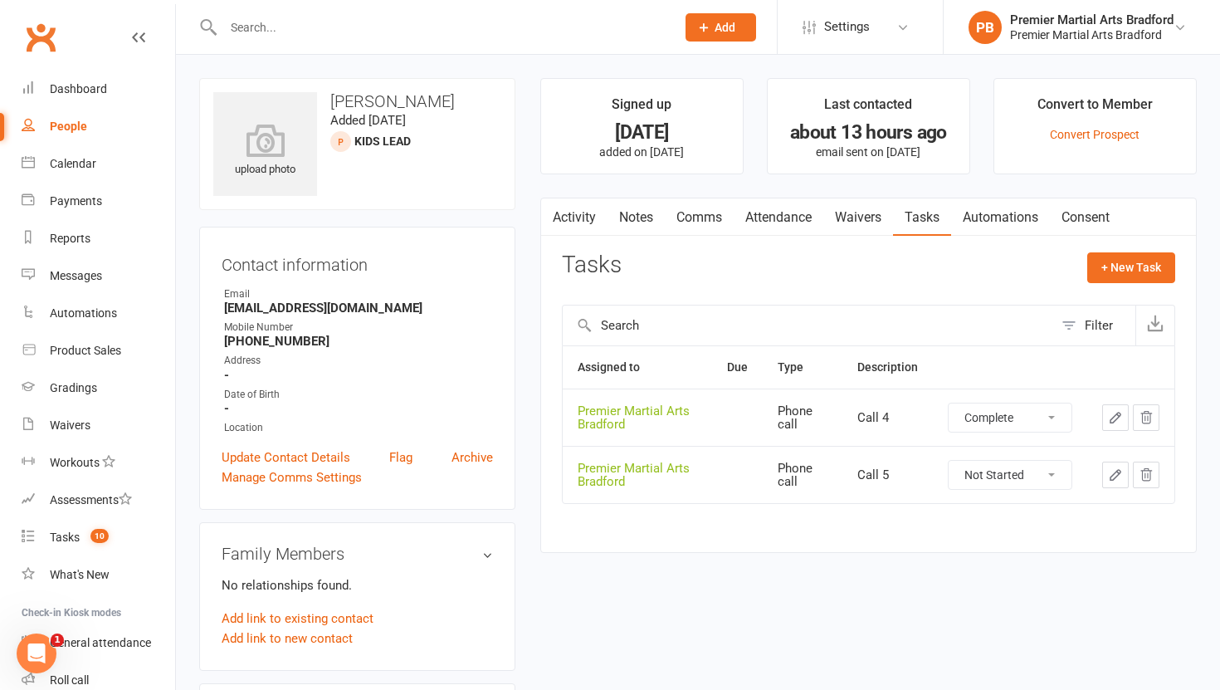
select select "unstarted"
click at [1054, 417] on select "Not Started In Progress Waiting Complete" at bounding box center [1010, 417] width 123 height 28
click at [949, 403] on select "Not Started In Progress Waiting Complete" at bounding box center [1010, 417] width 123 height 28
select select "unstarted"
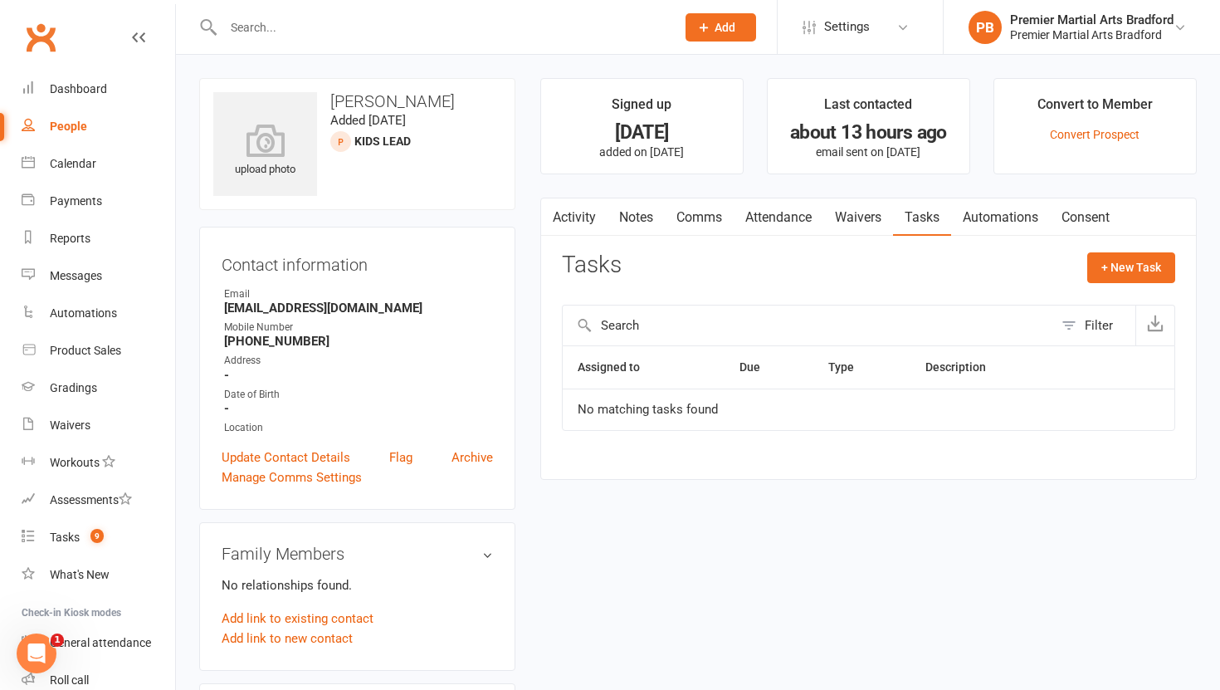
click at [633, 217] on link "Notes" at bounding box center [636, 217] width 57 height 38
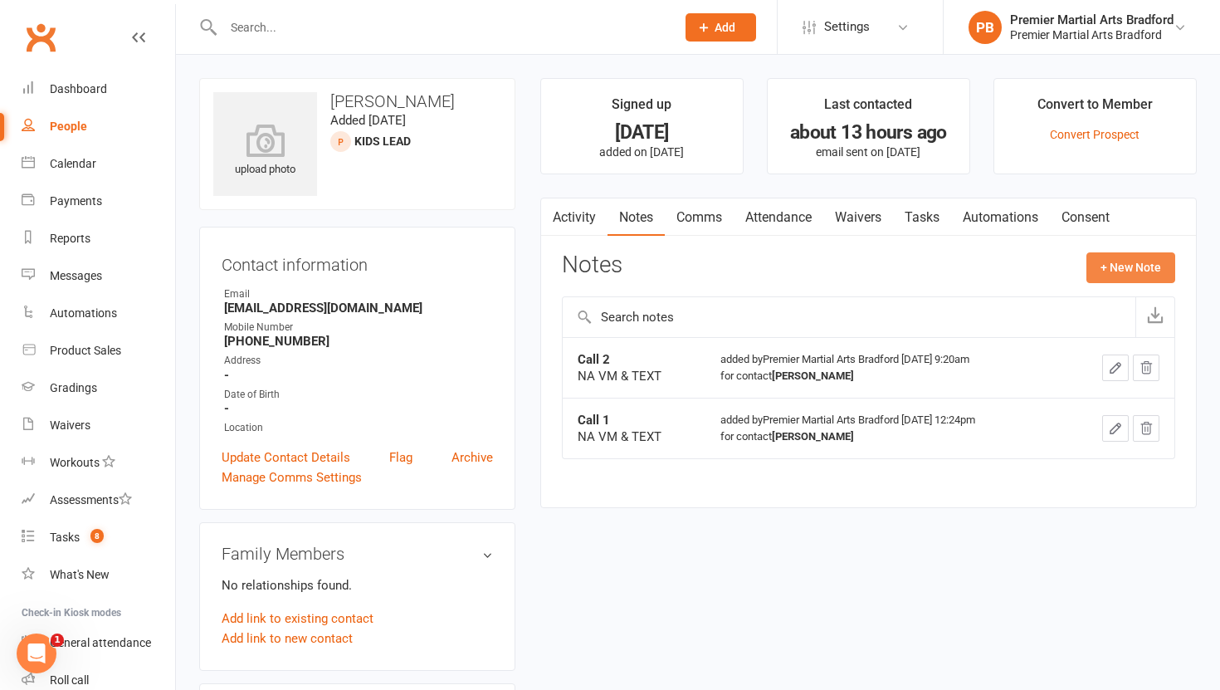
click at [1110, 258] on button "+ New Note" at bounding box center [1130, 267] width 89 height 30
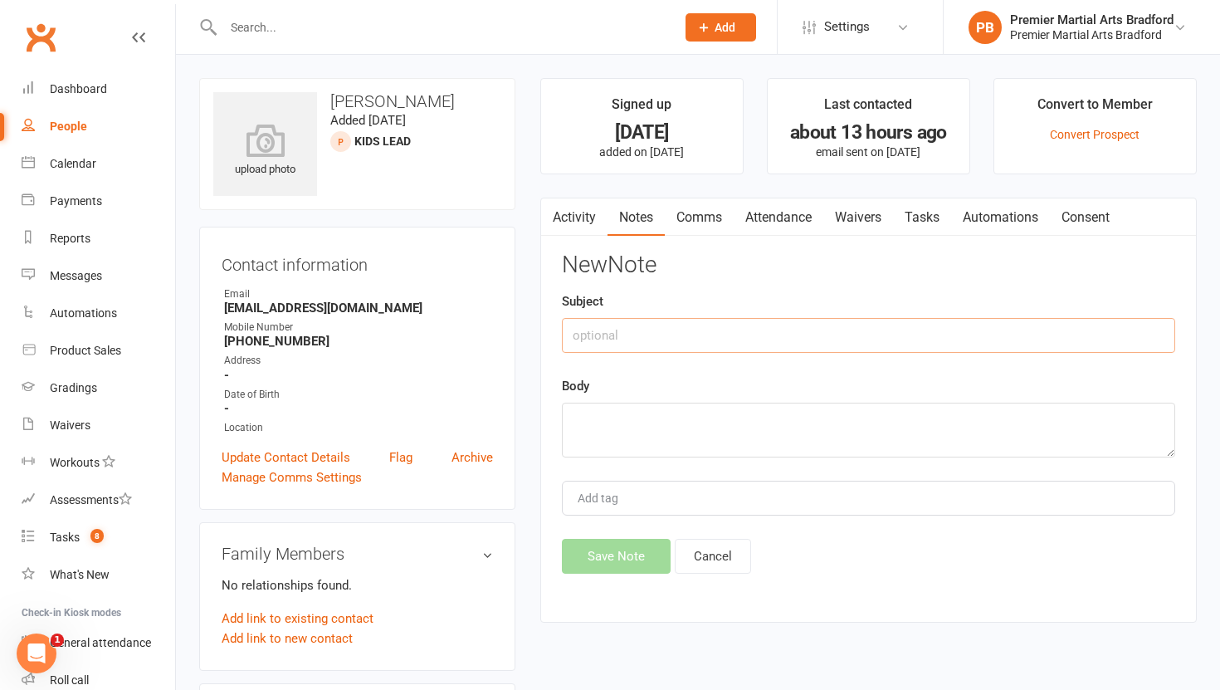
click at [600, 329] on input "text" at bounding box center [868, 335] width 613 height 35
type input "Call 3"
click at [611, 443] on textarea at bounding box center [868, 430] width 613 height 55
type textarea "NA VM & TEXT"
click at [635, 548] on button "Save Note" at bounding box center [616, 556] width 109 height 35
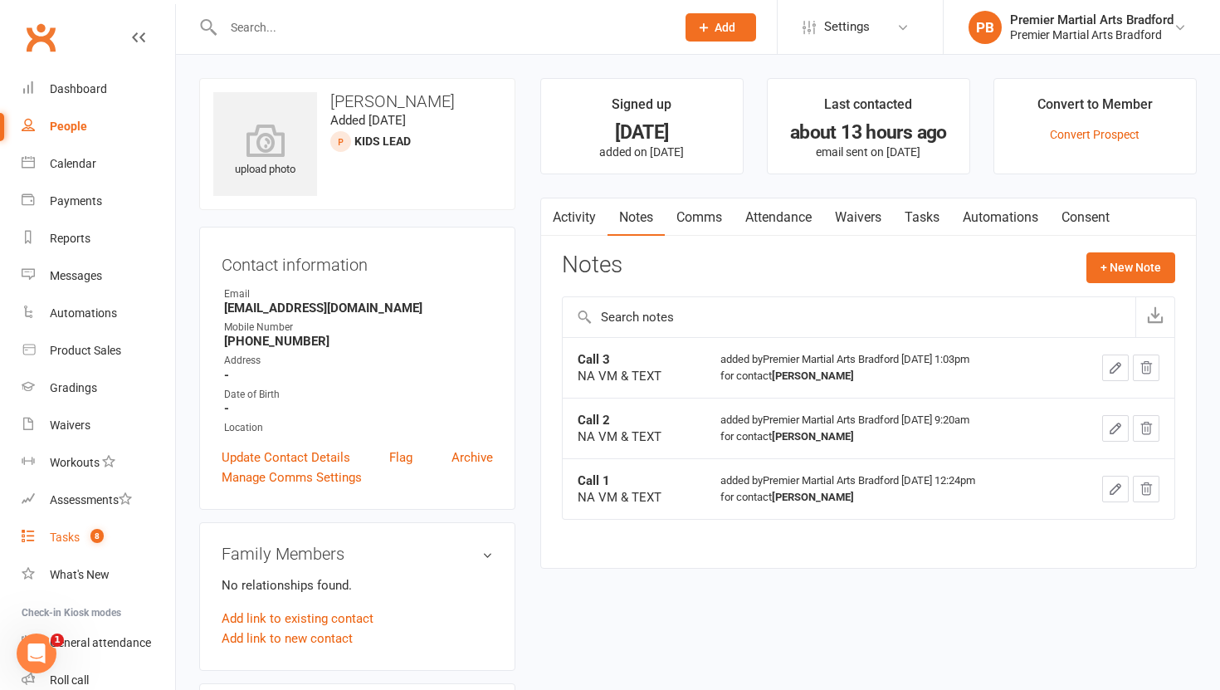
click at [83, 543] on count-badge "8" at bounding box center [93, 536] width 22 height 13
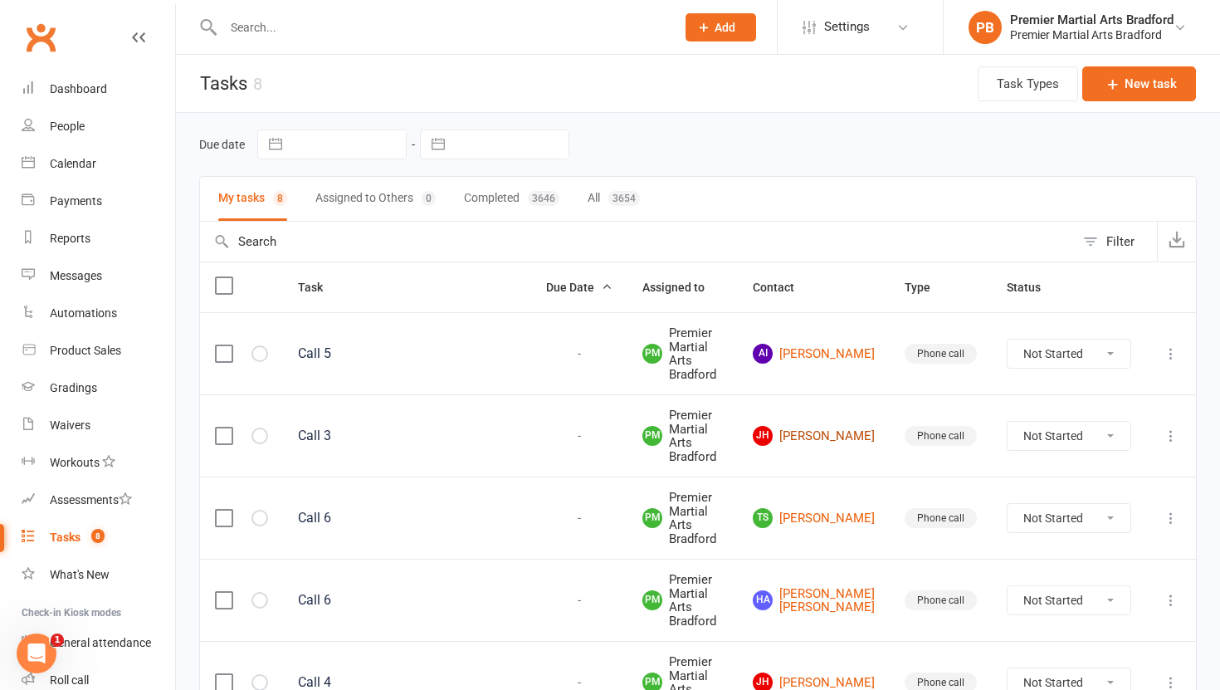
click at [851, 426] on link "JH James Hopkins" at bounding box center [814, 436] width 122 height 20
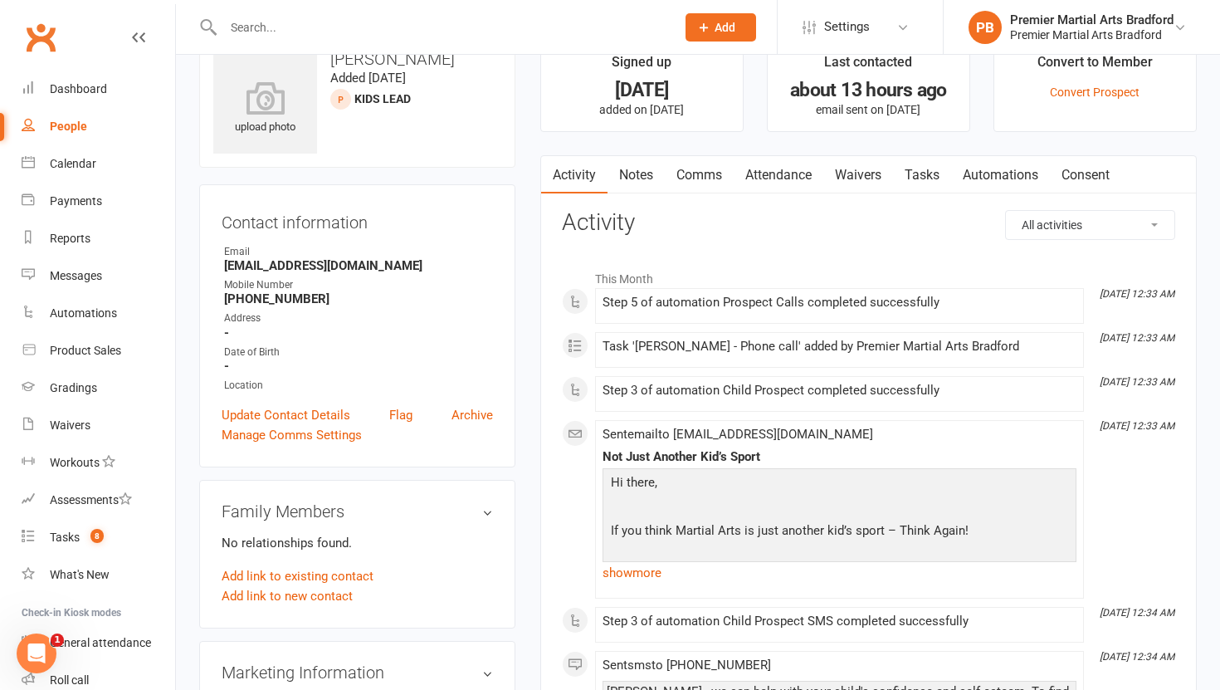
scroll to position [73, 0]
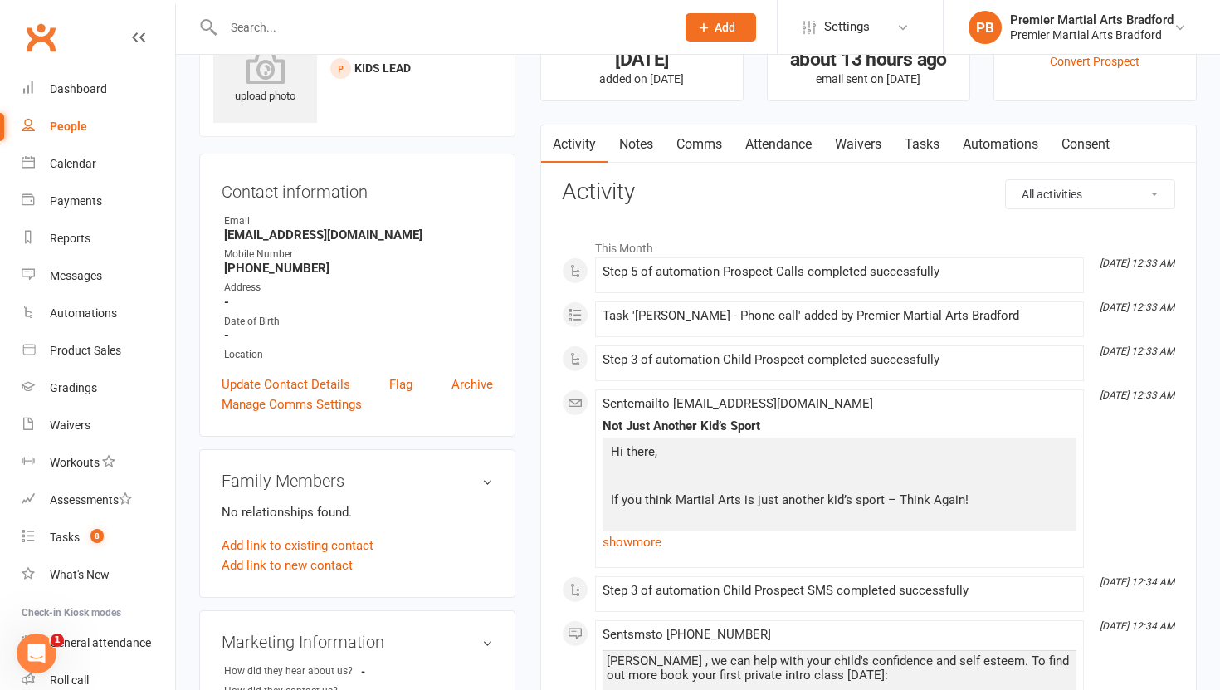
click at [922, 140] on link "Tasks" at bounding box center [922, 144] width 58 height 38
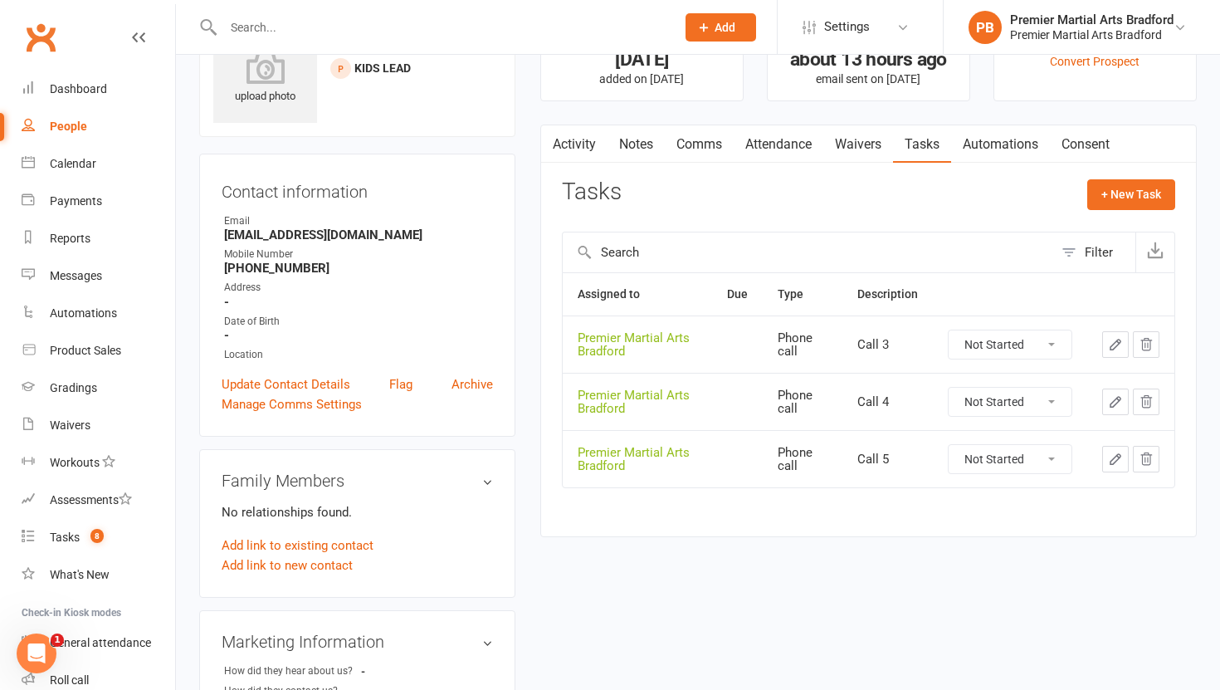
click at [1049, 344] on select "Not Started In Progress Waiting Complete" at bounding box center [1010, 344] width 123 height 28
click at [949, 330] on select "Not Started In Progress Waiting Complete" at bounding box center [1010, 344] width 123 height 28
select select "unstarted"
click at [1061, 342] on select "Not Started In Progress Waiting Complete" at bounding box center [1010, 344] width 123 height 28
click at [949, 330] on select "Not Started In Progress Waiting Complete" at bounding box center [1010, 344] width 123 height 28
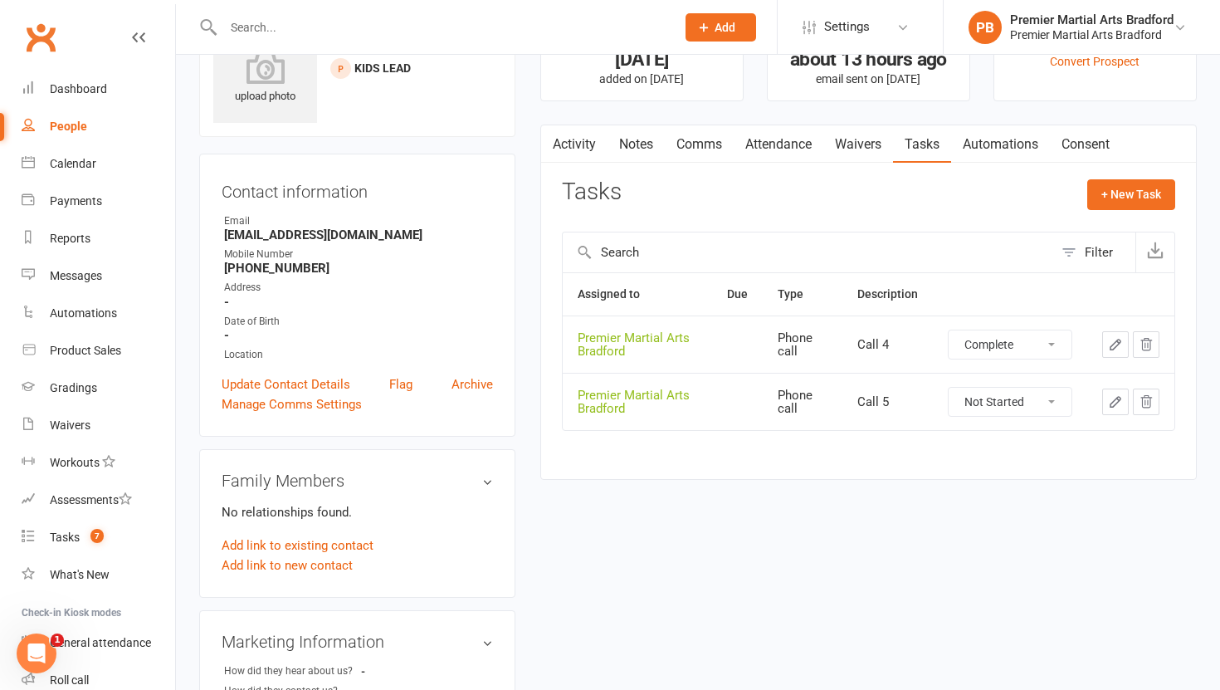
select select "unstarted"
click at [1055, 343] on select "Not Started In Progress Waiting Complete" at bounding box center [1010, 344] width 123 height 28
click at [949, 330] on select "Not Started In Progress Waiting Complete" at bounding box center [1010, 344] width 123 height 28
select select "unstarted"
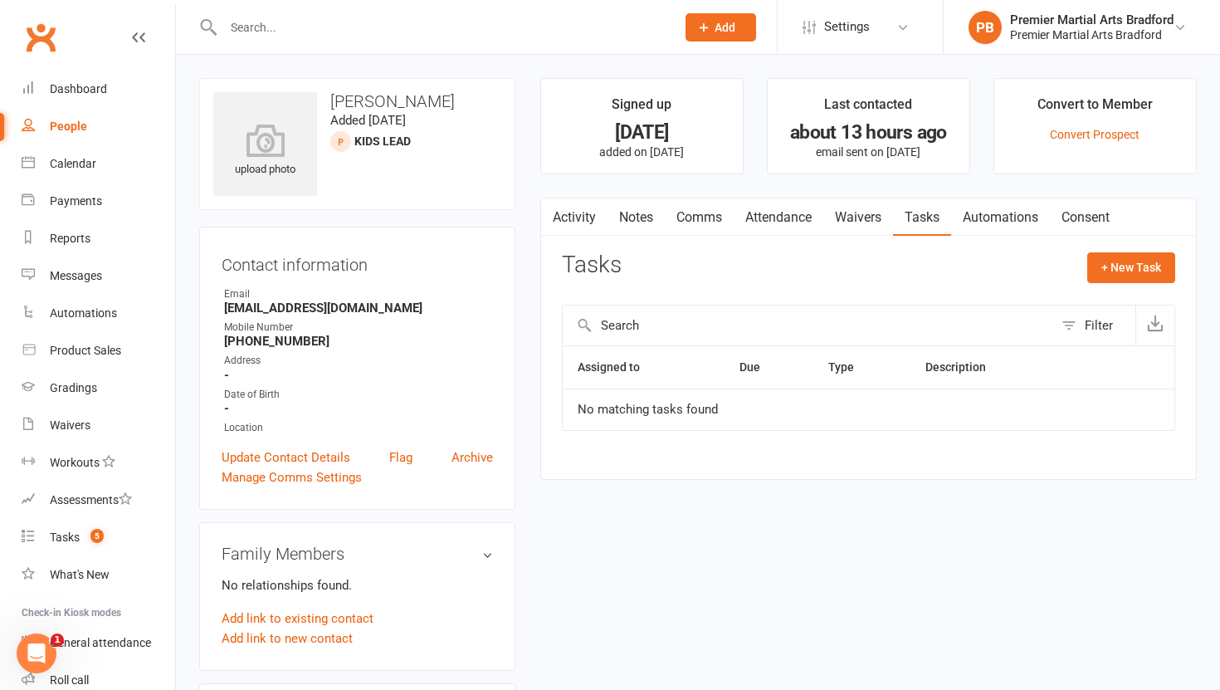
click at [642, 218] on link "Notes" at bounding box center [636, 217] width 57 height 38
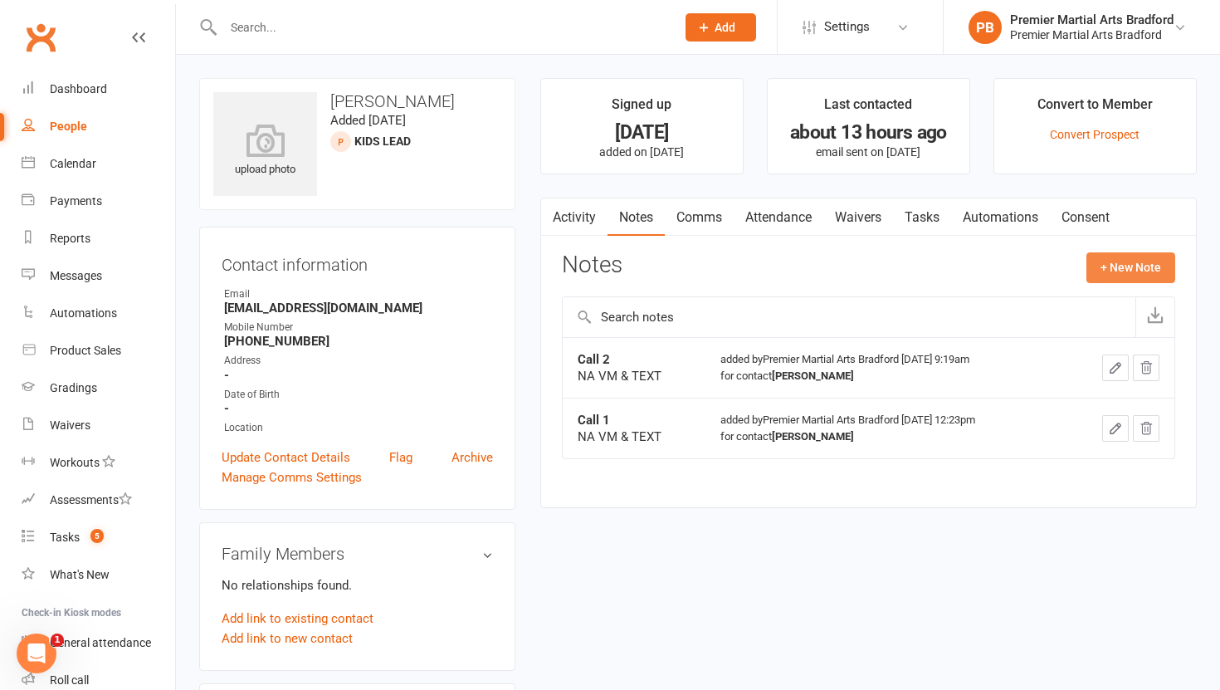
click at [1140, 259] on button "+ New Note" at bounding box center [1130, 267] width 89 height 30
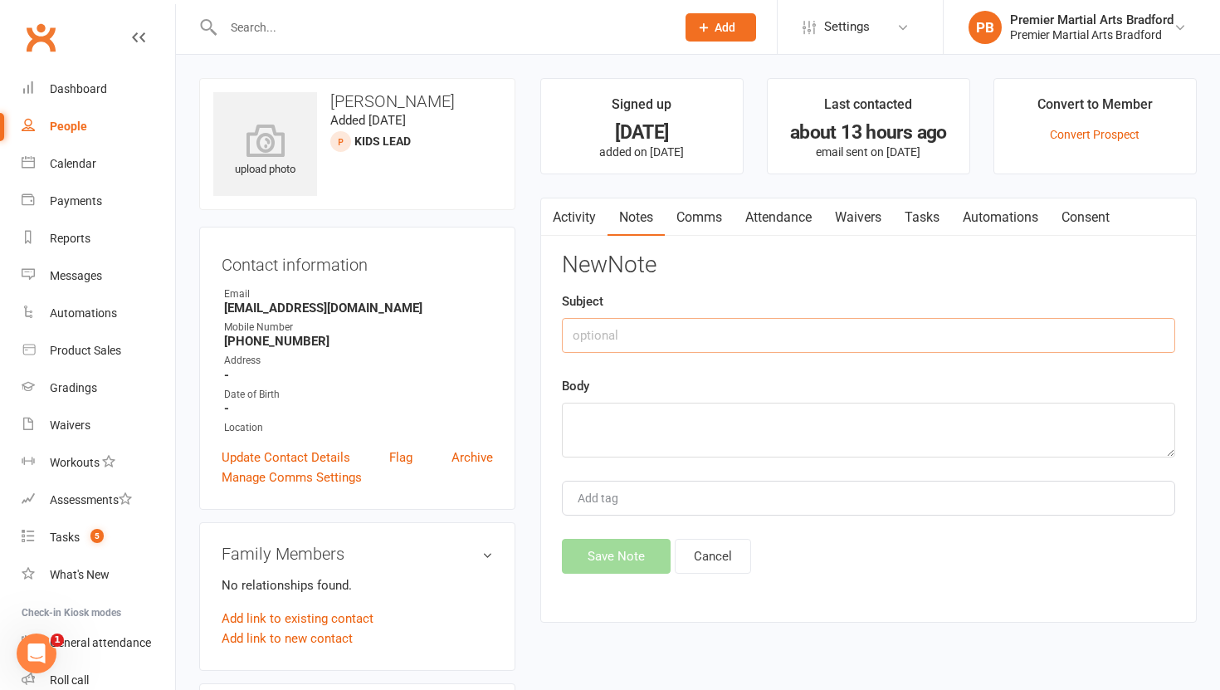
click at [684, 340] on input "text" at bounding box center [868, 335] width 613 height 35
type input "C"
click at [598, 221] on link "Activity" at bounding box center [574, 217] width 66 height 38
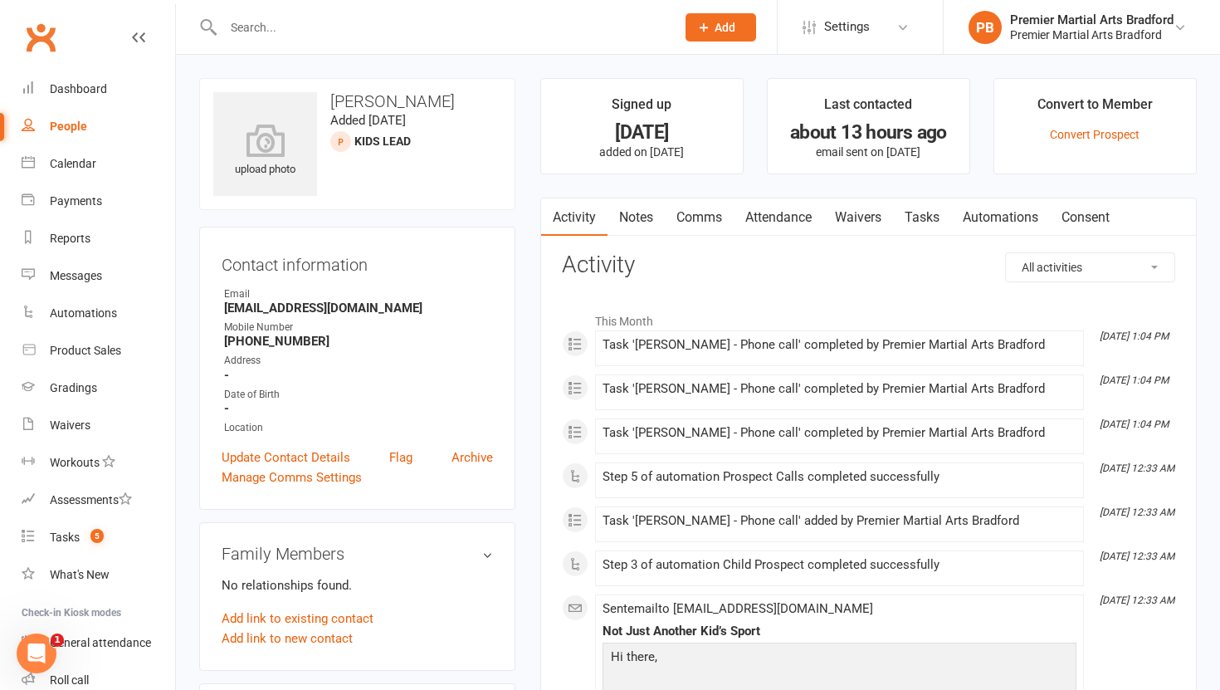
click at [637, 226] on link "Notes" at bounding box center [636, 217] width 57 height 38
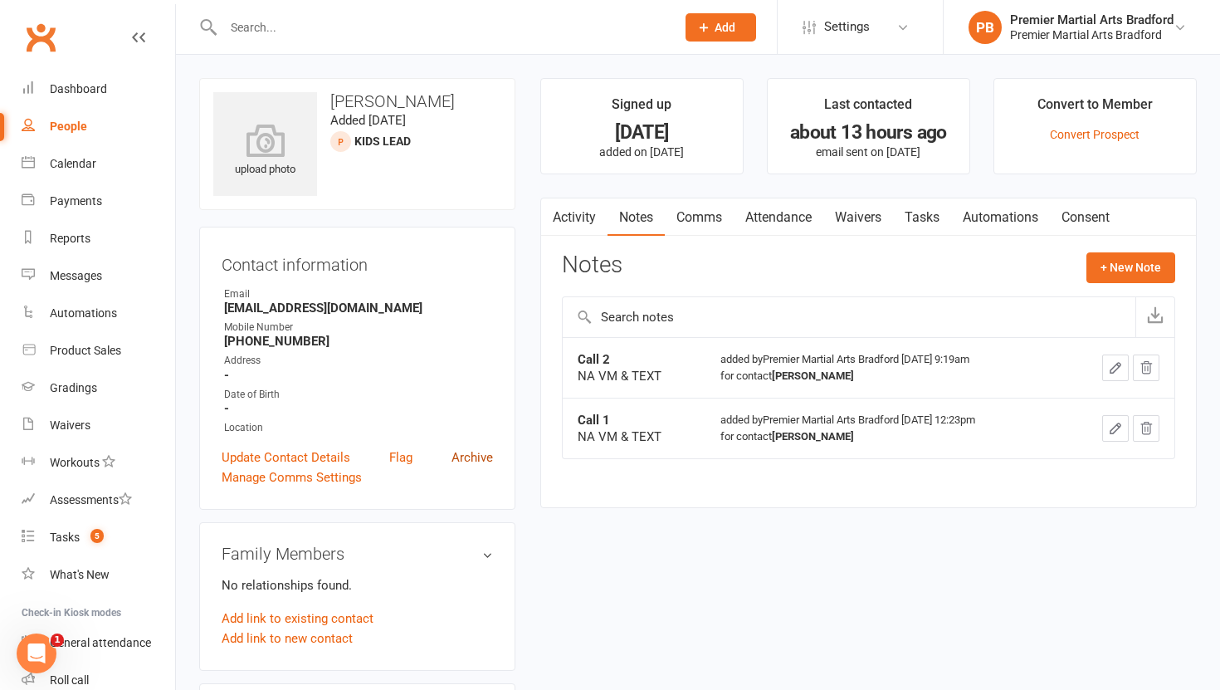
click at [476, 456] on link "Archive" at bounding box center [471, 457] width 41 height 20
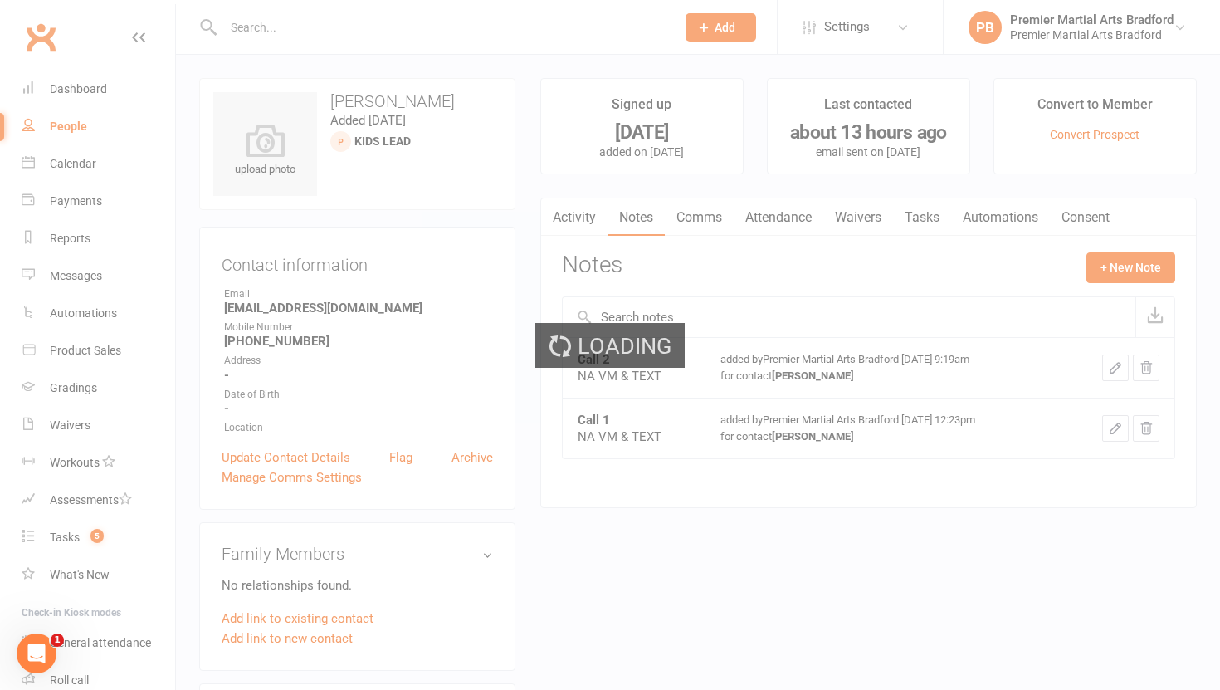
select select "100"
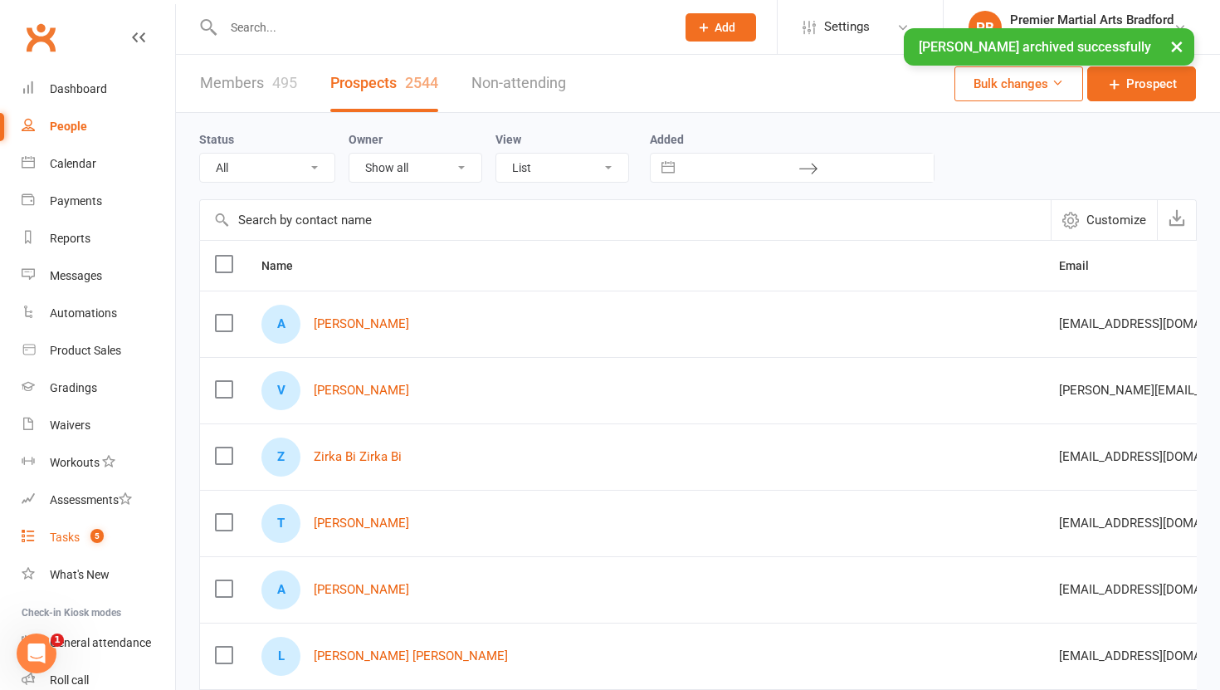
click at [69, 534] on div "Tasks" at bounding box center [65, 536] width 30 height 13
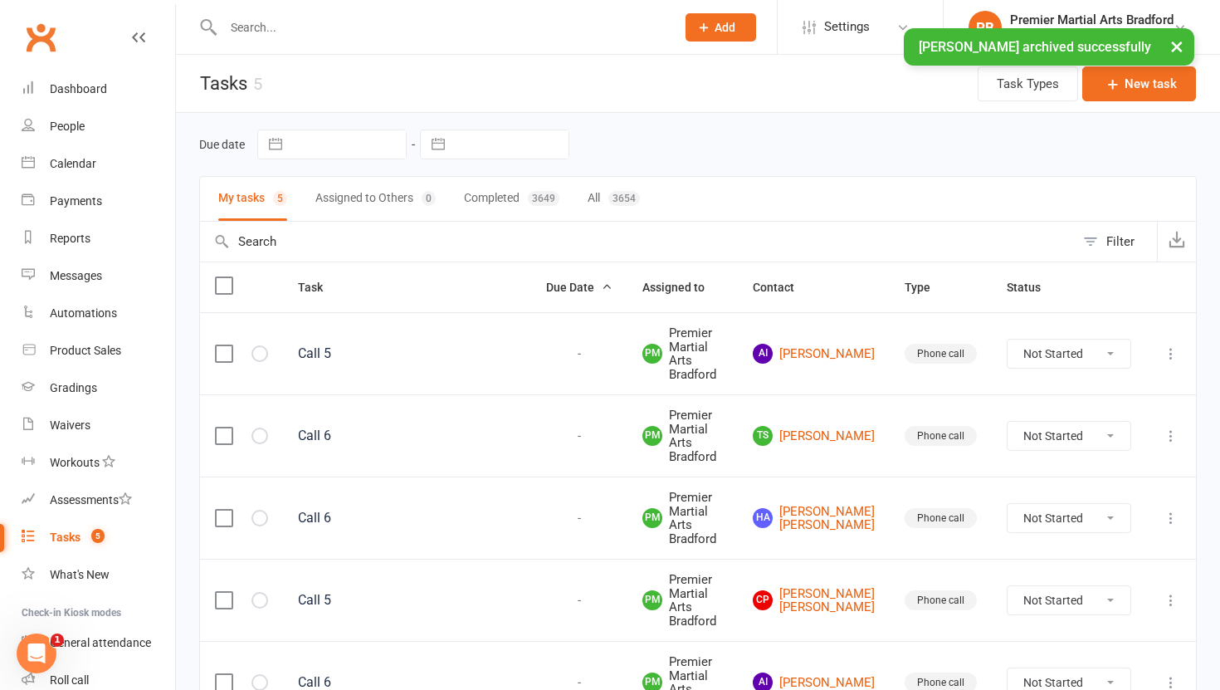
scroll to position [105, 0]
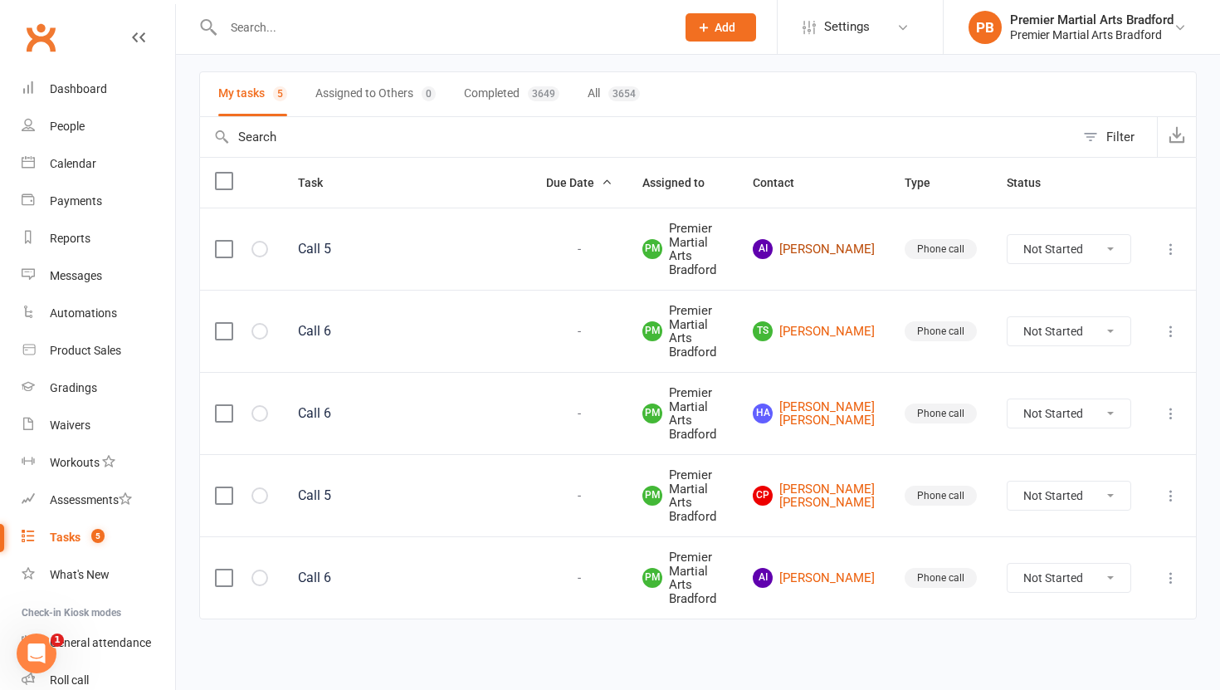
click at [843, 254] on link "AI Aleena Ibrahim" at bounding box center [814, 249] width 122 height 20
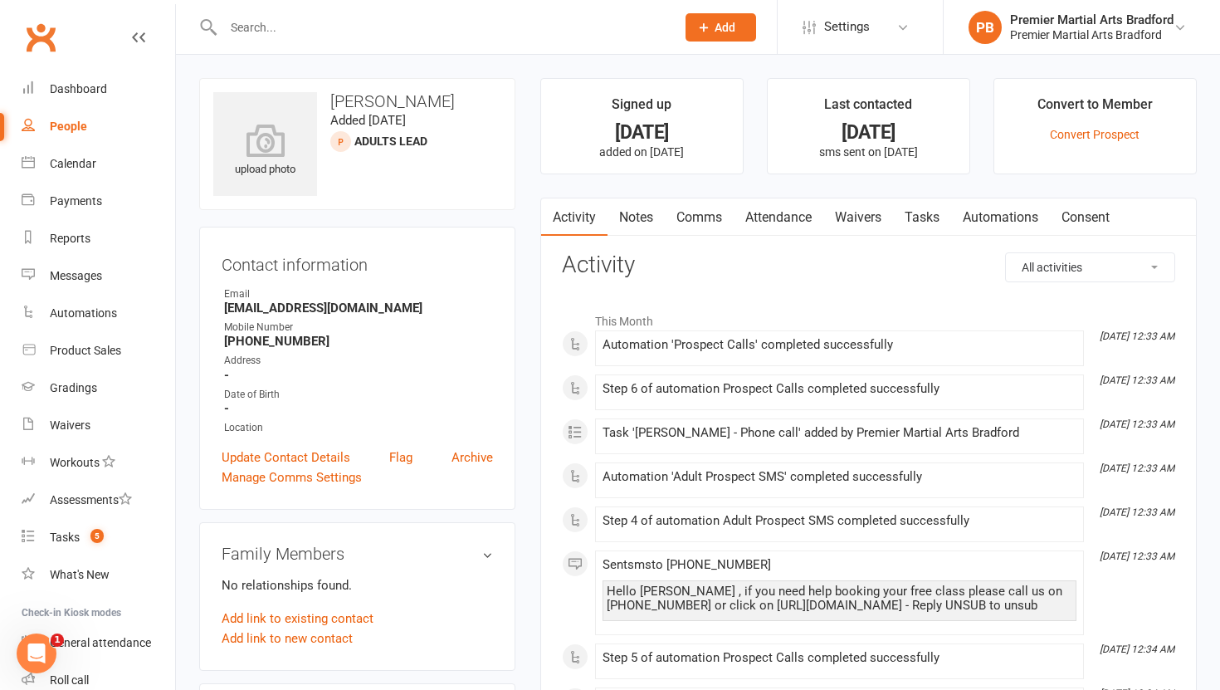
click at [933, 220] on link "Tasks" at bounding box center [922, 217] width 58 height 38
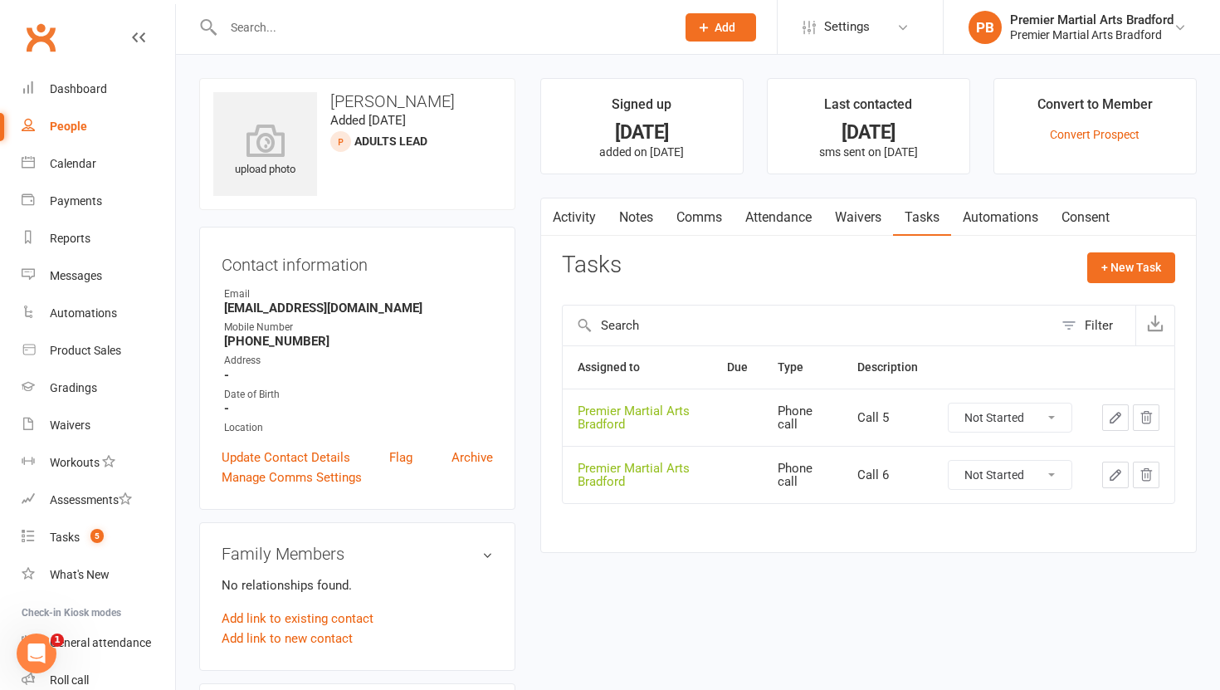
click at [1063, 427] on select "Not Started In Progress Waiting Complete" at bounding box center [1010, 417] width 123 height 28
click at [949, 403] on select "Not Started In Progress Waiting Complete" at bounding box center [1010, 417] width 123 height 28
select select "unstarted"
click at [1058, 415] on select "Not Started In Progress Waiting Complete" at bounding box center [1010, 417] width 123 height 28
click at [949, 403] on select "Not Started In Progress Waiting Complete" at bounding box center [1010, 417] width 123 height 28
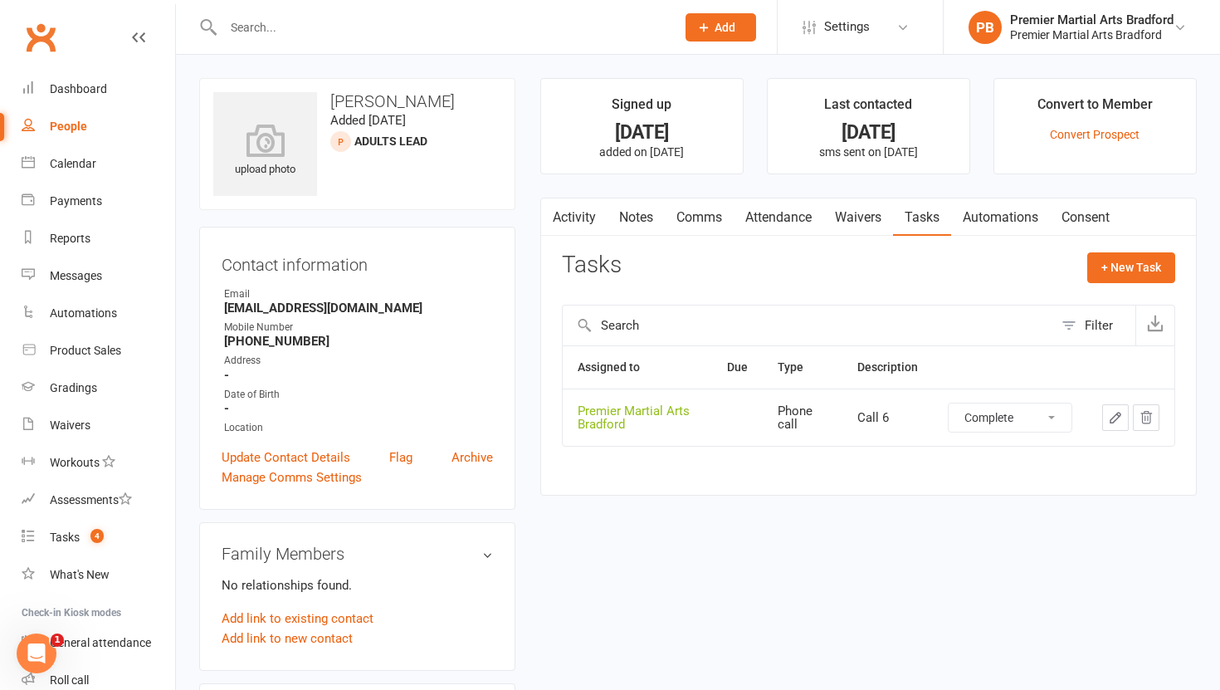
select select "unstarted"
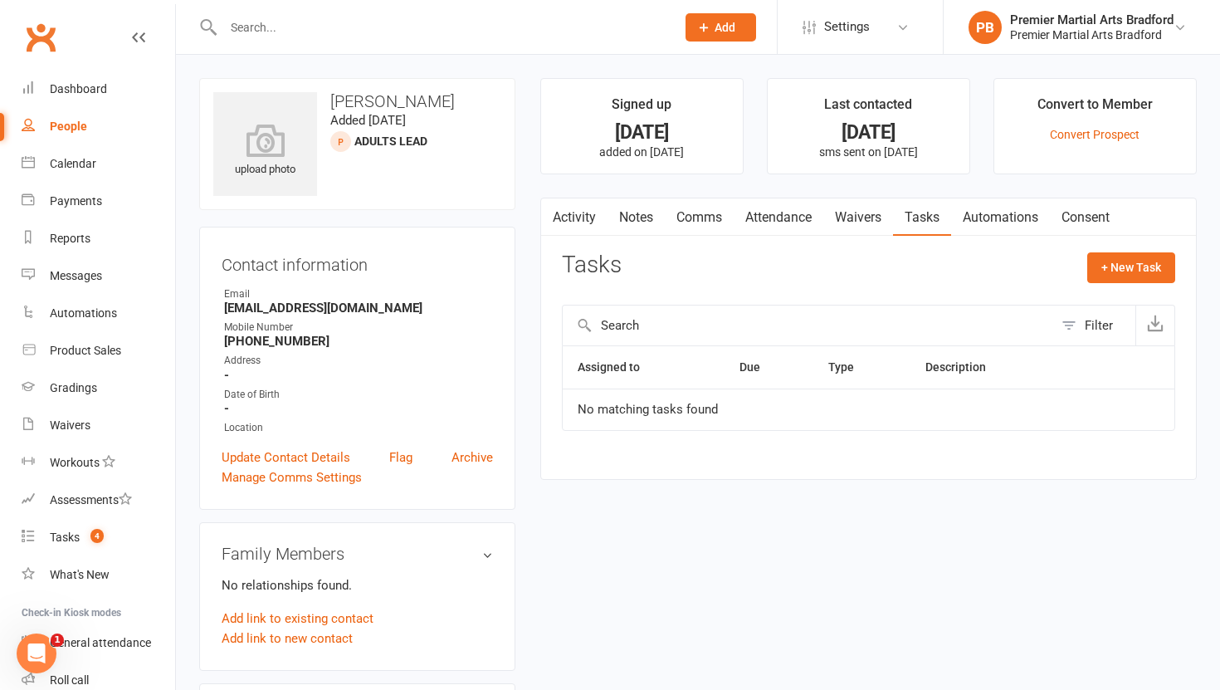
click at [634, 217] on link "Notes" at bounding box center [636, 217] width 57 height 38
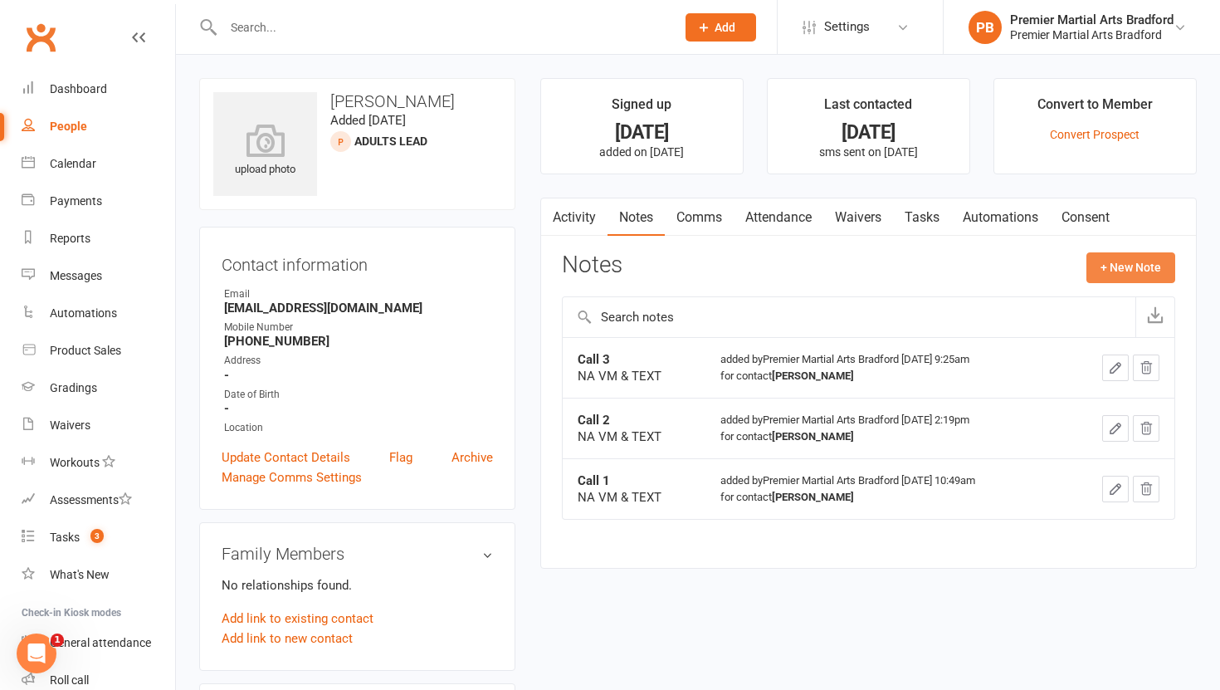
click at [1138, 276] on button "+ New Note" at bounding box center [1130, 267] width 89 height 30
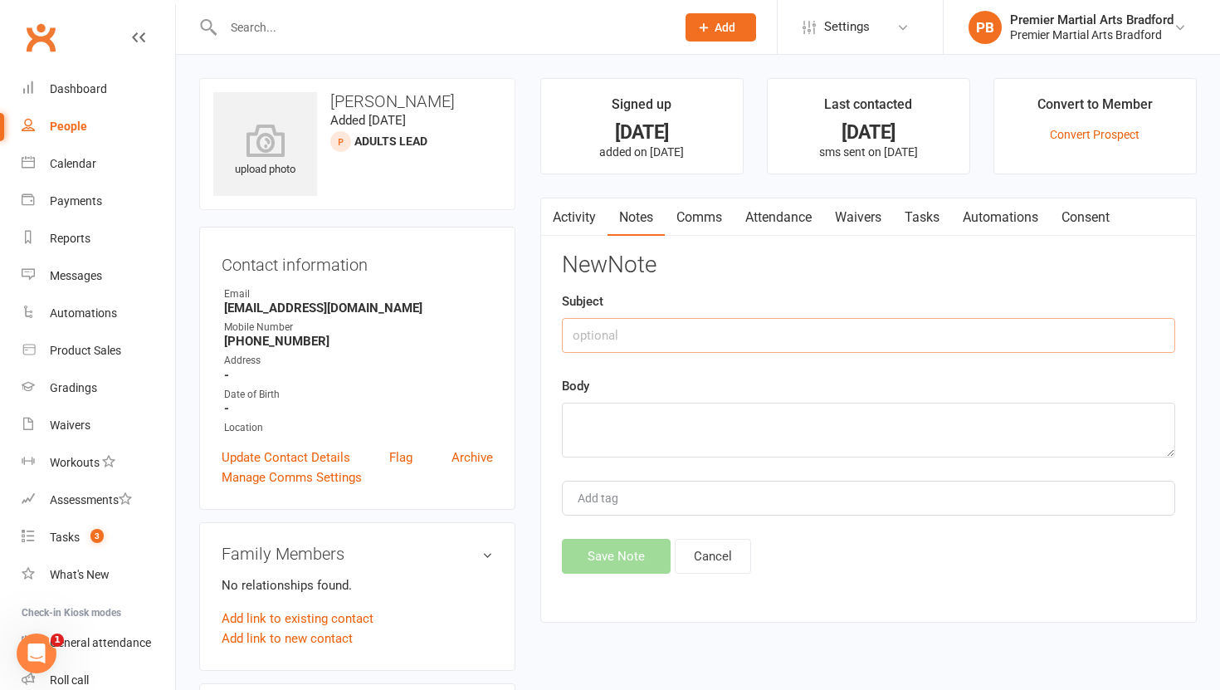
click at [670, 336] on input "text" at bounding box center [868, 335] width 613 height 35
type input "Call 4"
click at [661, 434] on textarea at bounding box center [868, 430] width 613 height 55
type textarea "NA VM & TEXT"
click at [598, 559] on button "Save Note" at bounding box center [616, 556] width 109 height 35
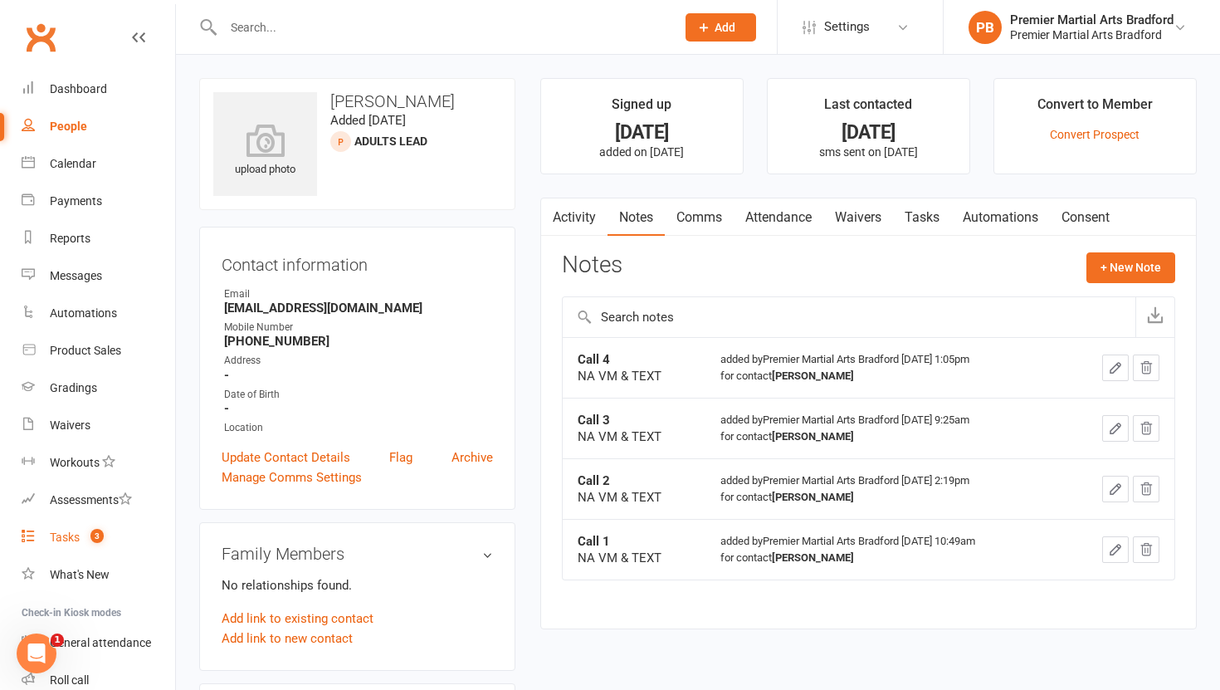
click at [58, 539] on div "Tasks" at bounding box center [65, 536] width 30 height 13
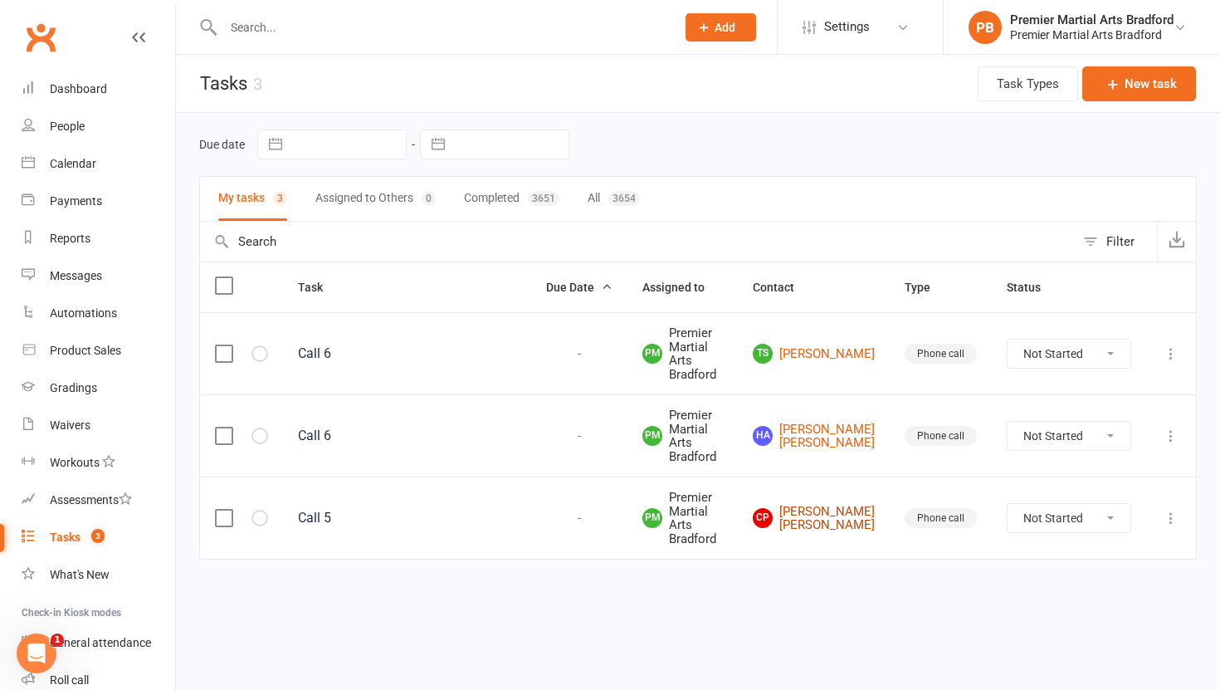
click at [847, 505] on link "CP Chelsea Pickard Chelsea Pickard" at bounding box center [814, 518] width 122 height 27
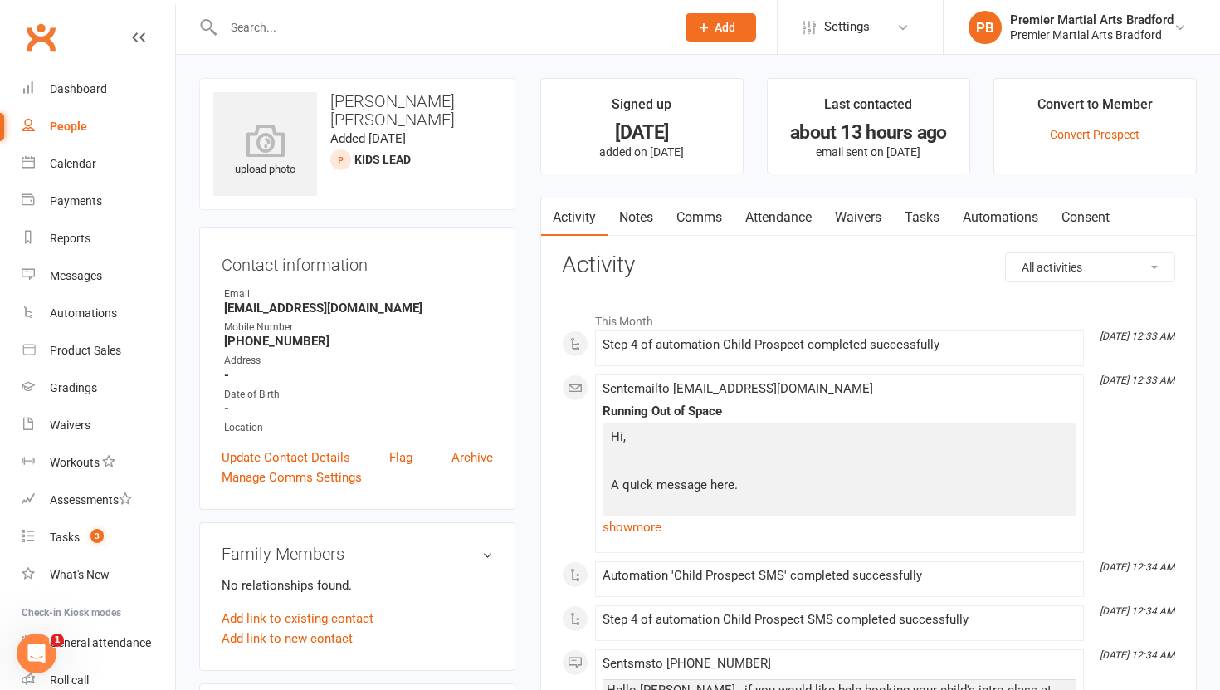
click at [923, 217] on link "Tasks" at bounding box center [922, 217] width 58 height 38
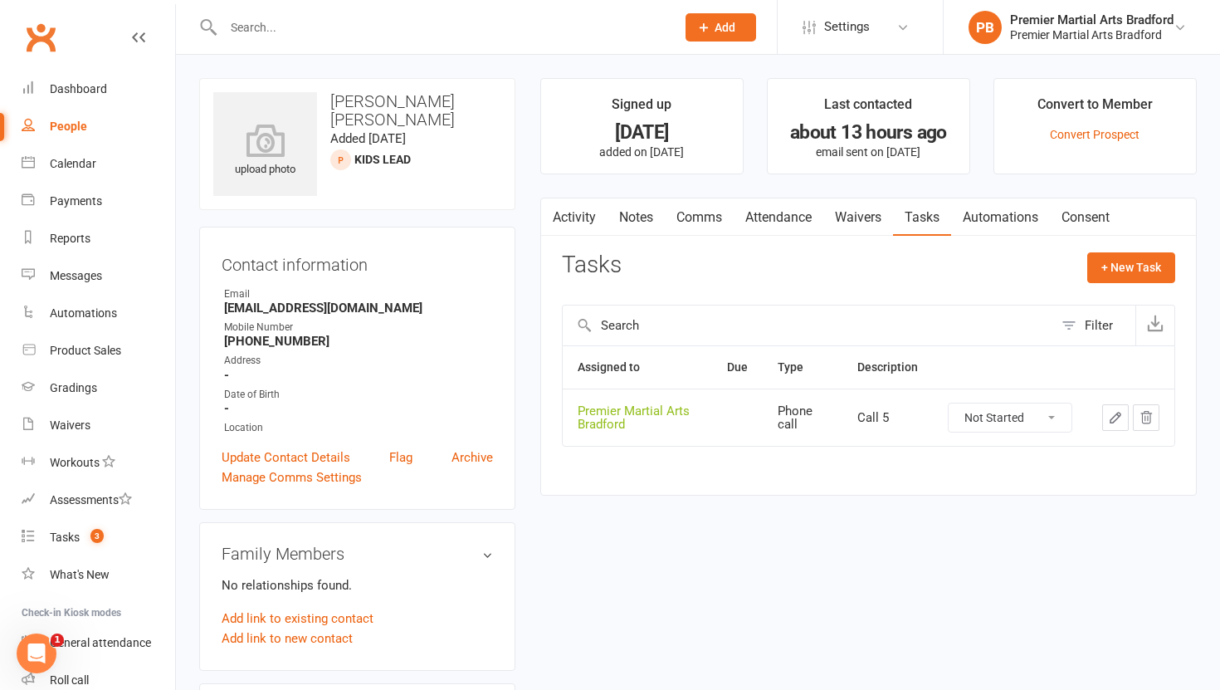
click at [1051, 417] on select "Not Started In Progress Waiting Complete" at bounding box center [1010, 417] width 123 height 28
click at [949, 403] on select "Not Started In Progress Waiting Complete" at bounding box center [1010, 417] width 123 height 28
select select "unstarted"
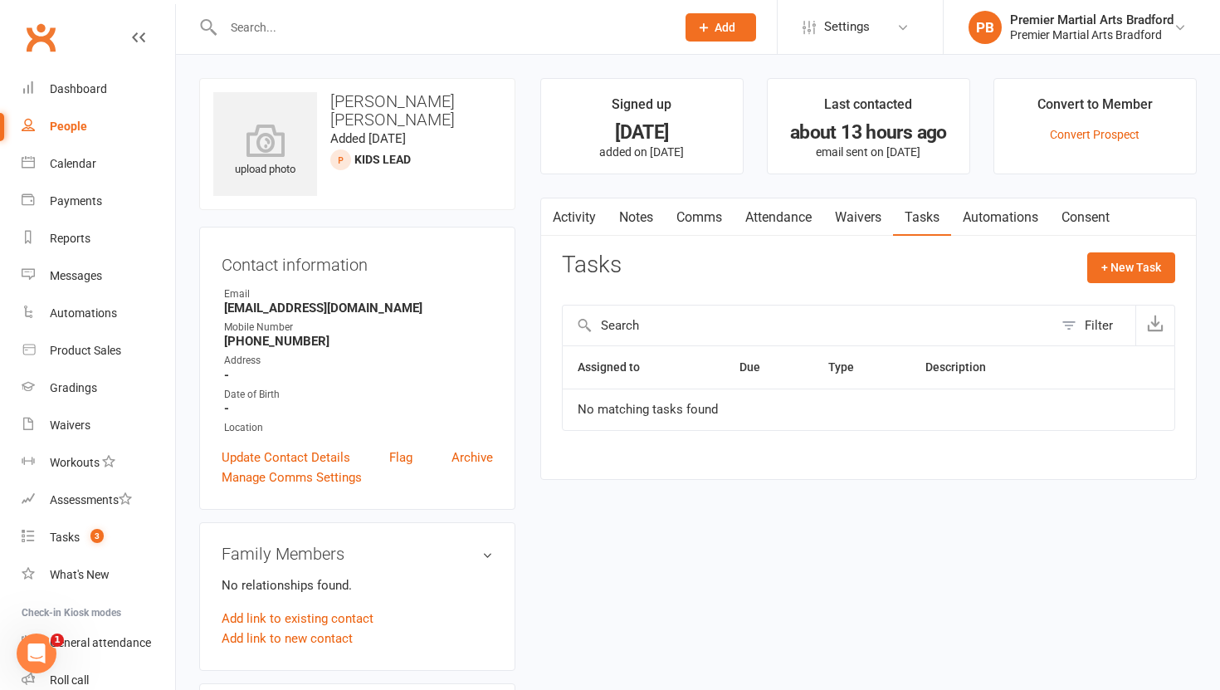
click at [637, 215] on link "Notes" at bounding box center [636, 217] width 57 height 38
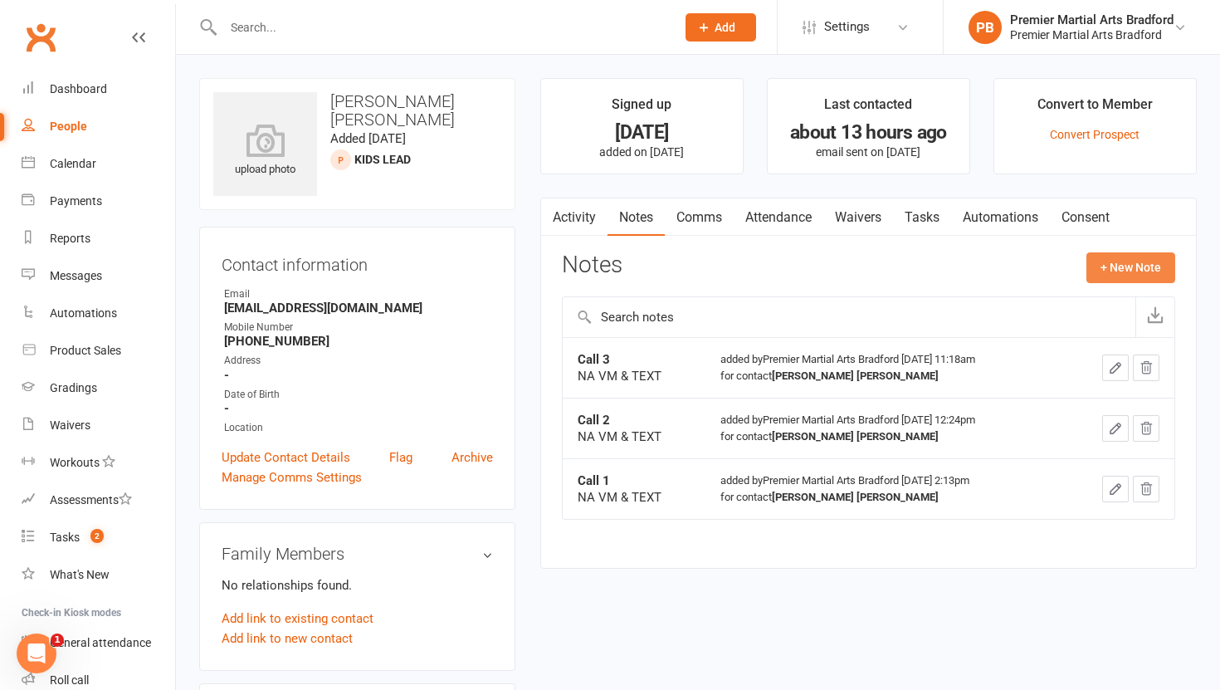
click at [1137, 256] on button "+ New Note" at bounding box center [1130, 267] width 89 height 30
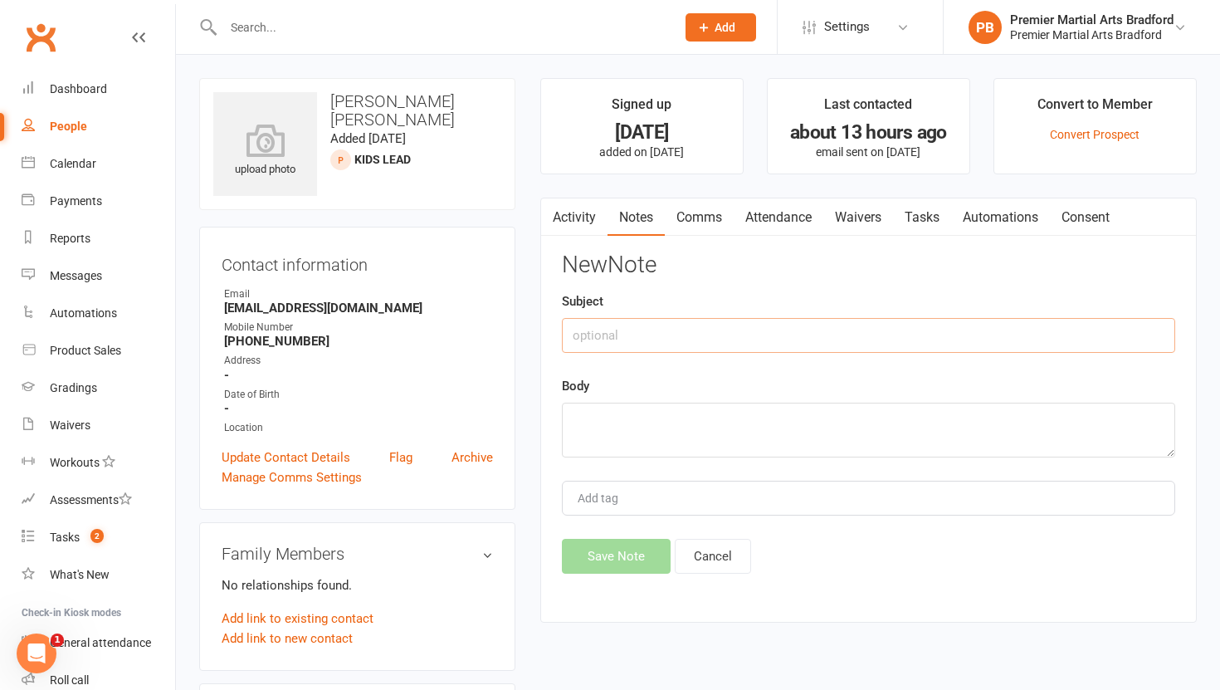
click at [650, 332] on input "text" at bounding box center [868, 335] width 613 height 35
type input "Call 4"
click at [617, 416] on textarea at bounding box center [868, 430] width 613 height 55
type textarea "NA VM & TEXT"
click at [606, 559] on button "Save Note" at bounding box center [616, 556] width 109 height 35
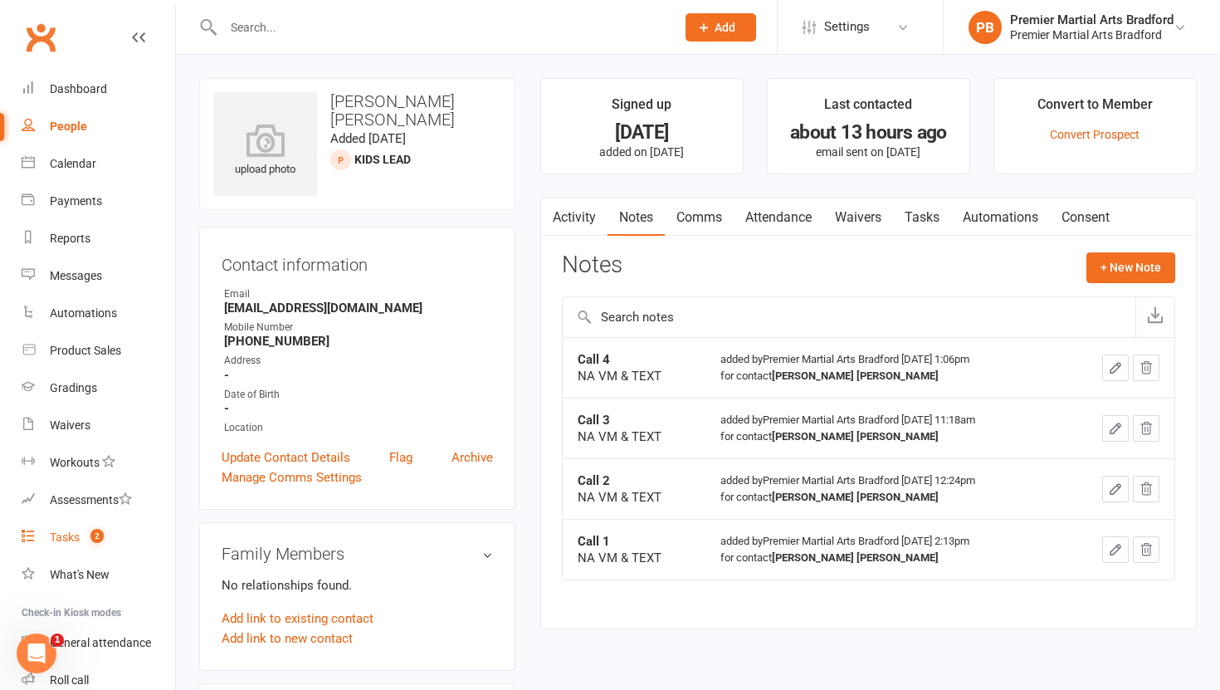
click at [51, 530] on div "Tasks" at bounding box center [65, 536] width 30 height 13
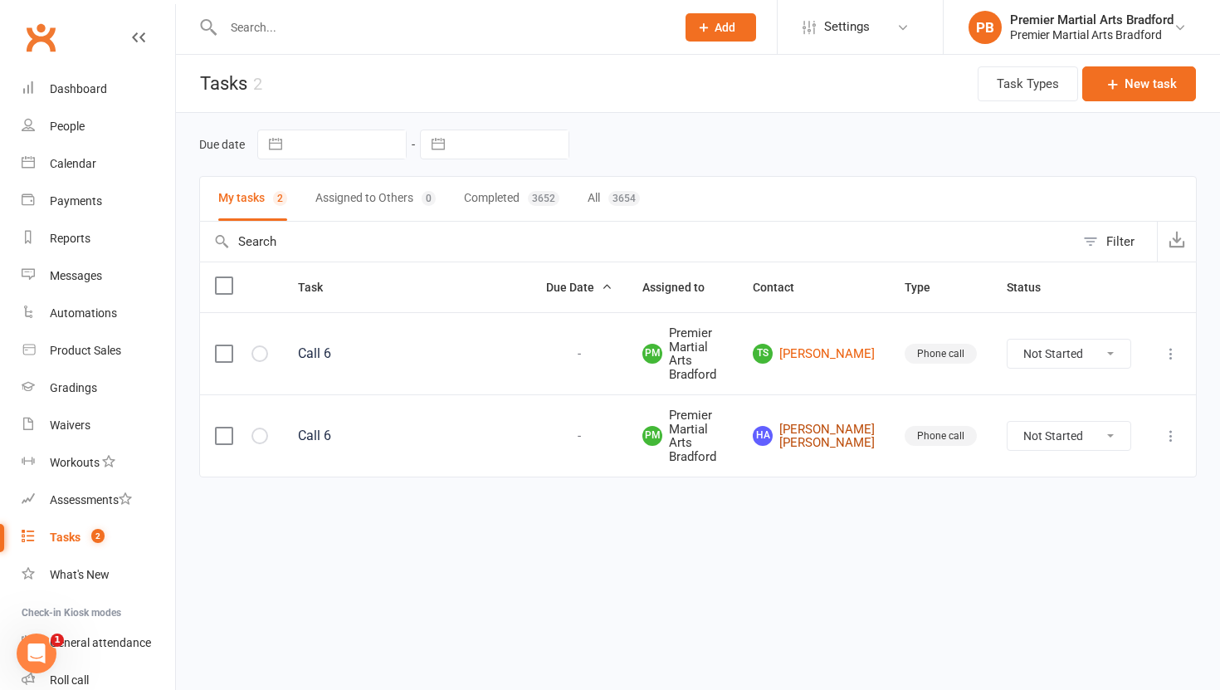
click at [845, 437] on link "HA Hamdan Ali Khan" at bounding box center [814, 435] width 122 height 27
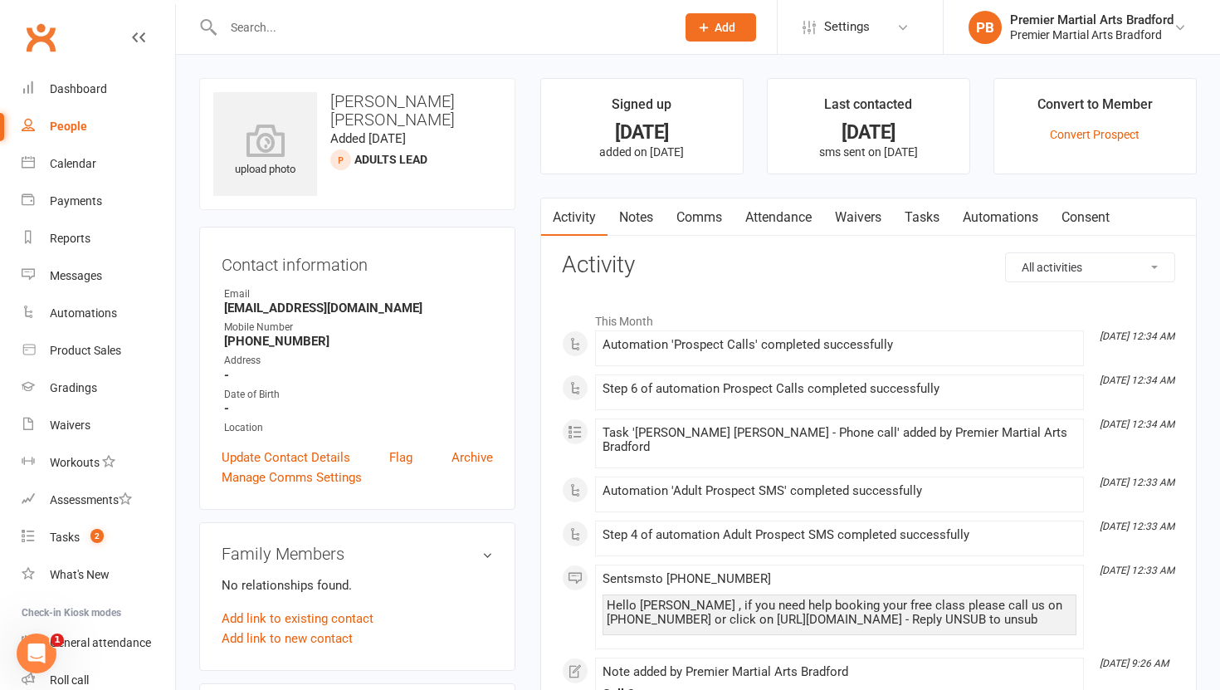
click at [928, 223] on link "Tasks" at bounding box center [922, 217] width 58 height 38
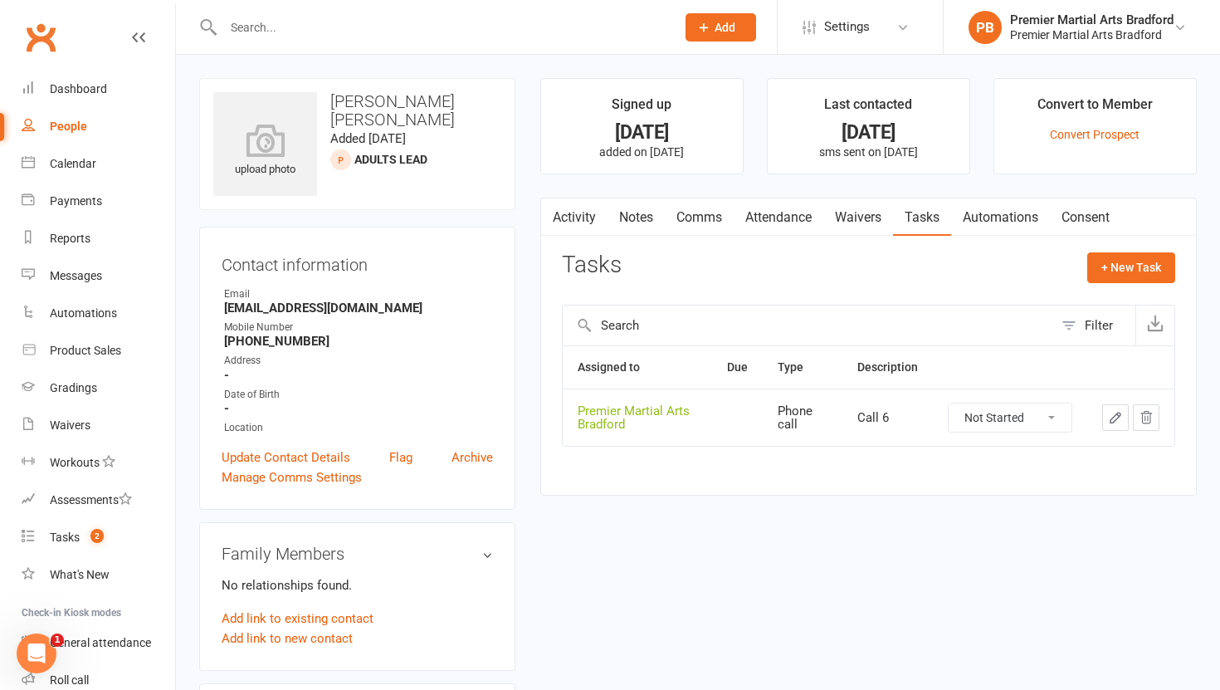
click at [1054, 422] on select "Not Started In Progress Waiting Complete" at bounding box center [1010, 417] width 123 height 28
click at [949, 403] on select "Not Started In Progress Waiting Complete" at bounding box center [1010, 417] width 123 height 28
select select "unstarted"
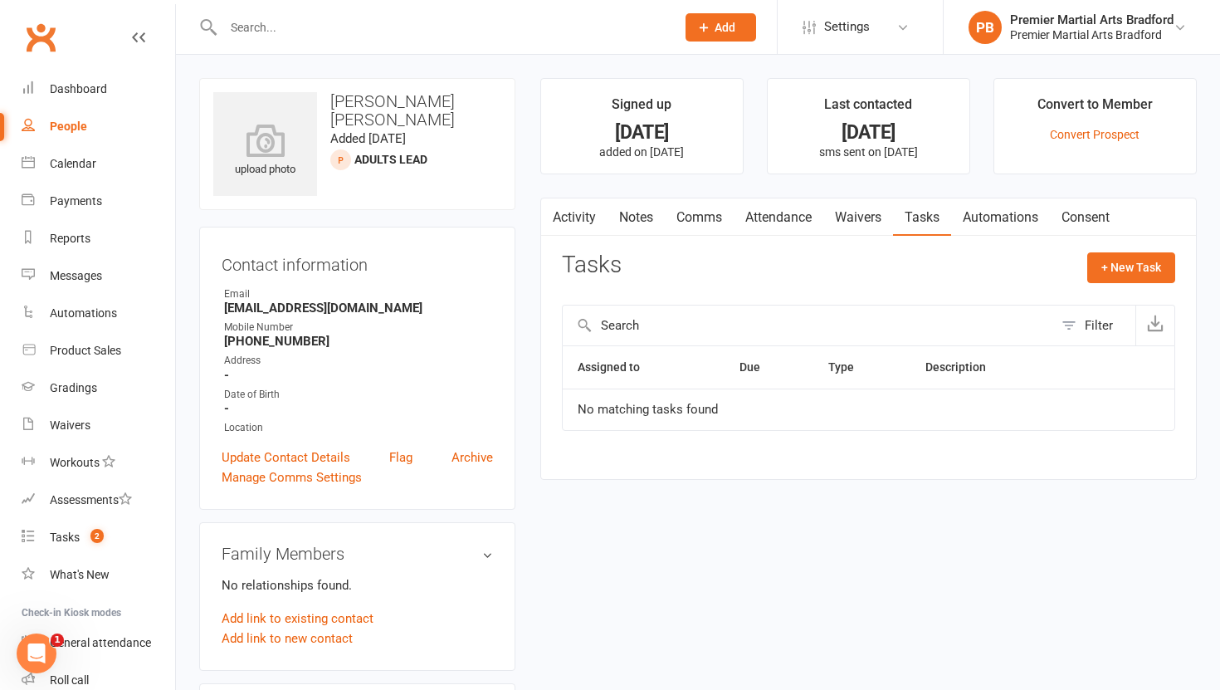
click at [633, 220] on link "Notes" at bounding box center [636, 217] width 57 height 38
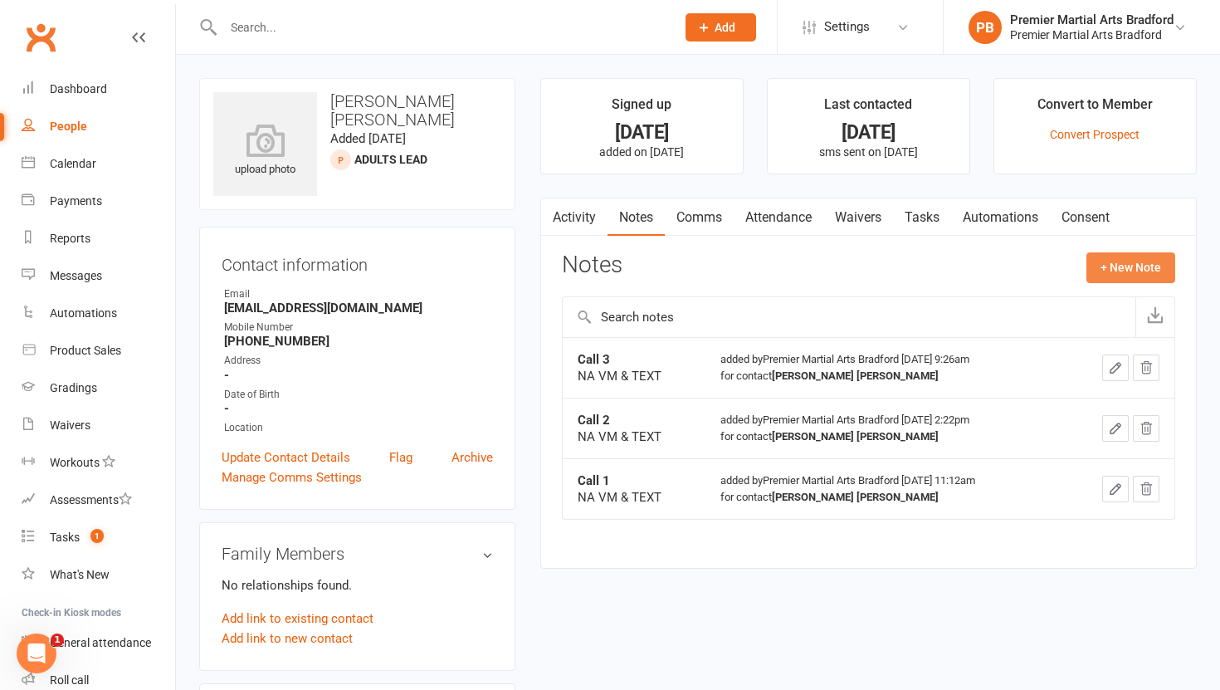
click at [1152, 259] on button "+ New Note" at bounding box center [1130, 267] width 89 height 30
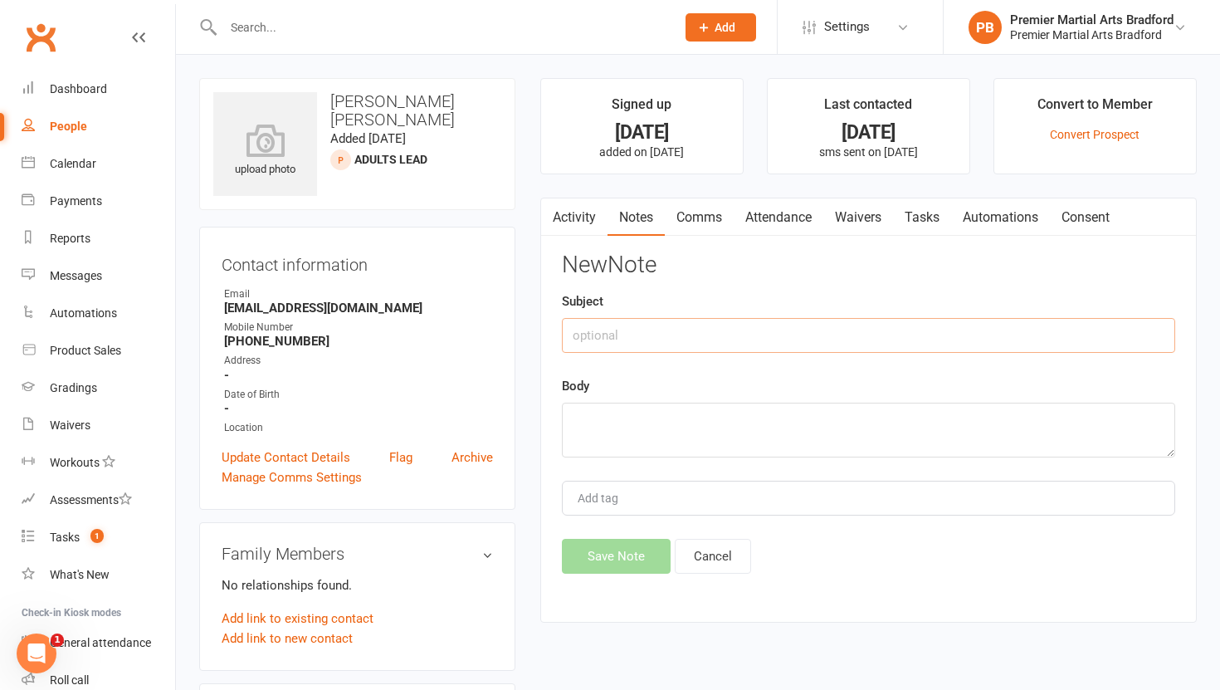
click at [627, 329] on input "text" at bounding box center [868, 335] width 613 height 35
type input "Call 4"
click at [602, 437] on textarea at bounding box center [868, 430] width 613 height 55
type textarea "NA VM & TEXT"
click at [607, 559] on button "Save Note" at bounding box center [616, 556] width 109 height 35
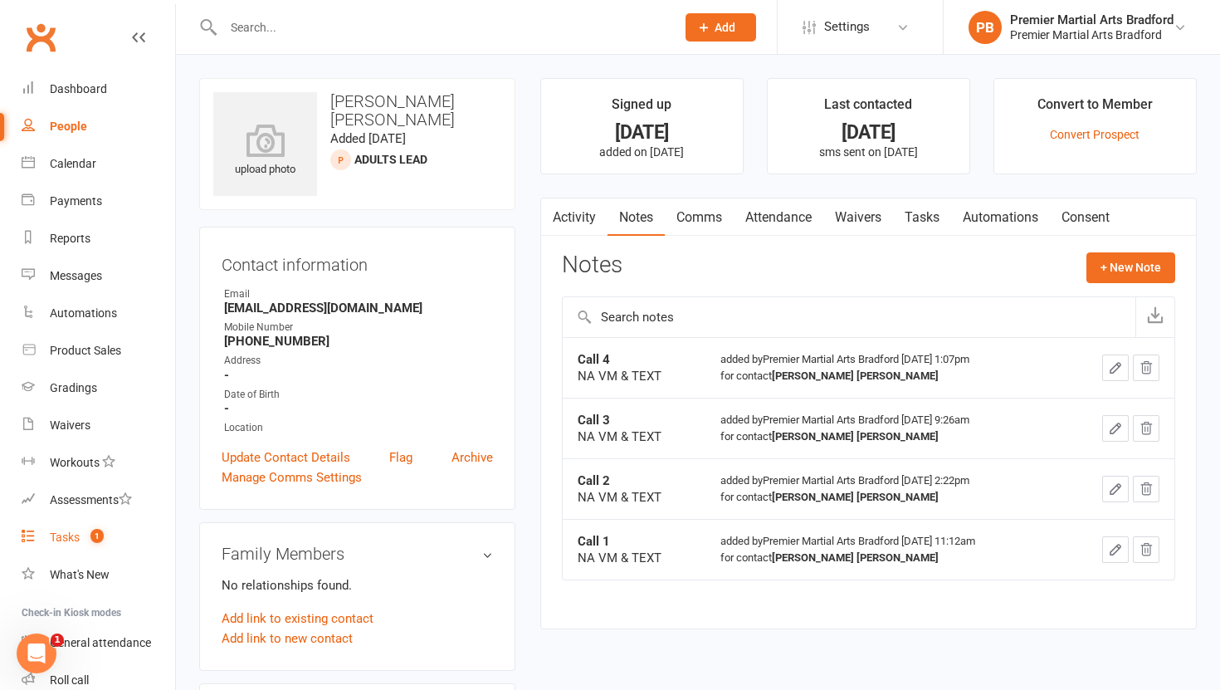
click at [55, 542] on div "Tasks" at bounding box center [65, 536] width 30 height 13
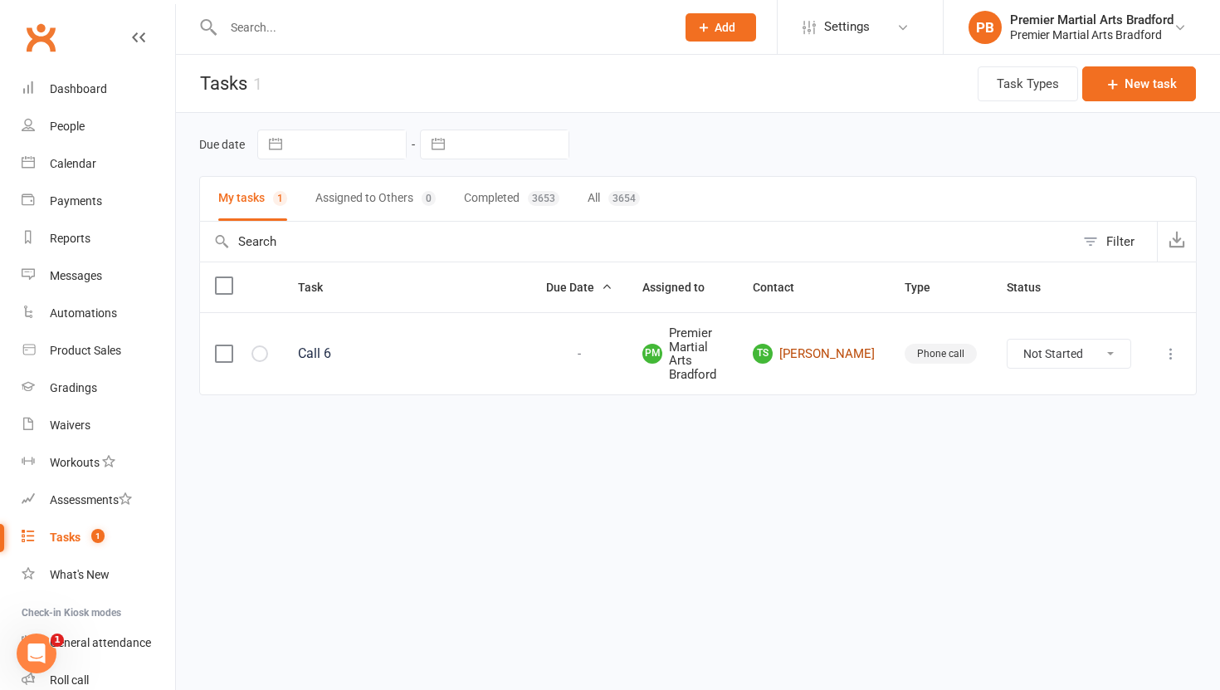
click at [854, 349] on link "TS Tracy Sharp" at bounding box center [814, 354] width 122 height 20
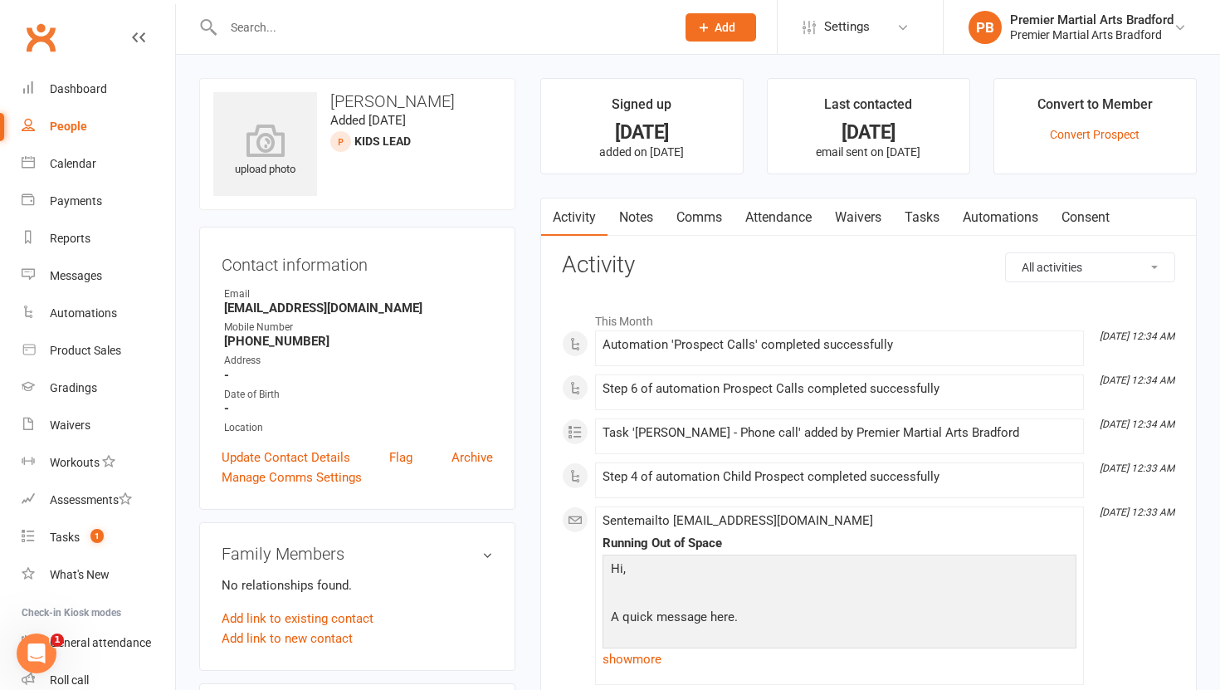
click at [933, 214] on link "Tasks" at bounding box center [922, 217] width 58 height 38
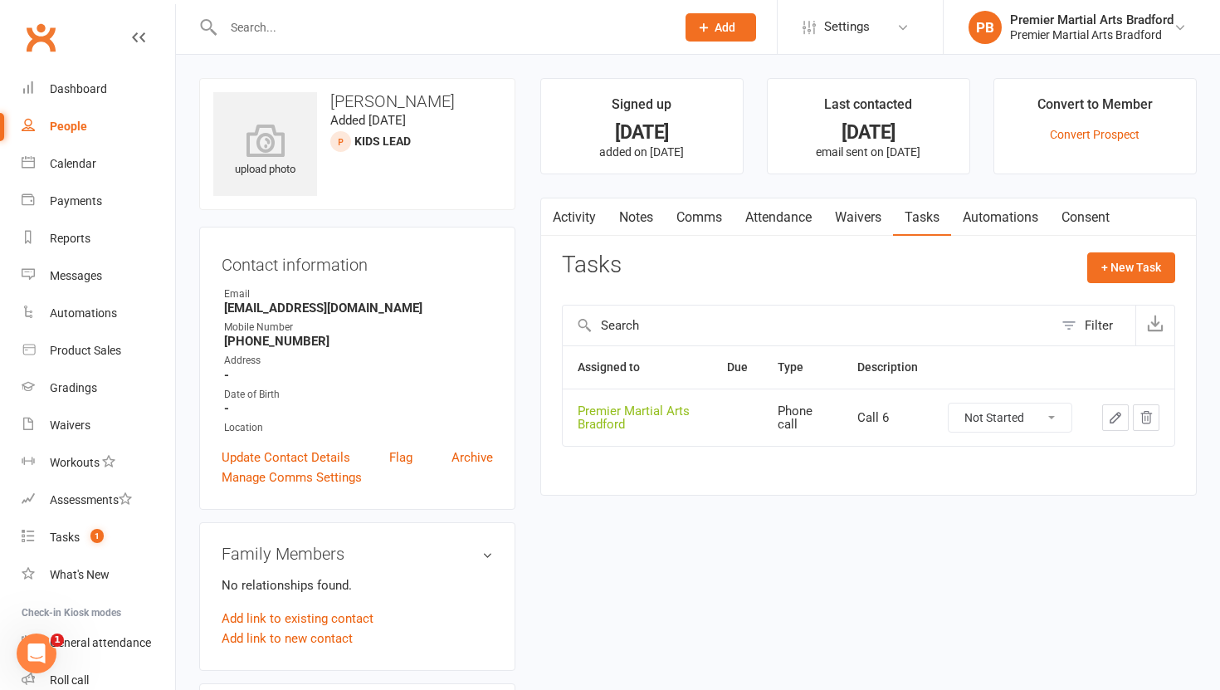
click at [1052, 412] on select "Not Started In Progress Waiting Complete" at bounding box center [1010, 417] width 123 height 28
click at [949, 403] on select "Not Started In Progress Waiting Complete" at bounding box center [1010, 417] width 123 height 28
select select "unstarted"
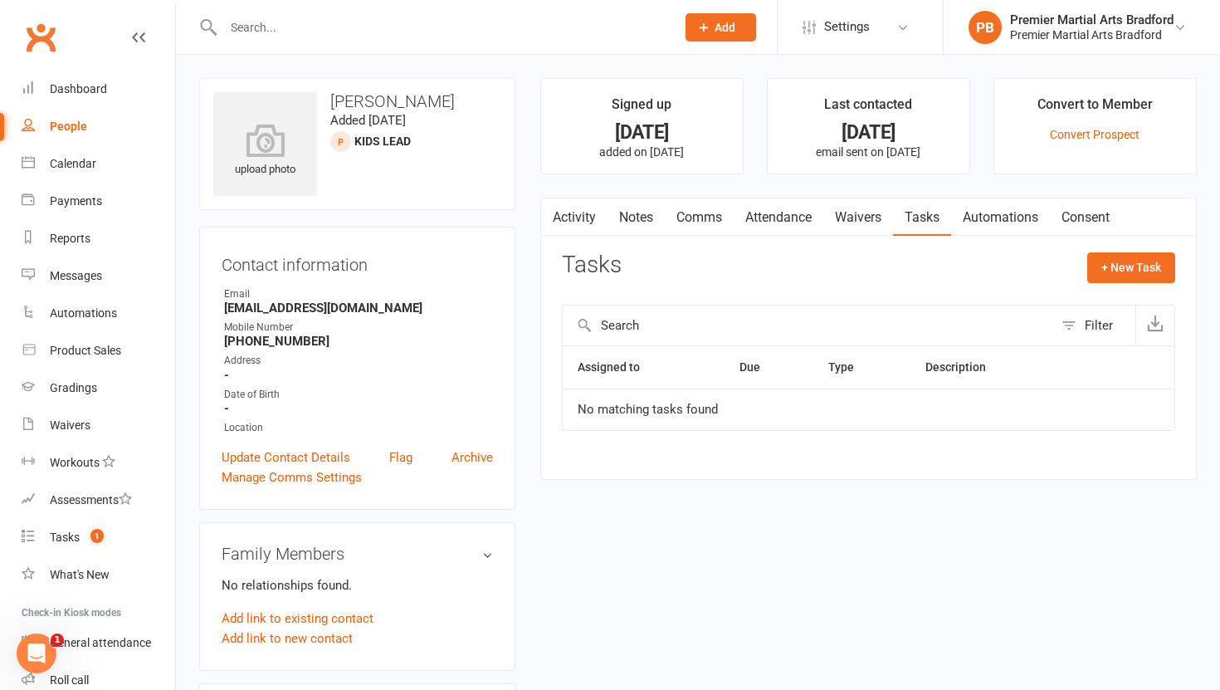
click at [644, 217] on link "Notes" at bounding box center [636, 217] width 57 height 38
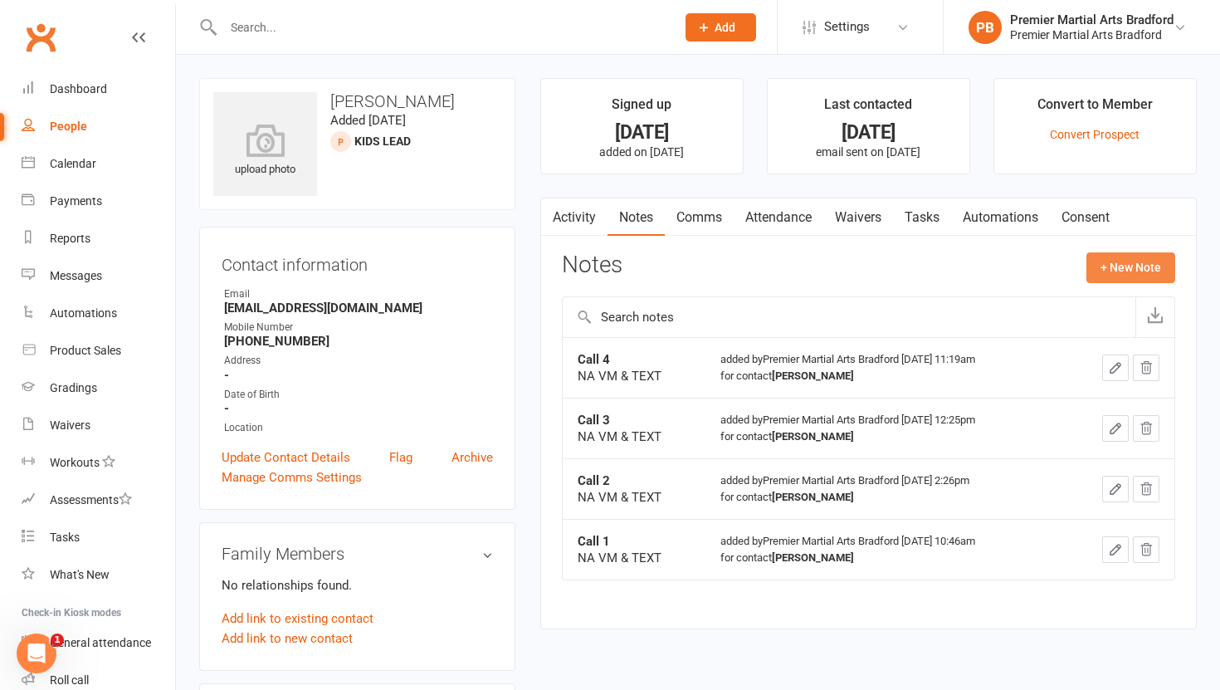
click at [1142, 266] on button "+ New Note" at bounding box center [1130, 267] width 89 height 30
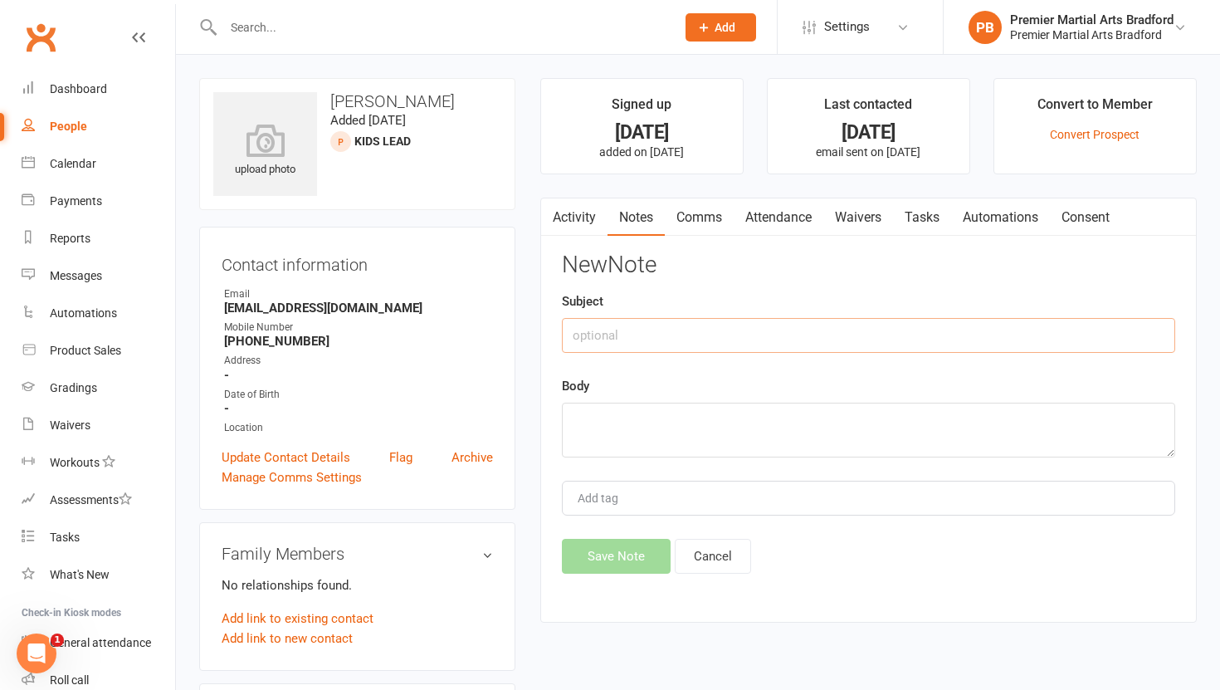
click at [641, 335] on input "text" at bounding box center [868, 335] width 613 height 35
type input "Call 5"
click at [612, 429] on textarea at bounding box center [868, 430] width 613 height 55
type textarea "NA VM & TEXT"
click at [603, 561] on button "Save Note" at bounding box center [616, 556] width 109 height 35
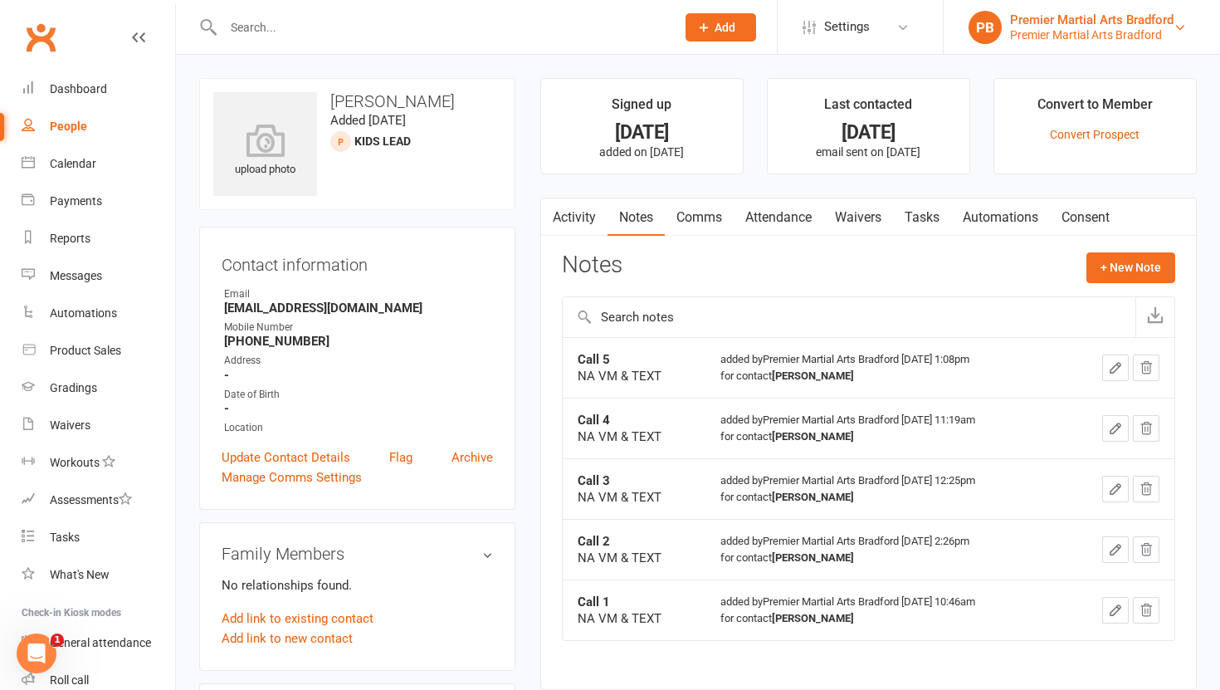
click at [1145, 32] on div "Premier Martial Arts Bradford" at bounding box center [1091, 34] width 163 height 15
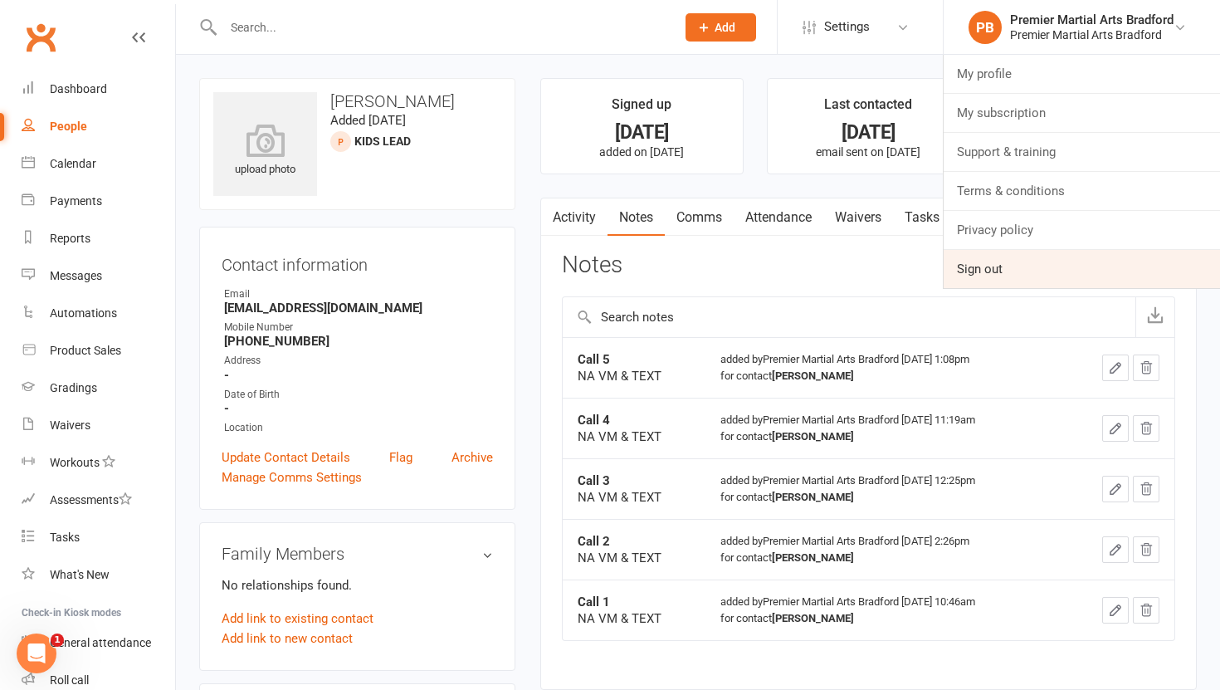
click at [1019, 270] on link "Sign out" at bounding box center [1082, 269] width 276 height 38
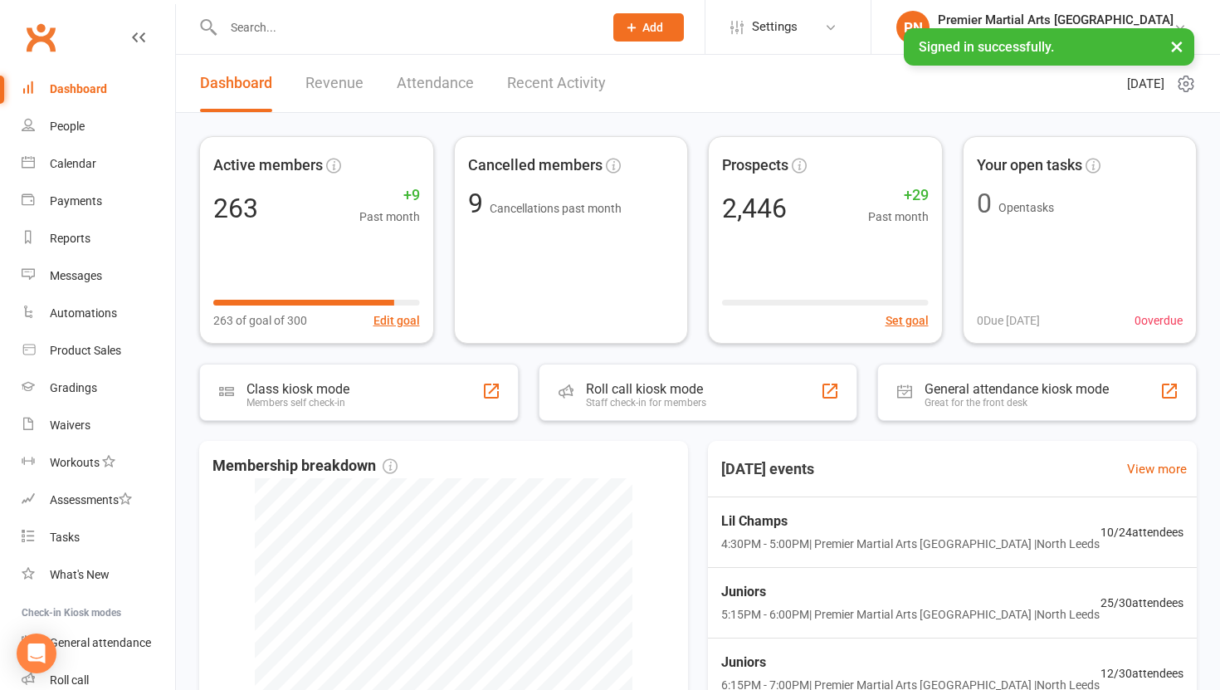
click at [345, 13] on div at bounding box center [395, 27] width 393 height 54
click at [334, 36] on input "text" at bounding box center [404, 27] width 373 height 23
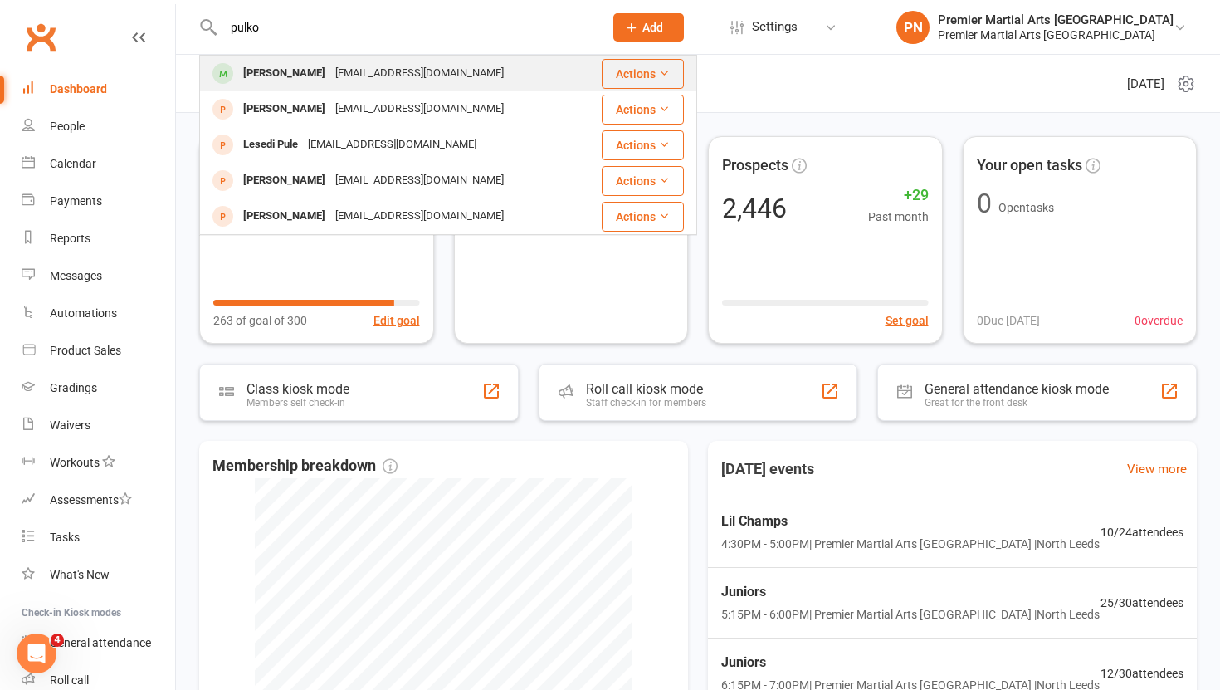
type input "pulko"
click at [306, 71] on div "[PERSON_NAME]" at bounding box center [284, 73] width 92 height 24
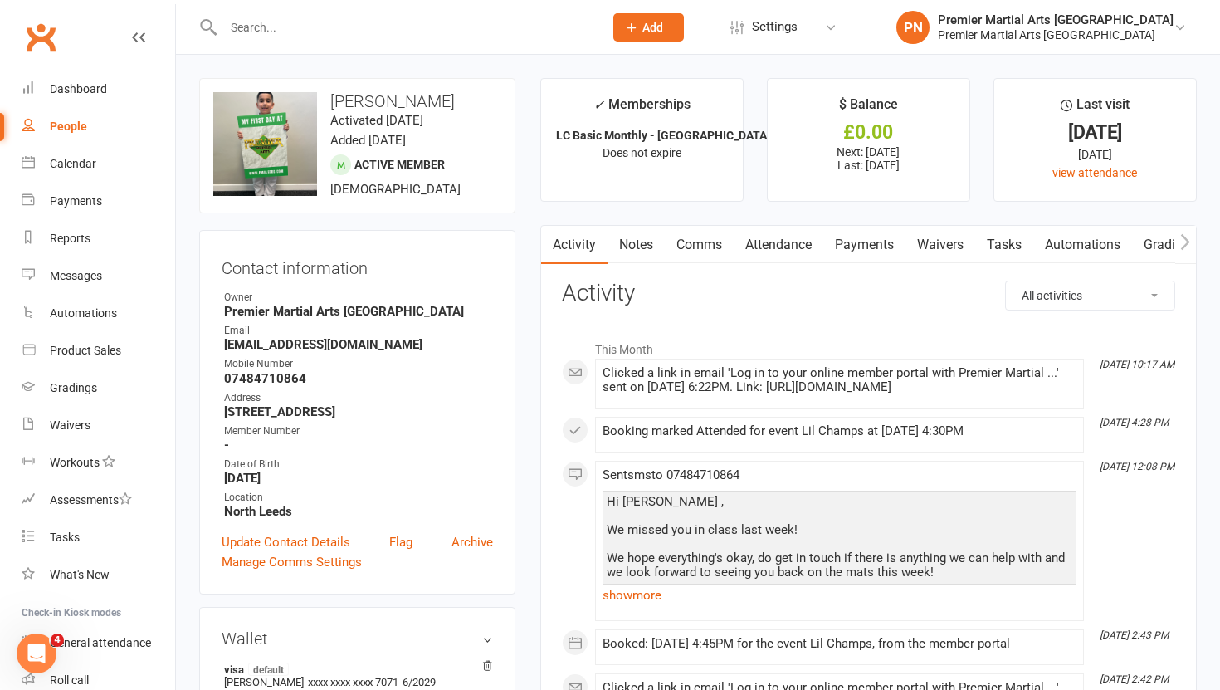
click at [872, 240] on link "Payments" at bounding box center [864, 245] width 82 height 38
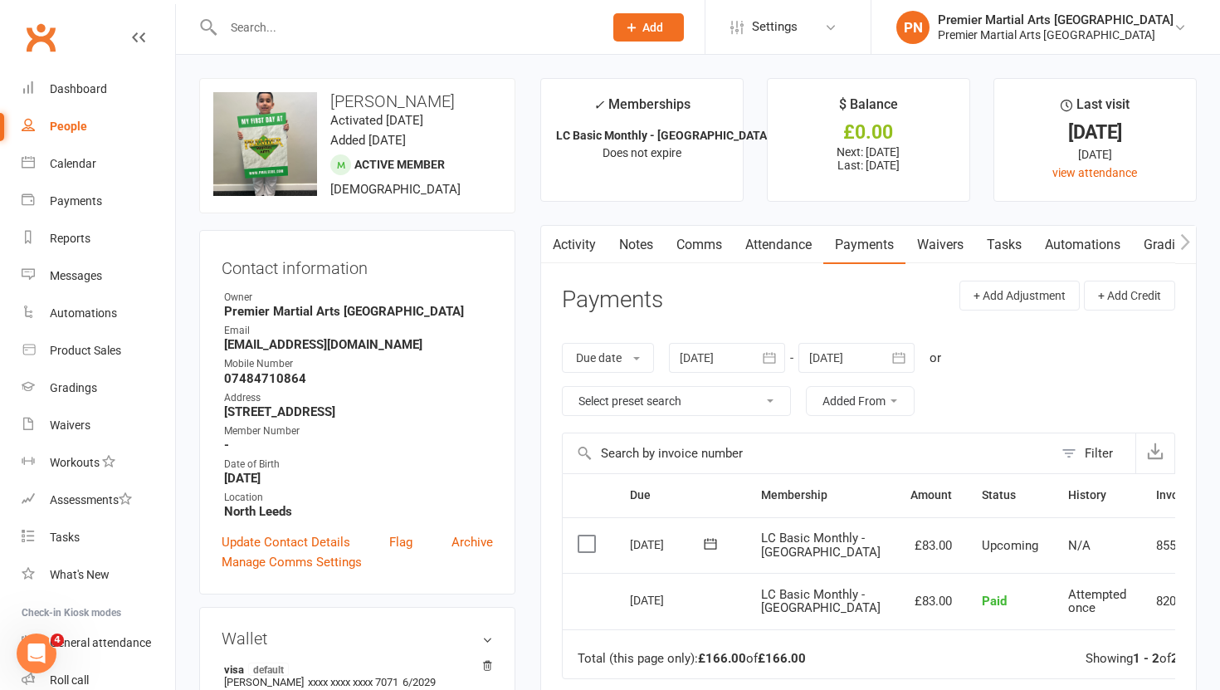
click at [787, 255] on link "Attendance" at bounding box center [779, 245] width 90 height 38
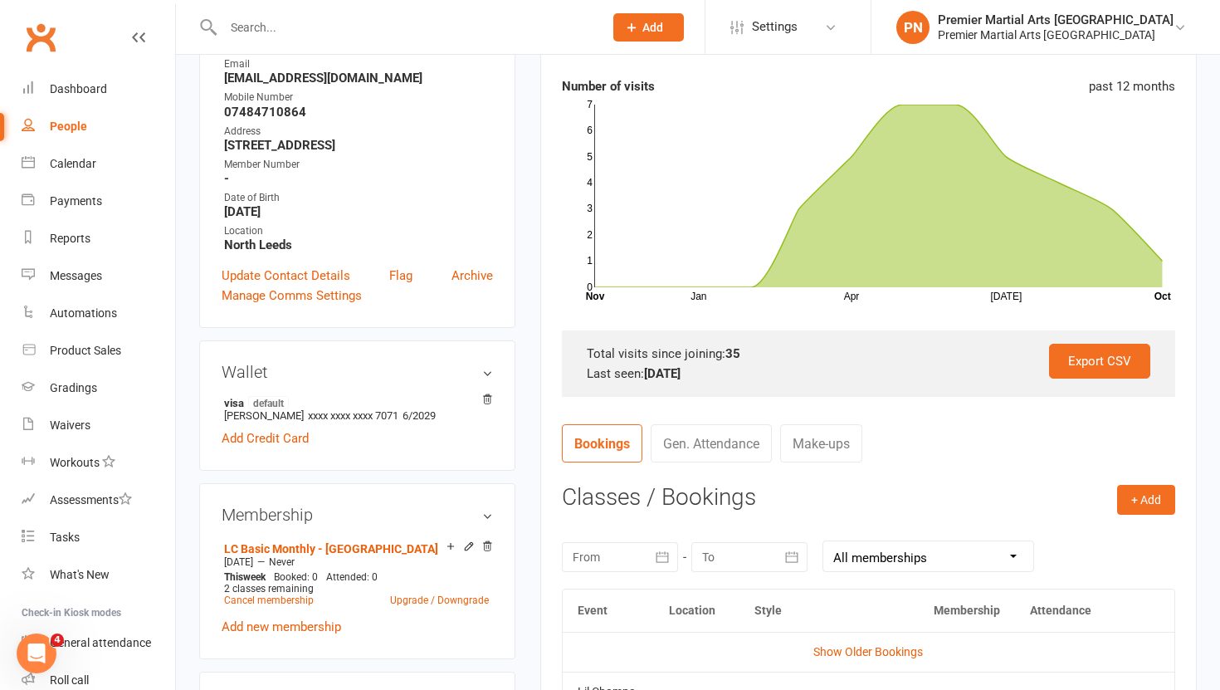
scroll to position [266, 0]
click at [280, 602] on link "Cancel membership" at bounding box center [269, 601] width 90 height 12
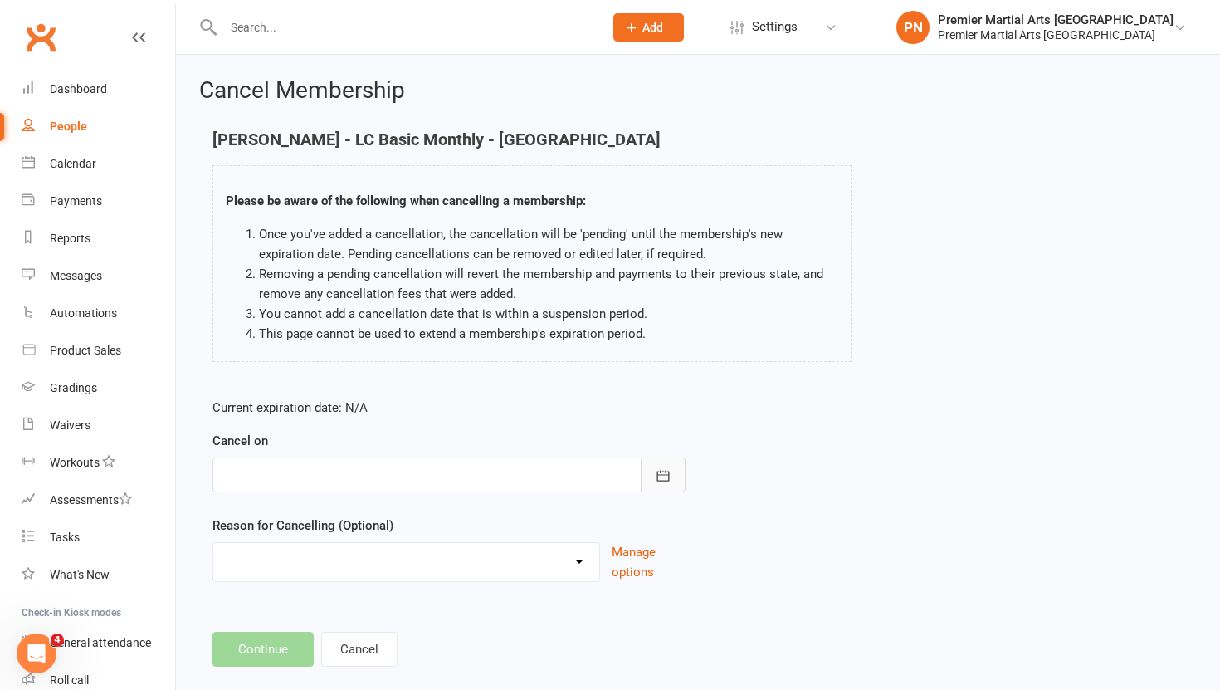
click at [665, 476] on icon "button" at bounding box center [663, 475] width 17 height 17
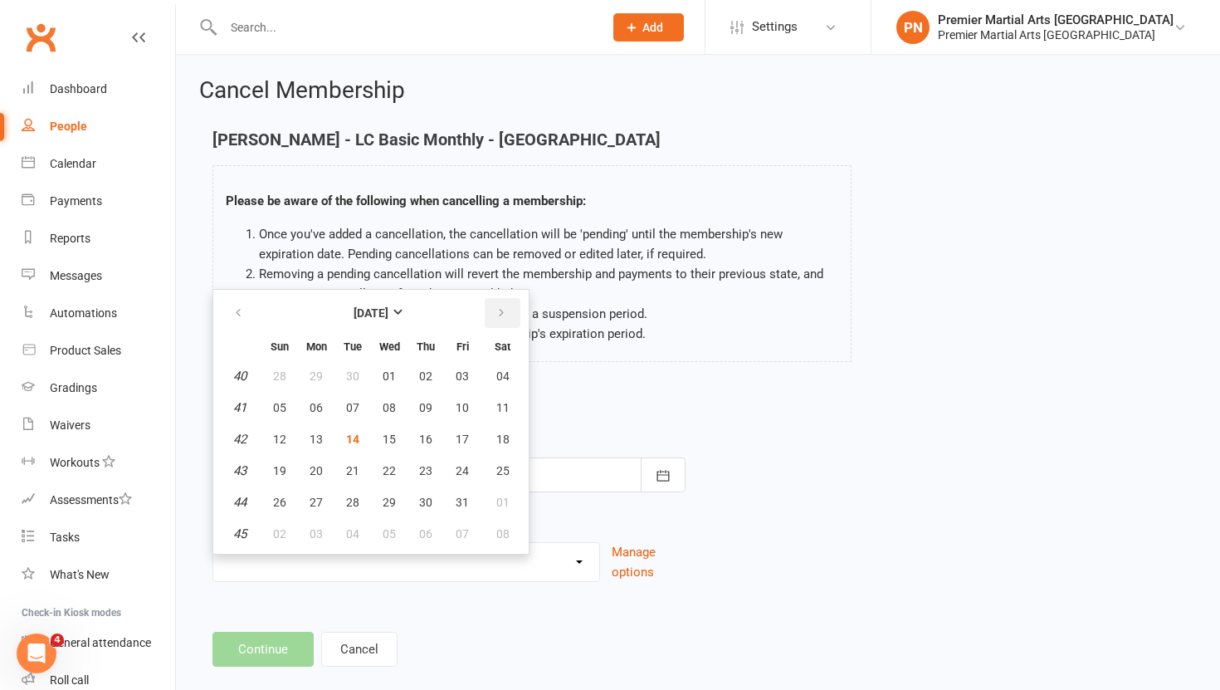
click at [507, 310] on button "button" at bounding box center [503, 313] width 36 height 30
click at [505, 374] on span "01" at bounding box center [502, 375] width 13 height 13
type input "[DATE]"
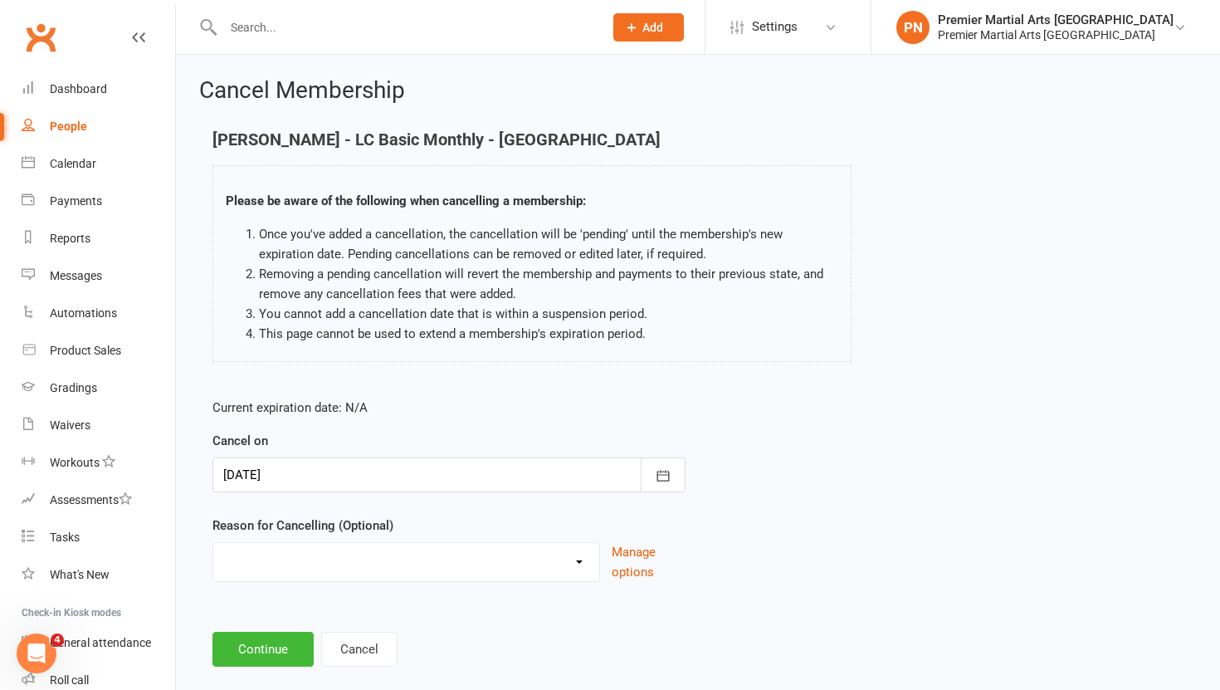
click at [581, 561] on select "Does not want to continue Holiday Injury Not attending Uni comitments Other rea…" at bounding box center [406, 559] width 386 height 33
select select "5"
click at [213, 543] on select "Does not want to continue Holiday Injury Not attending Uni comitments Other rea…" at bounding box center [406, 559] width 386 height 33
click at [383, 656] on input at bounding box center [448, 649] width 473 height 35
type input "He is not happy to continue"
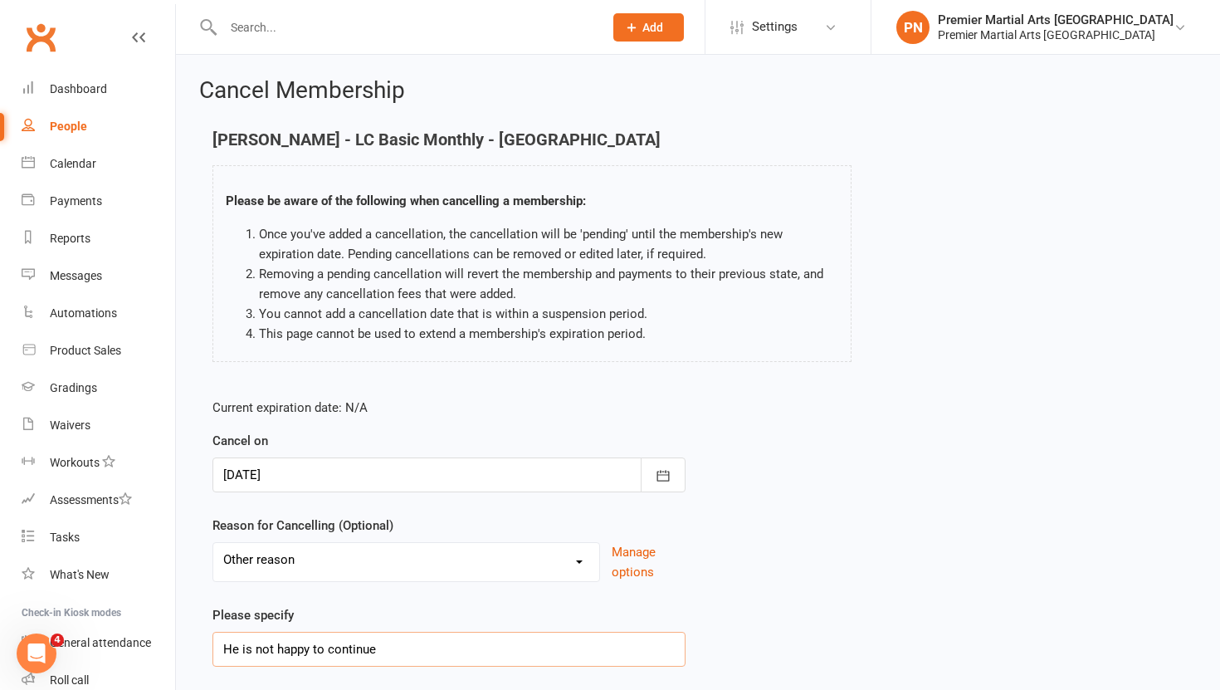
scroll to position [112, 0]
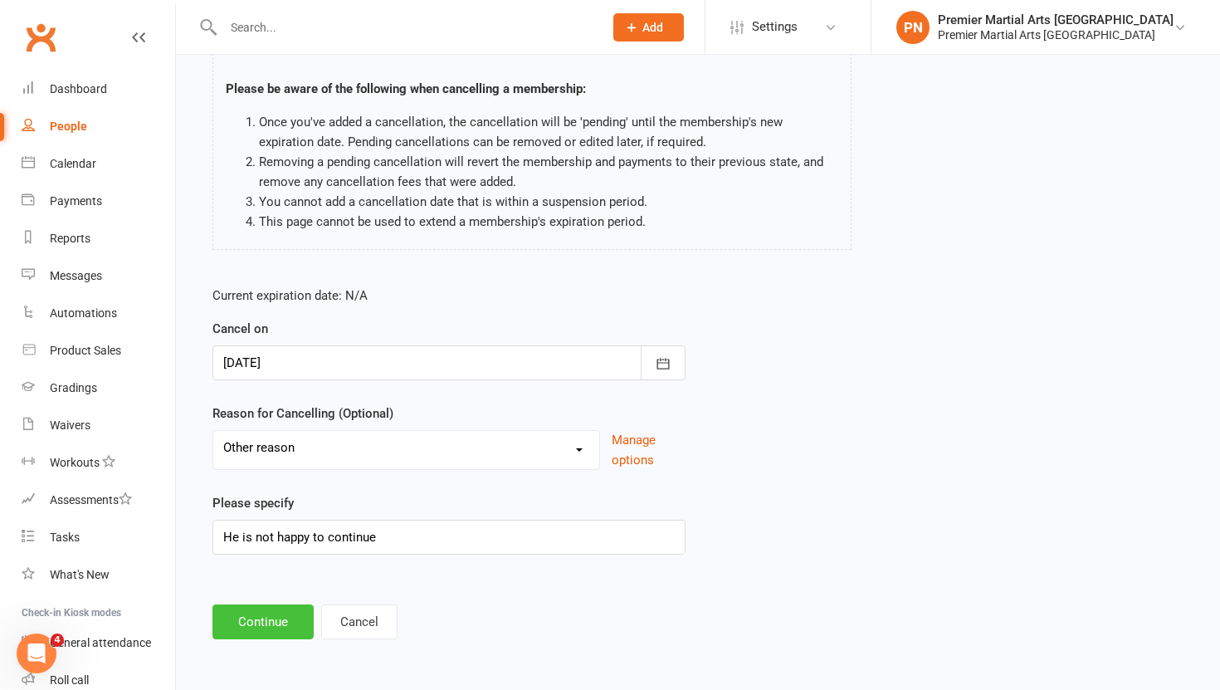
click at [232, 618] on button "Continue" at bounding box center [262, 621] width 101 height 35
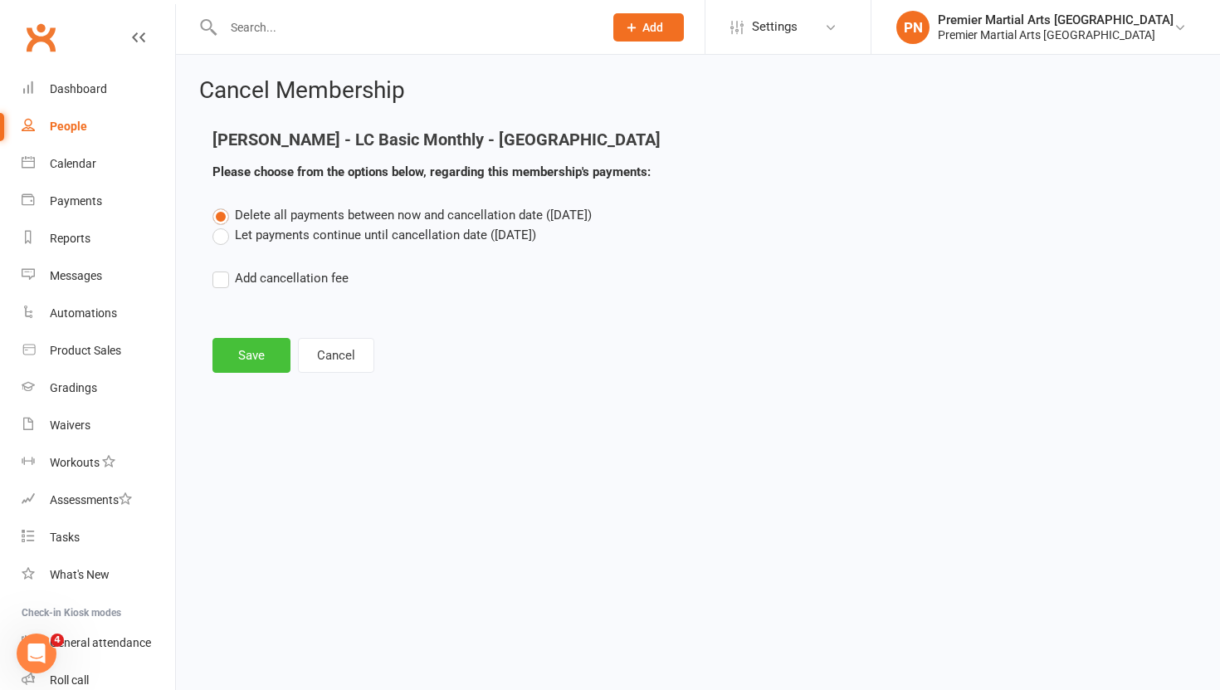
click at [257, 361] on button "Save" at bounding box center [251, 355] width 78 height 35
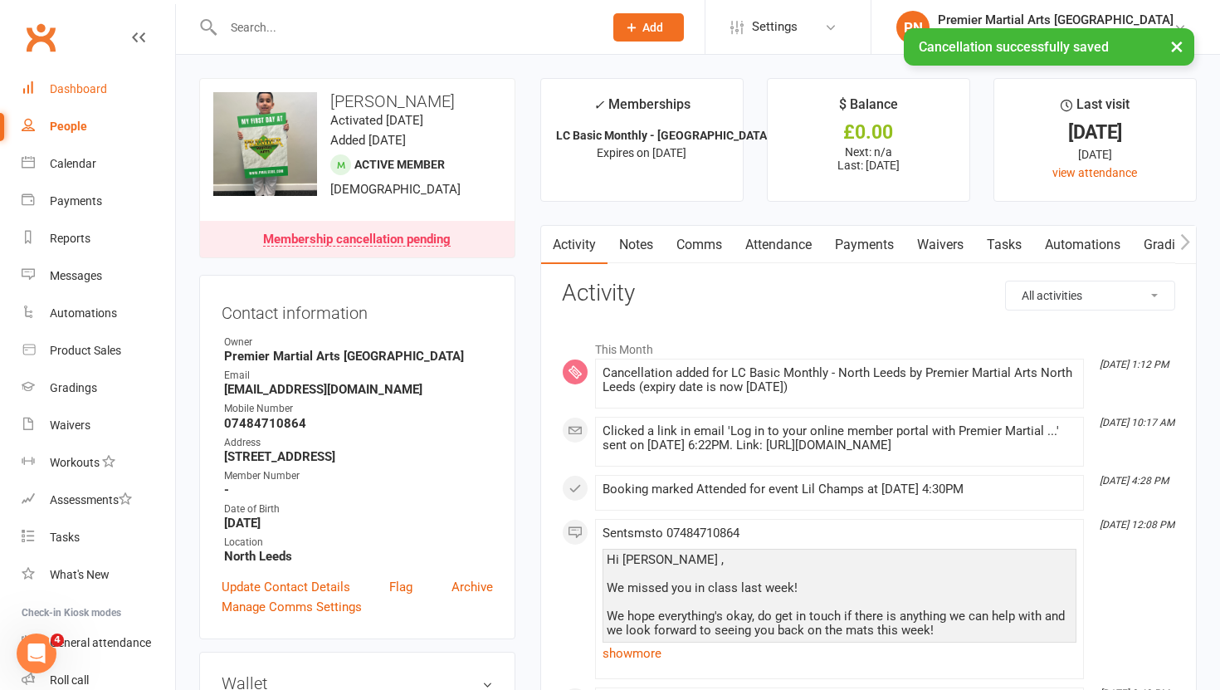
click at [70, 85] on div "Dashboard" at bounding box center [78, 88] width 57 height 13
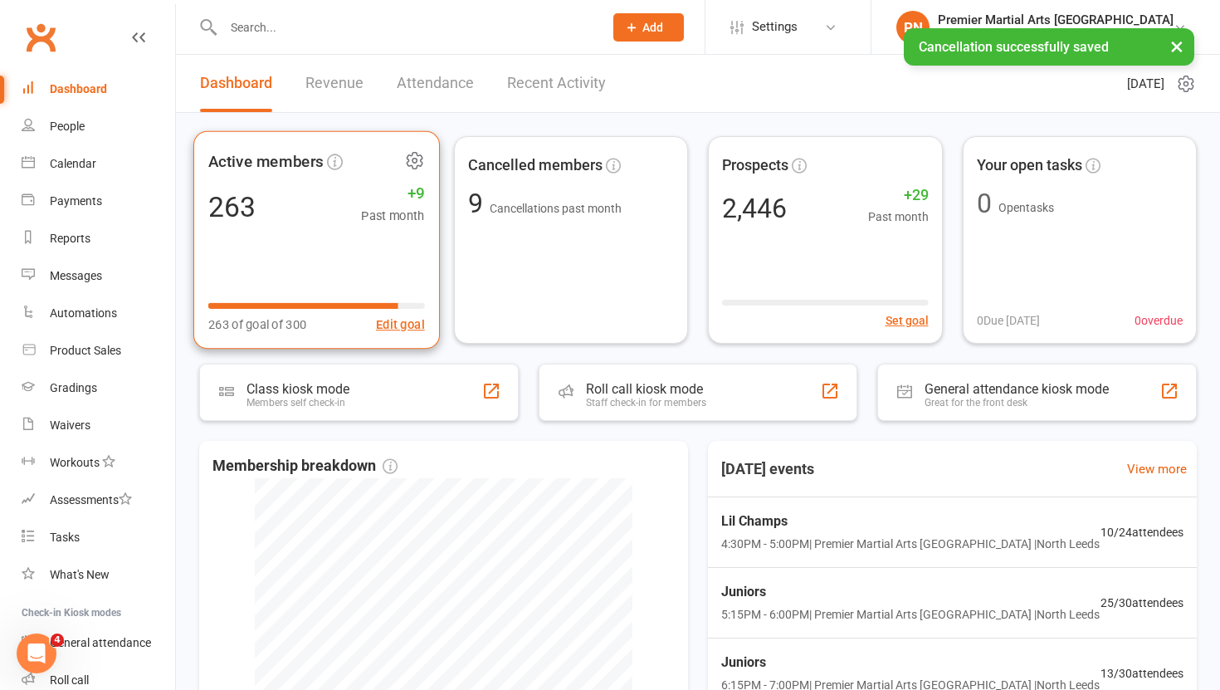
click at [351, 223] on div "263 +9 Past month" at bounding box center [316, 206] width 217 height 37
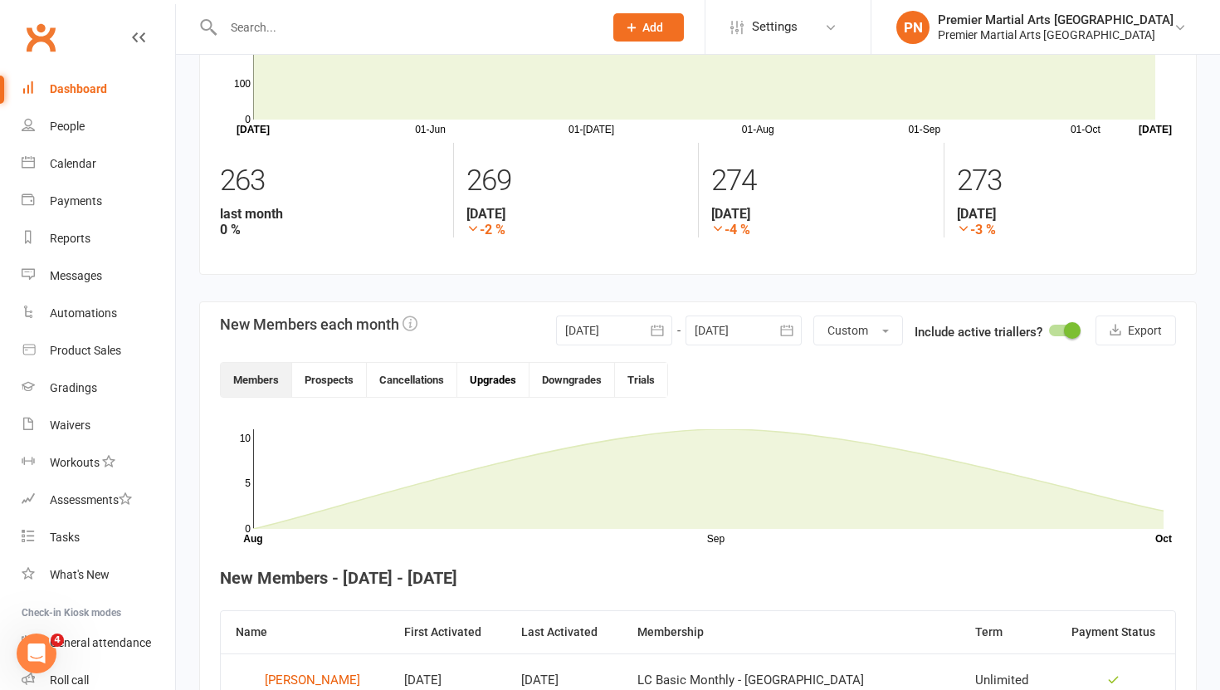
scroll to position [153, 0]
click at [656, 334] on icon "button" at bounding box center [657, 329] width 12 height 11
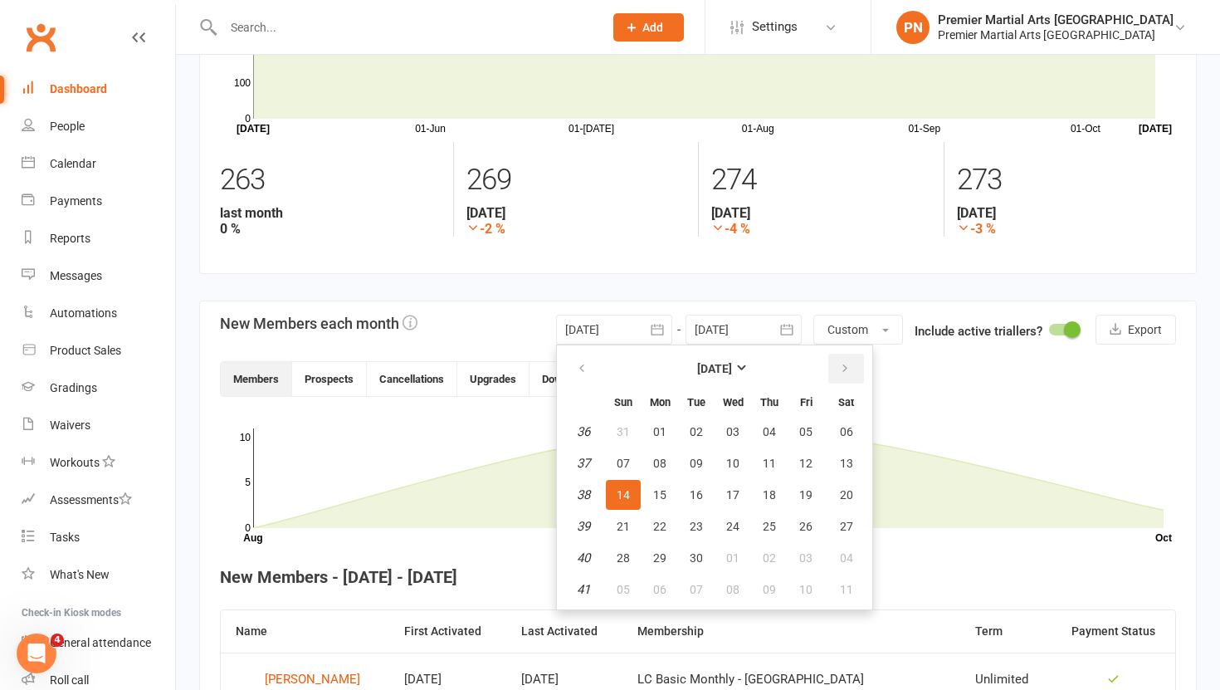
click at [841, 368] on icon "button" at bounding box center [845, 368] width 12 height 13
click at [726, 434] on span "01" at bounding box center [732, 431] width 13 height 13
type input "[DATE]"
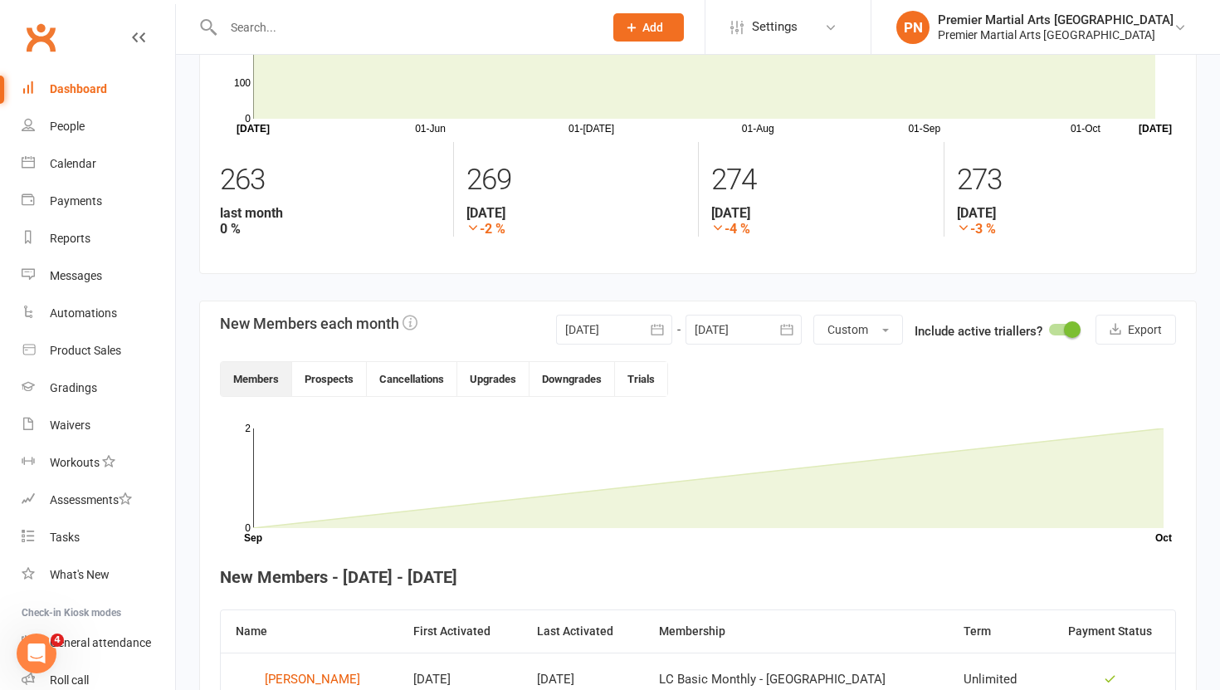
click at [792, 328] on icon "button" at bounding box center [786, 329] width 17 height 17
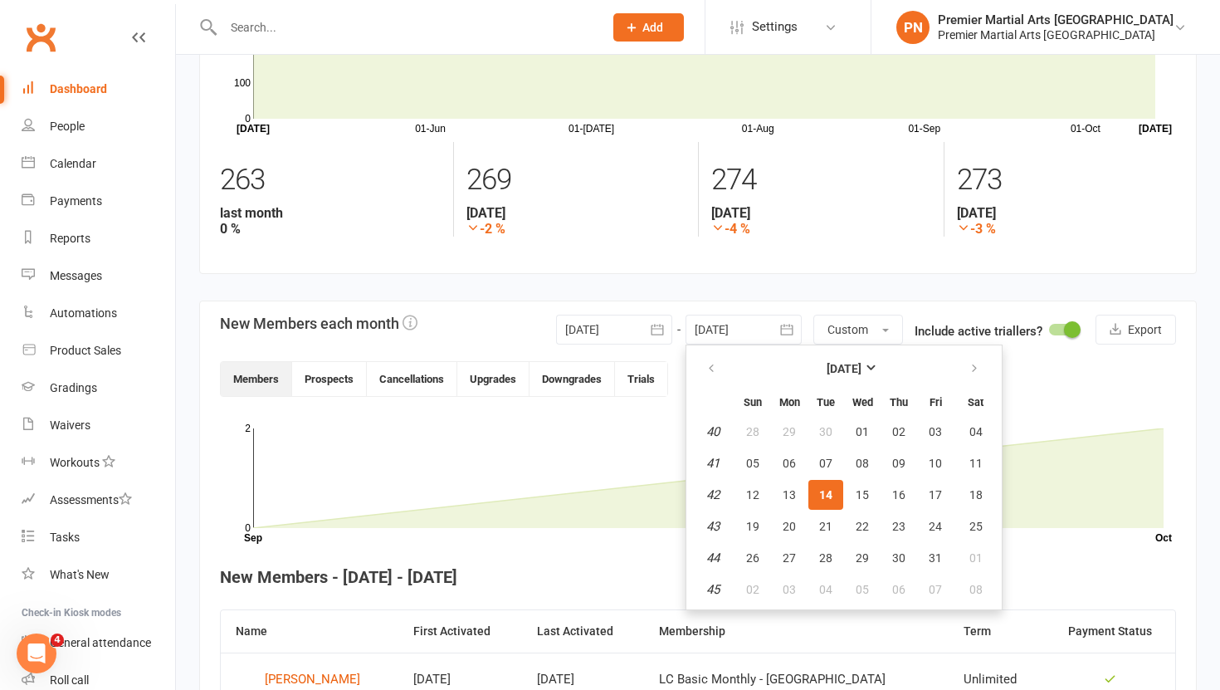
click at [647, 417] on section "New Members each month [DATE] [DATE] Sun Mon Tue Wed Thu Fri Sat 40 28 29 30 01…" at bounding box center [698, 561] width 998 height 522
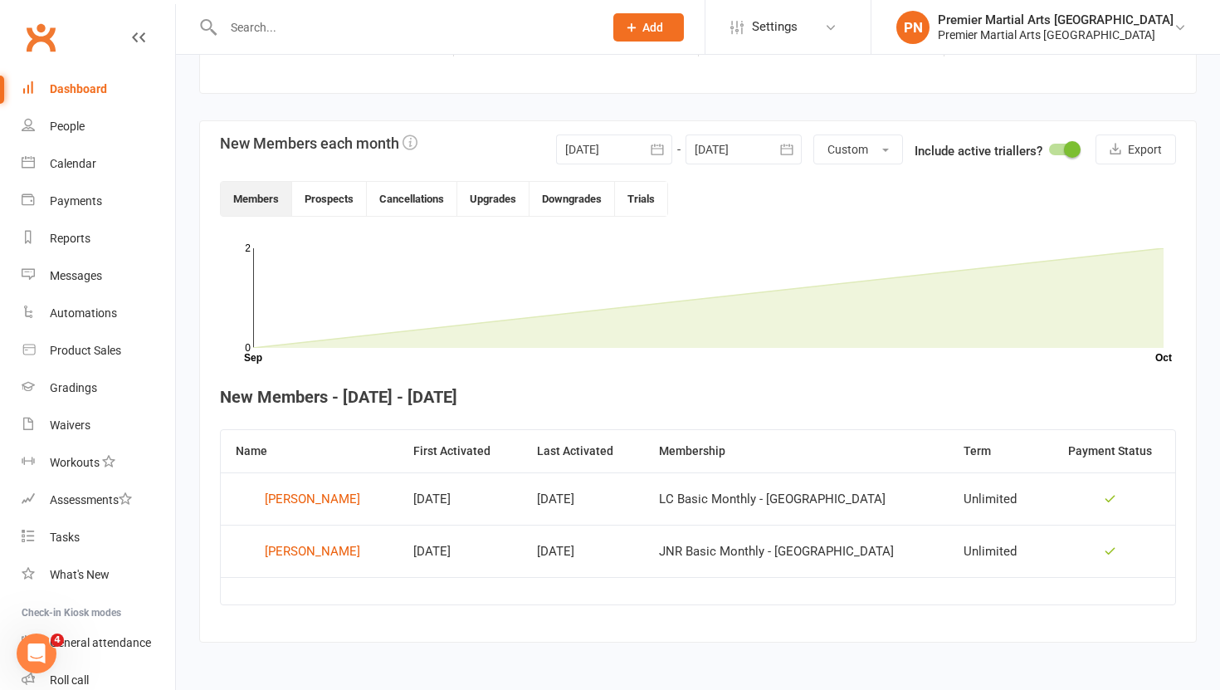
scroll to position [336, 0]
